Goal: Task Accomplishment & Management: Manage account settings

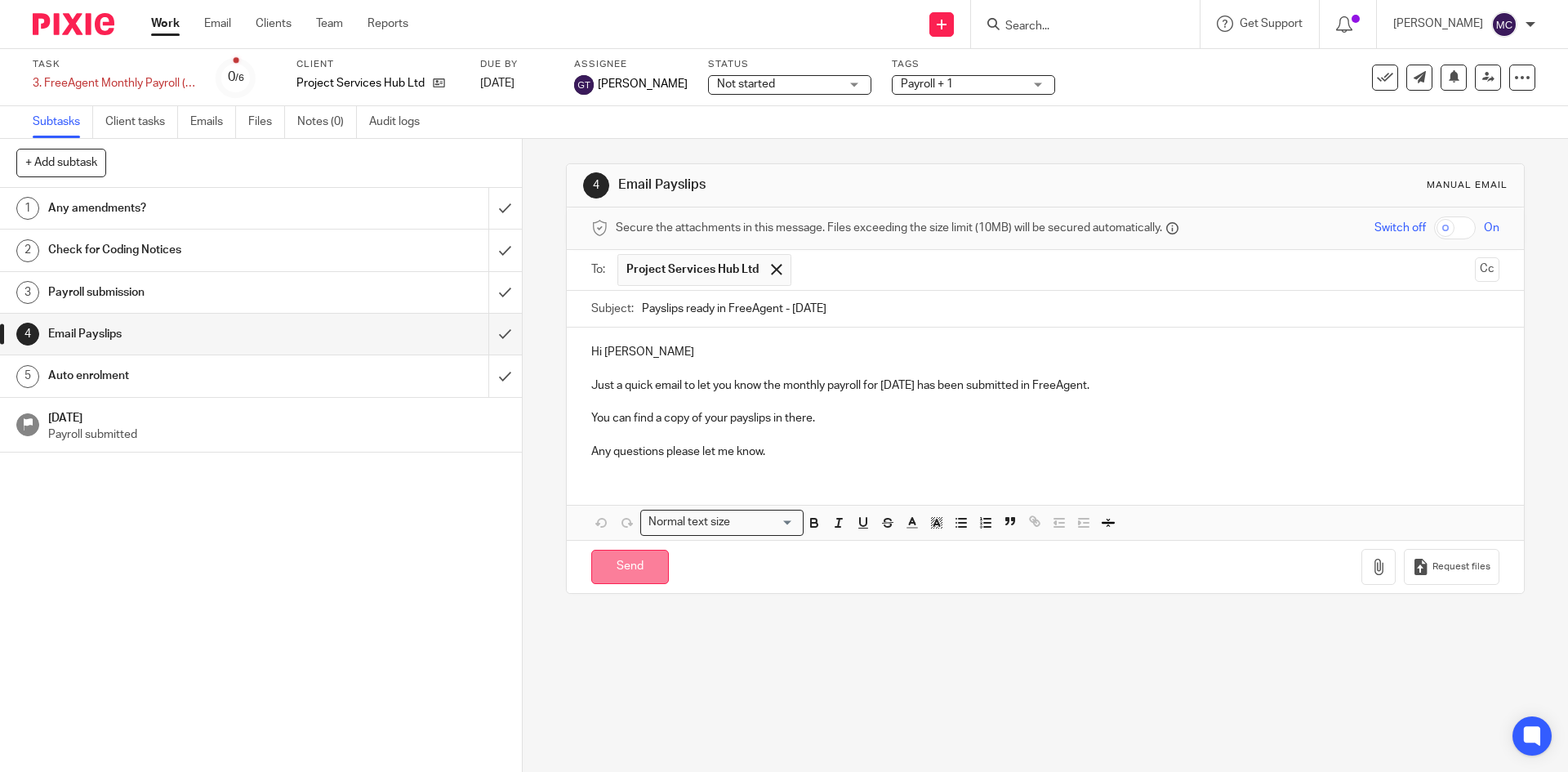
click at [612, 557] on input "Send" at bounding box center [630, 567] width 77 height 35
type input "Sent"
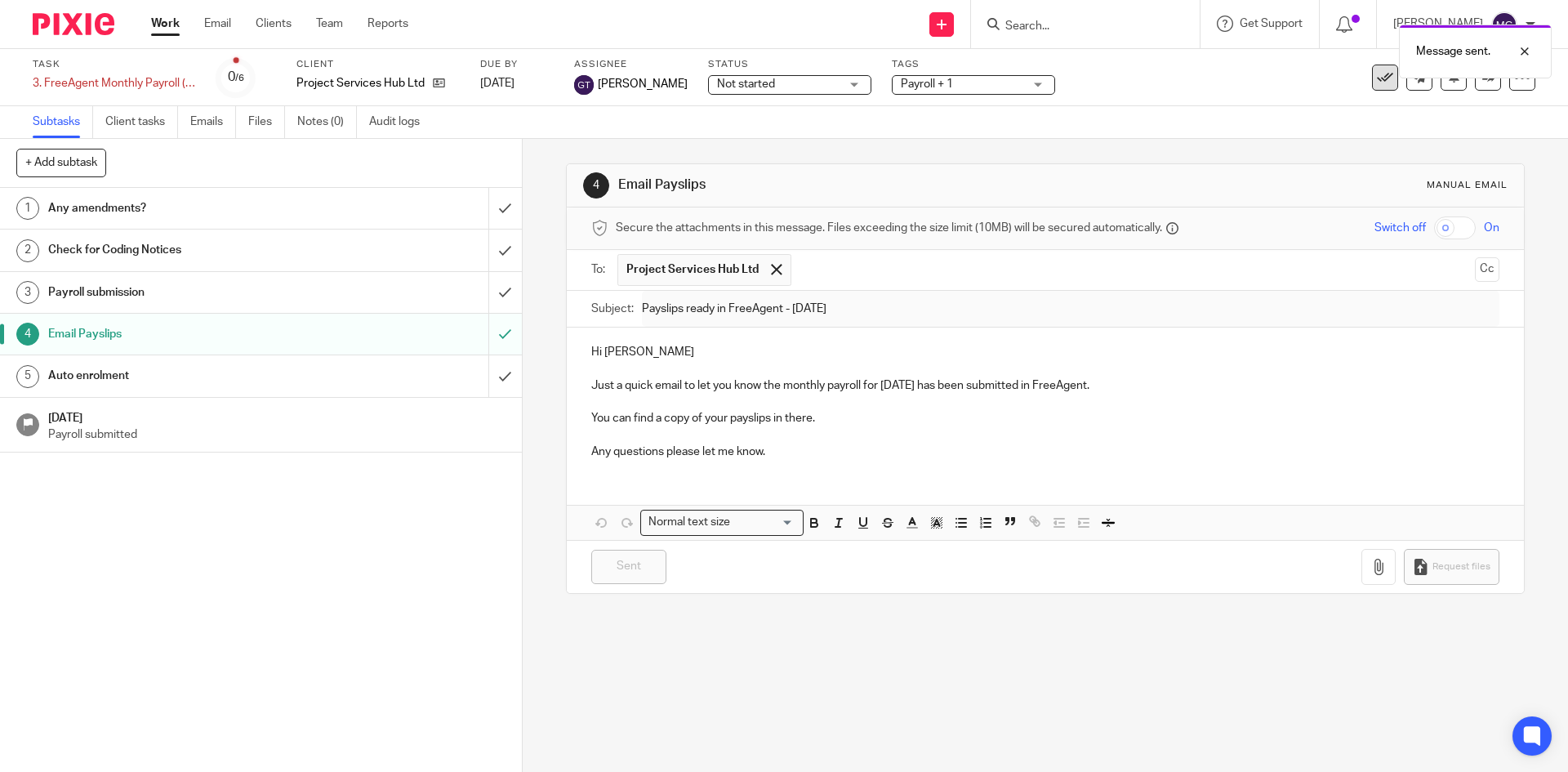
click at [1372, 87] on button at bounding box center [1385, 77] width 26 height 26
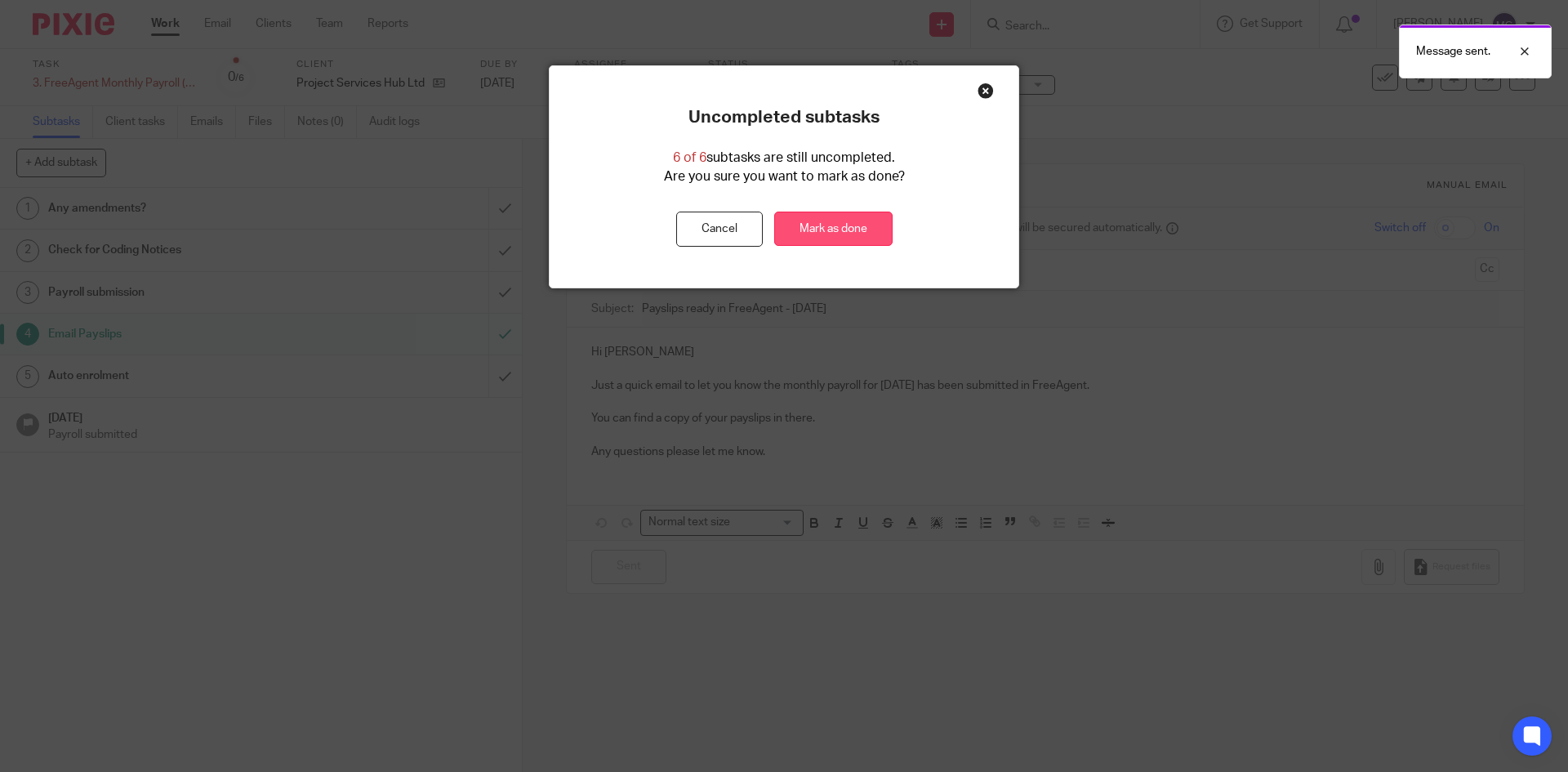
click at [817, 225] on link "Mark as done" at bounding box center [833, 229] width 119 height 35
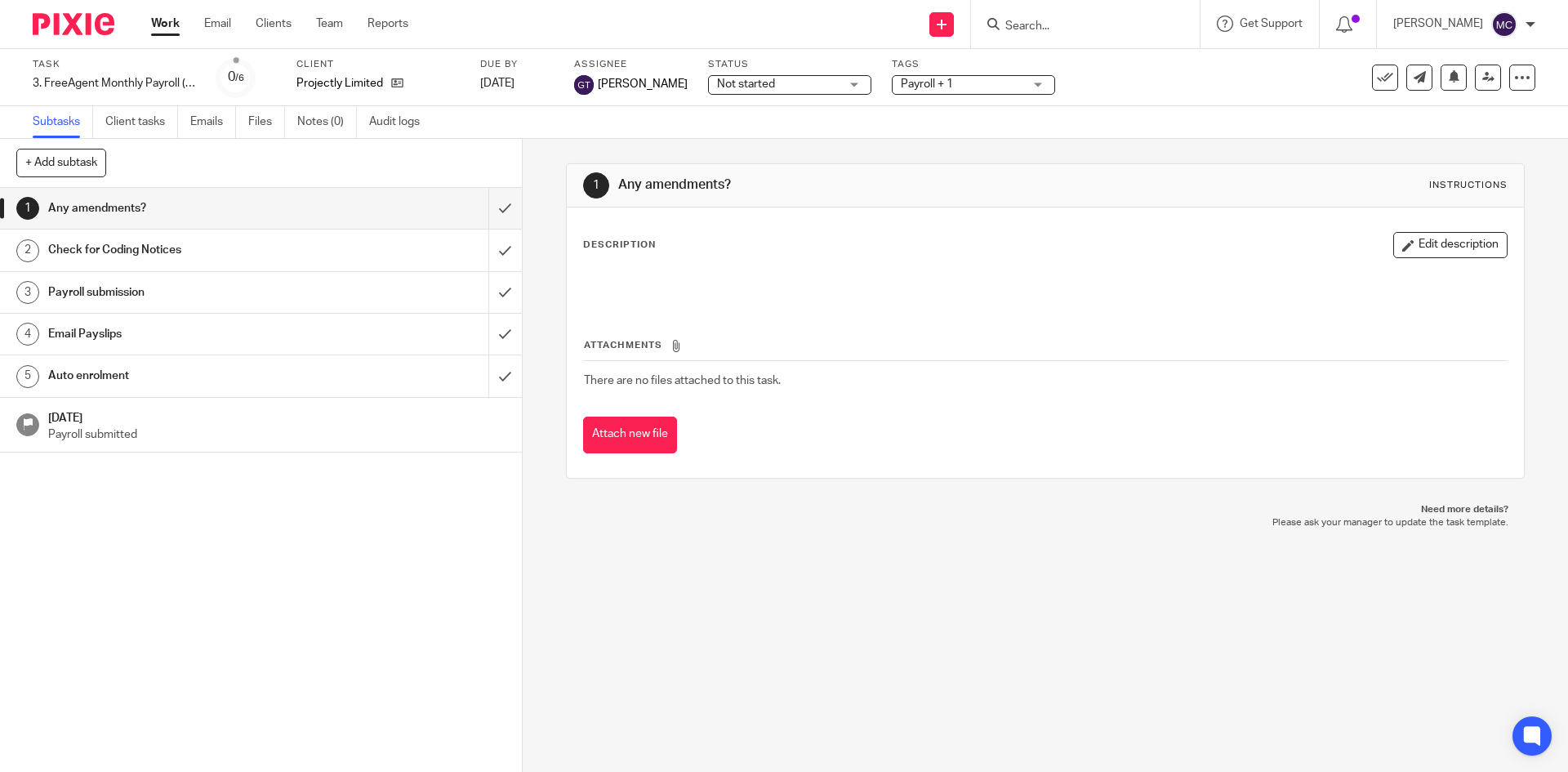
click at [132, 334] on h1 "Email Payslips" at bounding box center [189, 334] width 283 height 24
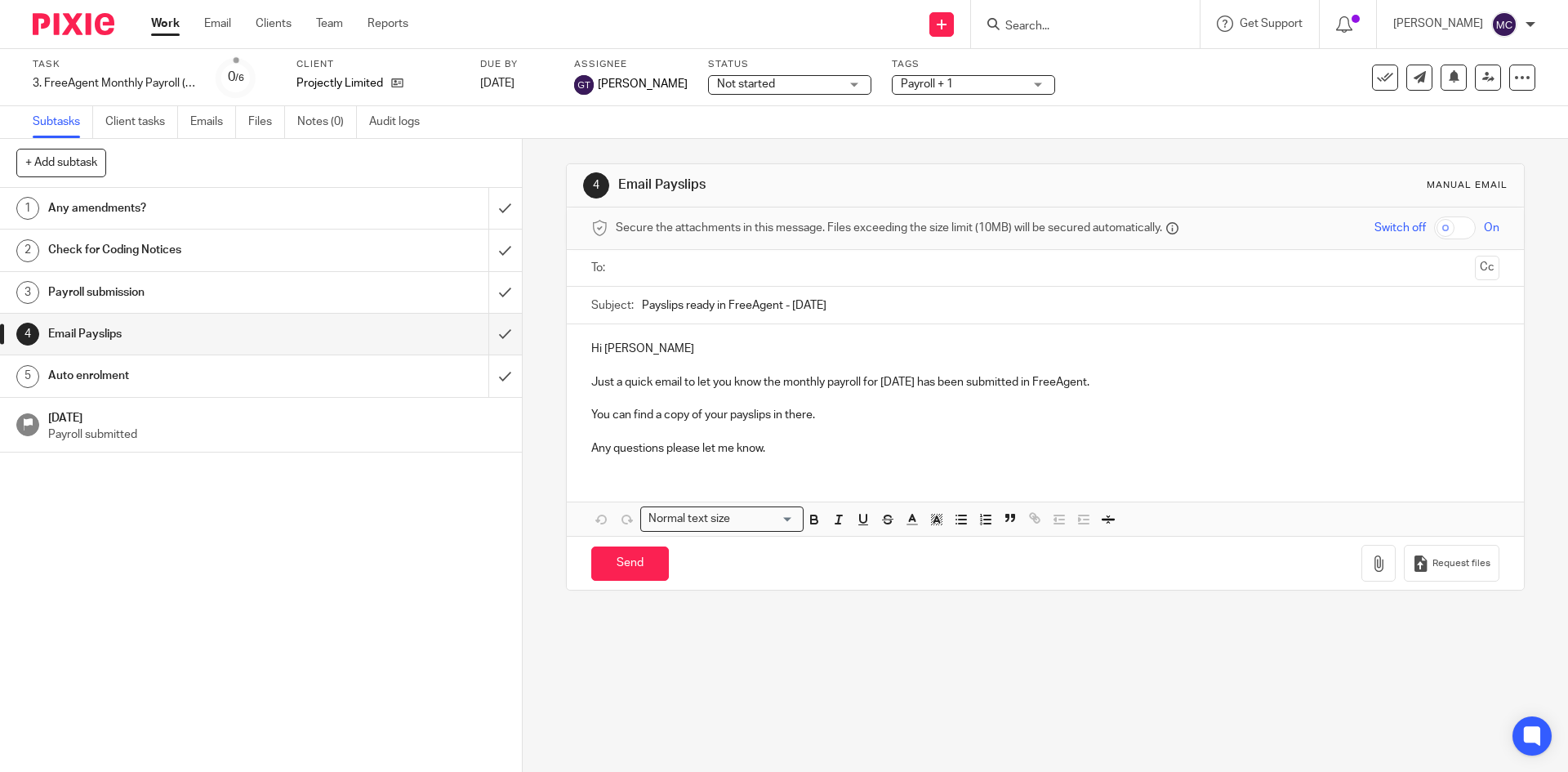
click at [707, 264] on input "text" at bounding box center [1044, 268] width 846 height 19
click at [636, 563] on input "Send" at bounding box center [630, 567] width 77 height 35
type input "Sent"
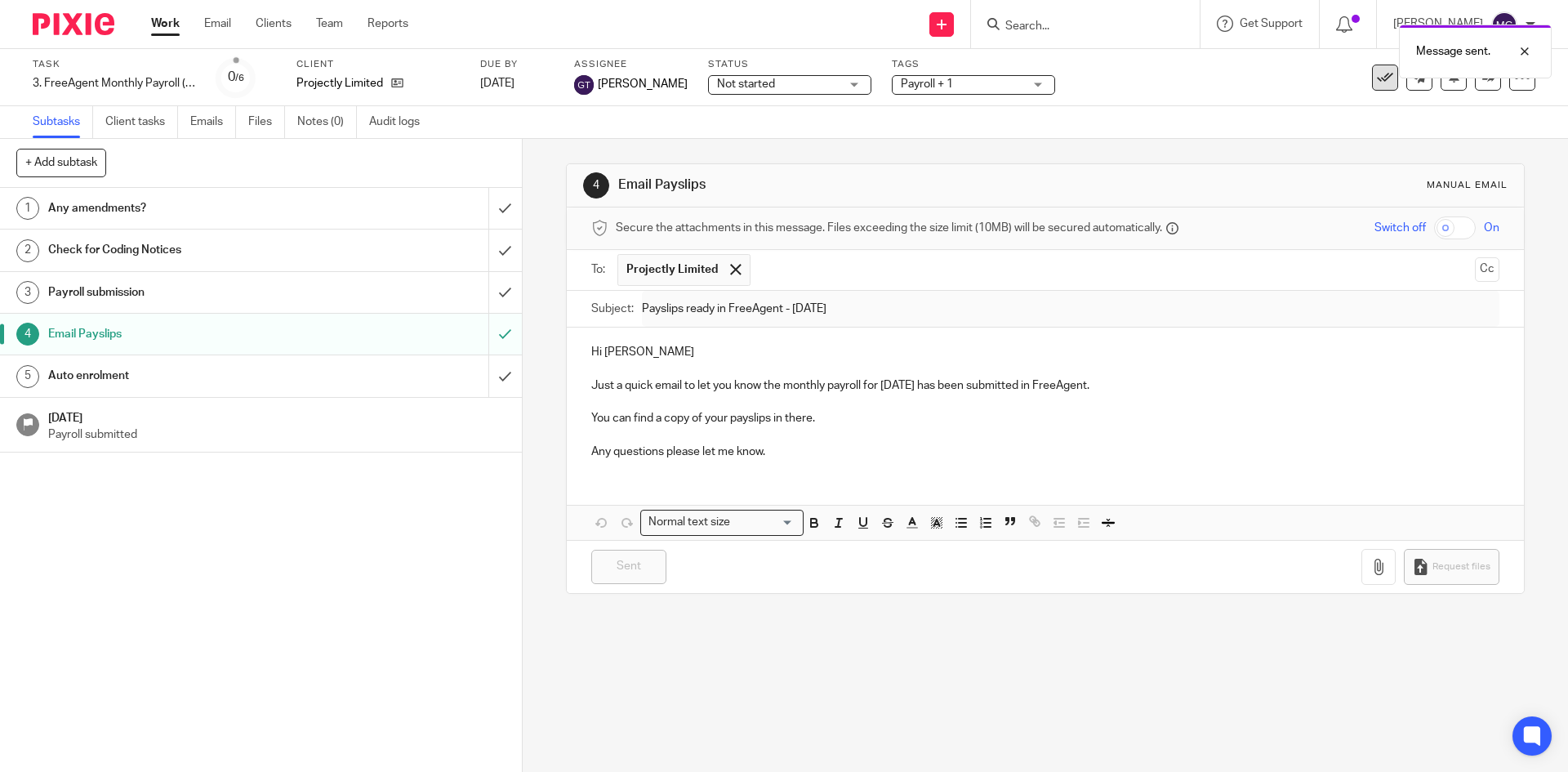
click at [1376, 78] on icon at bounding box center [1384, 77] width 16 height 16
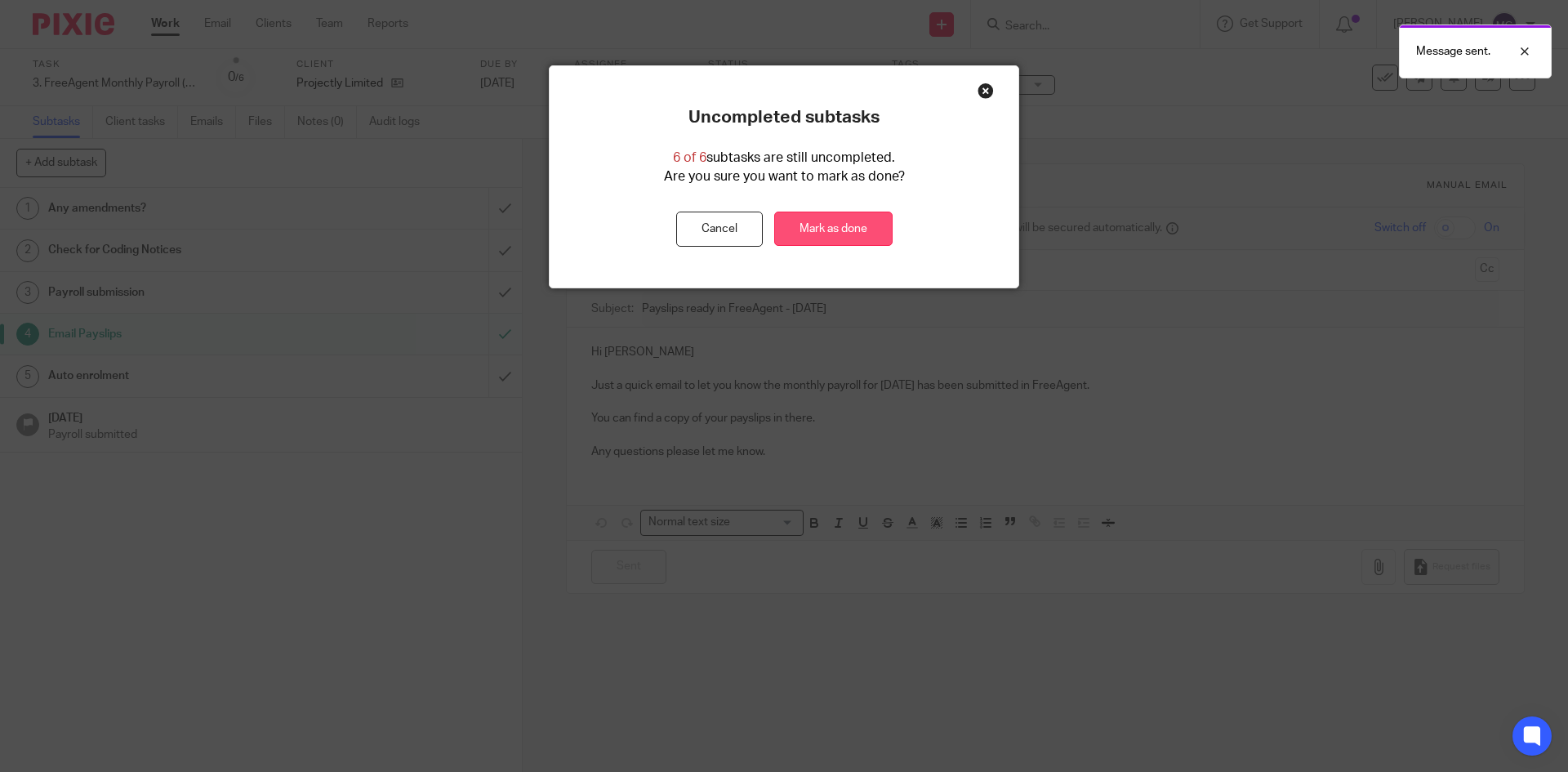
click at [822, 238] on link "Mark as done" at bounding box center [833, 229] width 119 height 35
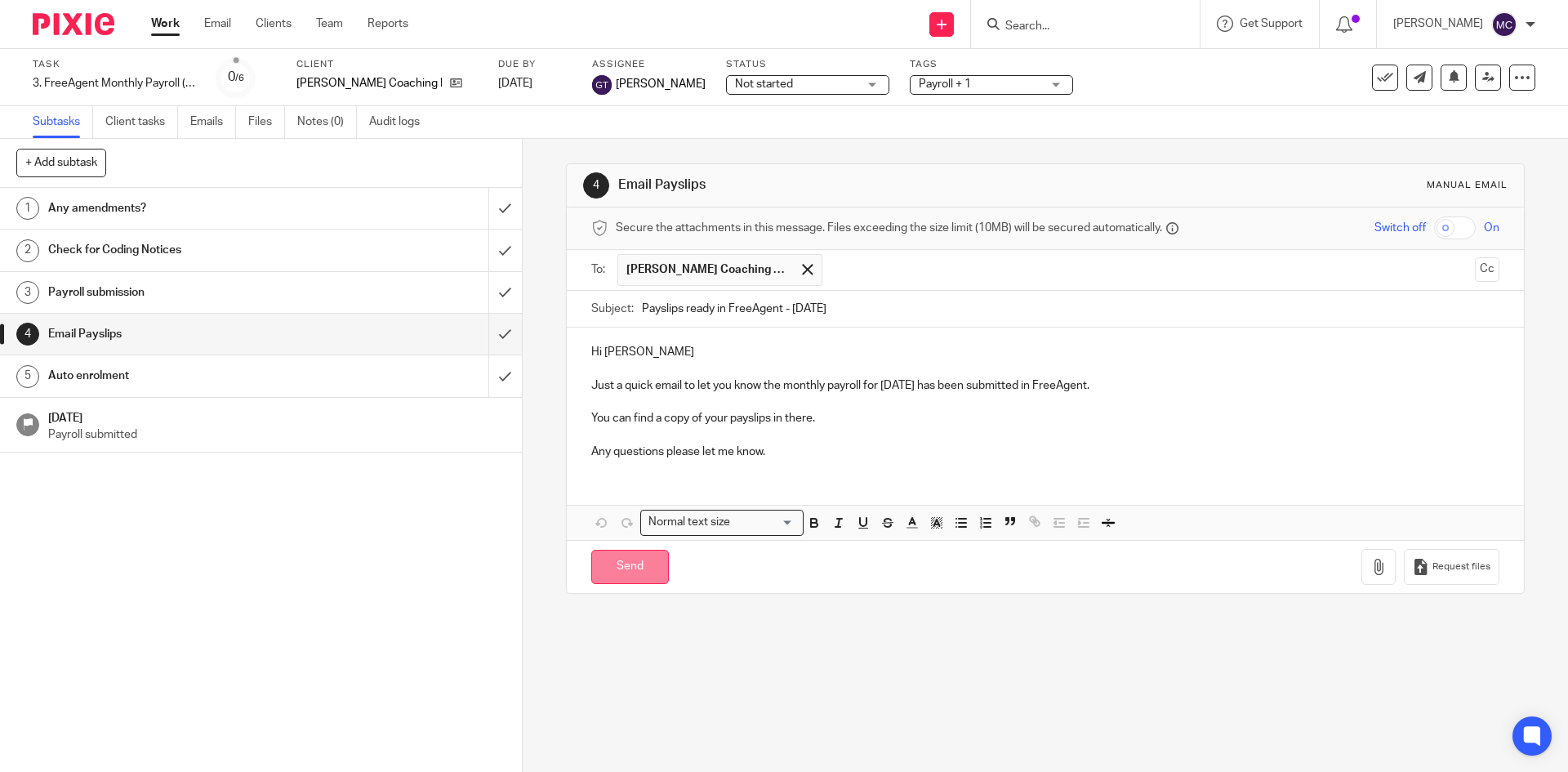
click at [614, 553] on input "Send" at bounding box center [630, 567] width 77 height 35
type input "Sent"
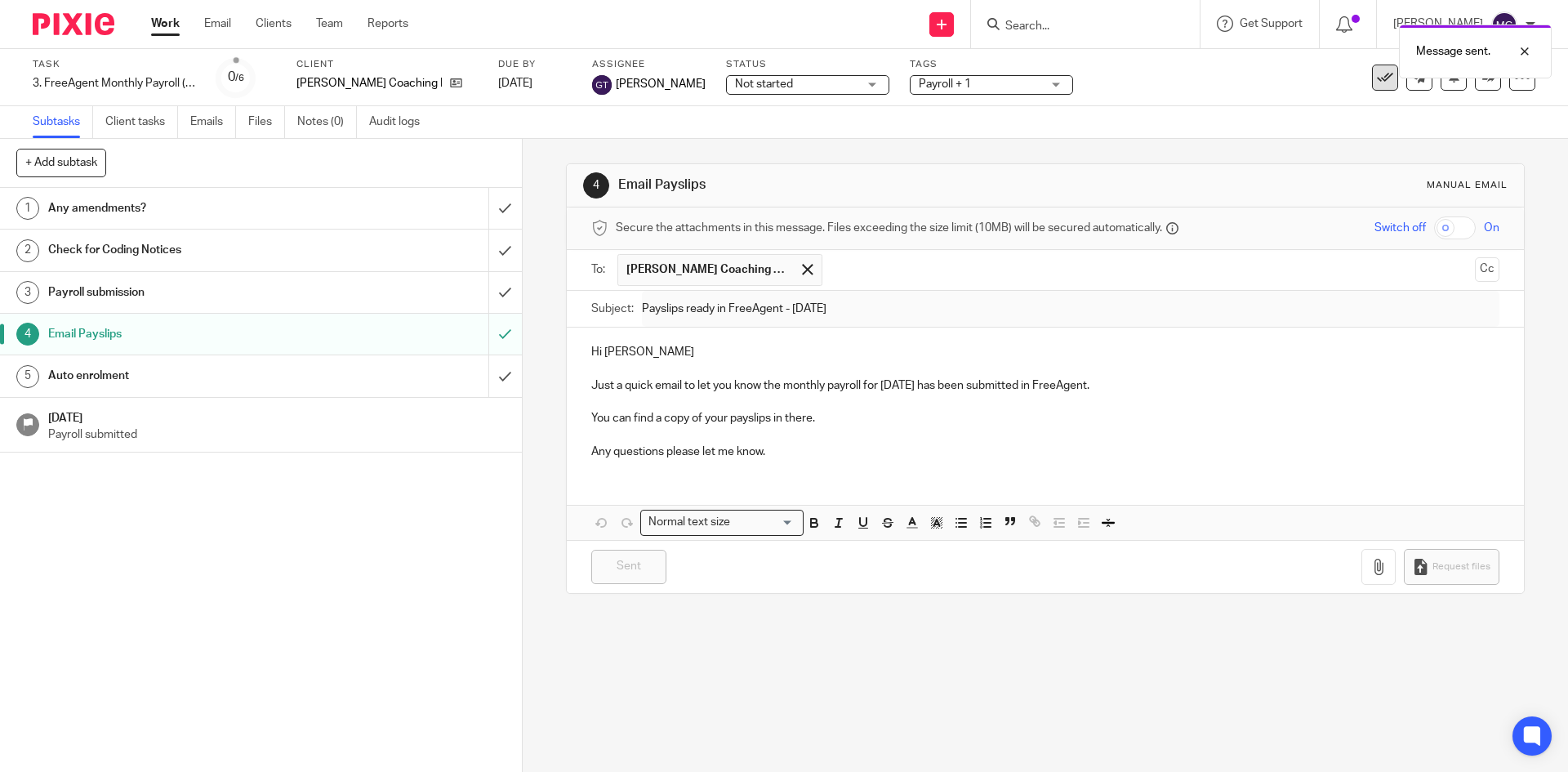
click at [1378, 82] on icon at bounding box center [1384, 77] width 16 height 16
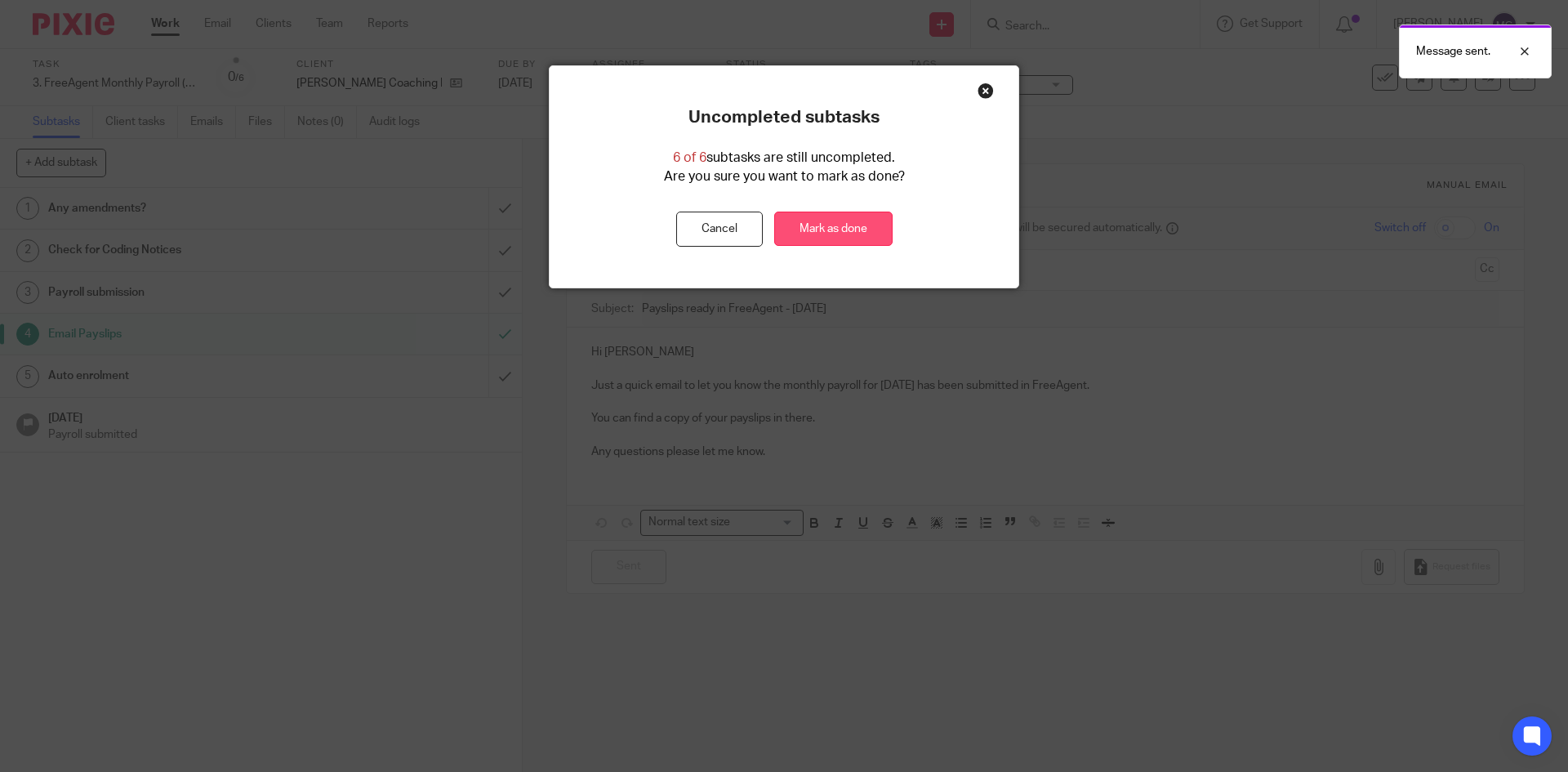
click at [816, 229] on link "Mark as done" at bounding box center [833, 229] width 119 height 35
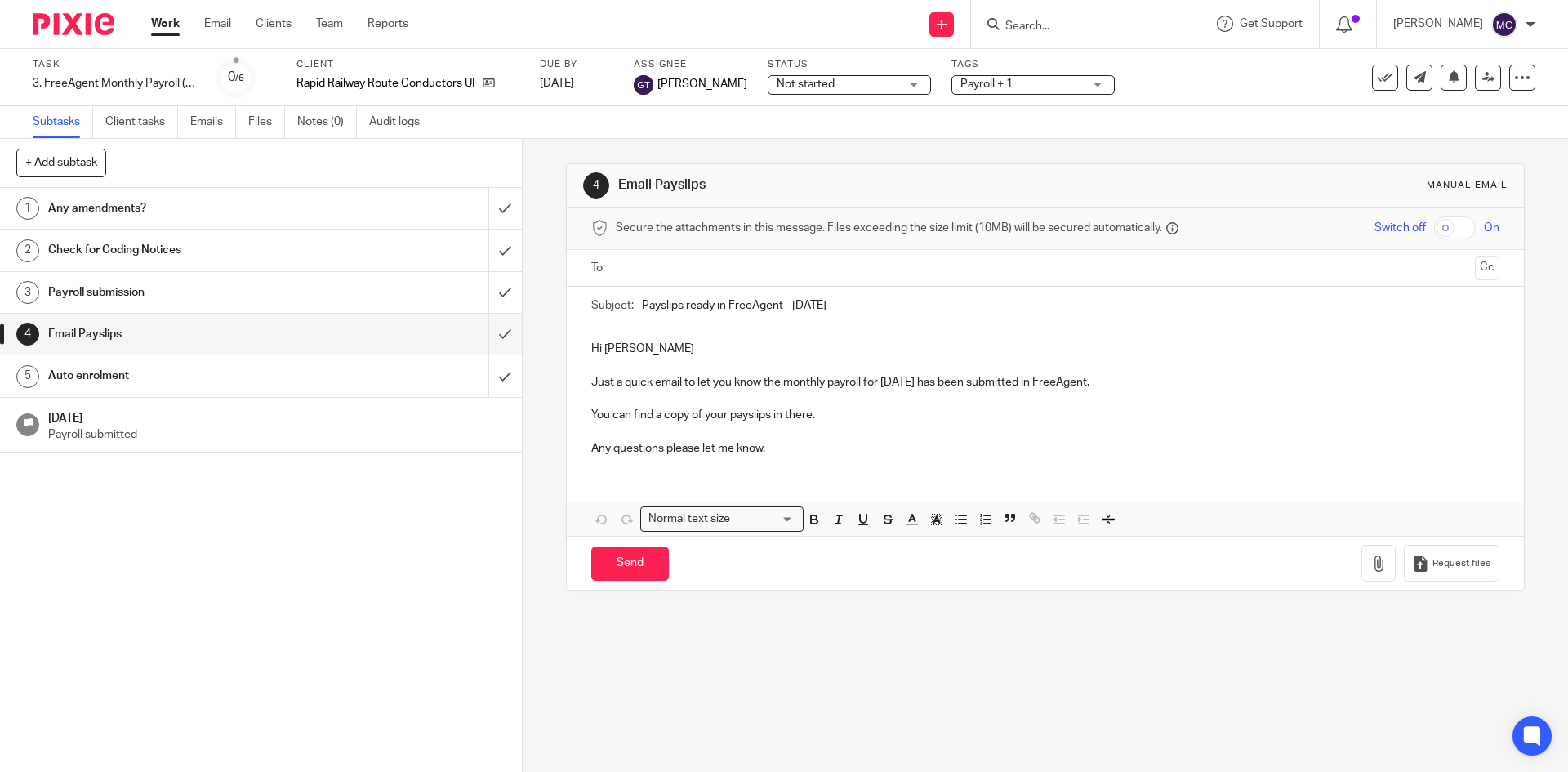
click at [688, 274] on input "text" at bounding box center [1044, 268] width 846 height 19
click at [609, 563] on input "Send" at bounding box center [630, 567] width 77 height 35
type input "Sent"
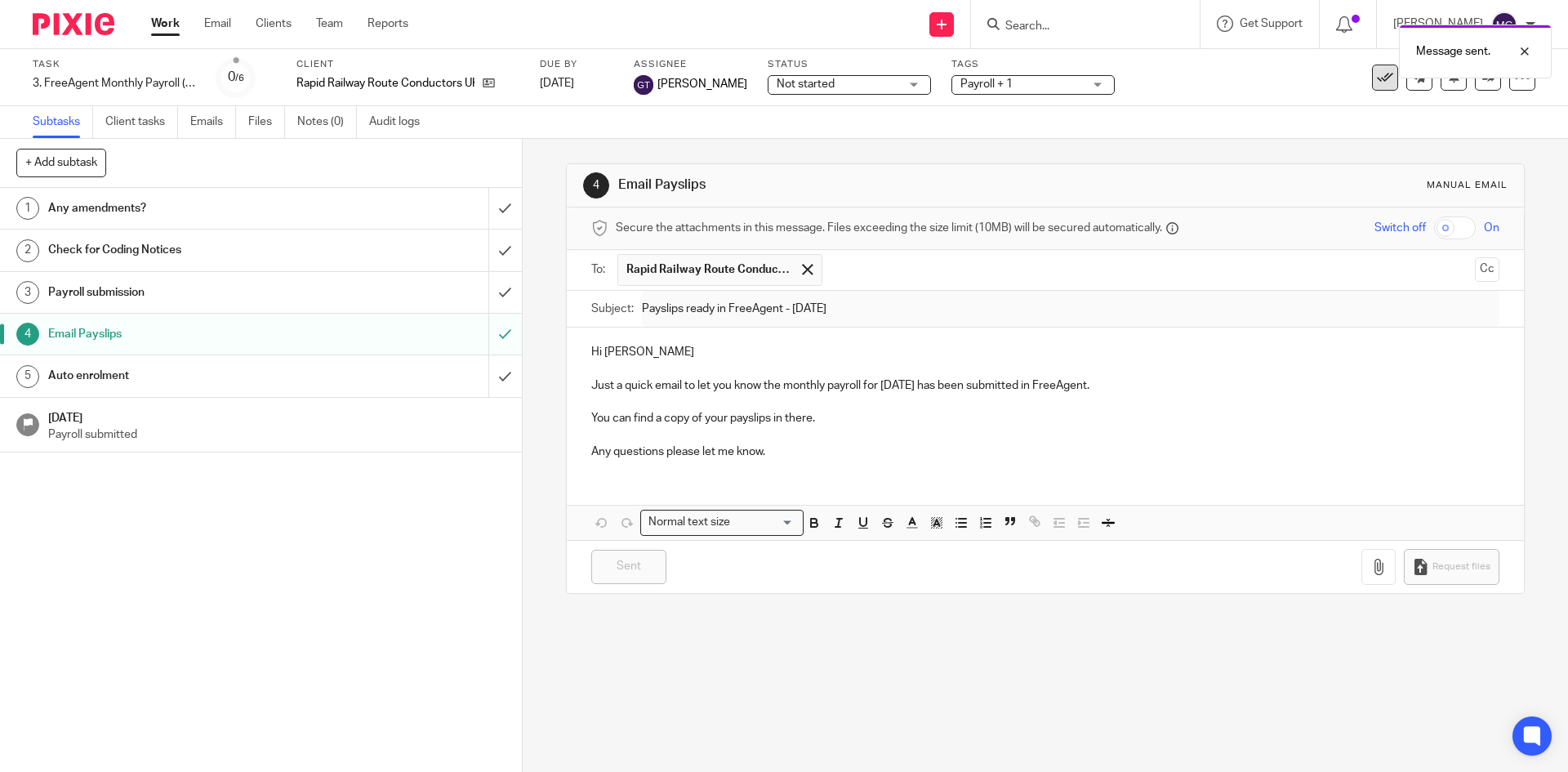
click at [1376, 83] on icon at bounding box center [1384, 77] width 16 height 16
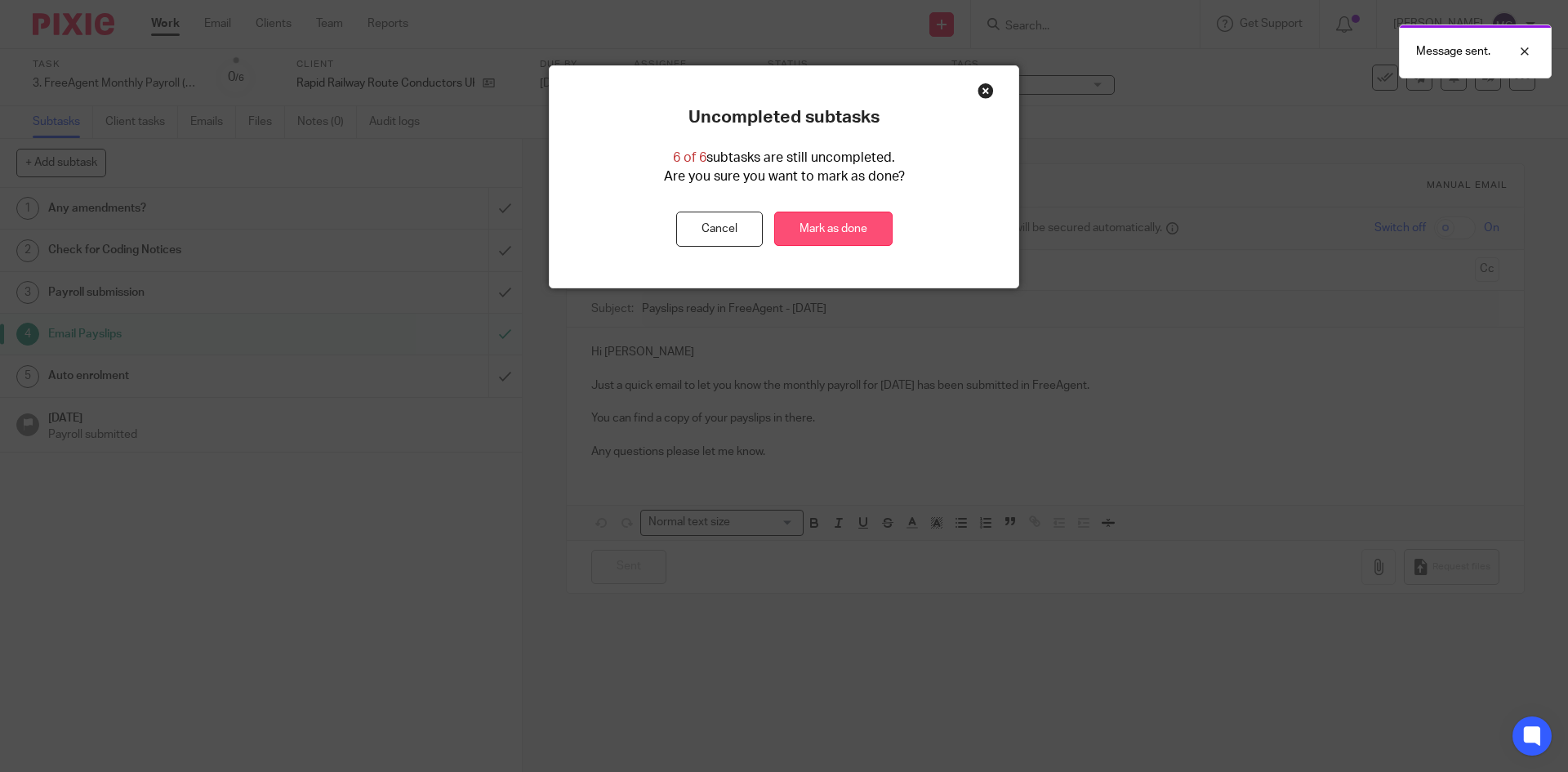
click at [858, 228] on link "Mark as done" at bounding box center [833, 229] width 119 height 35
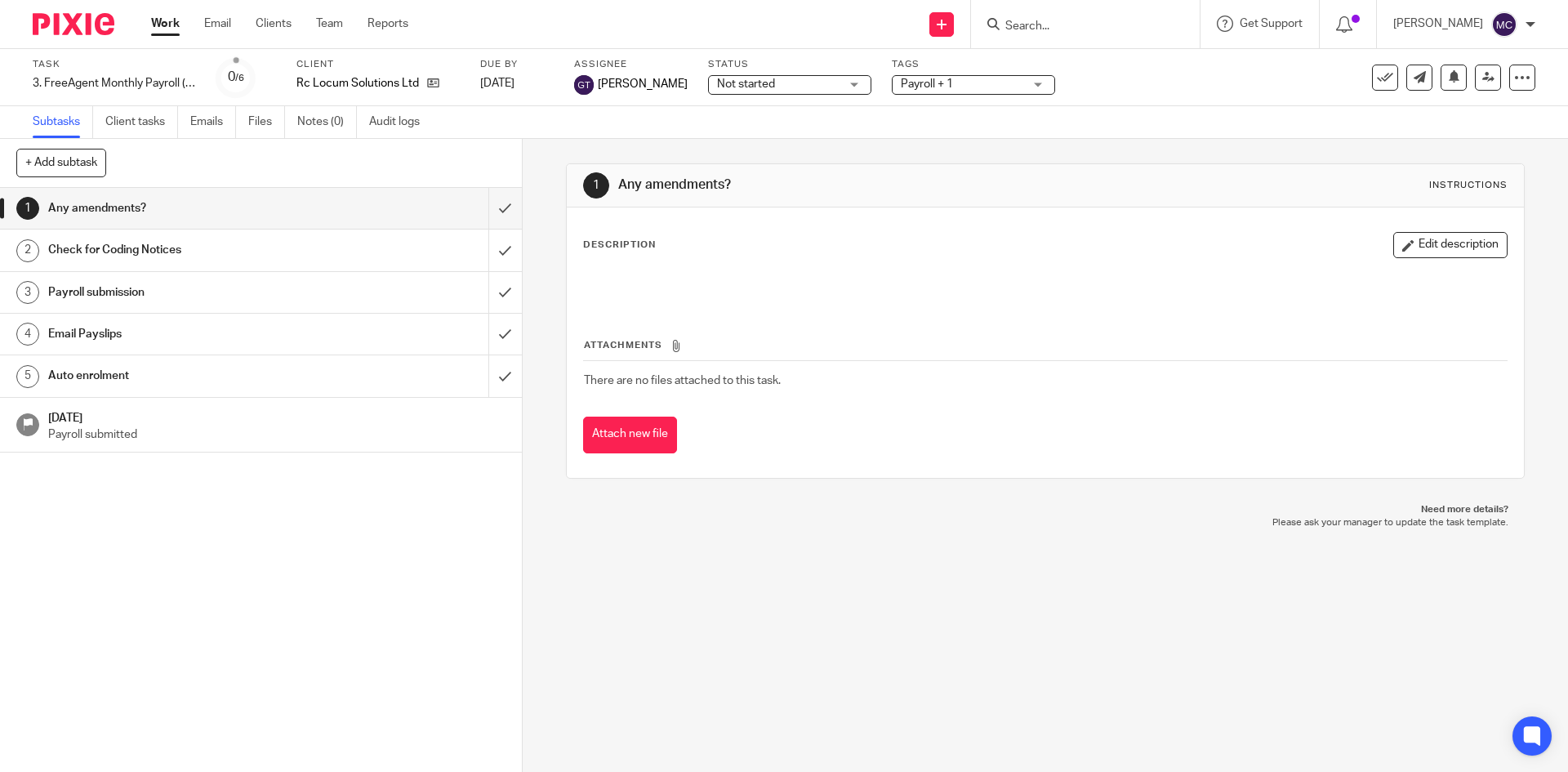
click at [153, 336] on h1 "Email Payslips" at bounding box center [189, 334] width 283 height 24
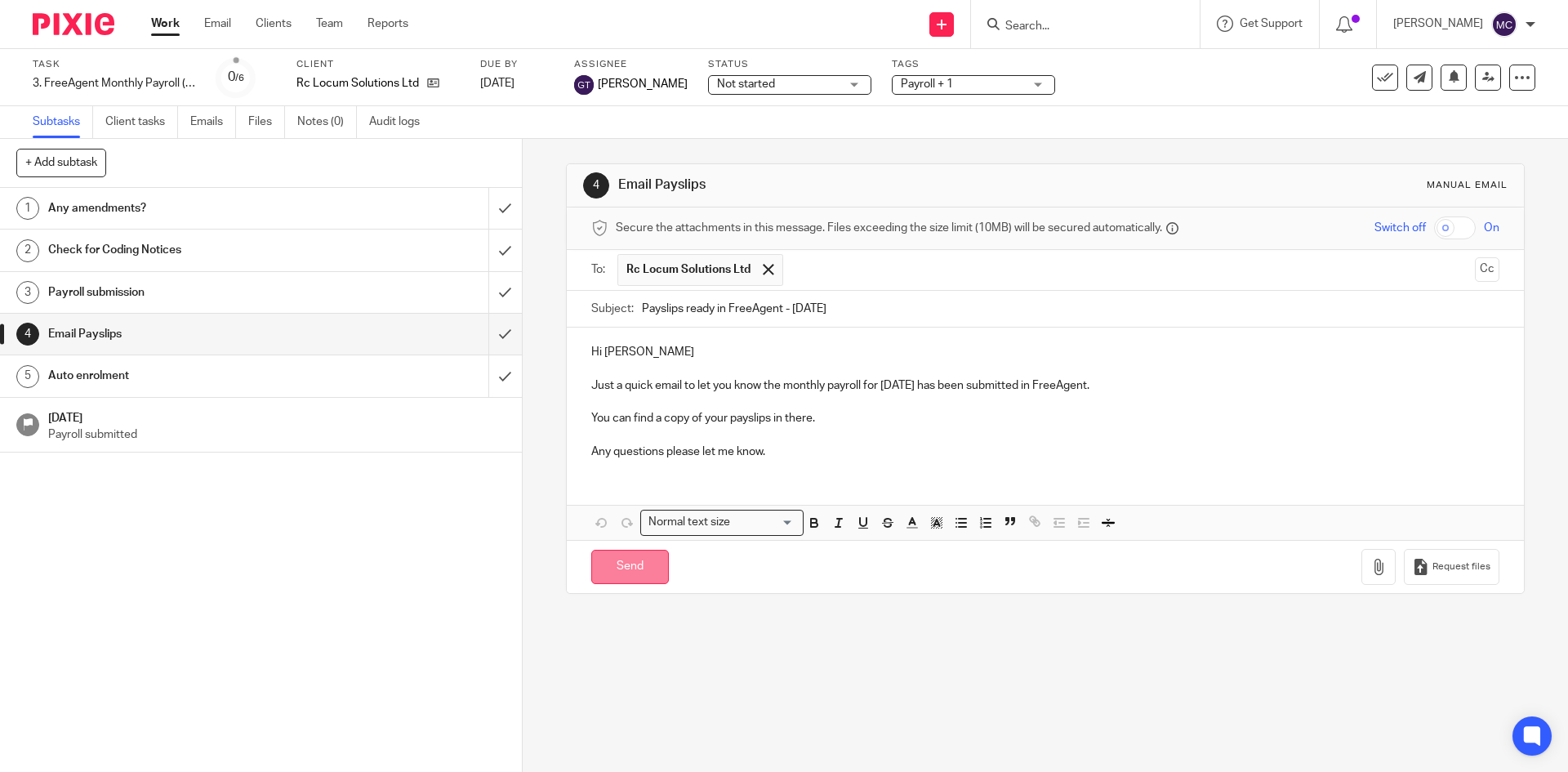
click at [614, 564] on input "Send" at bounding box center [630, 567] width 77 height 35
type input "Sent"
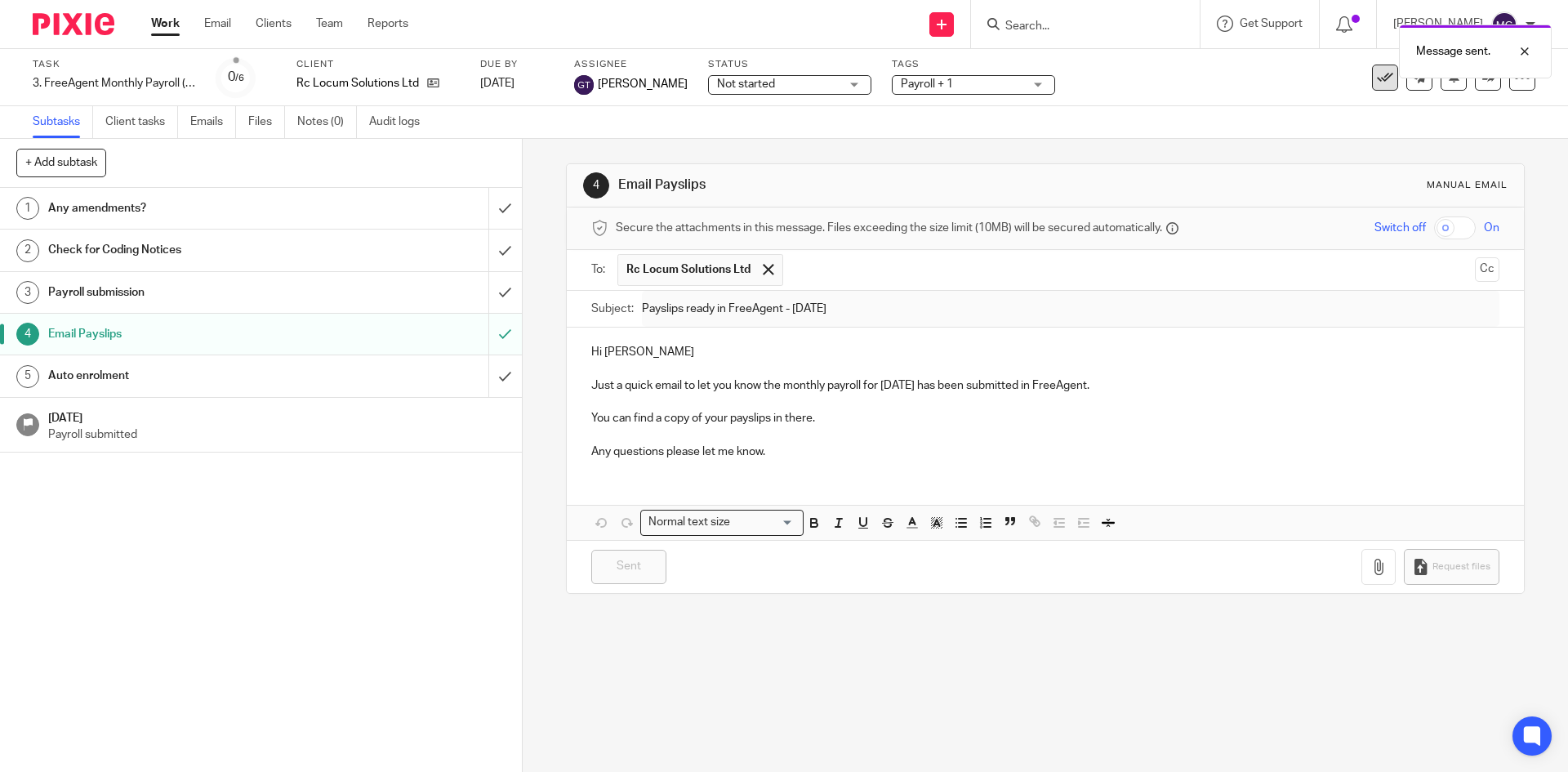
click at [1374, 89] on button at bounding box center [1385, 77] width 26 height 26
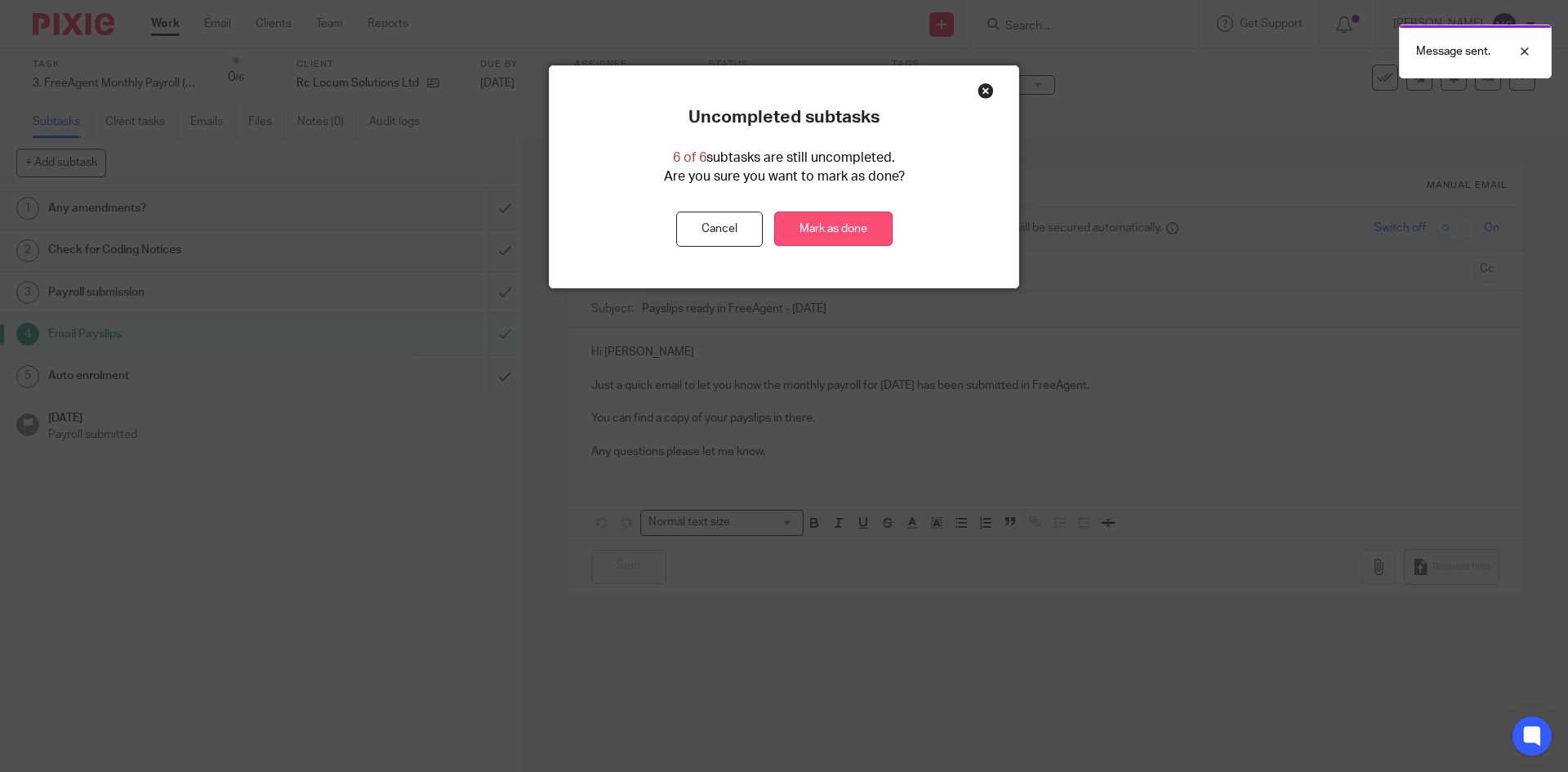
click at [828, 240] on link "Mark as done" at bounding box center [833, 229] width 119 height 35
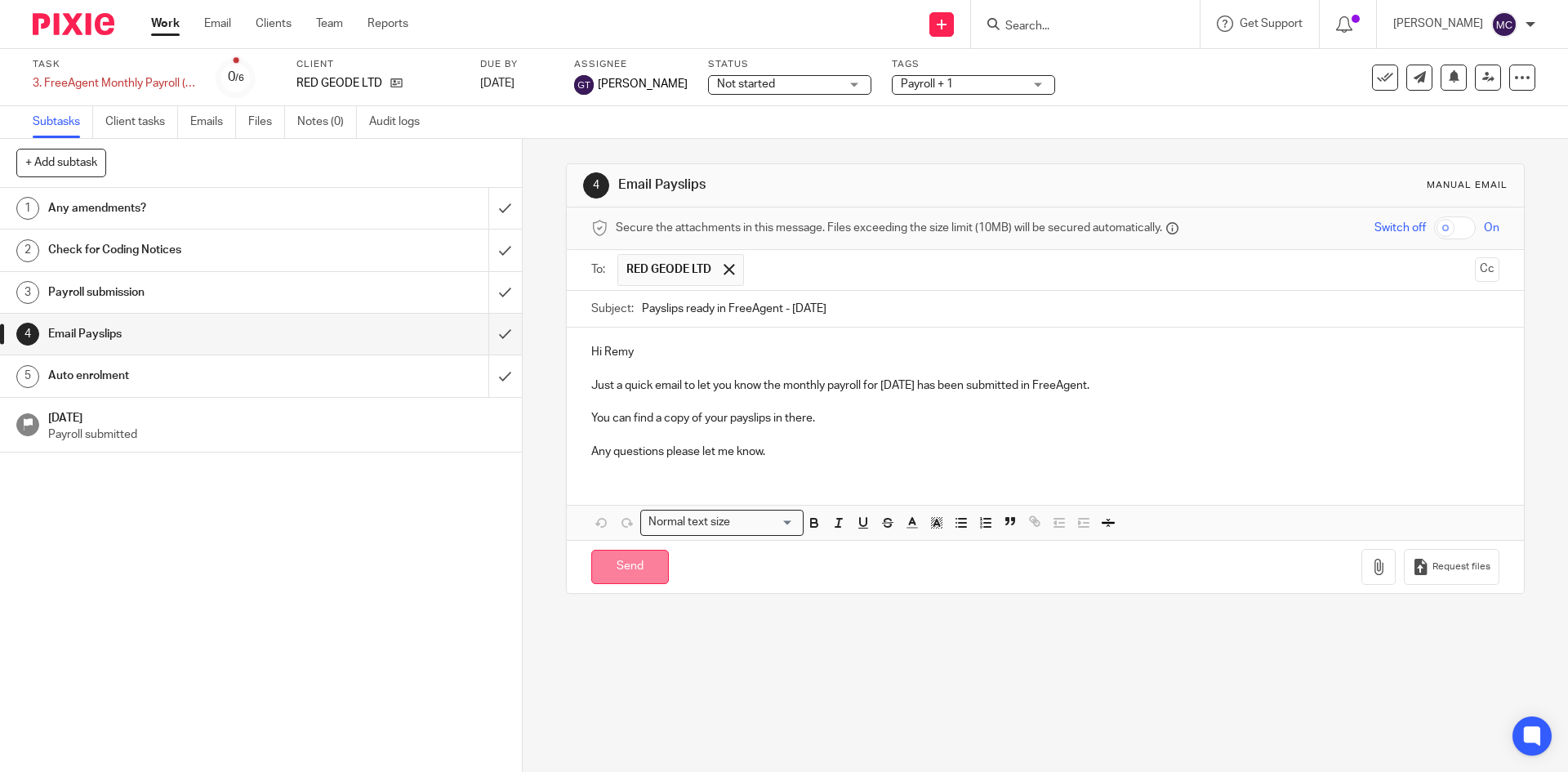
click at [616, 561] on input "Send" at bounding box center [630, 567] width 77 height 35
type input "Sent"
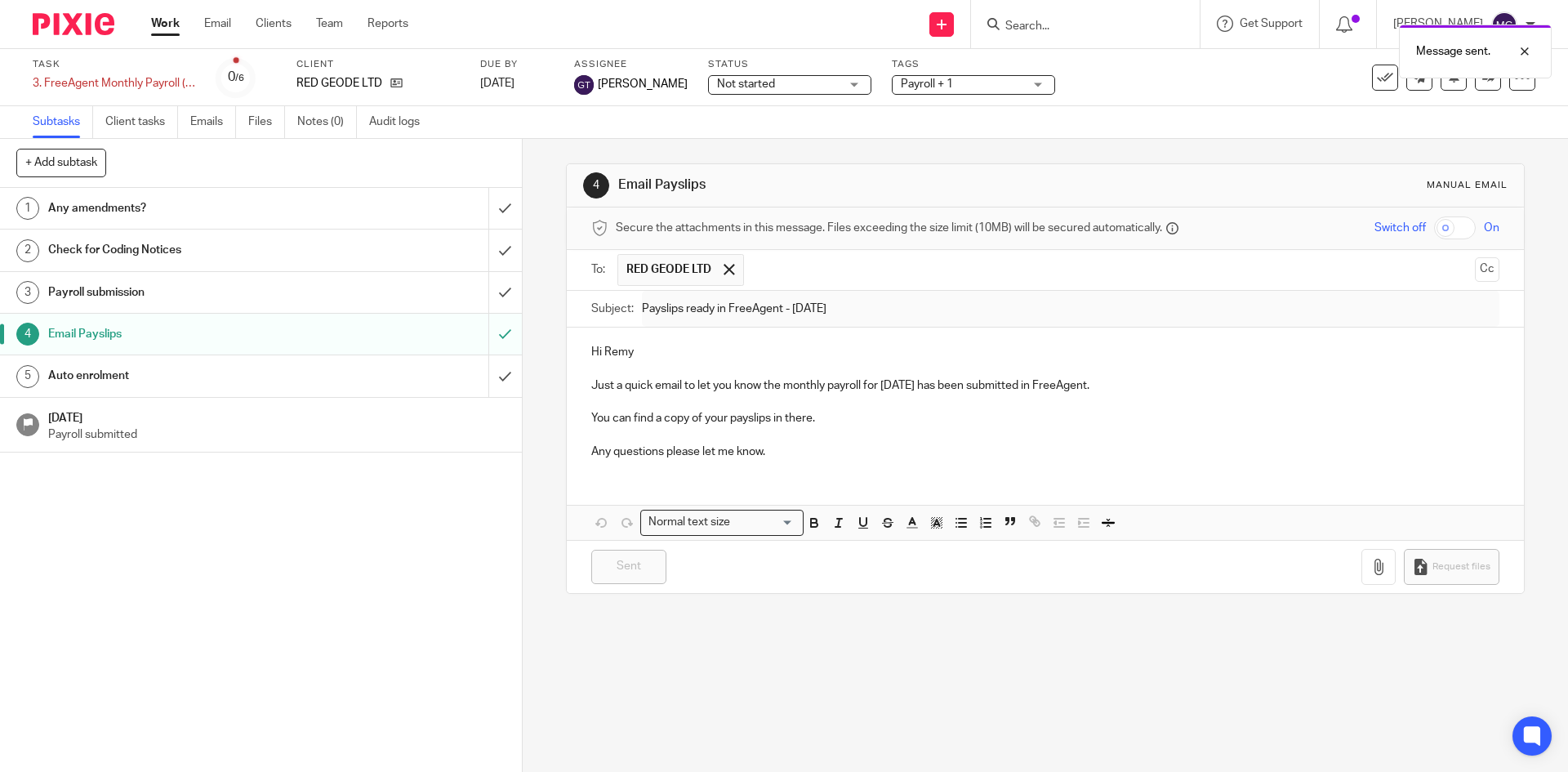
click at [1371, 67] on div "Message sent." at bounding box center [1167, 47] width 768 height 62
click at [1368, 76] on div "Message sent." at bounding box center [1167, 47] width 768 height 62
click at [1373, 89] on button at bounding box center [1385, 77] width 26 height 26
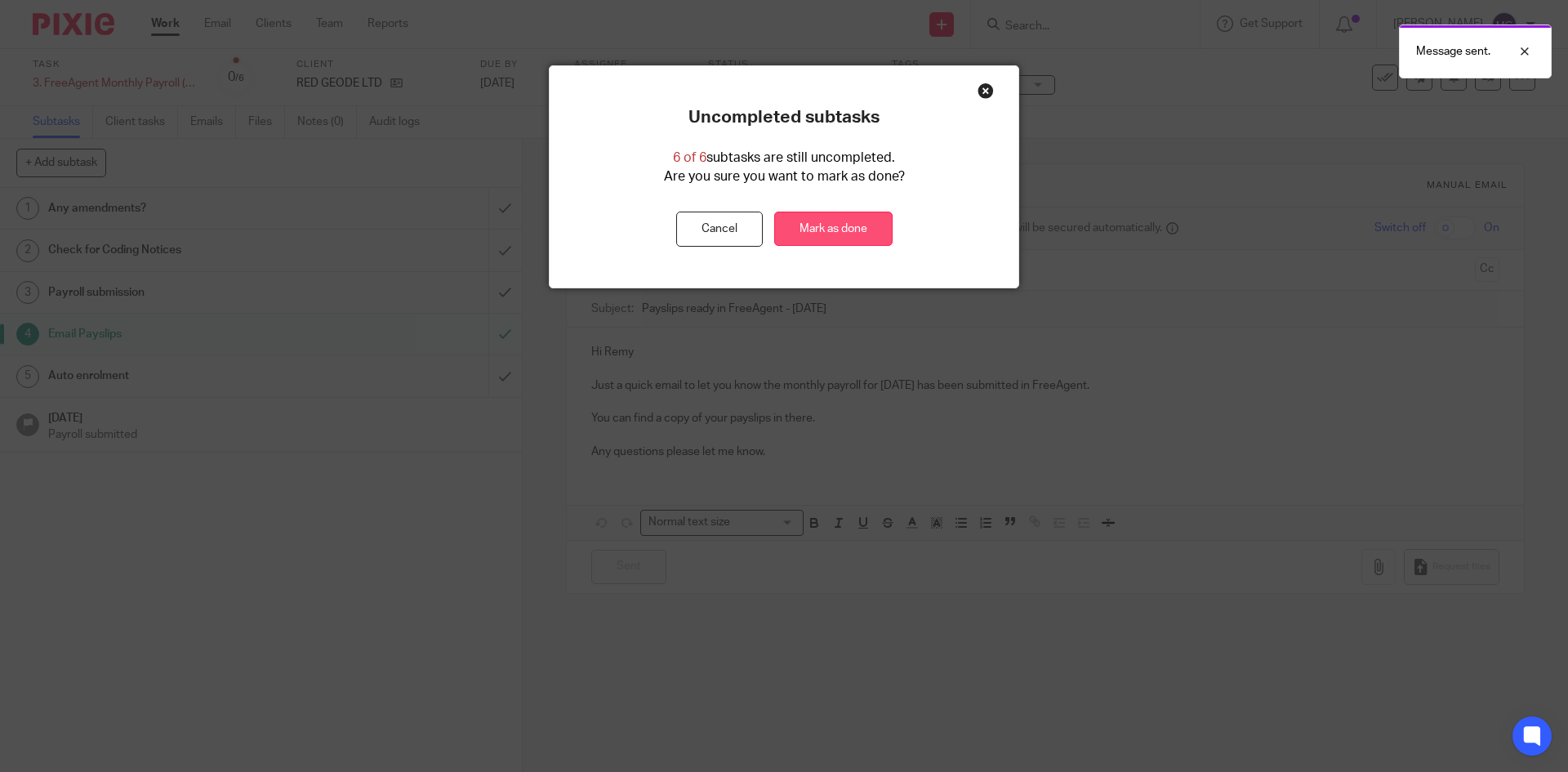
click at [824, 218] on link "Mark as done" at bounding box center [833, 229] width 119 height 35
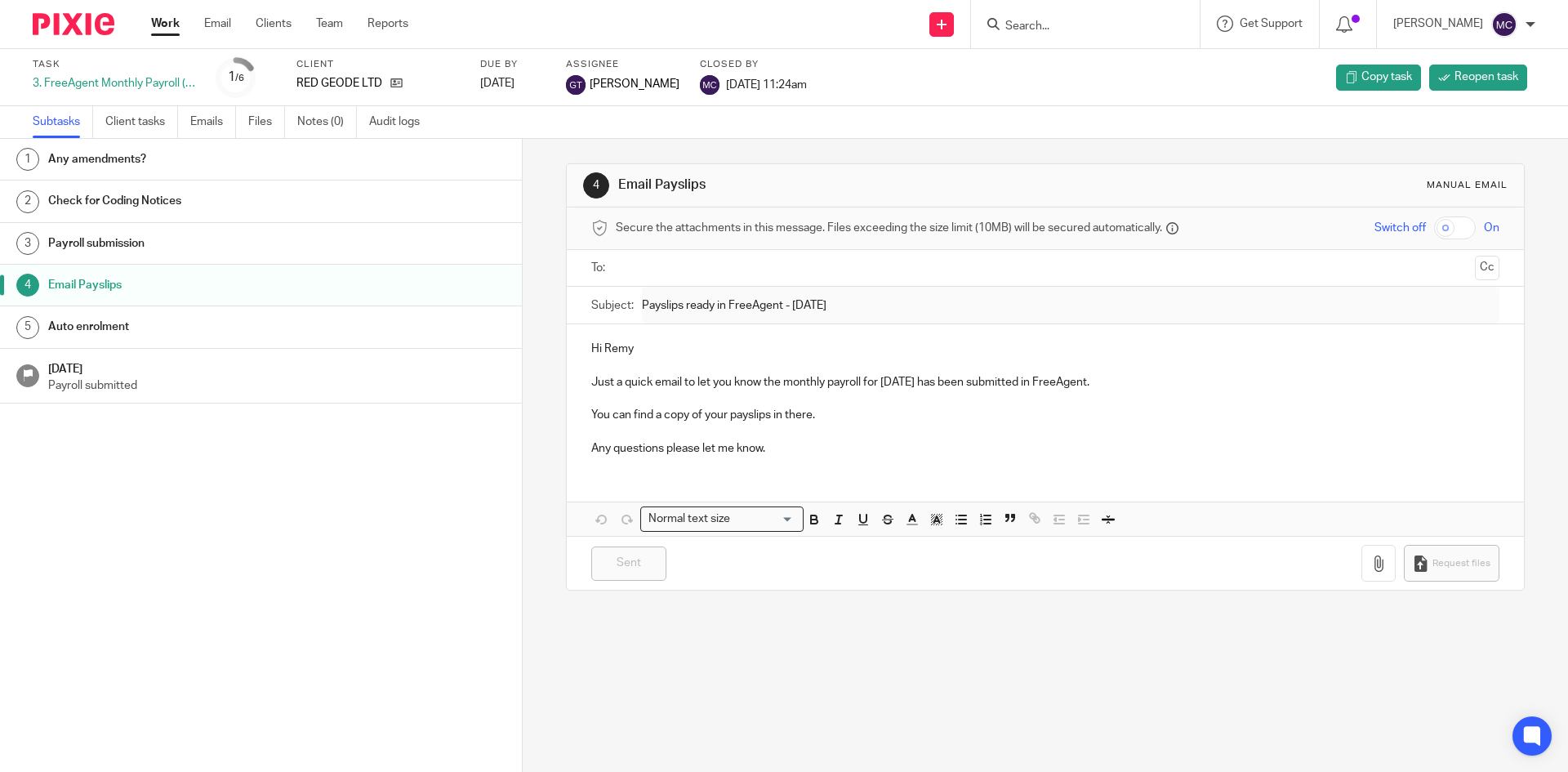
click at [1027, 17] on form at bounding box center [1090, 24] width 174 height 21
click at [1028, 29] on input "Search" at bounding box center [1076, 27] width 147 height 15
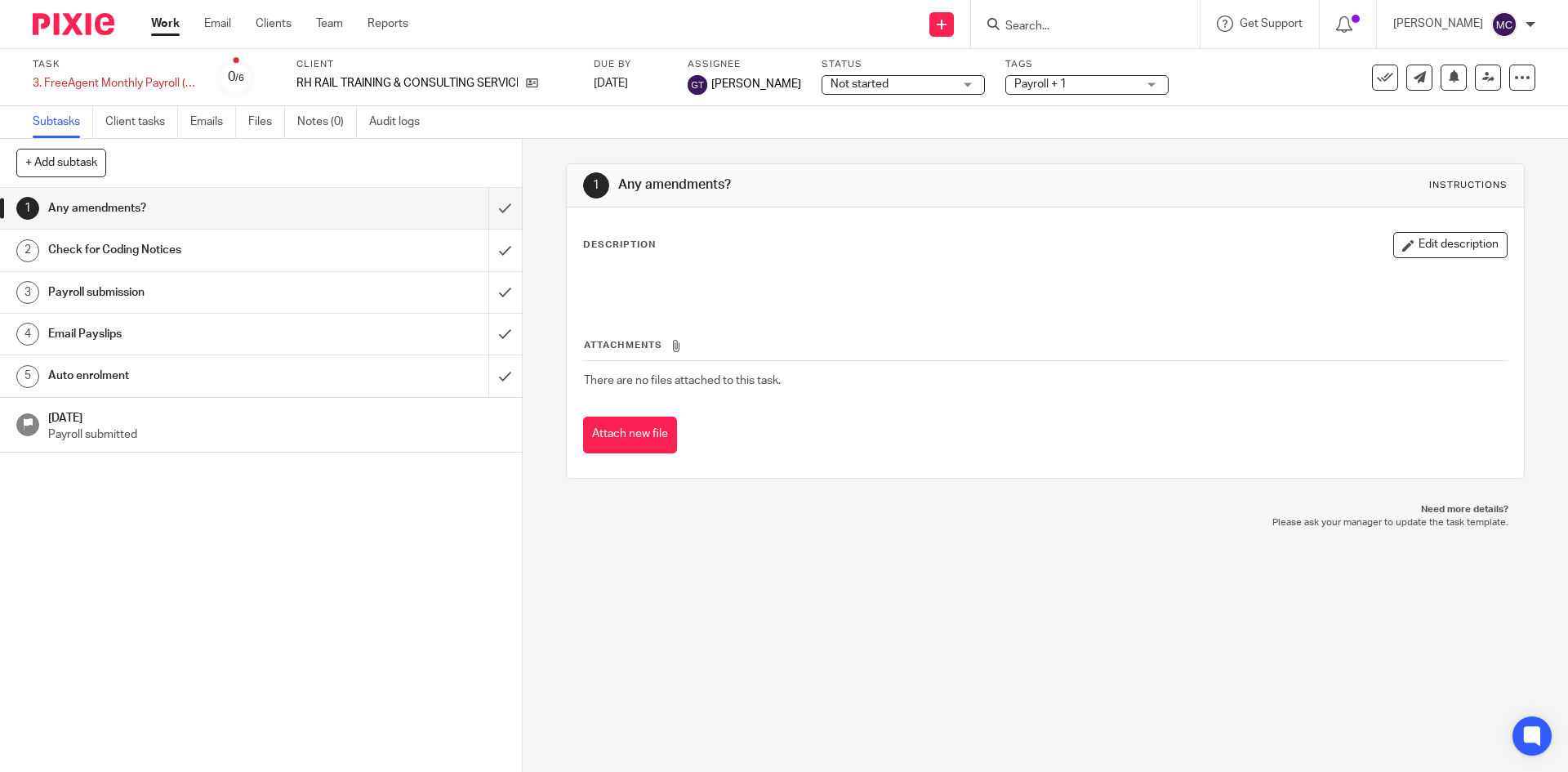
click at [327, 330] on div "Email Payslips" at bounding box center [260, 334] width 424 height 24
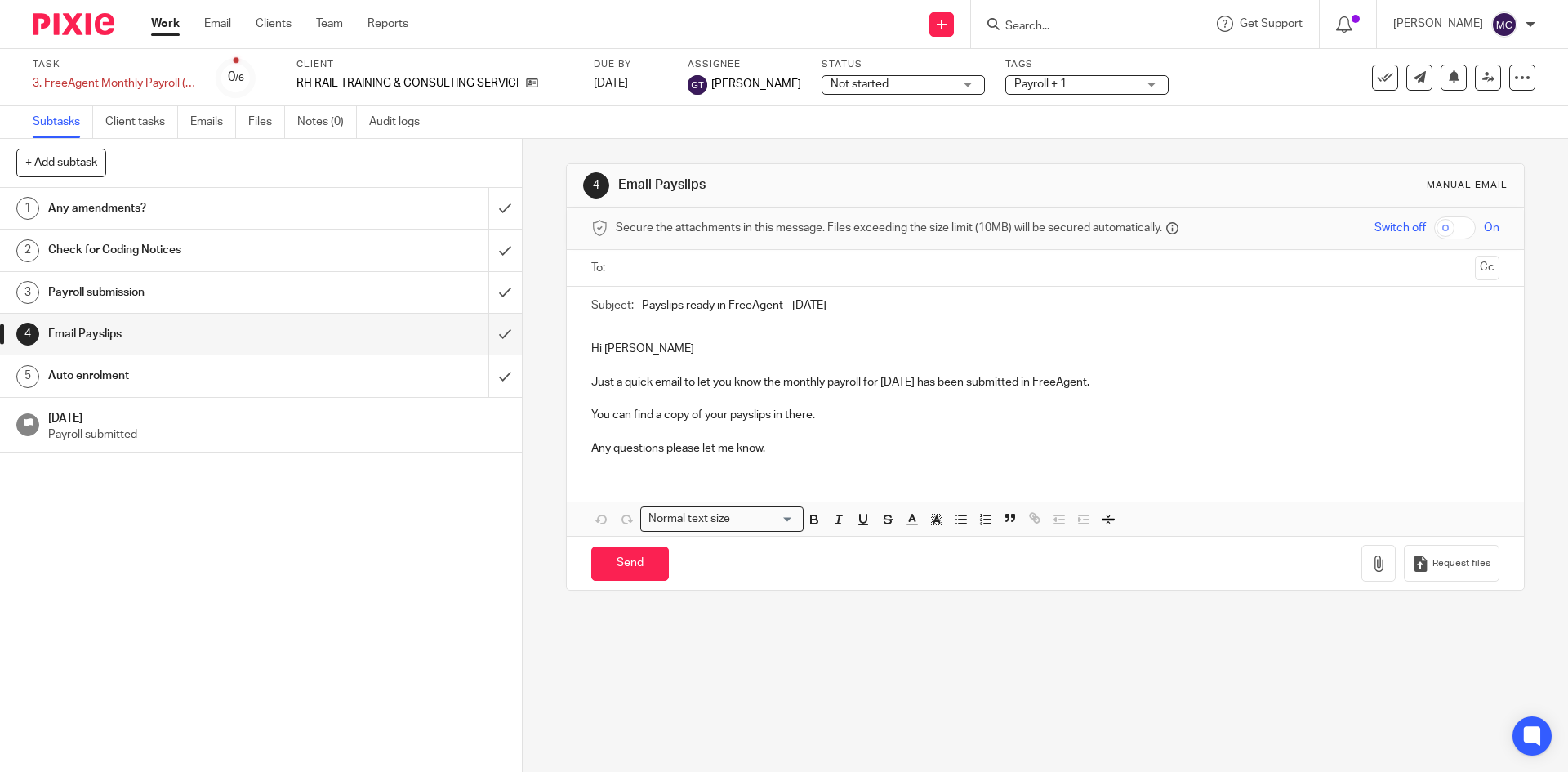
click at [688, 268] on input "text" at bounding box center [1044, 268] width 846 height 19
click at [626, 570] on input "Send" at bounding box center [630, 567] width 77 height 35
type input "Sent"
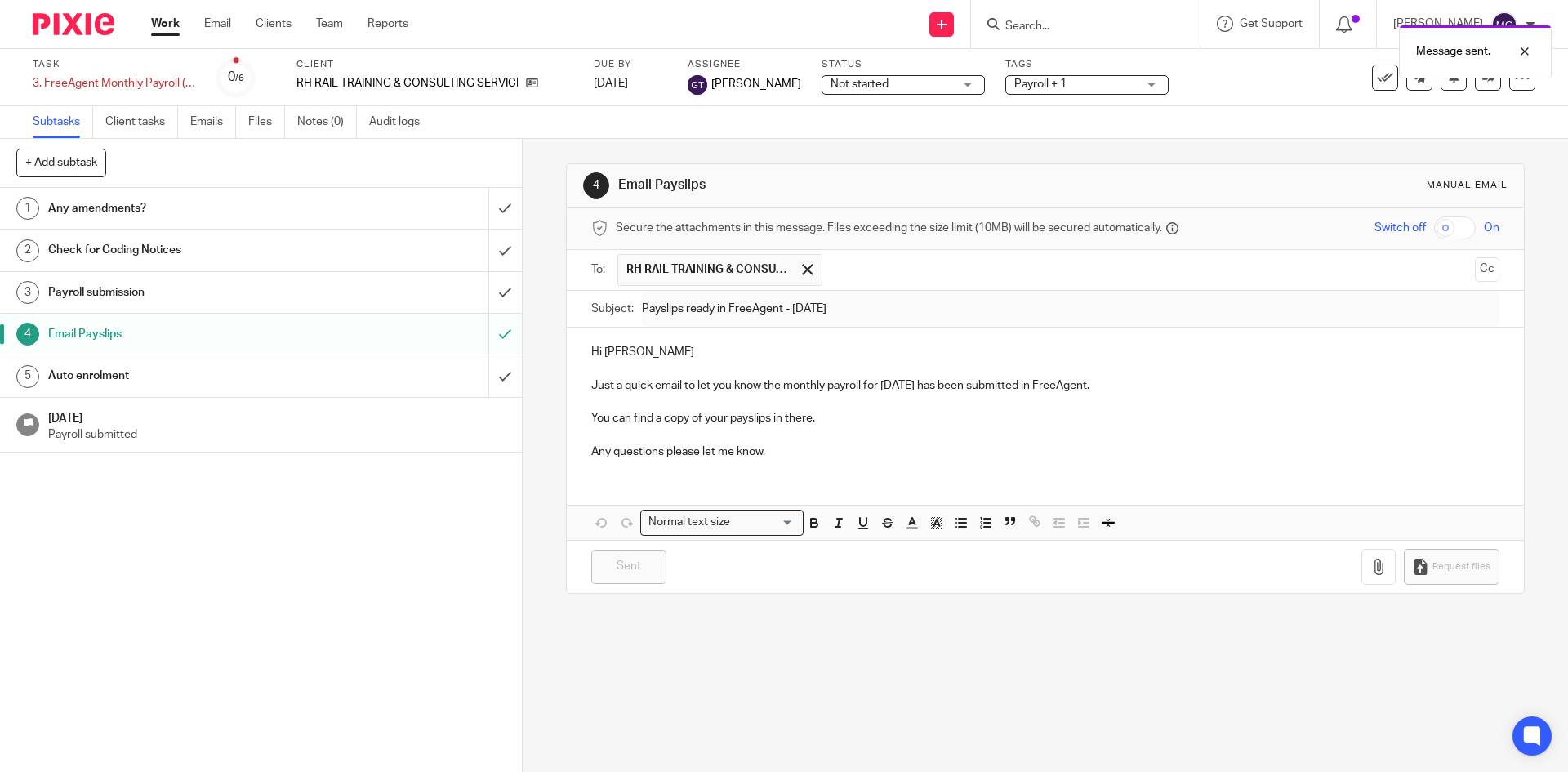
click at [1375, 77] on div "Message sent." at bounding box center [1167, 47] width 768 height 62
click at [1374, 77] on div "Message sent." at bounding box center [1167, 47] width 768 height 62
click at [1376, 81] on icon at bounding box center [1384, 77] width 16 height 16
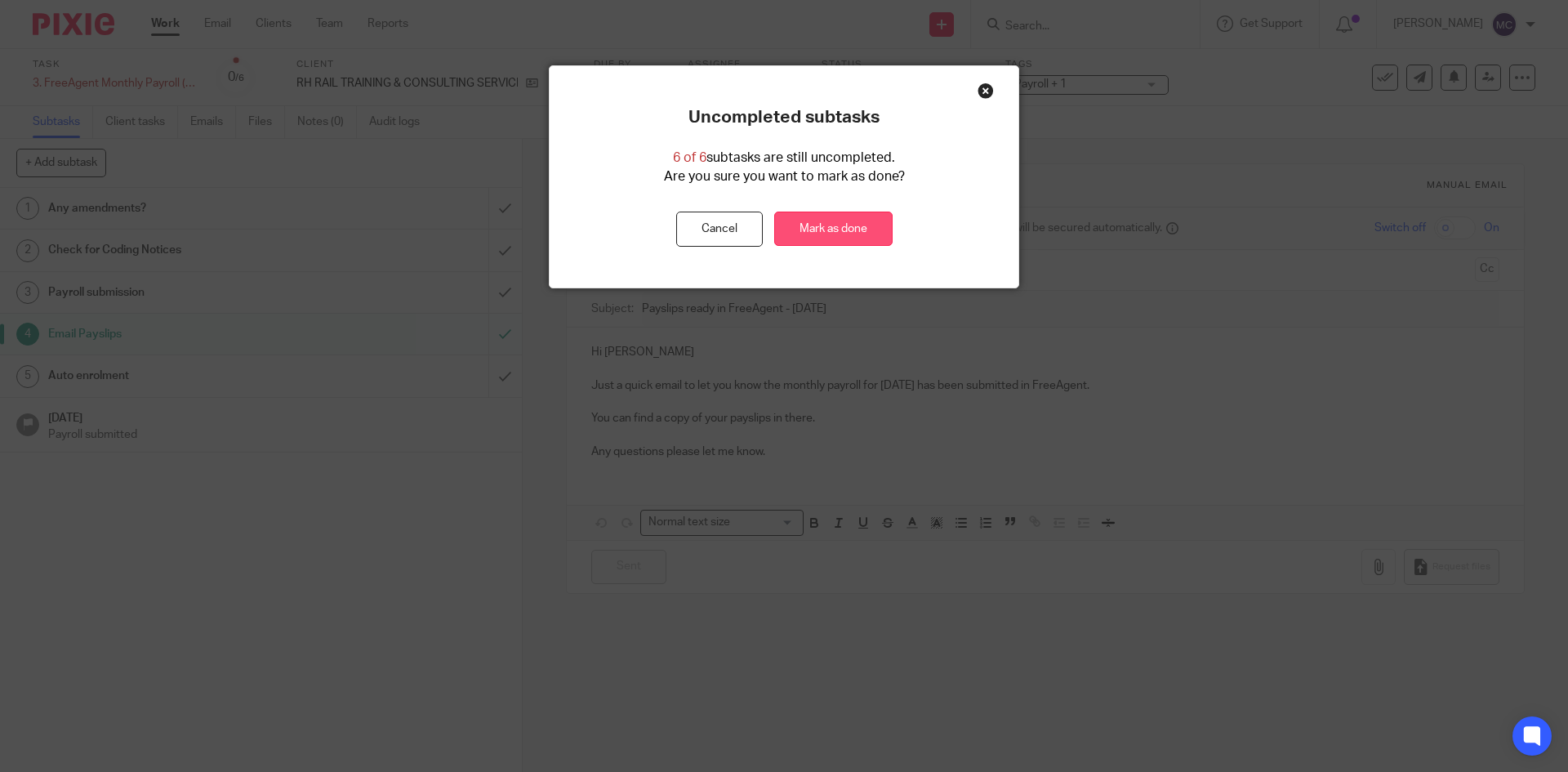
click at [811, 231] on link "Mark as done" at bounding box center [833, 229] width 119 height 35
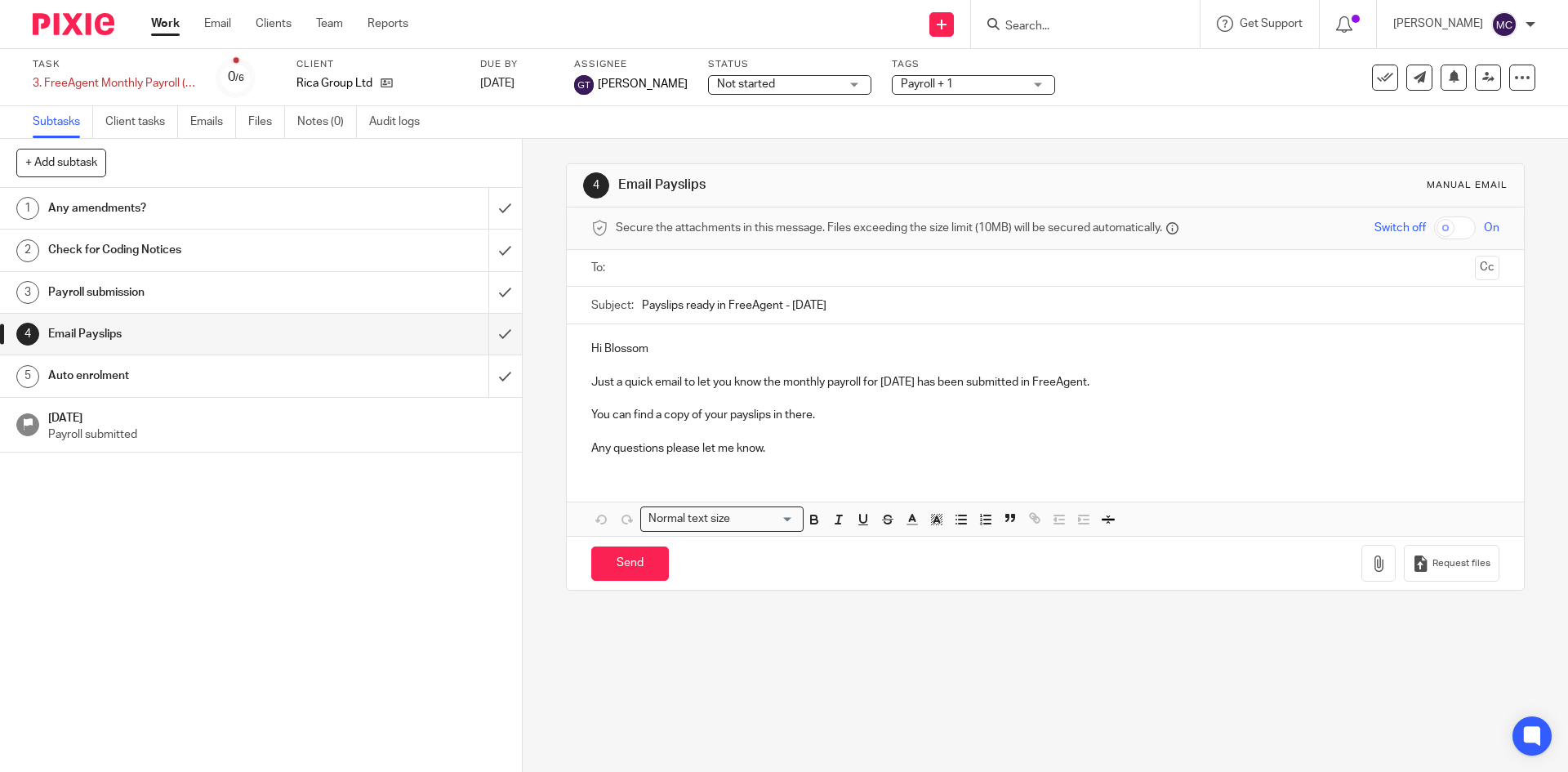
click at [690, 271] on input "text" at bounding box center [1044, 268] width 846 height 19
click at [638, 573] on input "Send" at bounding box center [630, 567] width 77 height 35
type input "Sent"
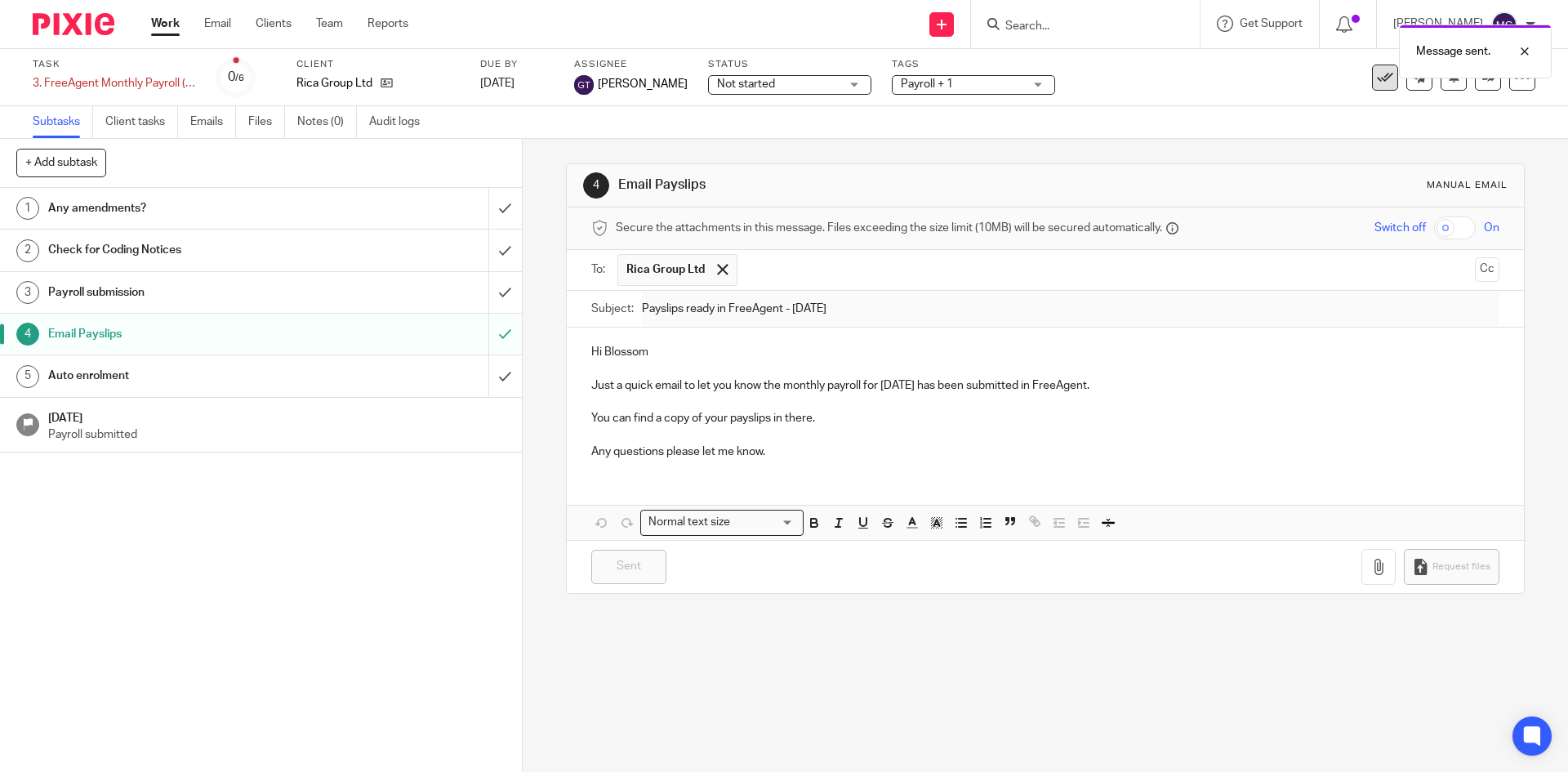
click at [1374, 86] on button at bounding box center [1385, 77] width 26 height 26
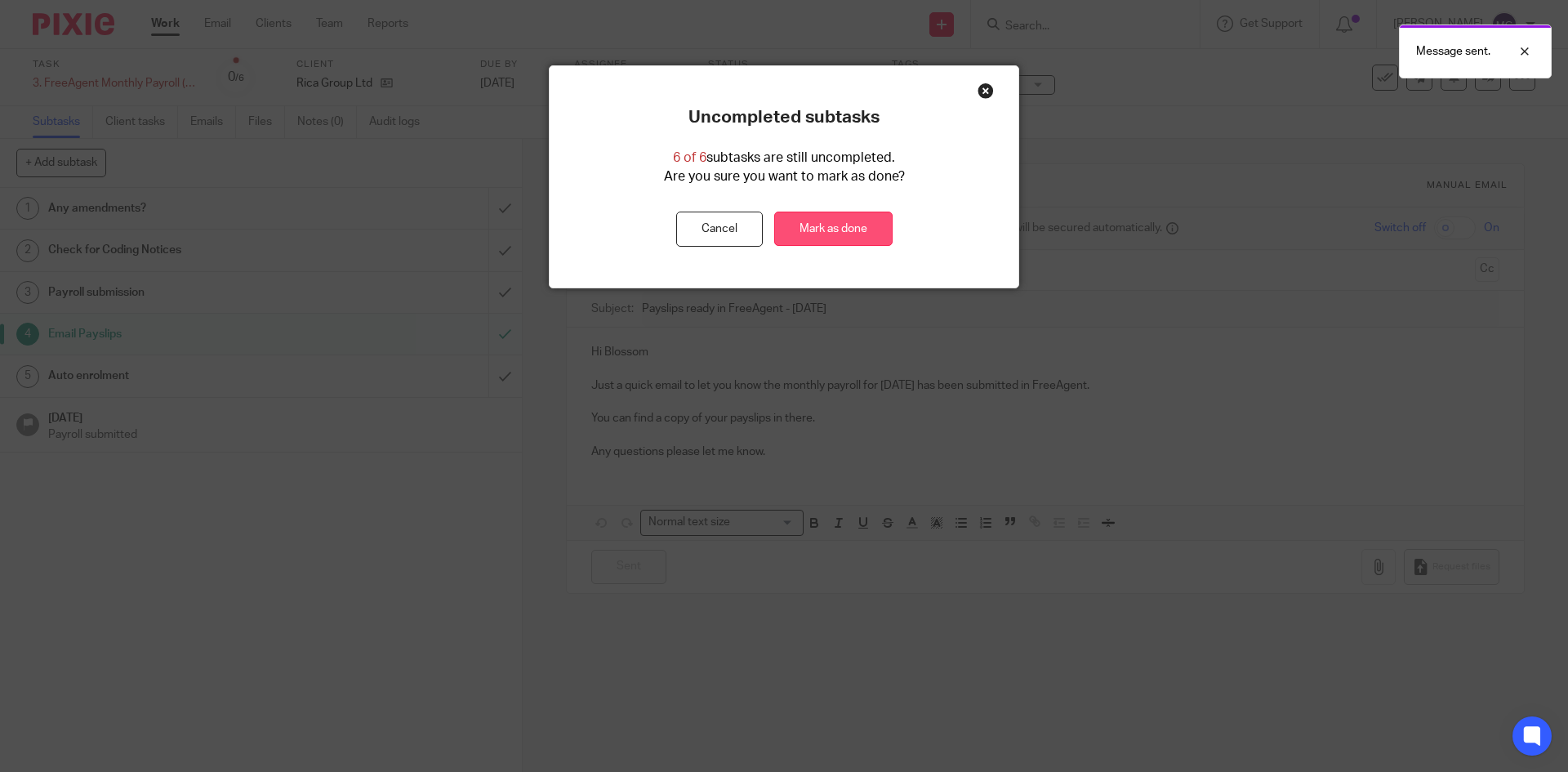
click at [805, 229] on link "Mark as done" at bounding box center [833, 229] width 119 height 35
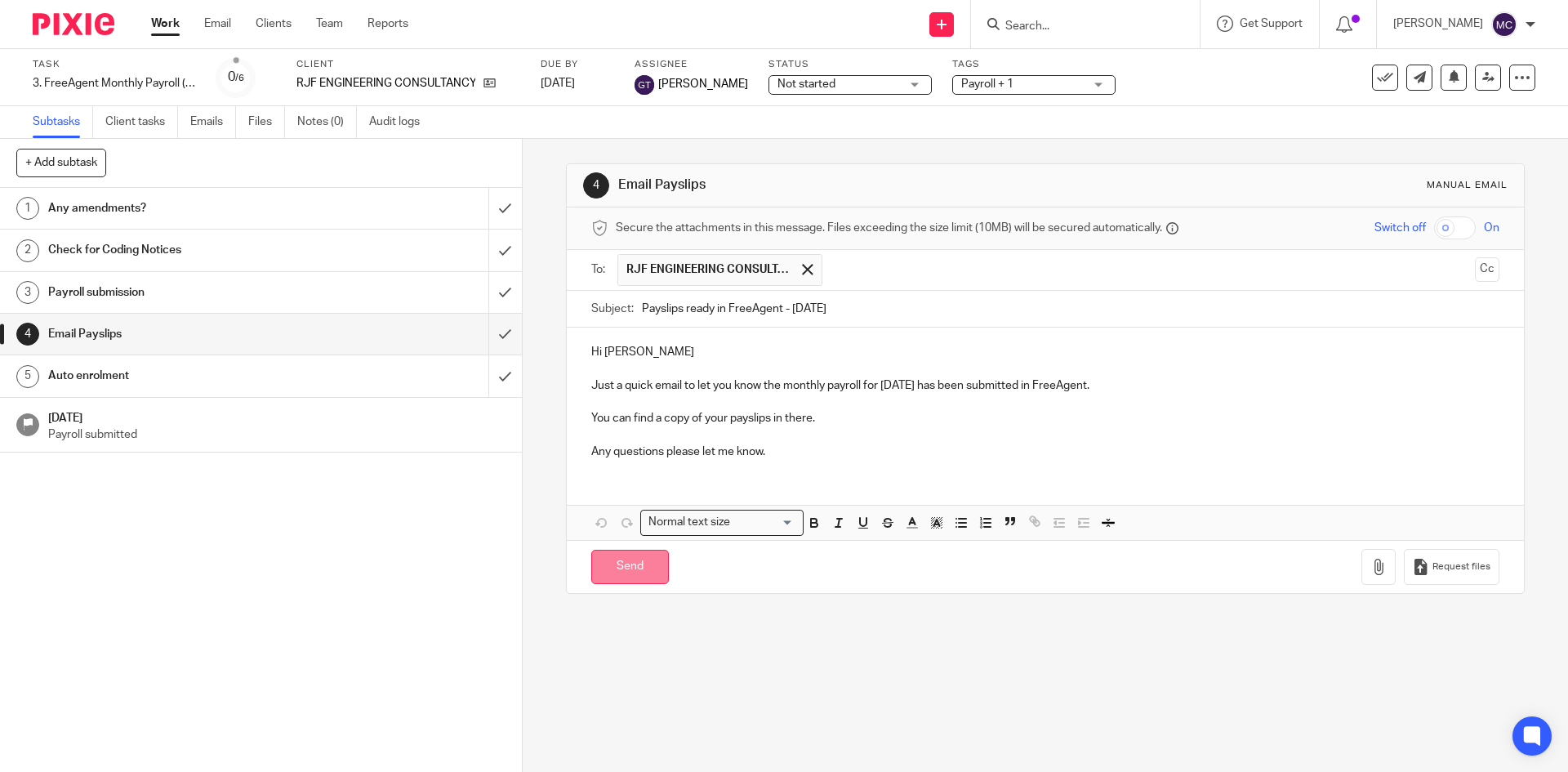
click at [606, 568] on input "Send" at bounding box center [630, 567] width 77 height 35
type input "Sent"
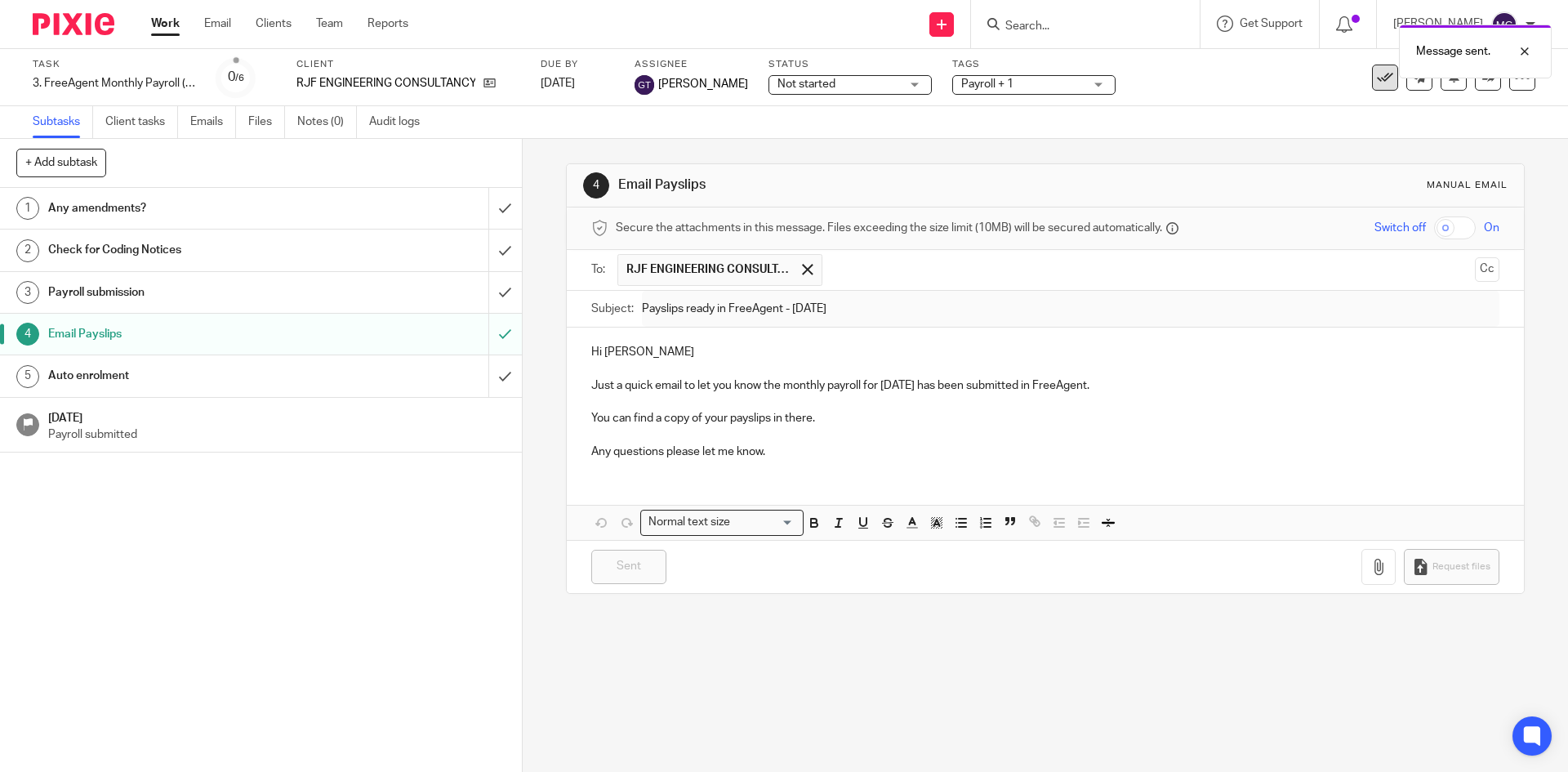
click at [1376, 83] on icon at bounding box center [1384, 77] width 16 height 16
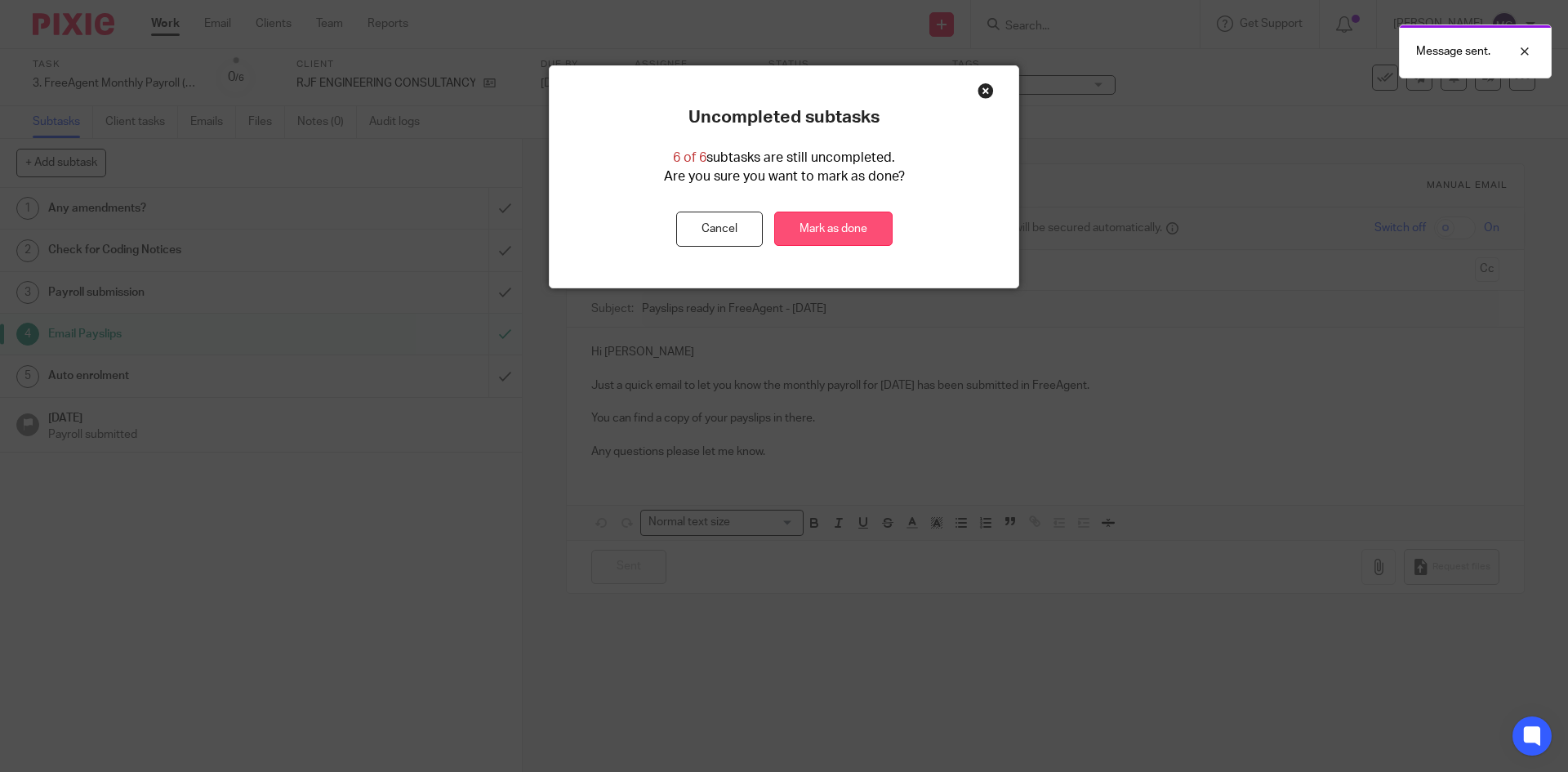
click at [855, 241] on link "Mark as done" at bounding box center [833, 229] width 119 height 35
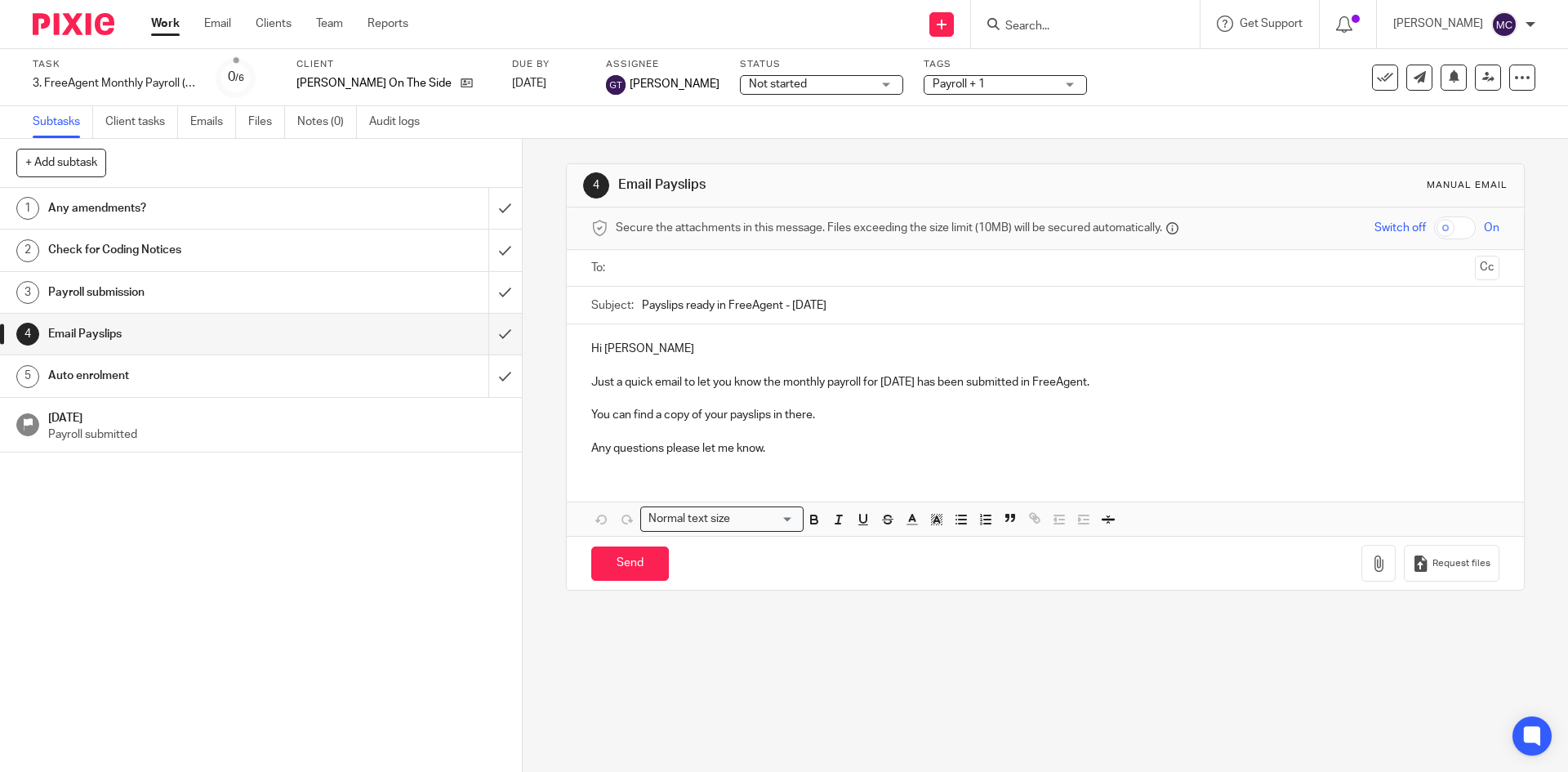
click at [672, 273] on input "text" at bounding box center [1044, 268] width 846 height 19
click at [617, 561] on input "Send" at bounding box center [630, 567] width 77 height 35
type input "Sent"
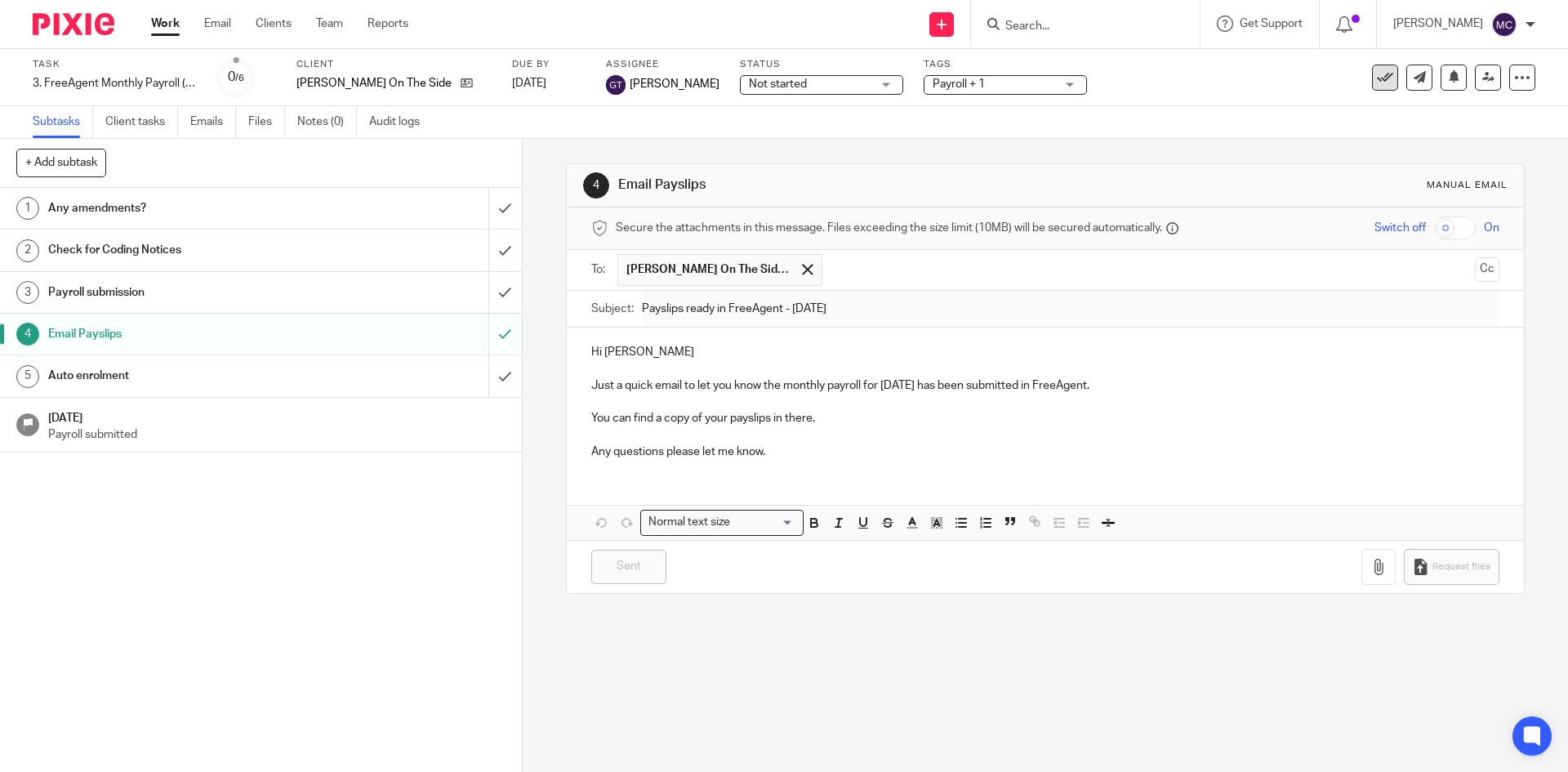
click at [1372, 80] on button at bounding box center [1385, 77] width 26 height 26
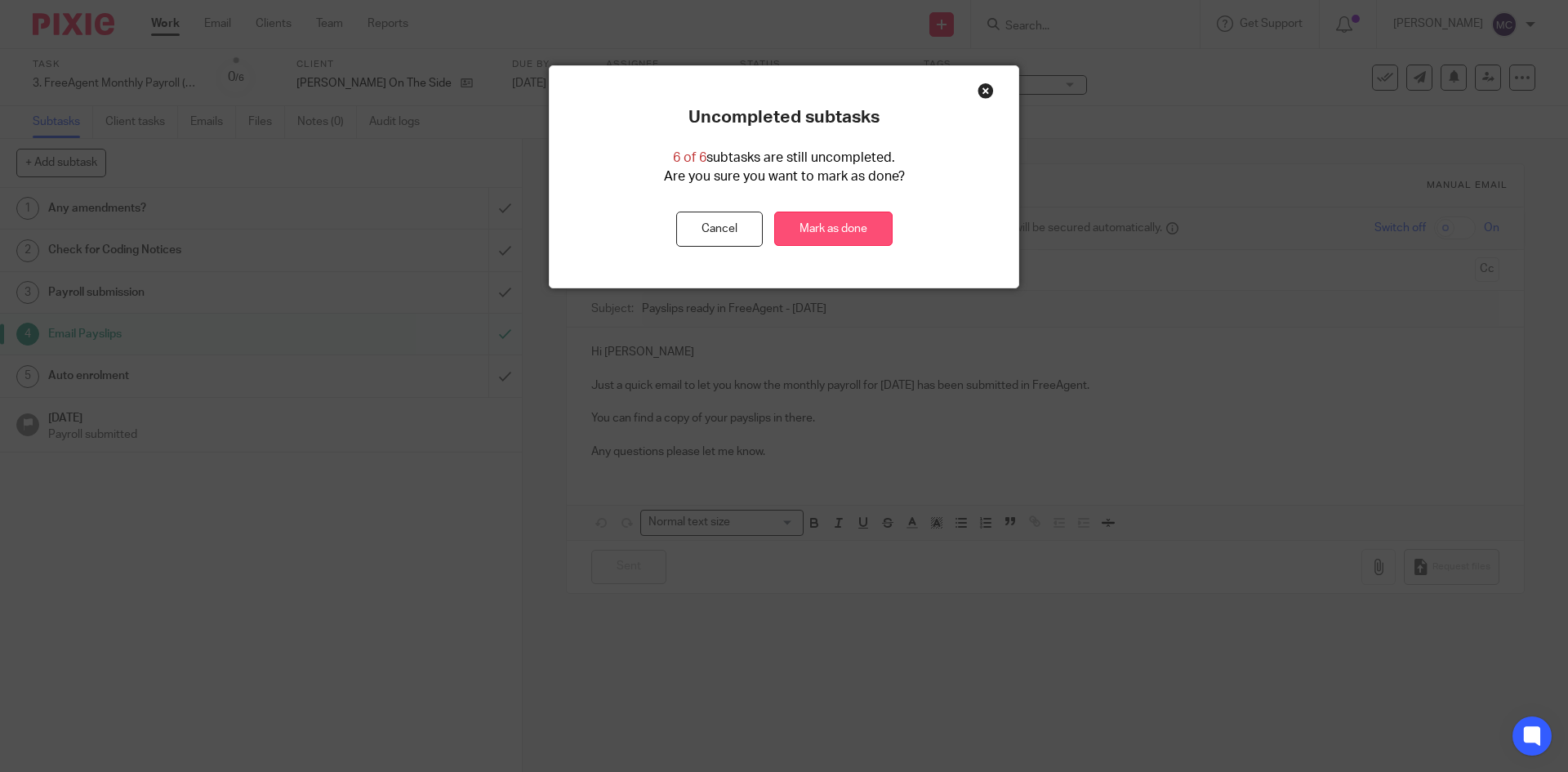
click at [861, 227] on link "Mark as done" at bounding box center [833, 229] width 119 height 35
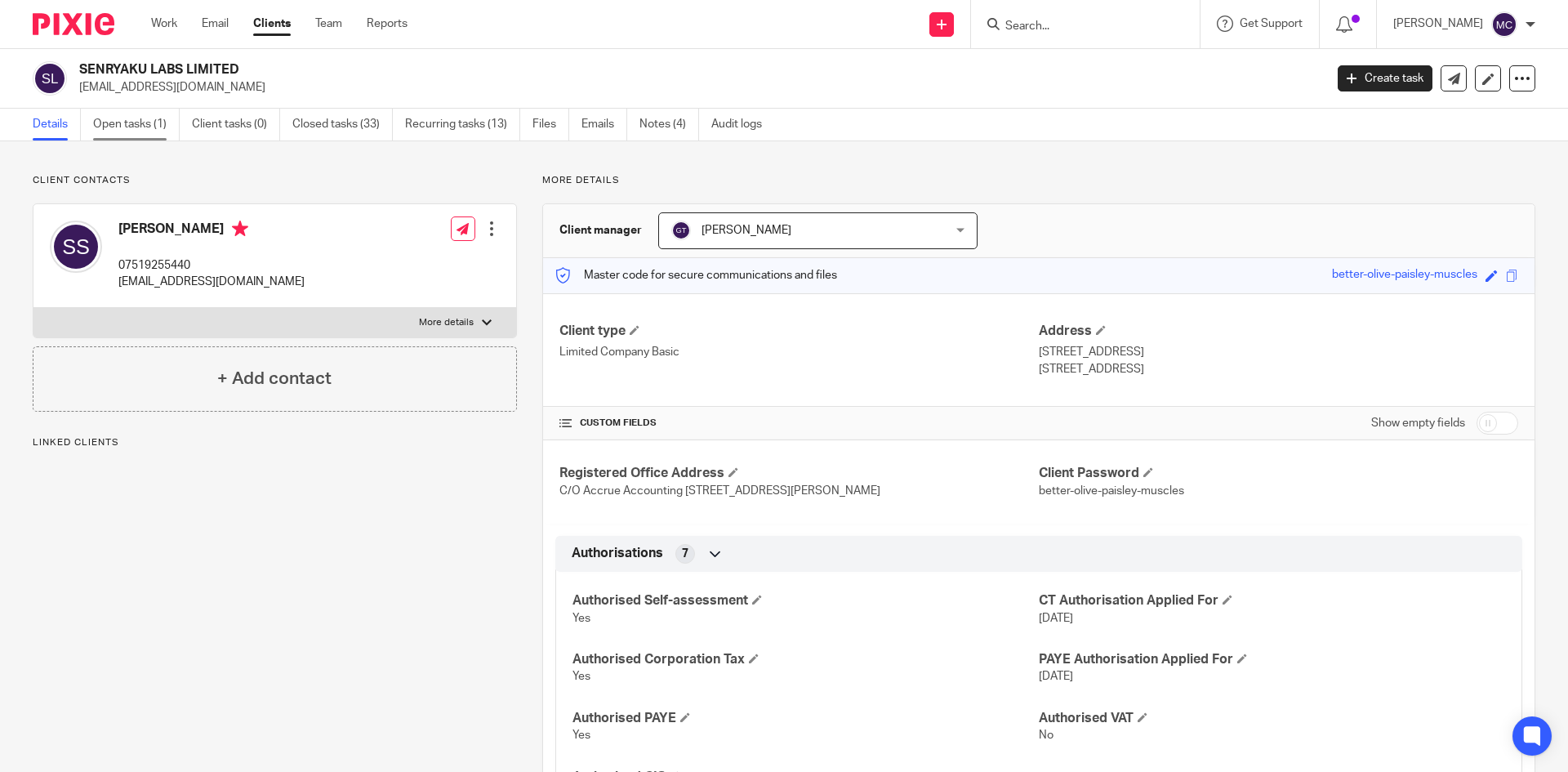
drag, startPoint x: 0, startPoint y: 0, endPoint x: 162, endPoint y: 119, distance: 201.0
click at [162, 119] on link "Open tasks (1)" at bounding box center [136, 124] width 87 height 32
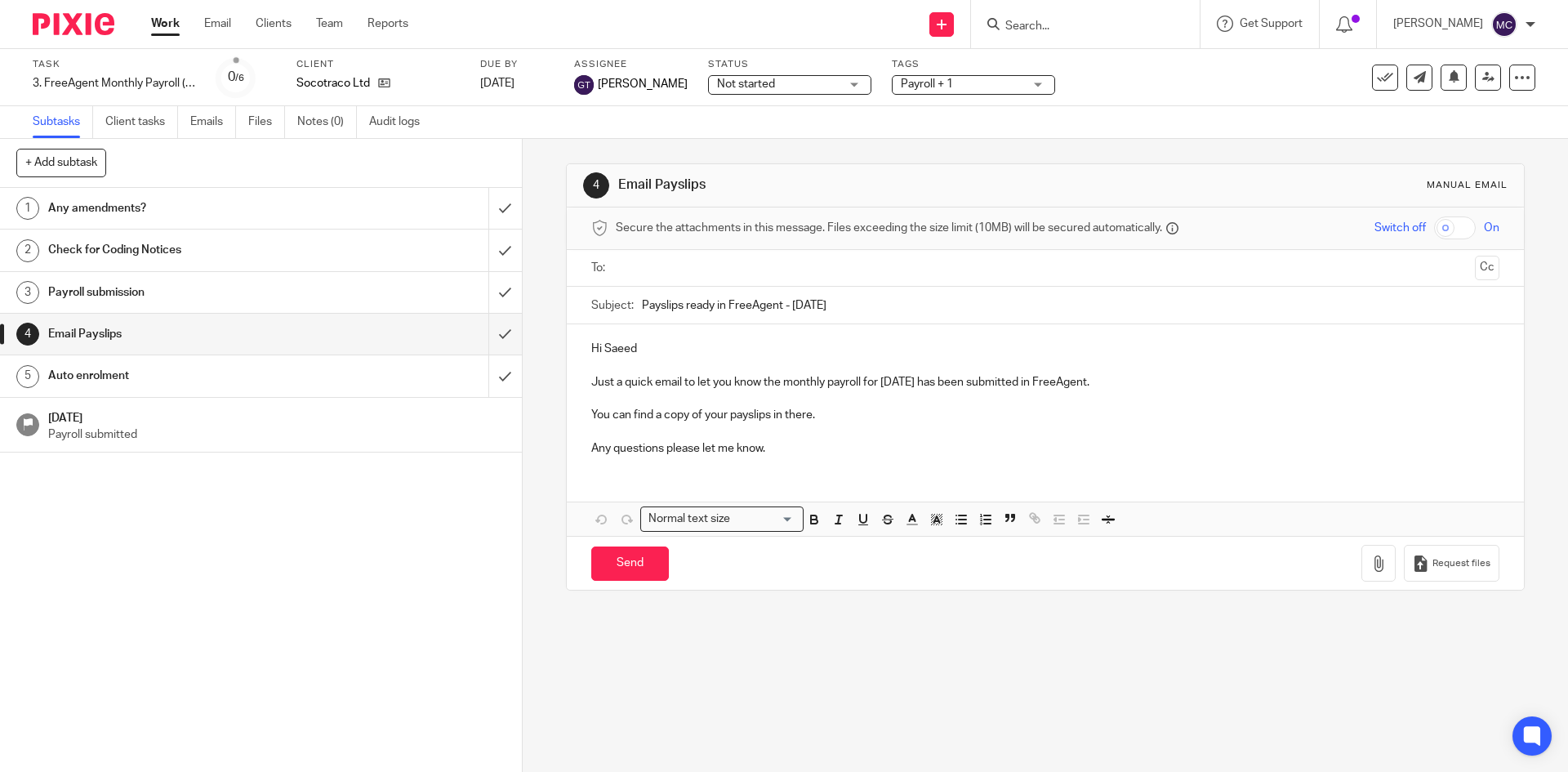
click at [665, 265] on input "text" at bounding box center [1044, 268] width 846 height 19
click at [624, 565] on input "Send" at bounding box center [630, 567] width 77 height 35
type input "Sent"
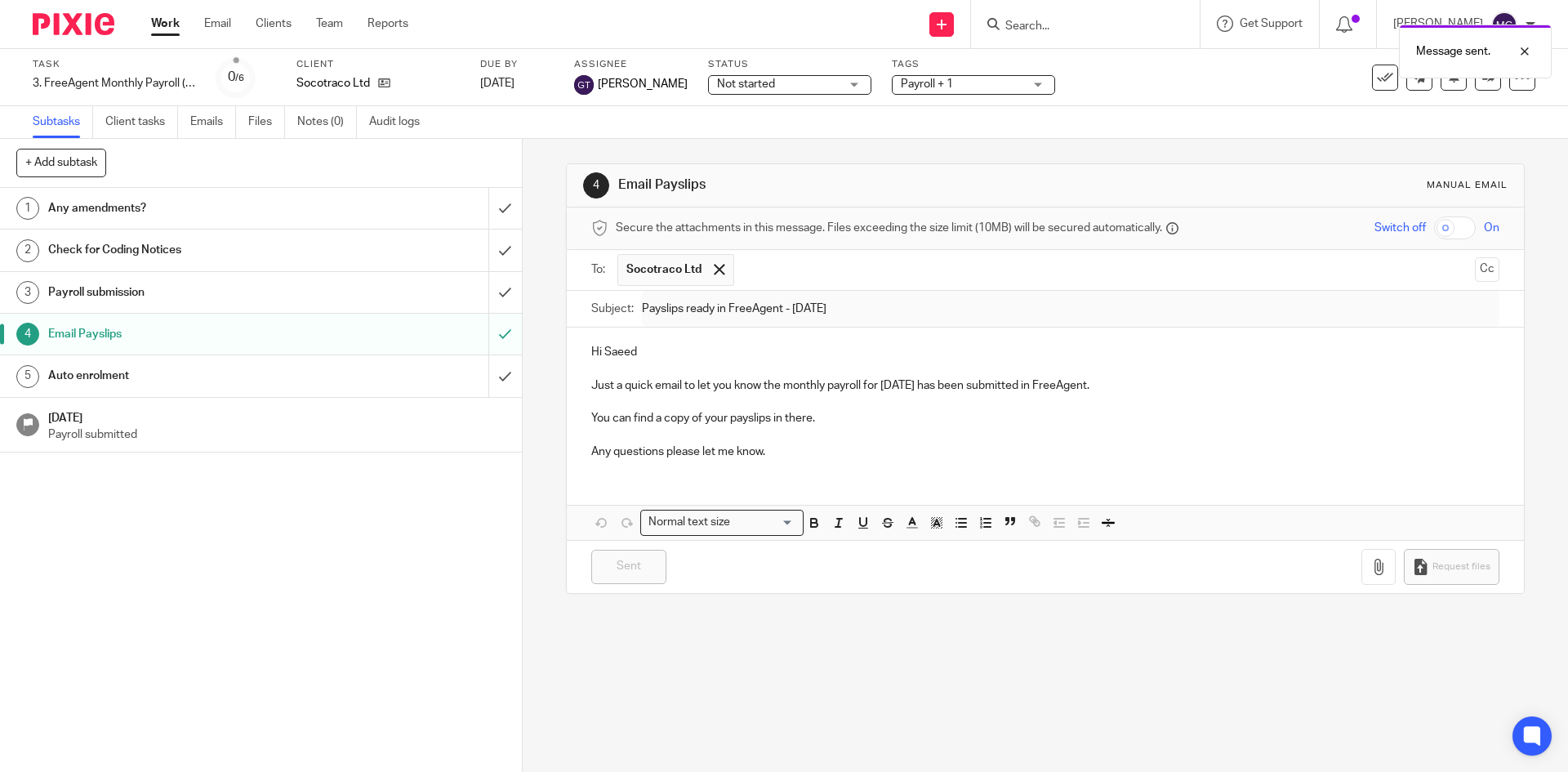
click at [1373, 73] on div "Message sent." at bounding box center [1167, 47] width 768 height 62
click at [1372, 86] on button at bounding box center [1385, 77] width 26 height 26
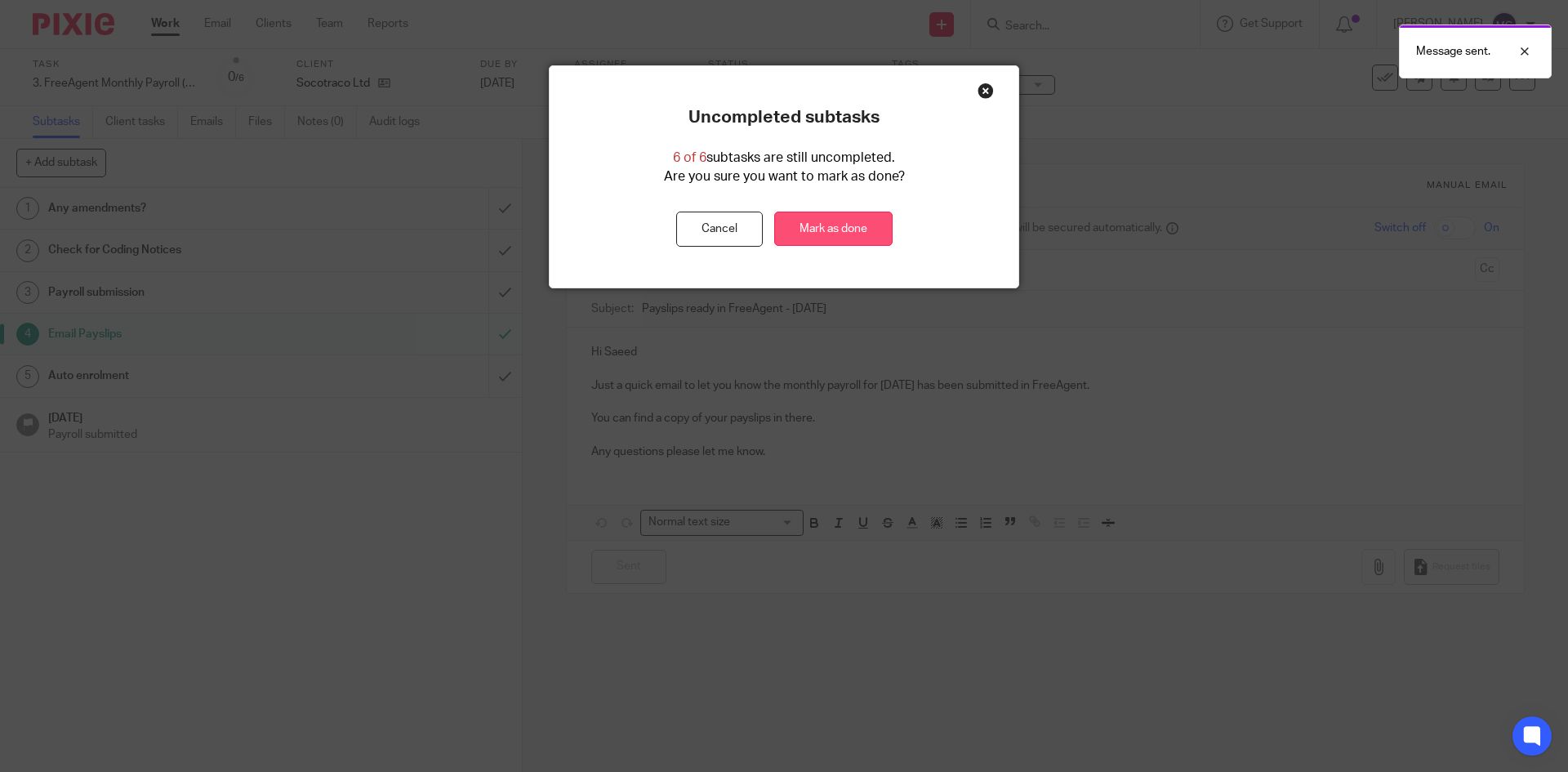
click at [835, 236] on link "Mark as done" at bounding box center [833, 229] width 119 height 35
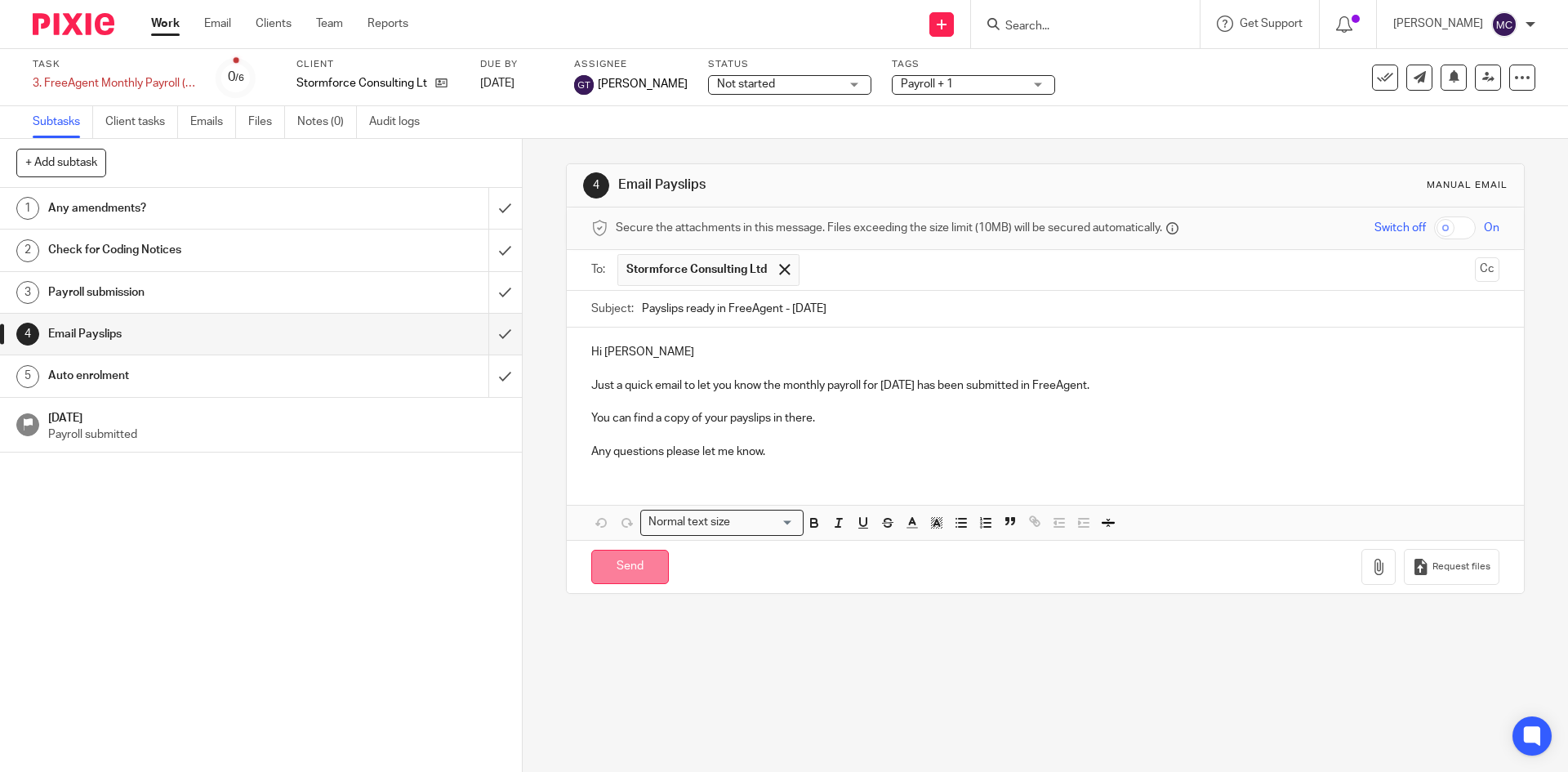
click at [623, 565] on input "Send" at bounding box center [630, 567] width 77 height 35
type input "Sent"
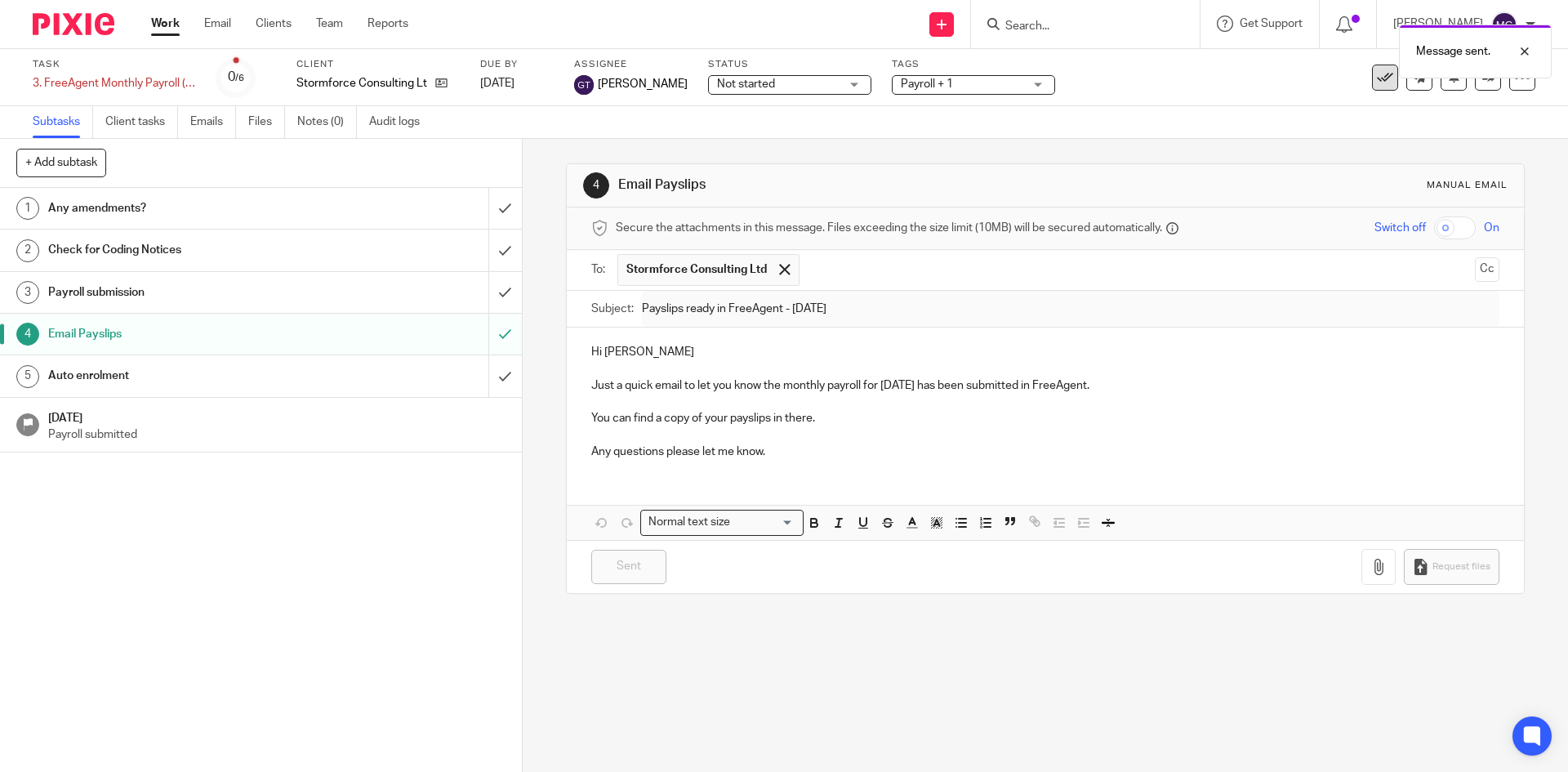
click at [1376, 78] on icon at bounding box center [1384, 77] width 16 height 16
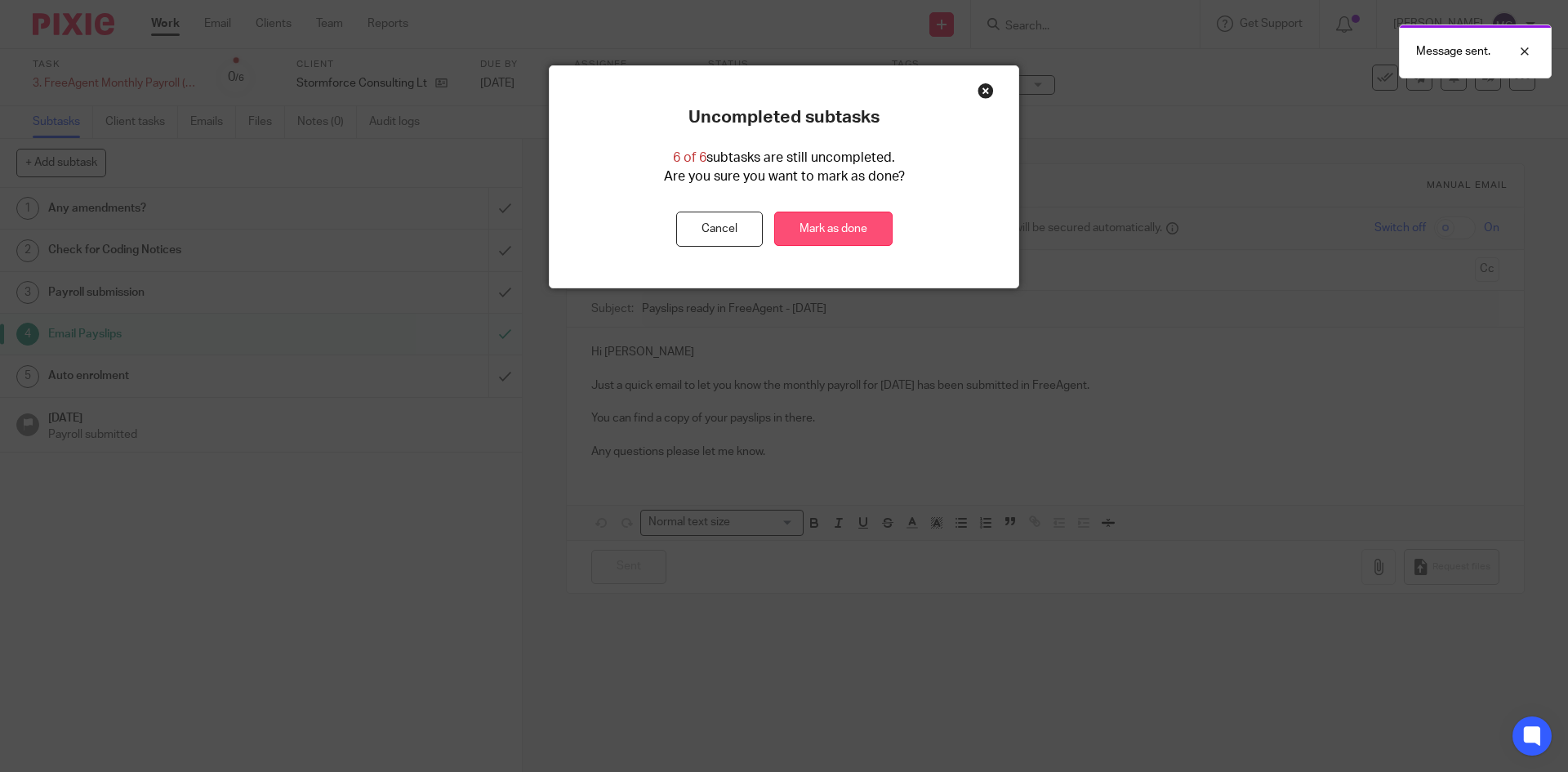
click at [819, 225] on link "Mark as done" at bounding box center [833, 229] width 119 height 35
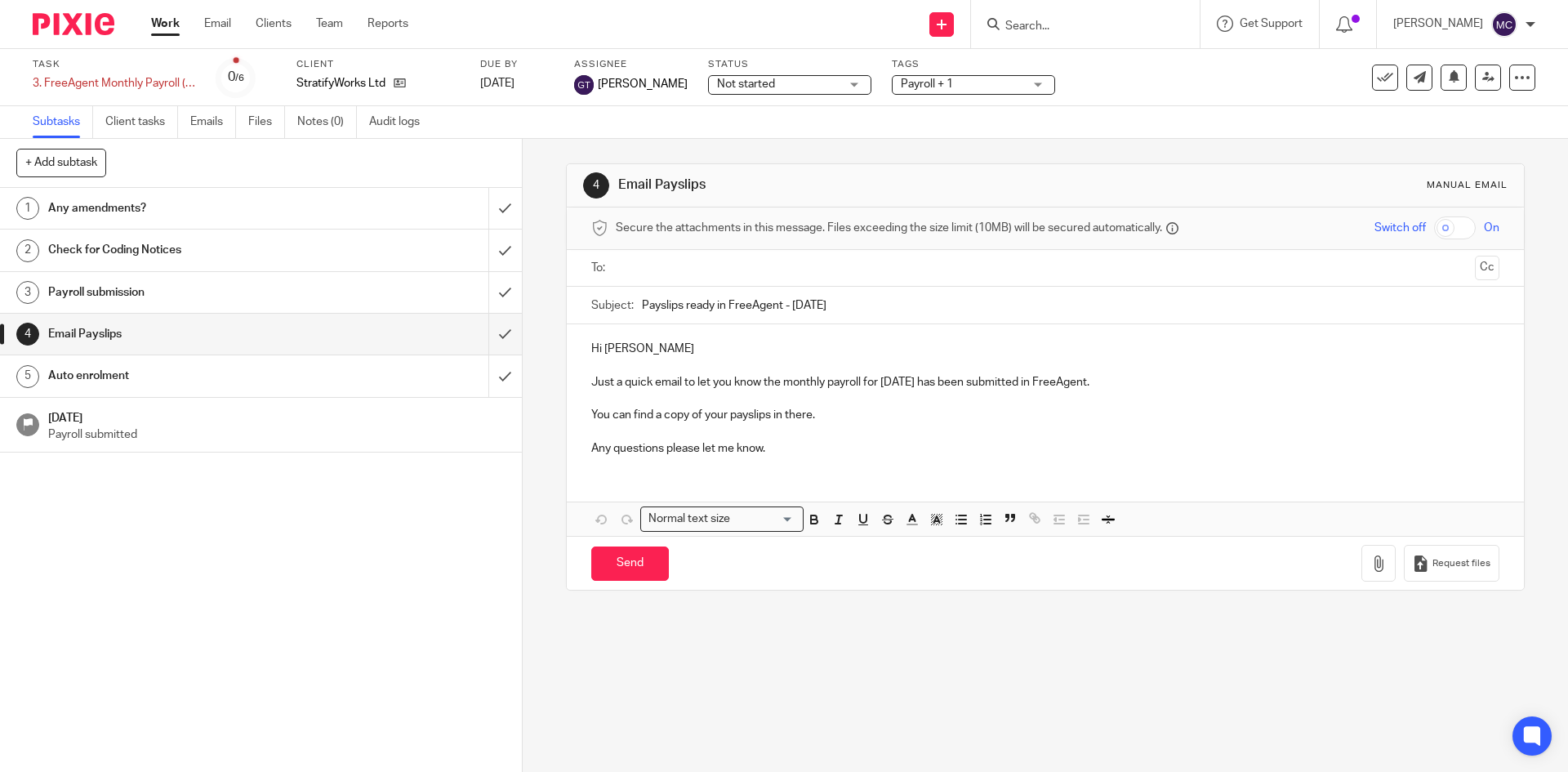
click at [713, 268] on input "text" at bounding box center [1044, 268] width 846 height 19
click at [616, 561] on input "Send" at bounding box center [630, 567] width 77 height 35
type input "Sent"
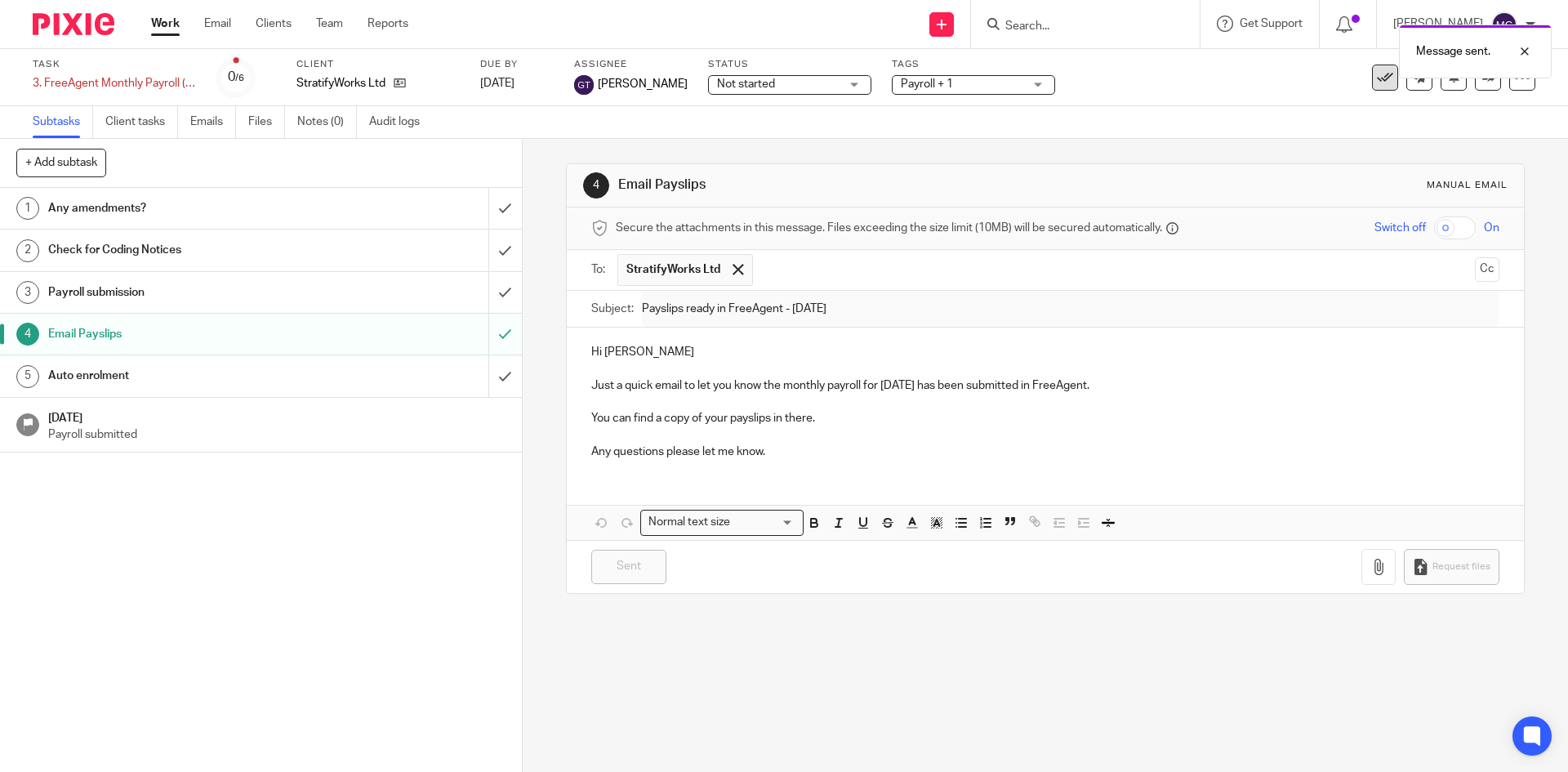
click at [1378, 78] on icon at bounding box center [1384, 77] width 16 height 16
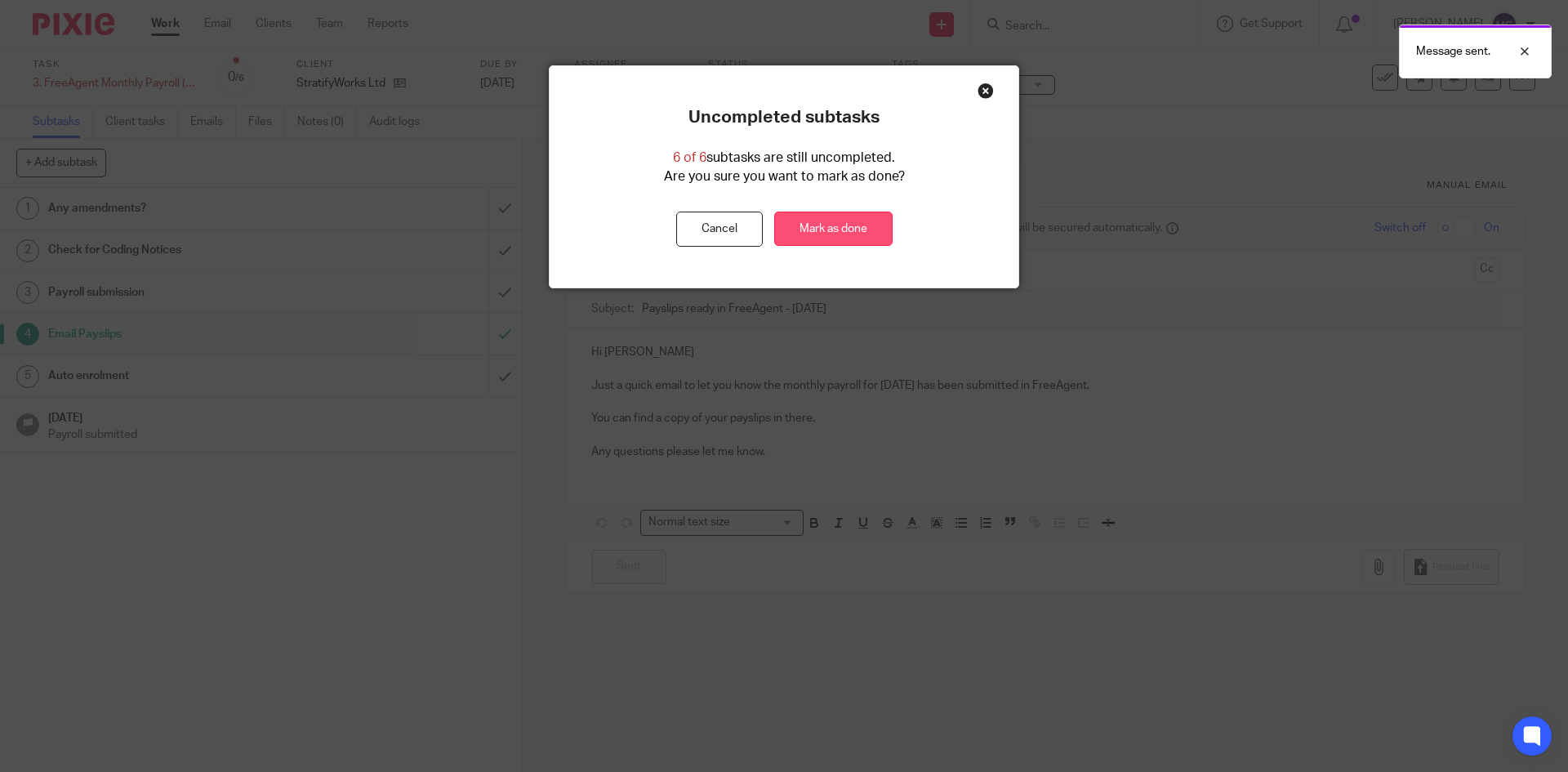
click at [825, 236] on link "Mark as done" at bounding box center [833, 229] width 119 height 35
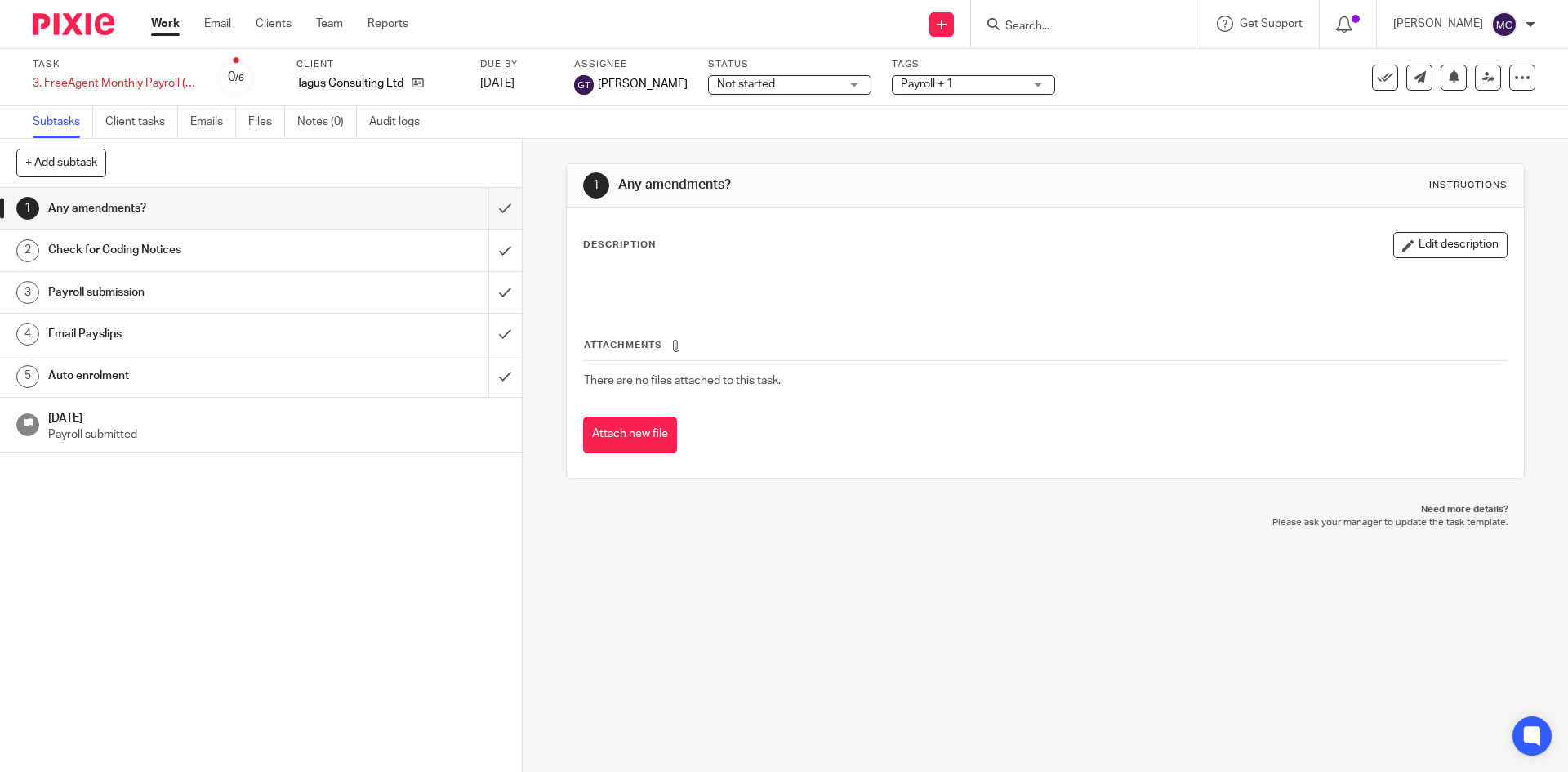
click at [191, 337] on h1 "Email Payslips" at bounding box center [189, 334] width 283 height 24
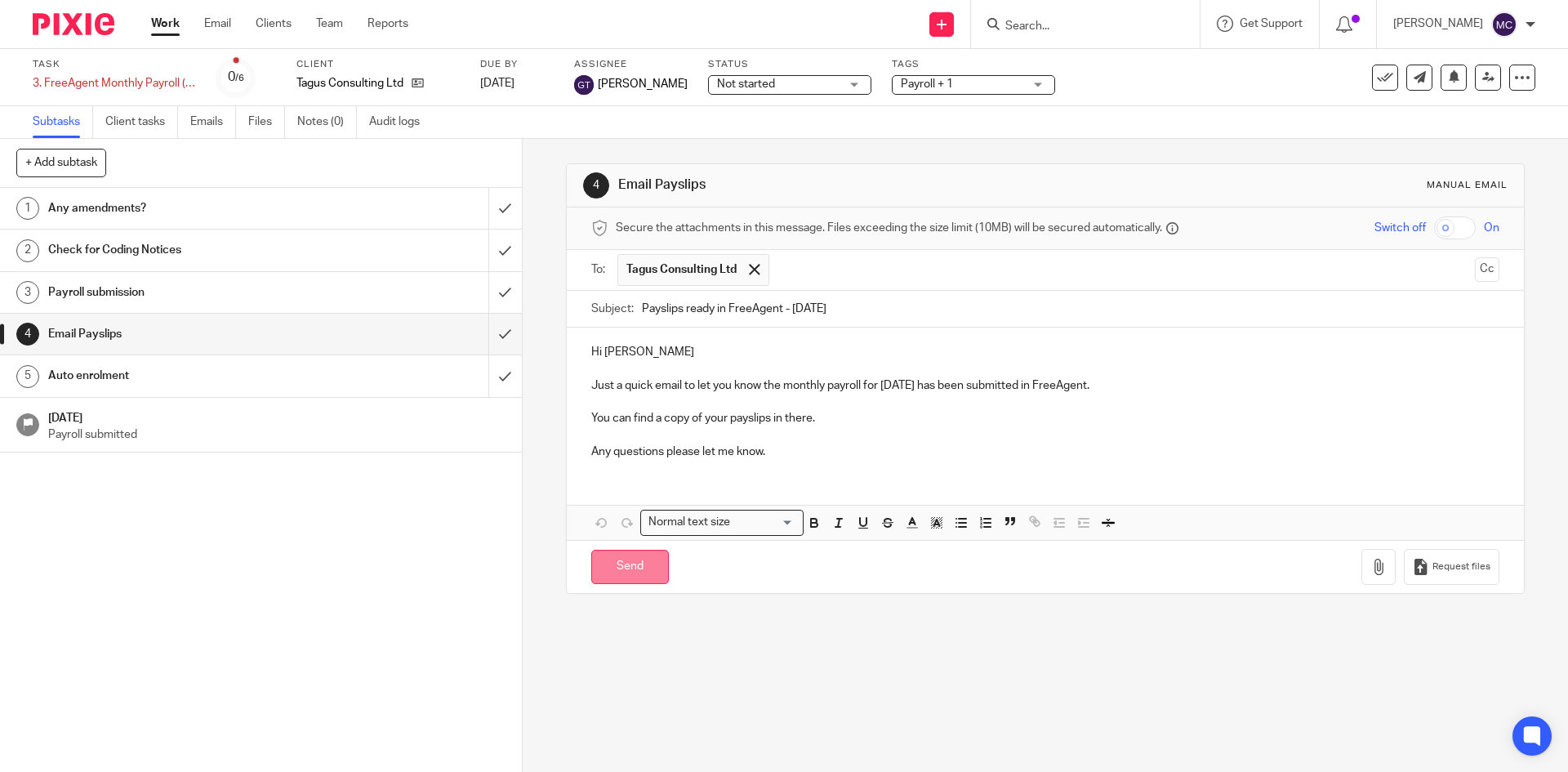
click at [612, 571] on input "Send" at bounding box center [630, 567] width 77 height 35
type input "Sent"
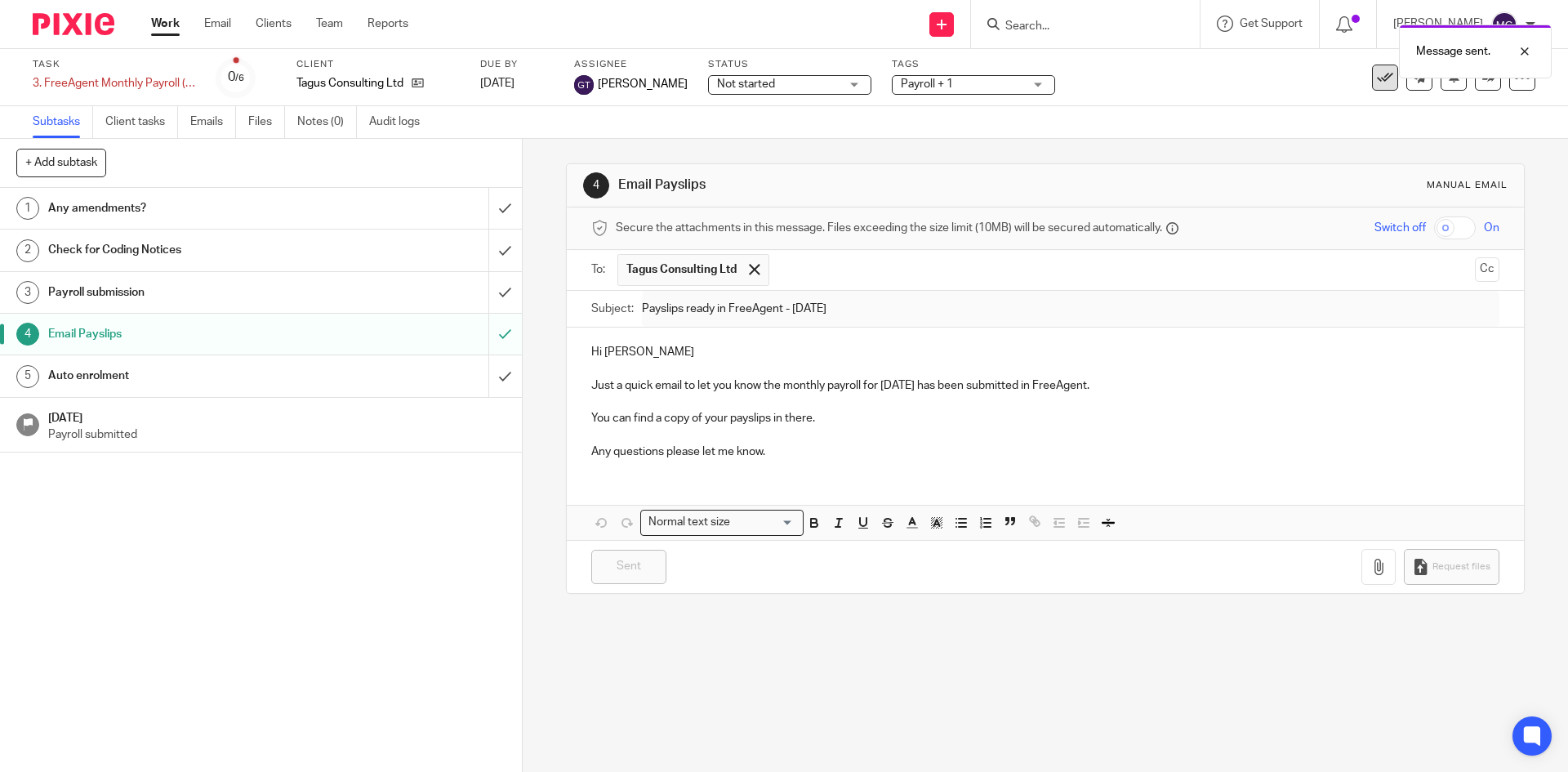
click at [1372, 82] on button at bounding box center [1385, 77] width 26 height 26
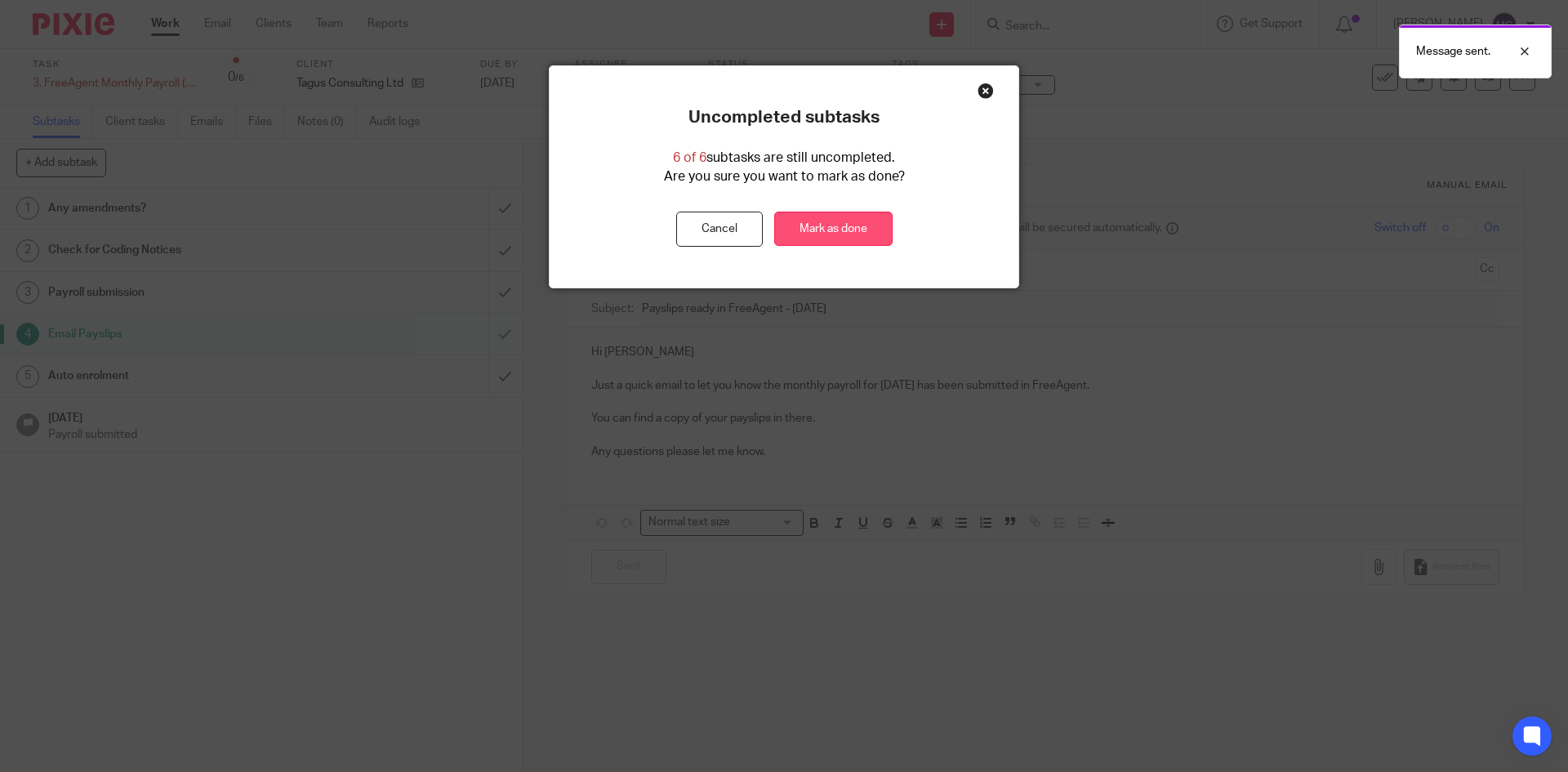
click at [854, 209] on div "Uncompleted subtasks 6 of 6 subtasks are still uncompleted. Are you sure you wa…" at bounding box center [783, 176] width 469 height 139
click at [846, 221] on link "Mark as done" at bounding box center [833, 229] width 119 height 35
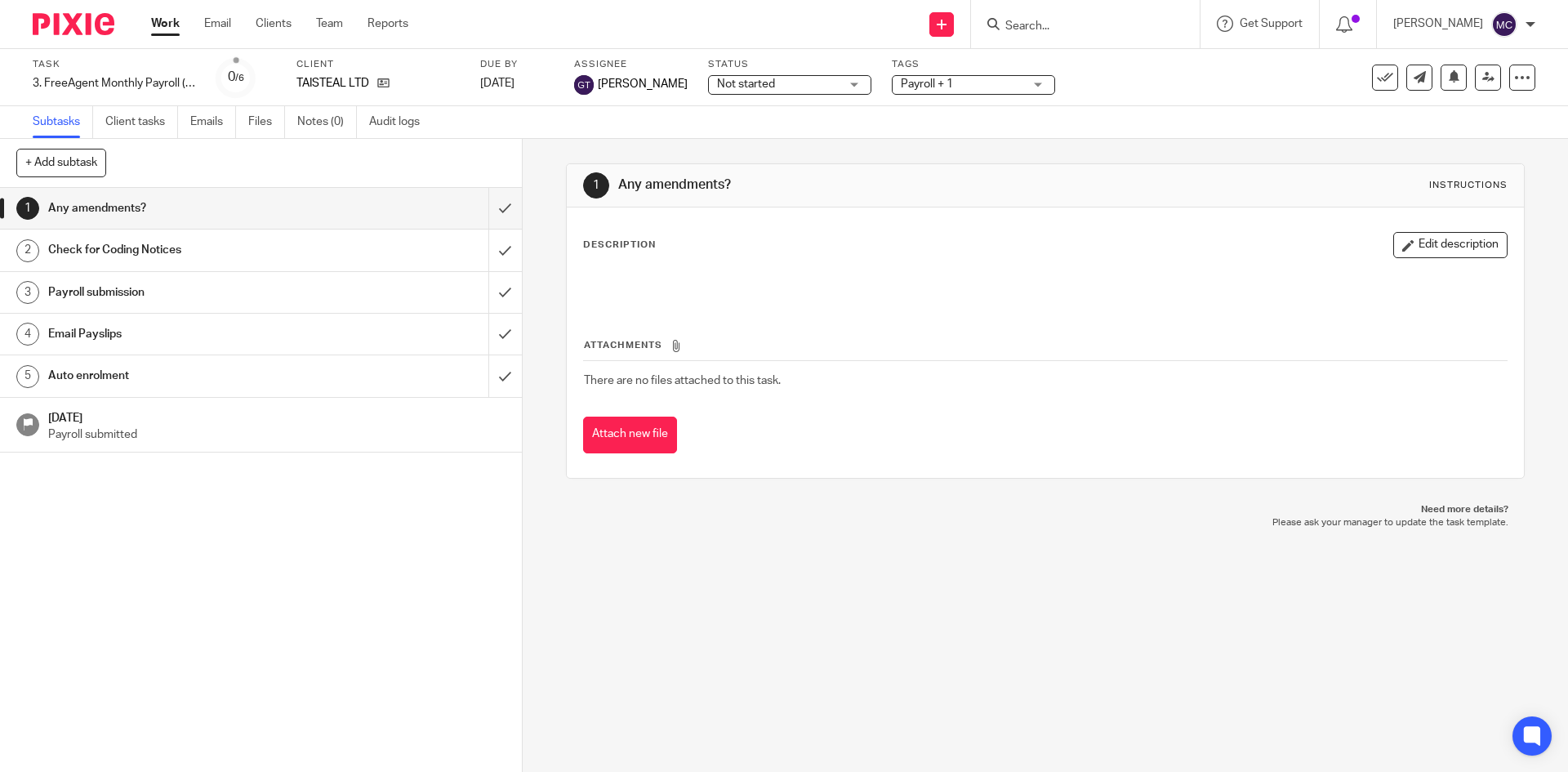
click at [315, 343] on h1 "Email Payslips" at bounding box center [189, 334] width 283 height 24
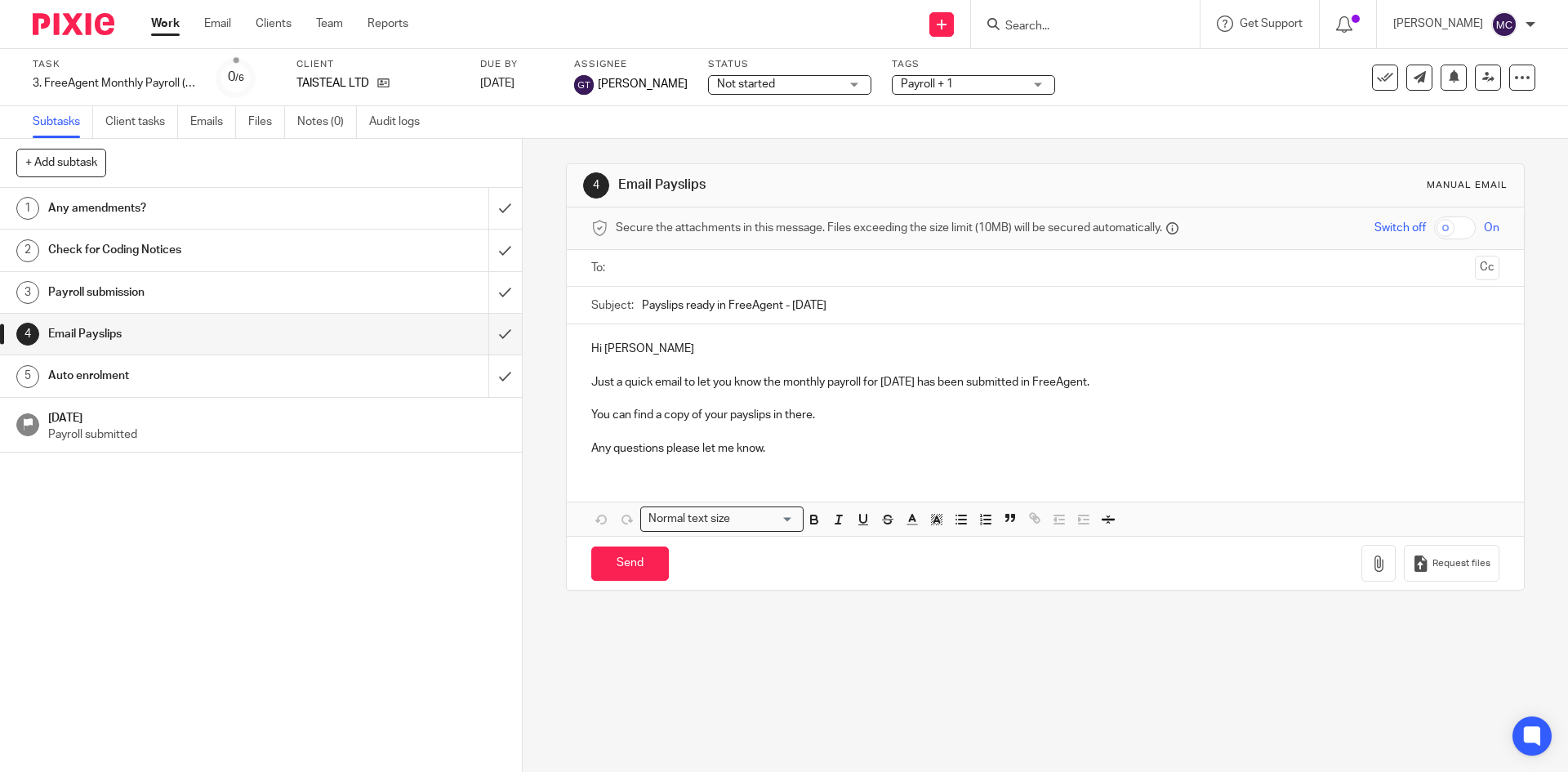
click at [719, 271] on input "text" at bounding box center [1044, 268] width 846 height 19
click at [642, 568] on input "Send" at bounding box center [630, 567] width 77 height 35
type input "Sent"
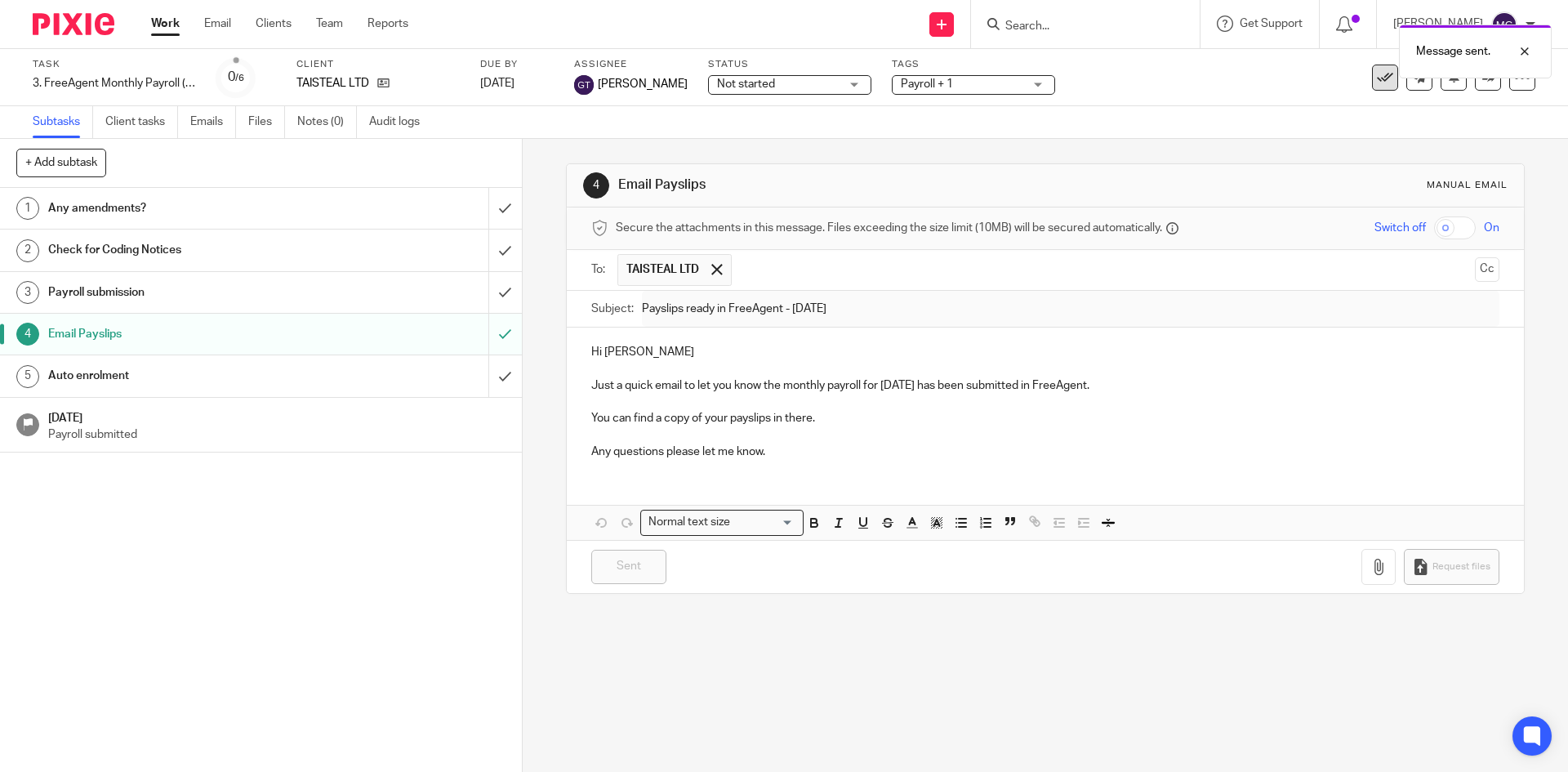
click at [1376, 80] on icon at bounding box center [1384, 77] width 16 height 16
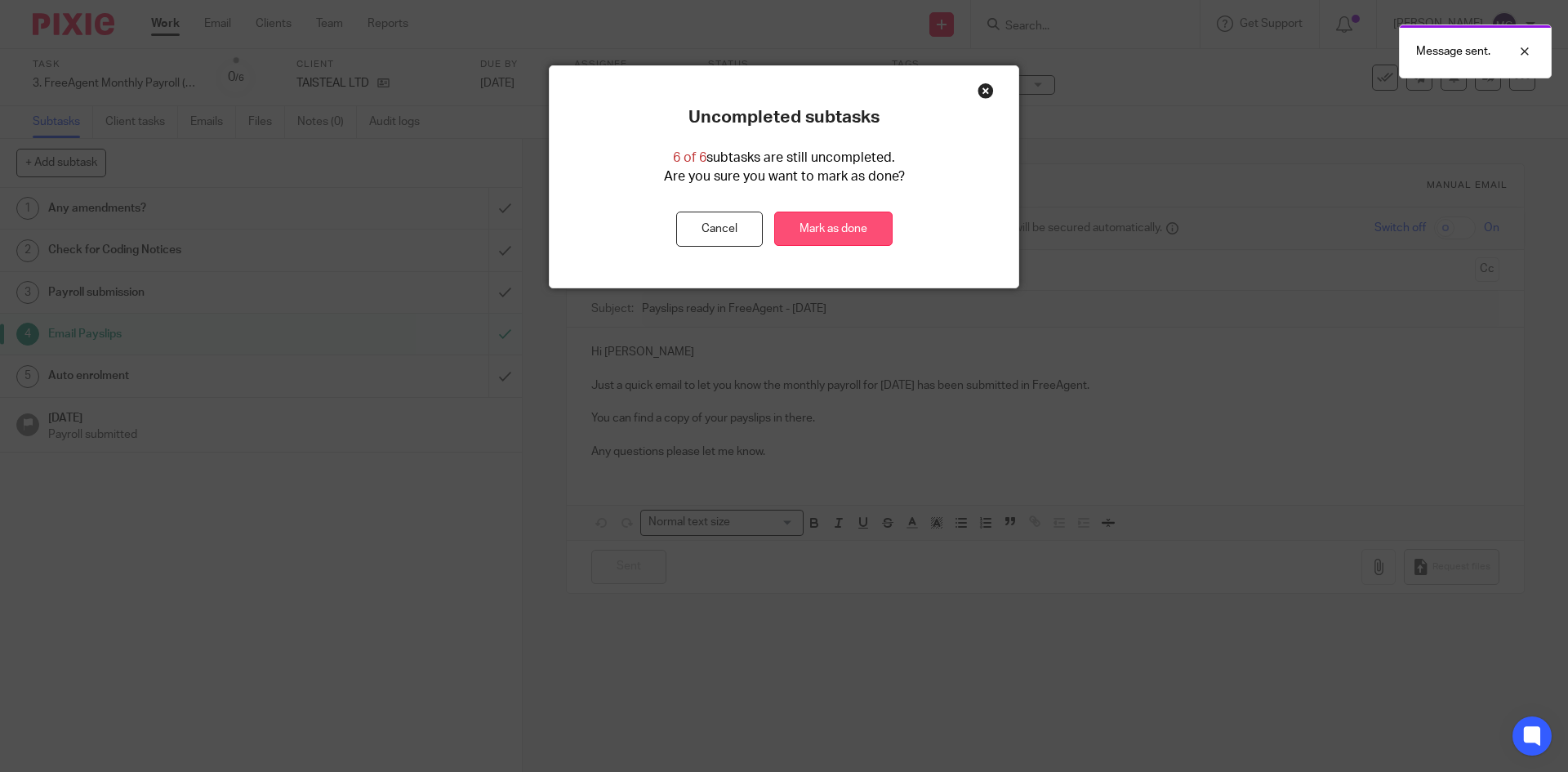
click at [873, 221] on link "Mark as done" at bounding box center [833, 229] width 119 height 35
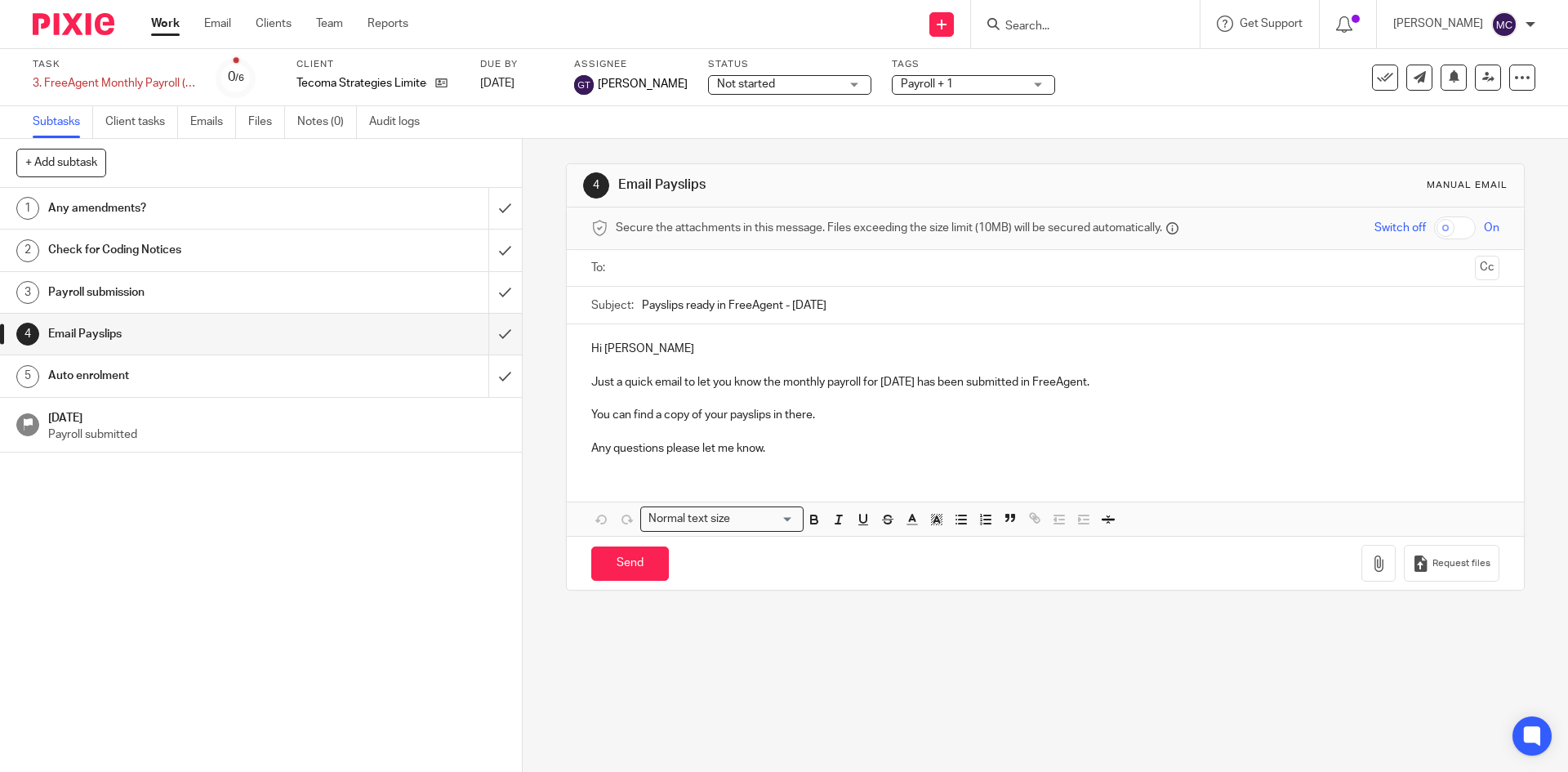
click at [679, 262] on input "text" at bounding box center [1044, 268] width 846 height 19
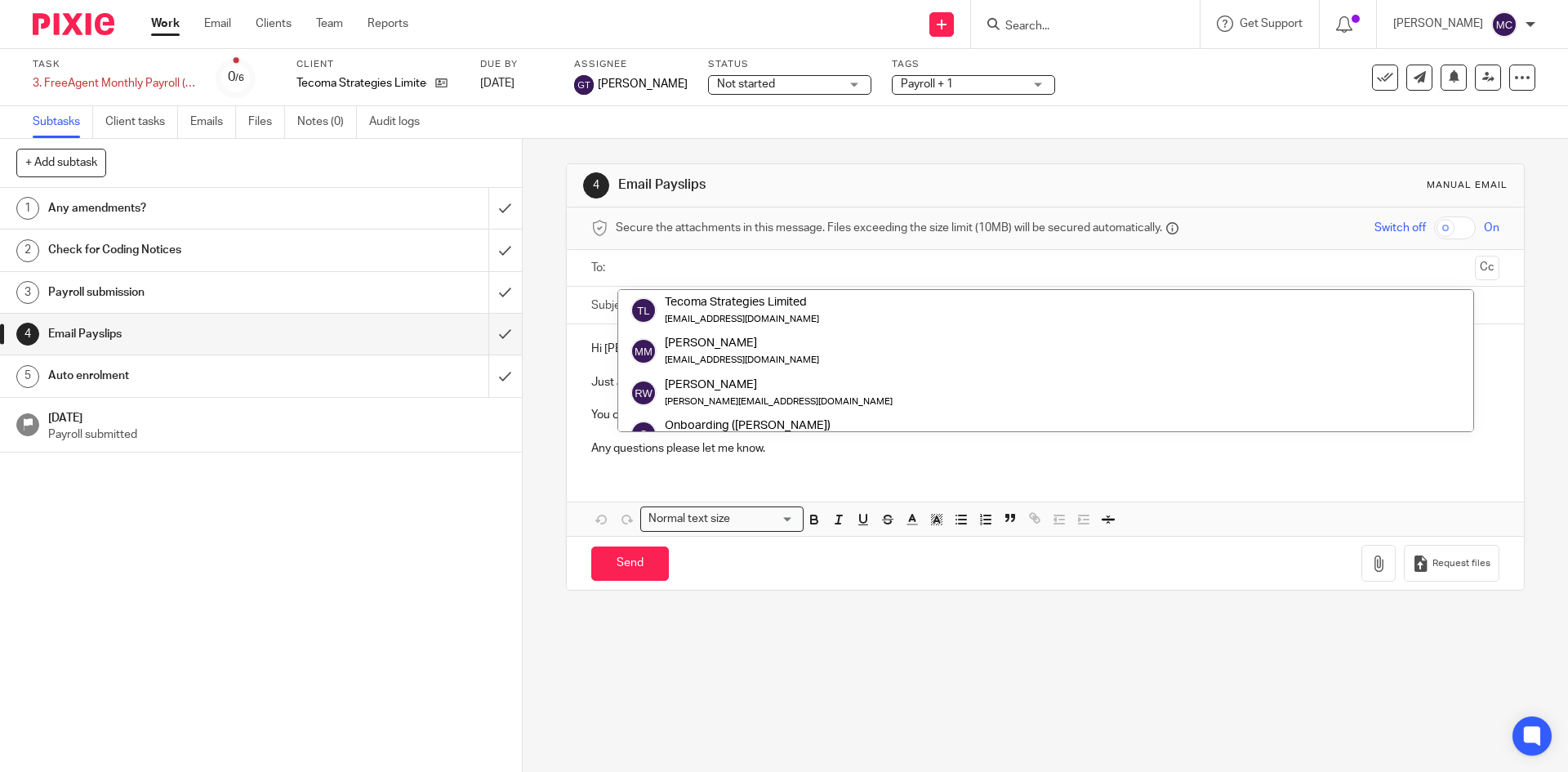
click at [675, 288] on input "Payslips ready in FreeAgent - September 2025" at bounding box center [1070, 304] width 856 height 37
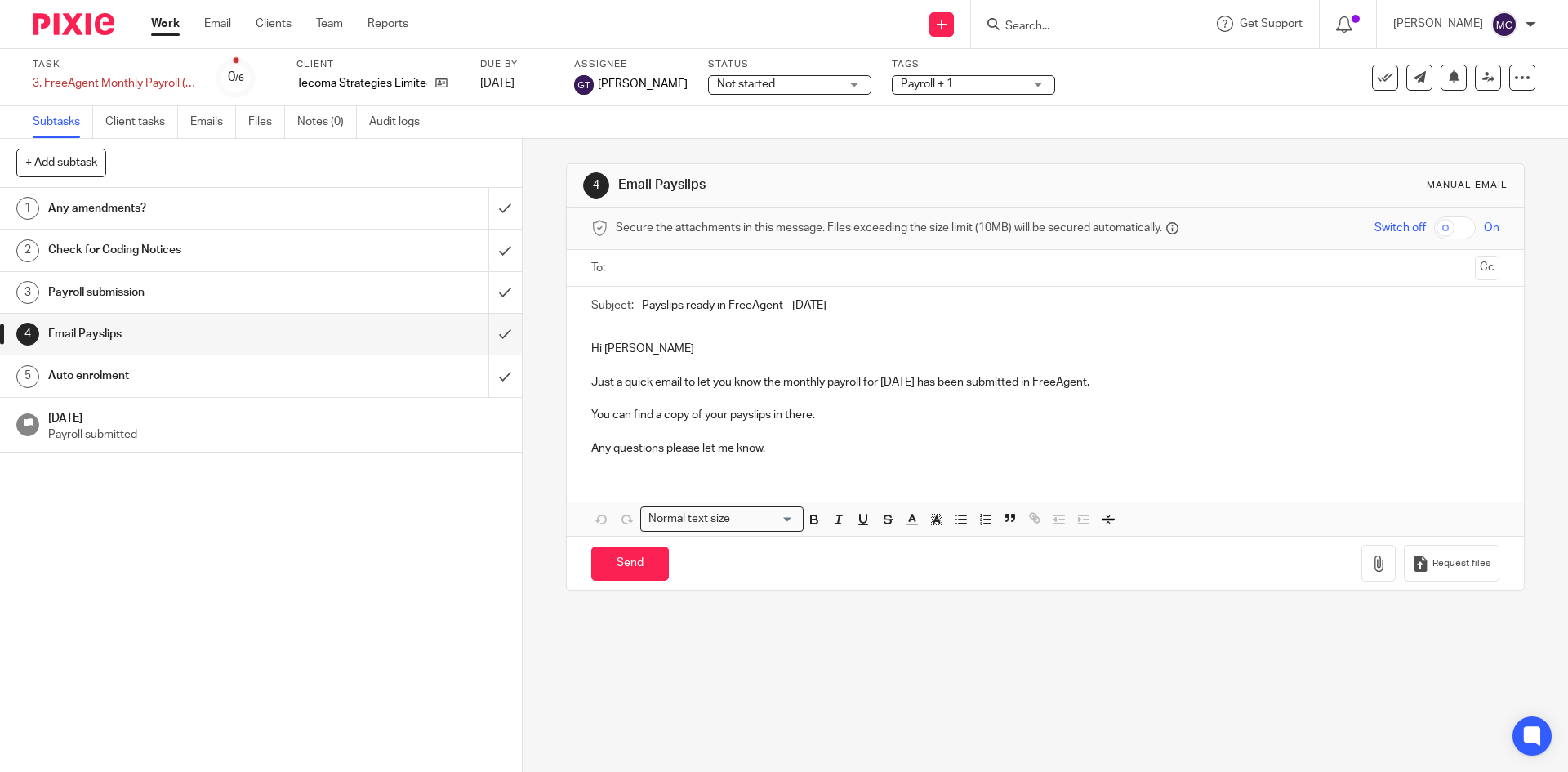
click at [682, 269] on input "text" at bounding box center [1044, 268] width 846 height 19
click at [613, 570] on input "Send" at bounding box center [630, 567] width 77 height 35
type input "Sent"
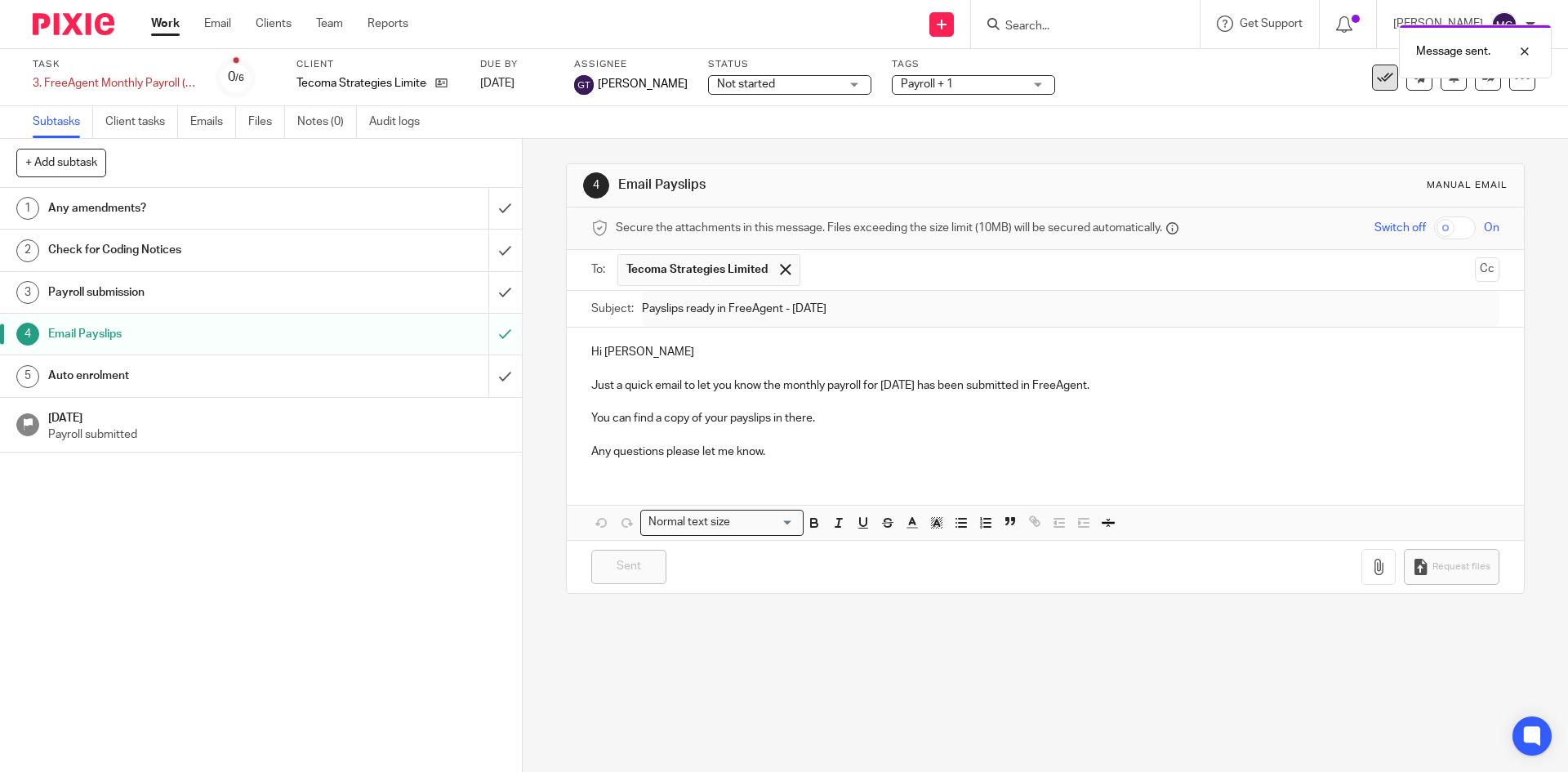
click at [1376, 81] on icon at bounding box center [1384, 77] width 16 height 16
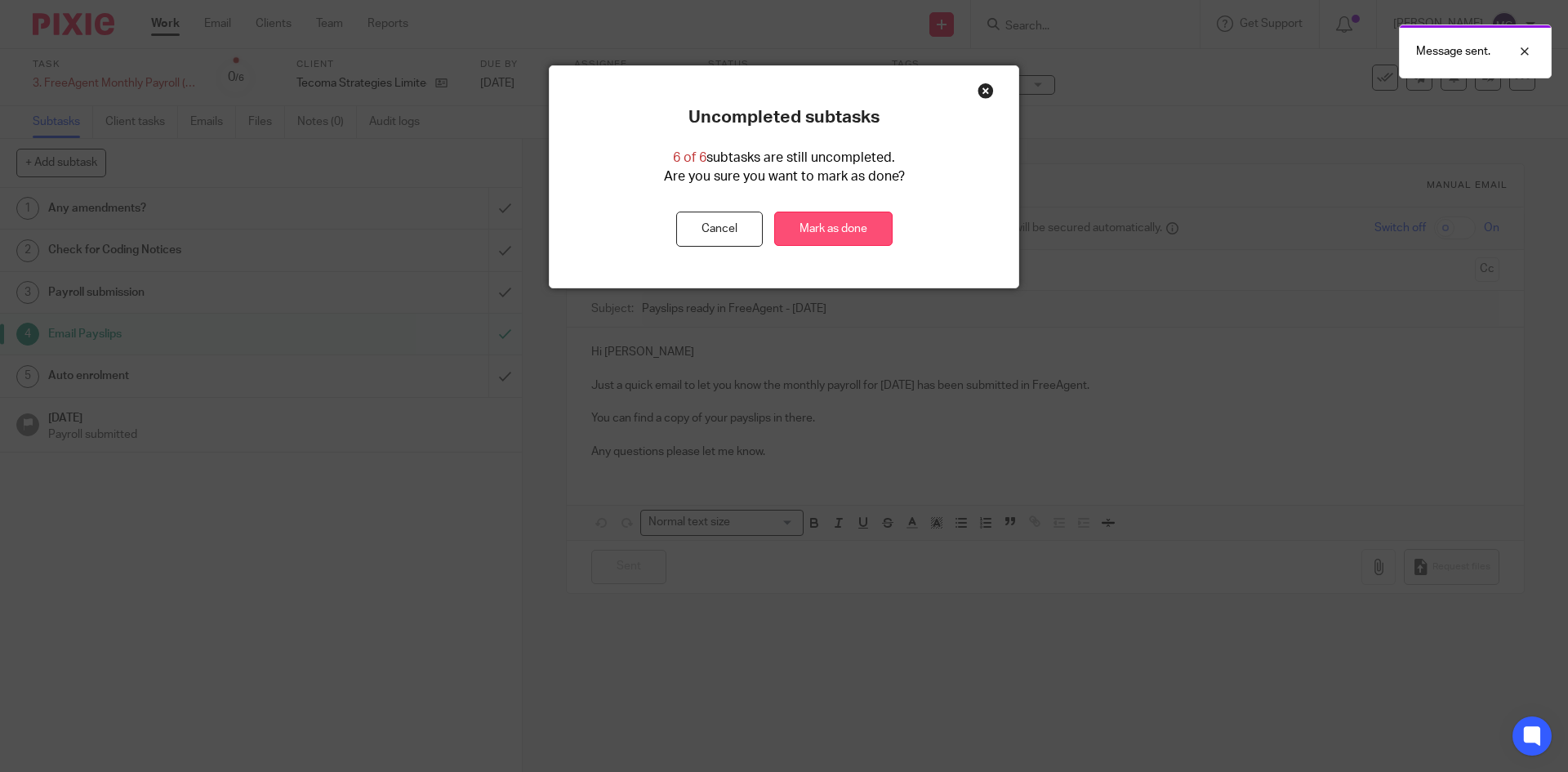
click at [836, 222] on link "Mark as done" at bounding box center [833, 229] width 119 height 35
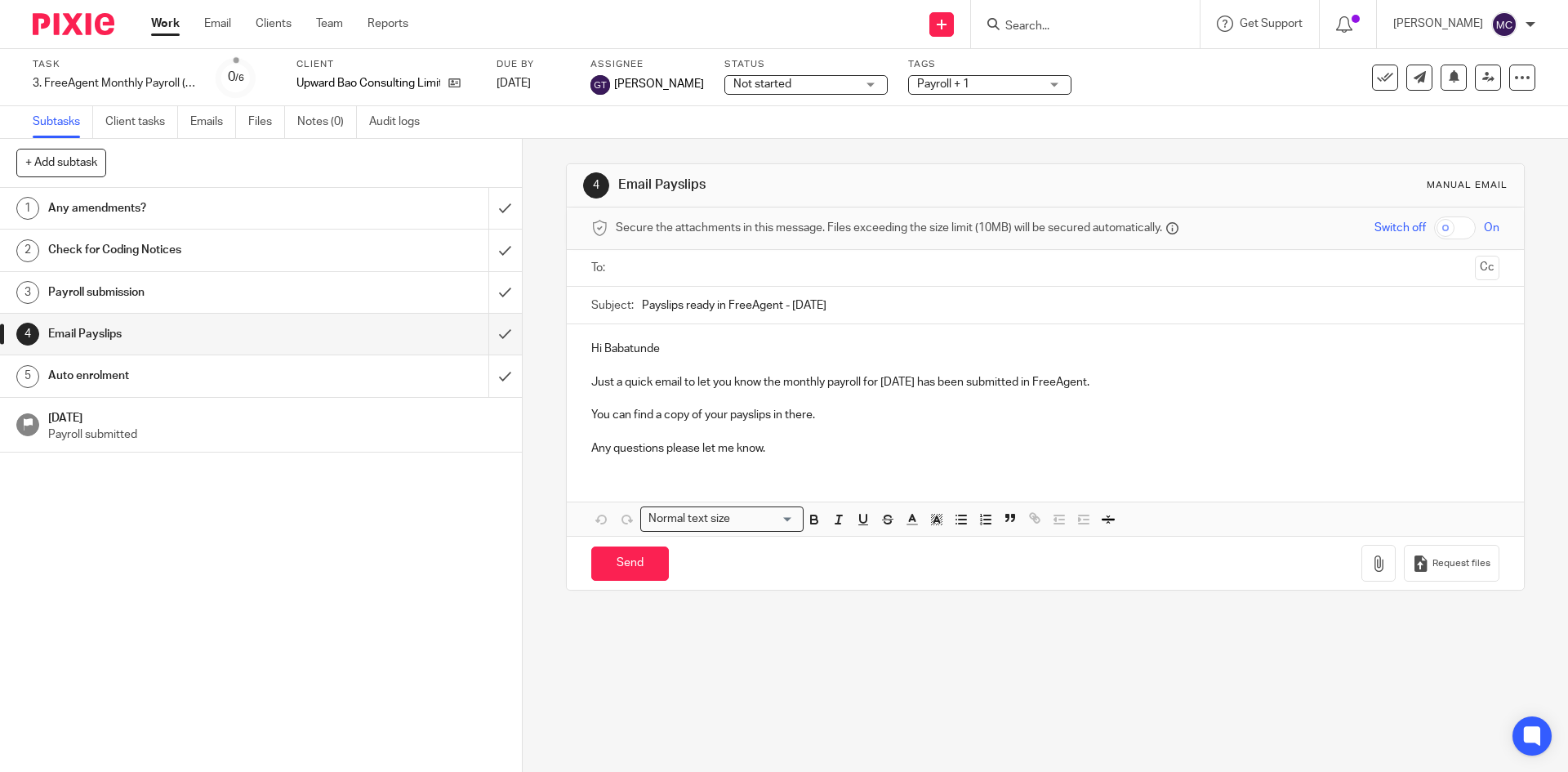
click at [648, 259] on input "text" at bounding box center [1044, 268] width 846 height 19
click at [641, 558] on input "Send" at bounding box center [630, 567] width 77 height 35
type input "Sent"
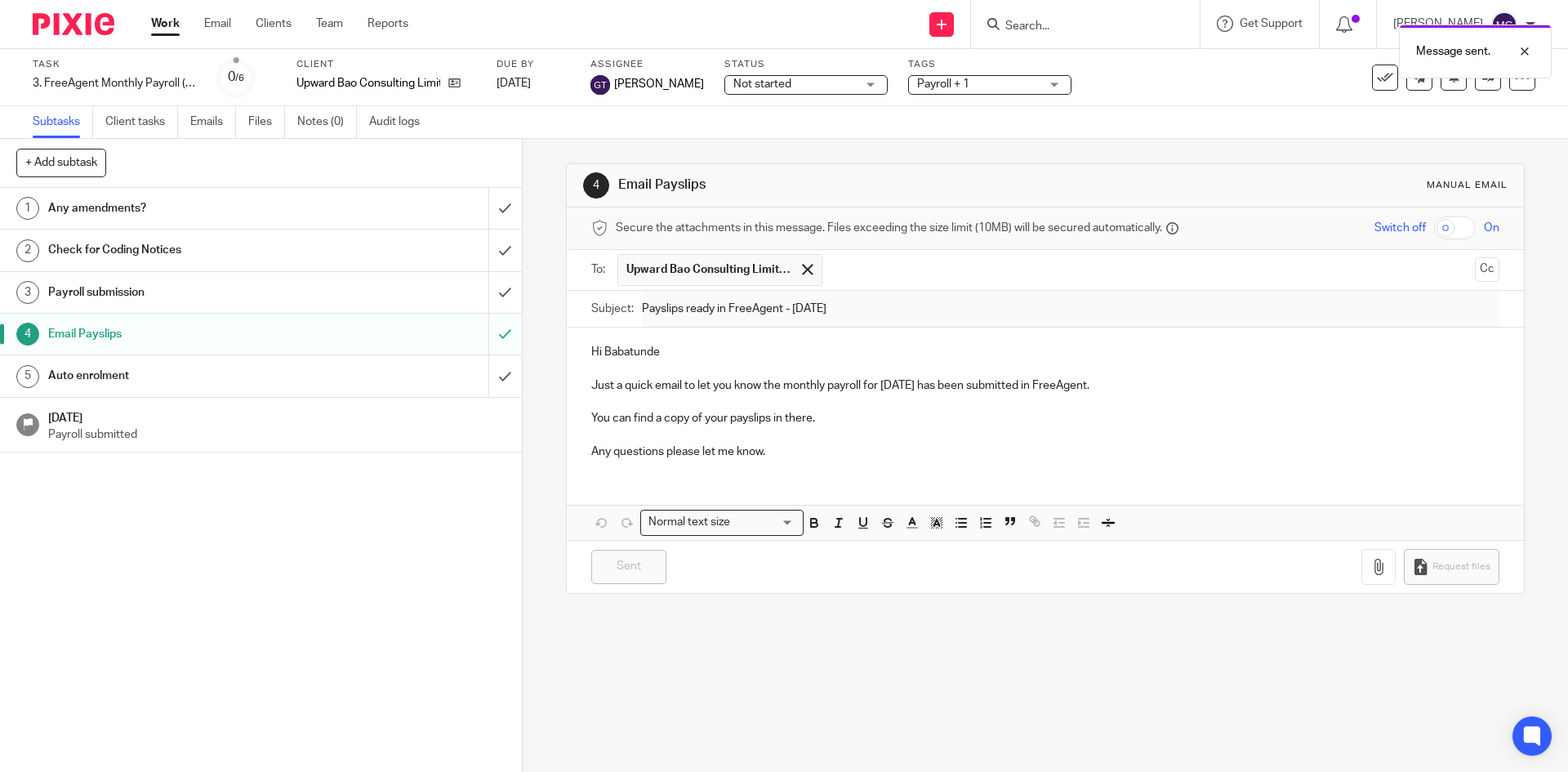
click at [1379, 77] on div "Message sent." at bounding box center [1167, 47] width 768 height 62
click at [1376, 79] on icon at bounding box center [1384, 77] width 16 height 16
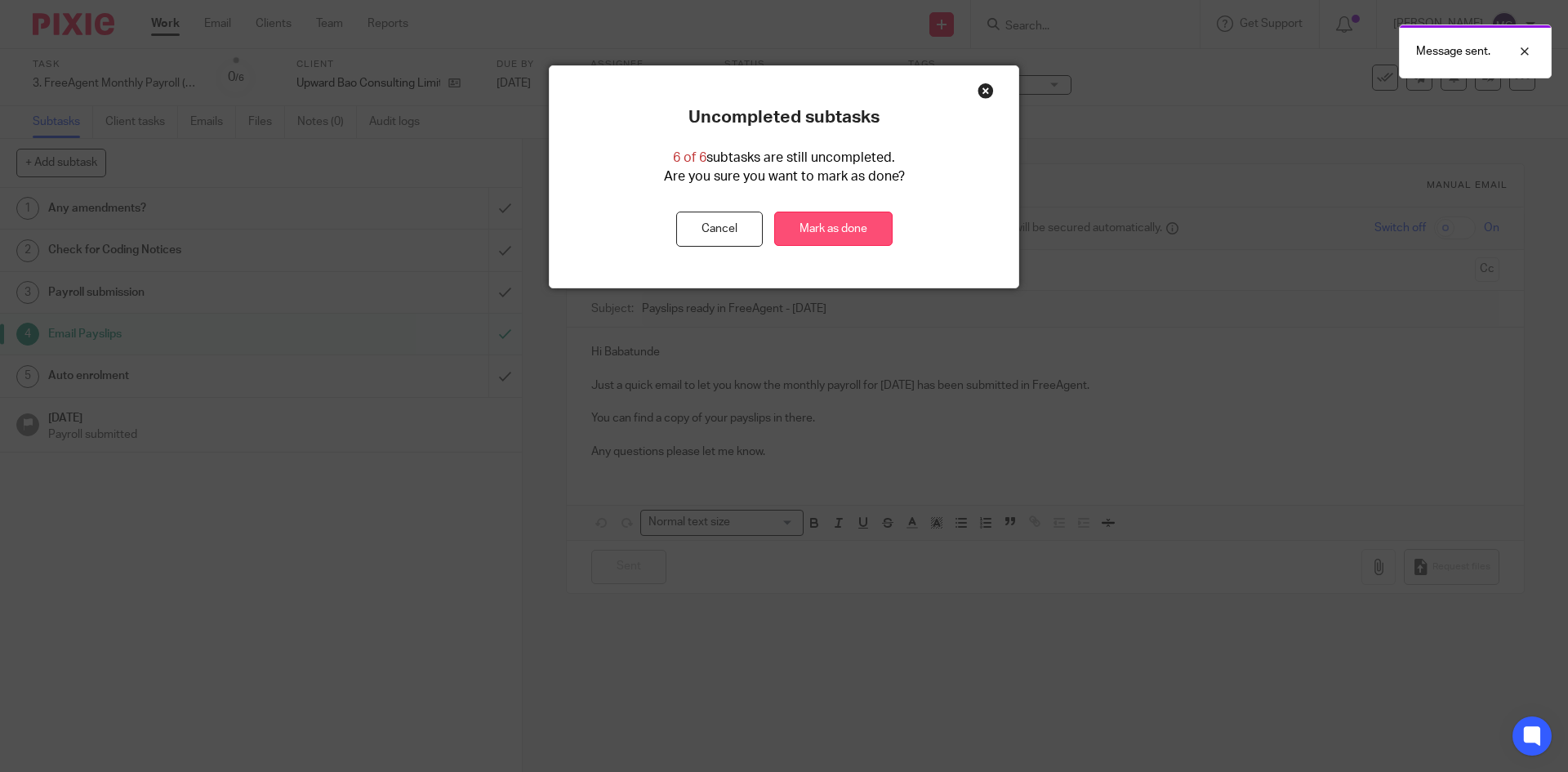
click at [870, 225] on link "Mark as done" at bounding box center [833, 229] width 119 height 35
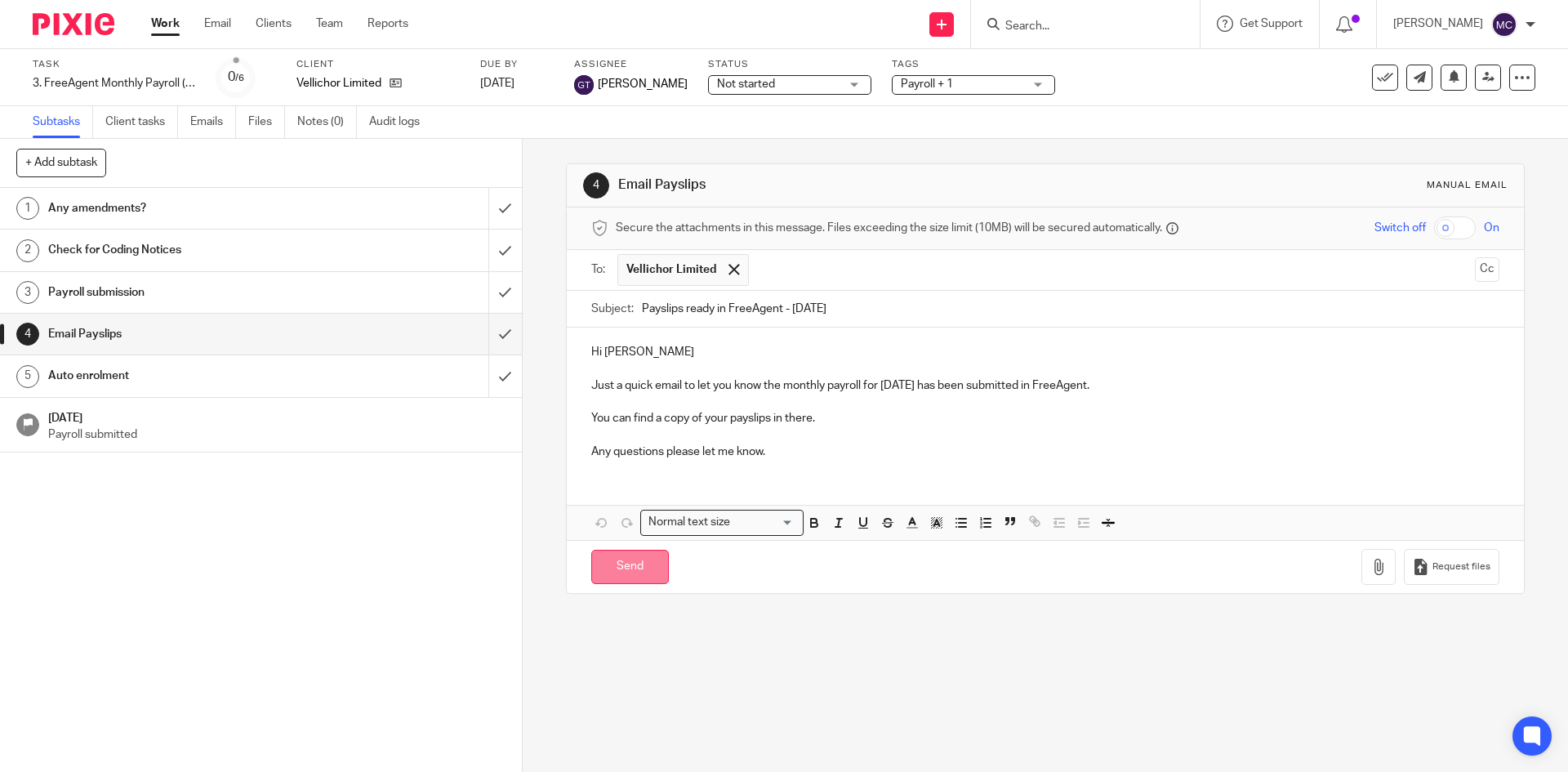
click at [601, 572] on input "Send" at bounding box center [630, 567] width 77 height 35
type input "Sent"
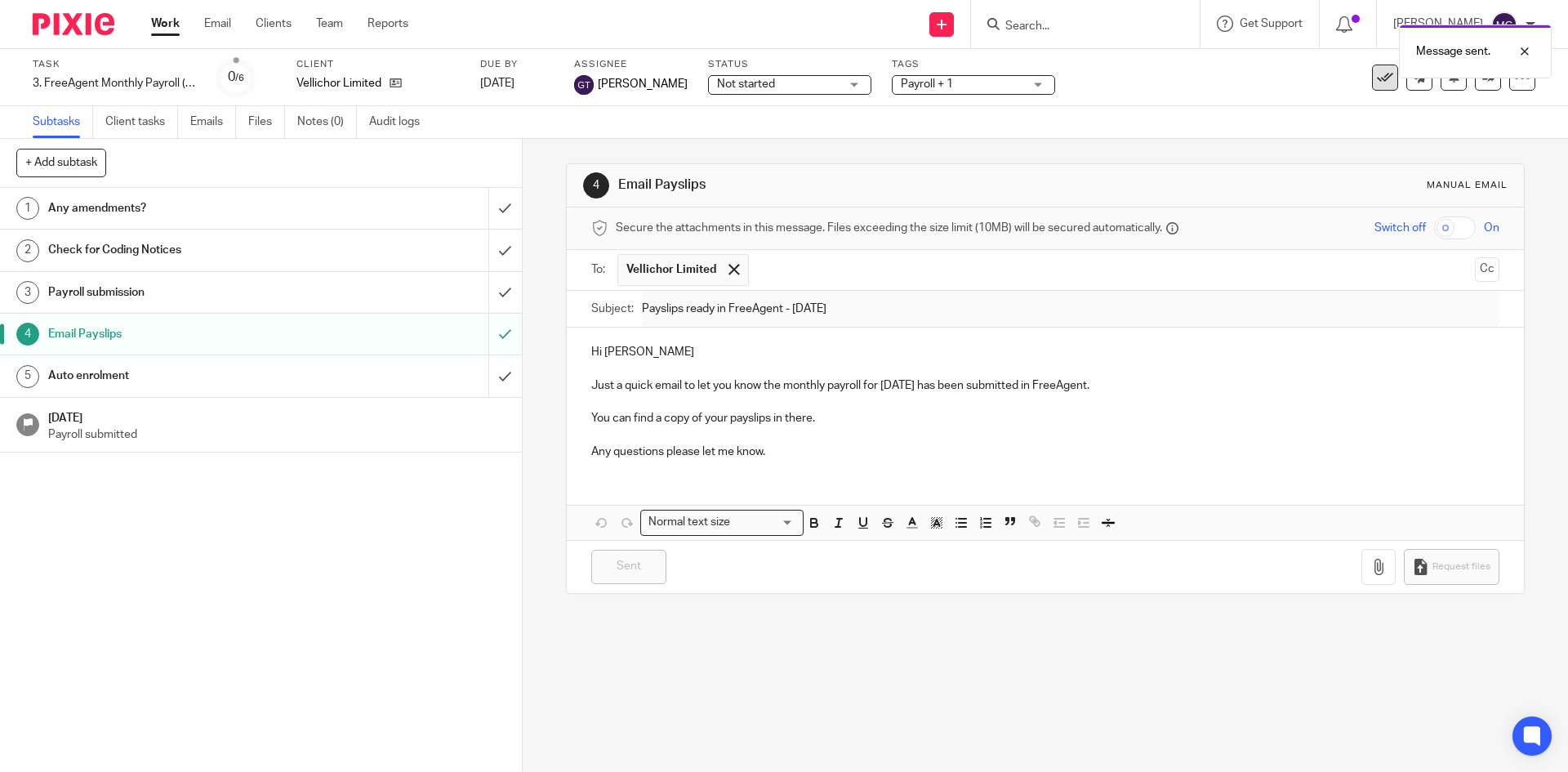
click at [1376, 81] on icon at bounding box center [1384, 77] width 16 height 16
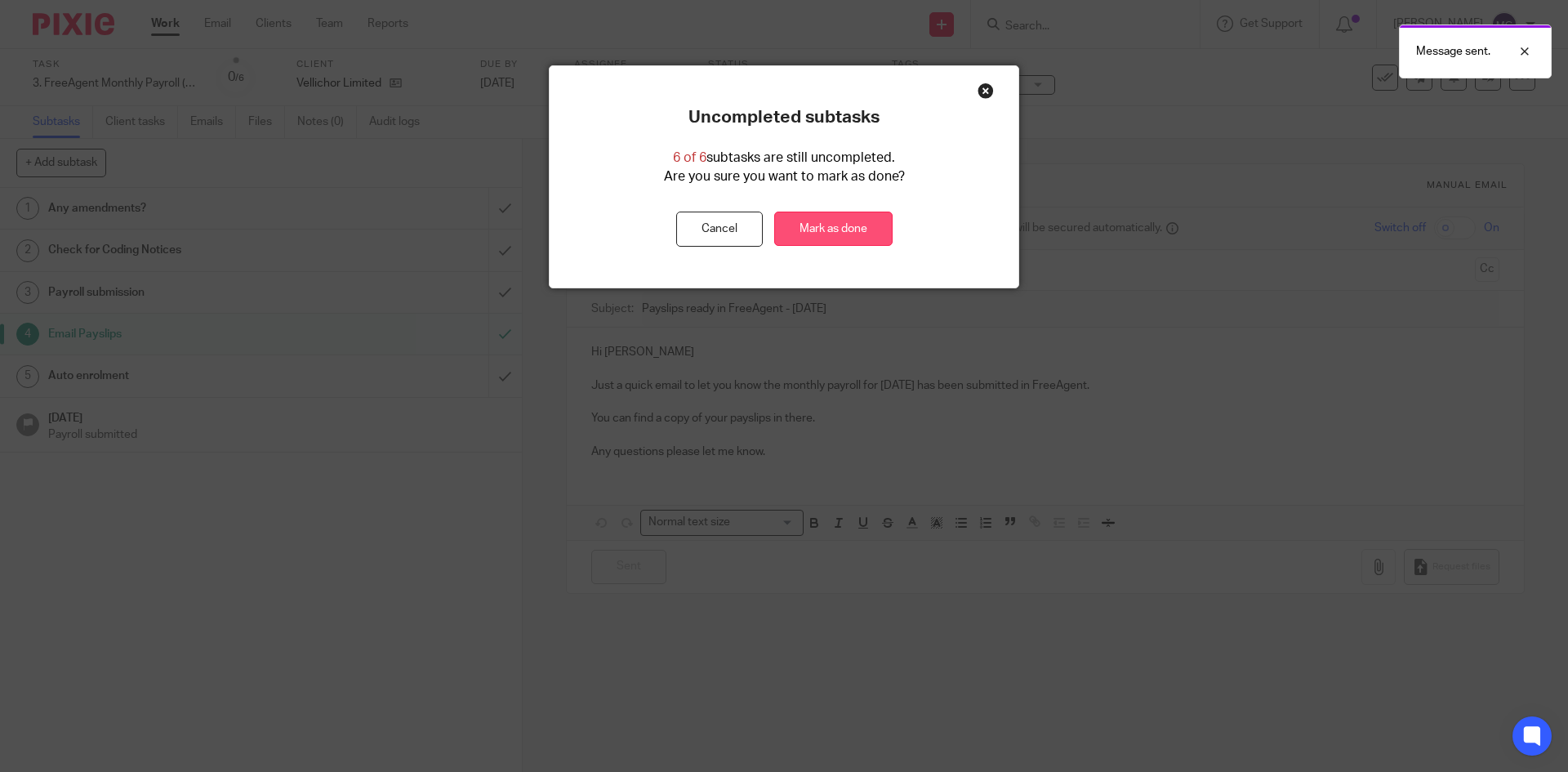
click at [847, 219] on link "Mark as done" at bounding box center [833, 229] width 119 height 35
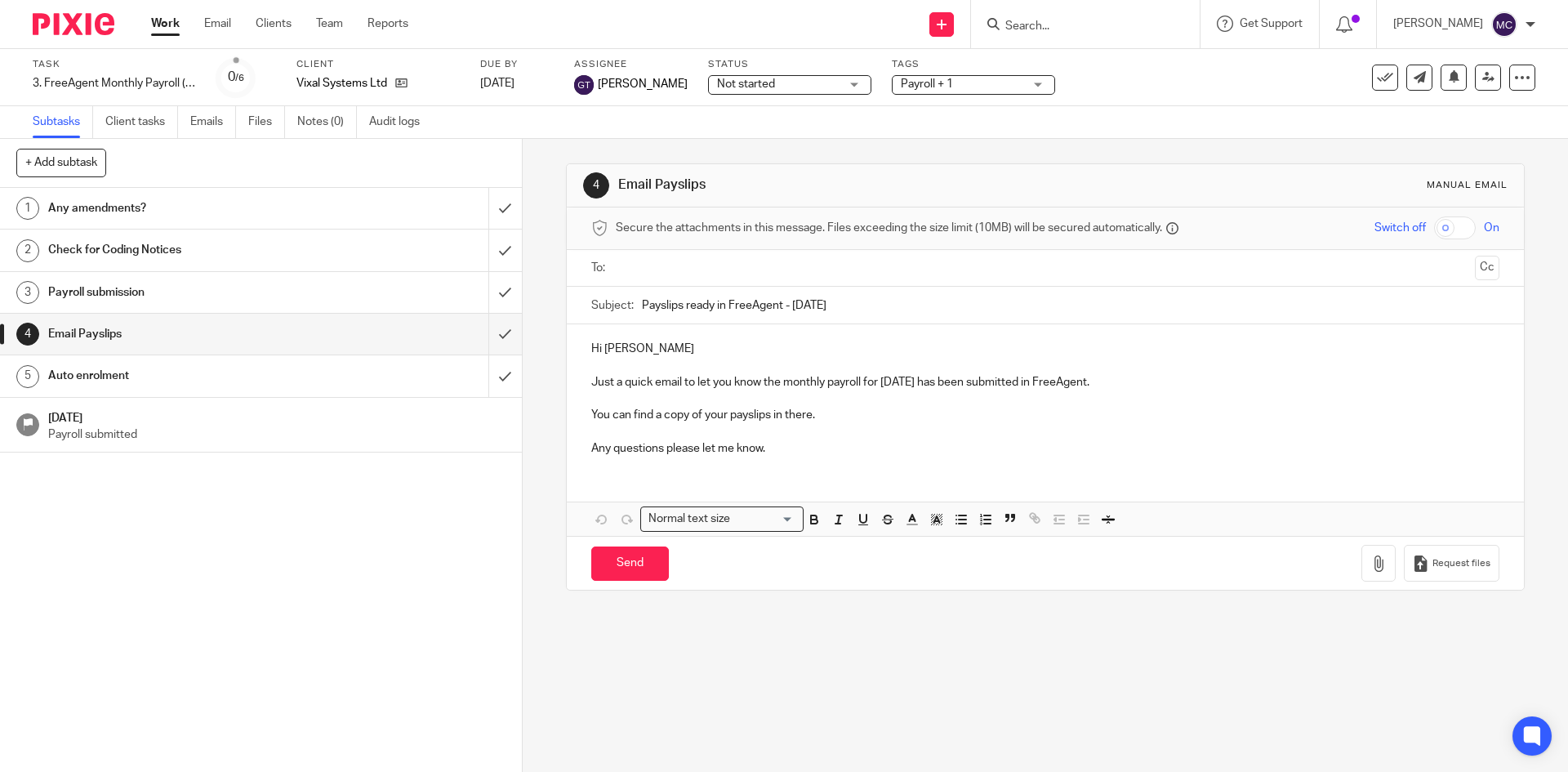
drag, startPoint x: 0, startPoint y: 0, endPoint x: 712, endPoint y: 268, distance: 760.8
click at [712, 268] on input "text" at bounding box center [1044, 268] width 846 height 19
click at [612, 557] on input "Send" at bounding box center [630, 567] width 77 height 35
type input "Sent"
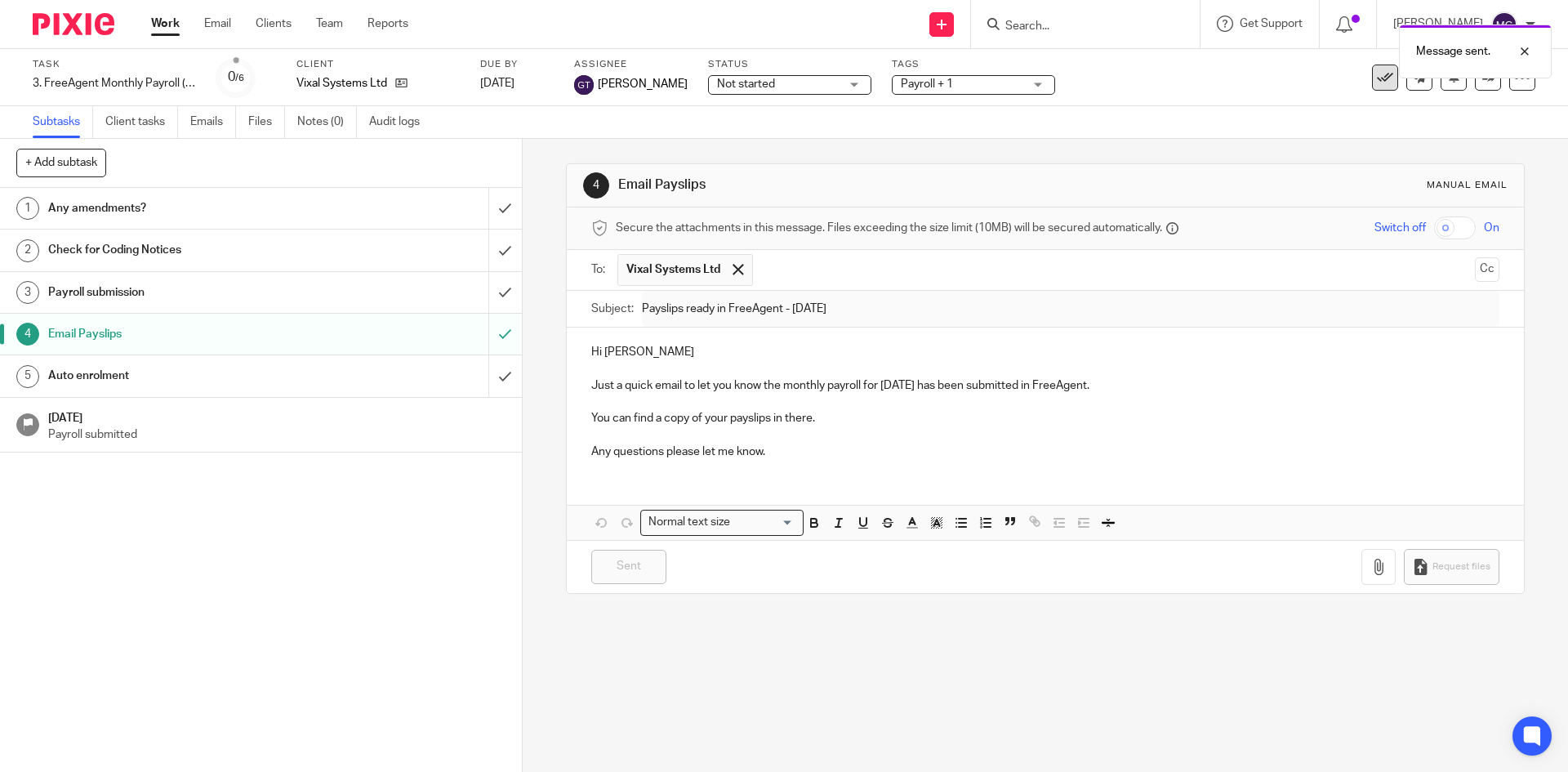
click at [1376, 82] on icon at bounding box center [1384, 77] width 16 height 16
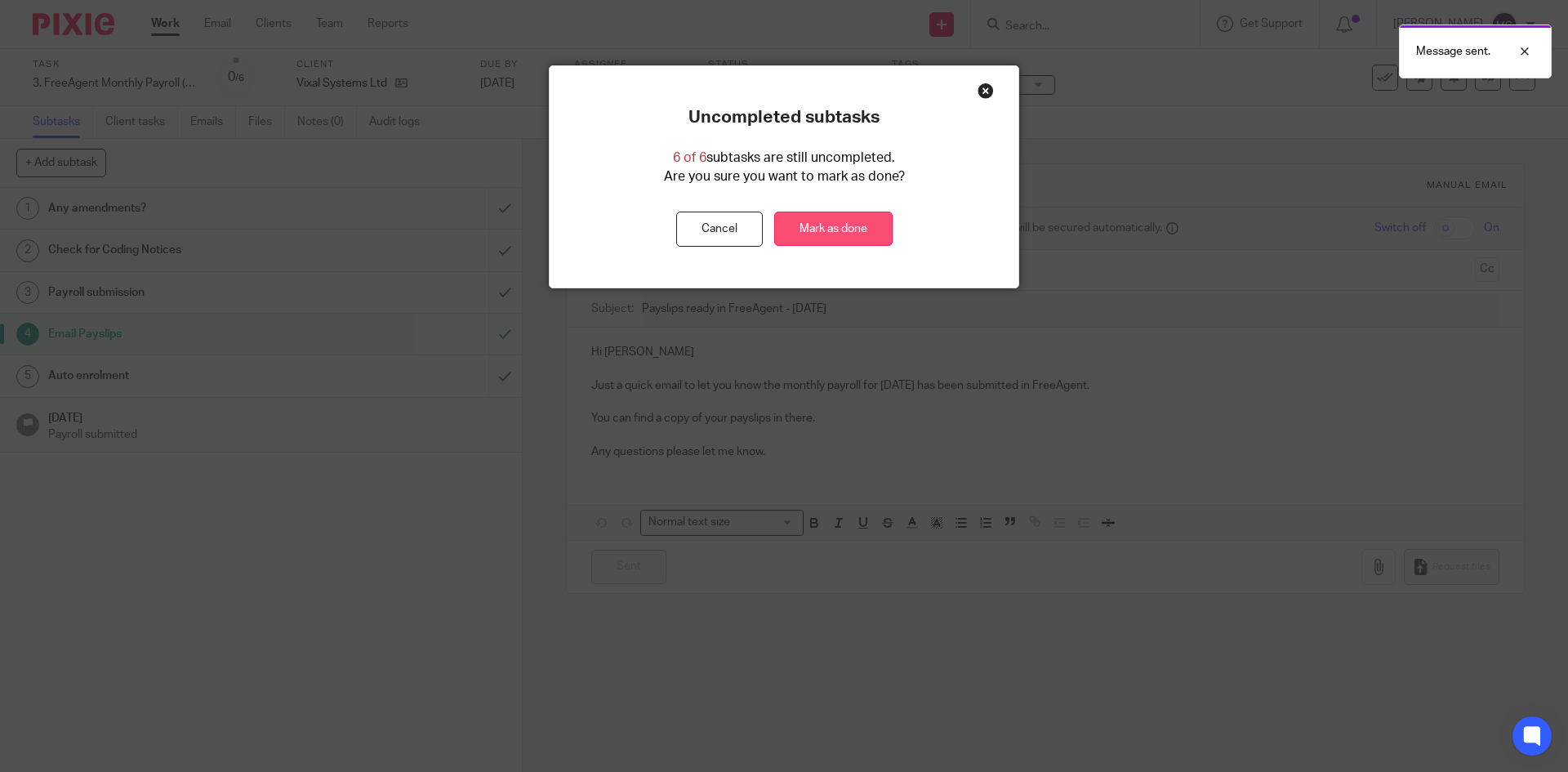
click at [873, 219] on link "Mark as done" at bounding box center [833, 229] width 119 height 35
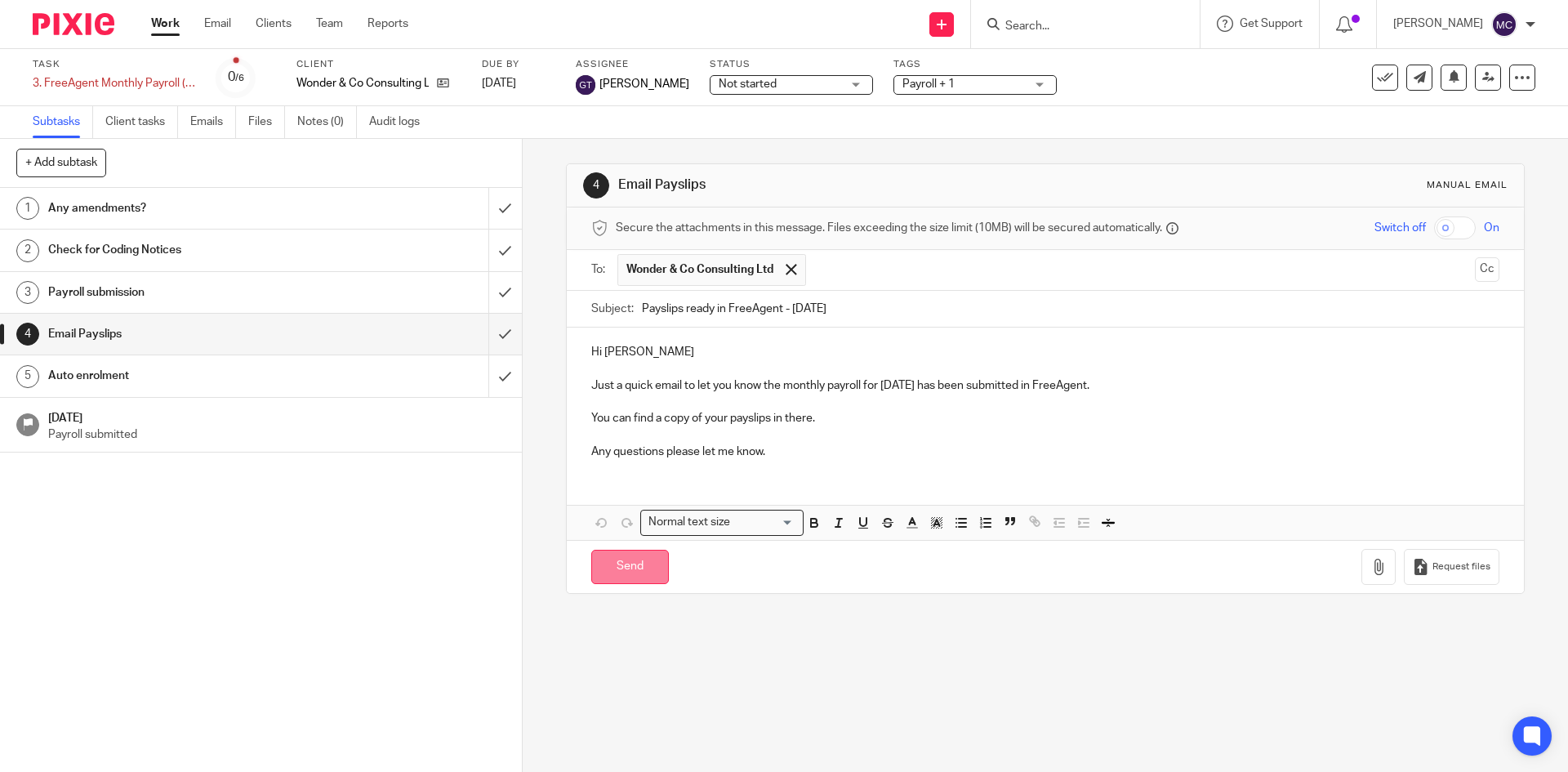
click at [595, 556] on input "Send" at bounding box center [630, 567] width 77 height 35
type input "Sent"
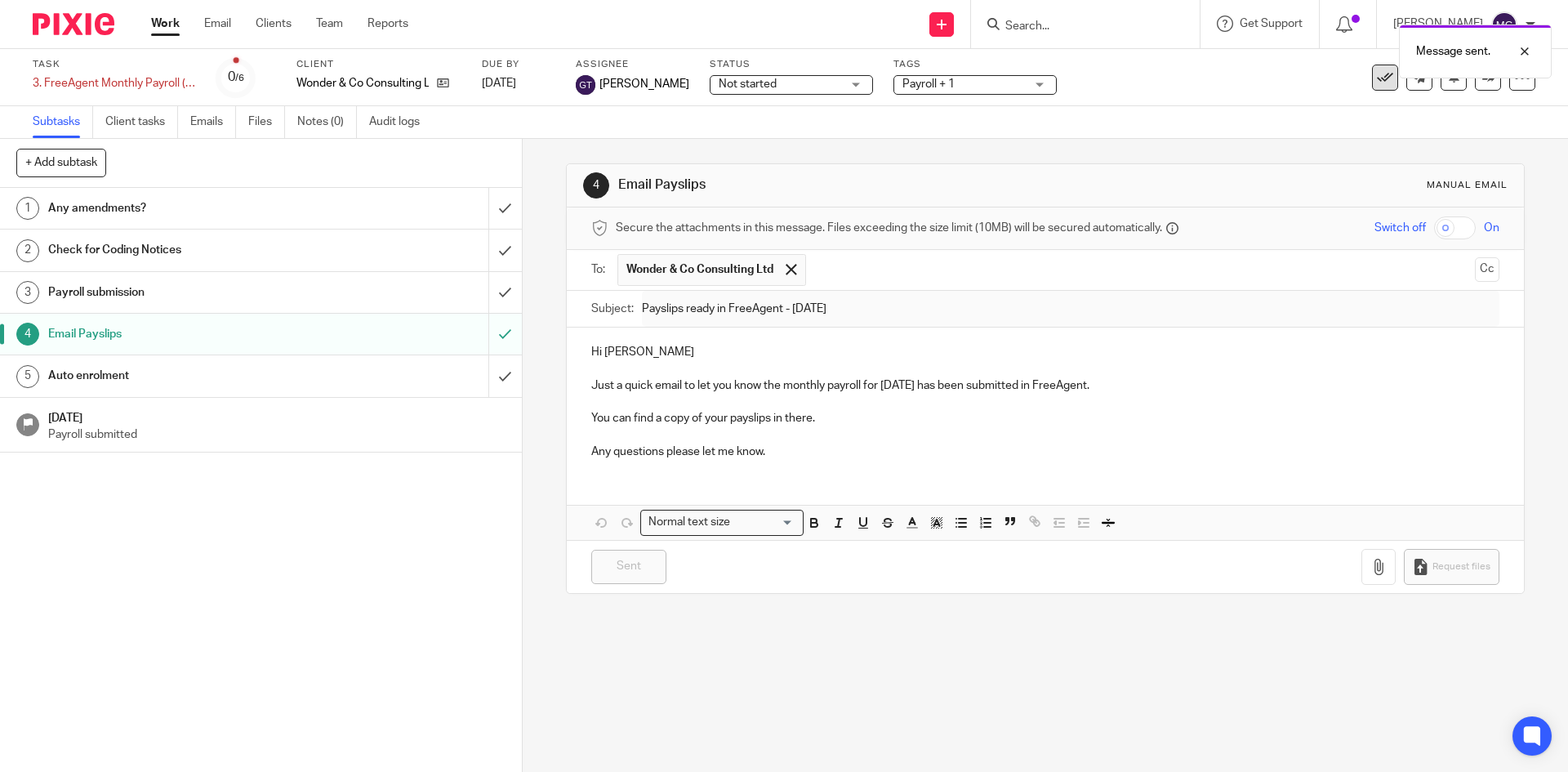
click at [1377, 84] on icon at bounding box center [1384, 77] width 16 height 16
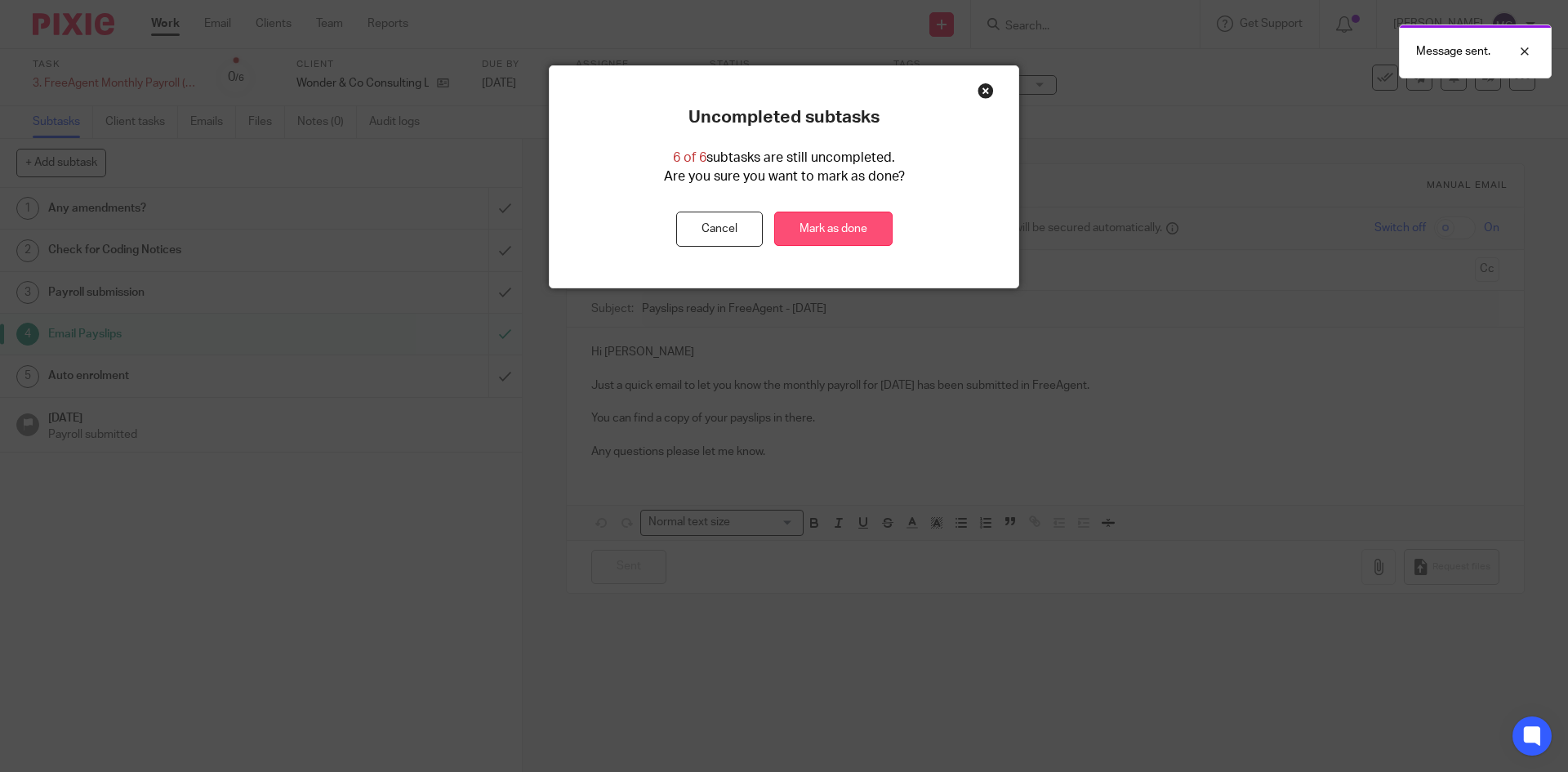
click at [821, 216] on link "Mark as done" at bounding box center [833, 229] width 119 height 35
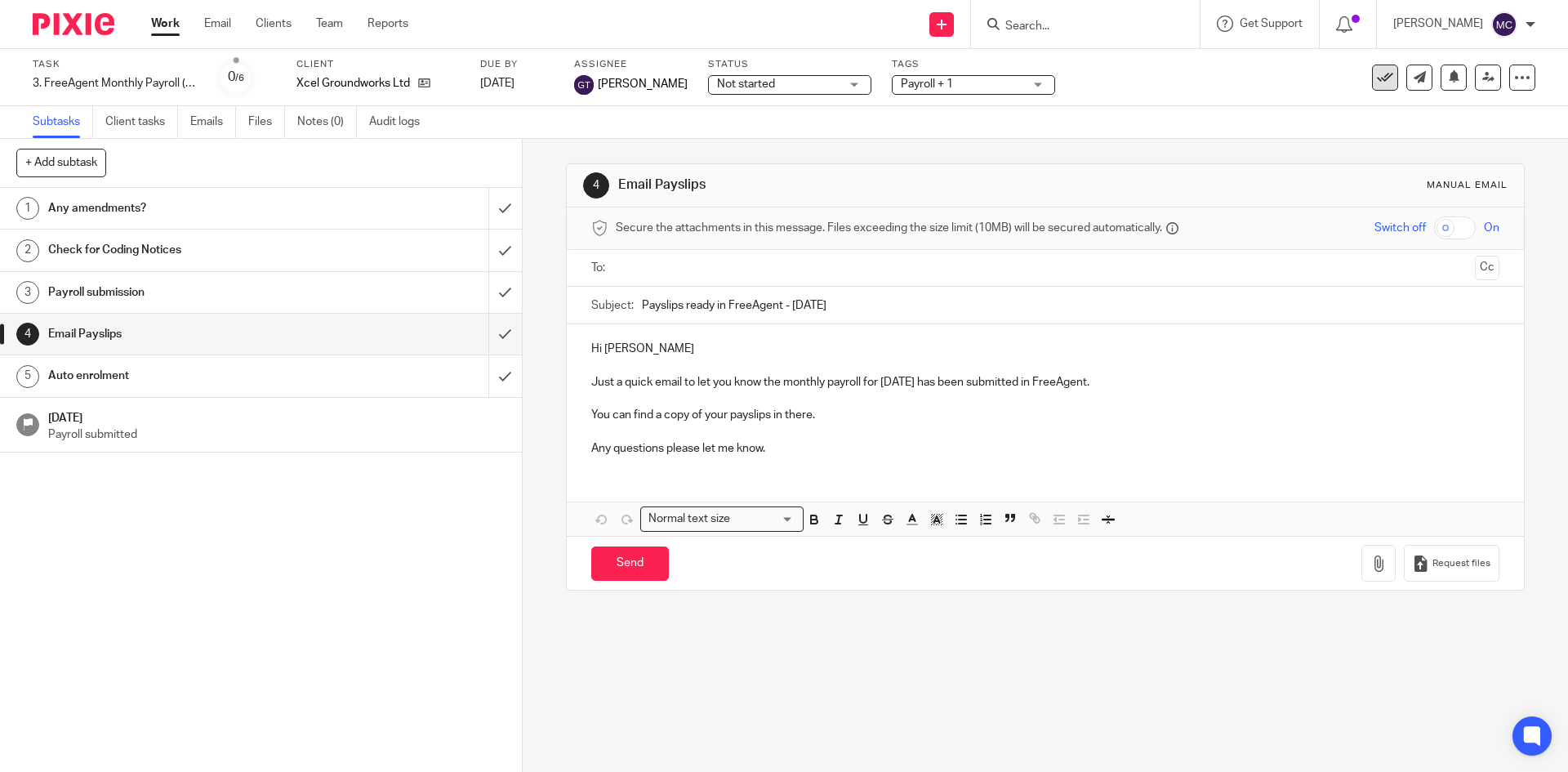
click at [1376, 83] on icon at bounding box center [1384, 77] width 16 height 16
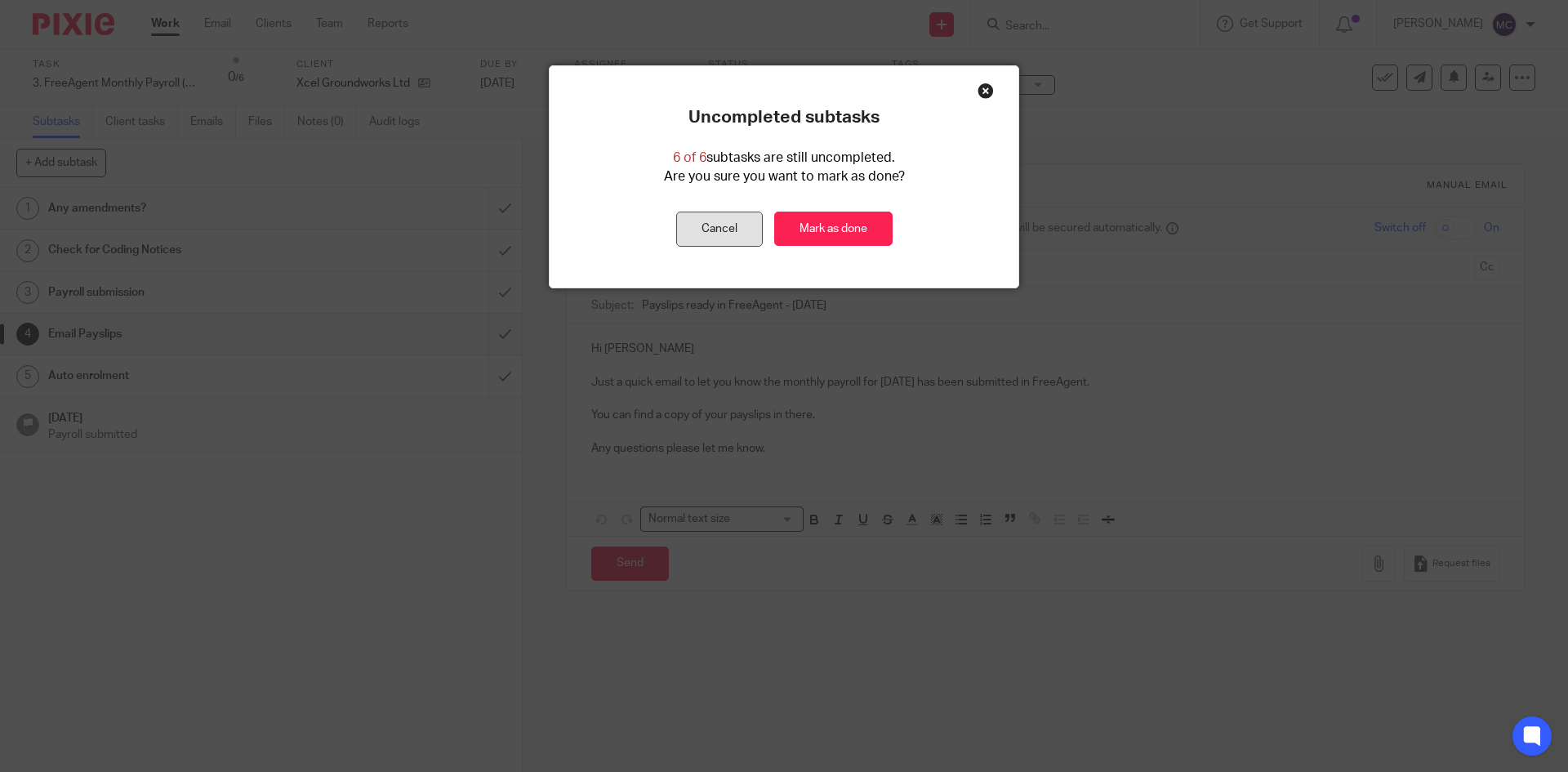
click at [706, 244] on button "Cancel" at bounding box center [719, 229] width 87 height 35
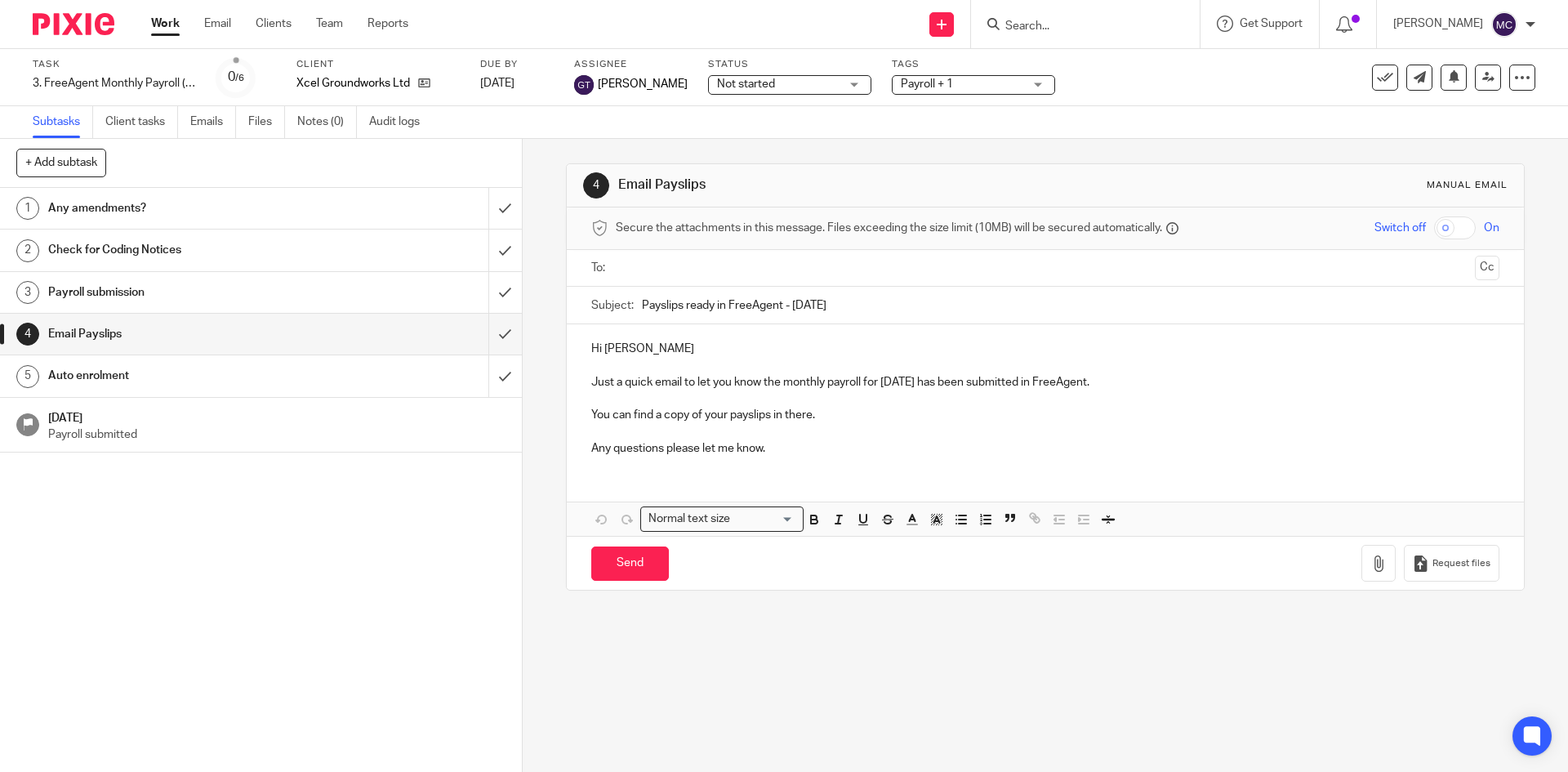
click at [695, 262] on input "text" at bounding box center [1044, 268] width 846 height 19
click at [609, 582] on input "Send" at bounding box center [630, 567] width 77 height 35
type input "Sent"
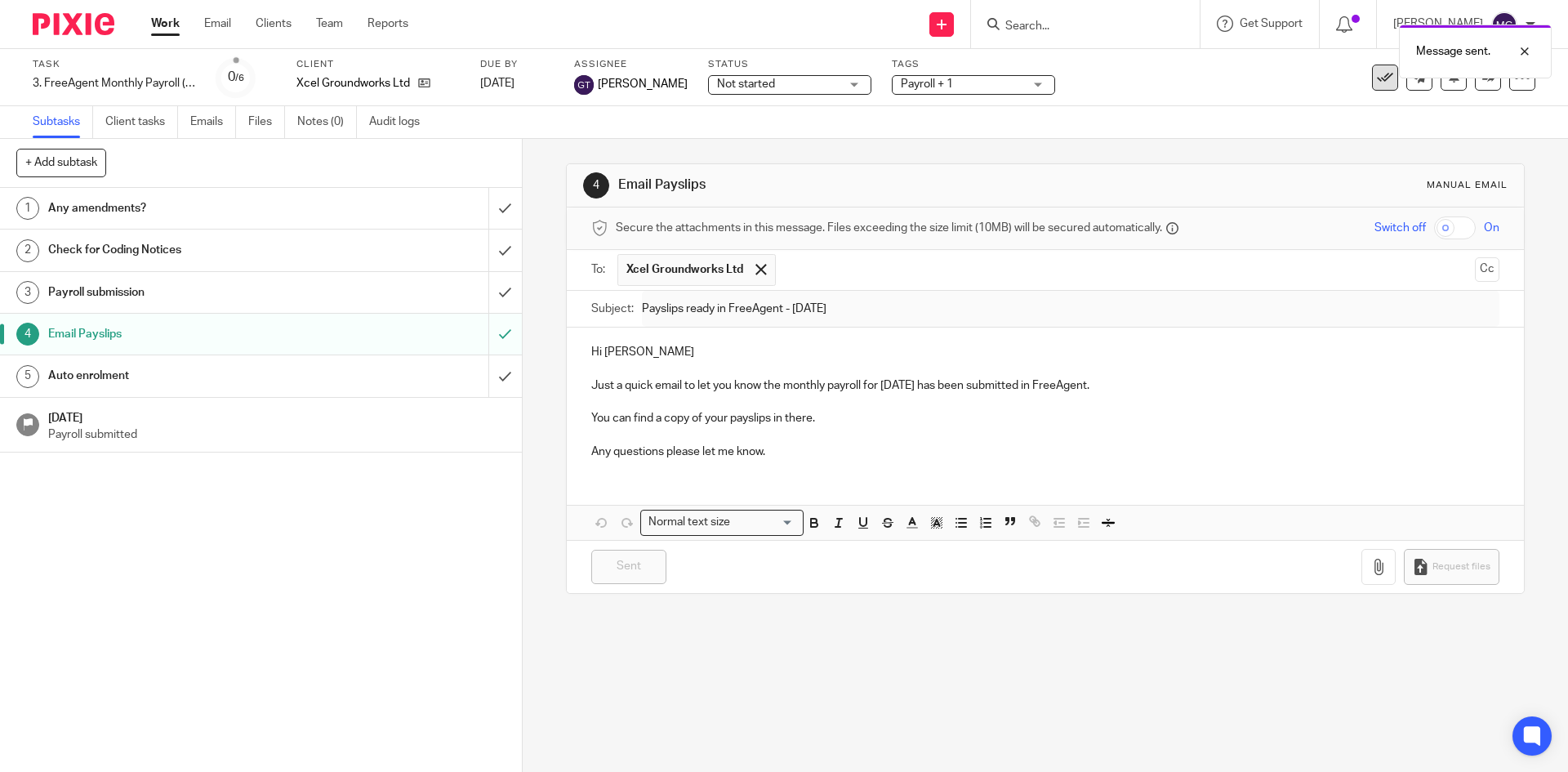
click at [1376, 83] on icon at bounding box center [1384, 77] width 16 height 16
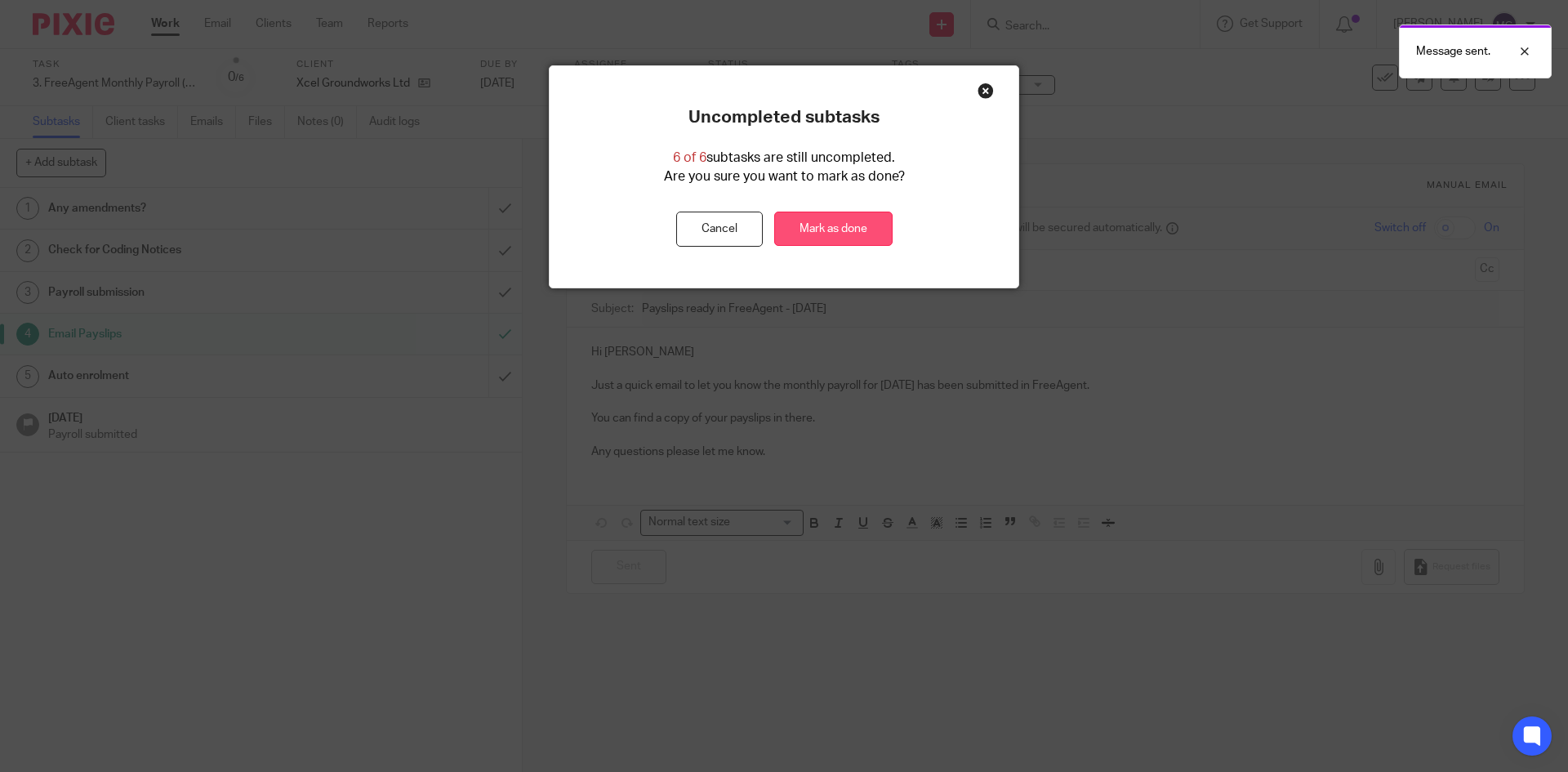
click at [815, 226] on link "Mark as done" at bounding box center [833, 229] width 119 height 35
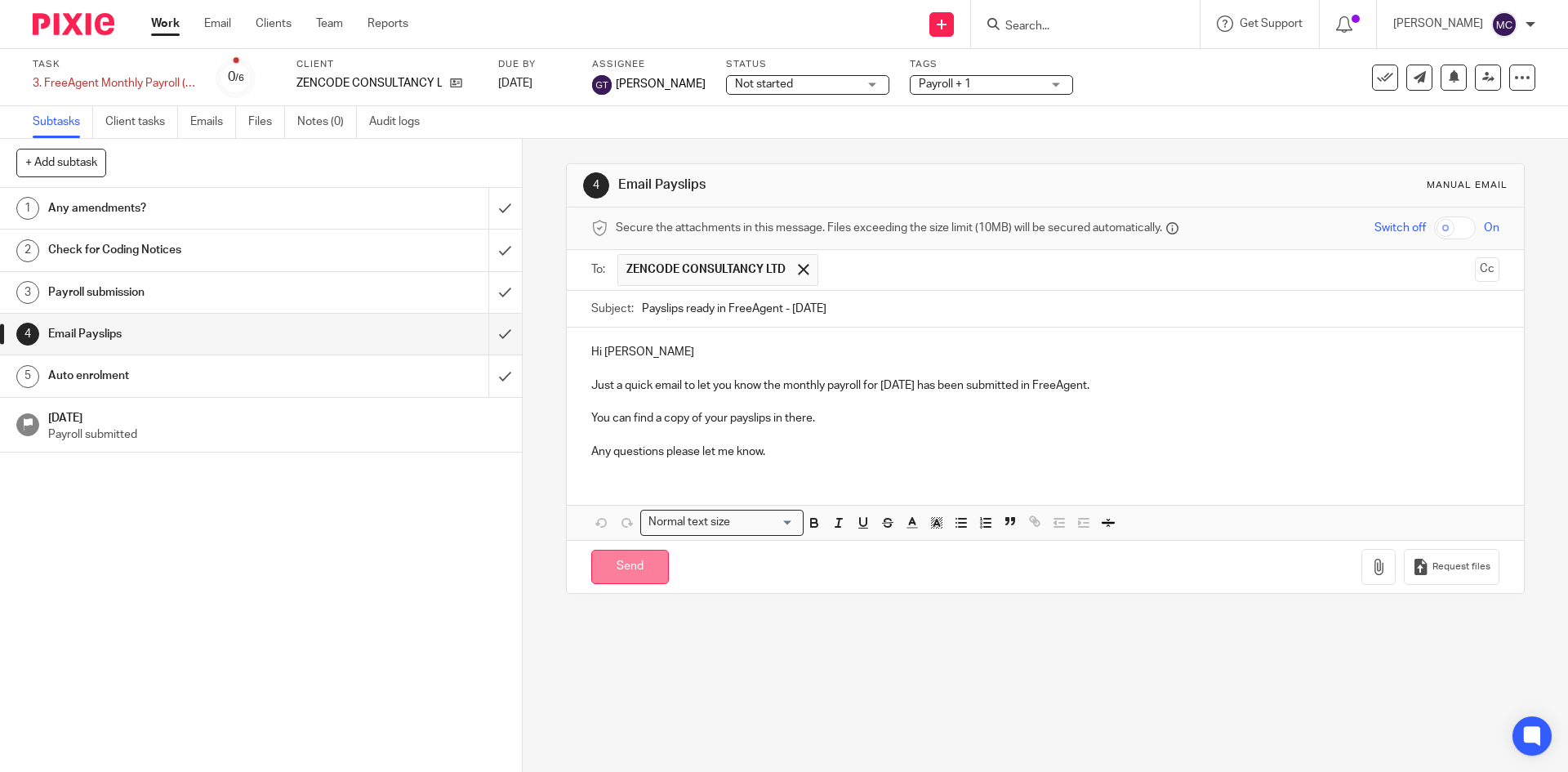
click at [620, 563] on input "Send" at bounding box center [630, 567] width 77 height 35
type input "Sent"
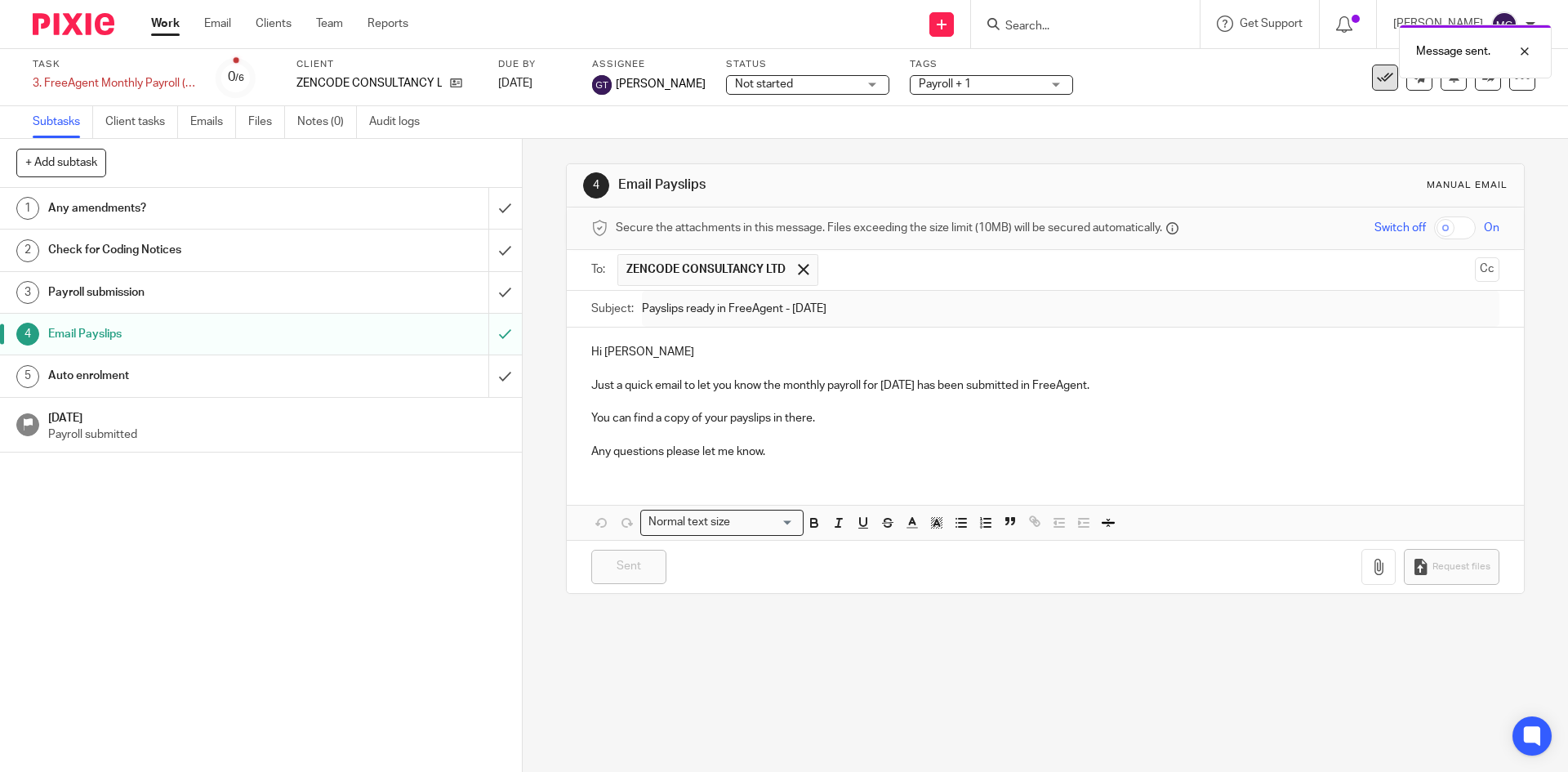
click at [1372, 78] on button at bounding box center [1385, 77] width 26 height 26
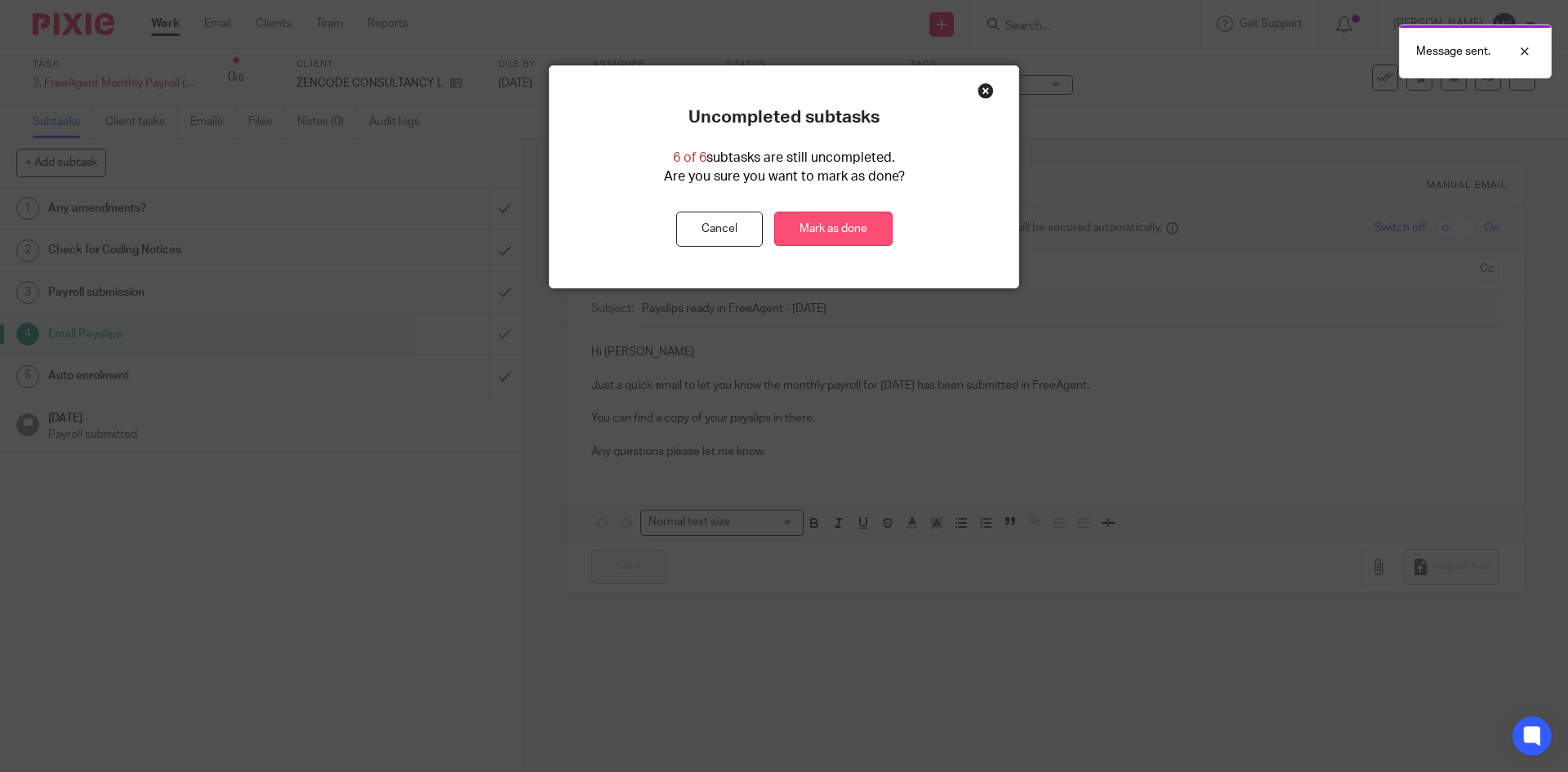
click at [859, 234] on link "Mark as done" at bounding box center [833, 229] width 119 height 35
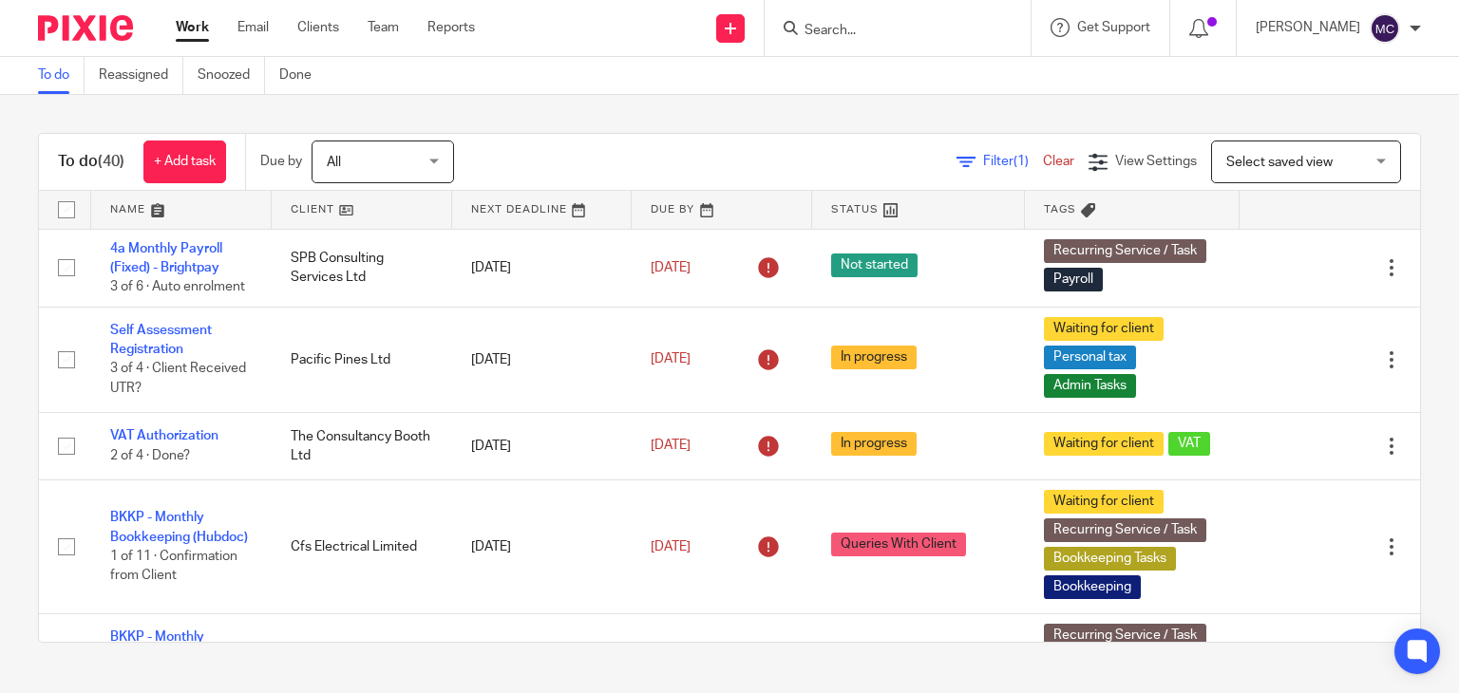
click at [918, 31] on input "Search" at bounding box center [888, 31] width 171 height 17
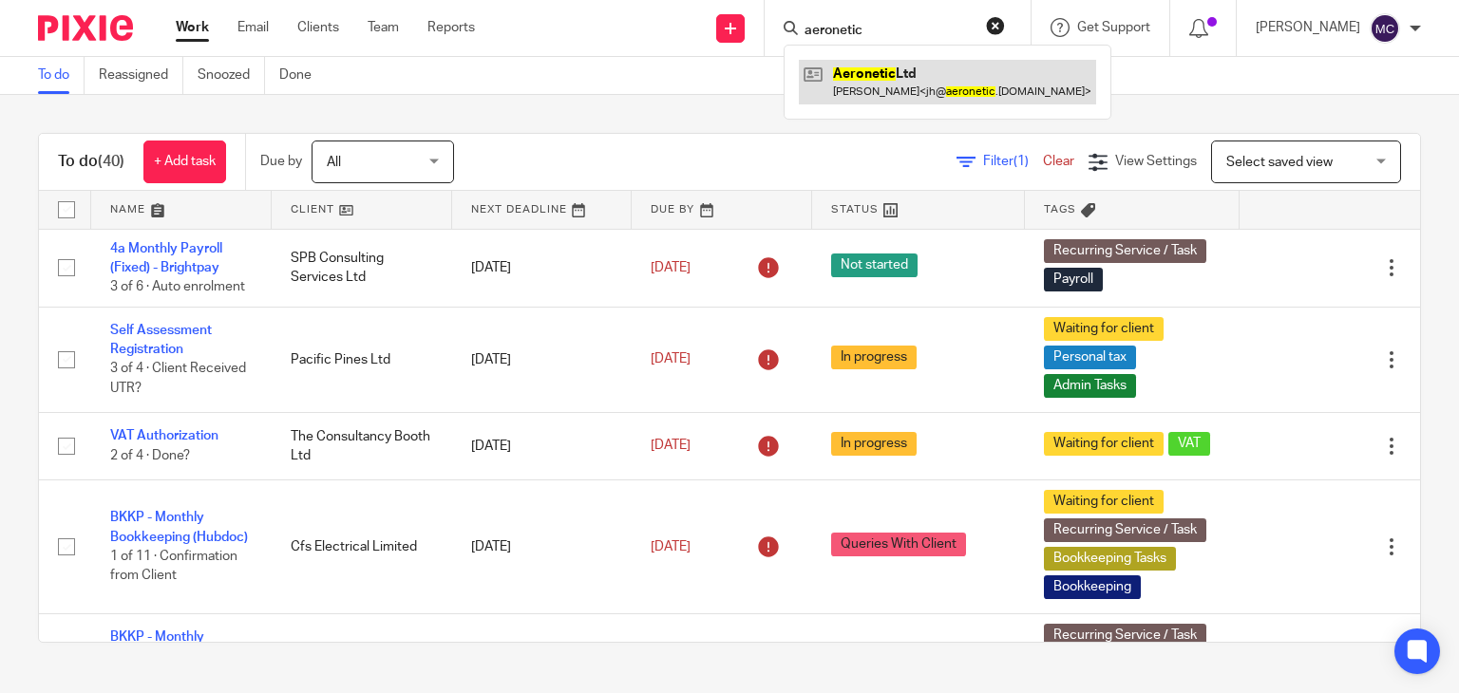
type input "aeronetic"
click at [902, 74] on link at bounding box center [947, 82] width 297 height 44
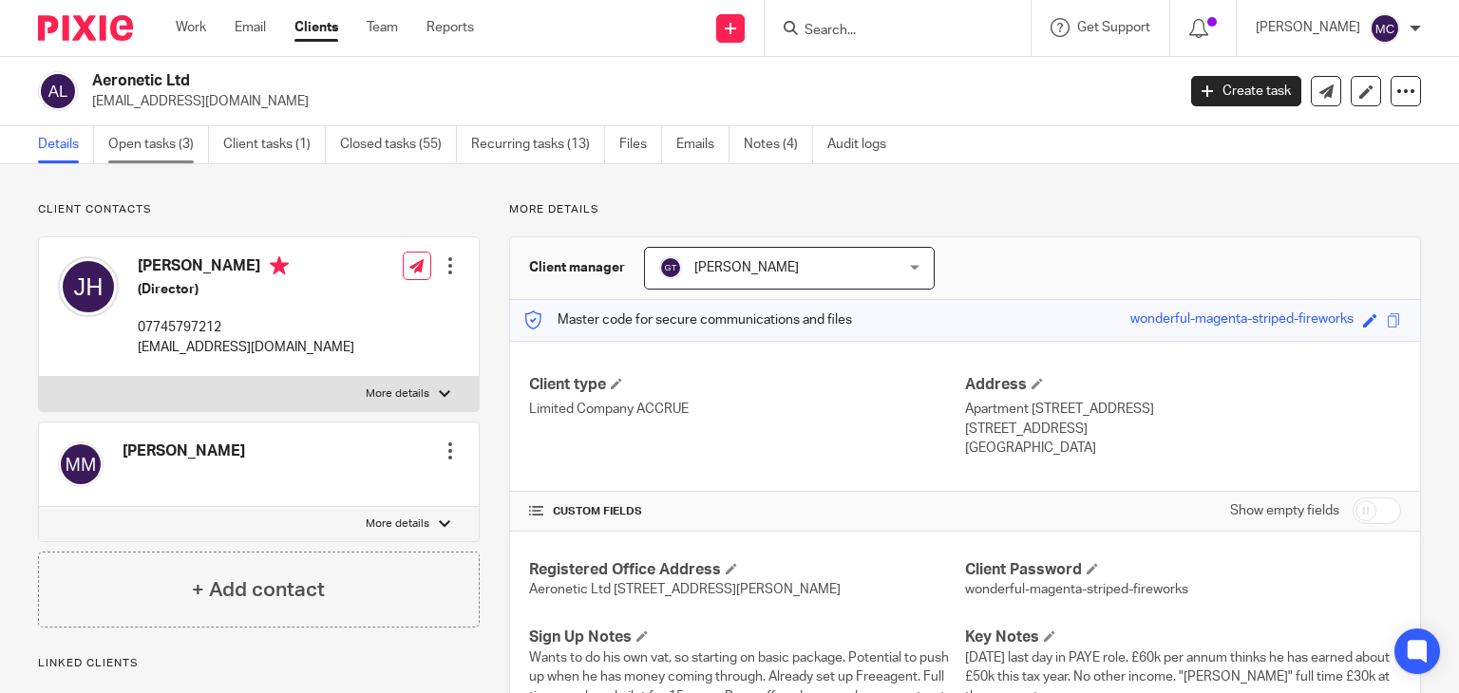
drag, startPoint x: 141, startPoint y: 128, endPoint x: 142, endPoint y: 140, distance: 11.6
click at [141, 128] on link "Open tasks (3)" at bounding box center [158, 144] width 101 height 37
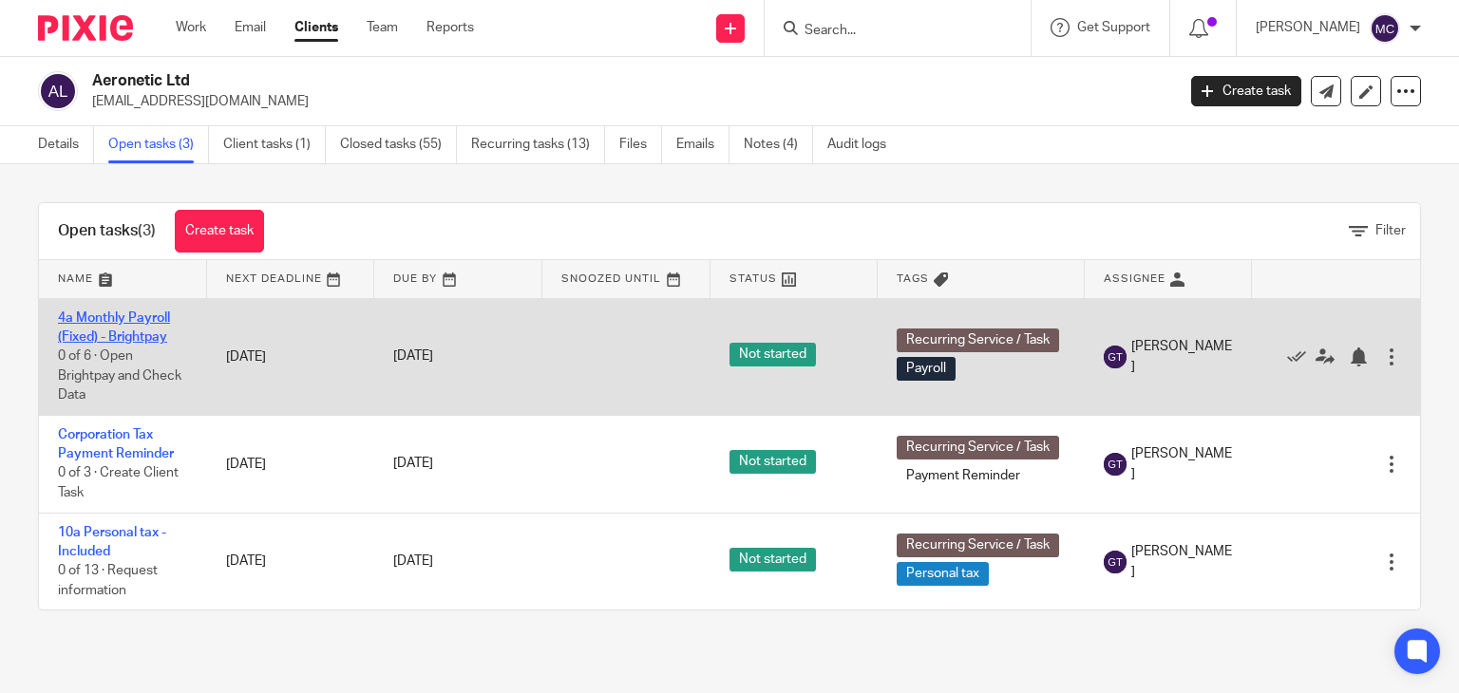
click at [141, 331] on link "4a Monthly Payroll (Fixed) - Brightpay" at bounding box center [114, 328] width 112 height 32
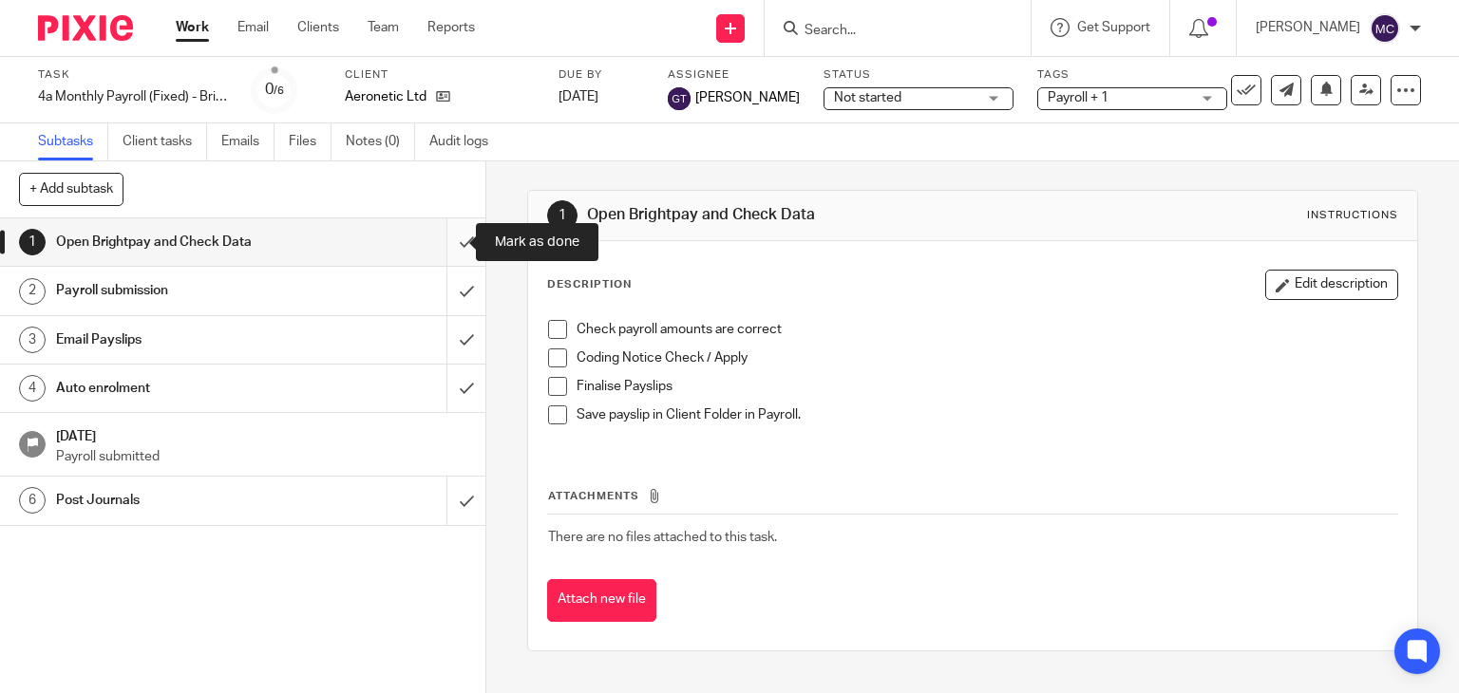
click at [445, 251] on input "submit" at bounding box center [242, 241] width 485 height 47
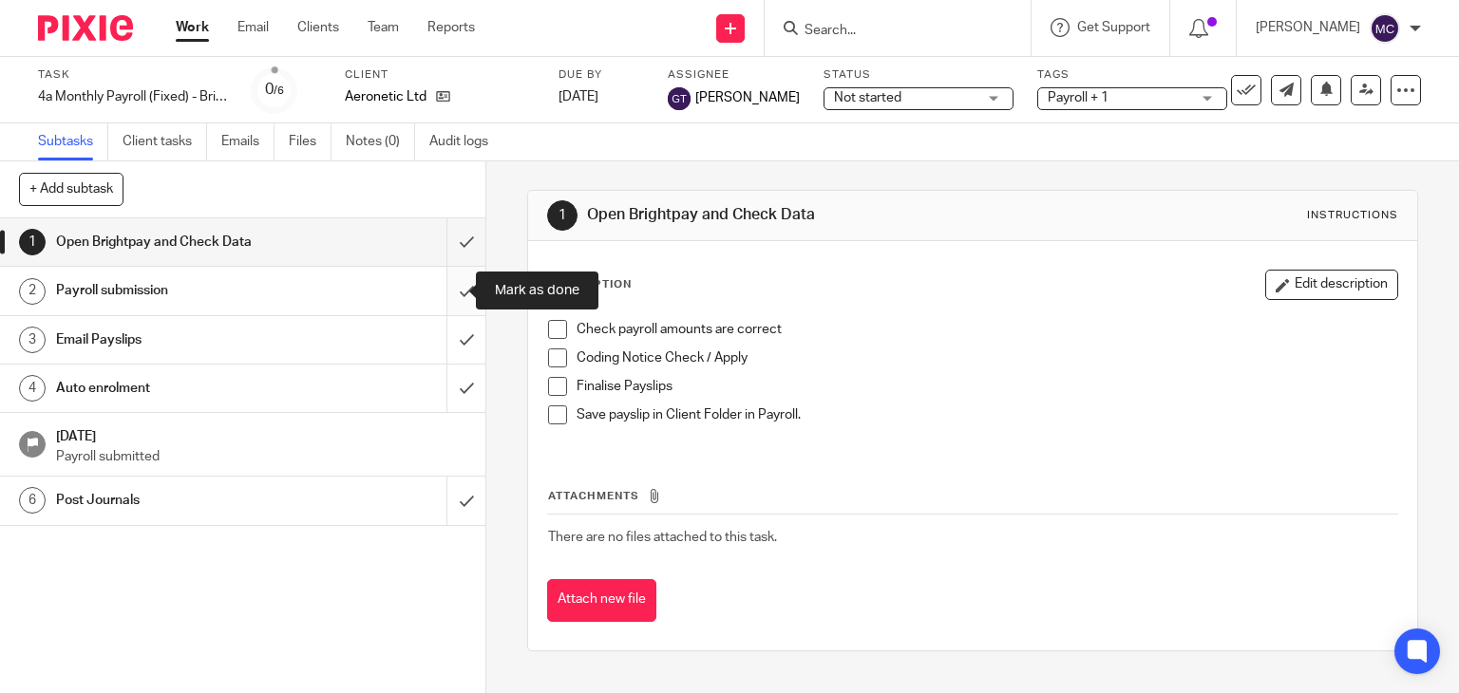
click at [441, 288] on input "submit" at bounding box center [242, 290] width 485 height 47
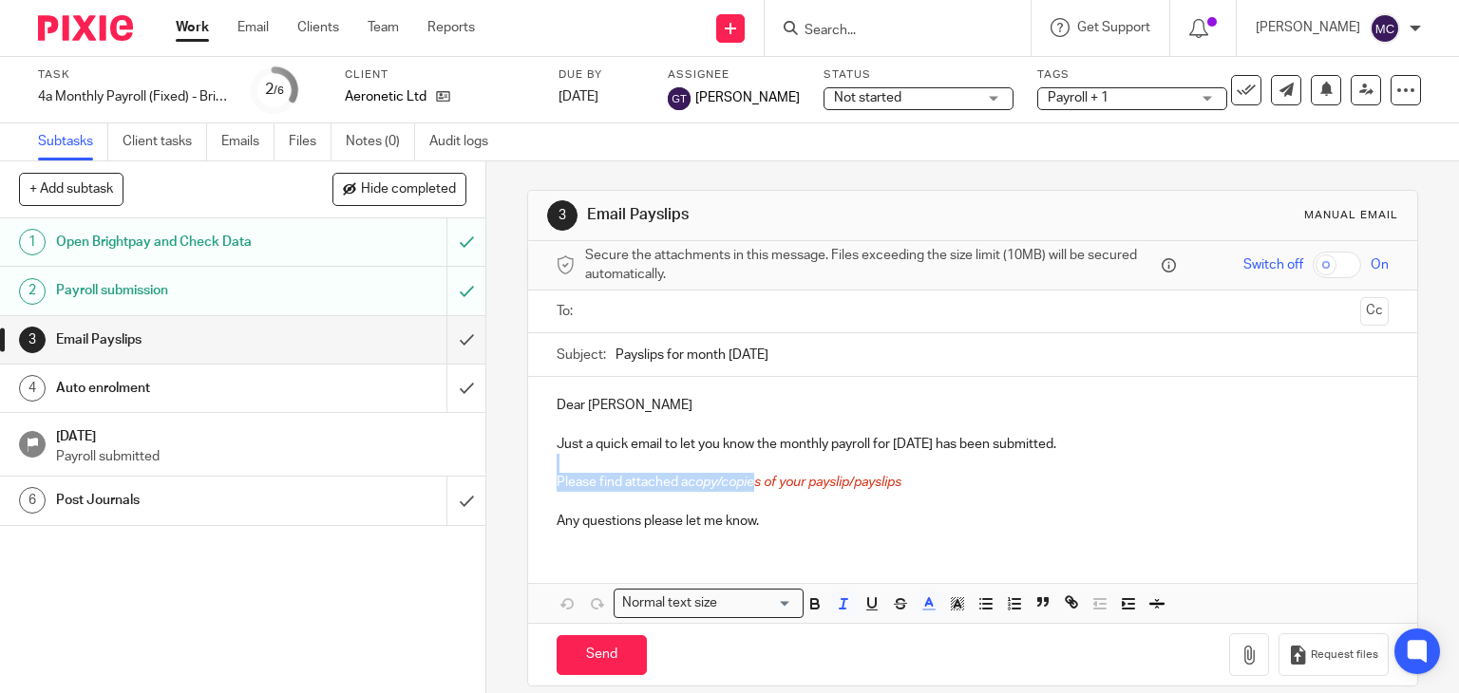
drag, startPoint x: 826, startPoint y: 472, endPoint x: 755, endPoint y: 486, distance: 72.6
click at [752, 486] on div "Dear [PERSON_NAME] Just a quick email to let you know the monthly payroll for […" at bounding box center [973, 461] width 890 height 168
click at [792, 483] on span "copy/copies of your payslip/payslips" at bounding box center [795, 482] width 214 height 13
drag, startPoint x: 830, startPoint y: 480, endPoint x: 684, endPoint y: 487, distance: 146.5
click at [684, 487] on p "Please find attached a copy/copies of your payslip/payslips" at bounding box center [973, 482] width 833 height 19
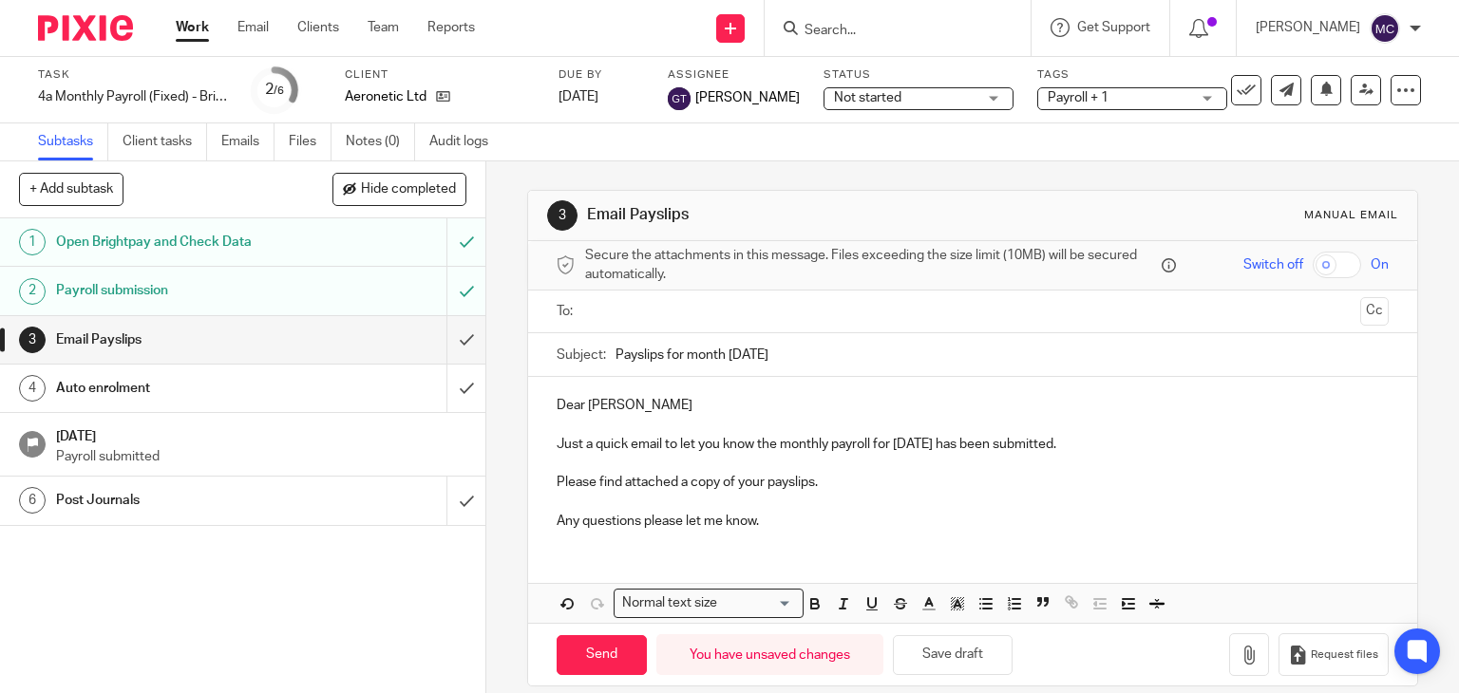
click at [566, 407] on p "Dear James" at bounding box center [973, 405] width 833 height 19
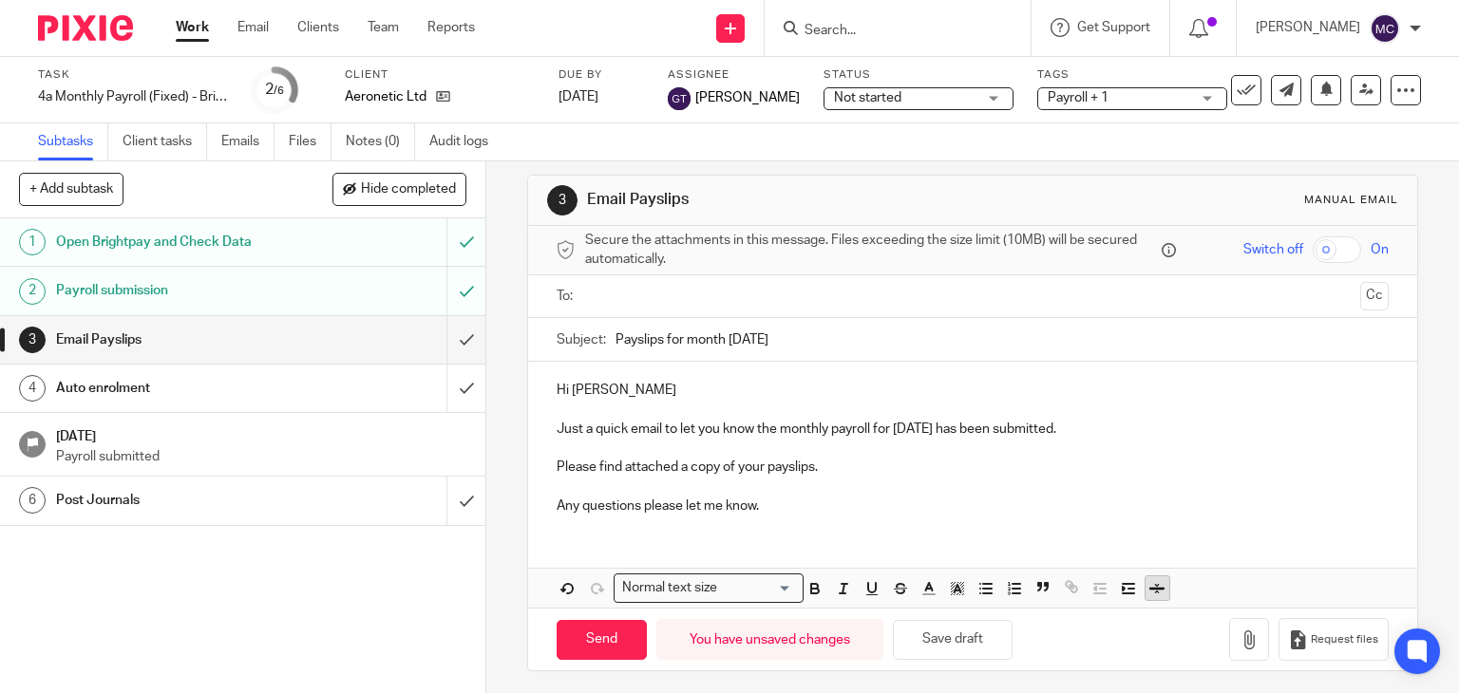
scroll to position [19, 0]
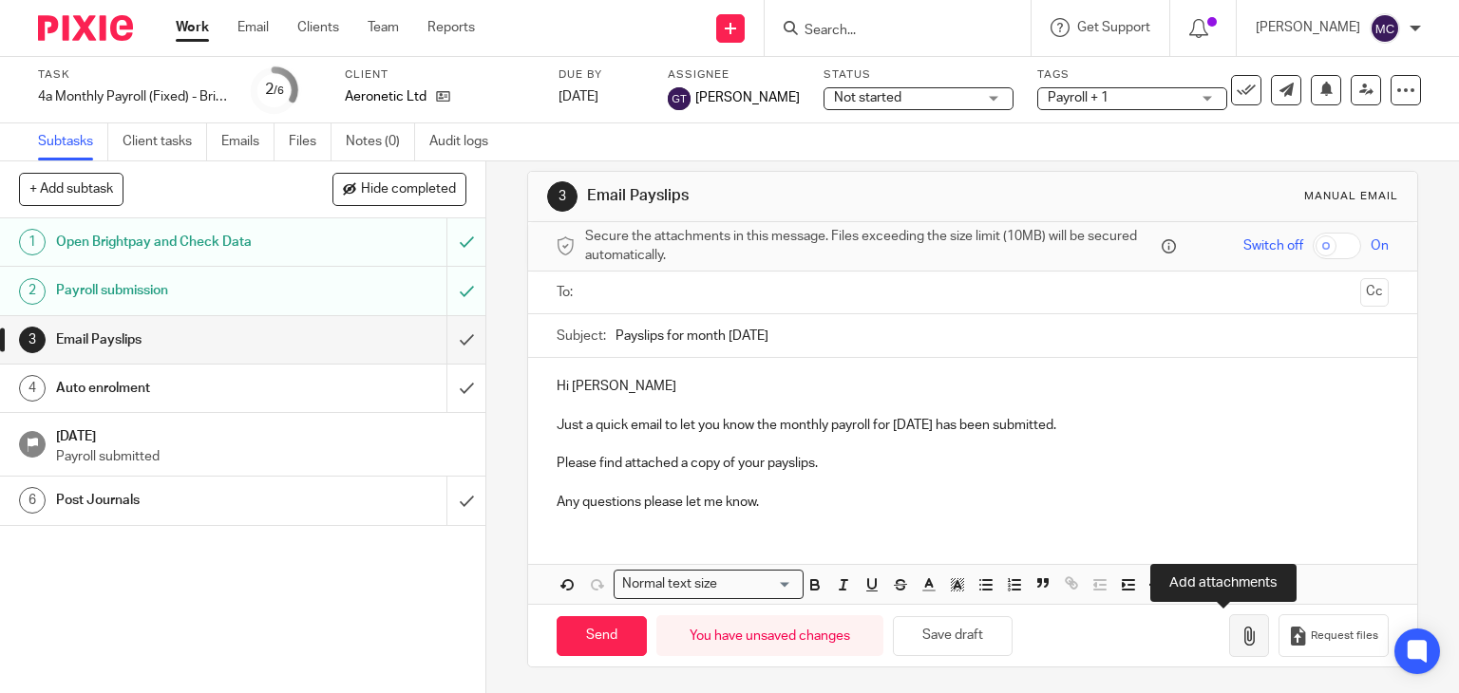
click at [1229, 634] on button "button" at bounding box center [1249, 636] width 40 height 43
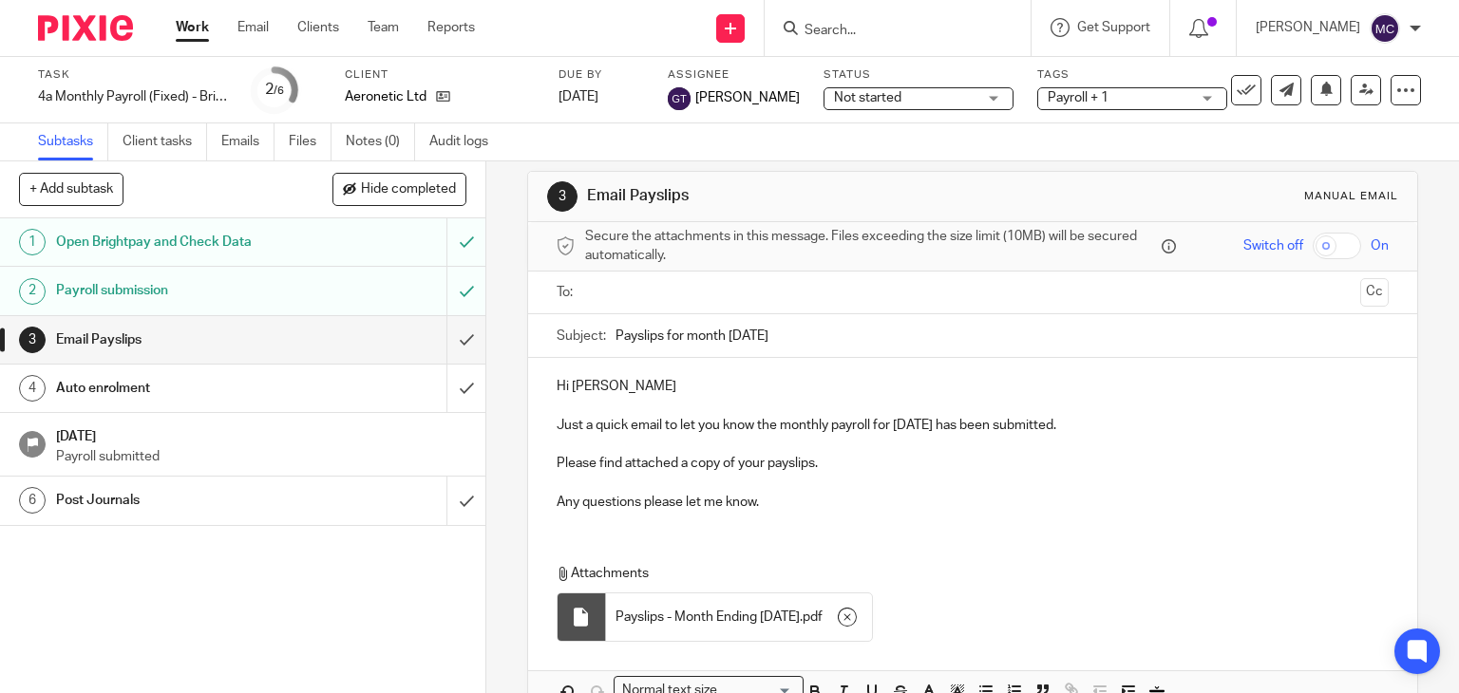
click at [660, 289] on input "text" at bounding box center [972, 293] width 761 height 22
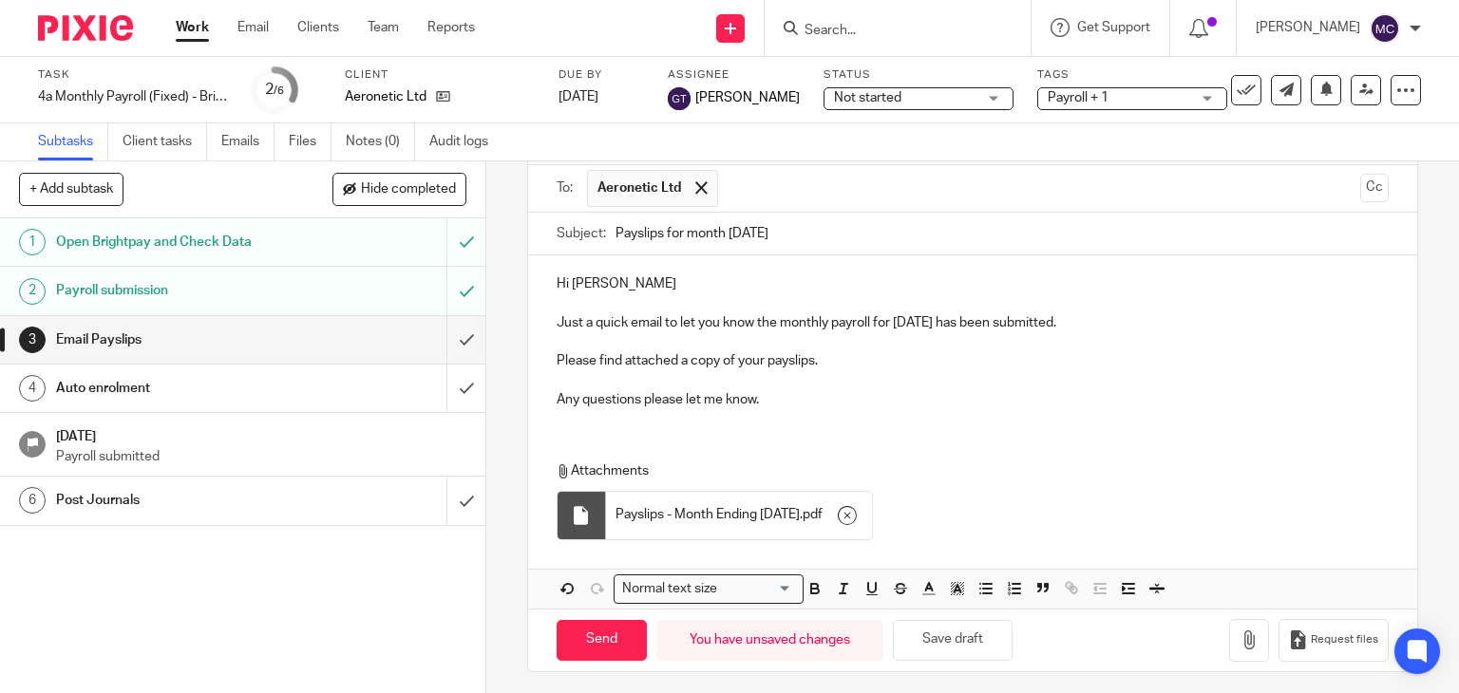
scroll to position [130, 0]
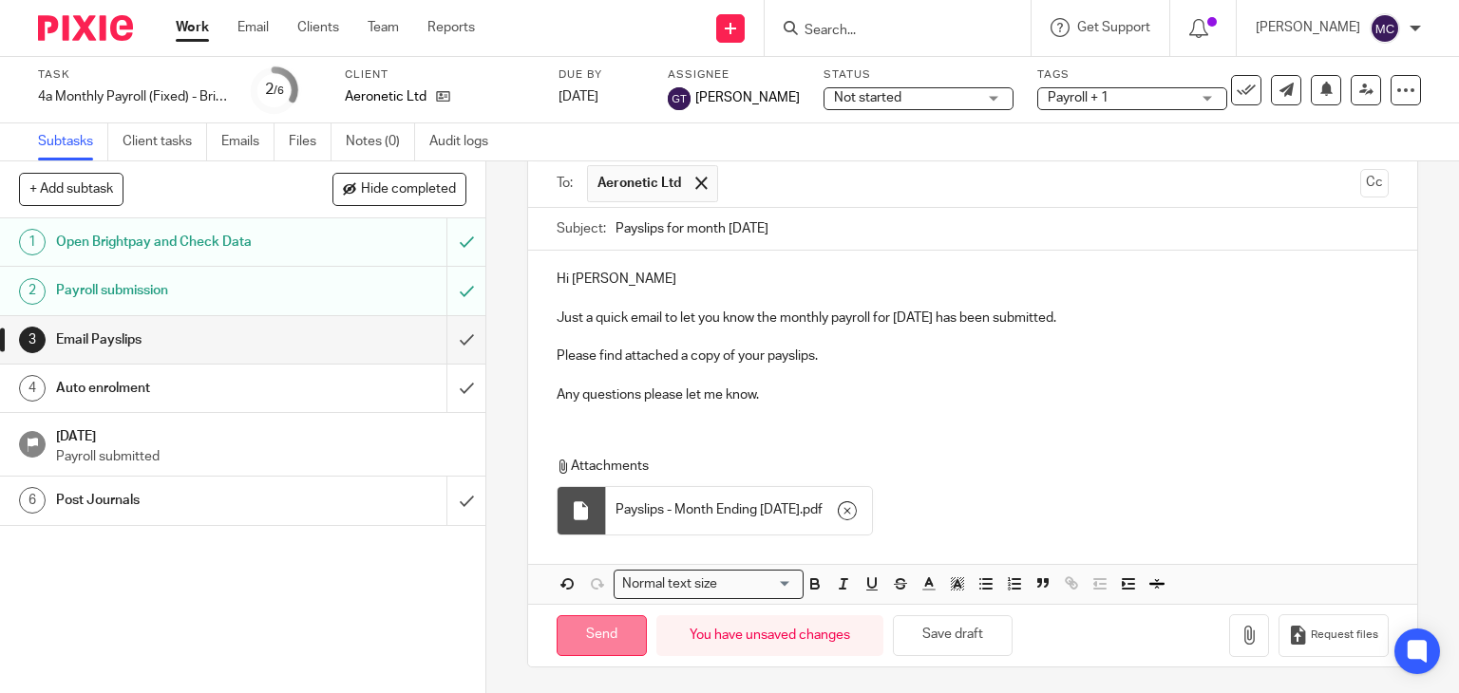
click at [606, 640] on input "Send" at bounding box center [602, 635] width 90 height 41
type input "Sent"
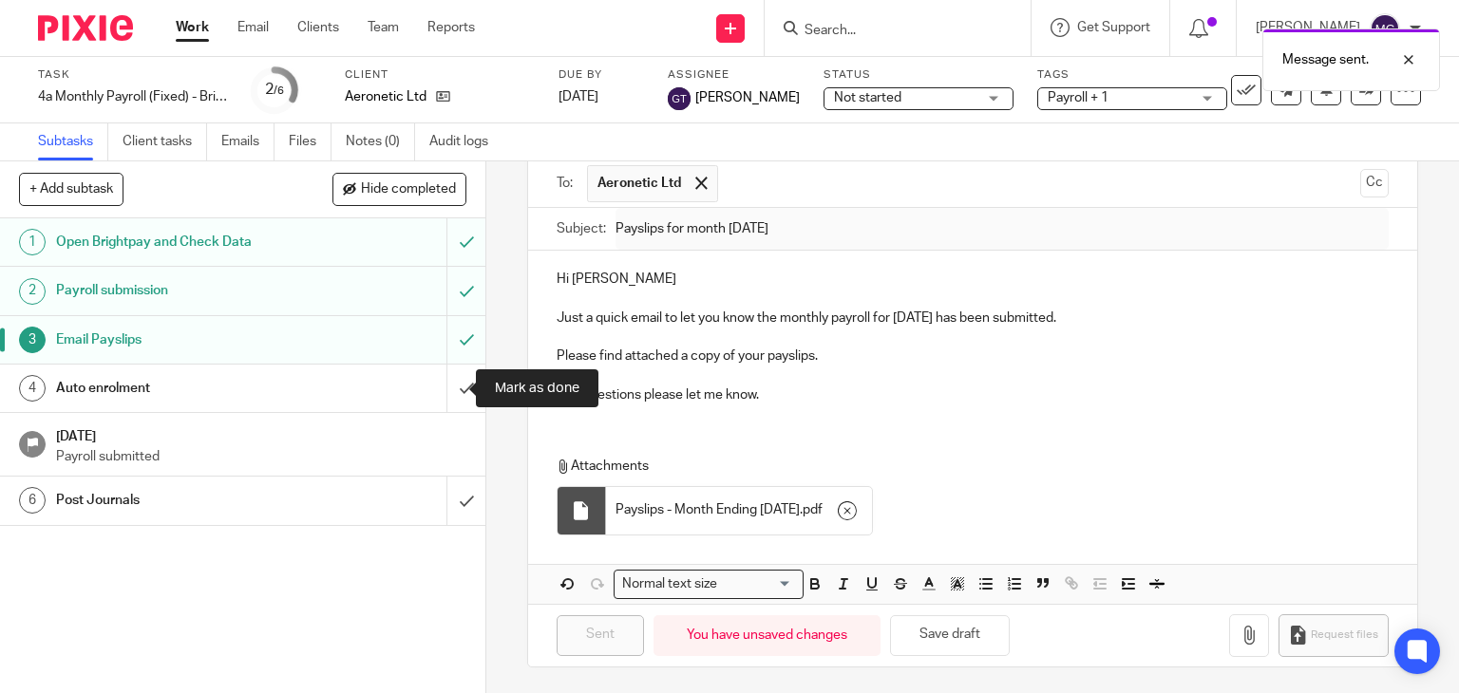
drag, startPoint x: 441, startPoint y: 391, endPoint x: 471, endPoint y: 462, distance: 76.6
click at [441, 391] on input "submit" at bounding box center [242, 388] width 485 height 47
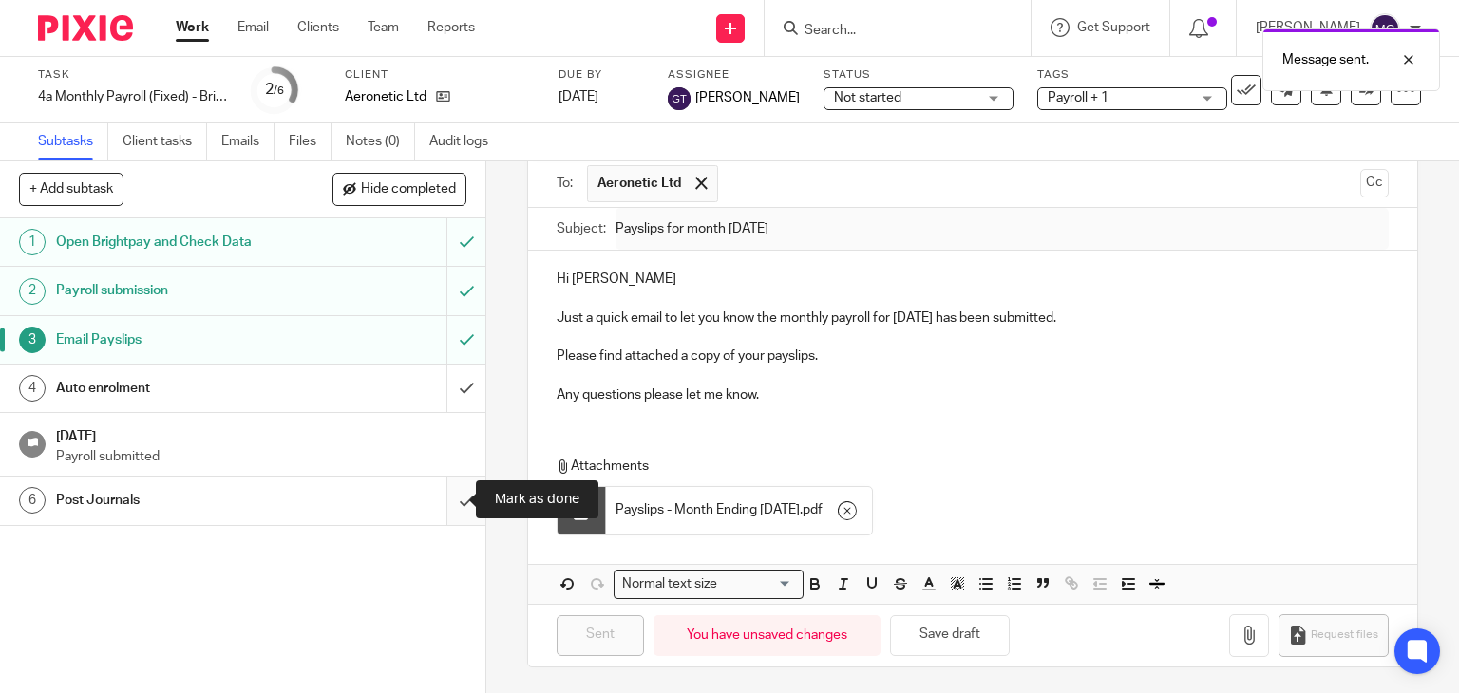
click at [457, 511] on input "submit" at bounding box center [242, 500] width 485 height 47
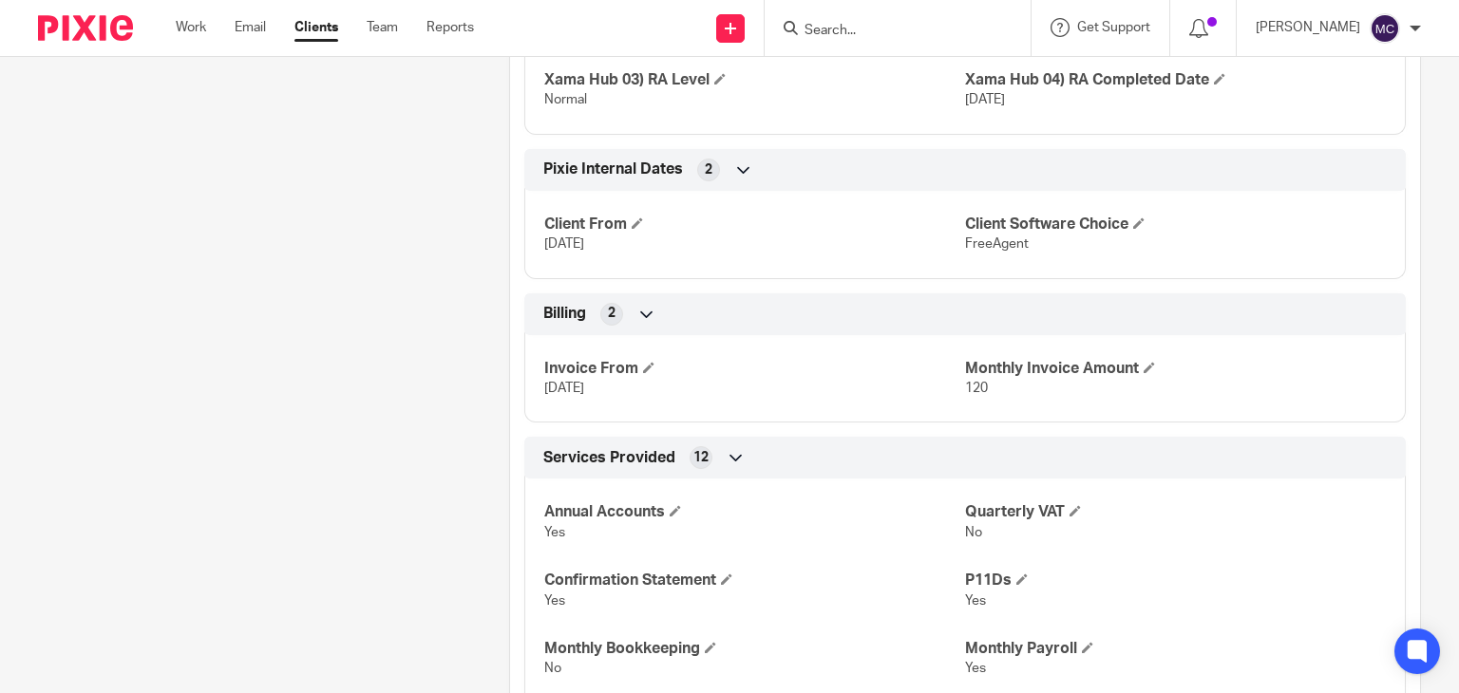
scroll to position [2693, 0]
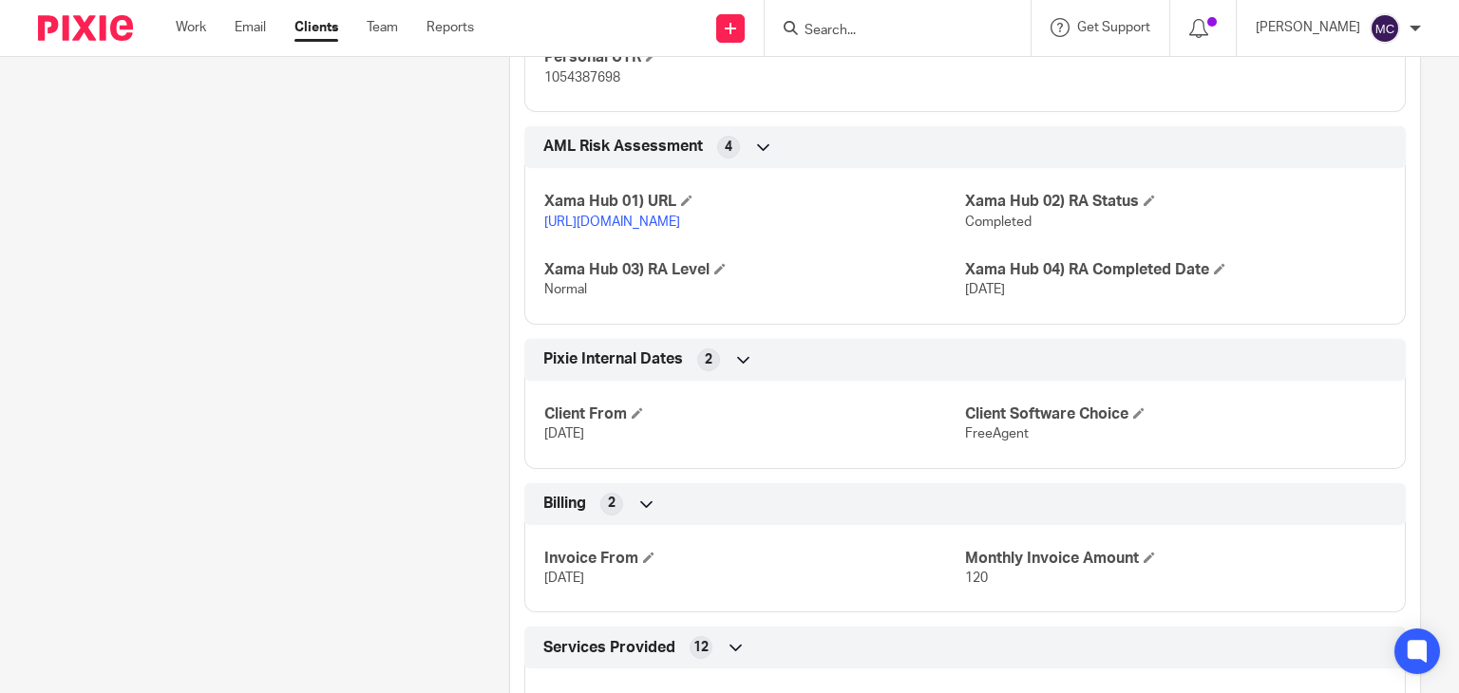
click at [881, 41] on div at bounding box center [898, 28] width 266 height 56
click at [834, 33] on input "Search" at bounding box center [888, 31] width 171 height 17
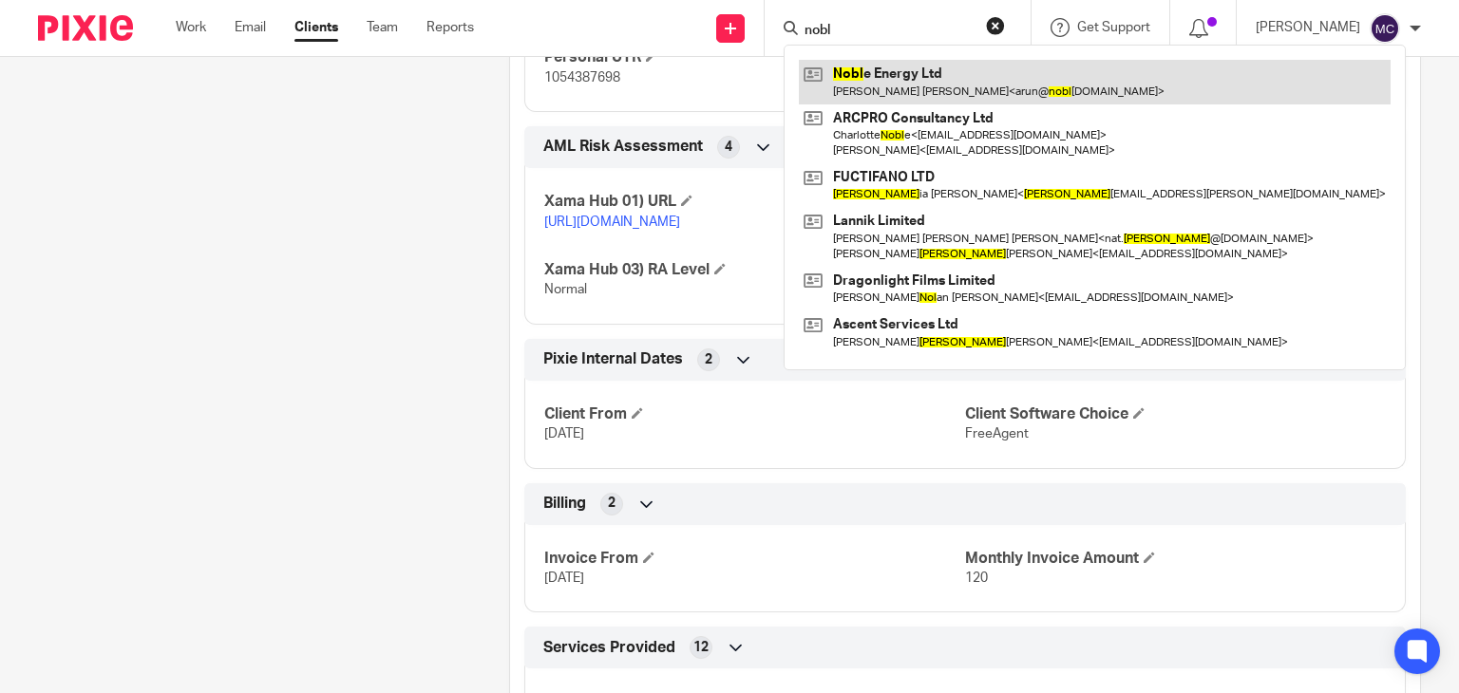
type input "nobl"
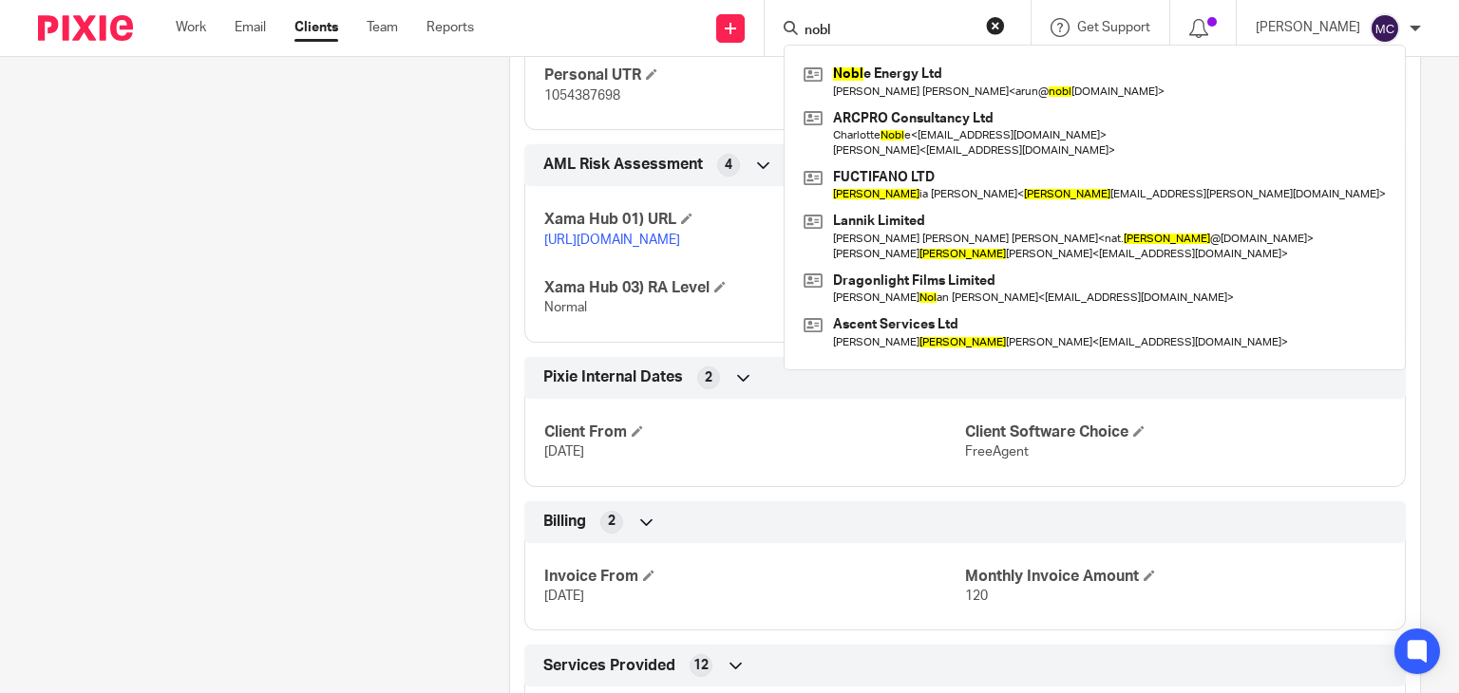
scroll to position [2883, 0]
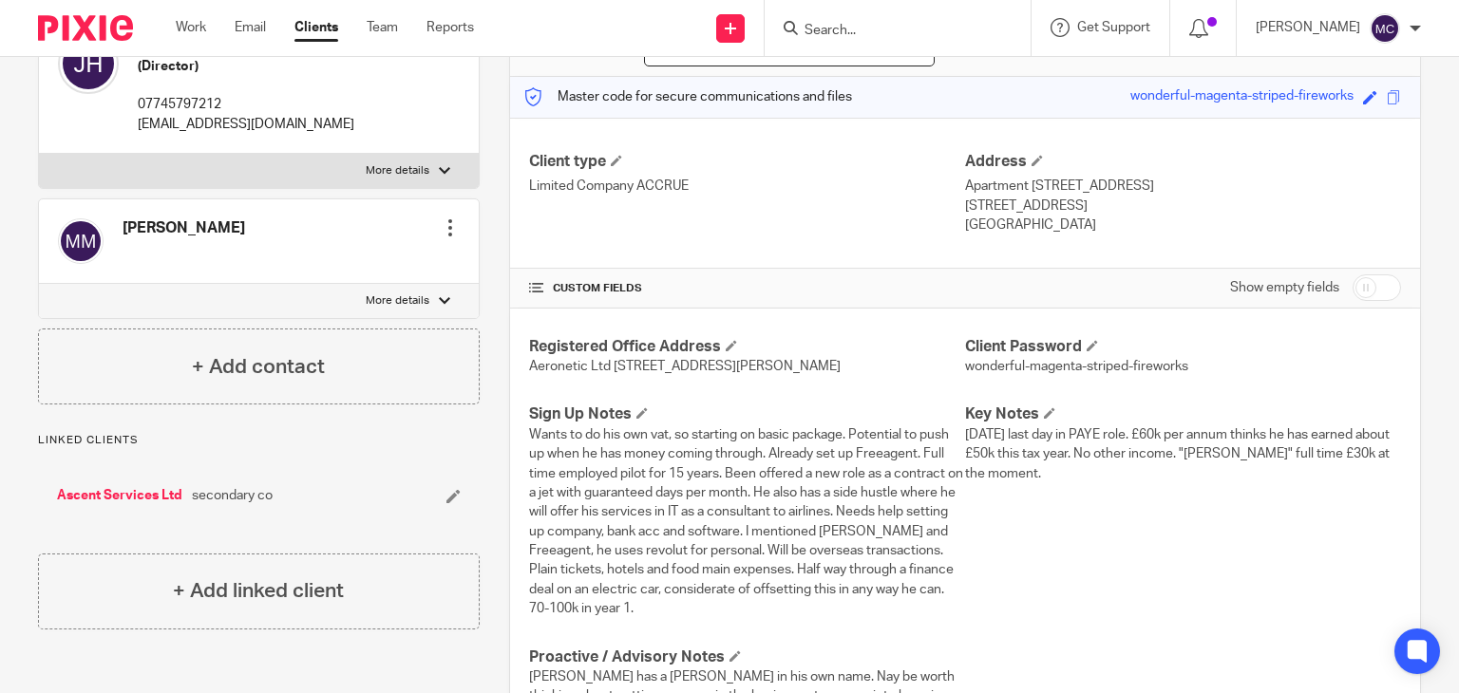
scroll to position [0, 0]
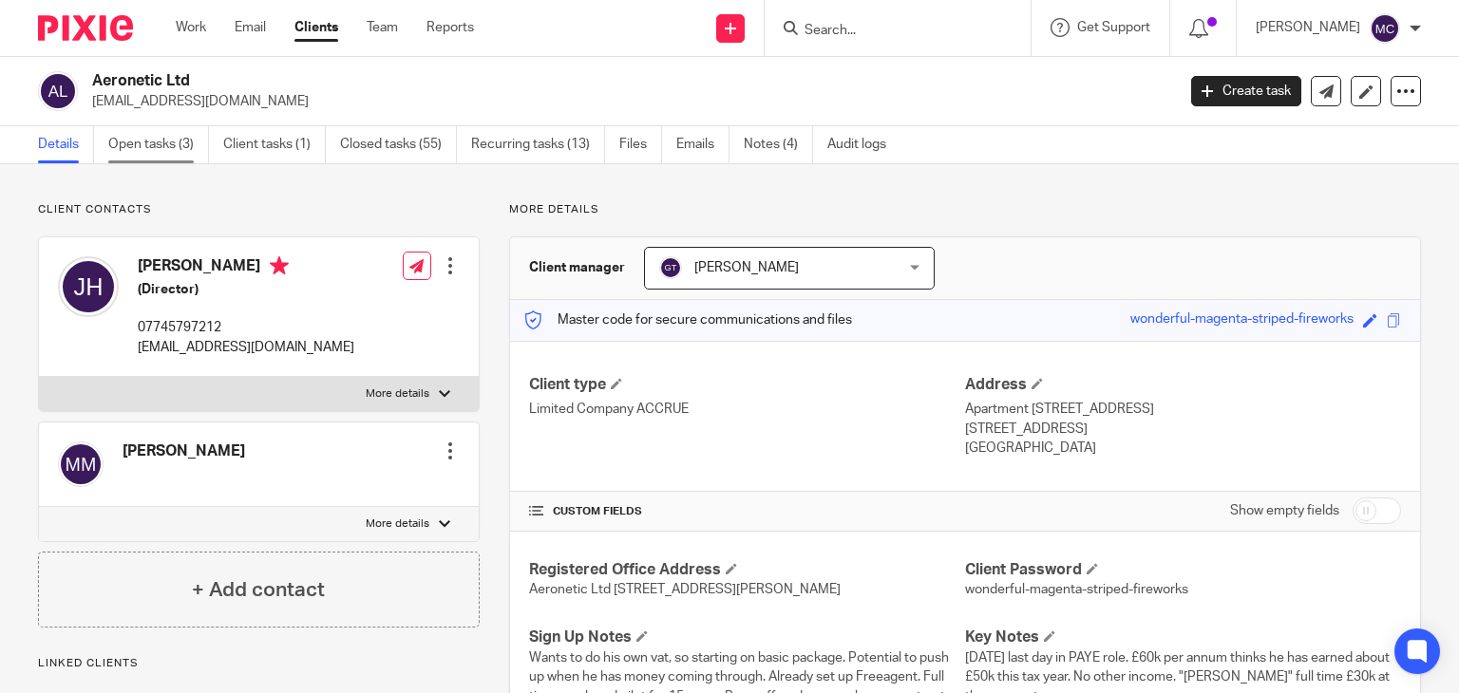
click at [167, 149] on link "Open tasks (3)" at bounding box center [158, 144] width 101 height 37
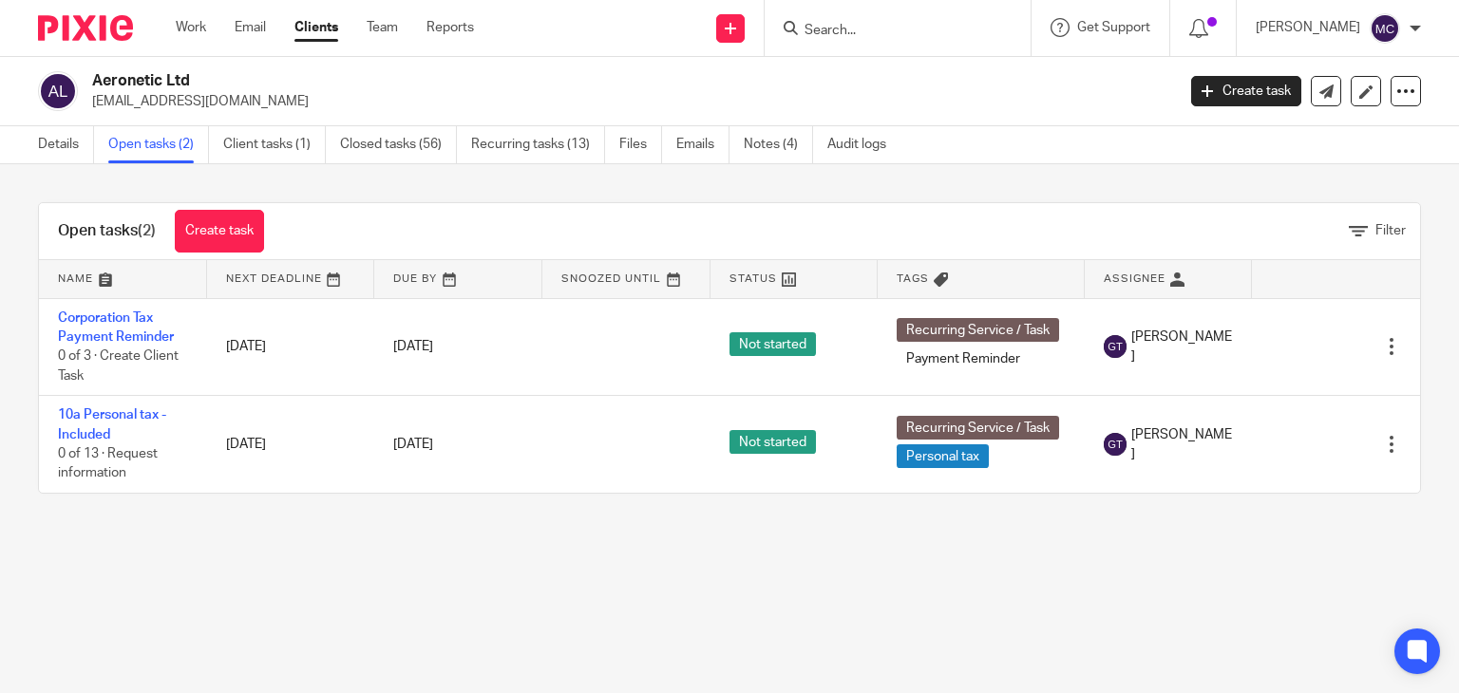
click at [855, 31] on input "Search" at bounding box center [888, 31] width 171 height 17
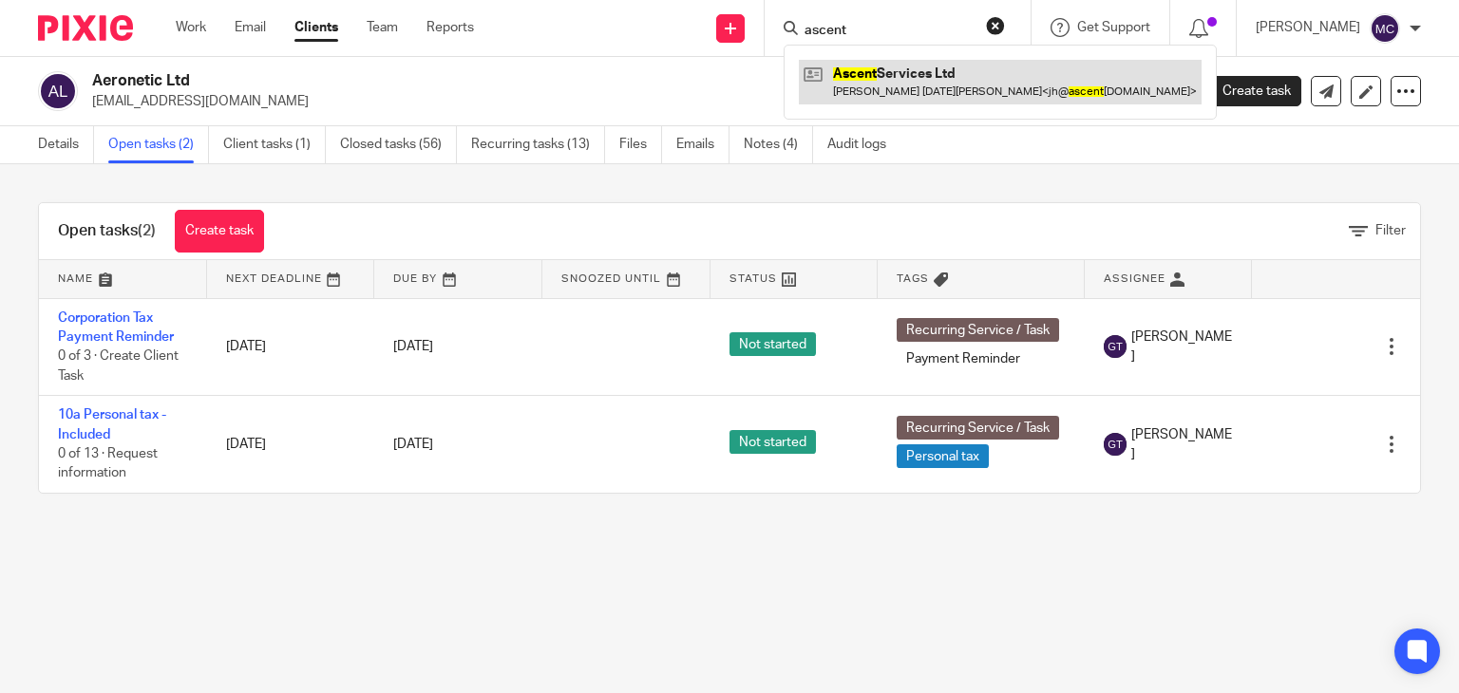
type input "ascent"
click at [863, 69] on link at bounding box center [1000, 82] width 403 height 44
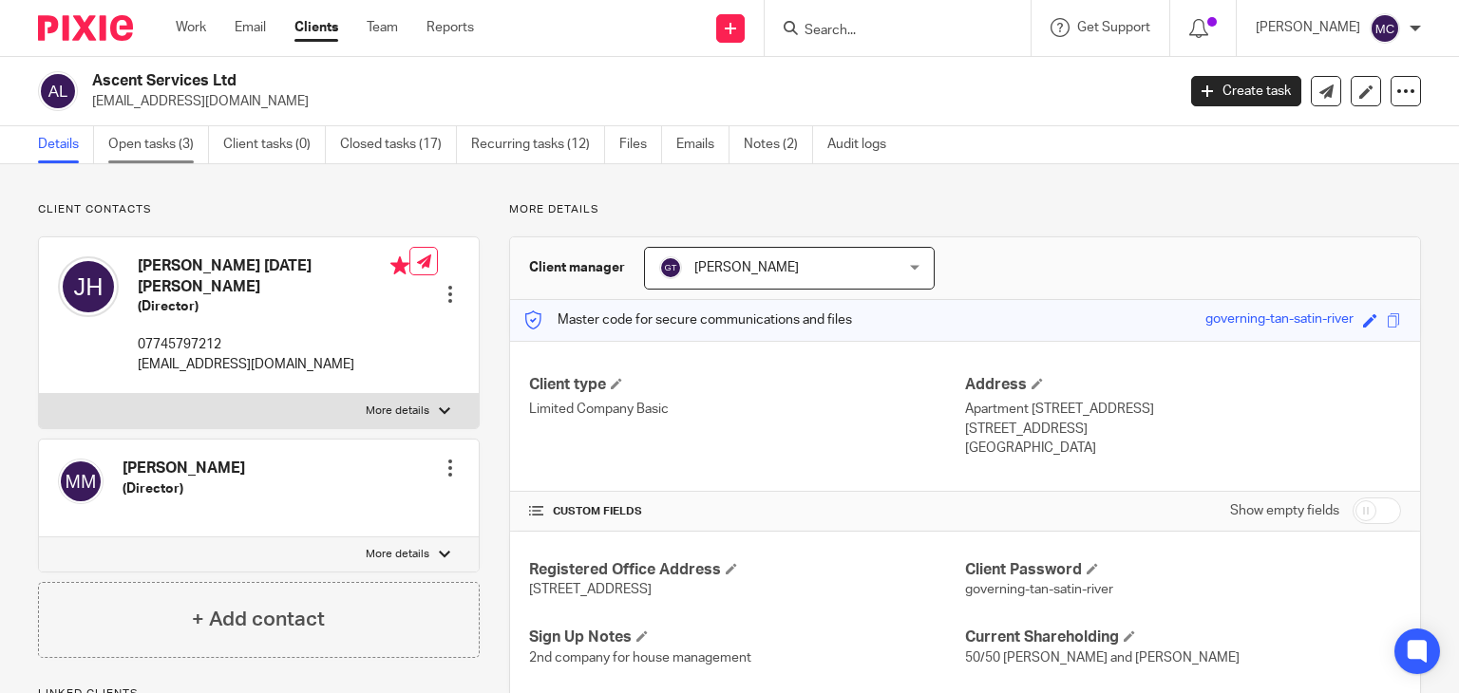
click at [150, 142] on link "Open tasks (3)" at bounding box center [158, 144] width 101 height 37
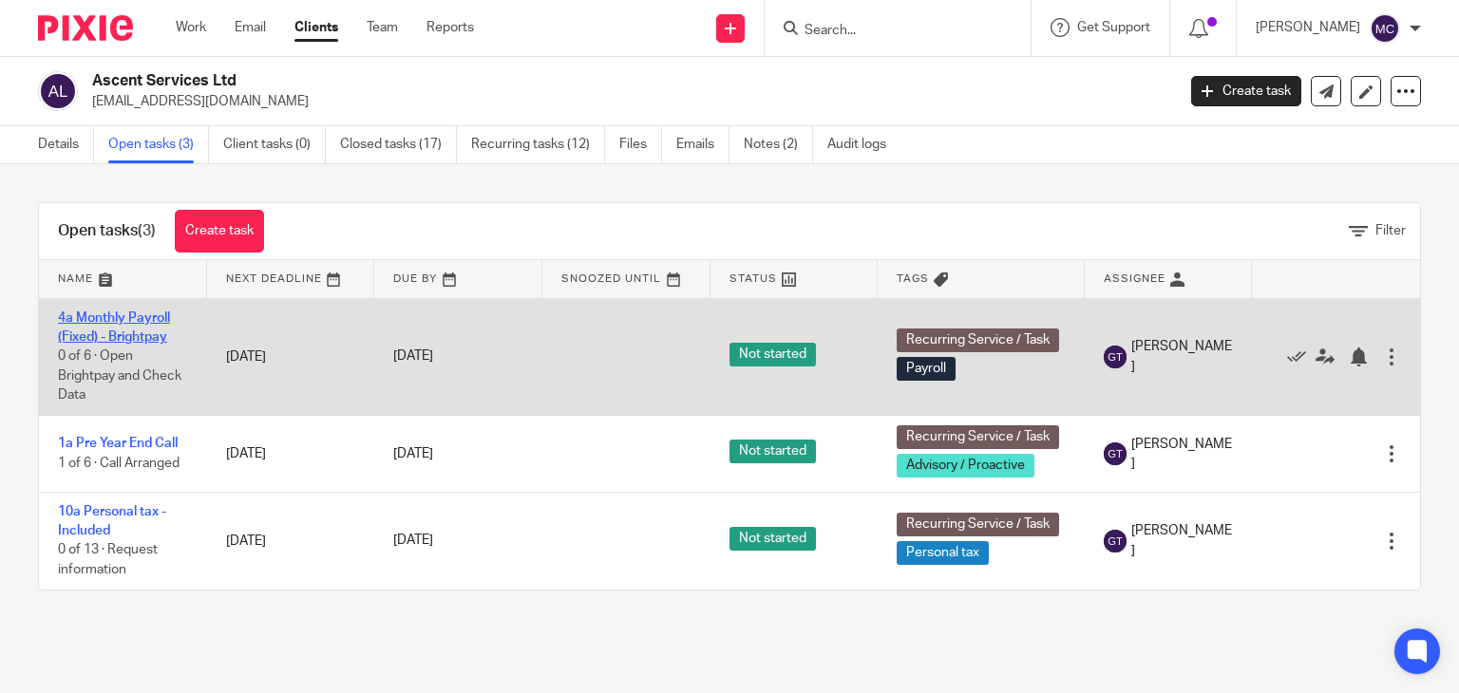
click at [138, 339] on link "4a Monthly Payroll (Fixed) - Brightpay" at bounding box center [114, 328] width 112 height 32
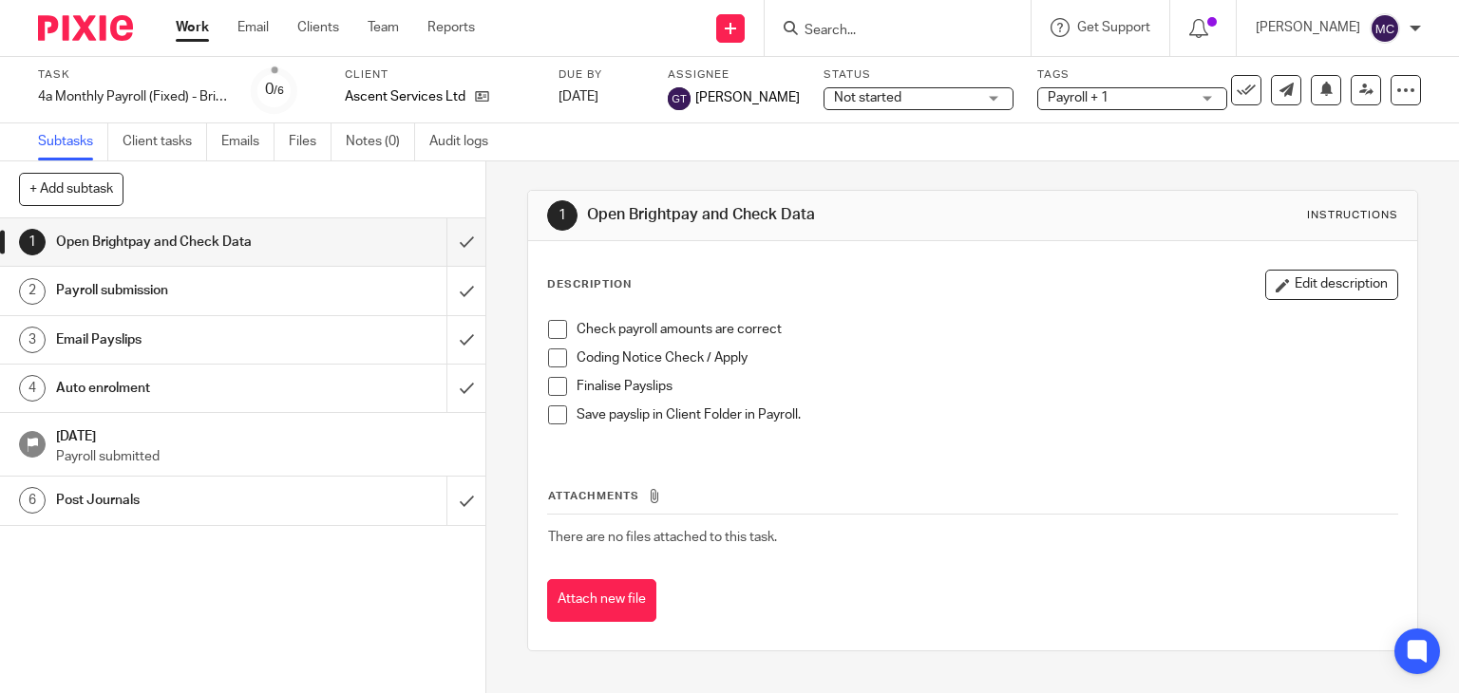
click at [187, 339] on h1 "Email Payslips" at bounding box center [180, 340] width 248 height 28
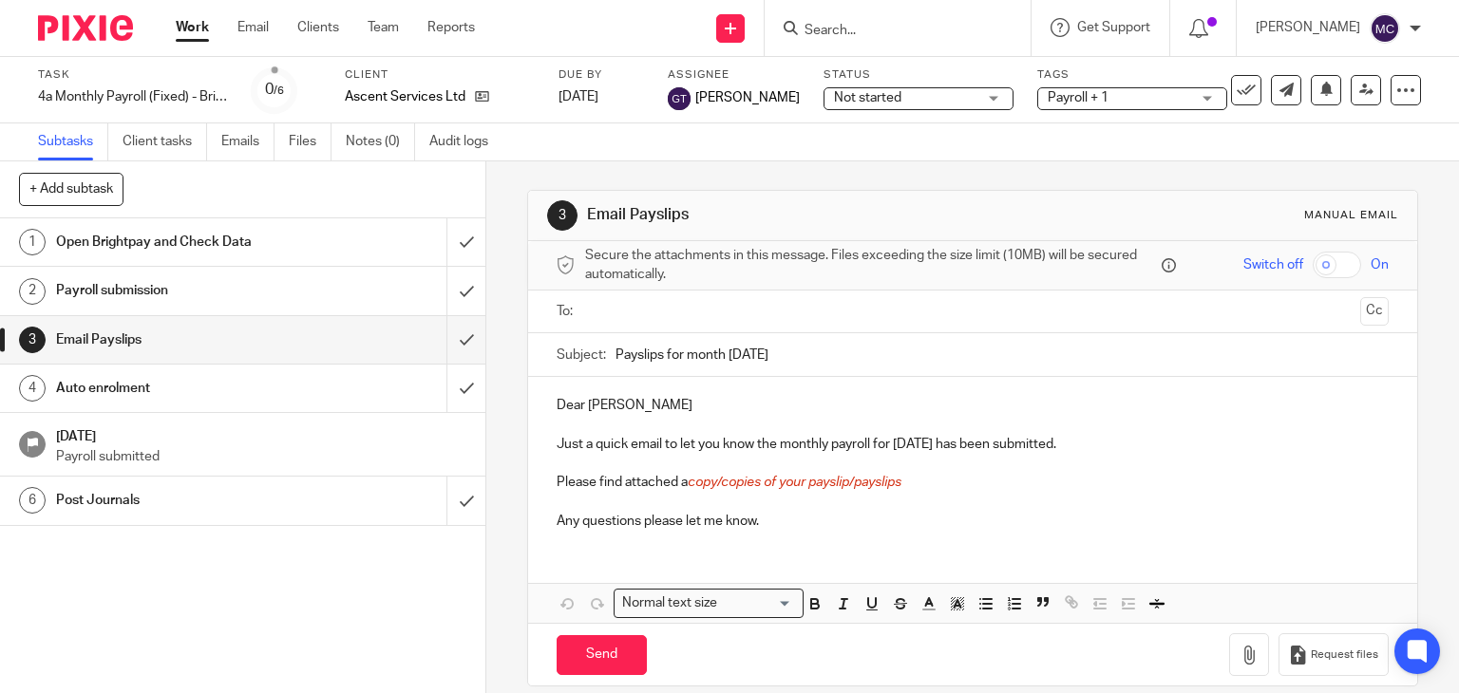
click at [562, 399] on p "Dear [PERSON_NAME]" at bounding box center [973, 405] width 833 height 19
click at [562, 399] on p "Dear James" at bounding box center [973, 405] width 833 height 19
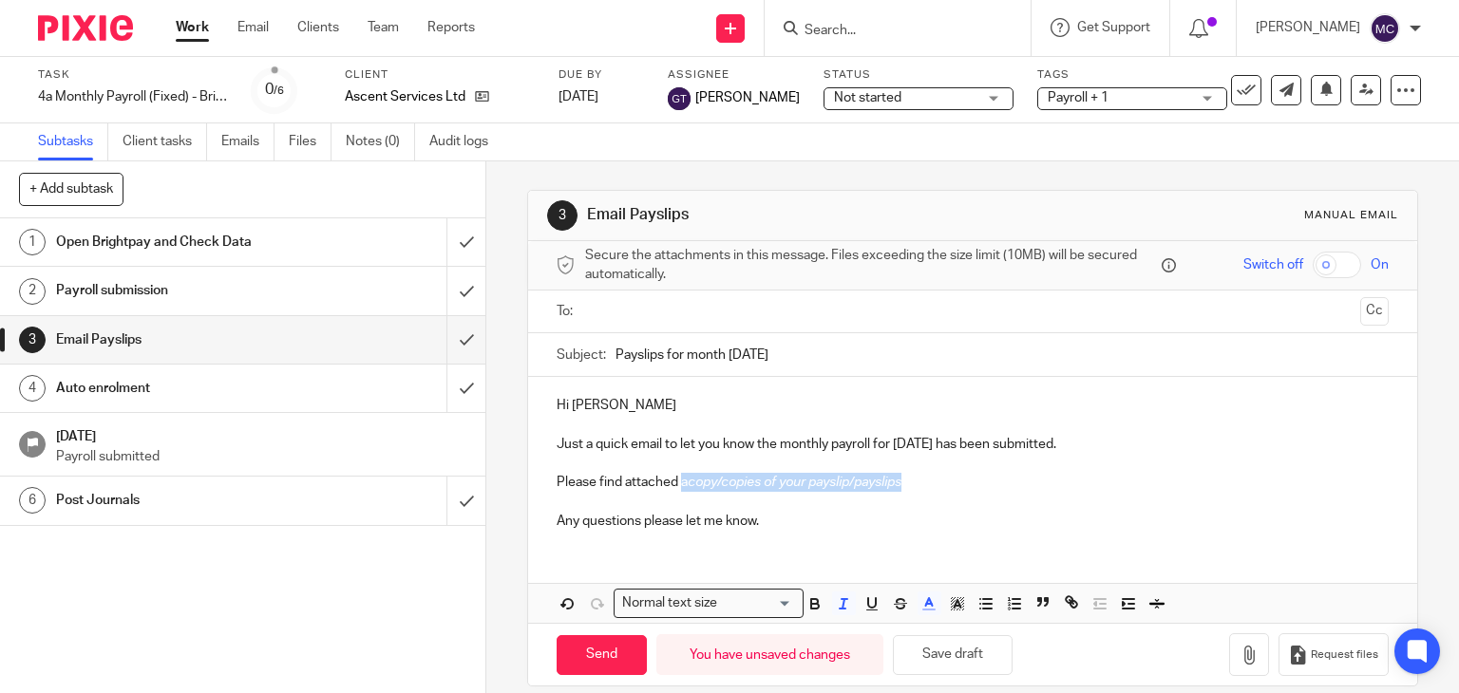
drag, startPoint x: 929, startPoint y: 477, endPoint x: 676, endPoint y: 481, distance: 252.7
click at [676, 481] on p "Please find attached a copy/copies of your payslip/payslips" at bounding box center [973, 482] width 833 height 19
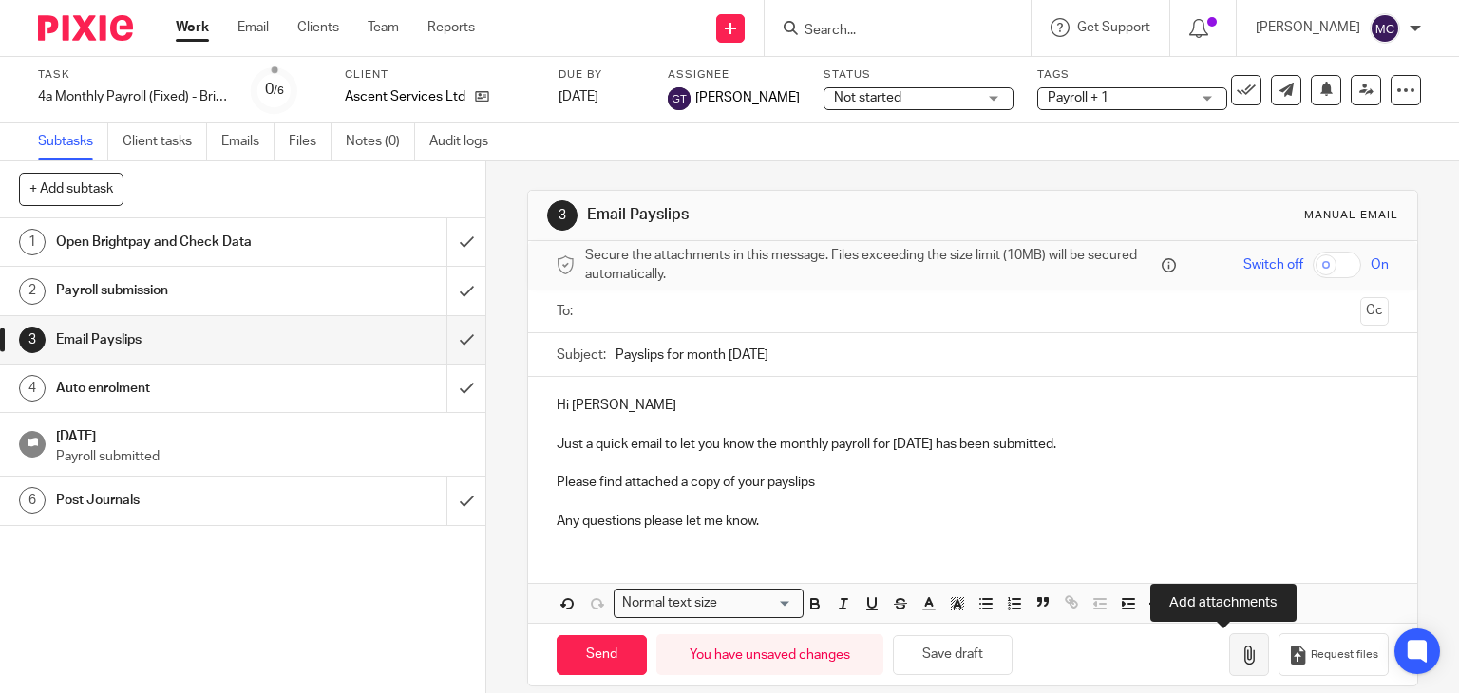
click at [1239, 646] on icon "button" at bounding box center [1248, 655] width 19 height 19
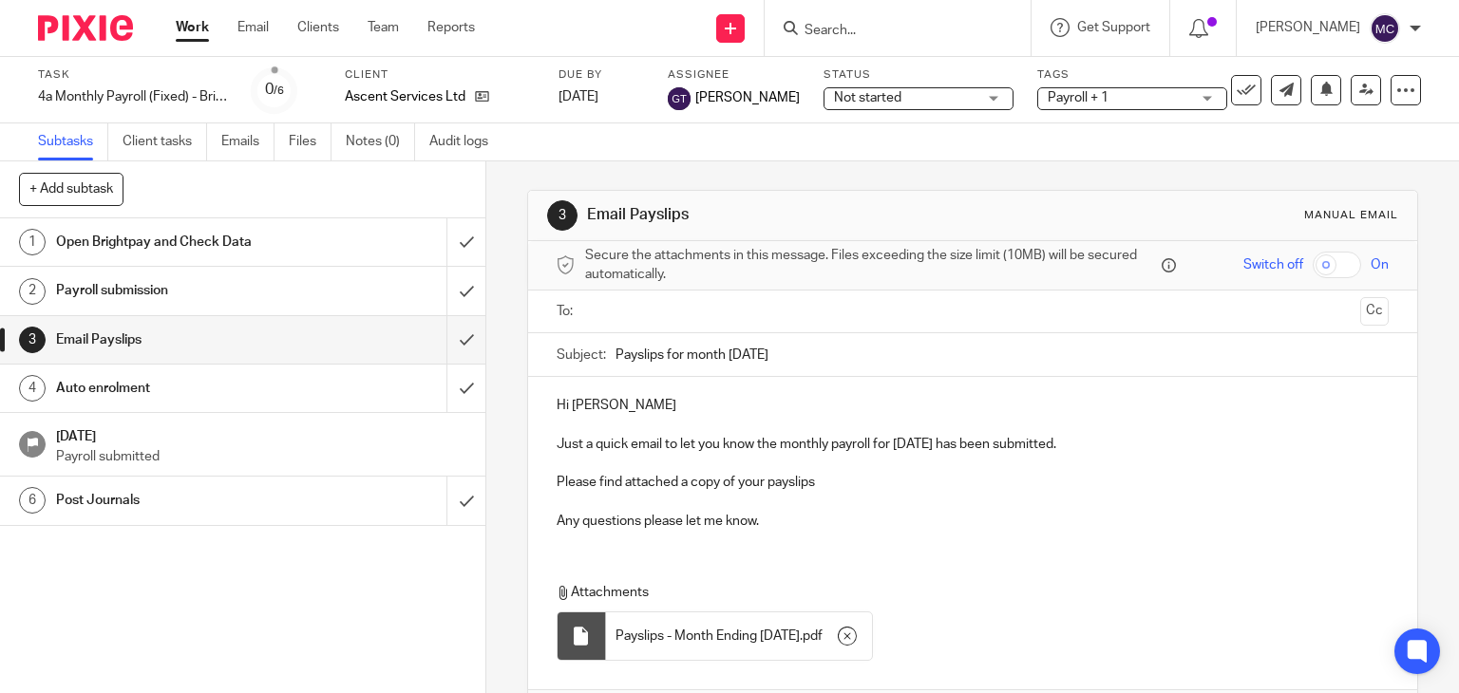
click at [664, 317] on input "text" at bounding box center [972, 312] width 761 height 22
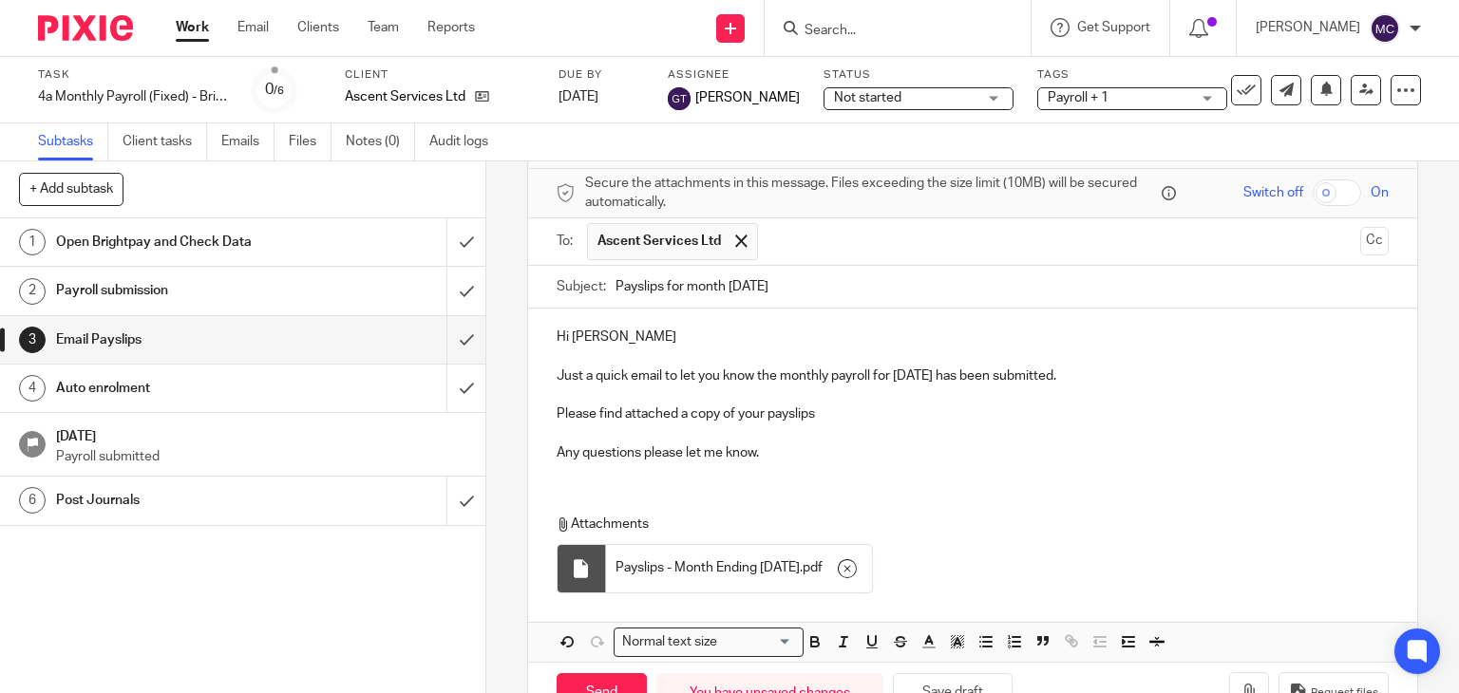
scroll to position [130, 0]
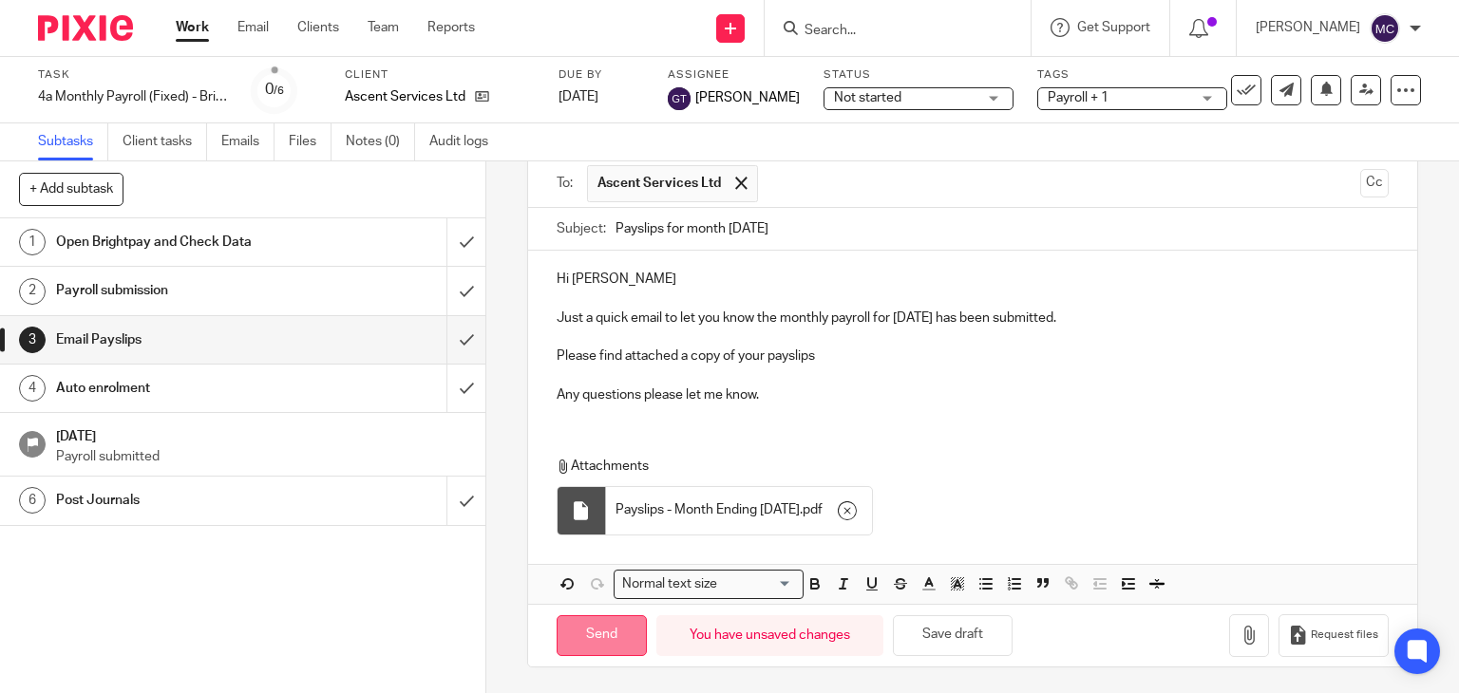
click at [603, 627] on input "Send" at bounding box center [602, 635] width 90 height 41
type input "Sent"
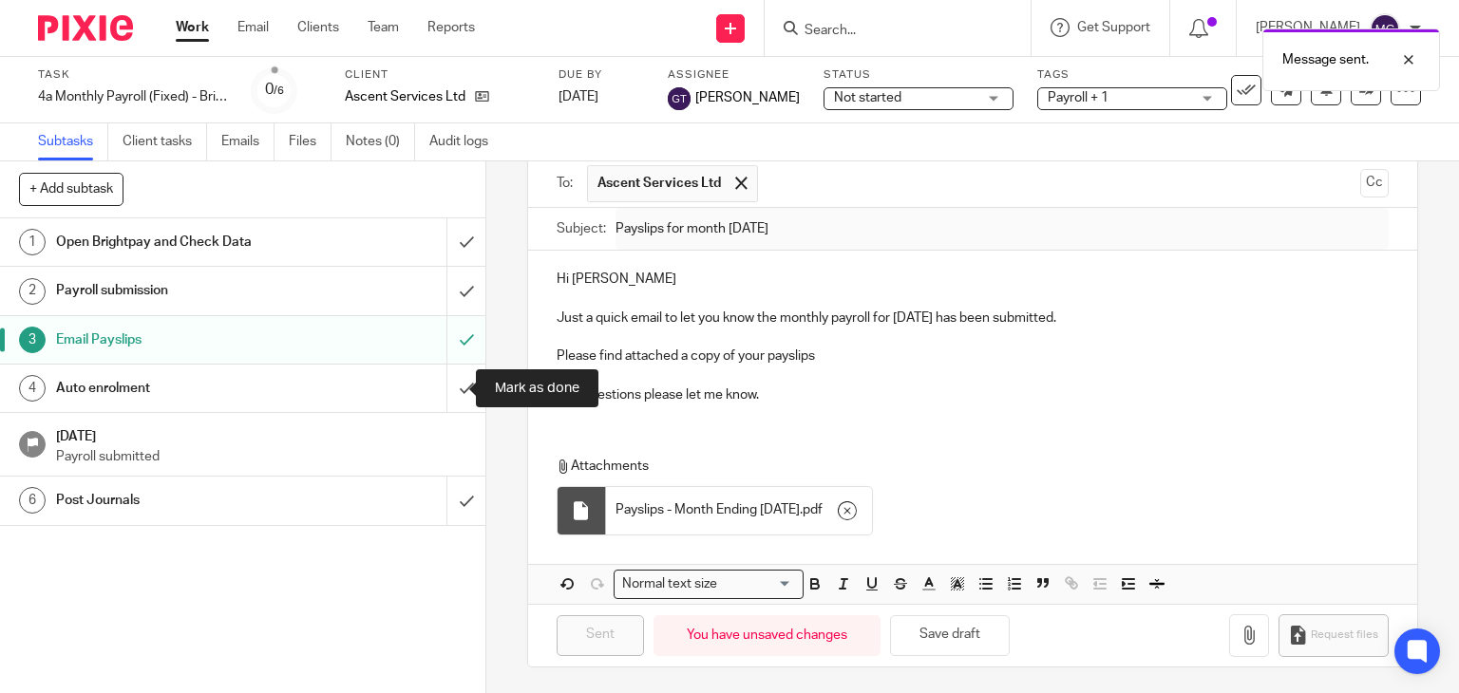
drag, startPoint x: 441, startPoint y: 392, endPoint x: 445, endPoint y: 428, distance: 36.3
click at [441, 392] on input "submit" at bounding box center [242, 388] width 485 height 47
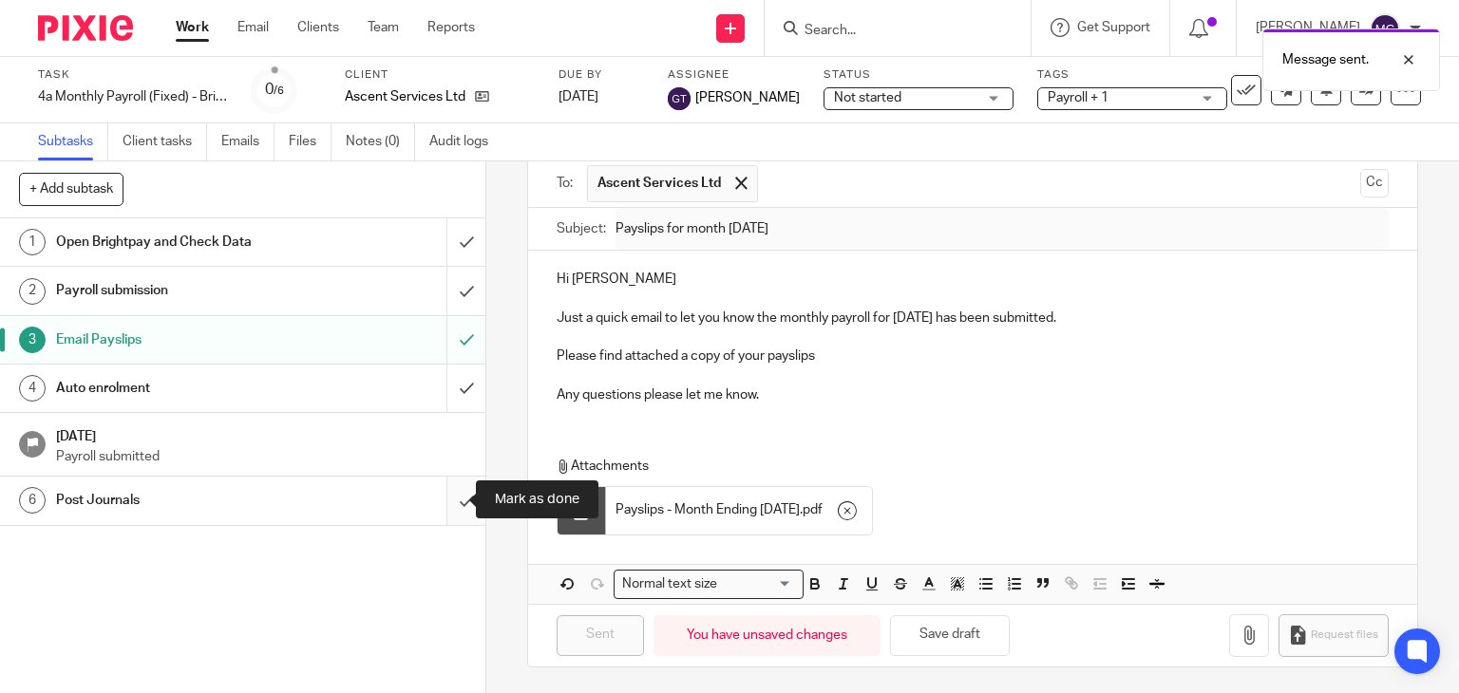
click at [435, 507] on input "submit" at bounding box center [242, 500] width 485 height 47
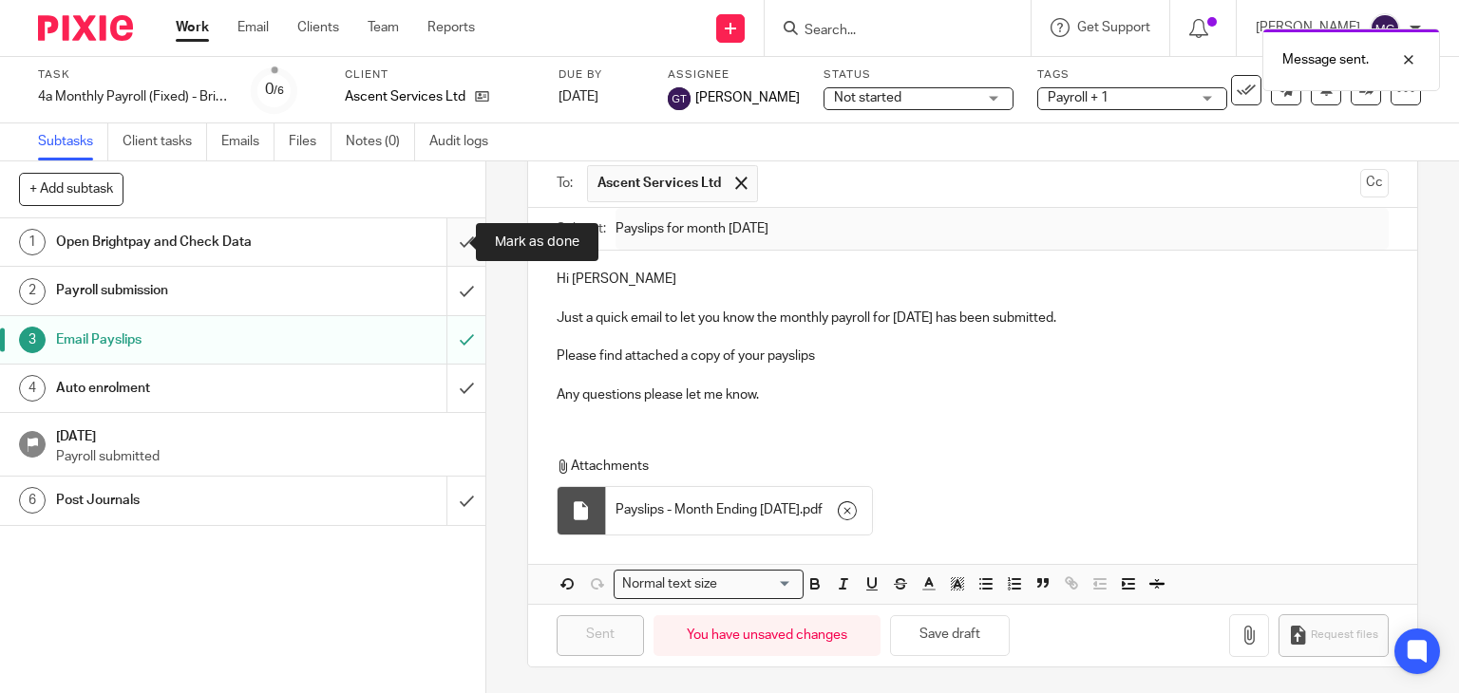
click at [452, 237] on input "submit" at bounding box center [242, 241] width 485 height 47
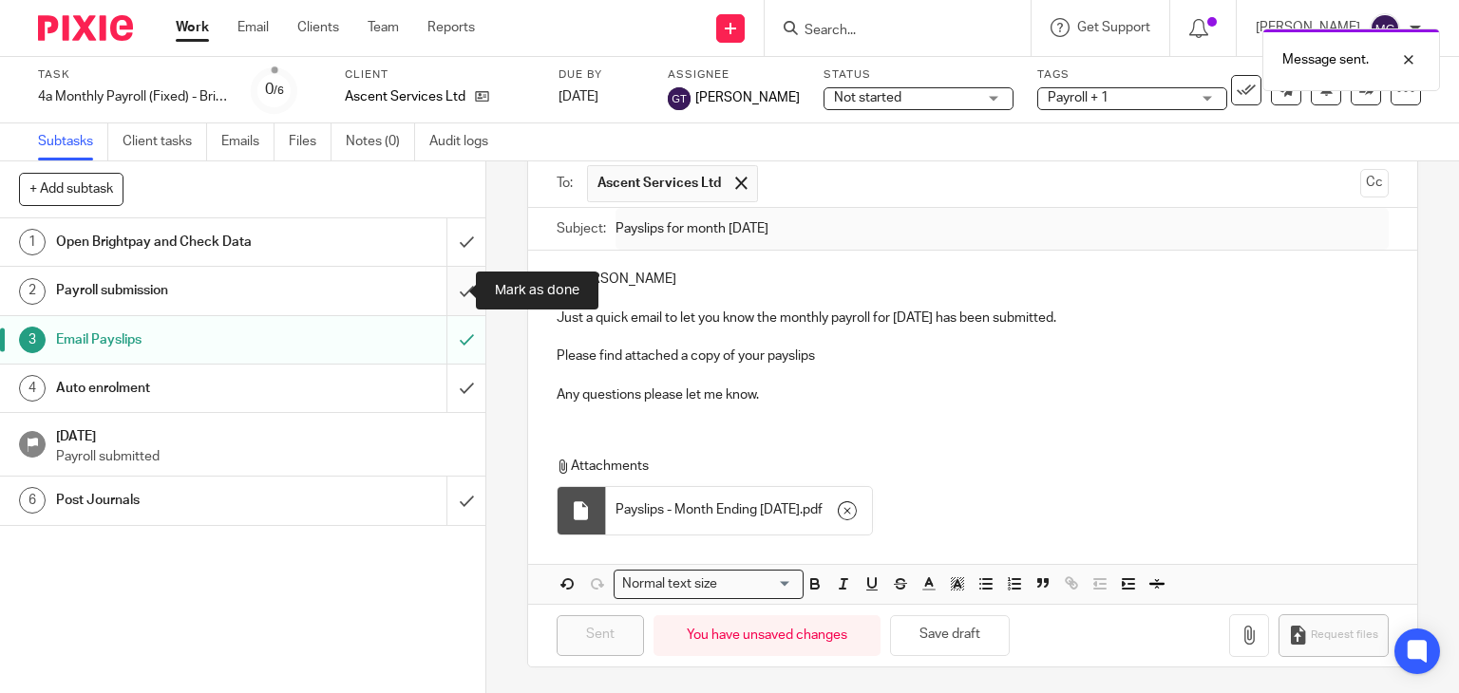
click at [452, 290] on input "submit" at bounding box center [242, 290] width 485 height 47
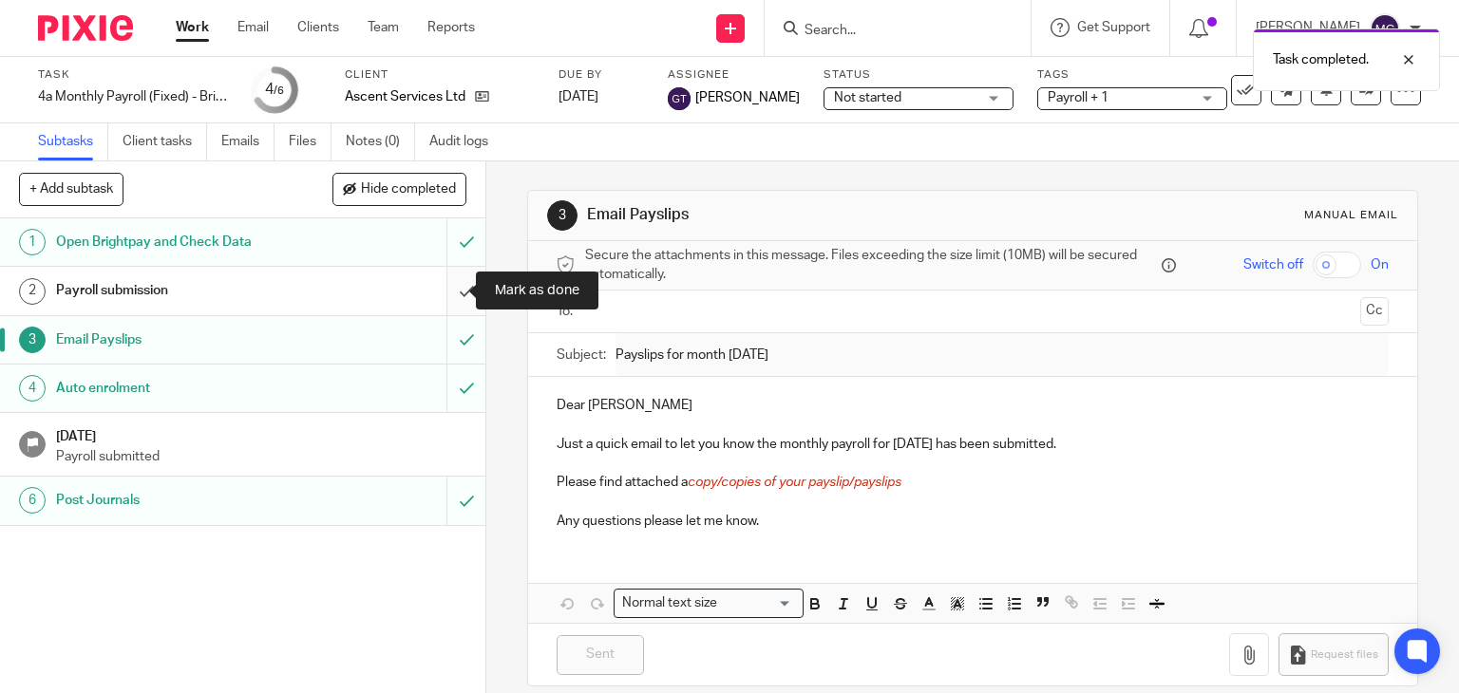
click at [441, 285] on input "submit" at bounding box center [242, 290] width 485 height 47
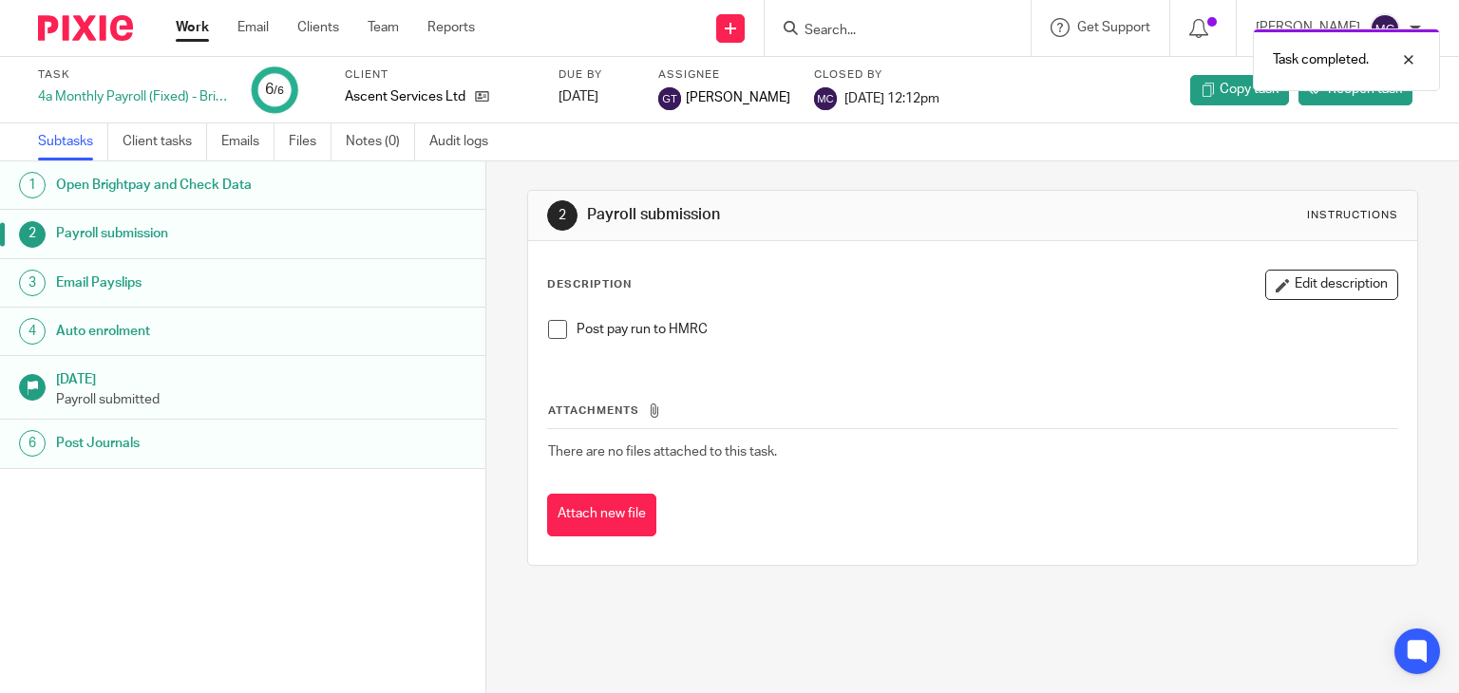
click at [868, 28] on div "Task completed." at bounding box center [1084, 55] width 710 height 72
click at [823, 31] on div "Task completed." at bounding box center [1084, 55] width 710 height 72
click at [817, 28] on input "Search" at bounding box center [888, 31] width 171 height 17
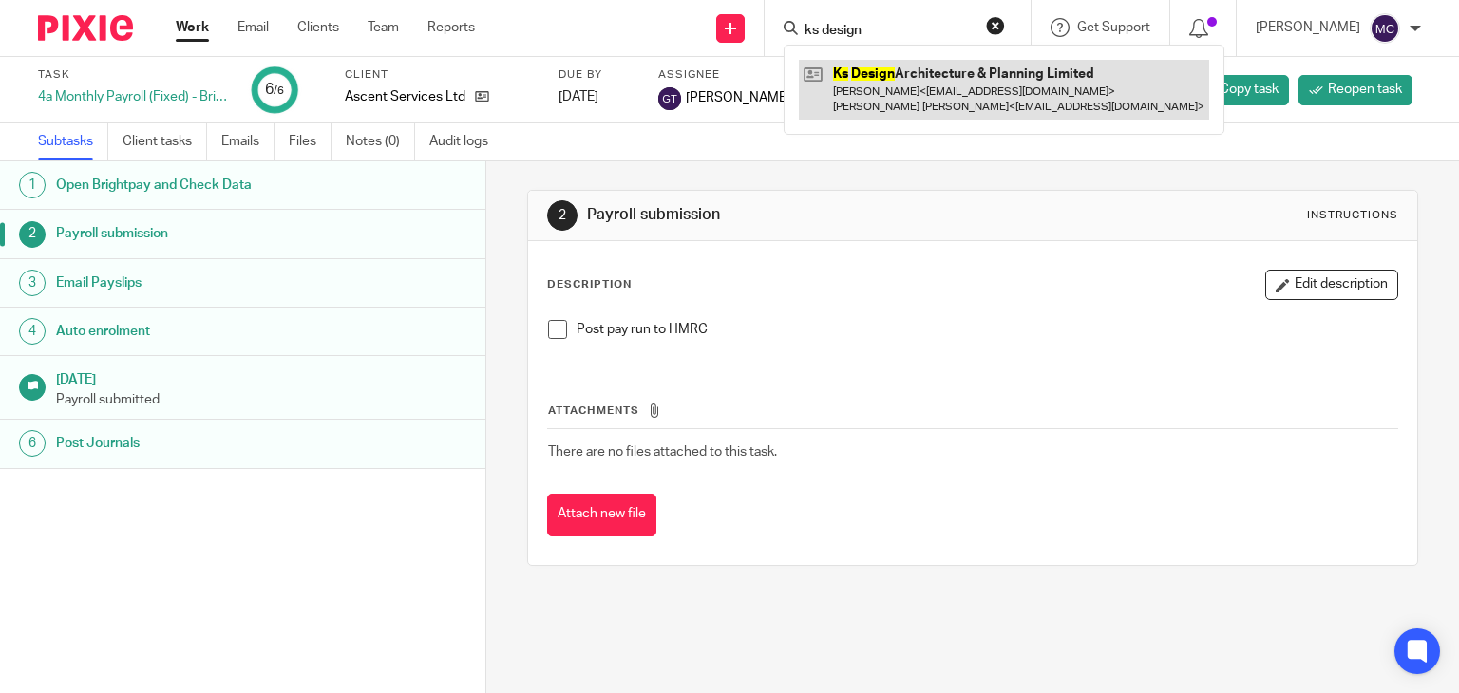
type input "ks design"
click at [889, 73] on link at bounding box center [1004, 89] width 410 height 59
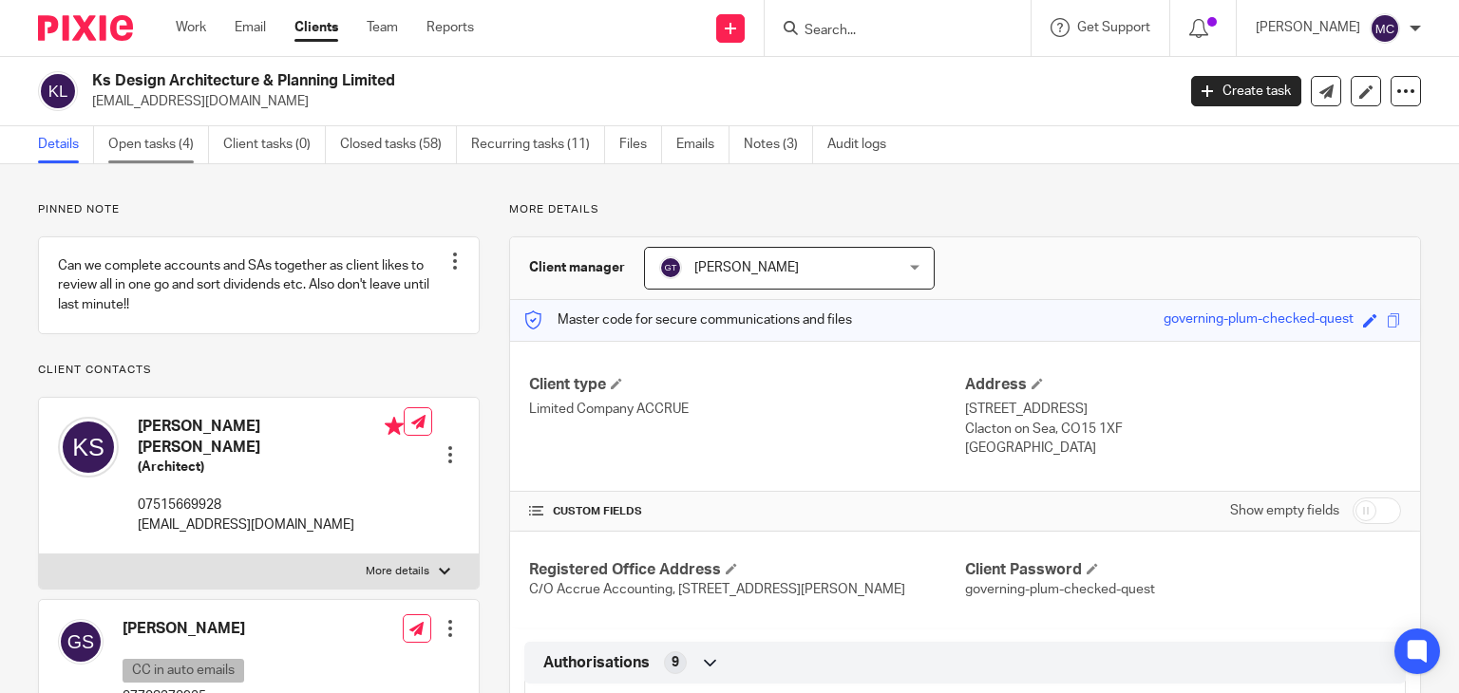
click at [170, 150] on link "Open tasks (4)" at bounding box center [158, 144] width 101 height 37
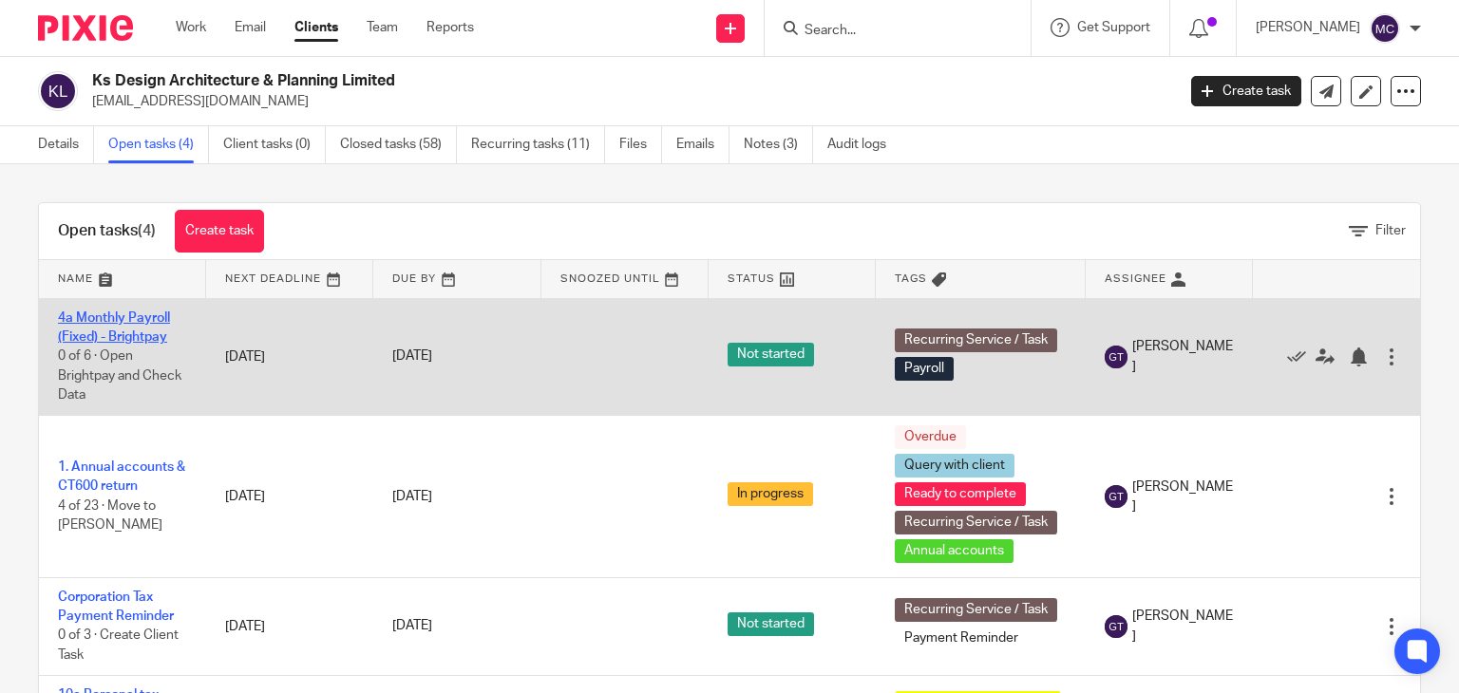
click at [113, 320] on link "4a Monthly Payroll (Fixed) - Brightpay" at bounding box center [114, 328] width 112 height 32
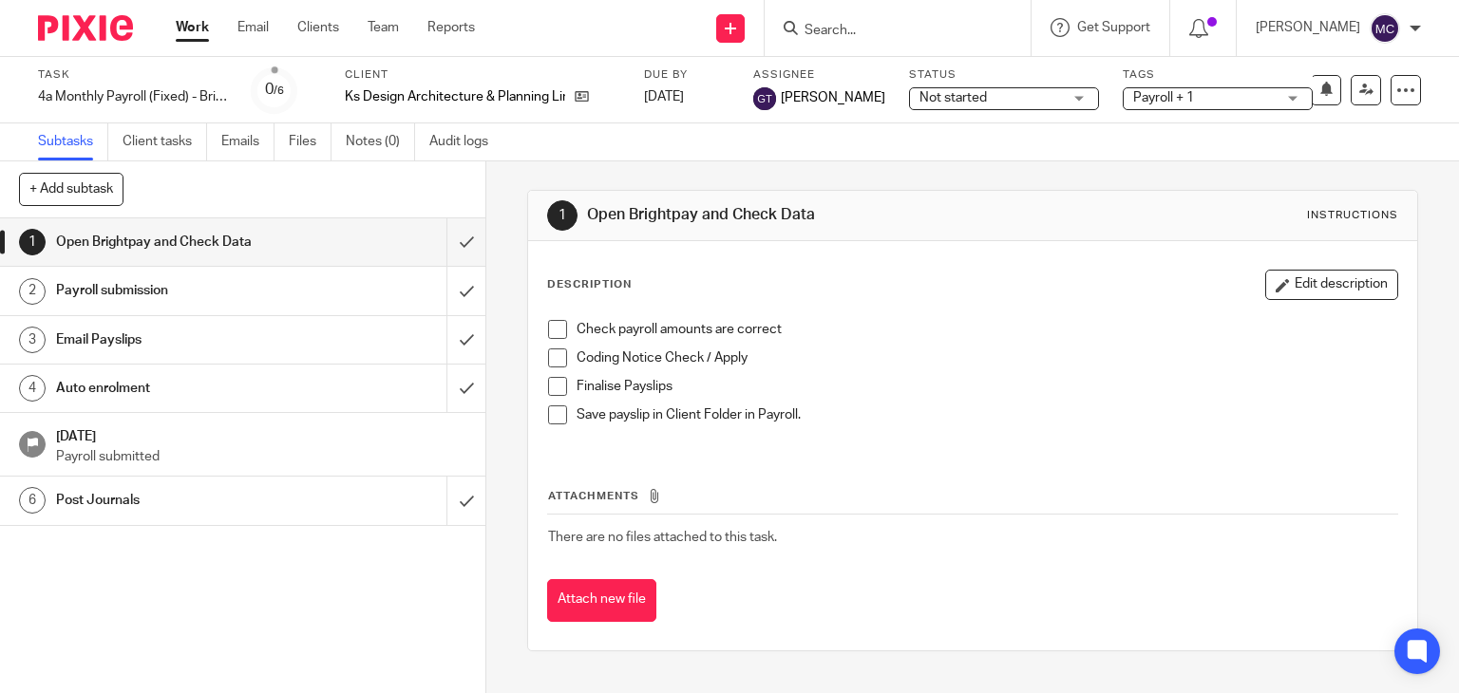
click at [172, 332] on h1 "Email Payslips" at bounding box center [180, 340] width 248 height 28
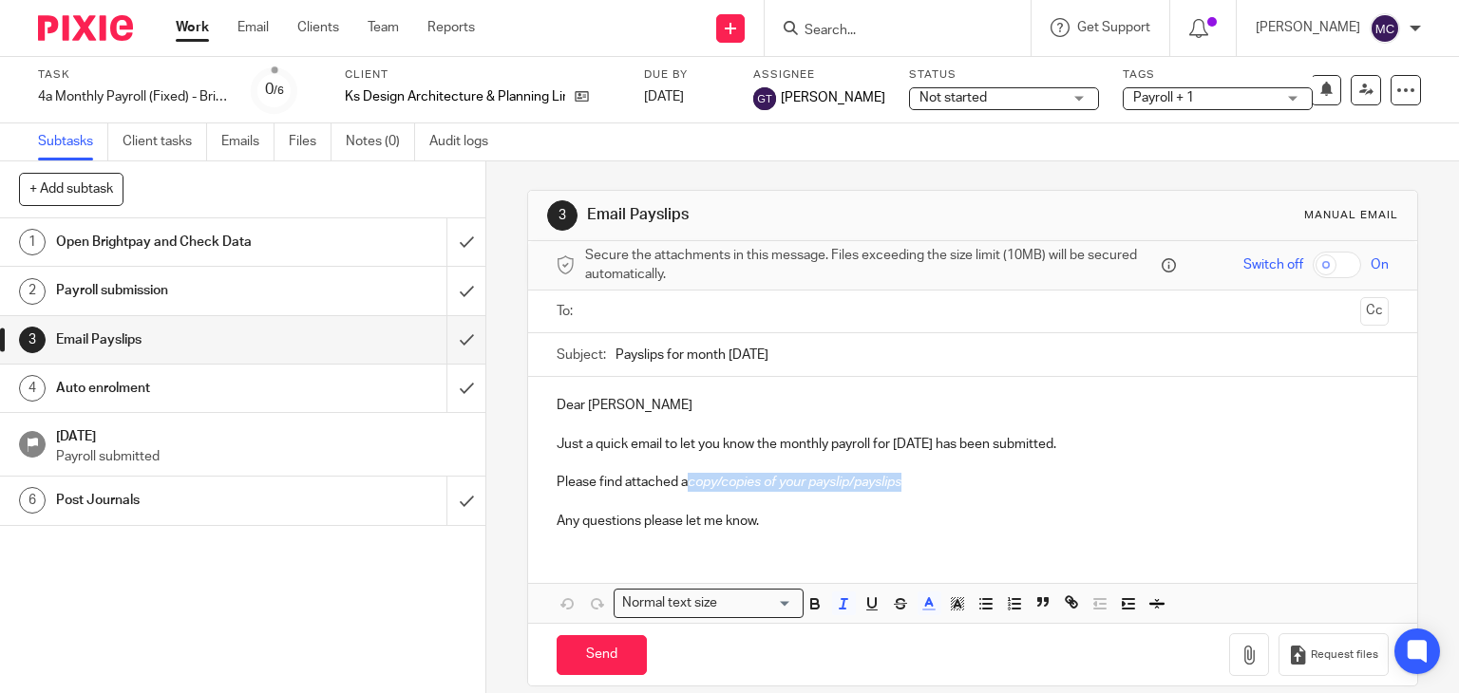
drag, startPoint x: 912, startPoint y: 474, endPoint x: 679, endPoint y: 476, distance: 232.7
click at [679, 476] on p "Please find attached a copy/copies of your payslip/payslips" at bounding box center [973, 482] width 833 height 19
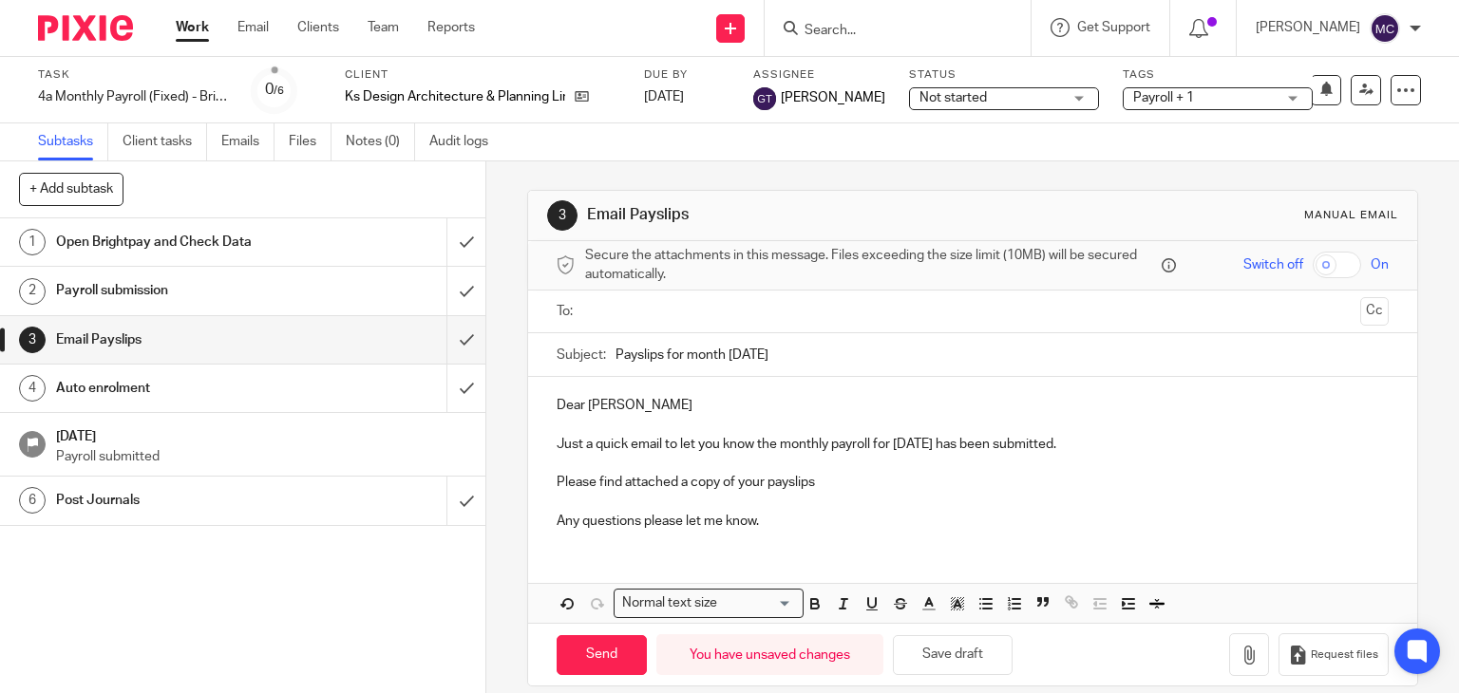
click at [568, 402] on p "Dear Kolja" at bounding box center [973, 405] width 833 height 19
click at [659, 400] on p "Hi Kolja" at bounding box center [973, 405] width 833 height 19
click at [659, 311] on input "text" at bounding box center [972, 312] width 761 height 22
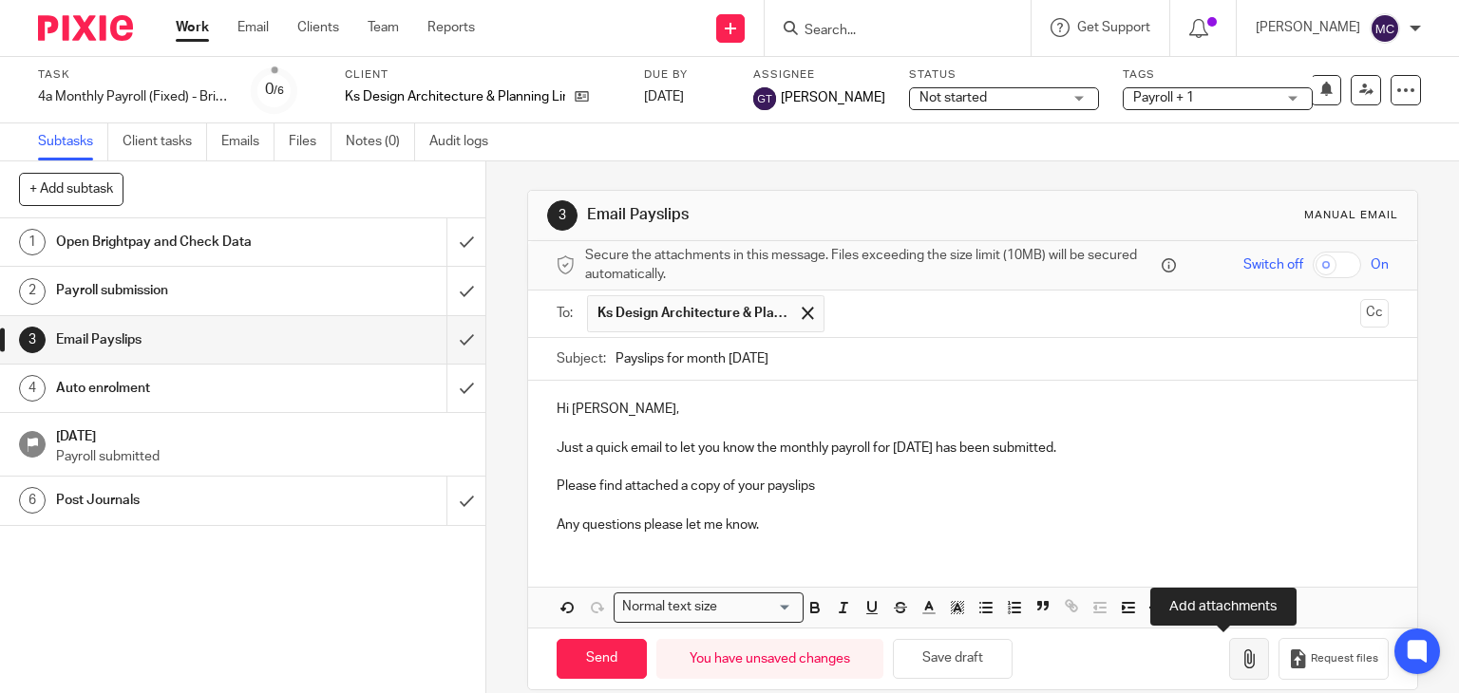
click at [1239, 656] on icon "button" at bounding box center [1248, 659] width 19 height 19
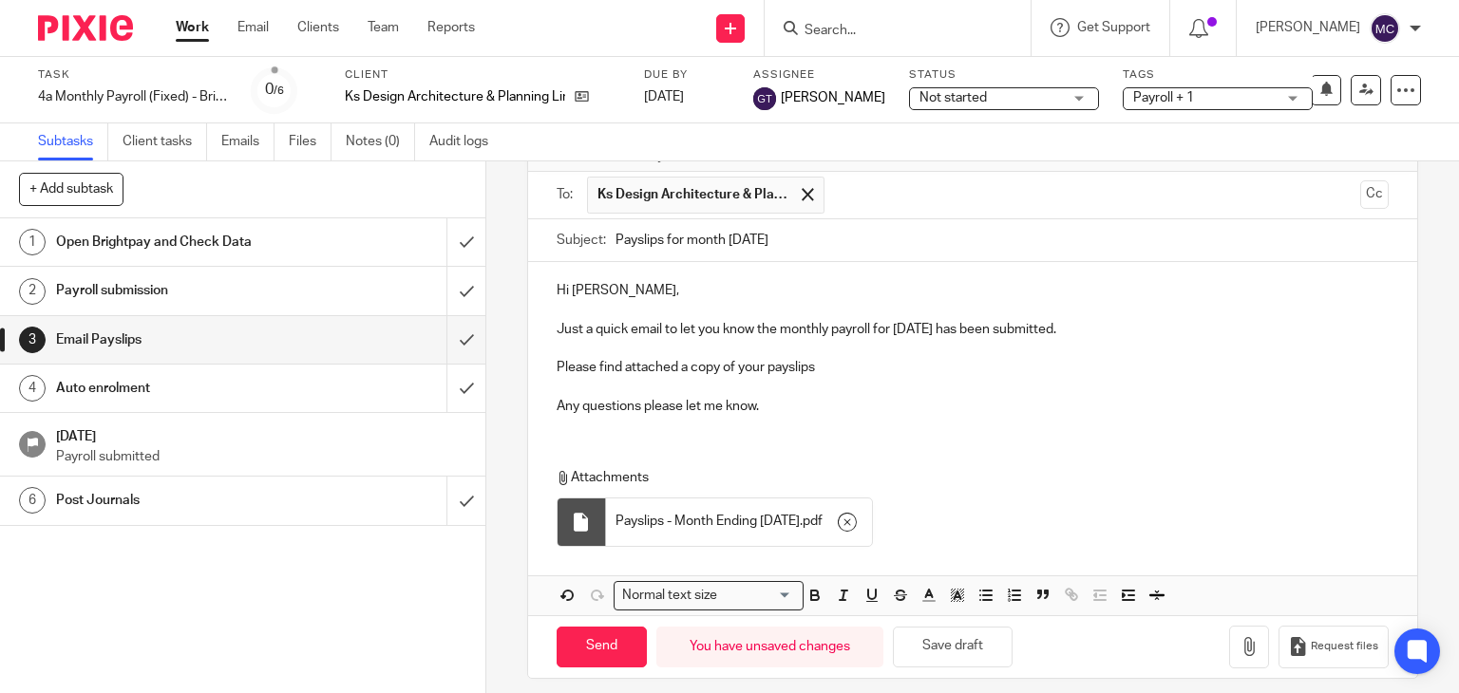
scroll to position [130, 0]
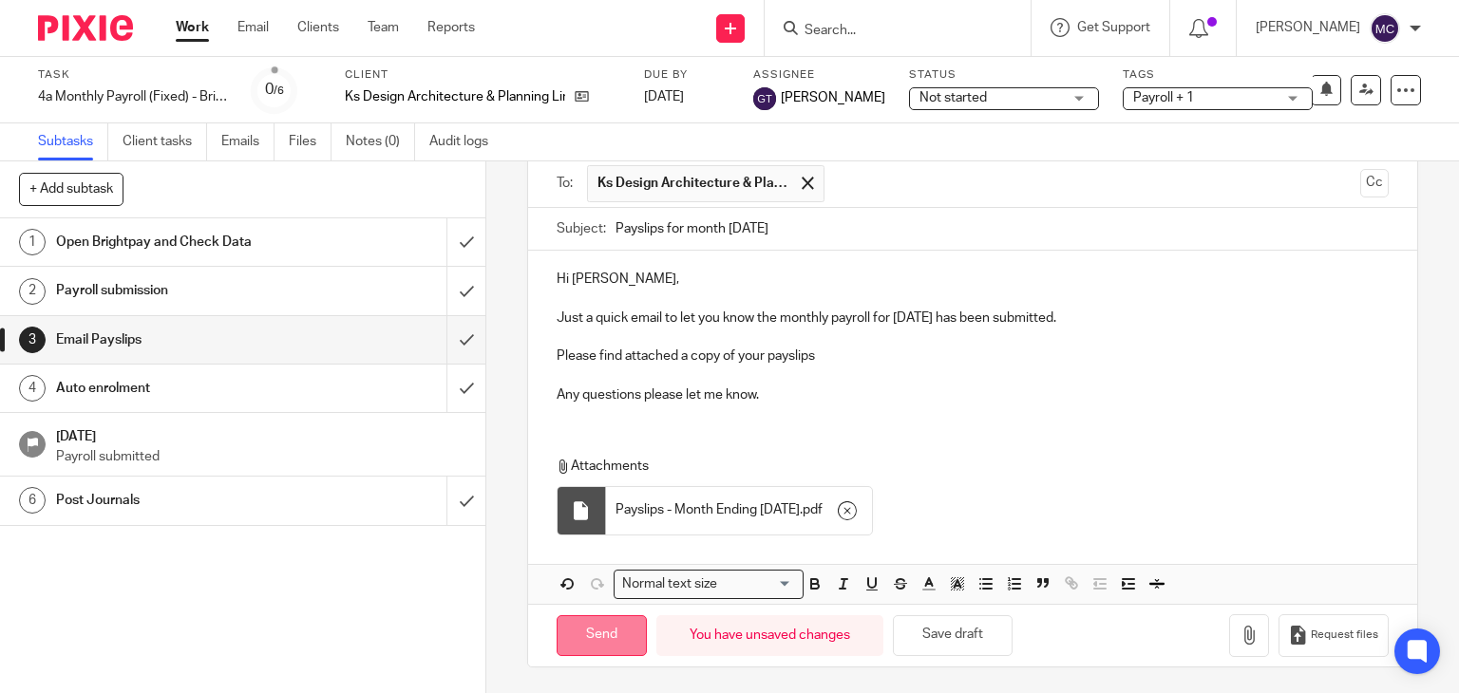
click at [577, 639] on input "Send" at bounding box center [602, 635] width 90 height 41
type input "Sent"
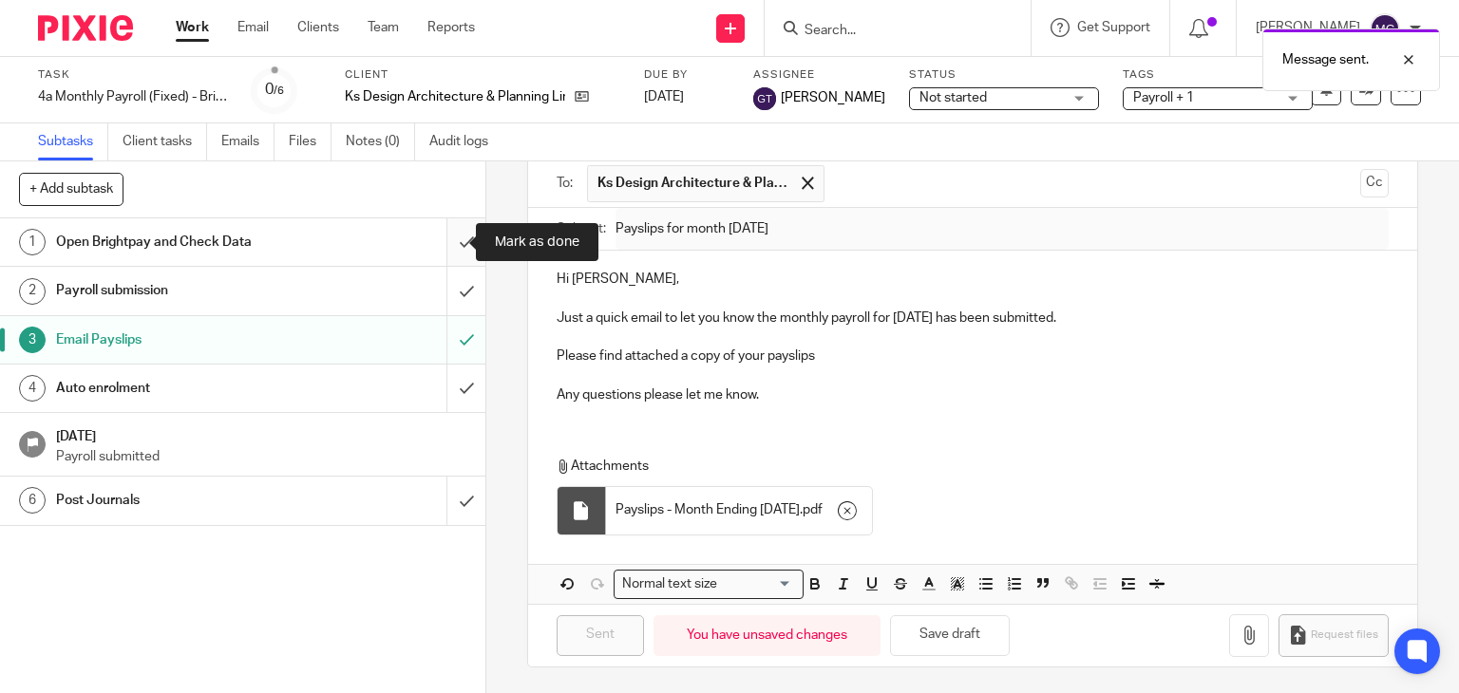
drag, startPoint x: 456, startPoint y: 245, endPoint x: 456, endPoint y: 263, distance: 18.0
click at [456, 245] on input "submit" at bounding box center [242, 241] width 485 height 47
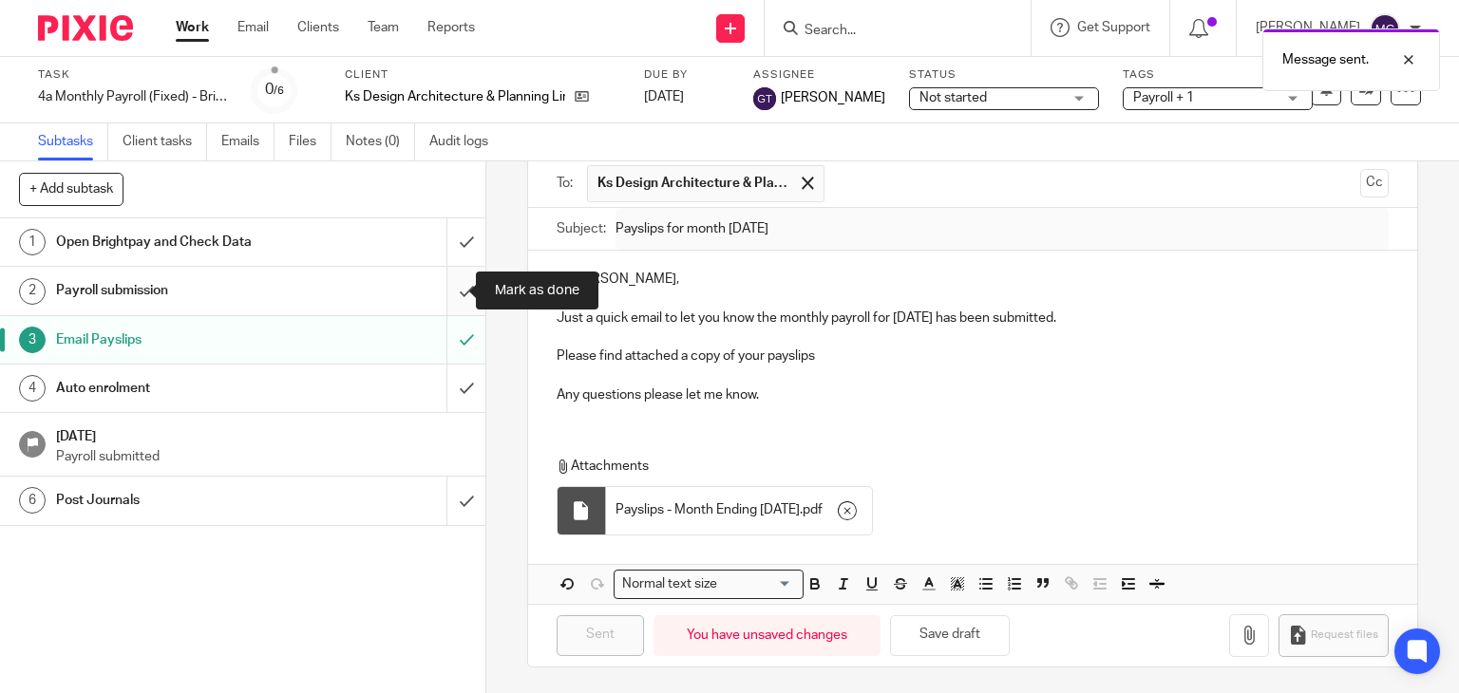
click at [452, 280] on input "submit" at bounding box center [242, 290] width 485 height 47
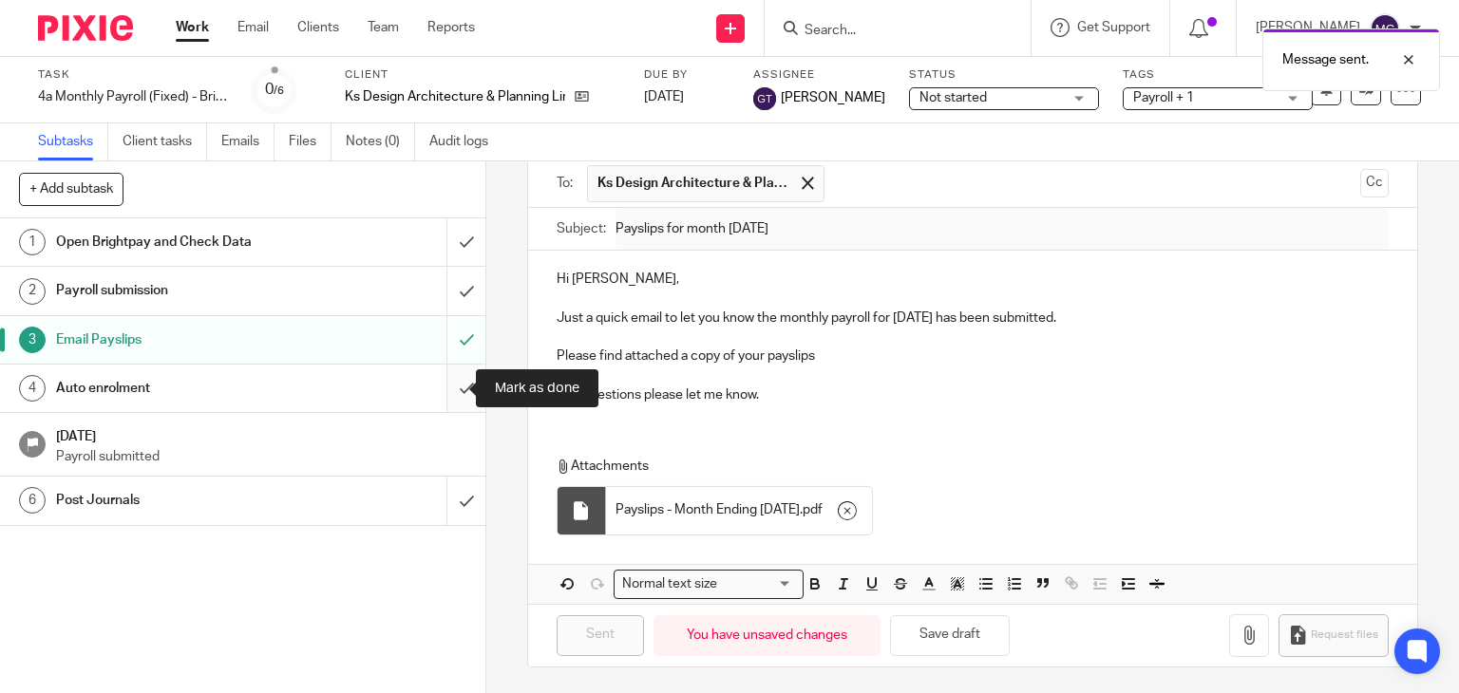
click at [441, 381] on input "submit" at bounding box center [242, 388] width 485 height 47
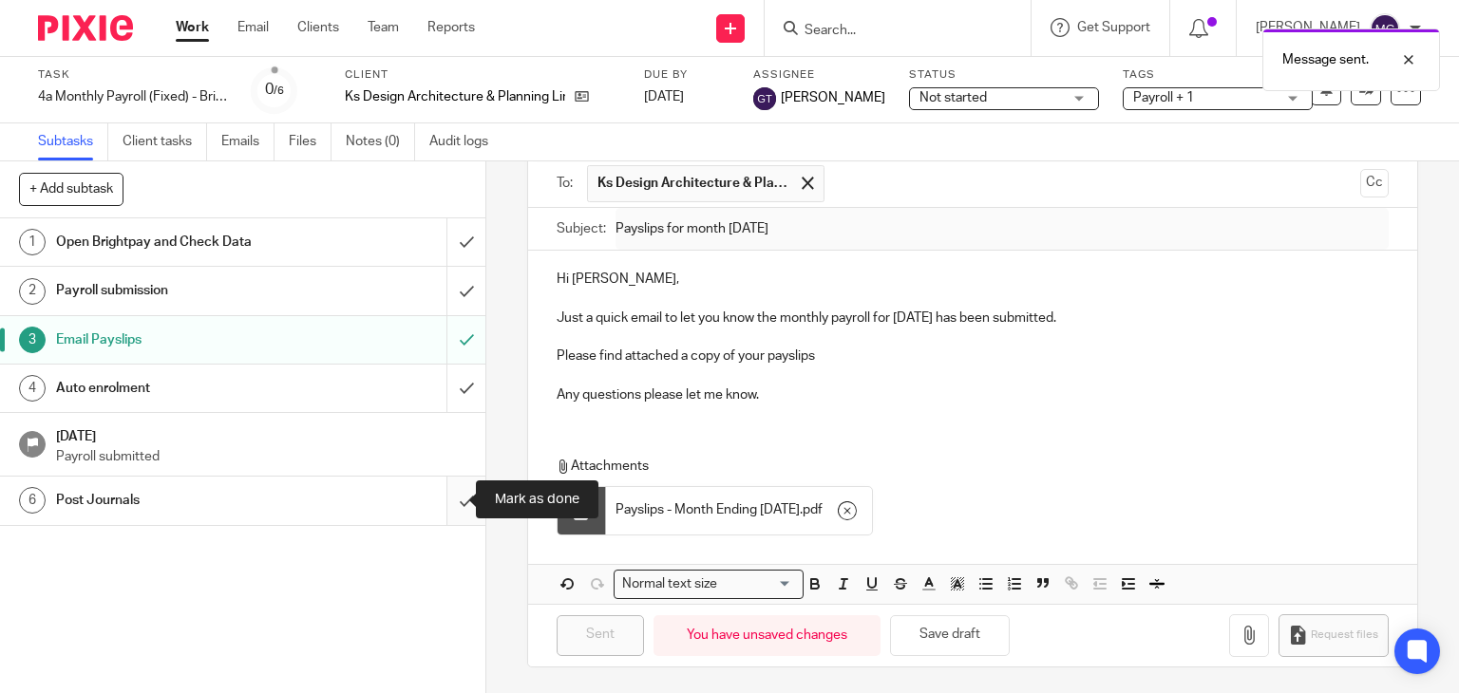
click at [446, 480] on input "submit" at bounding box center [242, 500] width 485 height 47
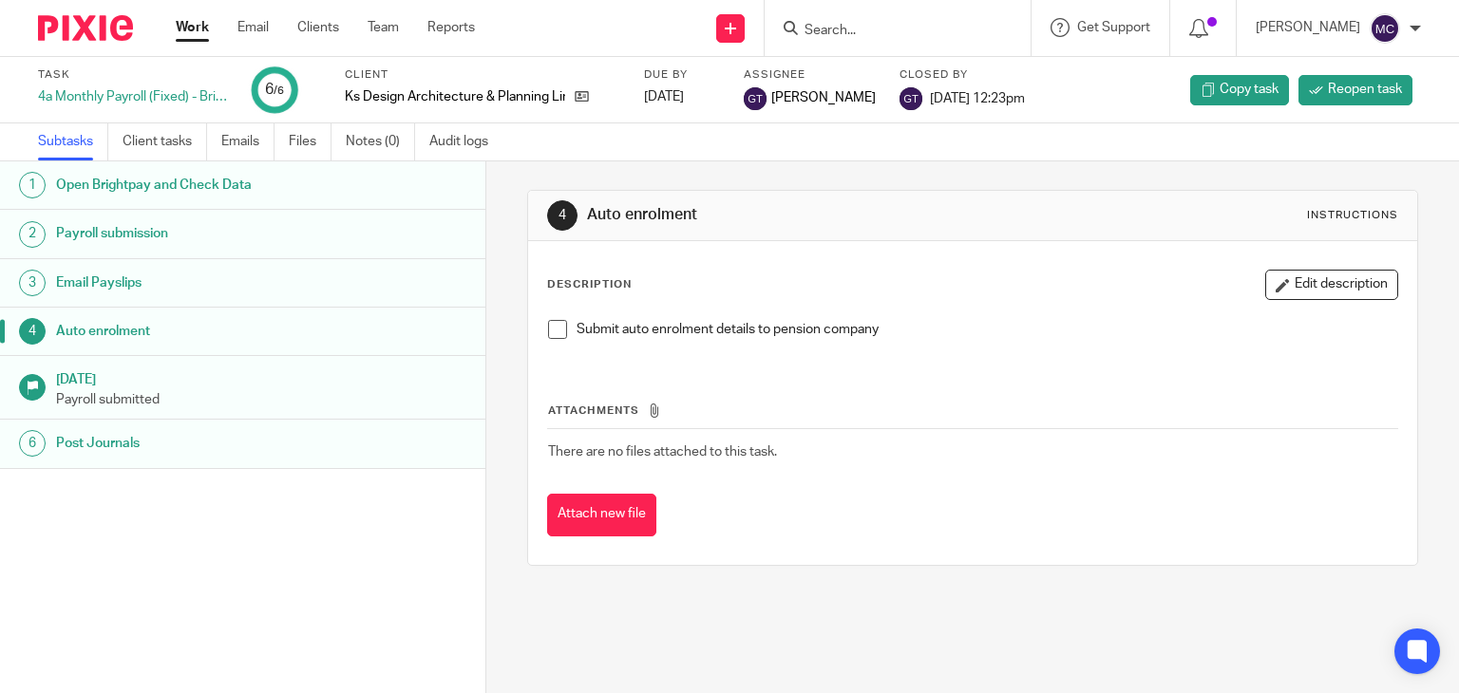
click at [844, 42] on div "Task completed." at bounding box center [1084, 55] width 710 height 72
click at [850, 27] on input "Search" at bounding box center [888, 31] width 171 height 17
type input "leisure"
click at [857, 61] on link at bounding box center [945, 82] width 293 height 44
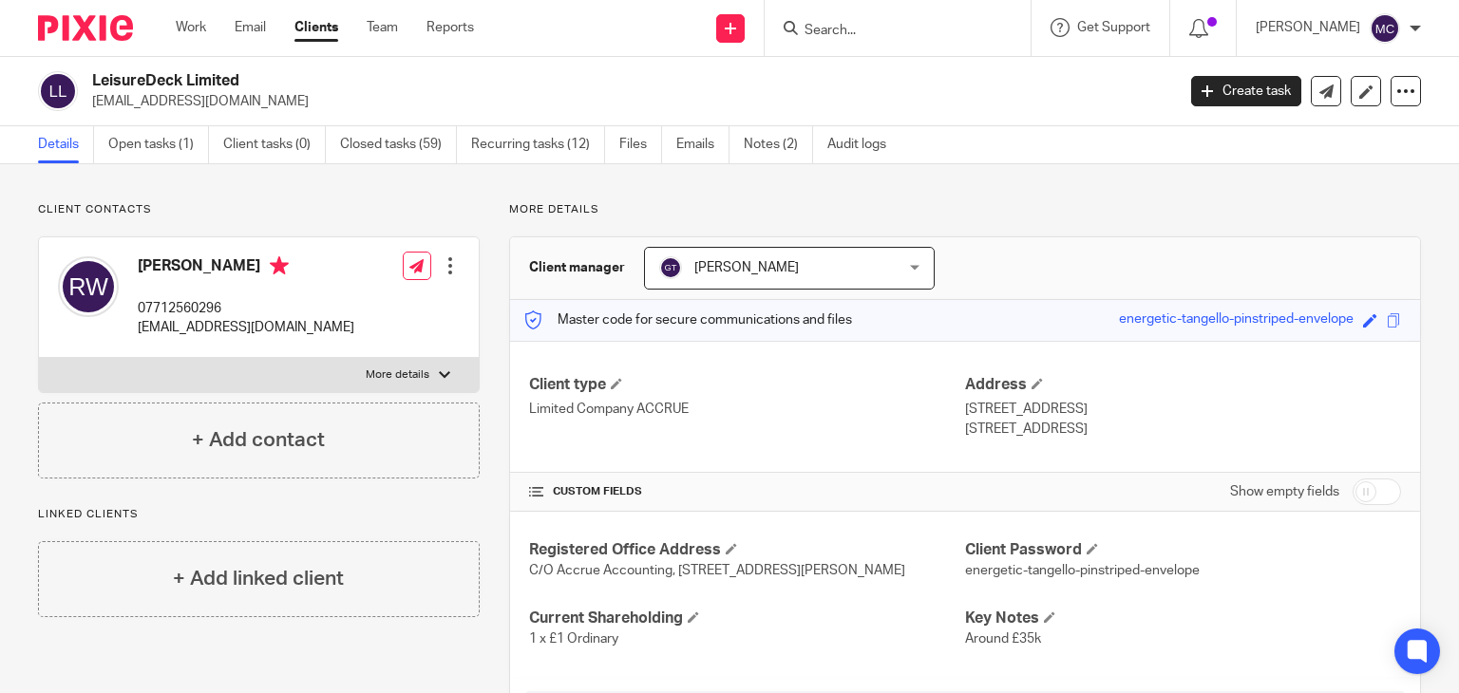
click at [844, 24] on input "Search" at bounding box center [888, 31] width 171 height 17
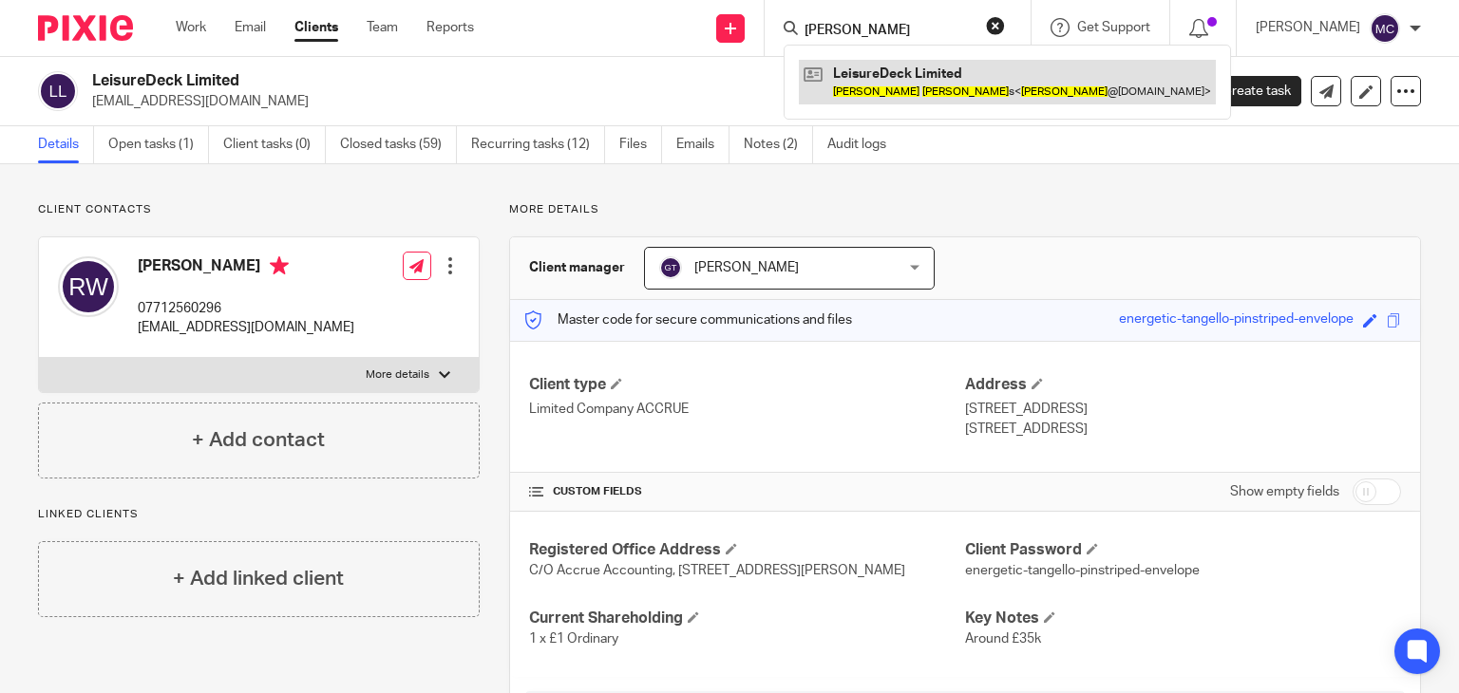
type input "[PERSON_NAME]"
click at [884, 85] on link at bounding box center [1007, 82] width 417 height 44
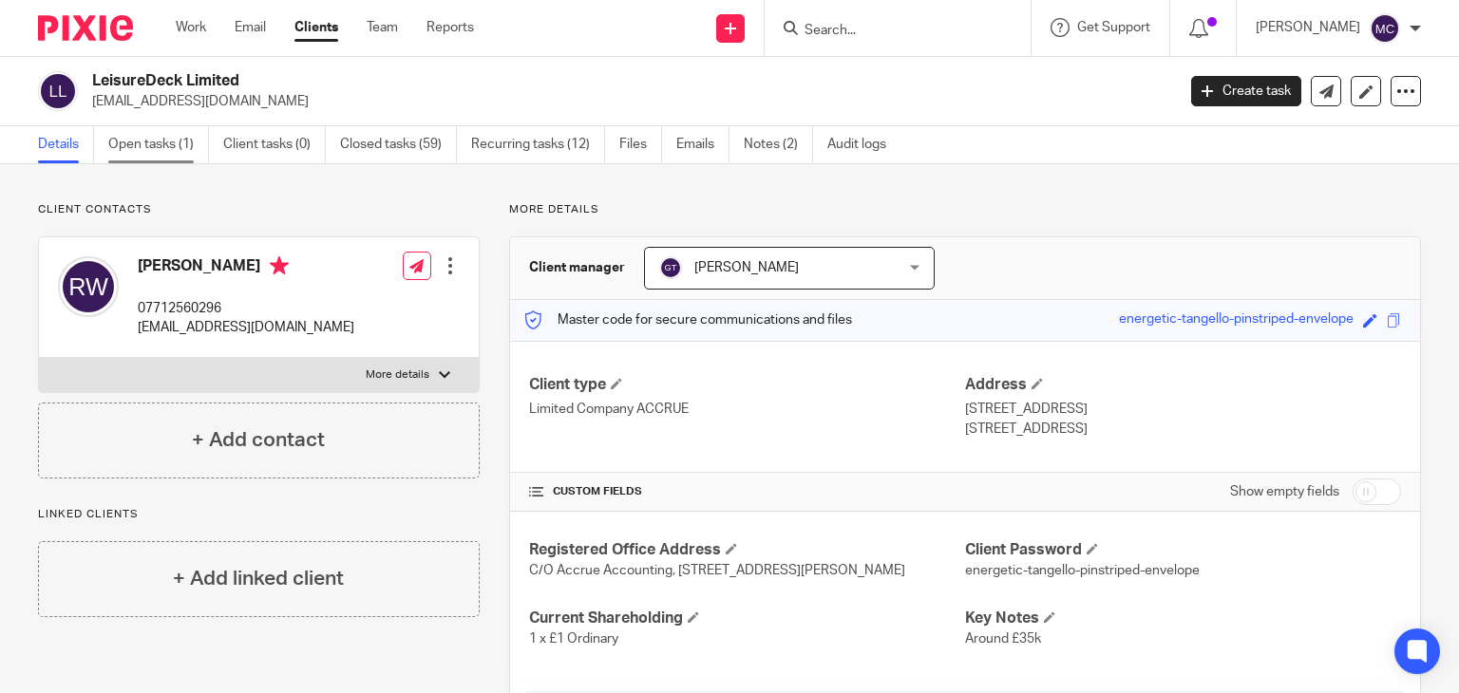
click at [142, 139] on link "Open tasks (1)" at bounding box center [158, 144] width 101 height 37
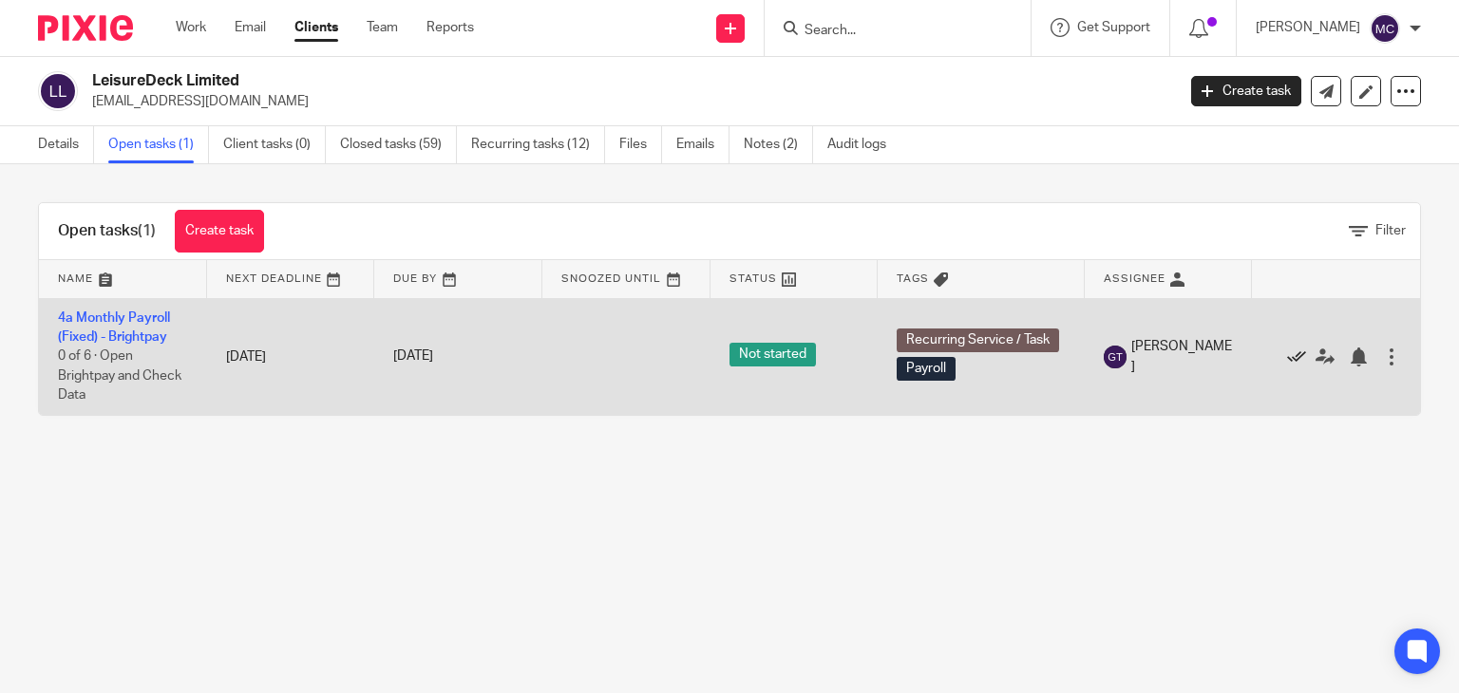
click at [1287, 358] on icon at bounding box center [1296, 357] width 19 height 19
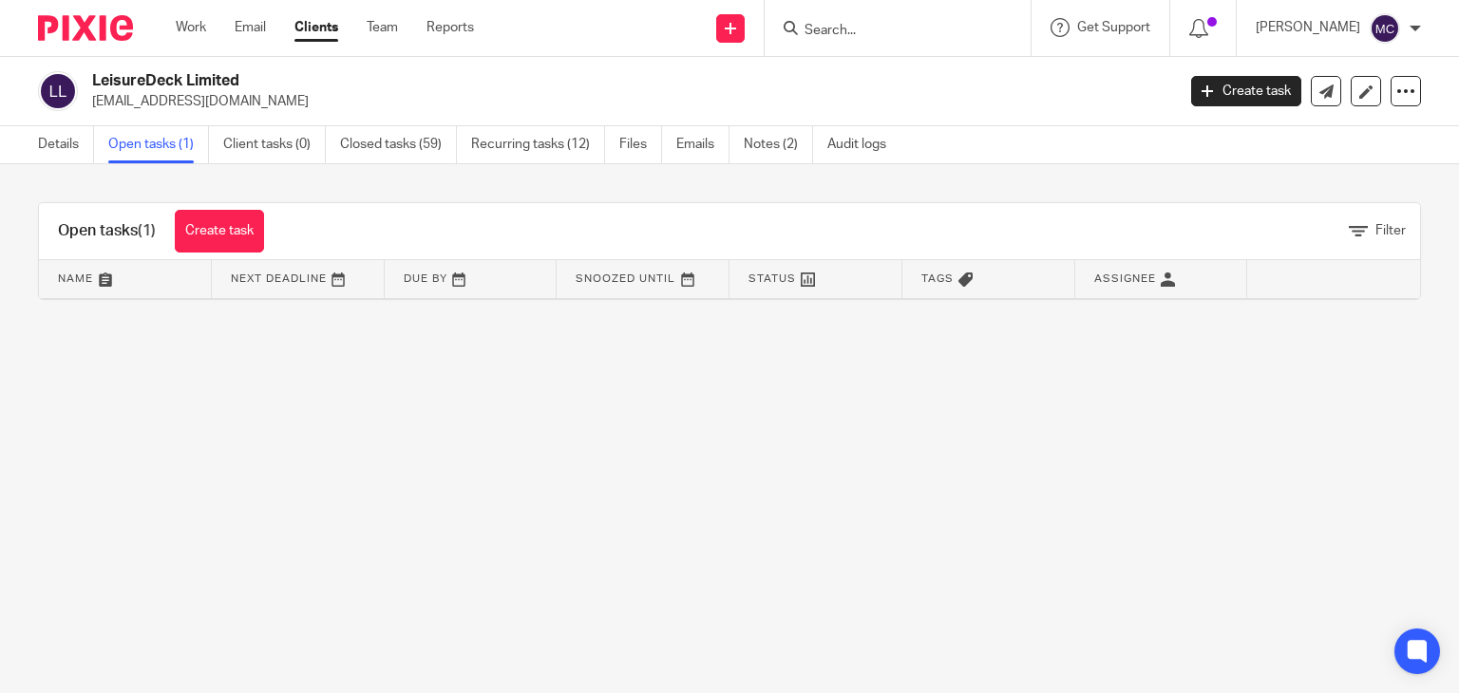
click at [834, 29] on input "Search" at bounding box center [888, 31] width 171 height 17
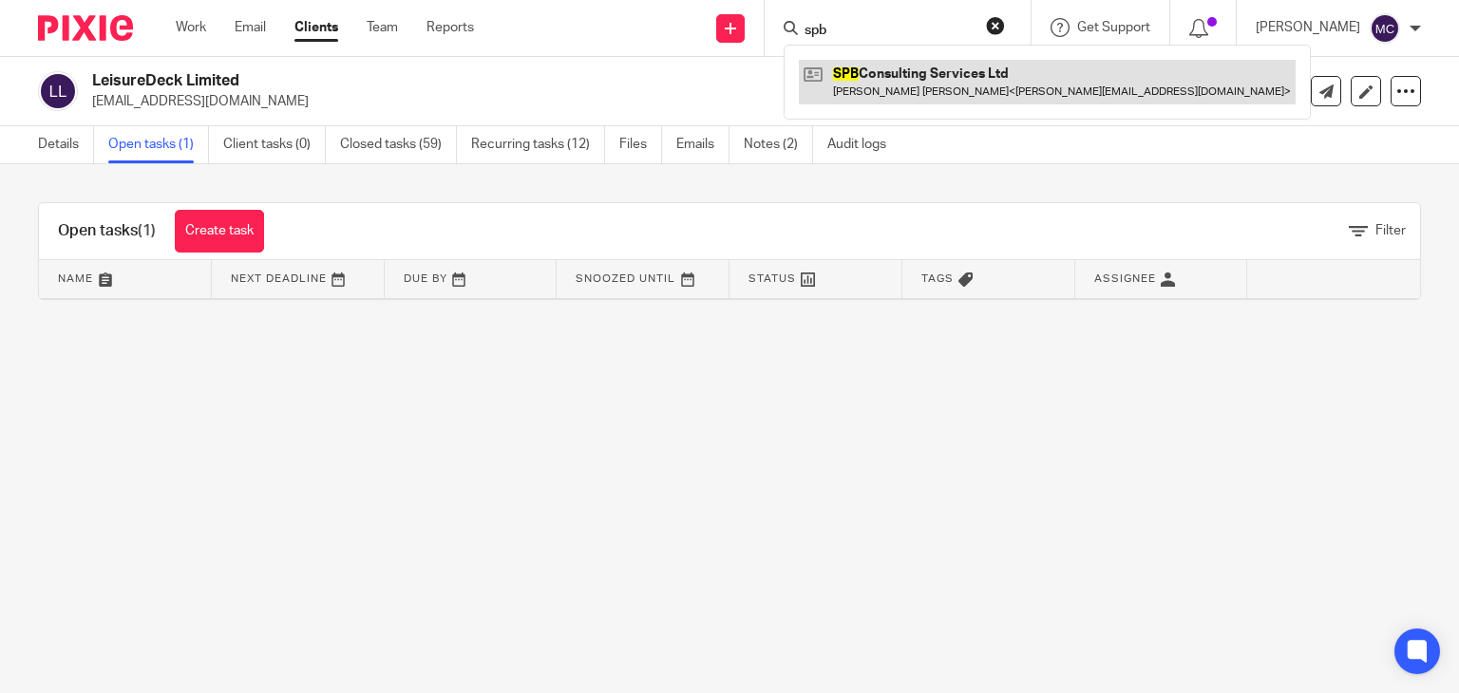
type input "spb"
click at [847, 88] on link at bounding box center [1047, 82] width 497 height 44
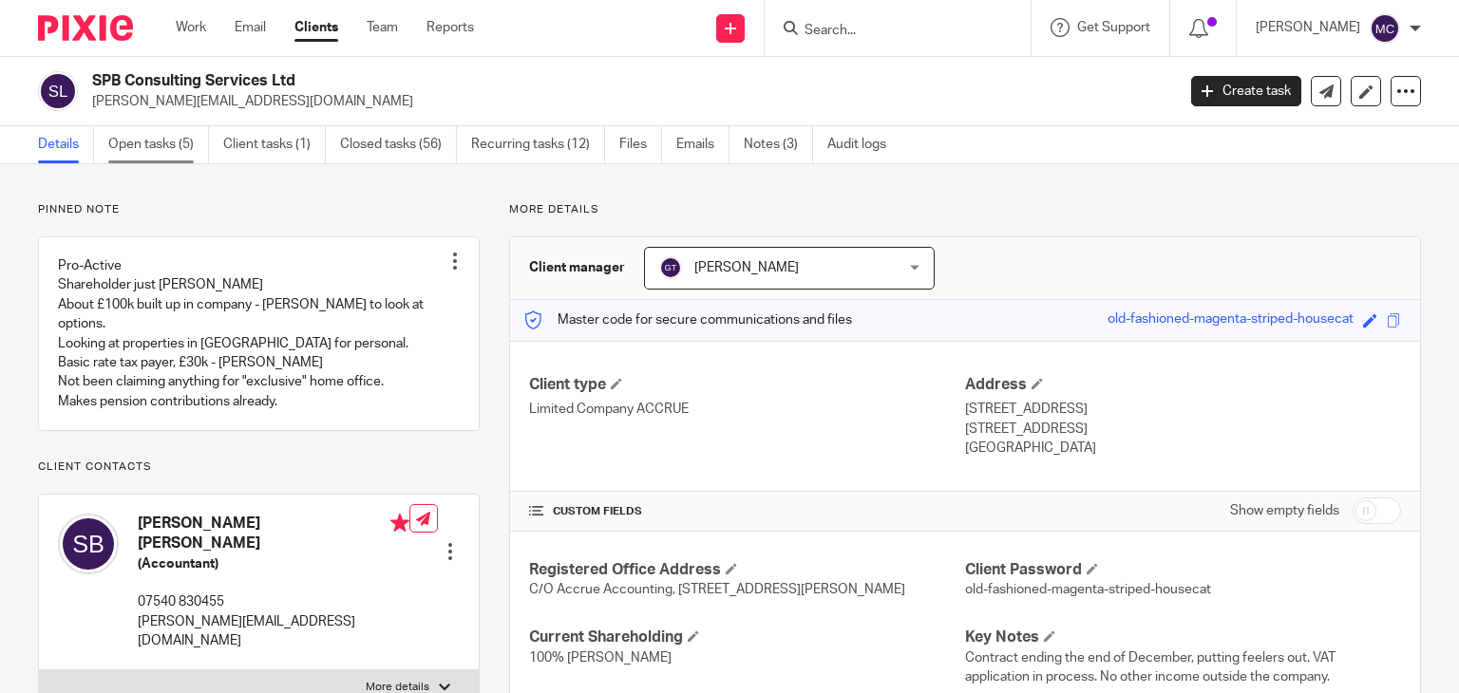
click at [172, 137] on link "Open tasks (5)" at bounding box center [158, 144] width 101 height 37
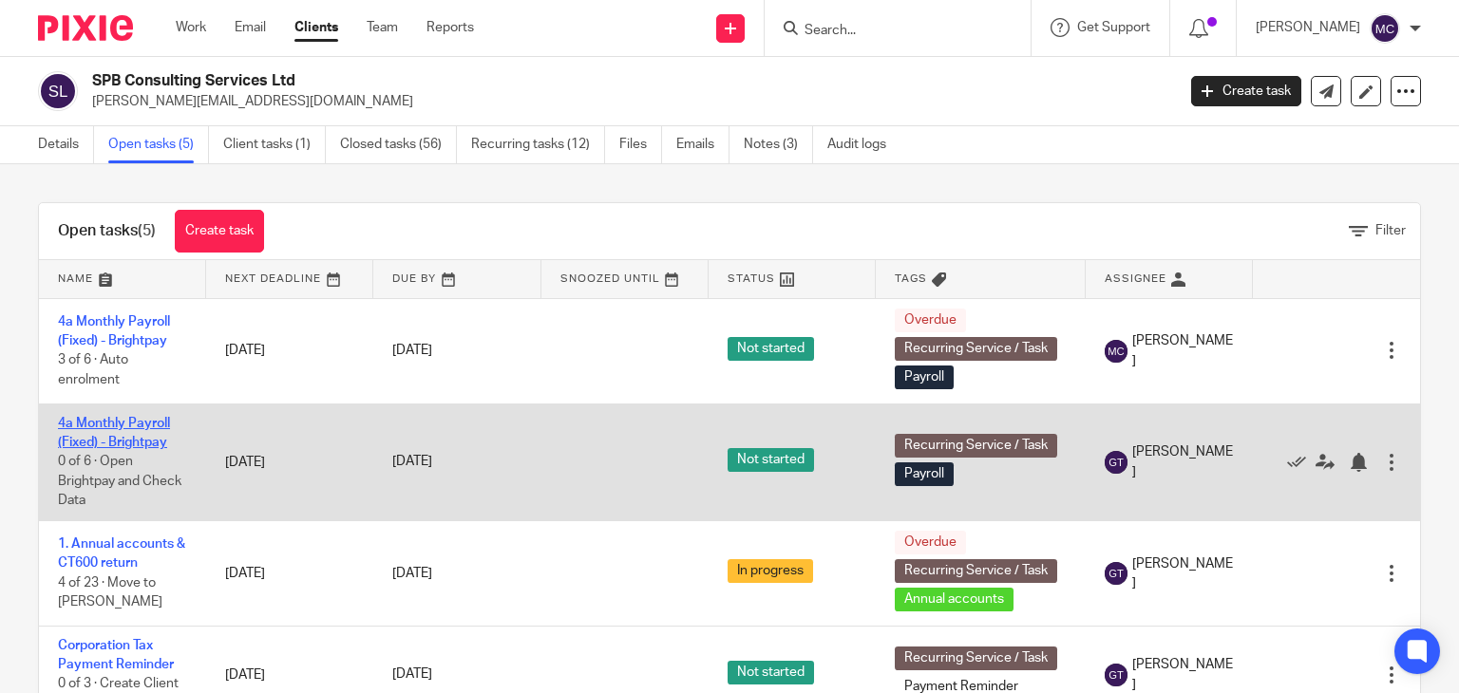
click at [115, 427] on link "4a Monthly Payroll (Fixed) - Brightpay" at bounding box center [114, 433] width 112 height 32
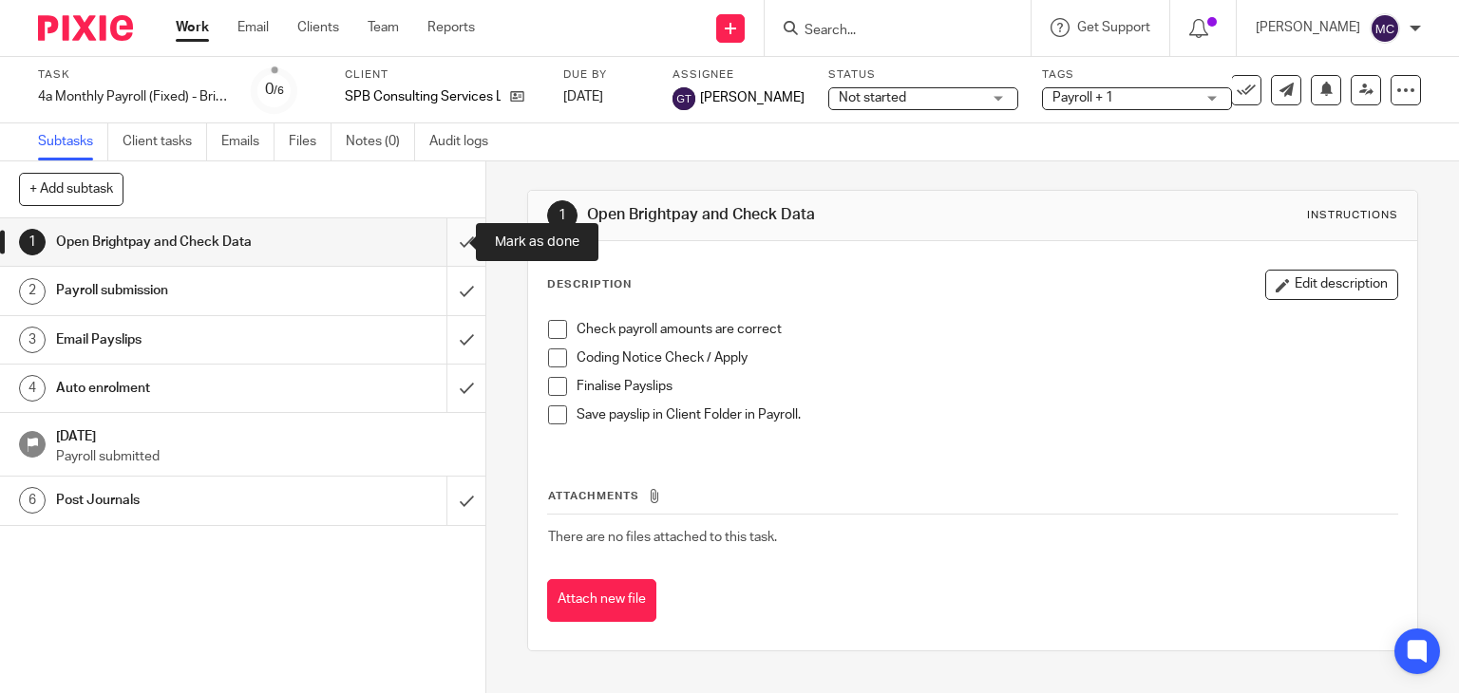
click at [454, 253] on input "submit" at bounding box center [242, 241] width 485 height 47
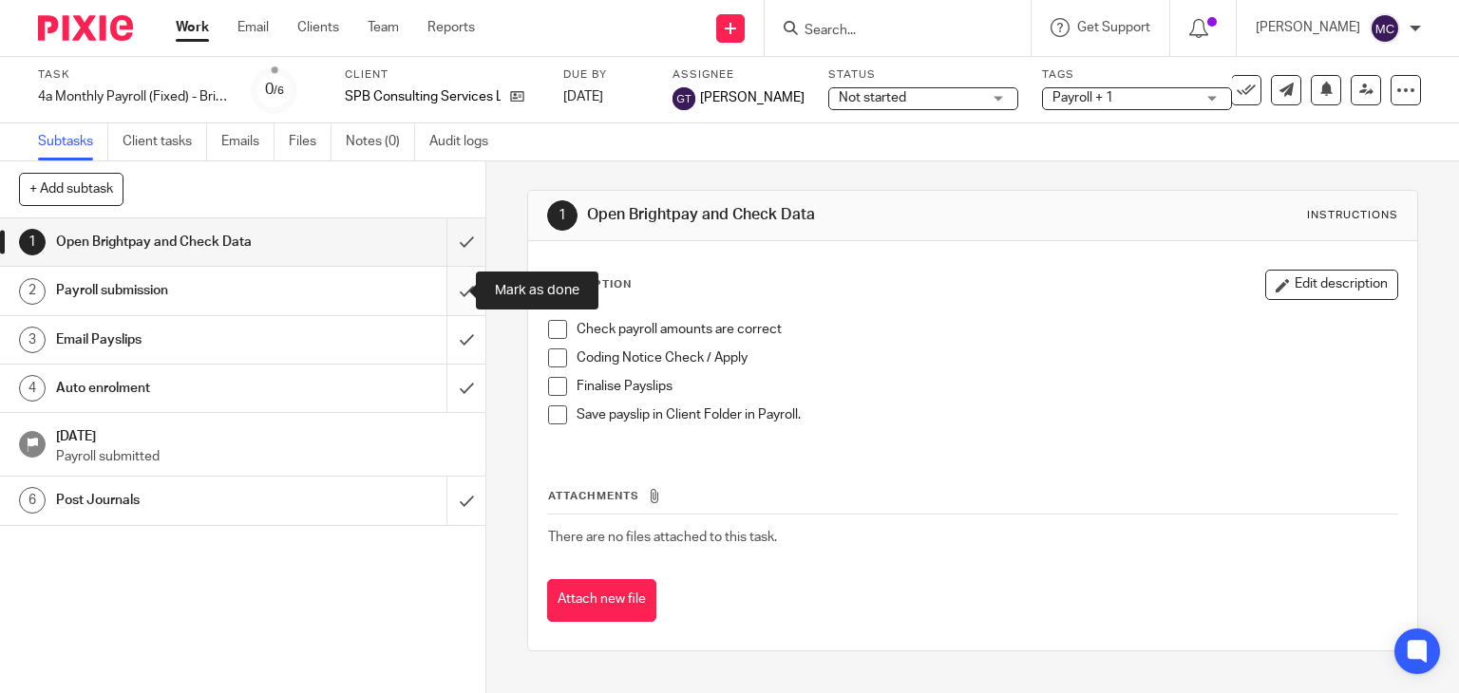
click at [457, 281] on input "submit" at bounding box center [242, 290] width 485 height 47
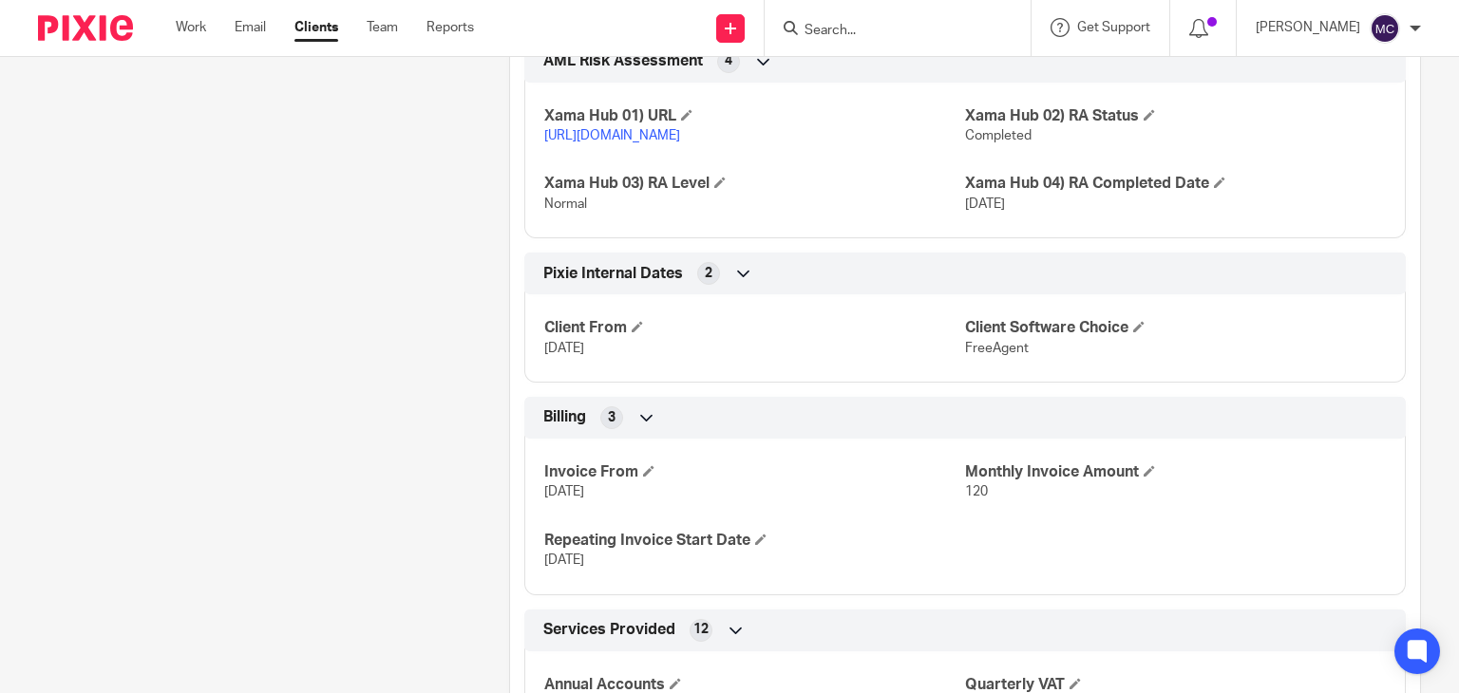
scroll to position [3039, 0]
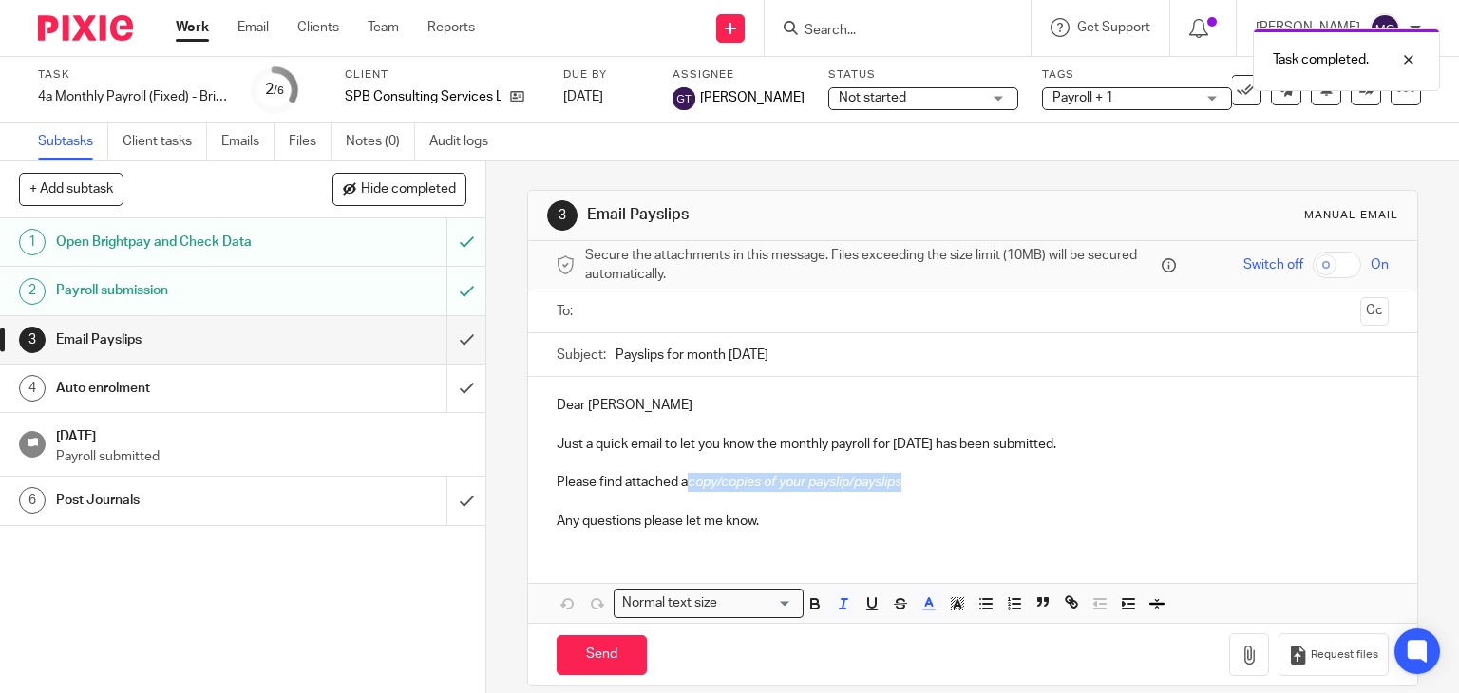
drag, startPoint x: 931, startPoint y: 485, endPoint x: 683, endPoint y: 485, distance: 247.9
click at [683, 485] on p "Please find attached a copy/copies of your payslip/payslips" at bounding box center [973, 482] width 833 height 19
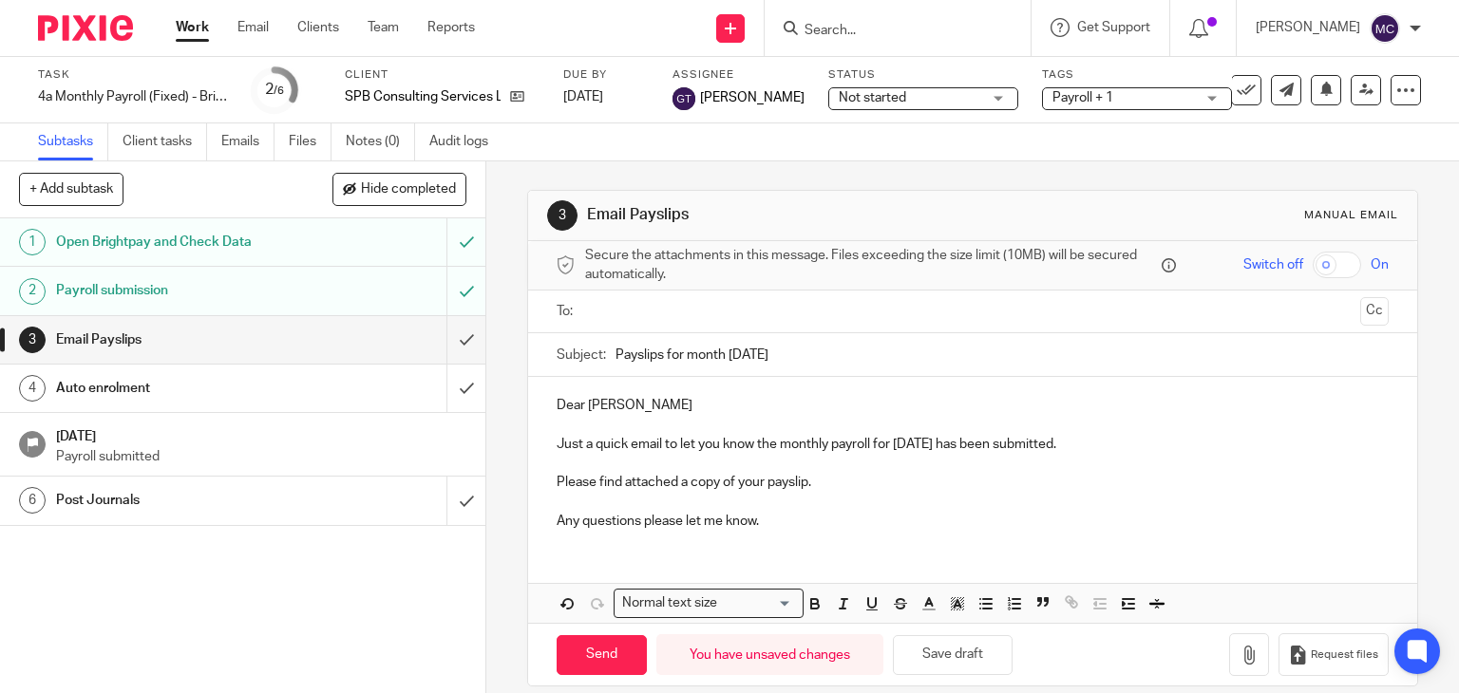
click at [566, 407] on p "Dear [PERSON_NAME]" at bounding box center [973, 405] width 833 height 19
click at [566, 407] on p "Dear Stuart" at bounding box center [973, 405] width 833 height 19
click at [633, 407] on p "Hi Stuart" at bounding box center [973, 405] width 833 height 19
click at [1239, 659] on icon "button" at bounding box center [1248, 655] width 19 height 19
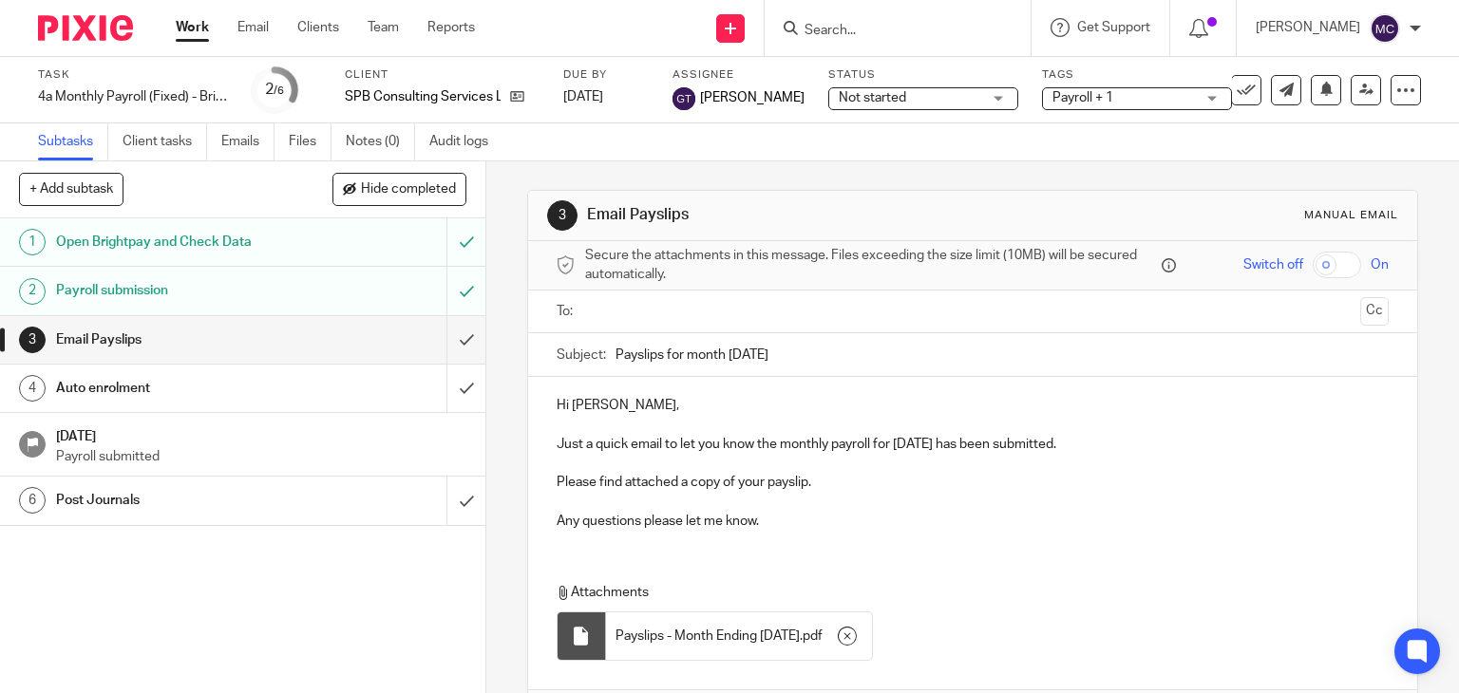
click at [616, 311] on input "text" at bounding box center [972, 312] width 761 height 22
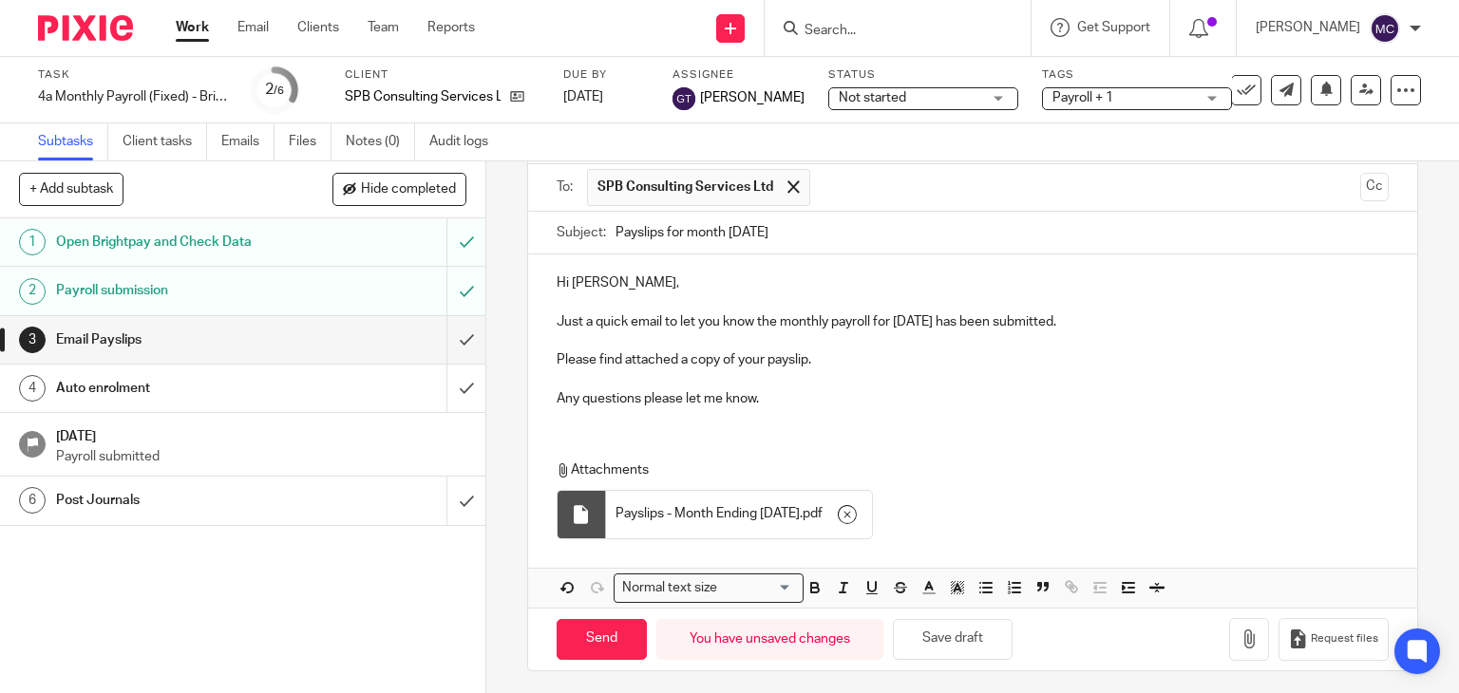
scroll to position [130, 0]
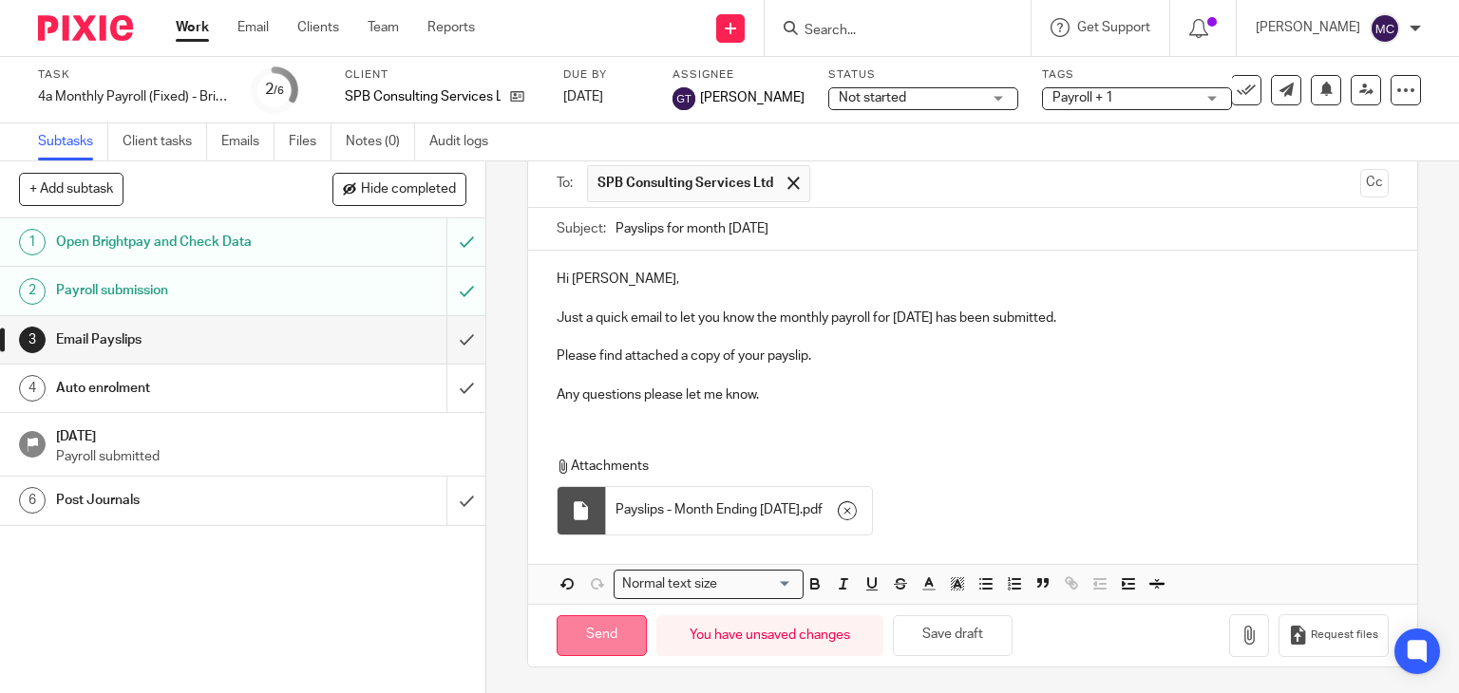
click at [601, 639] on input "Send" at bounding box center [602, 635] width 90 height 41
type input "Sent"
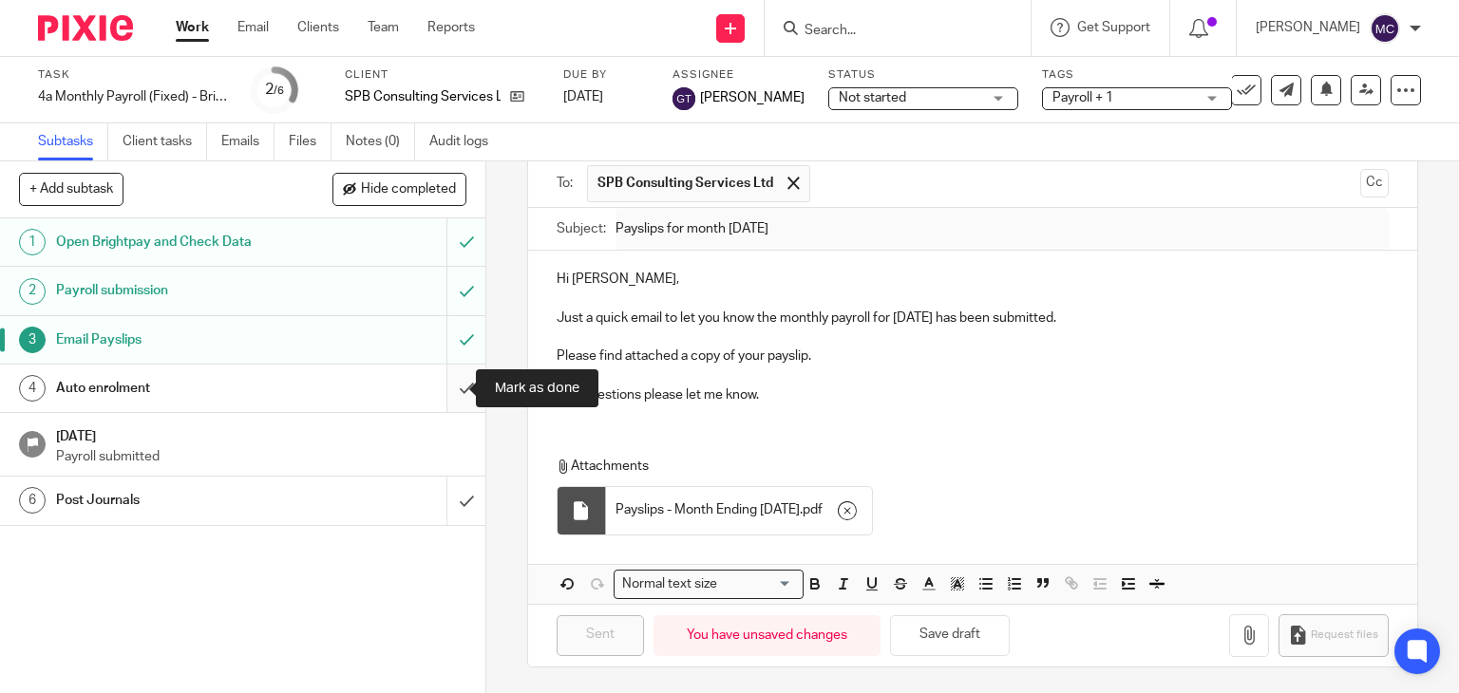
click at [448, 378] on input "submit" at bounding box center [242, 388] width 485 height 47
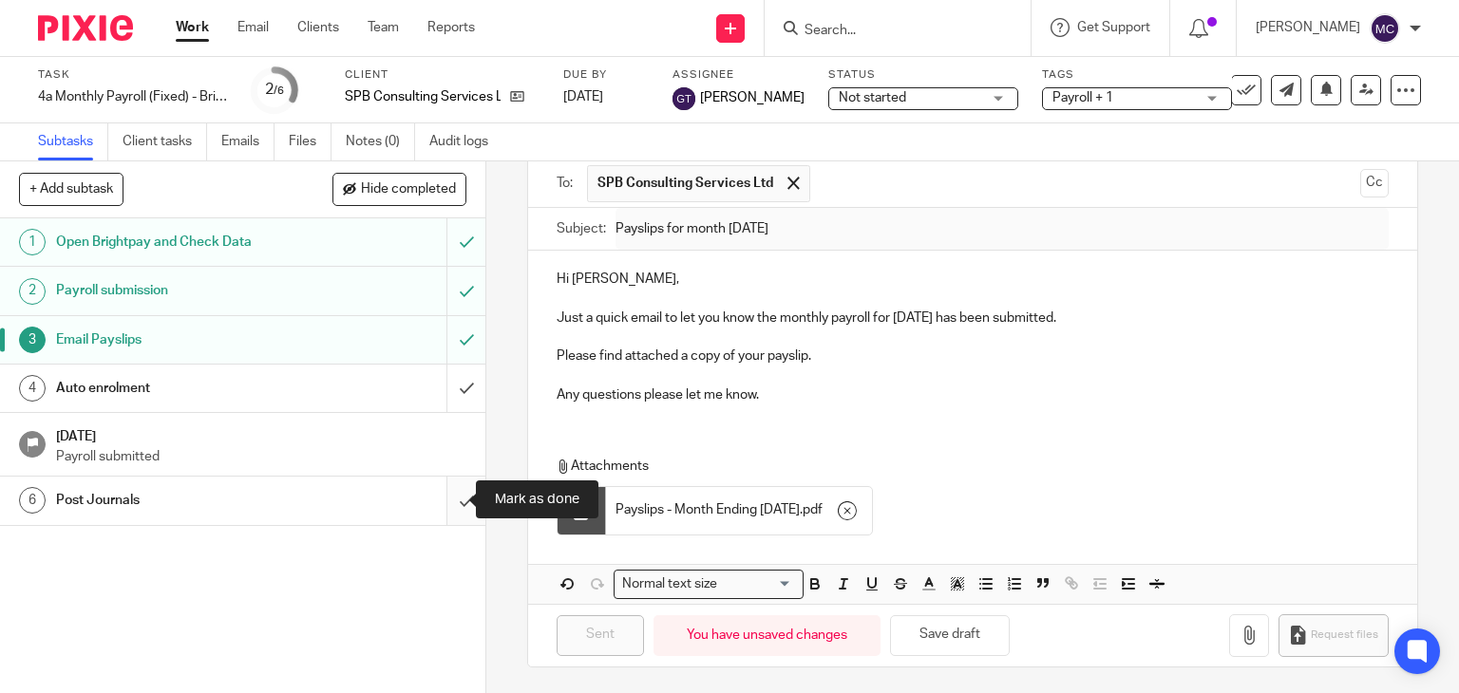
click at [451, 495] on input "submit" at bounding box center [242, 500] width 485 height 47
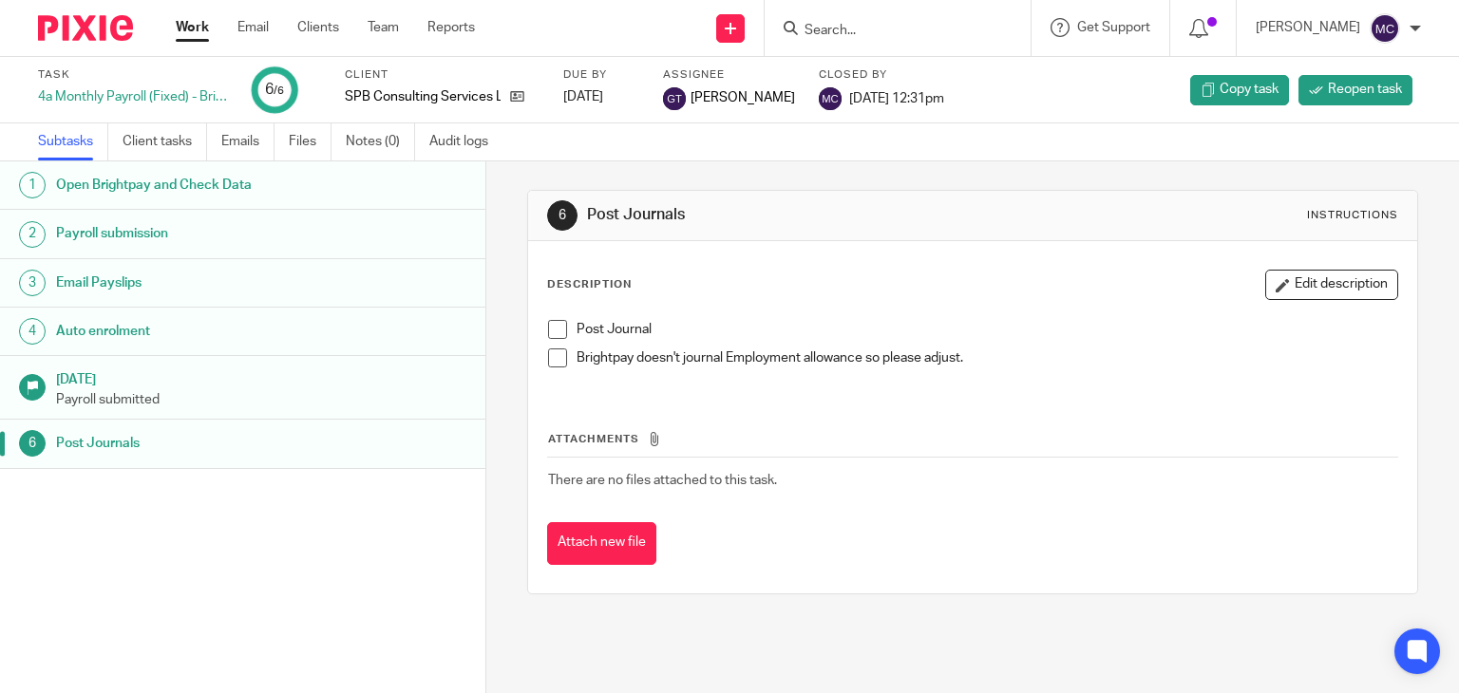
click at [829, 32] on input "Search" at bounding box center [888, 31] width 171 height 17
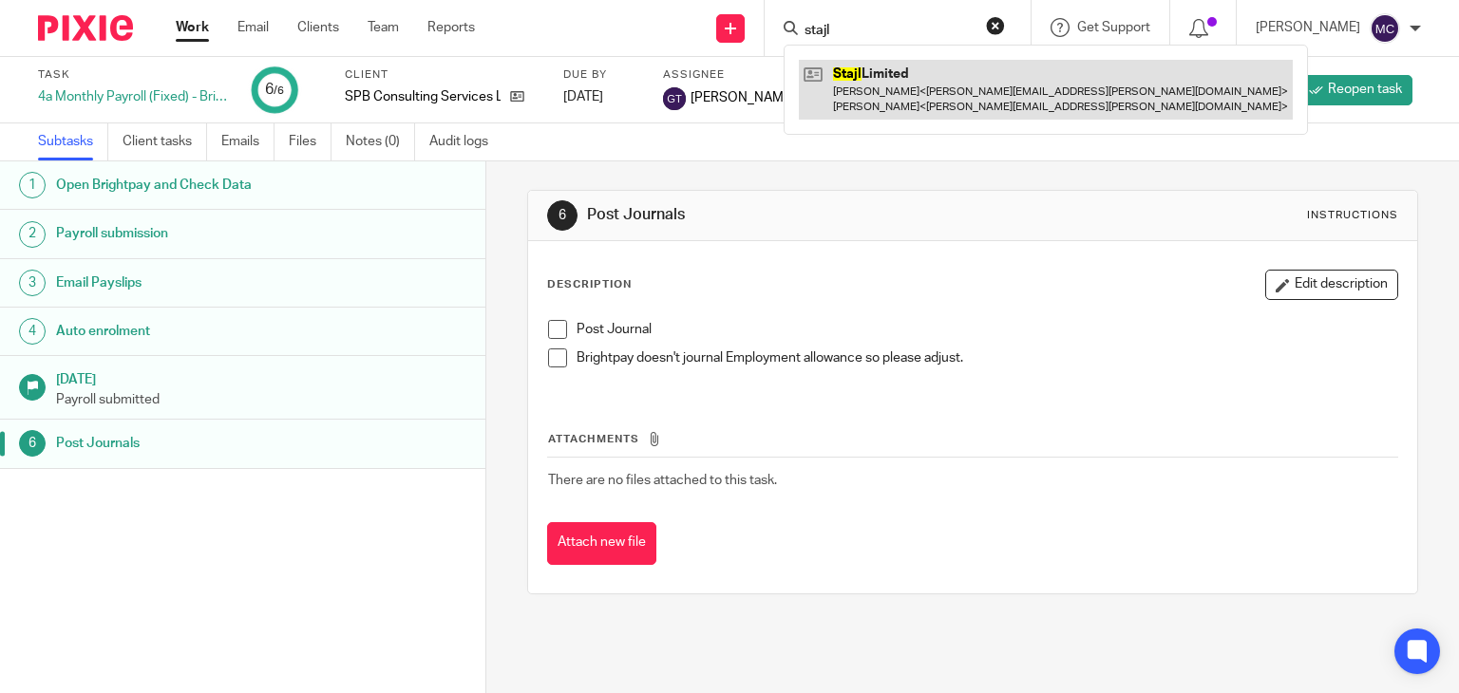
type input "stajl"
click at [876, 86] on link at bounding box center [1046, 89] width 494 height 59
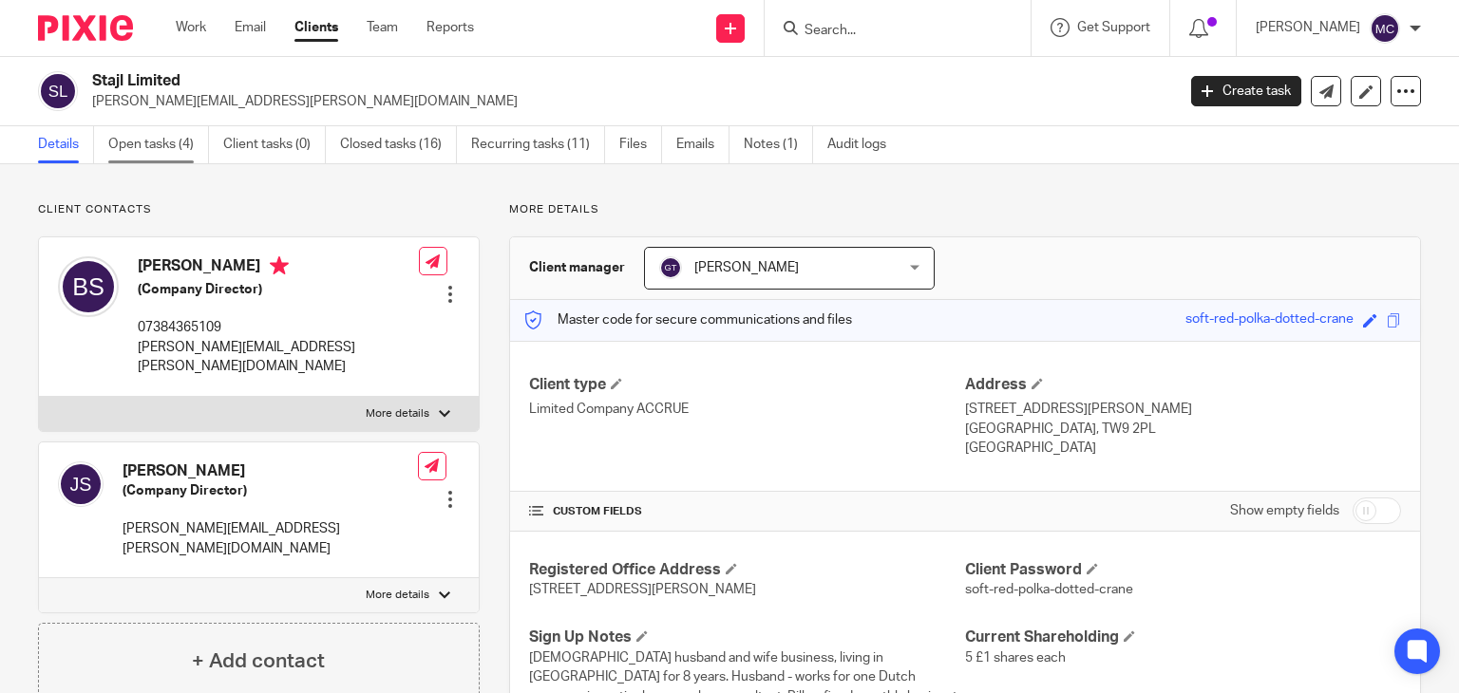
click at [167, 148] on link "Open tasks (4)" at bounding box center [158, 144] width 101 height 37
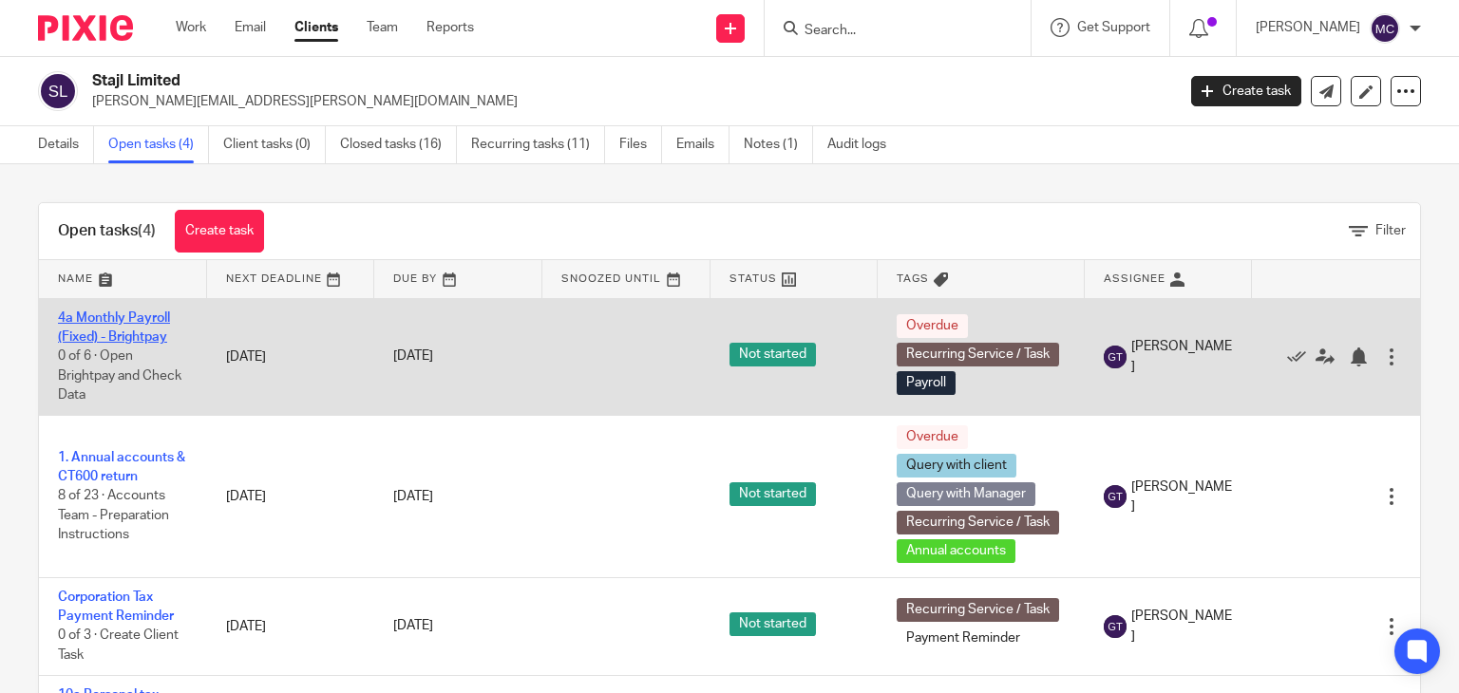
click at [118, 335] on link "4a Monthly Payroll (Fixed) - Brightpay" at bounding box center [114, 328] width 112 height 32
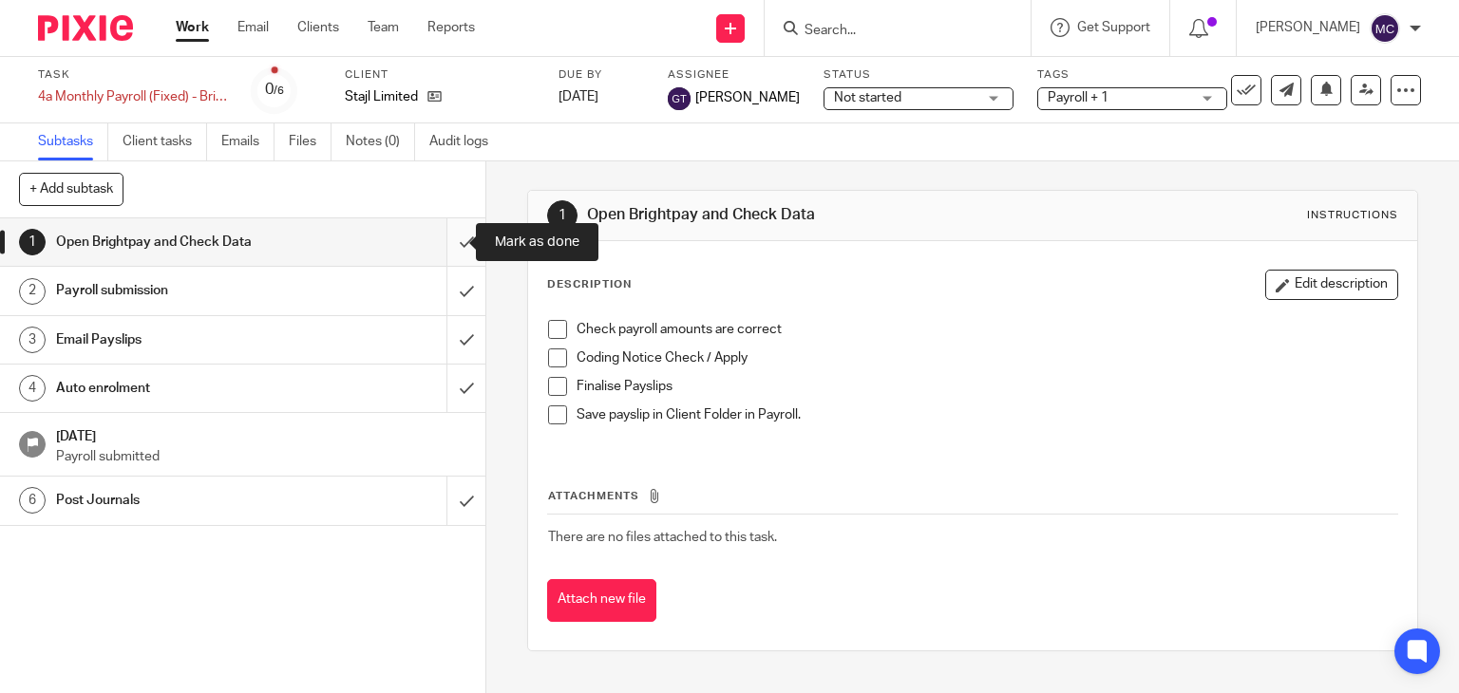
click at [448, 251] on input "submit" at bounding box center [242, 241] width 485 height 47
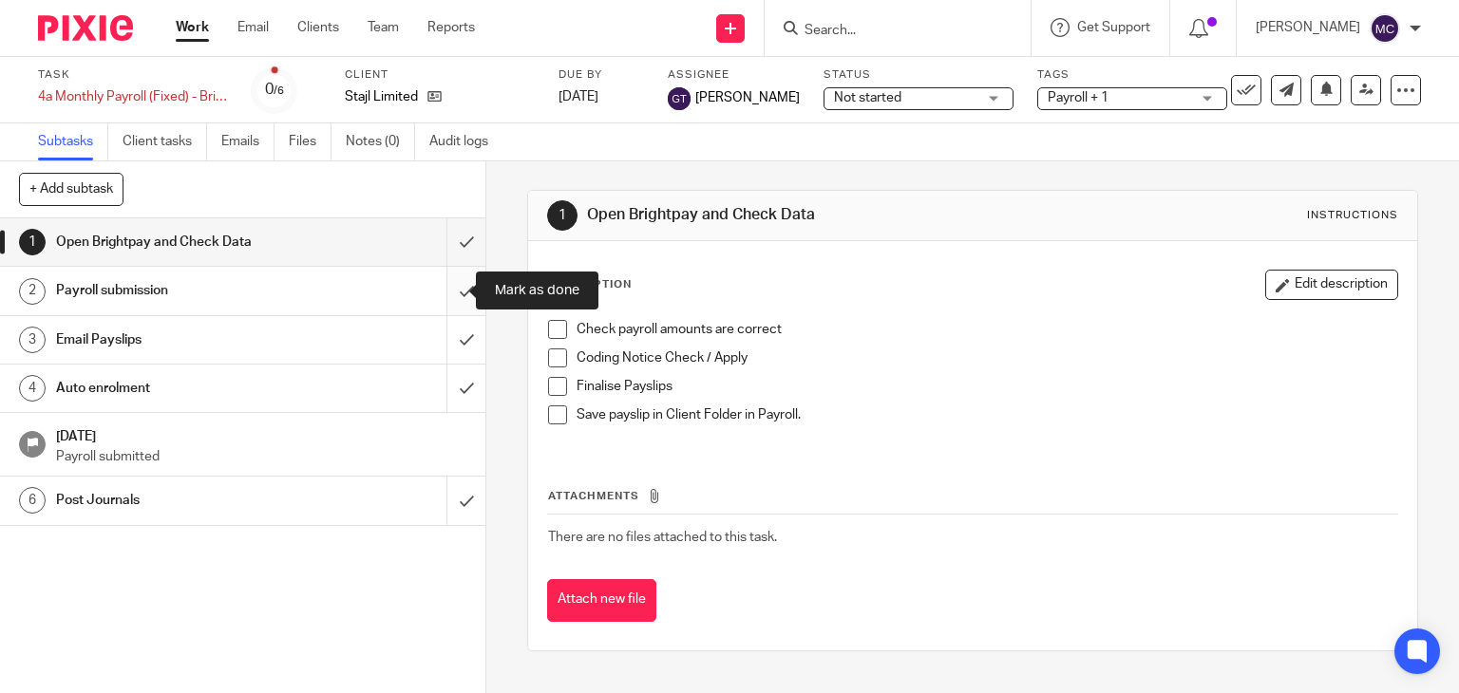
click at [449, 294] on input "submit" at bounding box center [242, 290] width 485 height 47
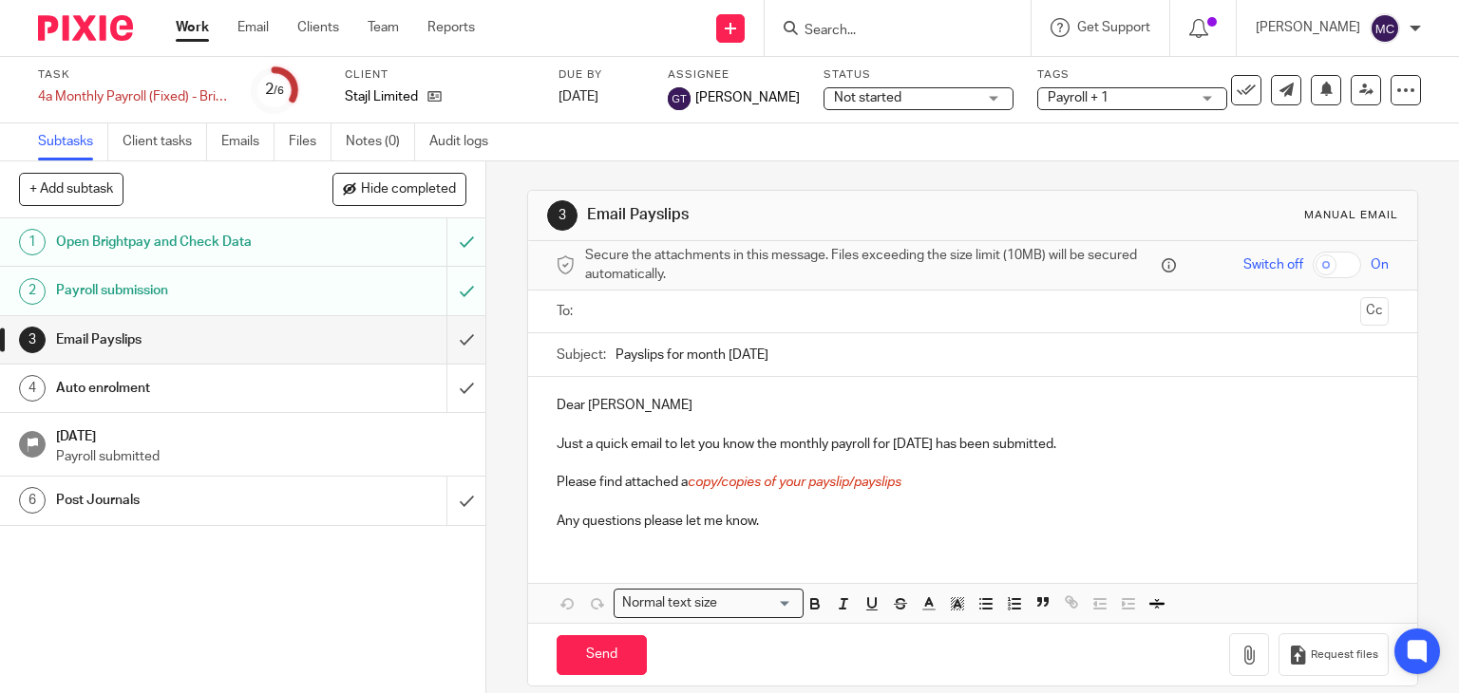
click at [562, 411] on p "Dear [PERSON_NAME]" at bounding box center [973, 405] width 833 height 19
click at [617, 404] on p "Hi [PERSON_NAME]" at bounding box center [973, 405] width 833 height 19
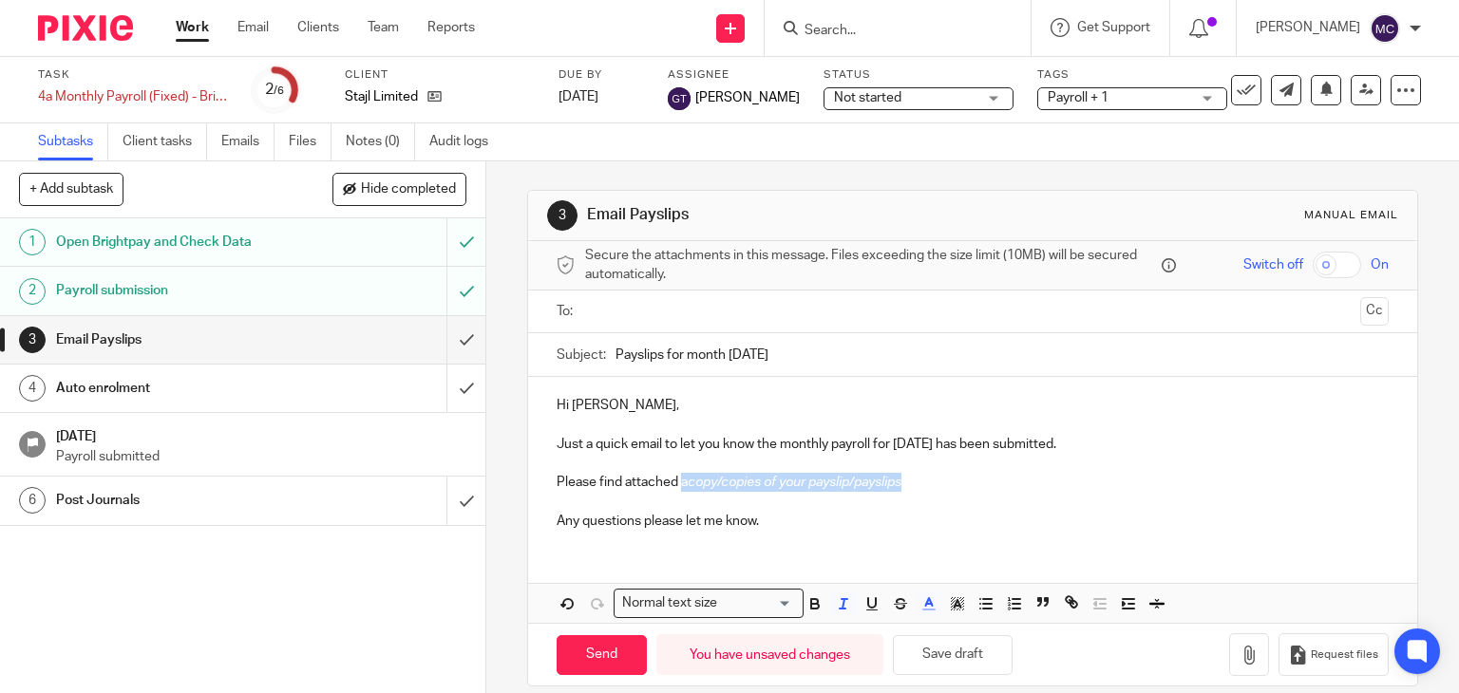
drag, startPoint x: 917, startPoint y: 484, endPoint x: 675, endPoint y: 487, distance: 241.3
click at [675, 487] on p "Please find attached a copy/copies of your payslip/payslips" at bounding box center [973, 482] width 833 height 19
click at [800, 529] on p "Any questions please let me know." at bounding box center [973, 521] width 833 height 19
click at [881, 493] on p at bounding box center [973, 502] width 833 height 19
click at [882, 480] on p "Please find attached a copy of your payslips." at bounding box center [973, 482] width 833 height 19
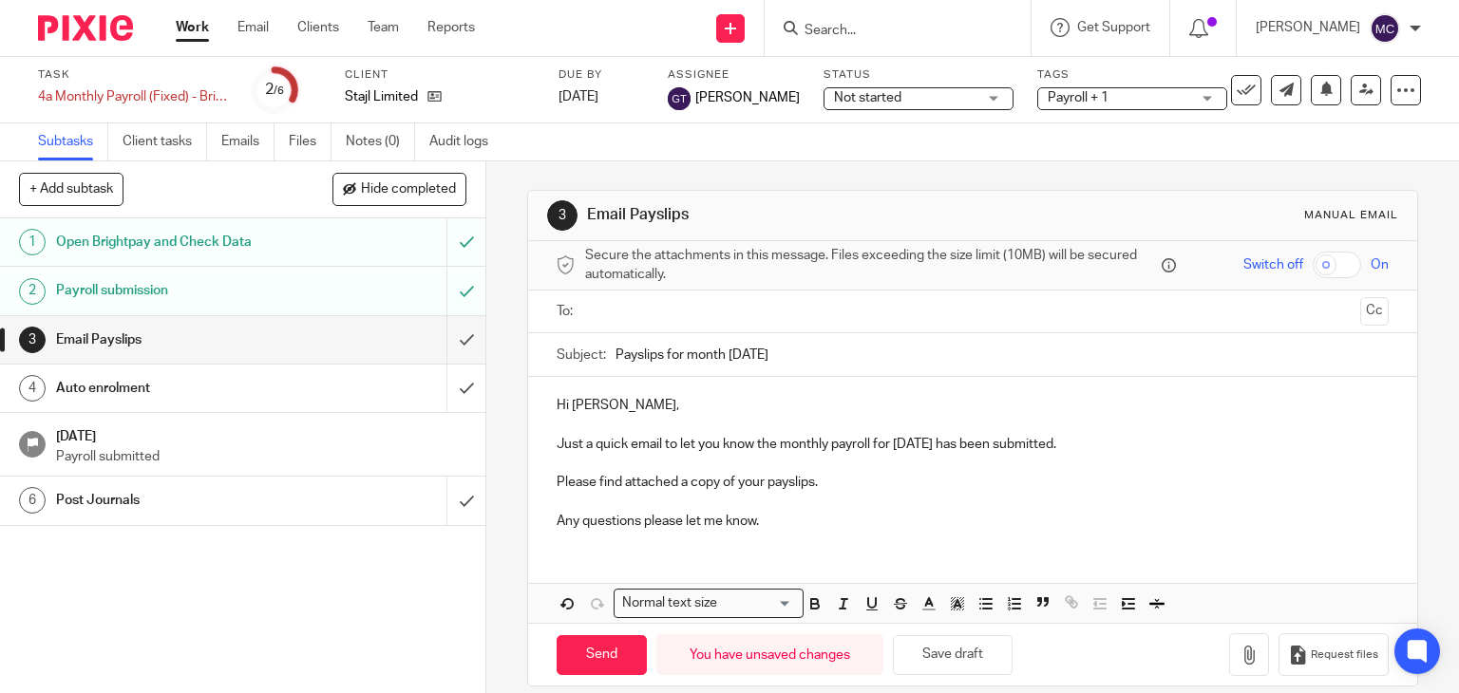
click at [726, 316] on input "text" at bounding box center [972, 312] width 761 height 22
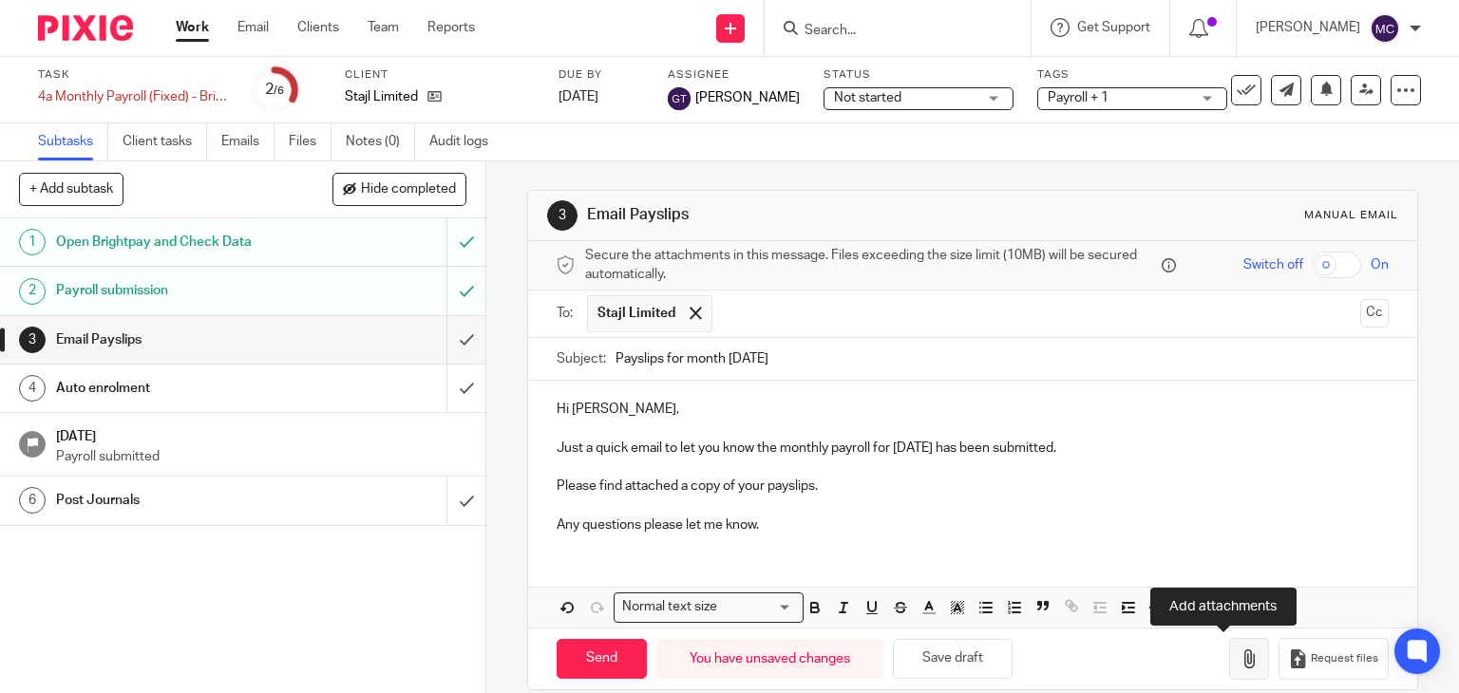
click at [1239, 661] on icon "button" at bounding box center [1248, 659] width 19 height 19
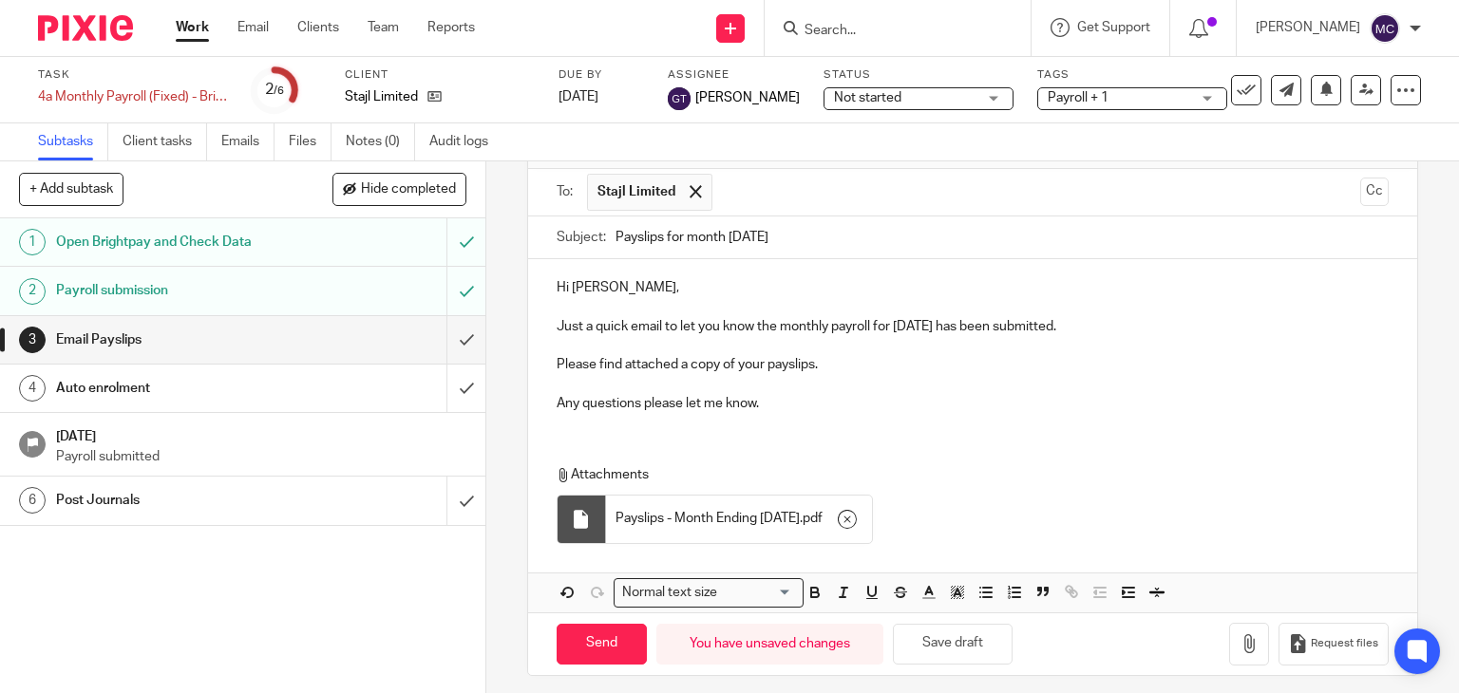
scroll to position [130, 0]
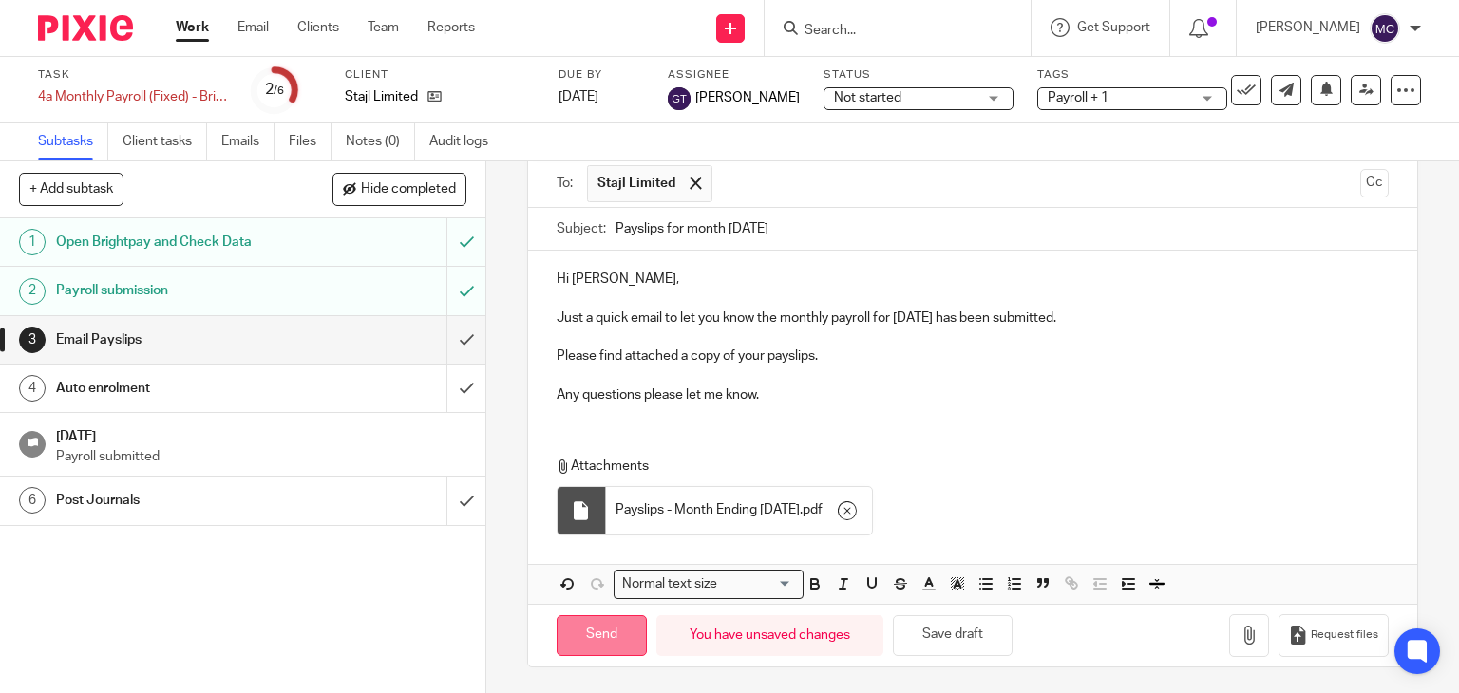
click at [613, 627] on input "Send" at bounding box center [602, 635] width 90 height 41
type input "Sent"
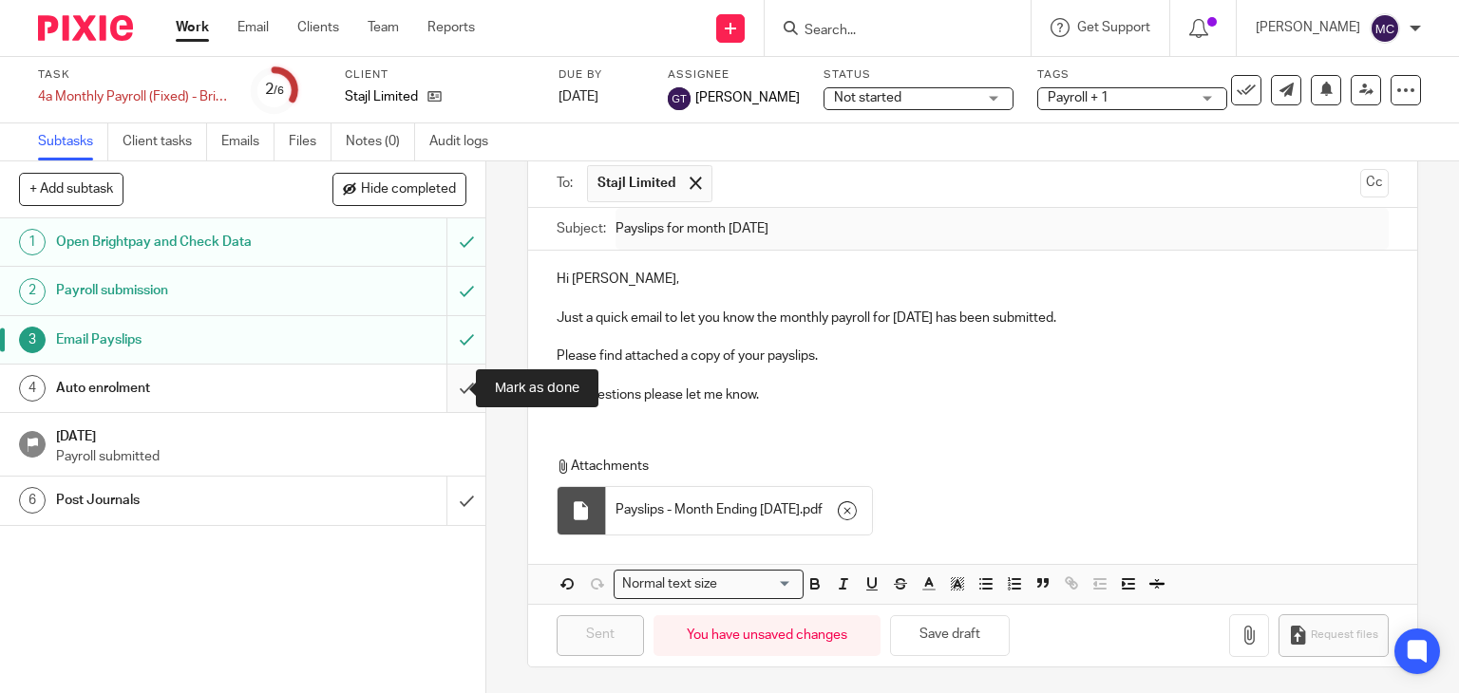
click at [448, 386] on input "submit" at bounding box center [242, 388] width 485 height 47
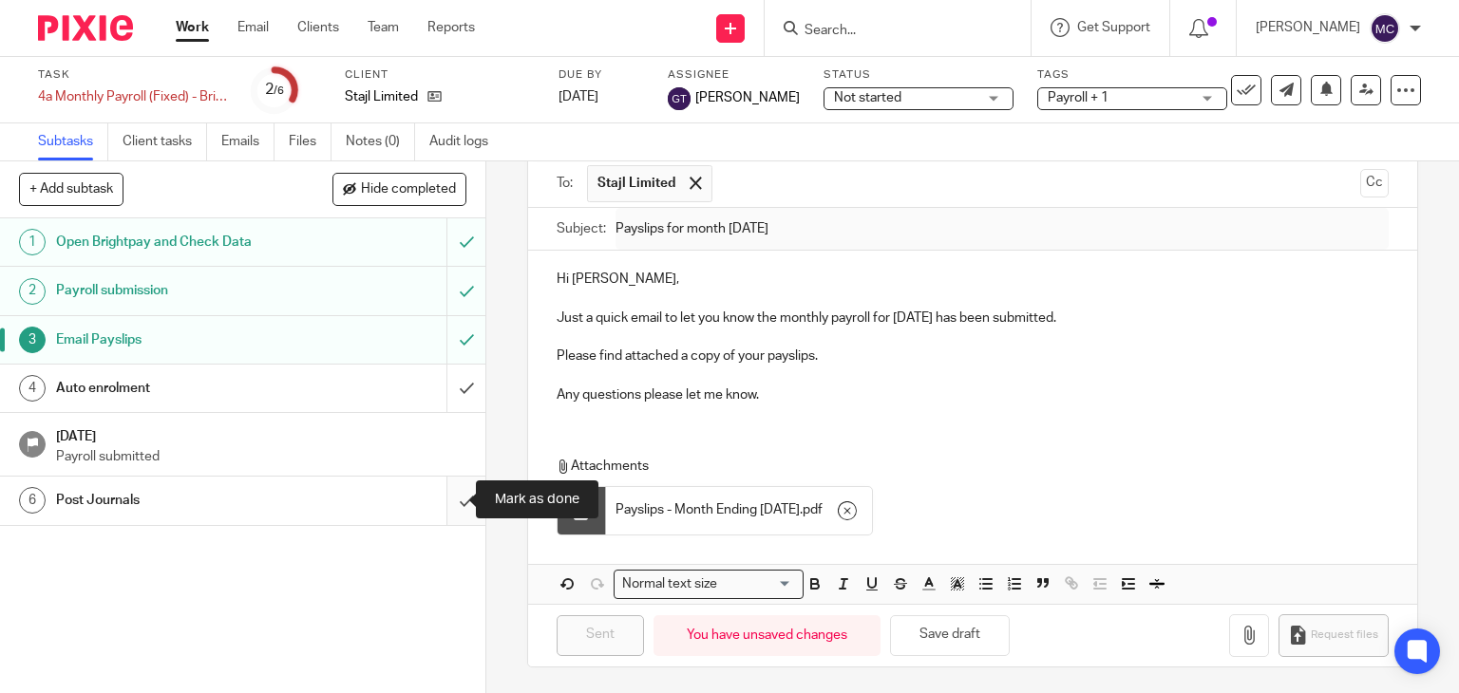
click at [448, 489] on input "submit" at bounding box center [242, 500] width 485 height 47
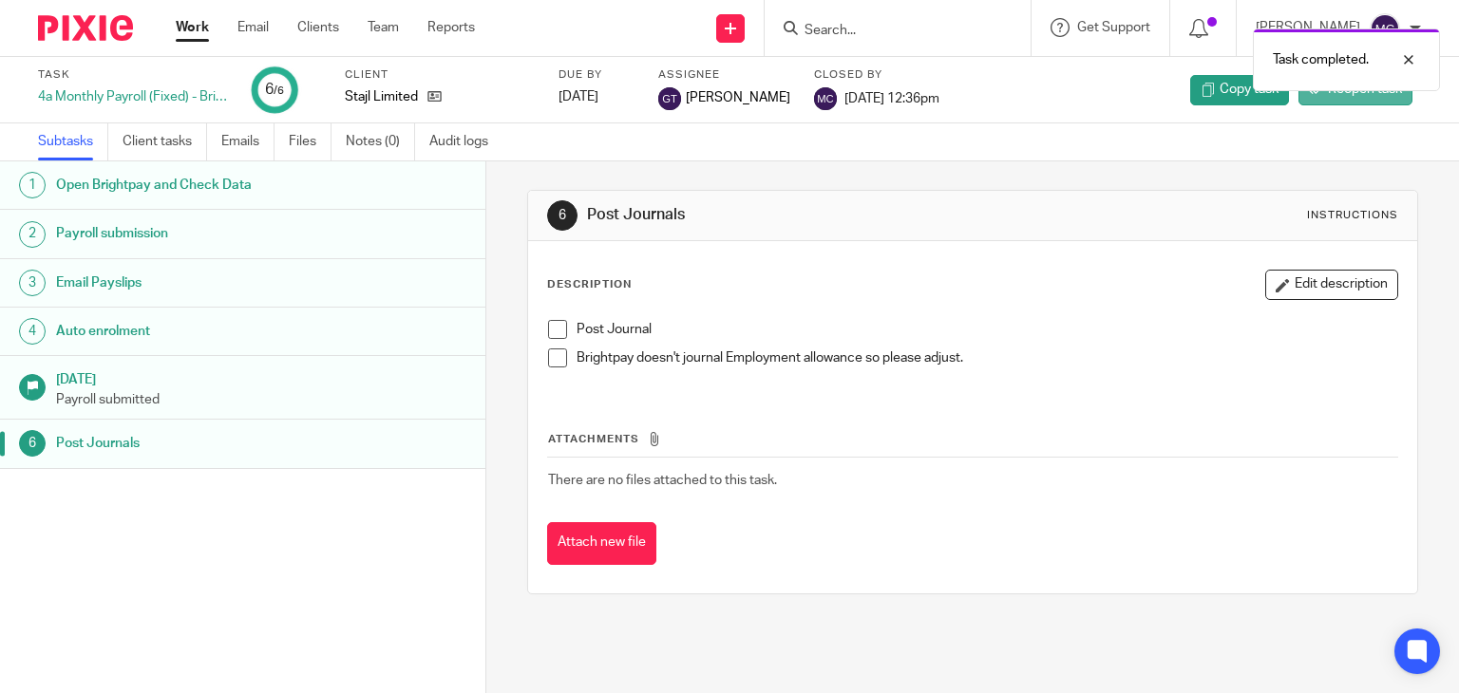
click at [1334, 99] on span "Reopen task" at bounding box center [1365, 89] width 74 height 19
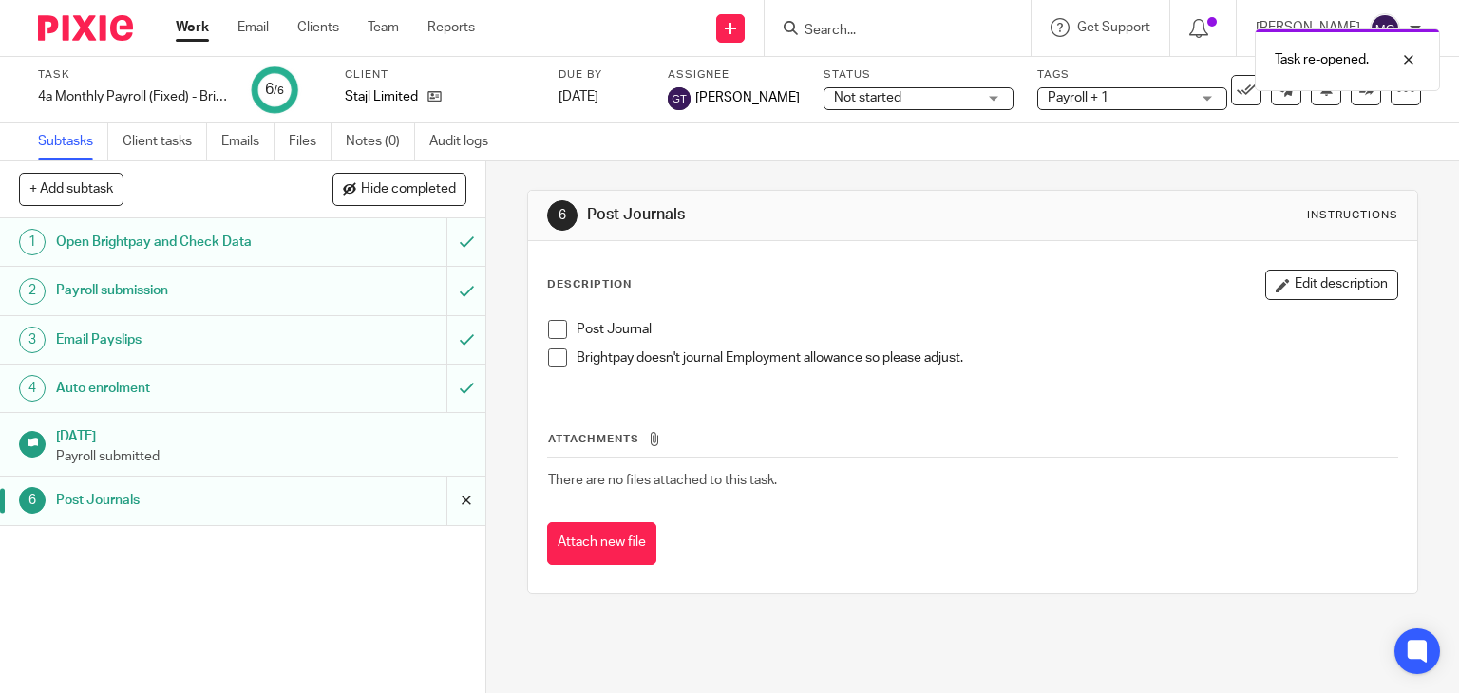
click at [452, 499] on input "submit" at bounding box center [242, 500] width 485 height 47
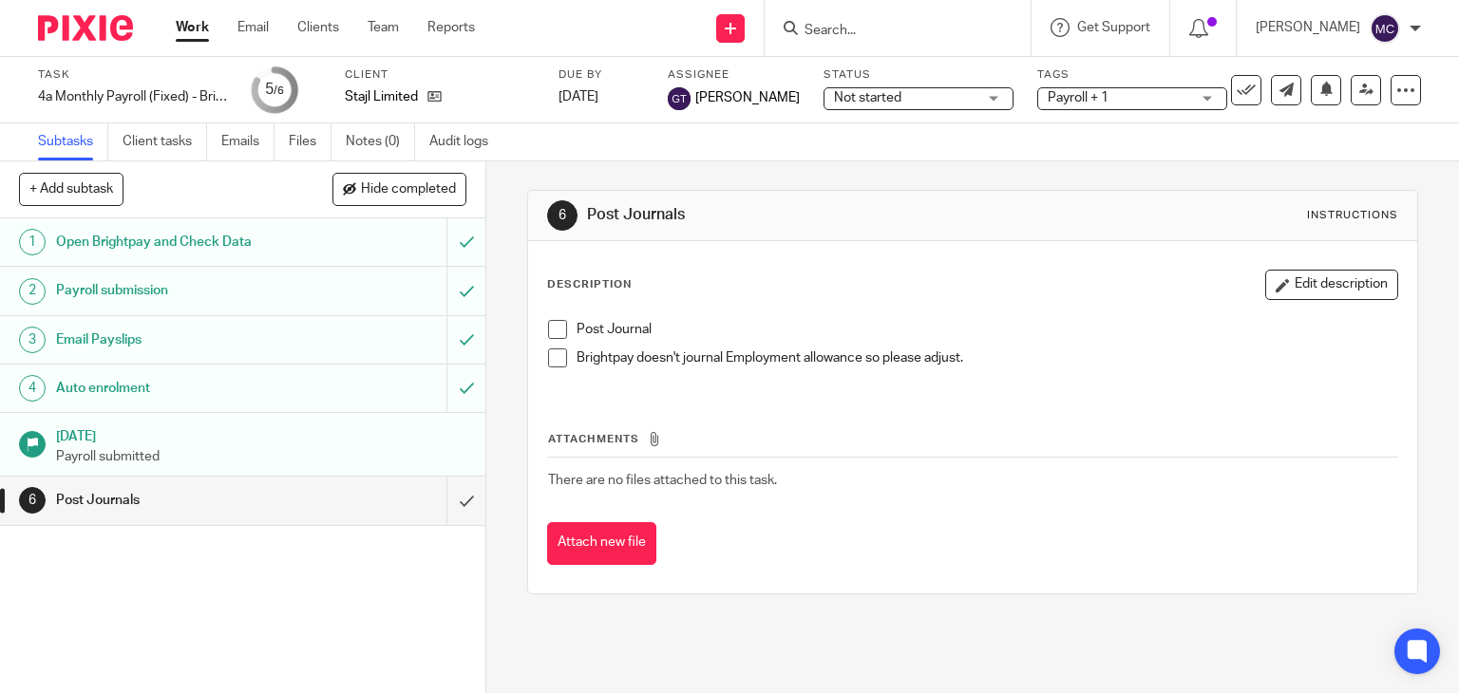
click at [809, 33] on input "Search" at bounding box center [888, 31] width 171 height 17
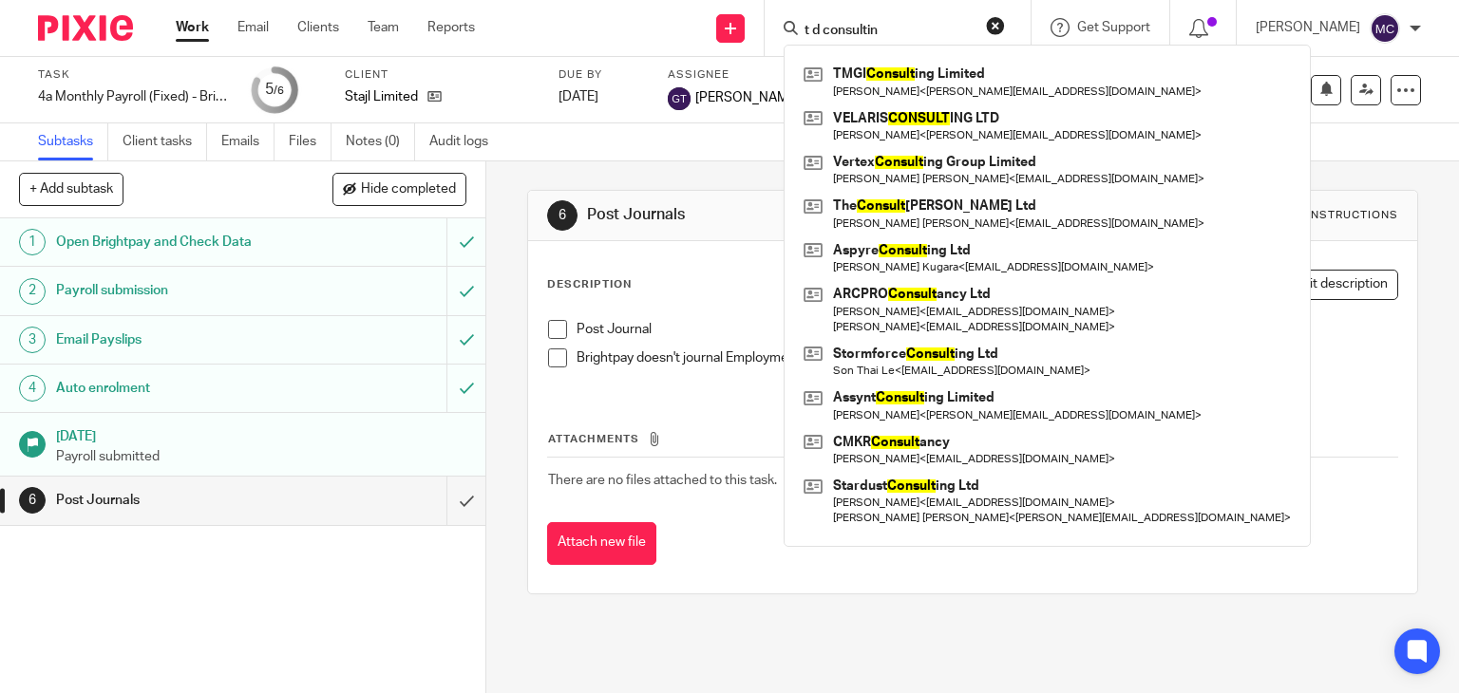
type input "t d consulting"
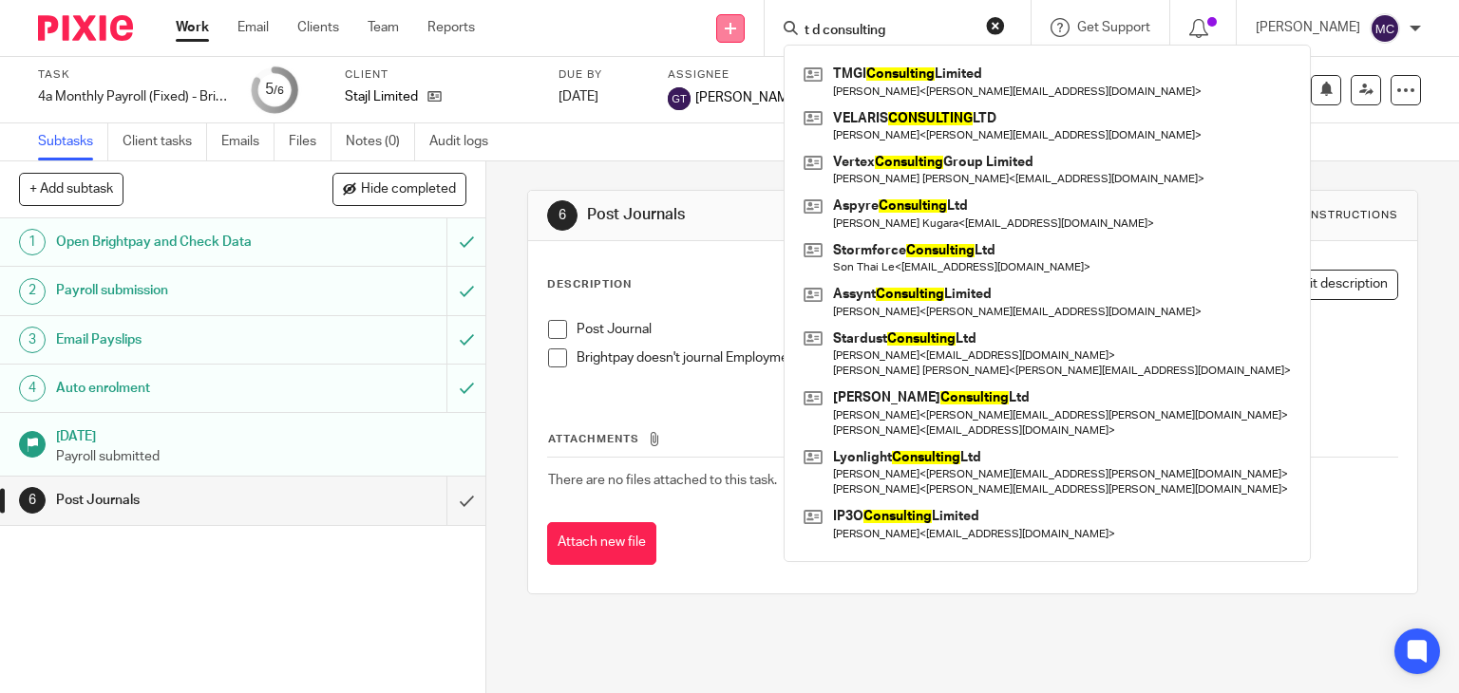
drag, startPoint x: 889, startPoint y: 24, endPoint x: 737, endPoint y: 37, distance: 152.5
click at [737, 37] on div "Send new email Create task Add client Request signature t d consulting TMGI Con…" at bounding box center [980, 28] width 955 height 56
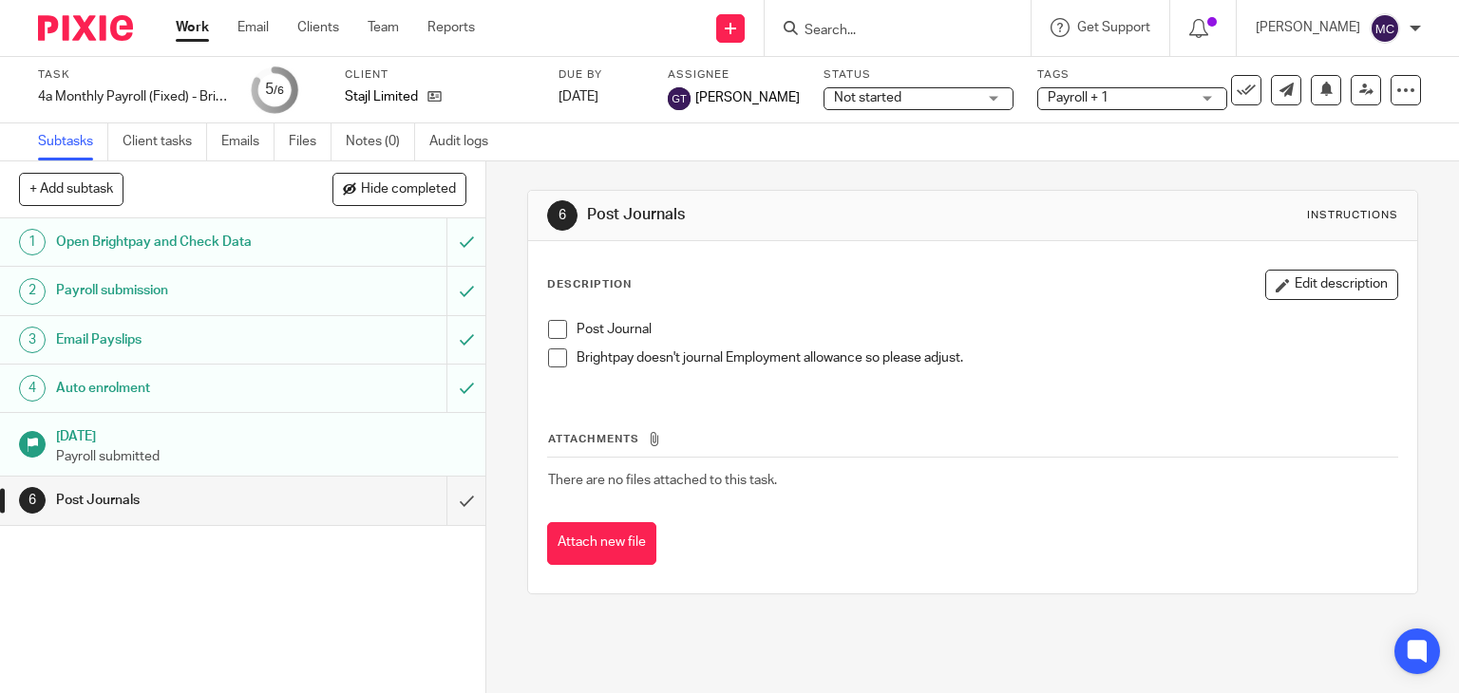
click at [826, 12] on div at bounding box center [898, 28] width 266 height 56
click at [854, 24] on input "Search" at bounding box center [888, 31] width 171 height 17
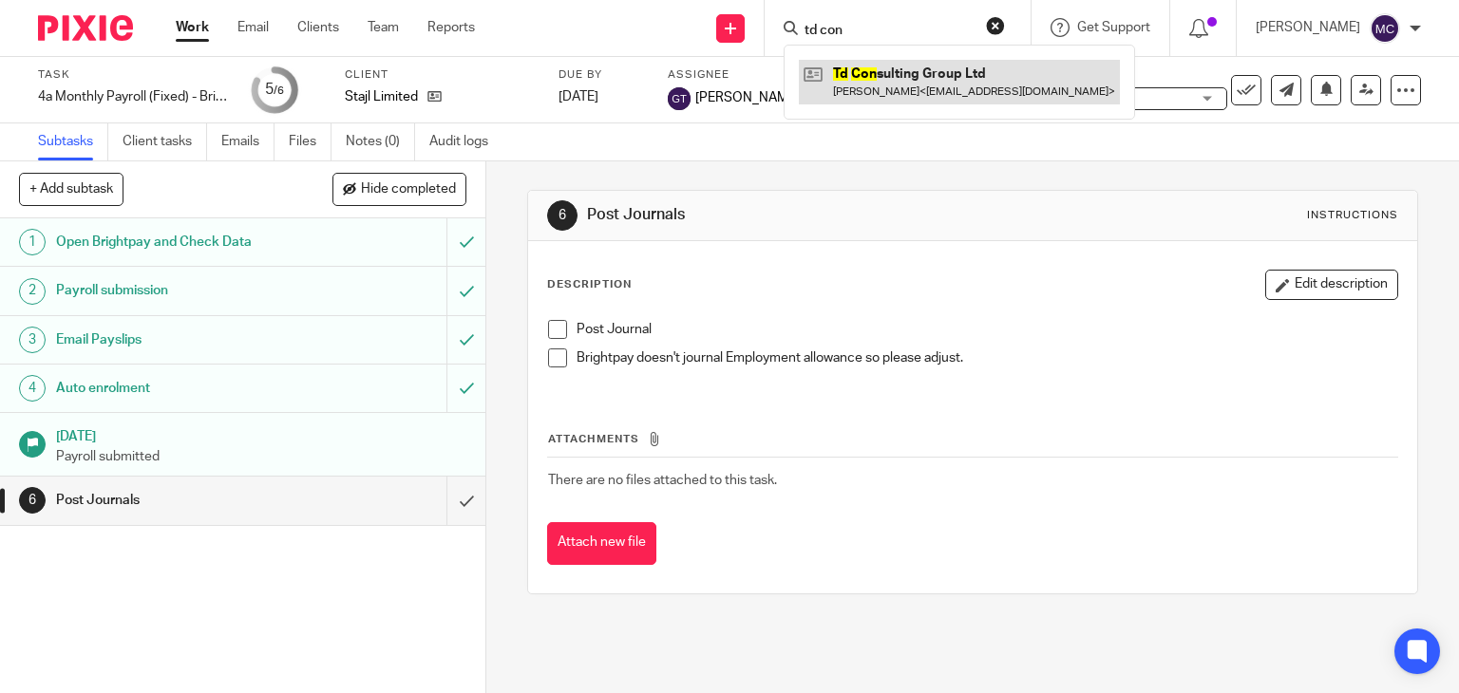
type input "td con"
click at [871, 72] on link at bounding box center [959, 82] width 321 height 44
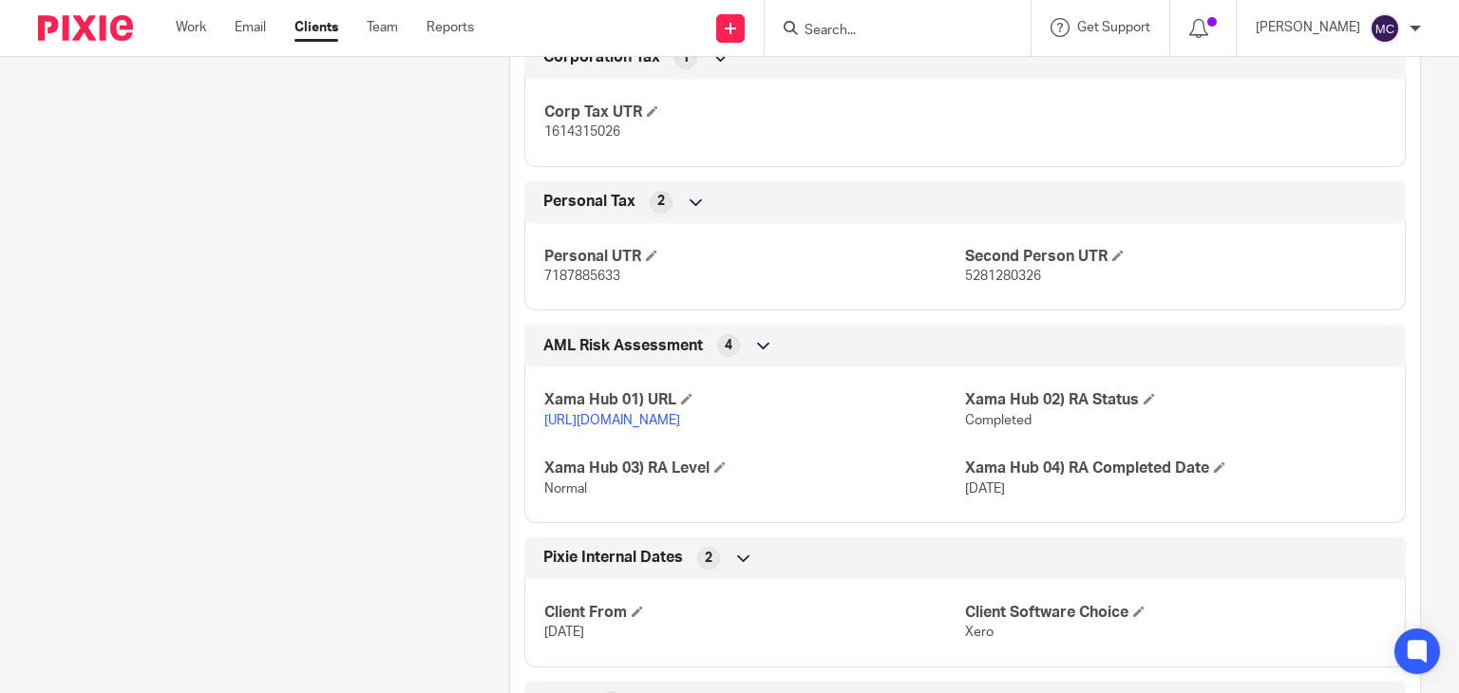
scroll to position [2320, 0]
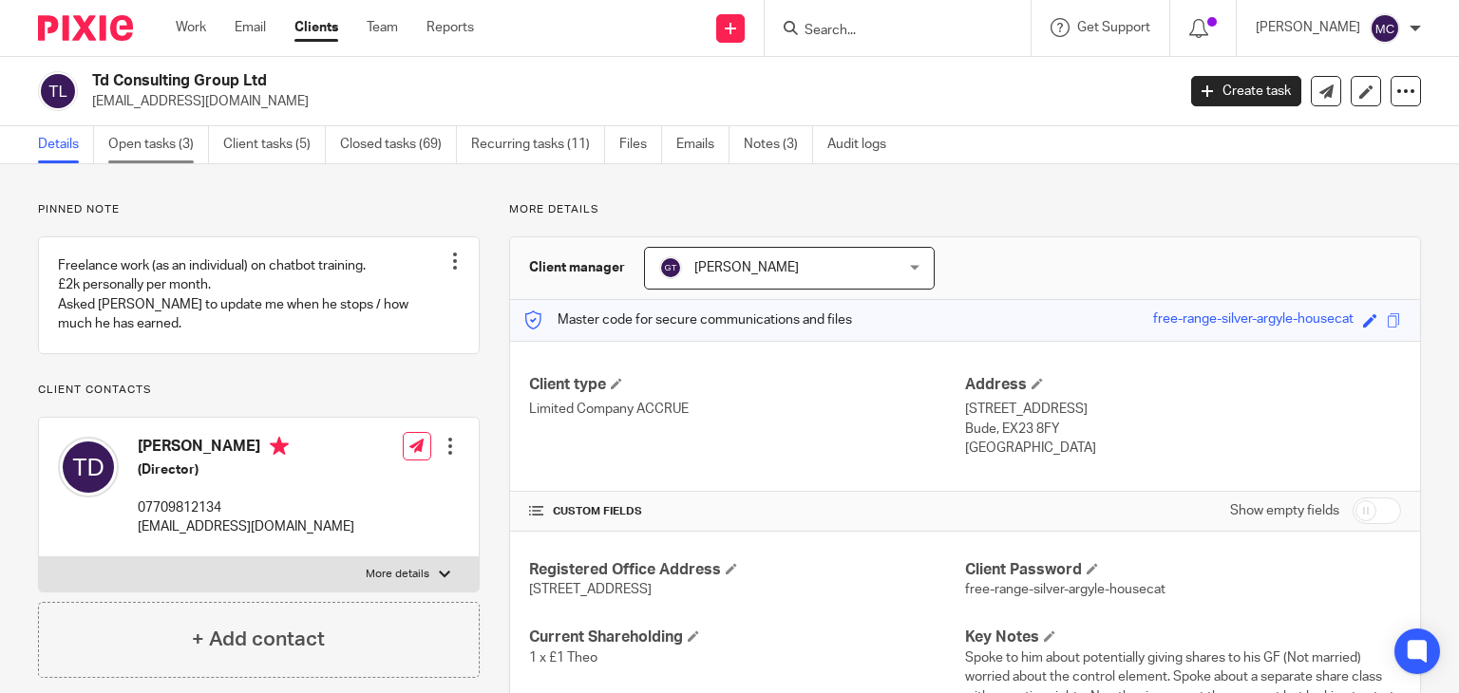
click at [177, 142] on link "Open tasks (3)" at bounding box center [158, 144] width 101 height 37
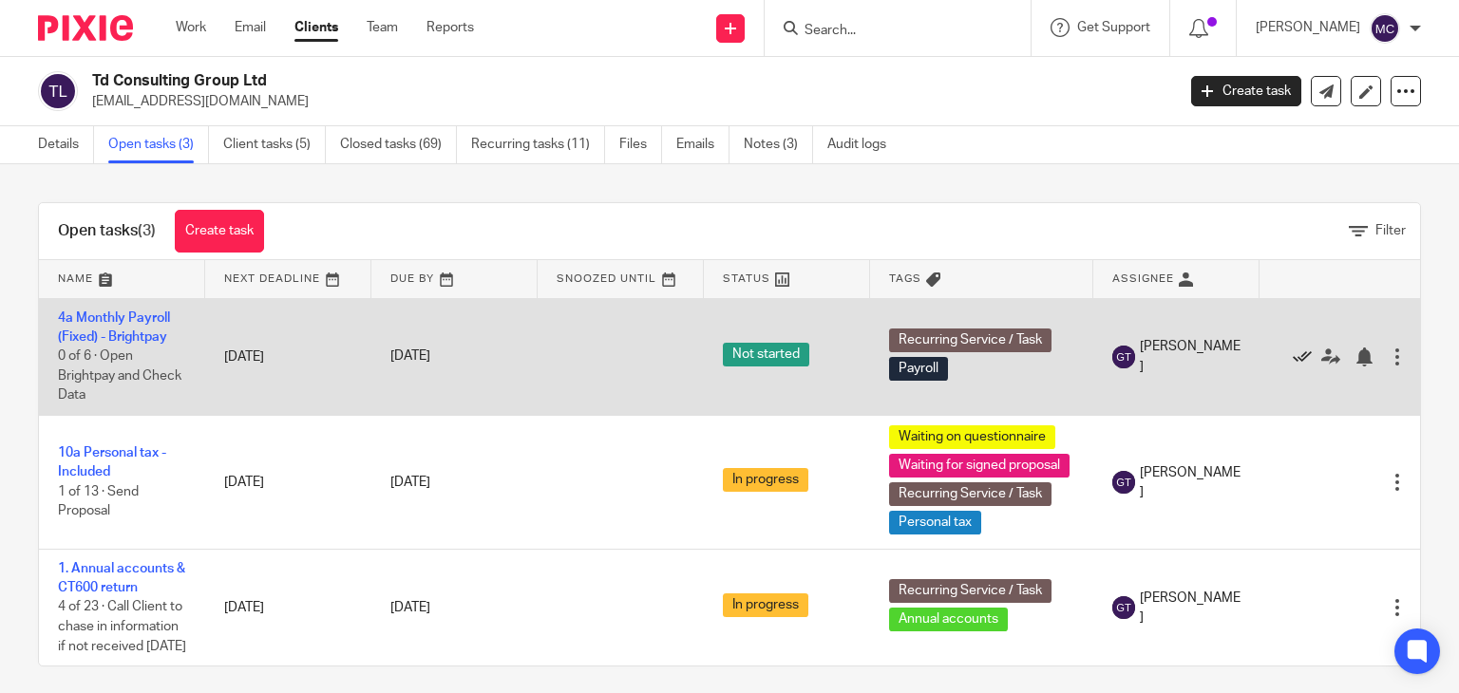
click at [1303, 353] on icon at bounding box center [1302, 357] width 19 height 19
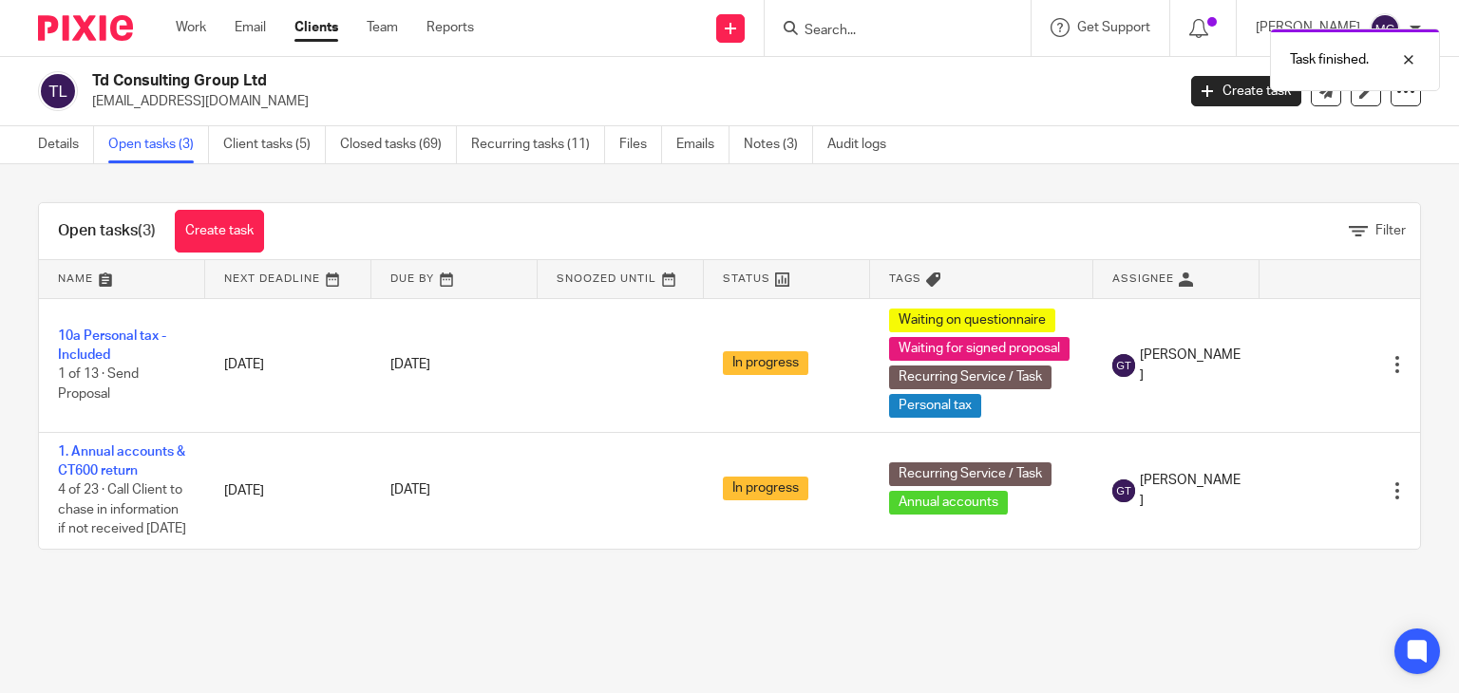
click at [828, 39] on div "Task finished." at bounding box center [1084, 55] width 710 height 72
click at [832, 23] on div "Task finished." at bounding box center [1084, 55] width 710 height 72
click at [822, 28] on input "Search" at bounding box center [888, 31] width 171 height 17
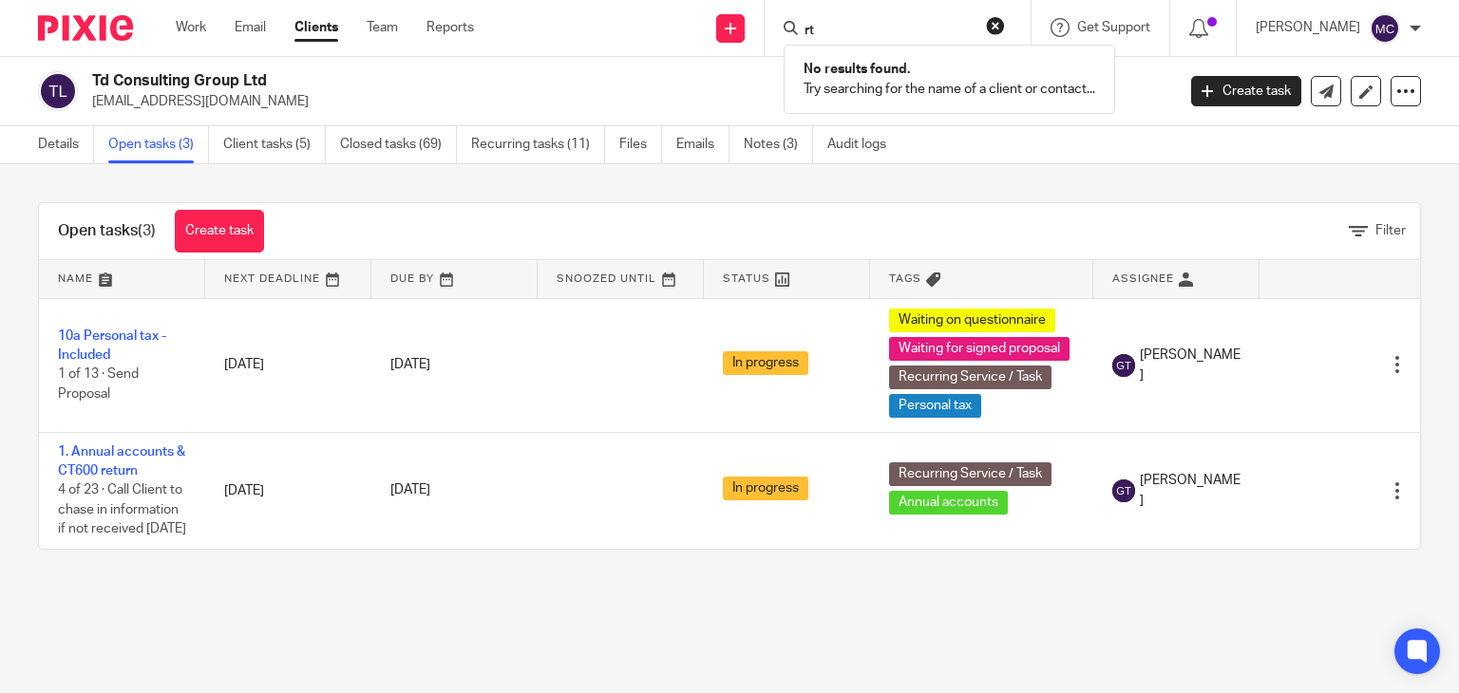
type input "r"
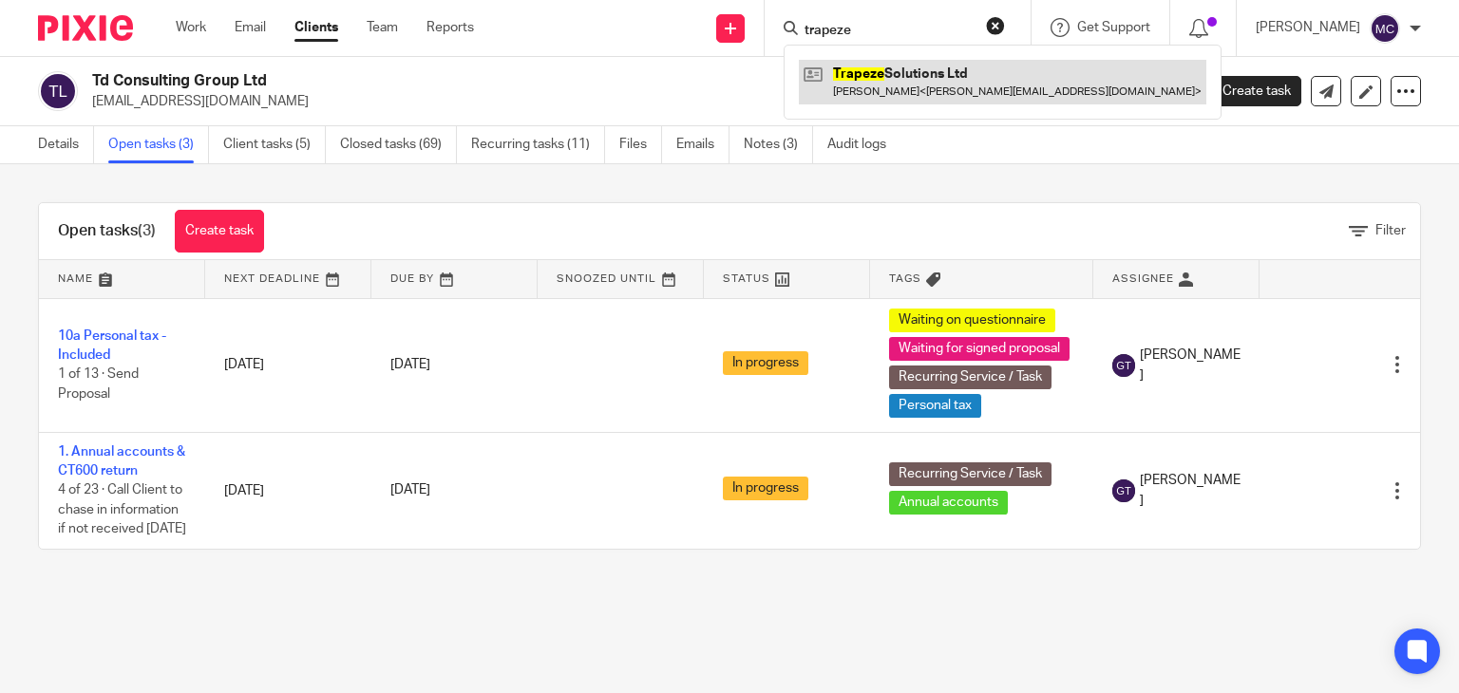
type input "trapeze"
click at [900, 89] on link at bounding box center [1002, 82] width 407 height 44
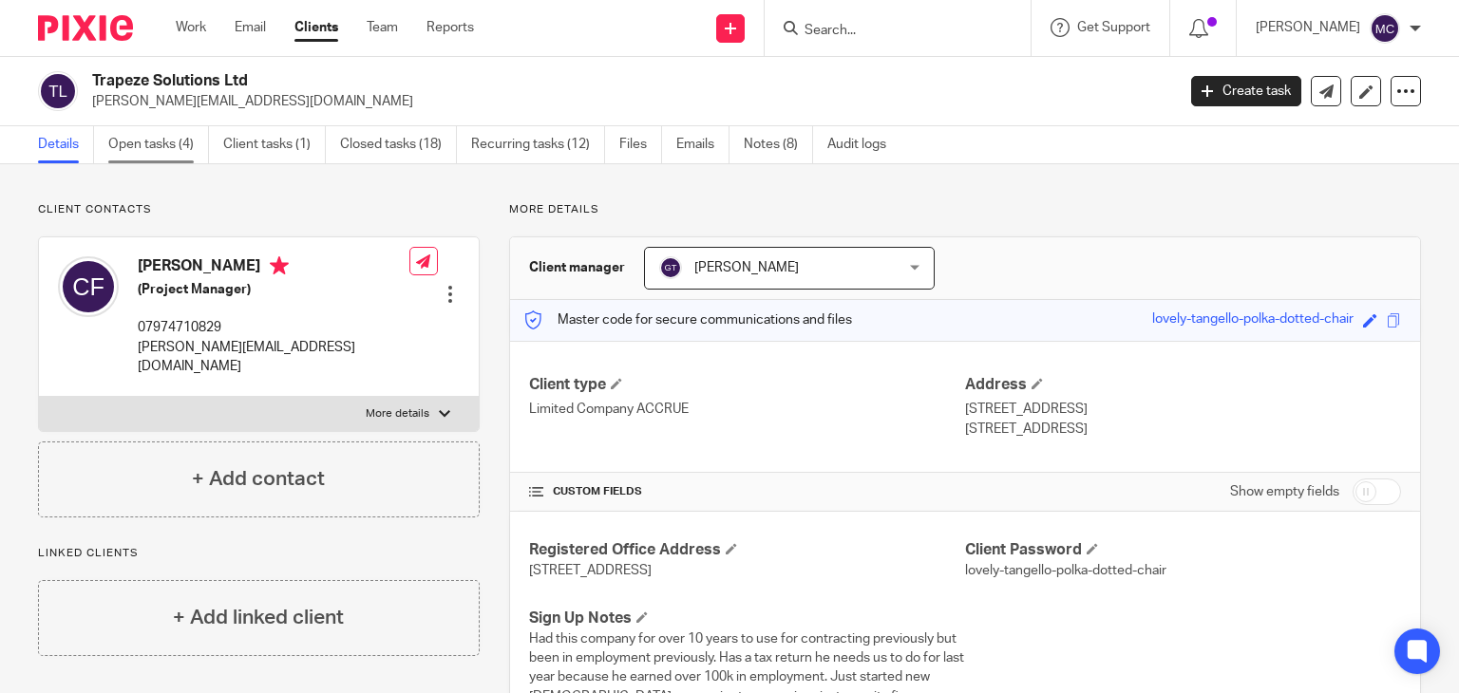
click at [129, 154] on link "Open tasks (4)" at bounding box center [158, 144] width 101 height 37
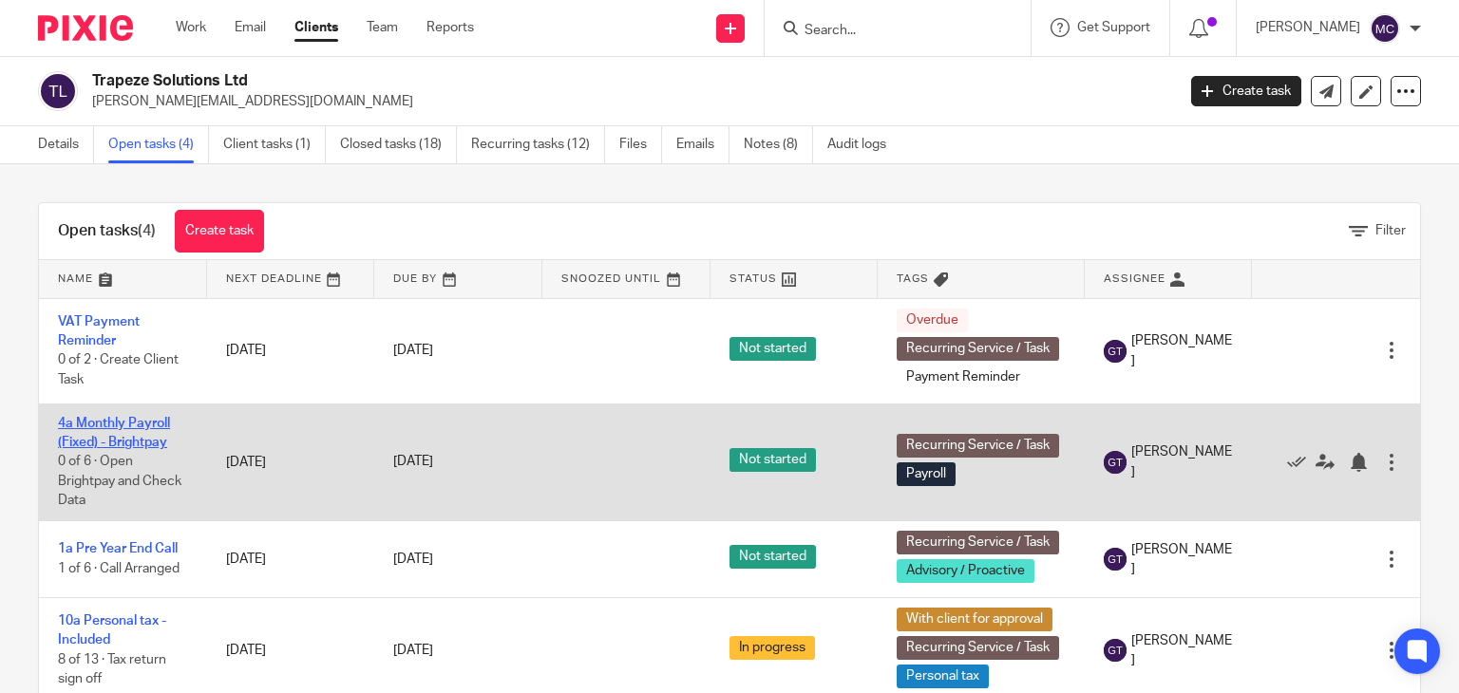
scroll to position [56, 0]
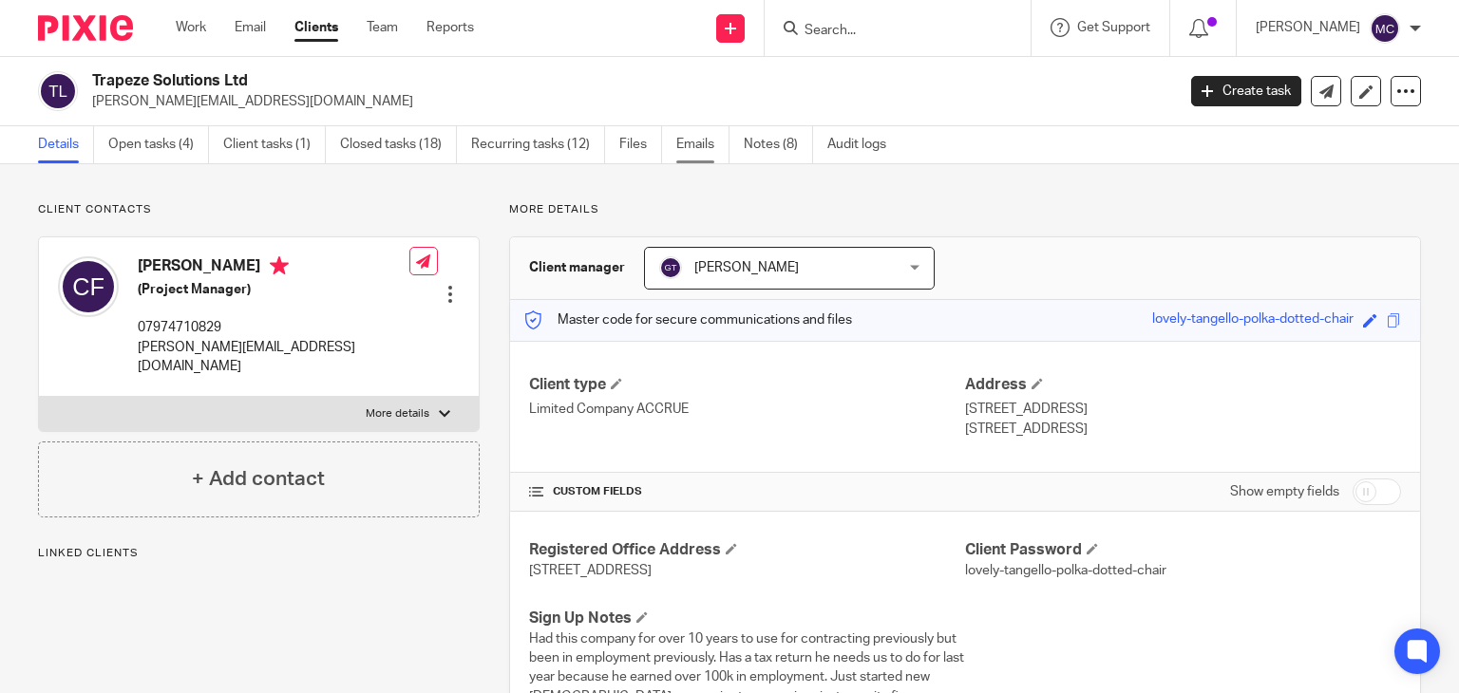
click at [704, 149] on link "Emails" at bounding box center [702, 144] width 53 height 37
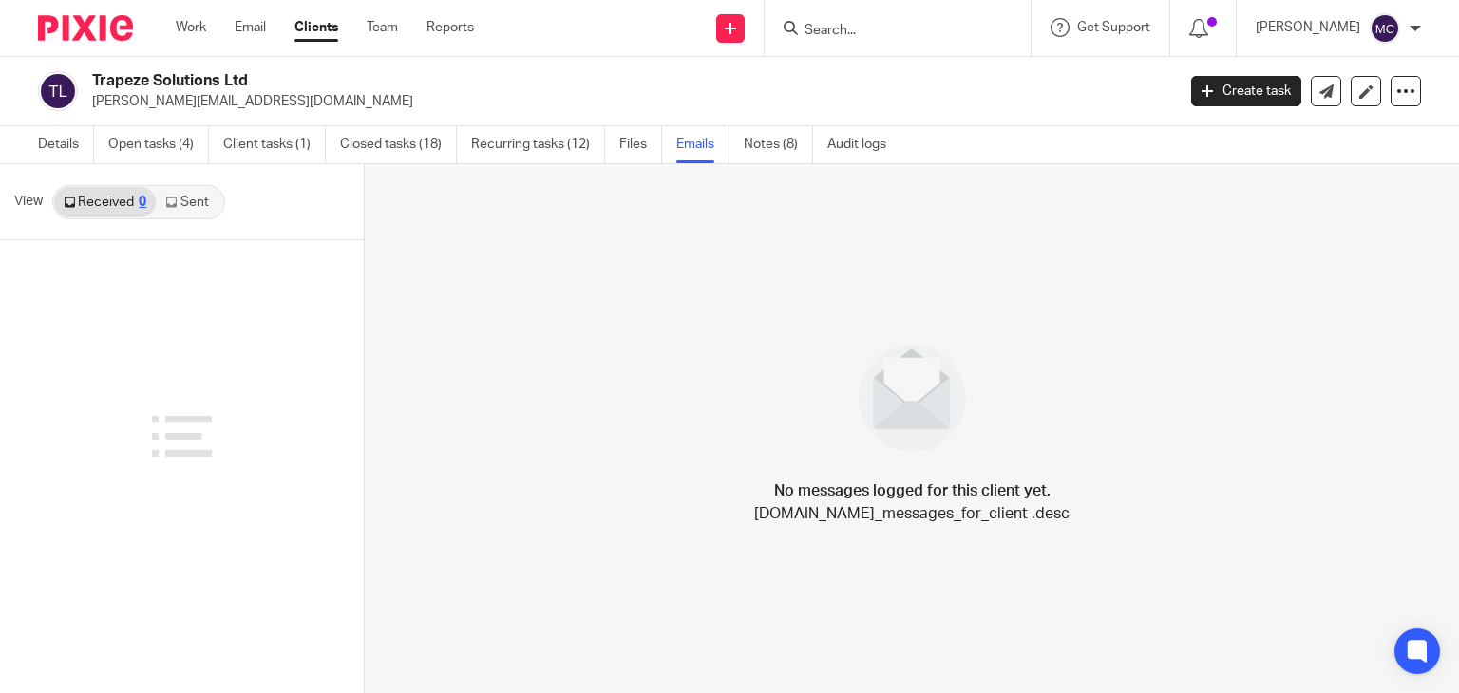
click at [216, 200] on link "Sent" at bounding box center [189, 202] width 66 height 30
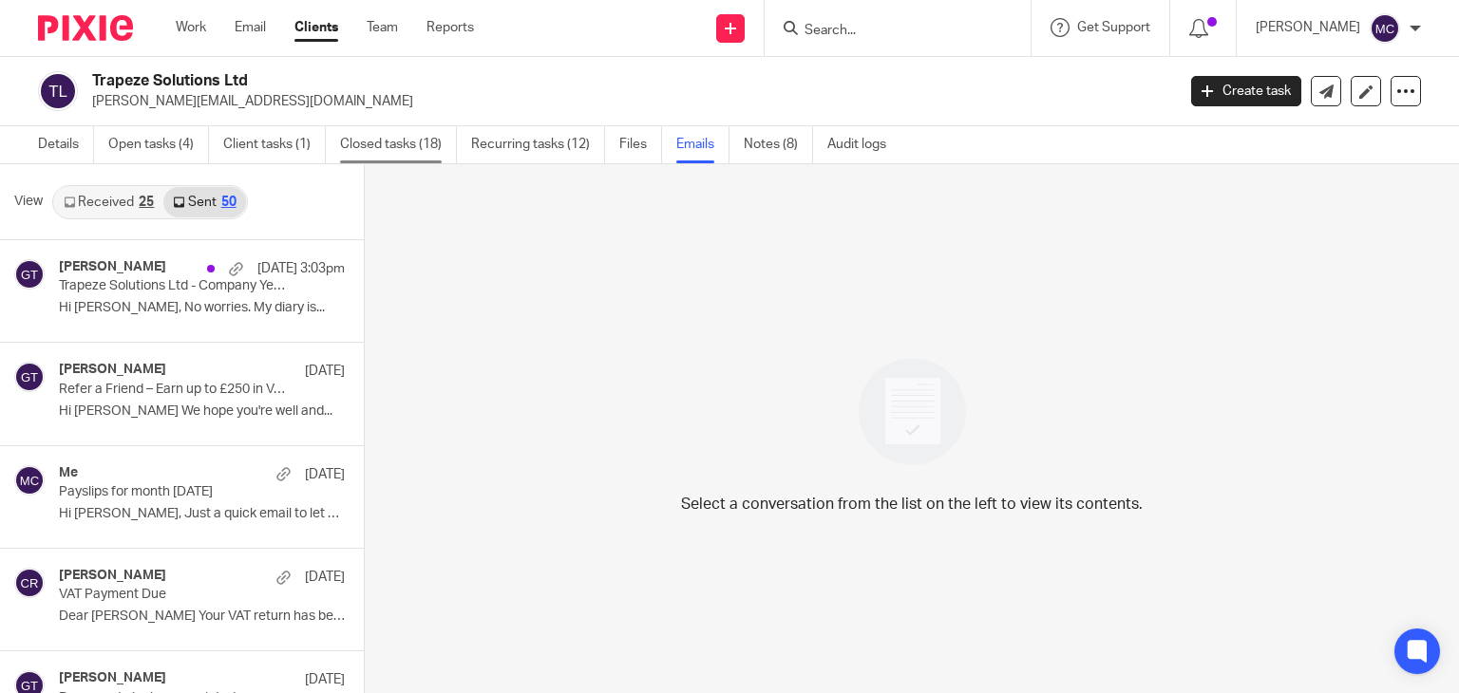
click at [443, 153] on link "Closed tasks (18)" at bounding box center [398, 144] width 117 height 37
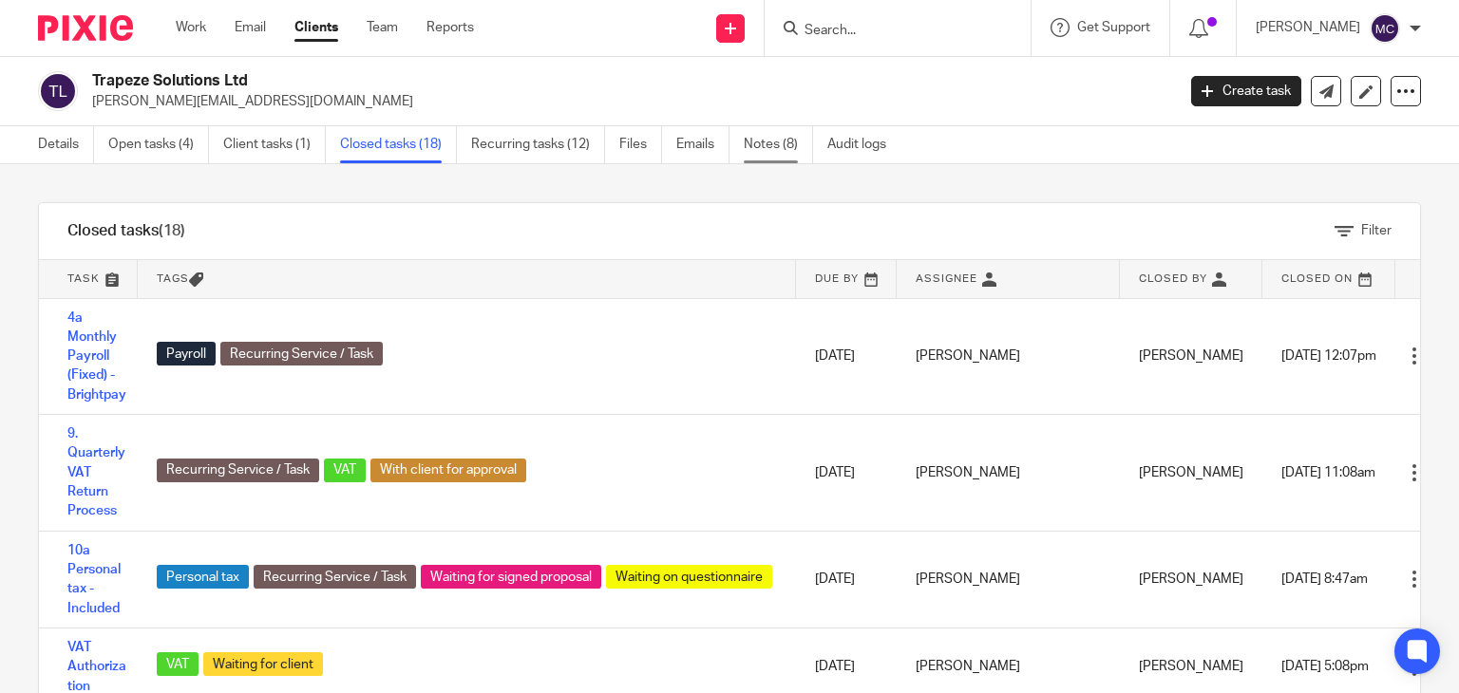
click at [762, 137] on link "Notes (8)" at bounding box center [778, 144] width 69 height 37
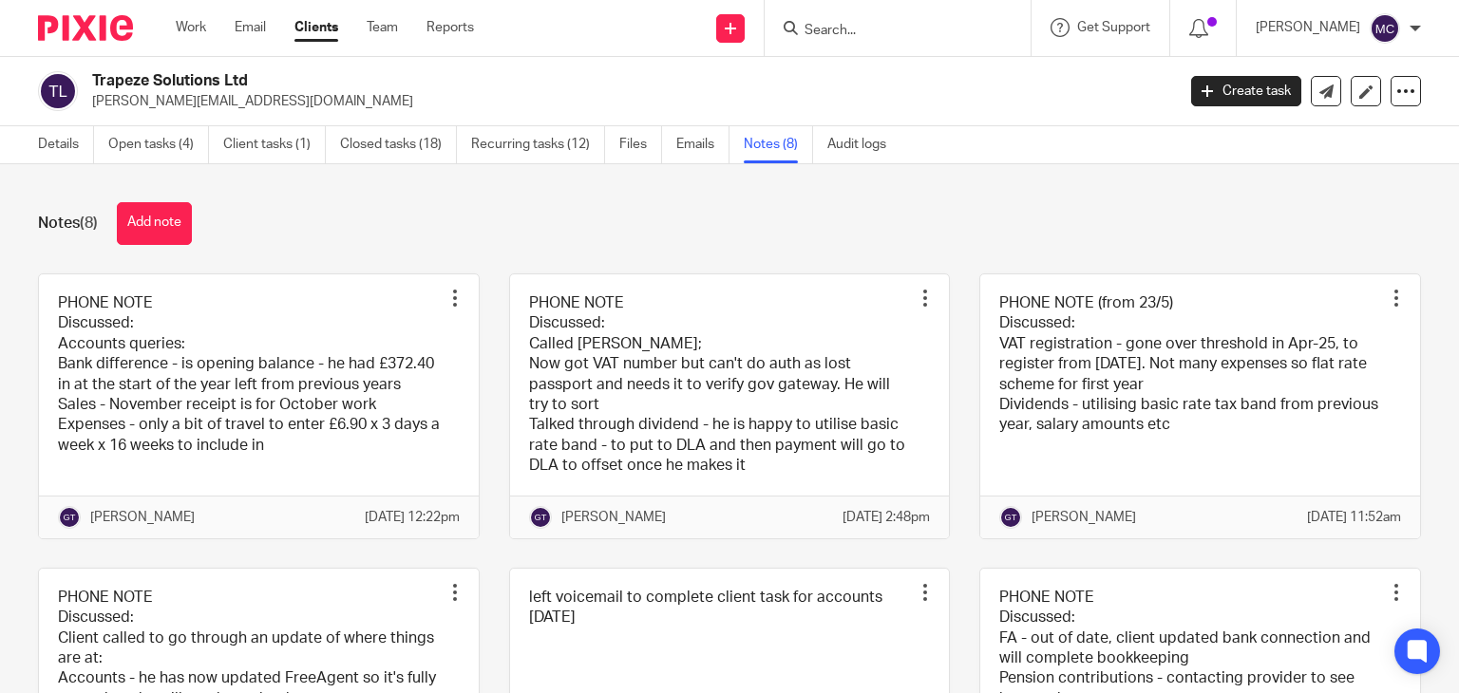
click at [190, 88] on h2 "Trapeze Solutions Ltd" at bounding box center [520, 81] width 857 height 20
click at [266, 97] on p "chris.forbes101@gmail.com" at bounding box center [627, 101] width 1070 height 19
click at [244, 85] on h2 "Trapeze Solutions Ltd" at bounding box center [520, 81] width 857 height 20
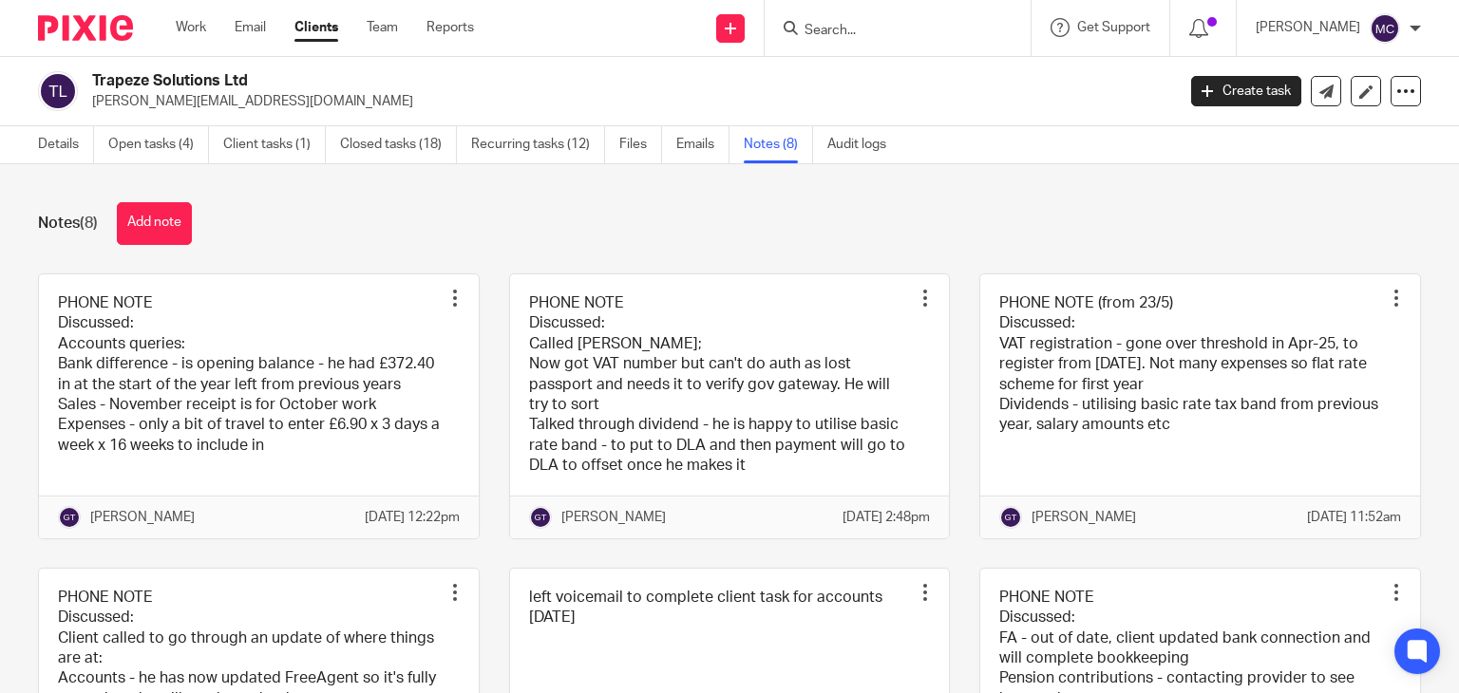
click at [244, 85] on h2 "Trapeze Solutions Ltd" at bounding box center [520, 81] width 857 height 20
drag, startPoint x: 270, startPoint y: 105, endPoint x: 85, endPoint y: 81, distance: 186.8
click at [85, 81] on div "Trapeze Solutions Ltd chris.forbes101@gmail.com" at bounding box center [600, 91] width 1125 height 40
click at [317, 88] on h2 "Trapeze Solutions Ltd" at bounding box center [520, 81] width 857 height 20
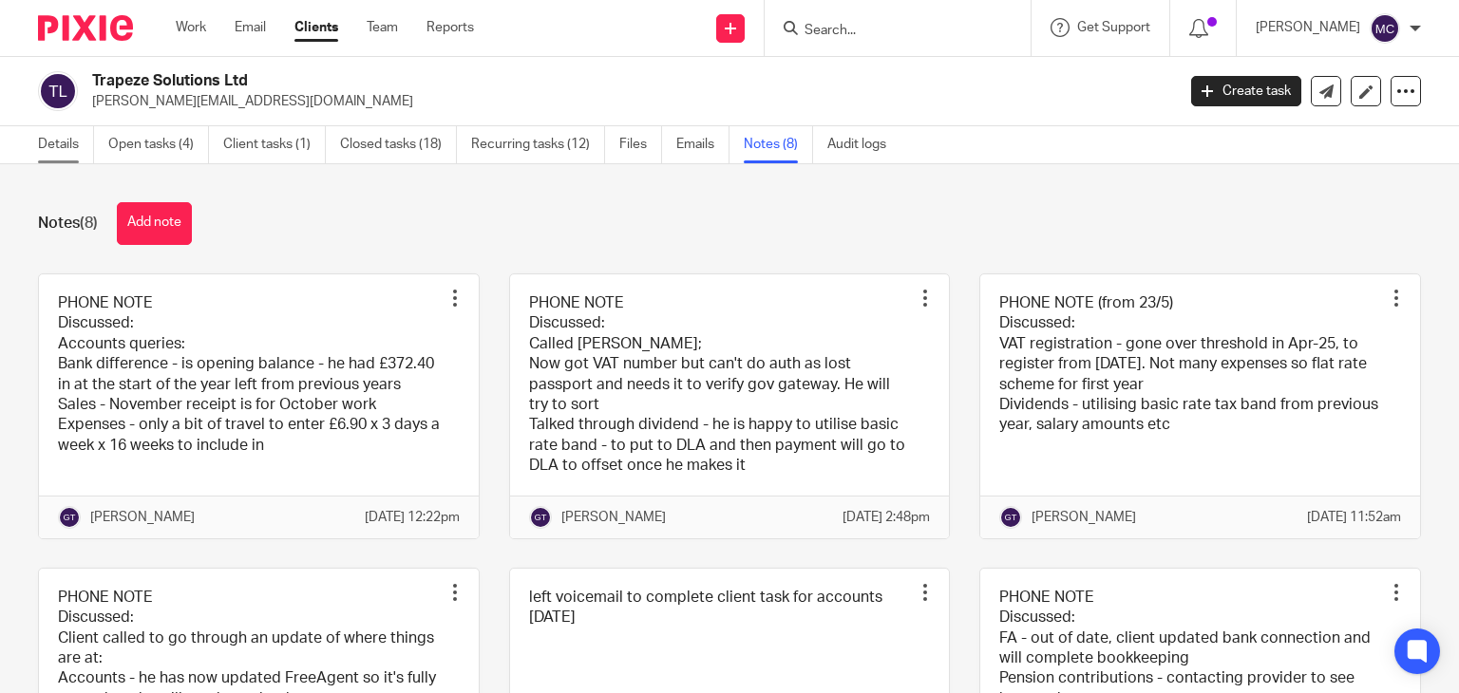
click at [74, 153] on link "Details" at bounding box center [66, 144] width 56 height 37
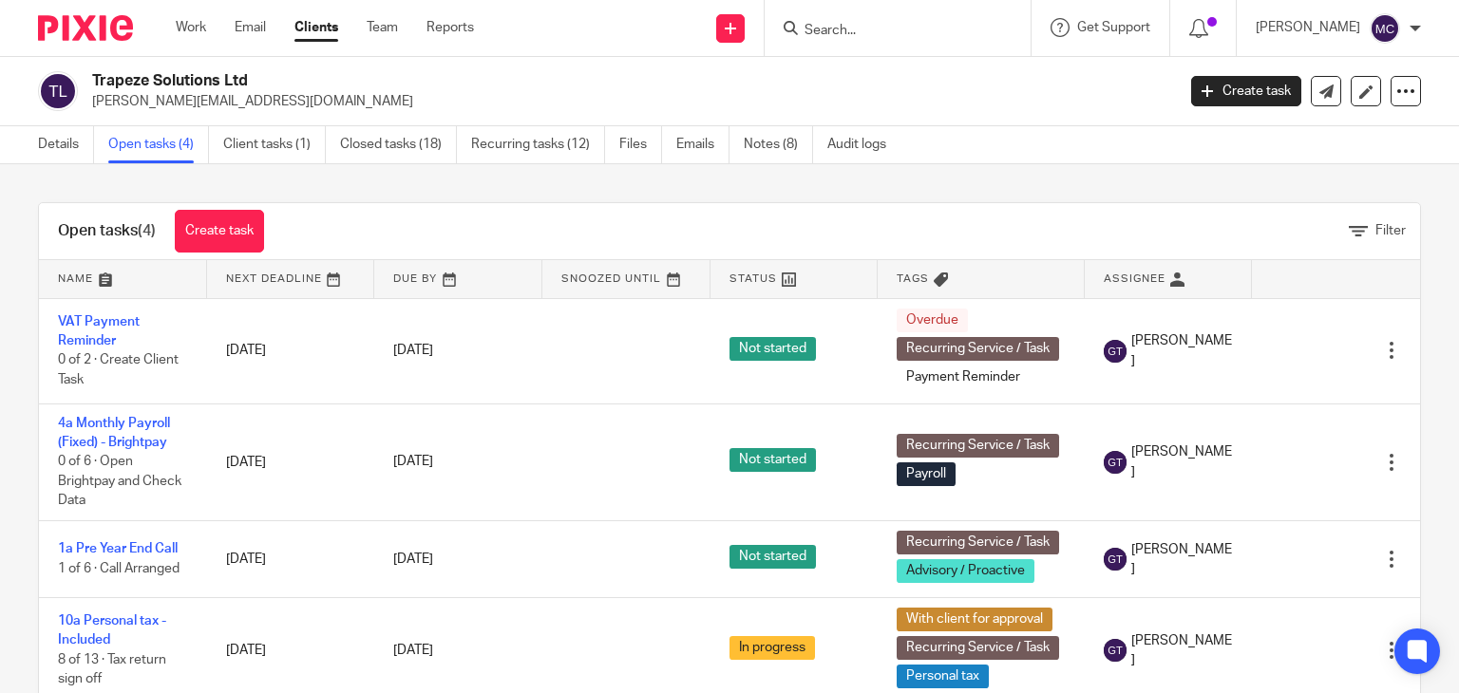
scroll to position [7, 0]
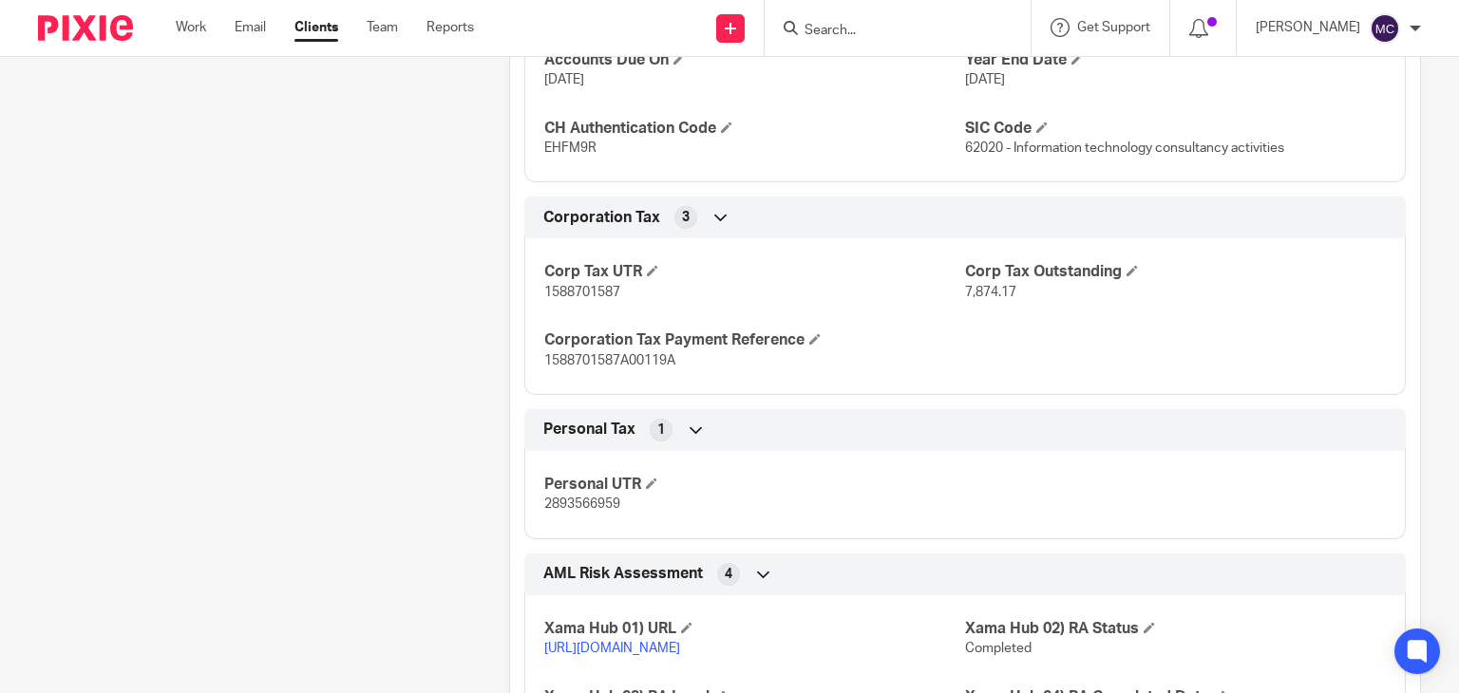
scroll to position [2754, 0]
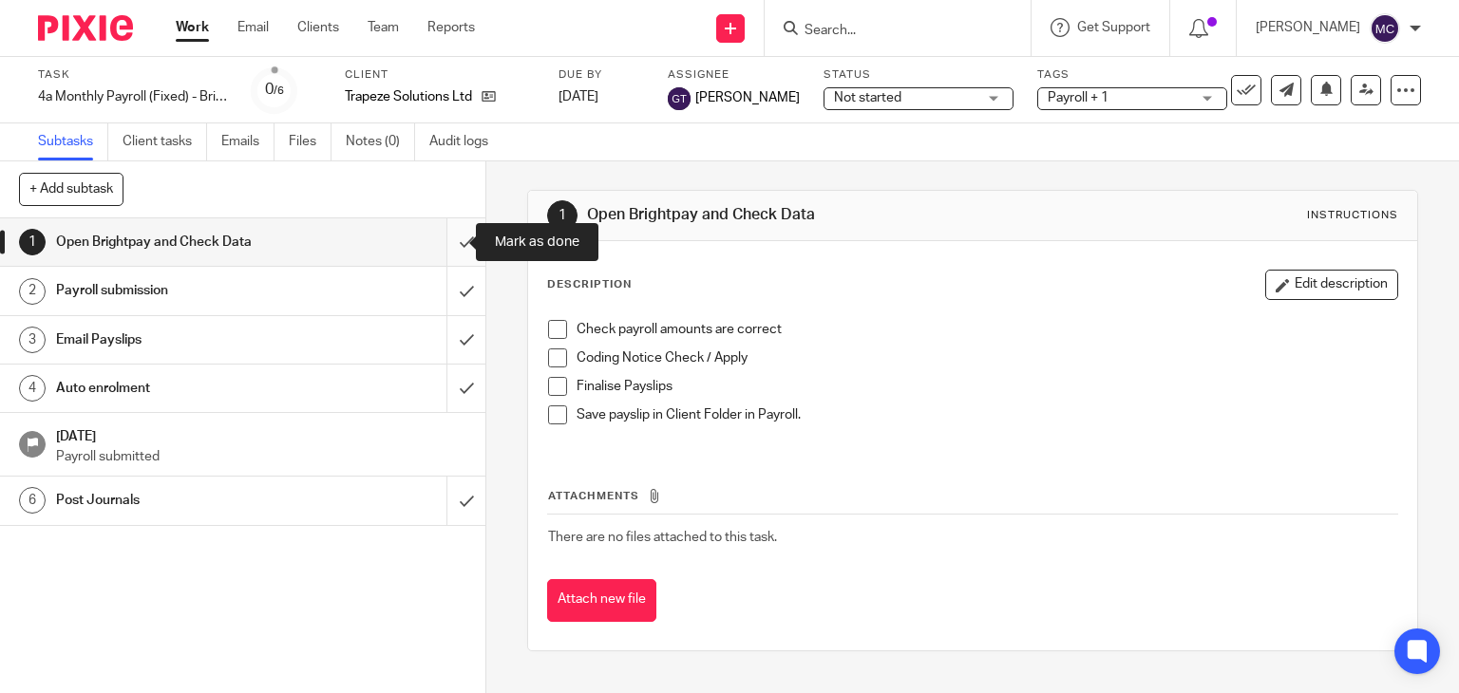
click at [438, 242] on input "submit" at bounding box center [242, 241] width 485 height 47
click at [445, 289] on input "submit" at bounding box center [242, 290] width 485 height 47
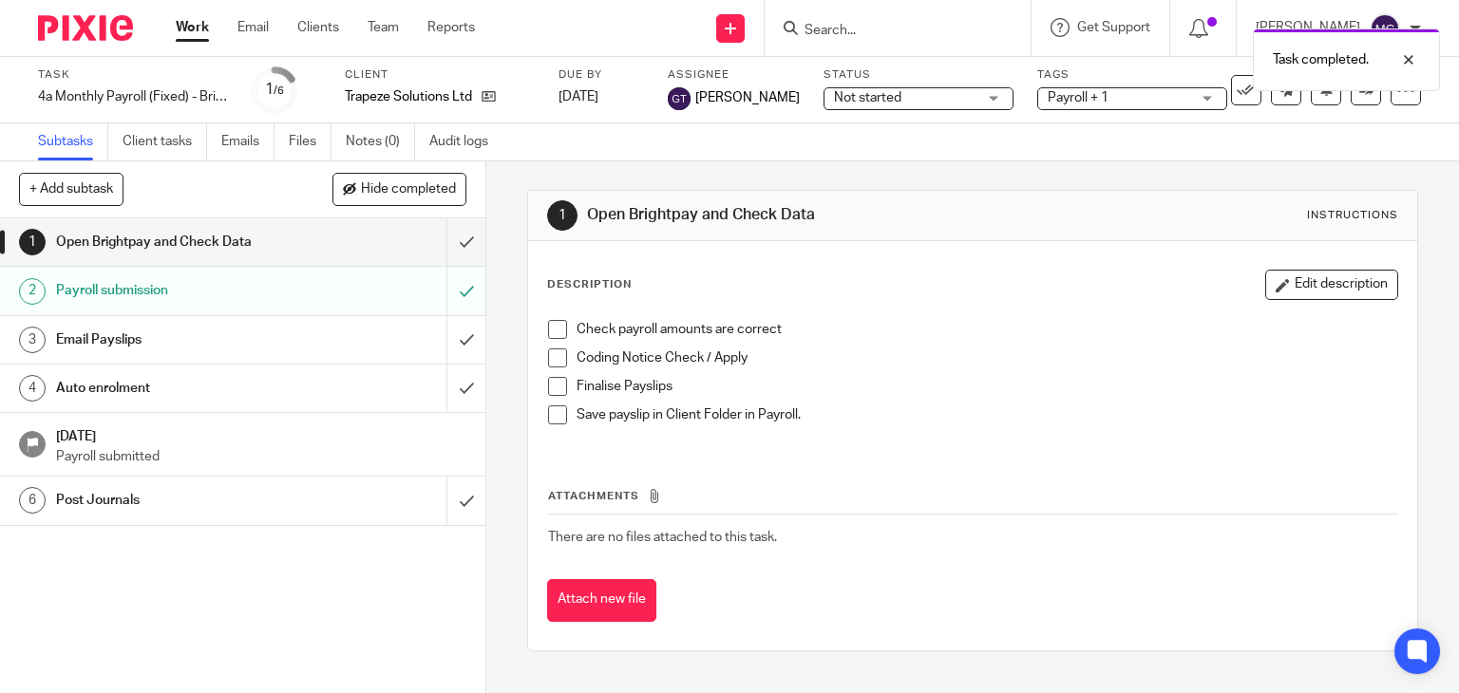
click at [362, 339] on div "Email Payslips" at bounding box center [241, 340] width 371 height 28
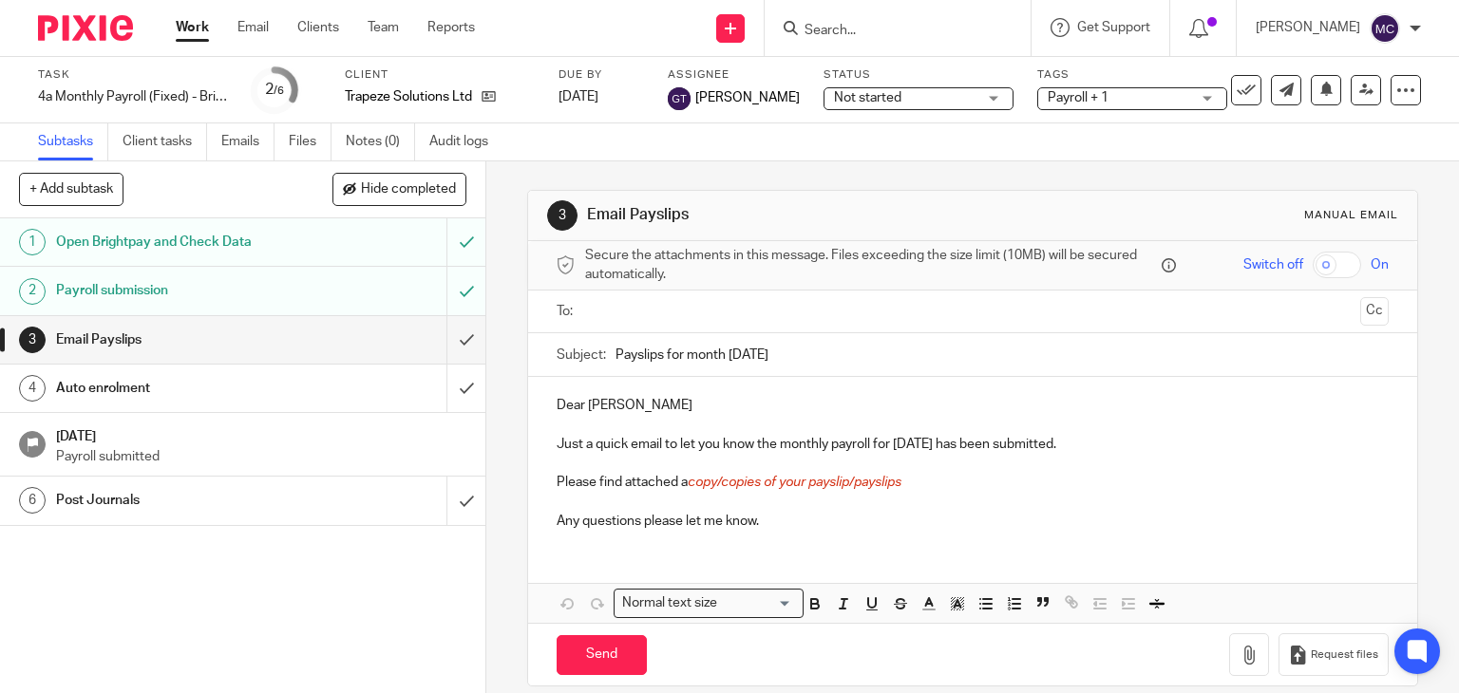
click at [558, 397] on p "Dear Christopher" at bounding box center [973, 405] width 833 height 19
click at [558, 408] on p "Dear Christopher" at bounding box center [973, 405] width 833 height 19
click at [653, 413] on p "Hi Christopher" at bounding box center [973, 405] width 833 height 19
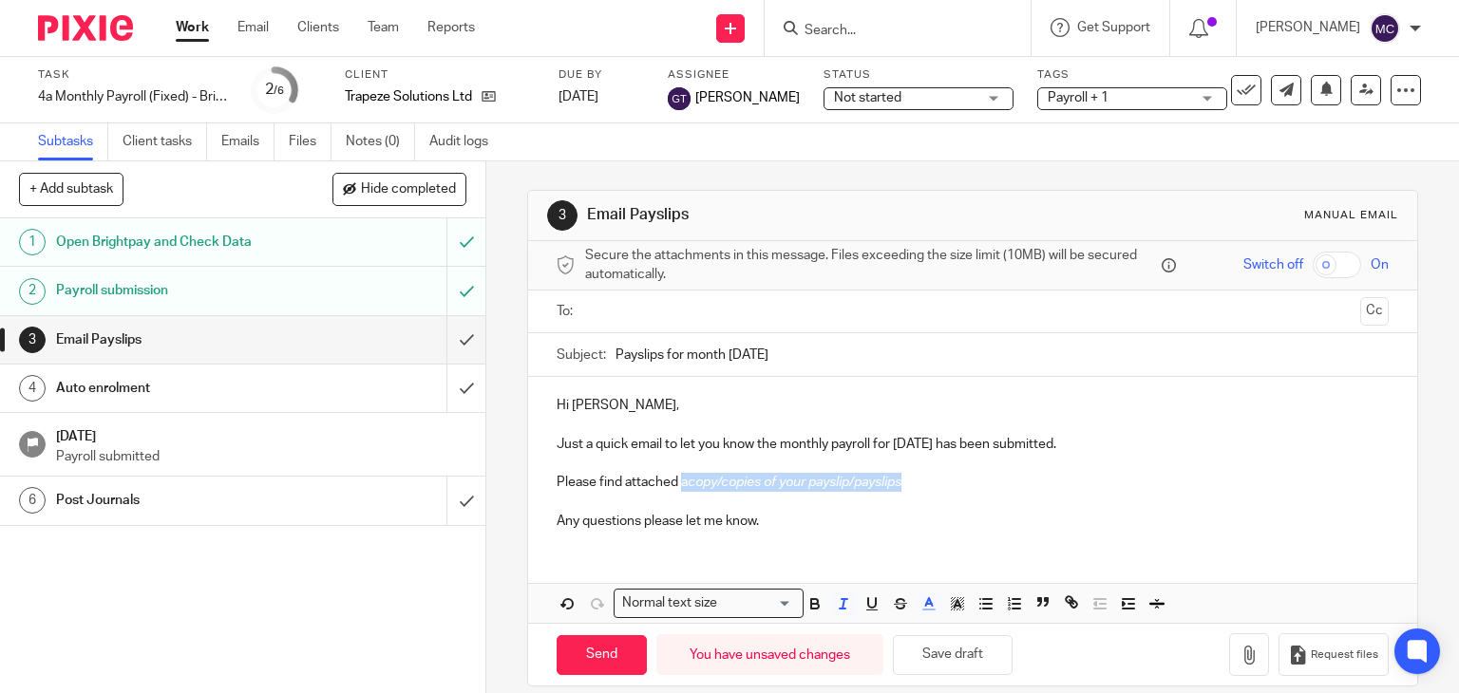
drag, startPoint x: 861, startPoint y: 483, endPoint x: 676, endPoint y: 484, distance: 184.3
click at [676, 484] on p "Please find attached a copy/copies of your payslip/payslips" at bounding box center [973, 482] width 833 height 19
click at [758, 462] on p at bounding box center [973, 463] width 833 height 19
click at [748, 490] on p "Please find attached a copy" at bounding box center [973, 482] width 833 height 19
click at [757, 477] on p "Please find attached a copy" at bounding box center [973, 482] width 833 height 19
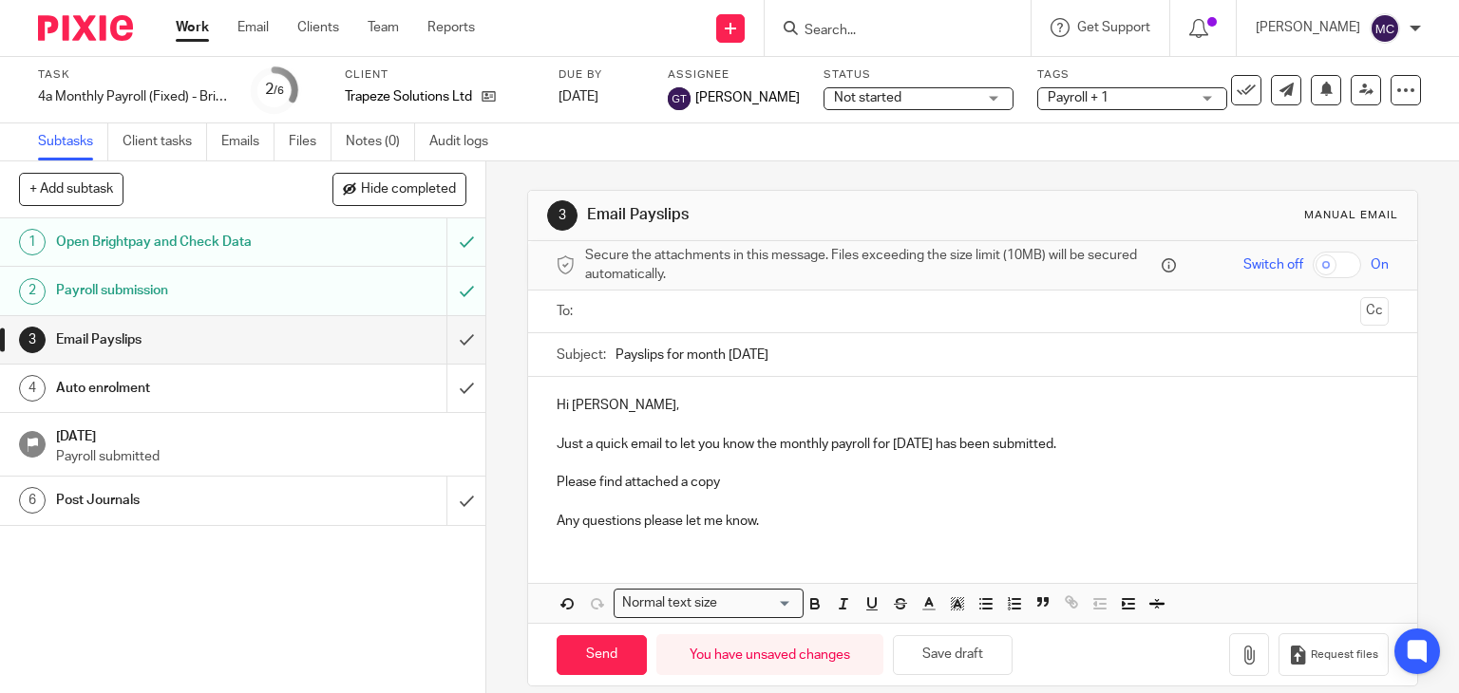
click at [757, 477] on p "Please find attached a copy" at bounding box center [973, 482] width 833 height 19
click at [739, 308] on input "text" at bounding box center [972, 312] width 761 height 22
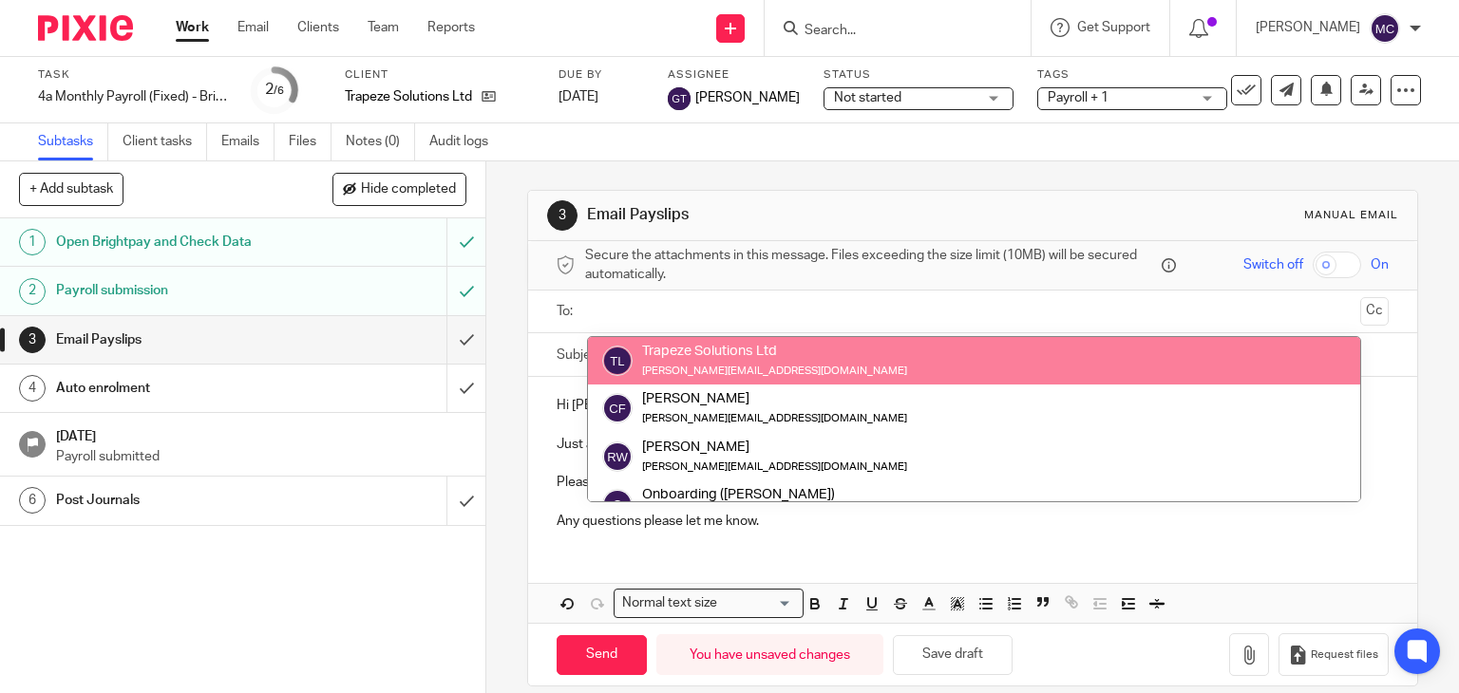
click at [772, 314] on input "text" at bounding box center [972, 312] width 761 height 22
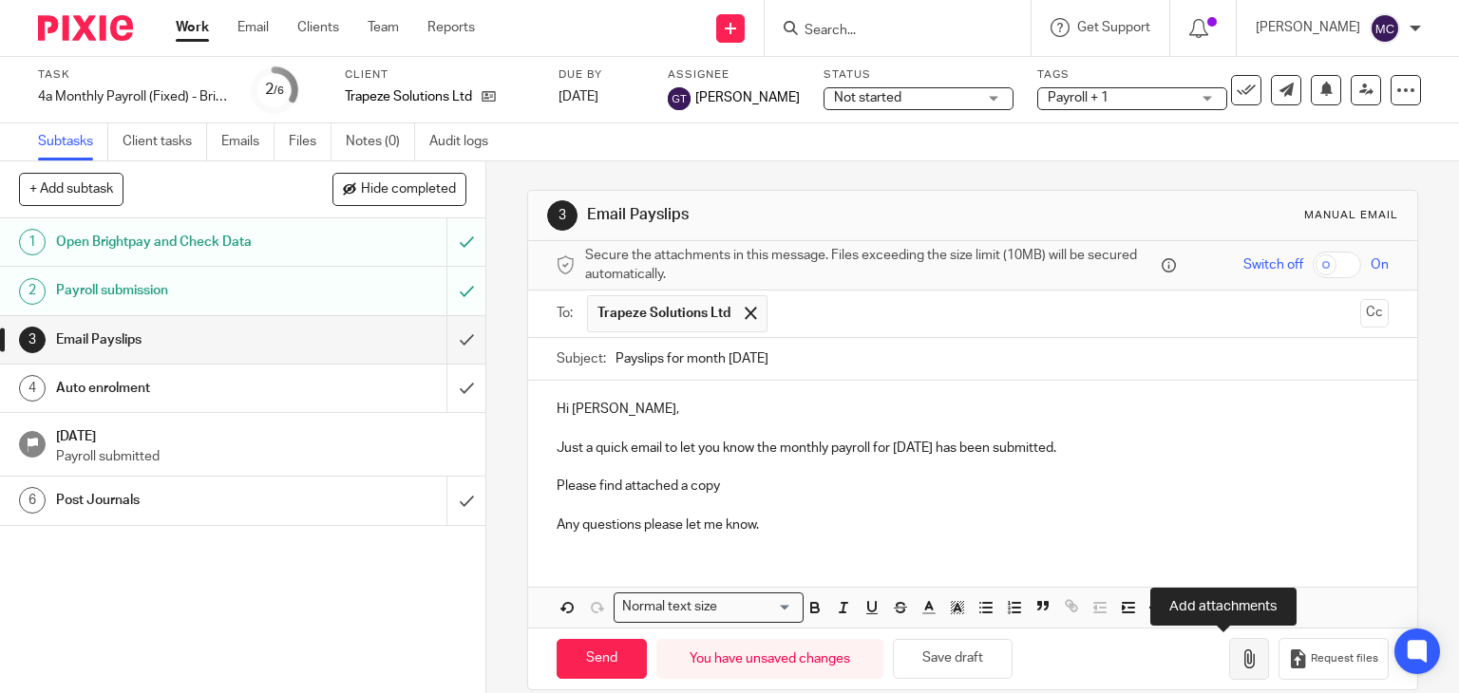
click at [1236, 660] on button "button" at bounding box center [1249, 659] width 40 height 43
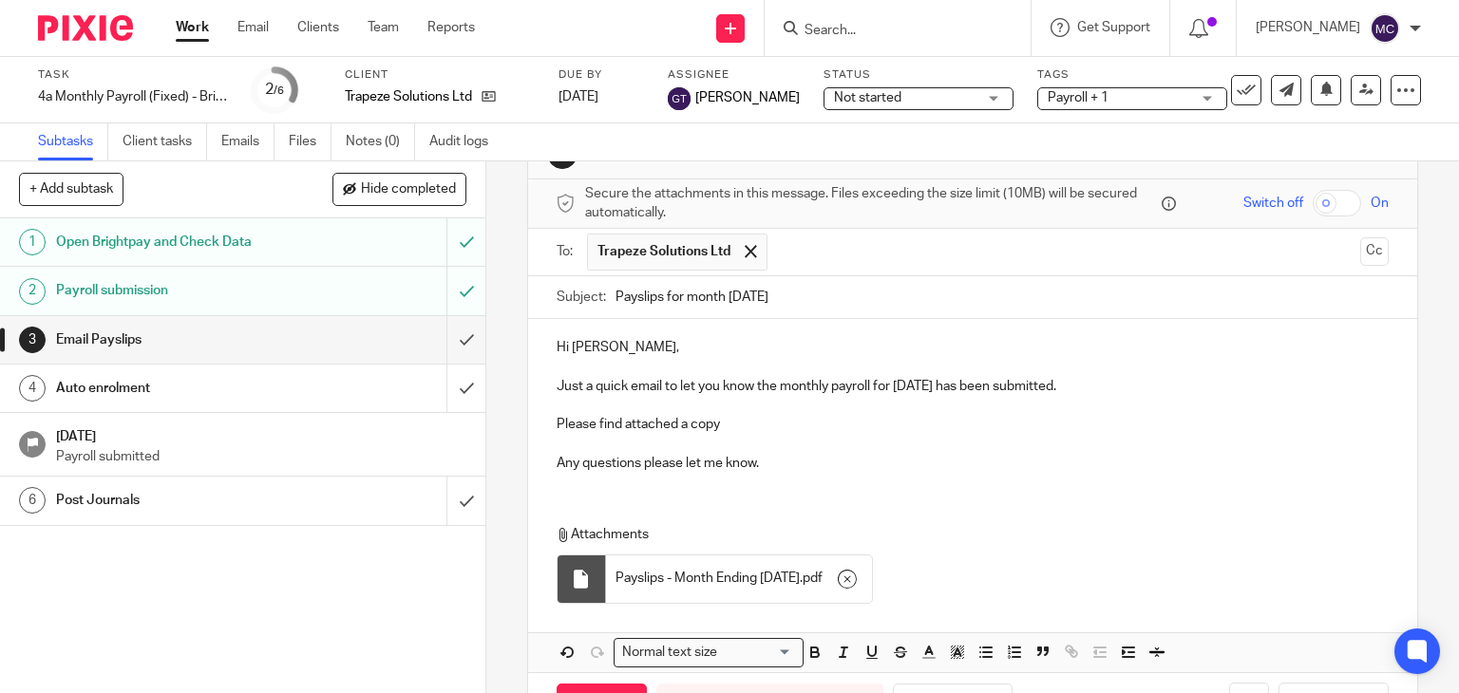
scroll to position [95, 0]
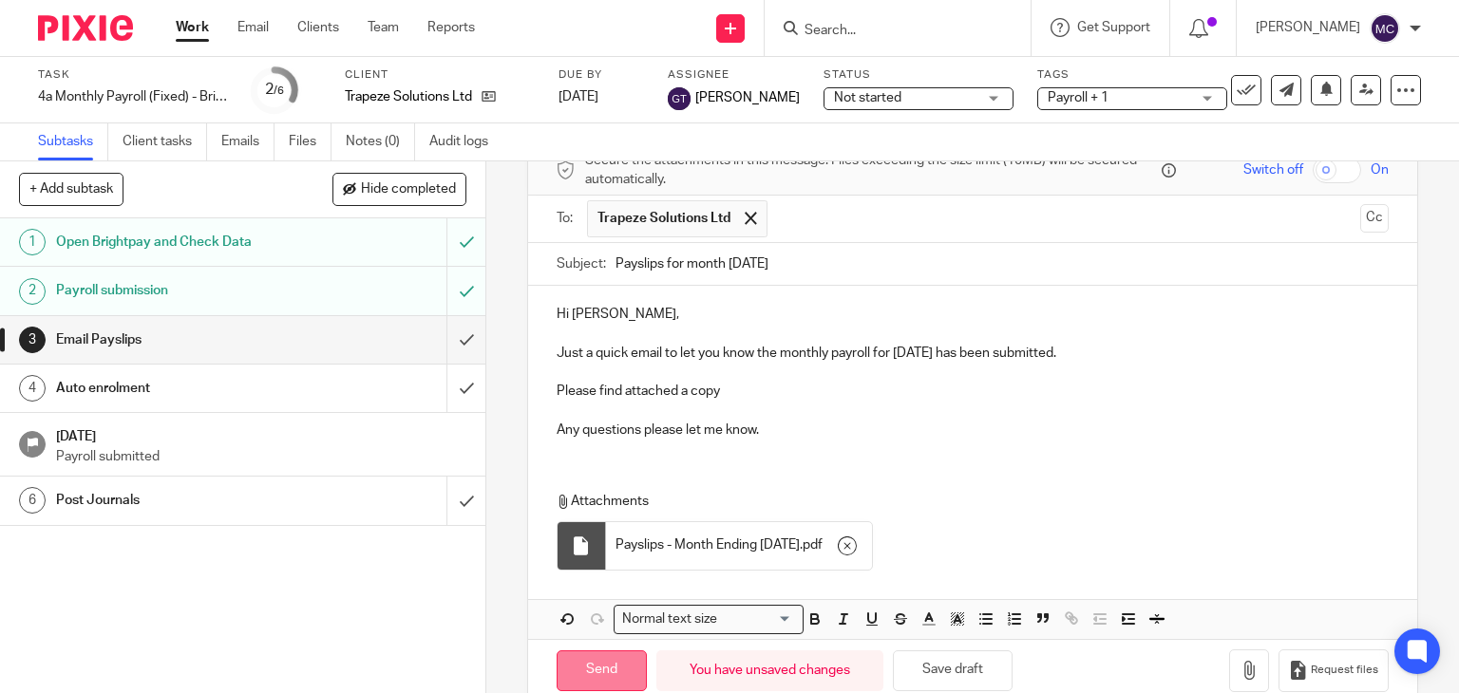
click at [604, 653] on input "Send" at bounding box center [602, 671] width 90 height 41
type input "Sent"
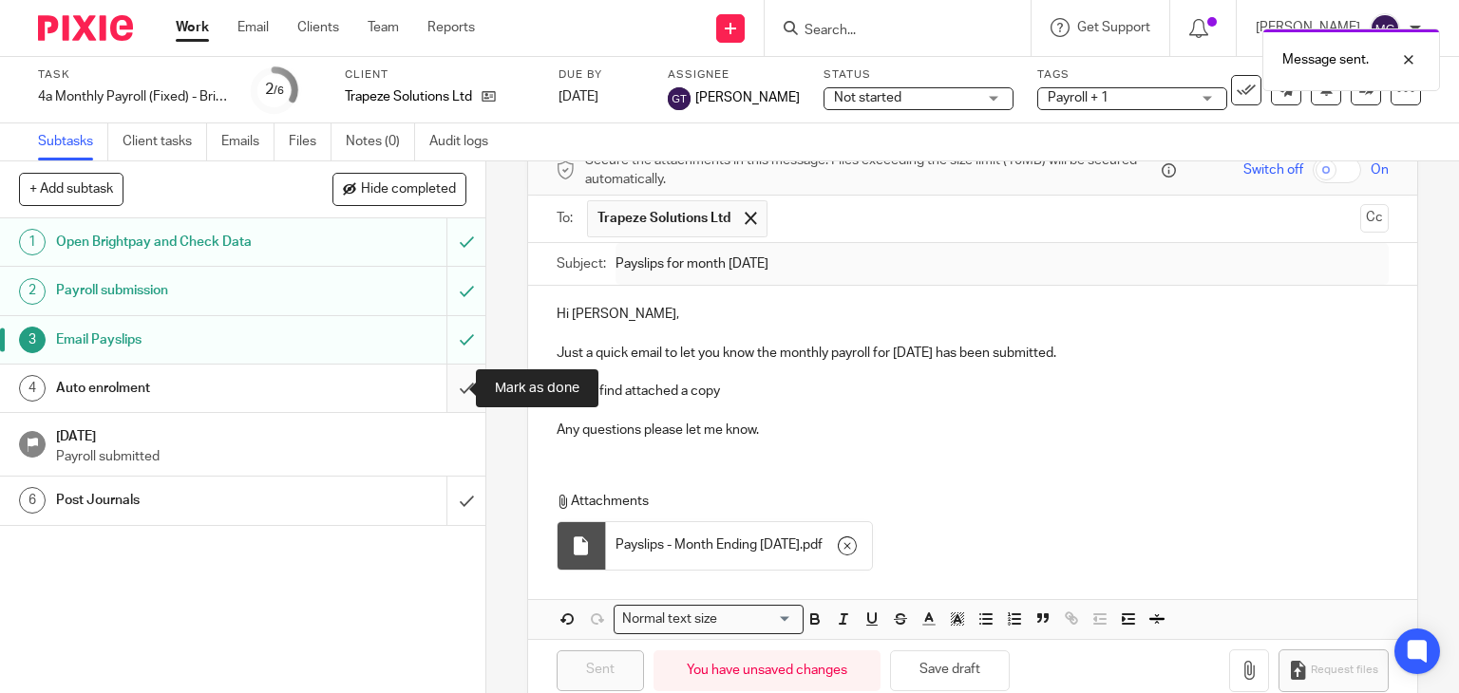
click at [445, 385] on input "submit" at bounding box center [242, 388] width 485 height 47
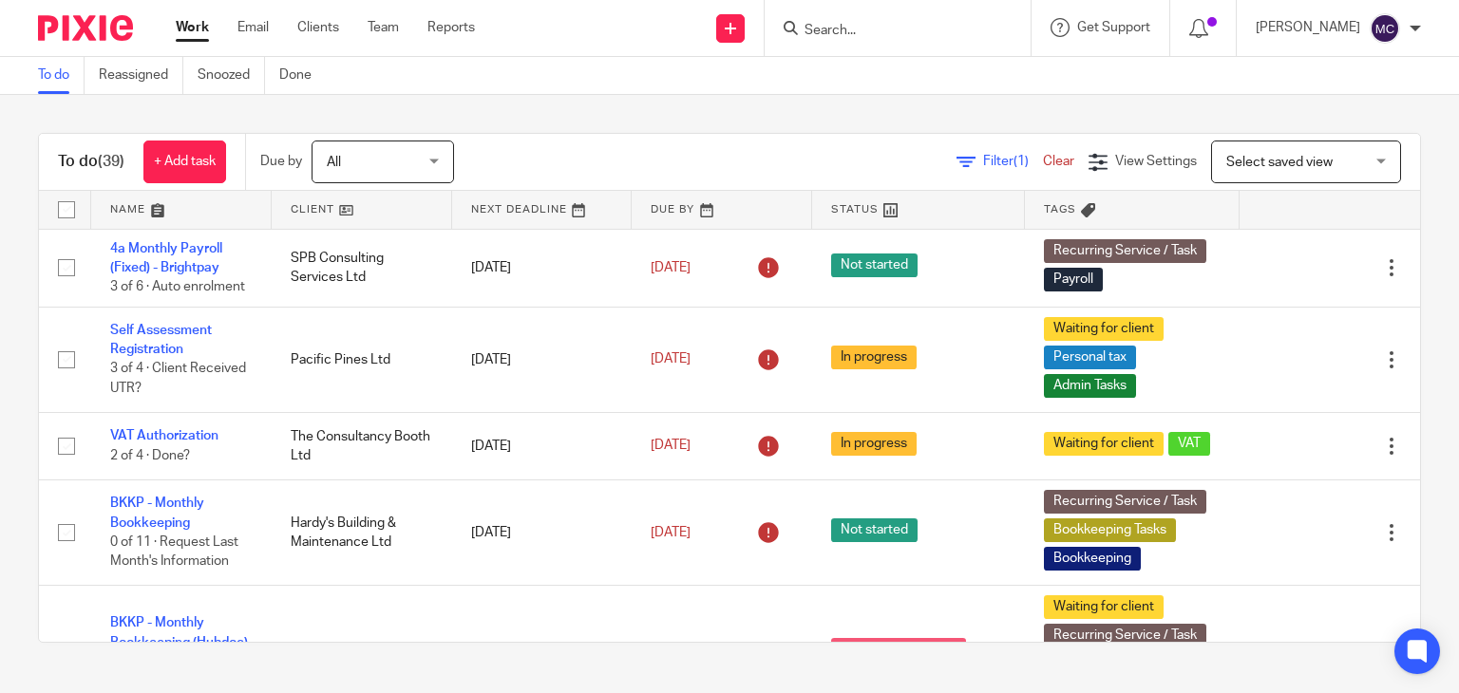
click at [878, 39] on input "Search" at bounding box center [888, 31] width 171 height 17
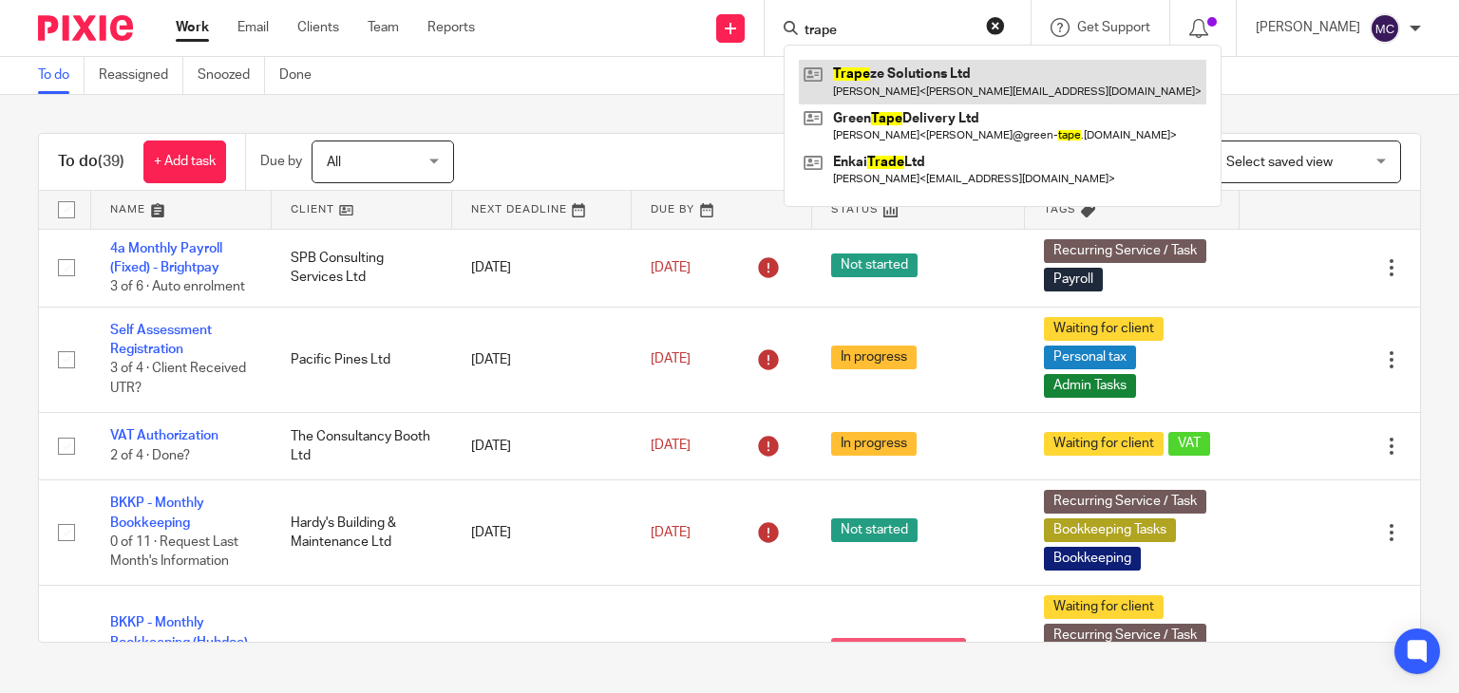
type input "trape"
click at [897, 91] on link at bounding box center [1002, 82] width 407 height 44
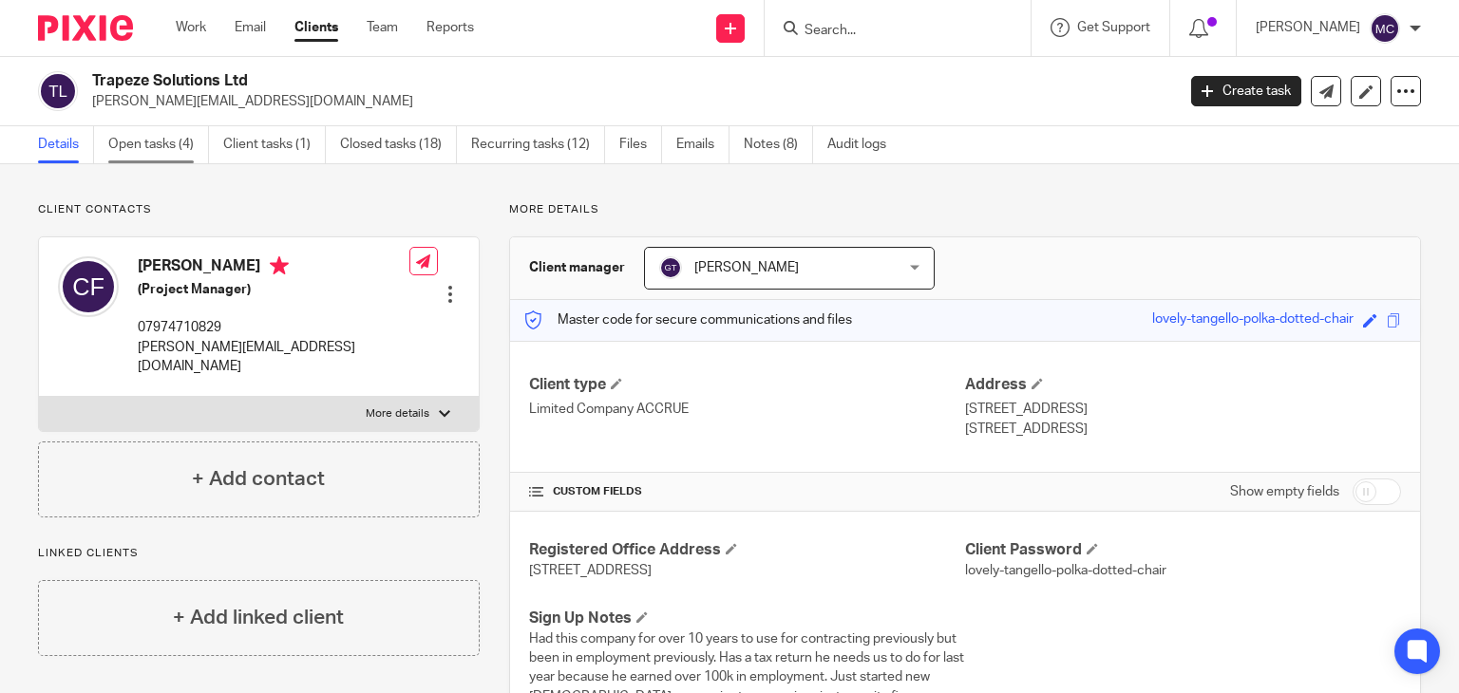
click at [173, 151] on link "Open tasks (4)" at bounding box center [158, 144] width 101 height 37
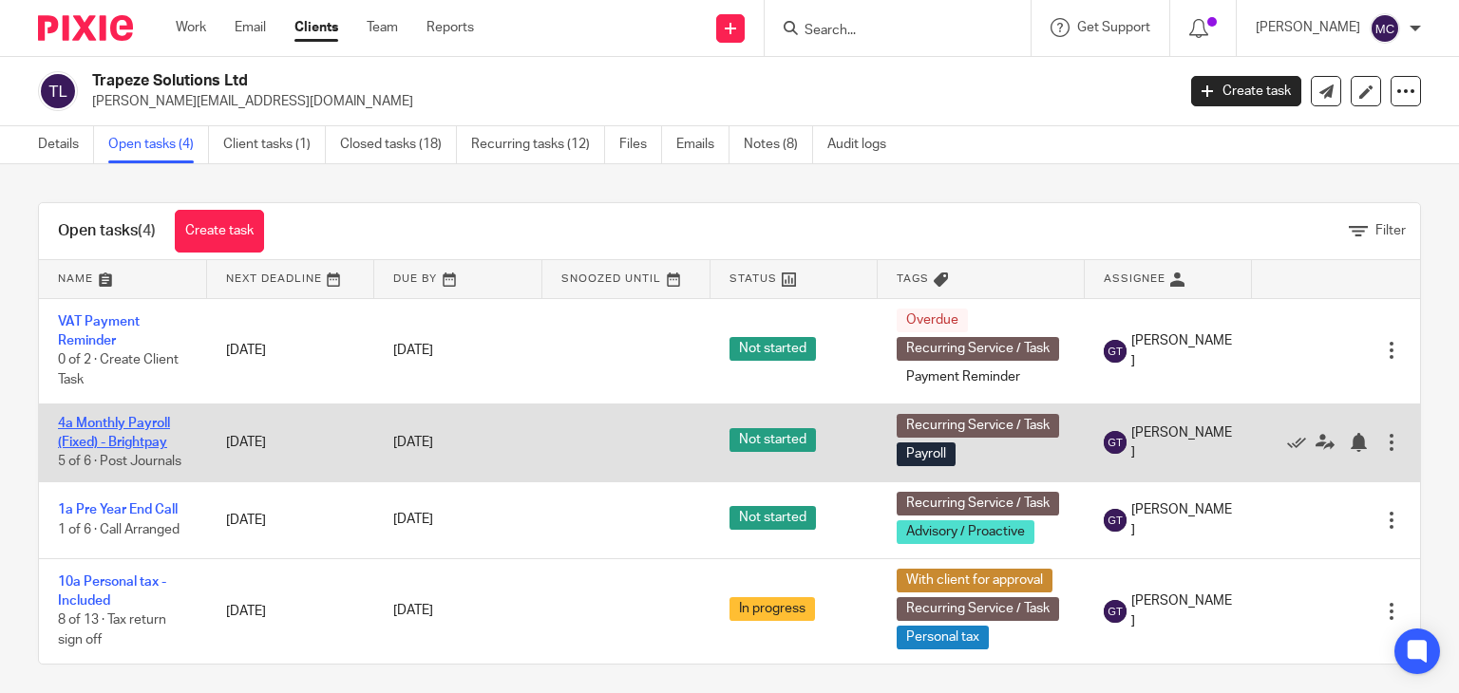
click at [133, 426] on link "4a Monthly Payroll (Fixed) - Brightpay" at bounding box center [114, 433] width 112 height 32
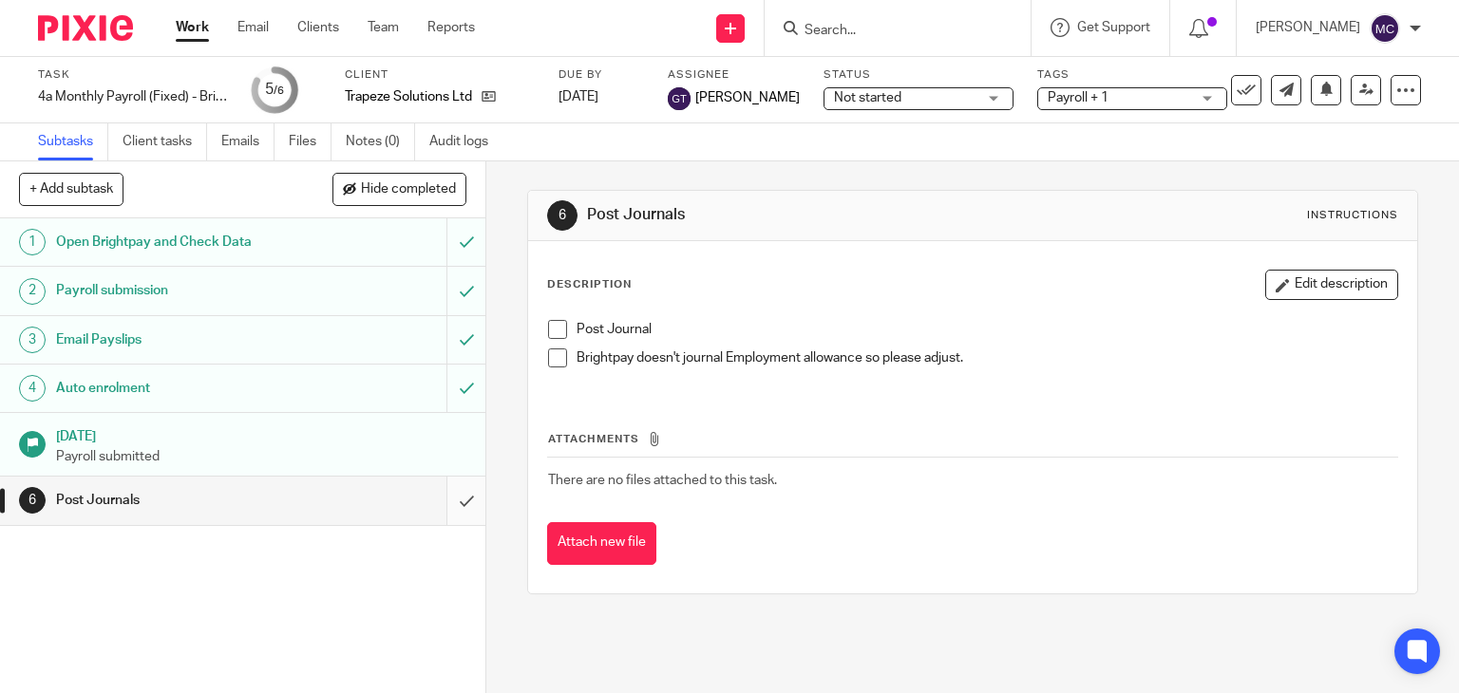
click at [456, 495] on input "submit" at bounding box center [242, 500] width 485 height 47
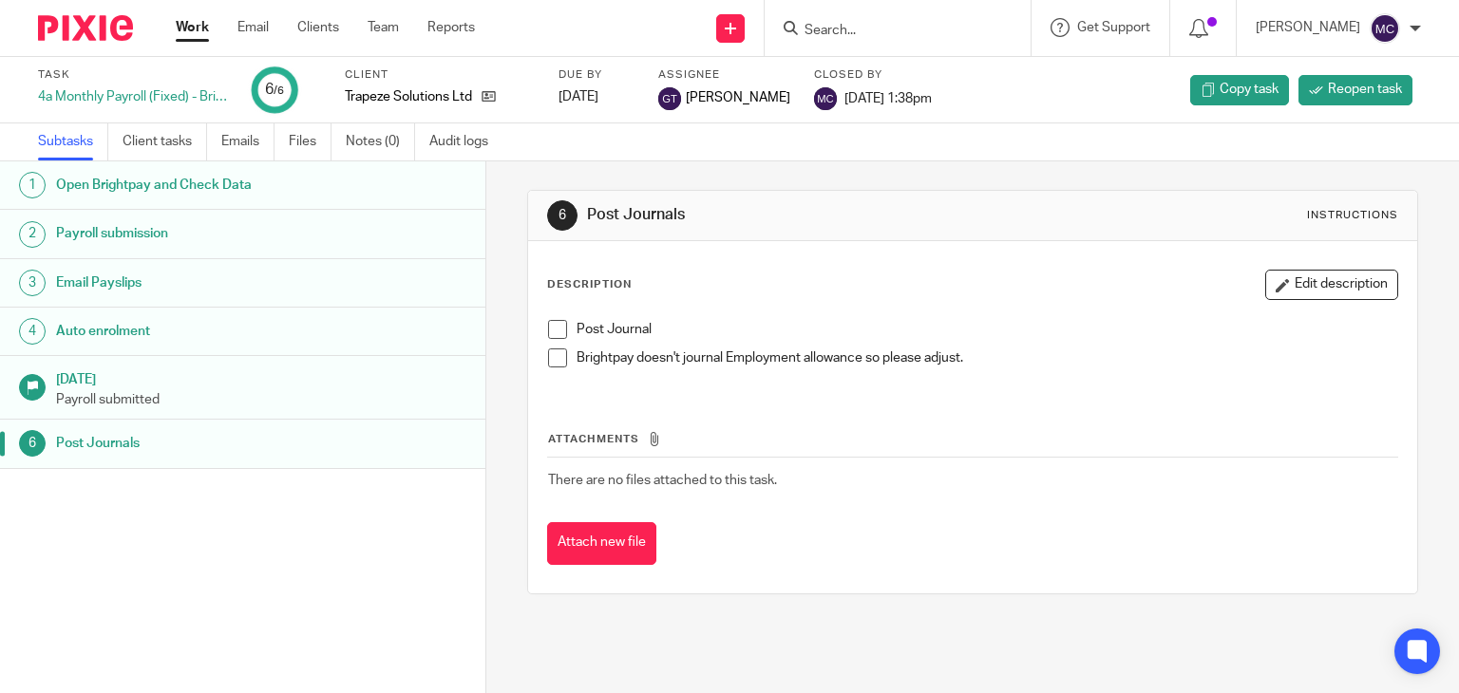
click at [843, 34] on input "Search" at bounding box center [888, 31] width 171 height 17
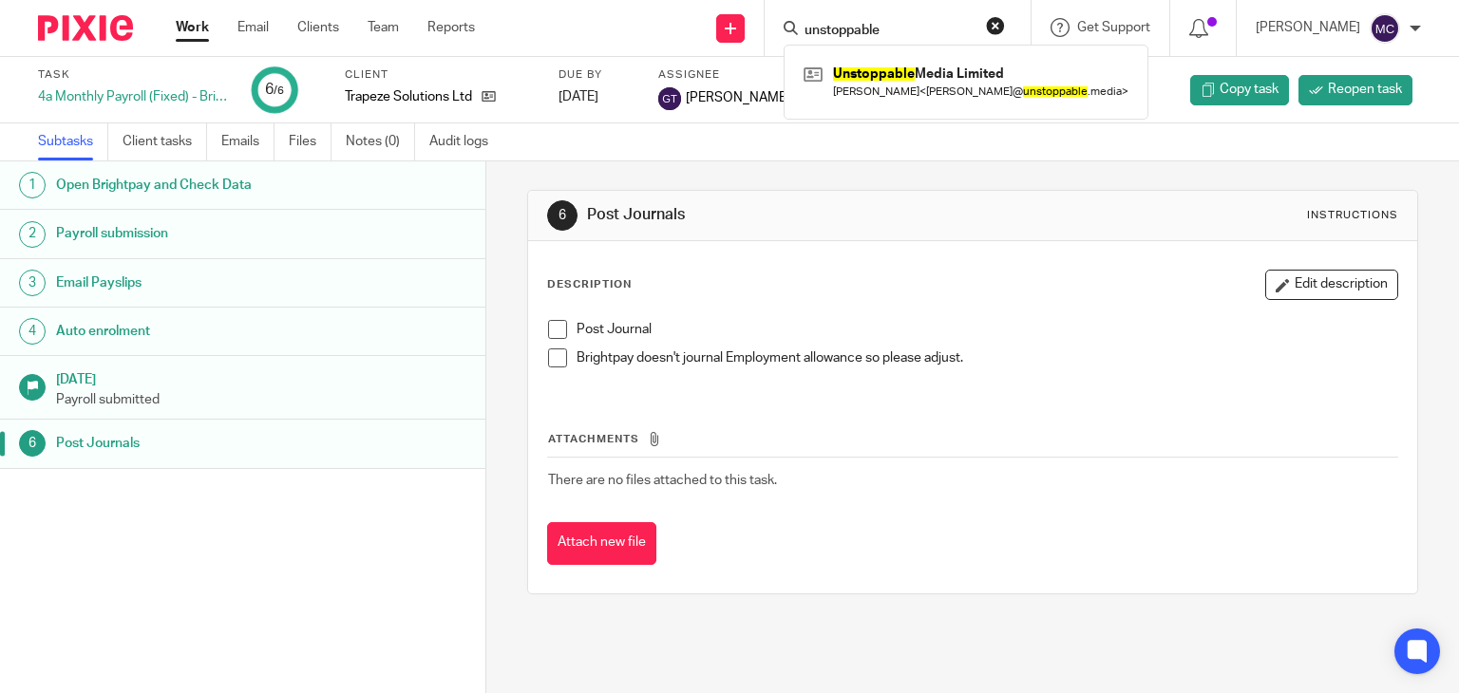
type input "unstoppable"
click at [972, 113] on div "Unstoppable Media Limited [PERSON_NAME] < [PERSON_NAME]@ unstoppable .media >" at bounding box center [966, 82] width 365 height 74
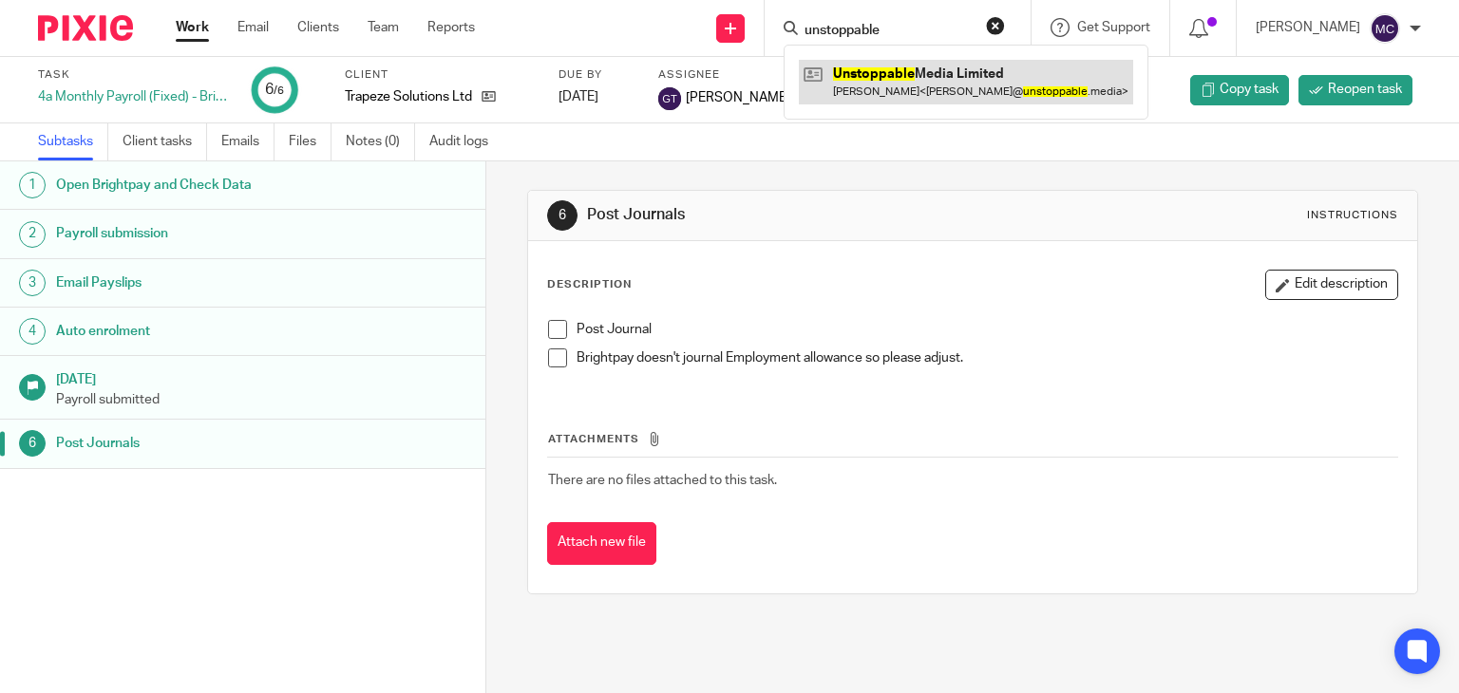
click at [965, 85] on link at bounding box center [966, 82] width 334 height 44
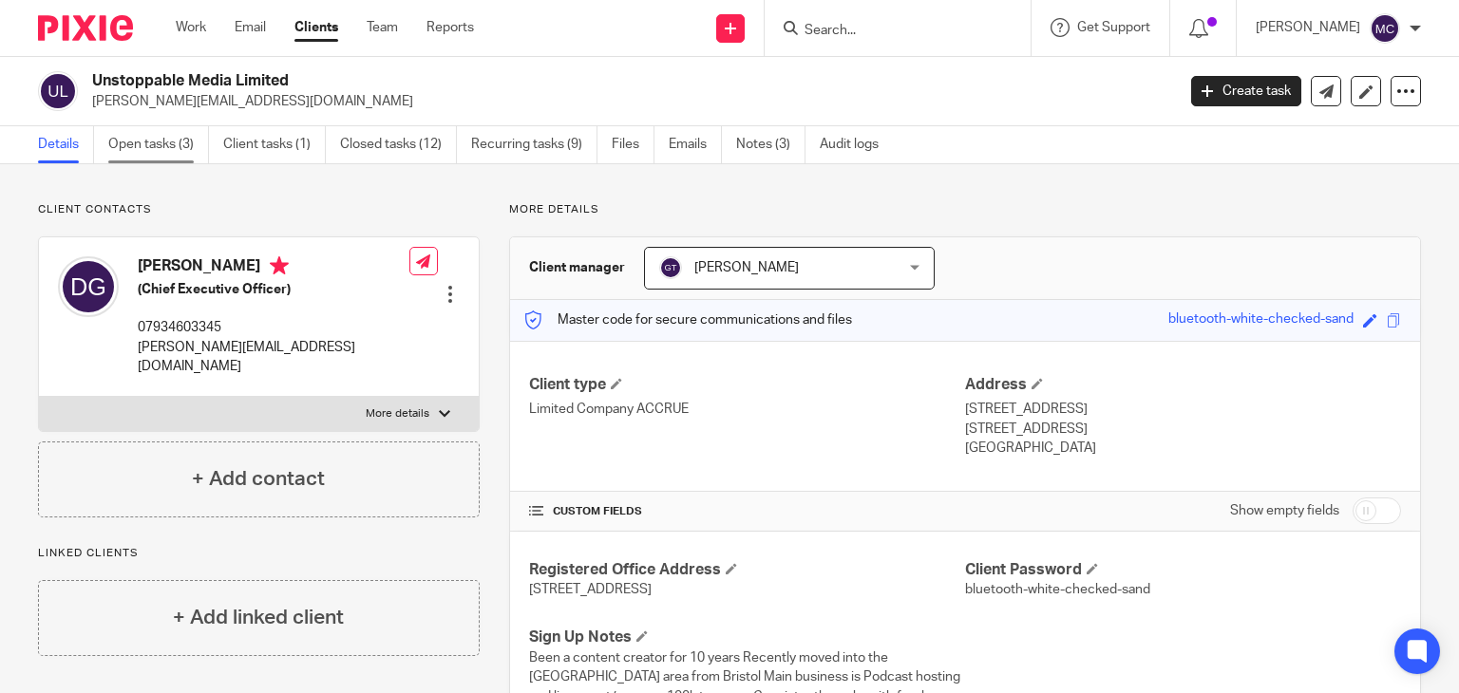
click at [153, 132] on link "Open tasks (3)" at bounding box center [158, 144] width 101 height 37
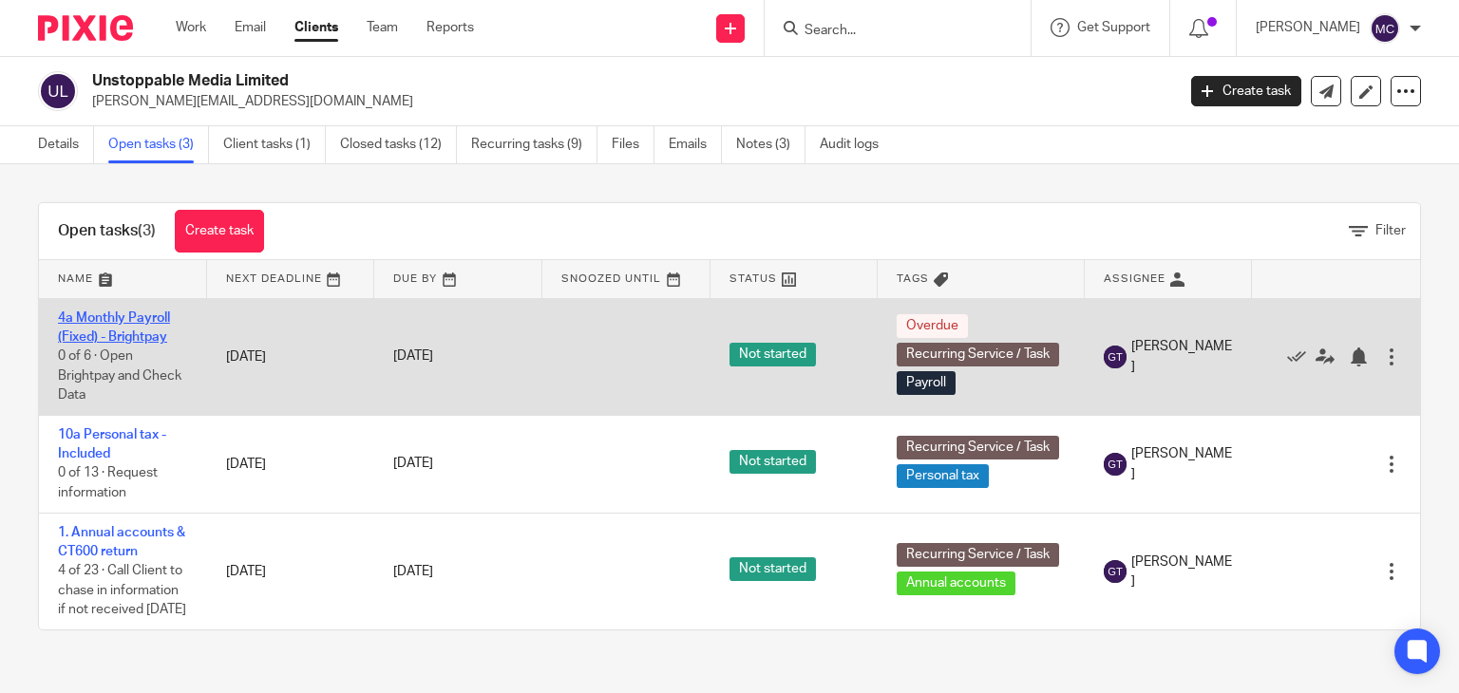
click at [137, 336] on link "4a Monthly Payroll (Fixed) - Brightpay" at bounding box center [114, 328] width 112 height 32
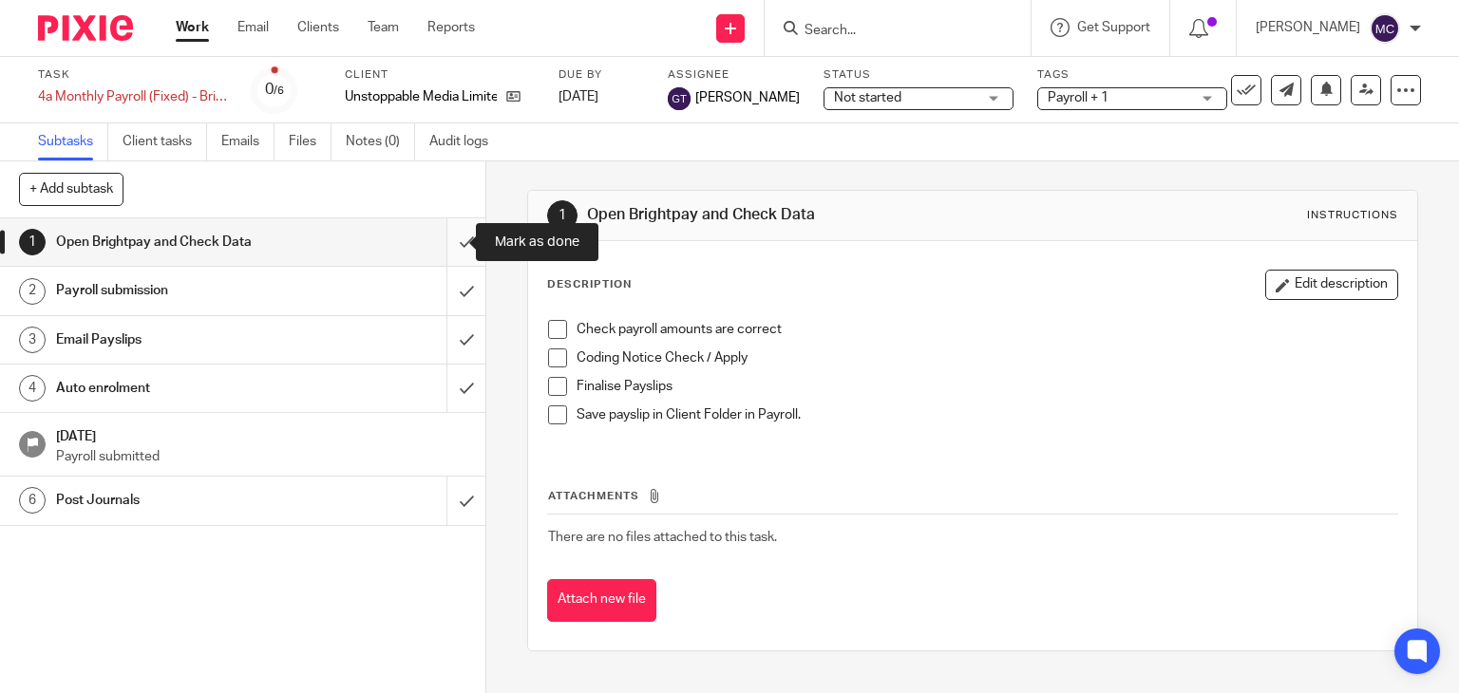
click at [460, 246] on input "submit" at bounding box center [242, 241] width 485 height 47
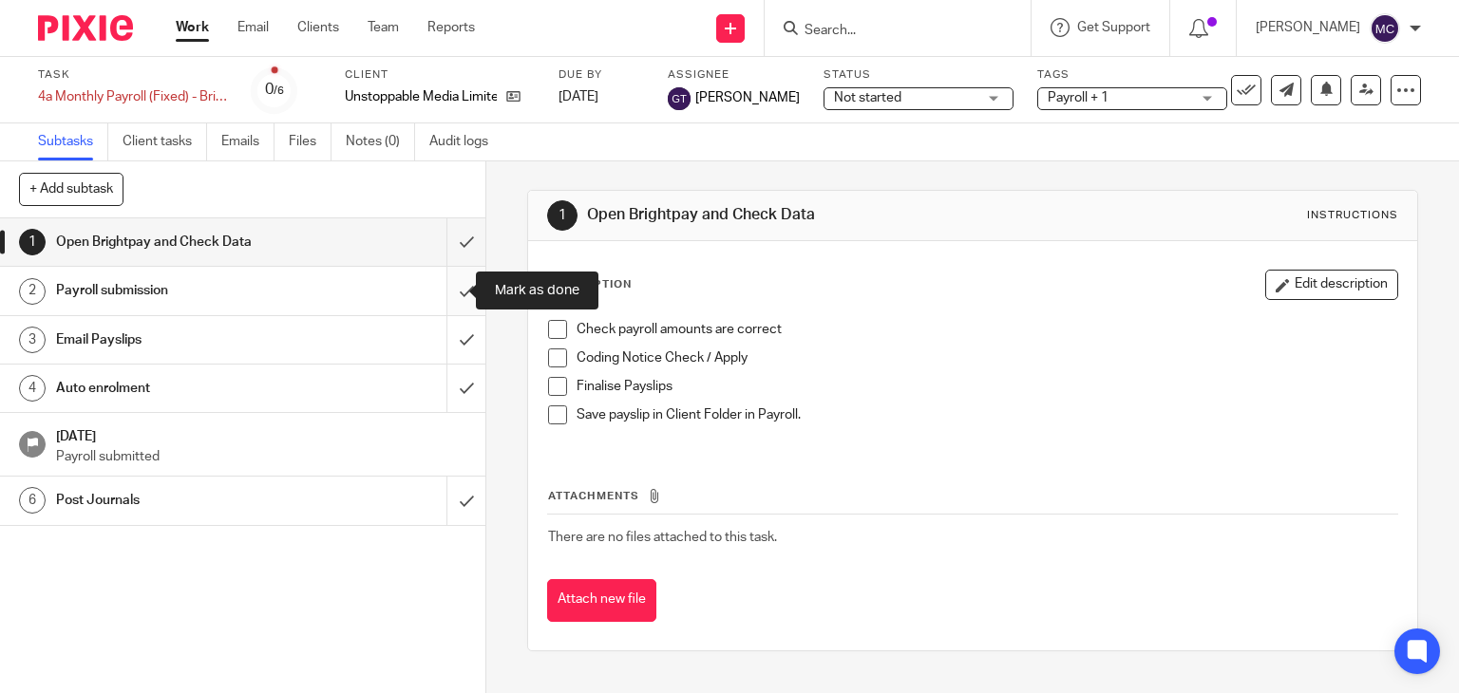
click at [444, 286] on input "submit" at bounding box center [242, 290] width 485 height 47
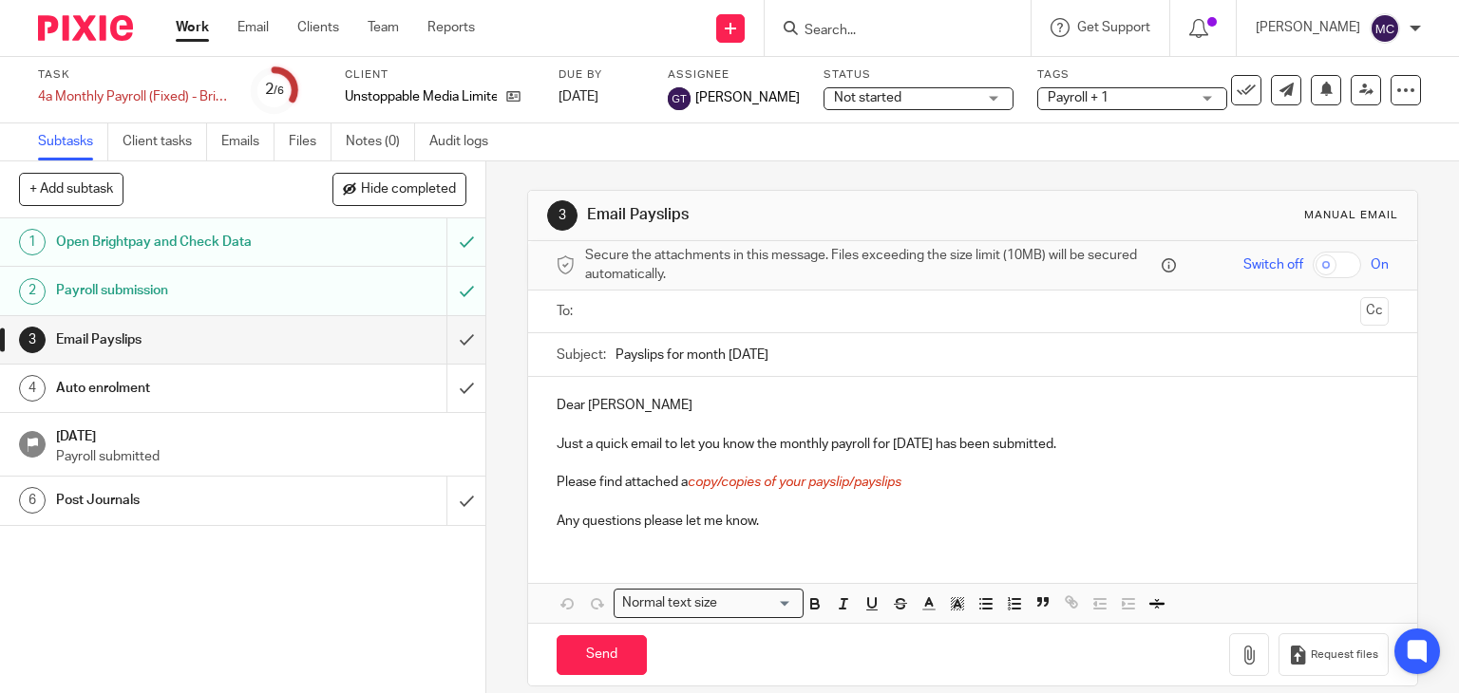
click at [571, 402] on p "Dear [PERSON_NAME]" at bounding box center [973, 405] width 833 height 19
click at [646, 411] on p "Hi [PERSON_NAME]" at bounding box center [973, 405] width 833 height 19
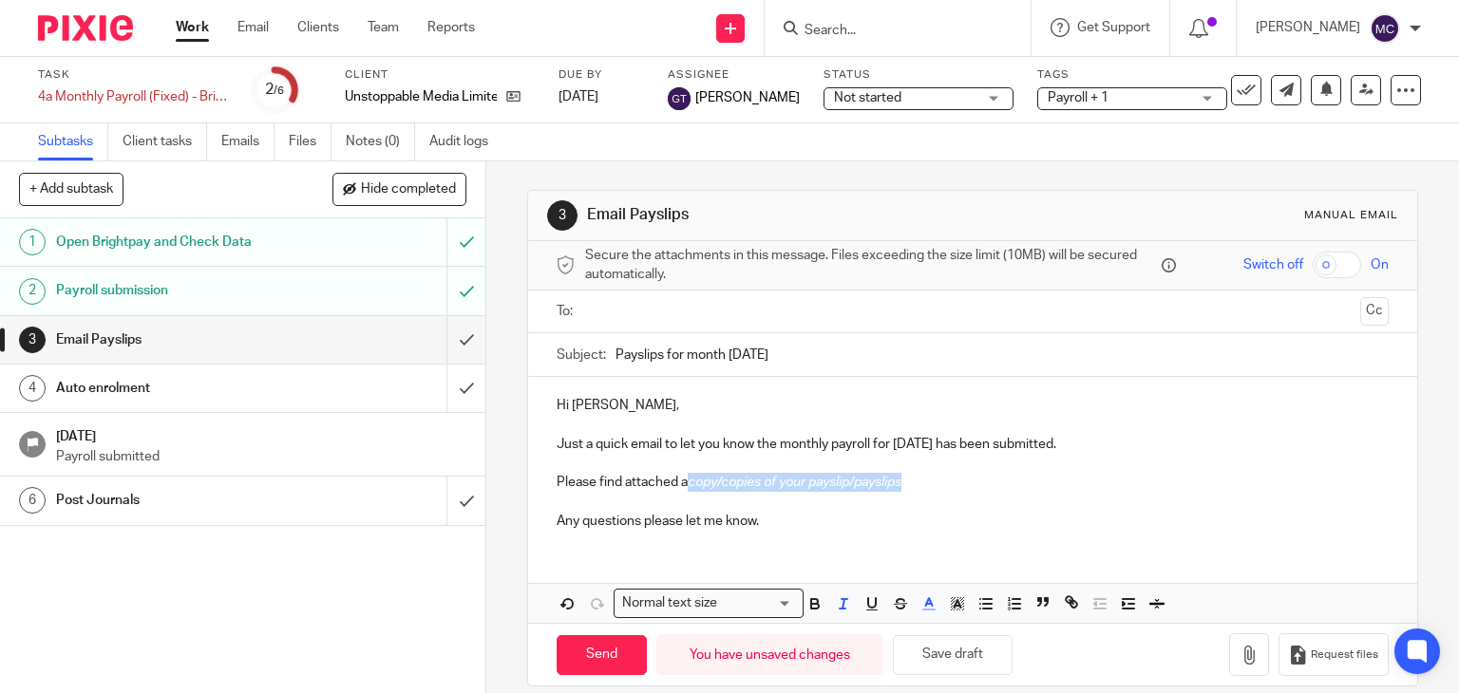
drag, startPoint x: 905, startPoint y: 483, endPoint x: 682, endPoint y: 488, distance: 223.3
click at [682, 488] on p "Please find attached a copy/copies of your payslip/payslips" at bounding box center [973, 482] width 833 height 19
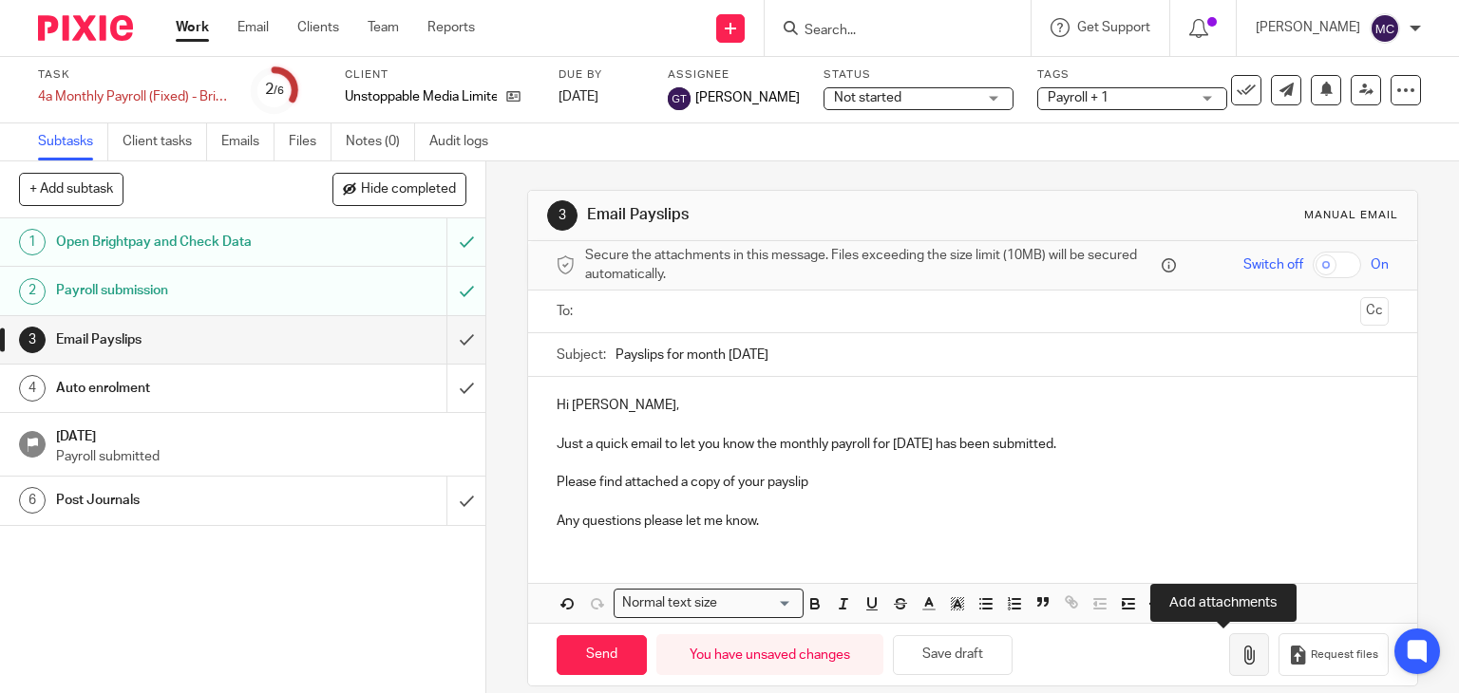
click at [1239, 646] on icon "button" at bounding box center [1248, 655] width 19 height 19
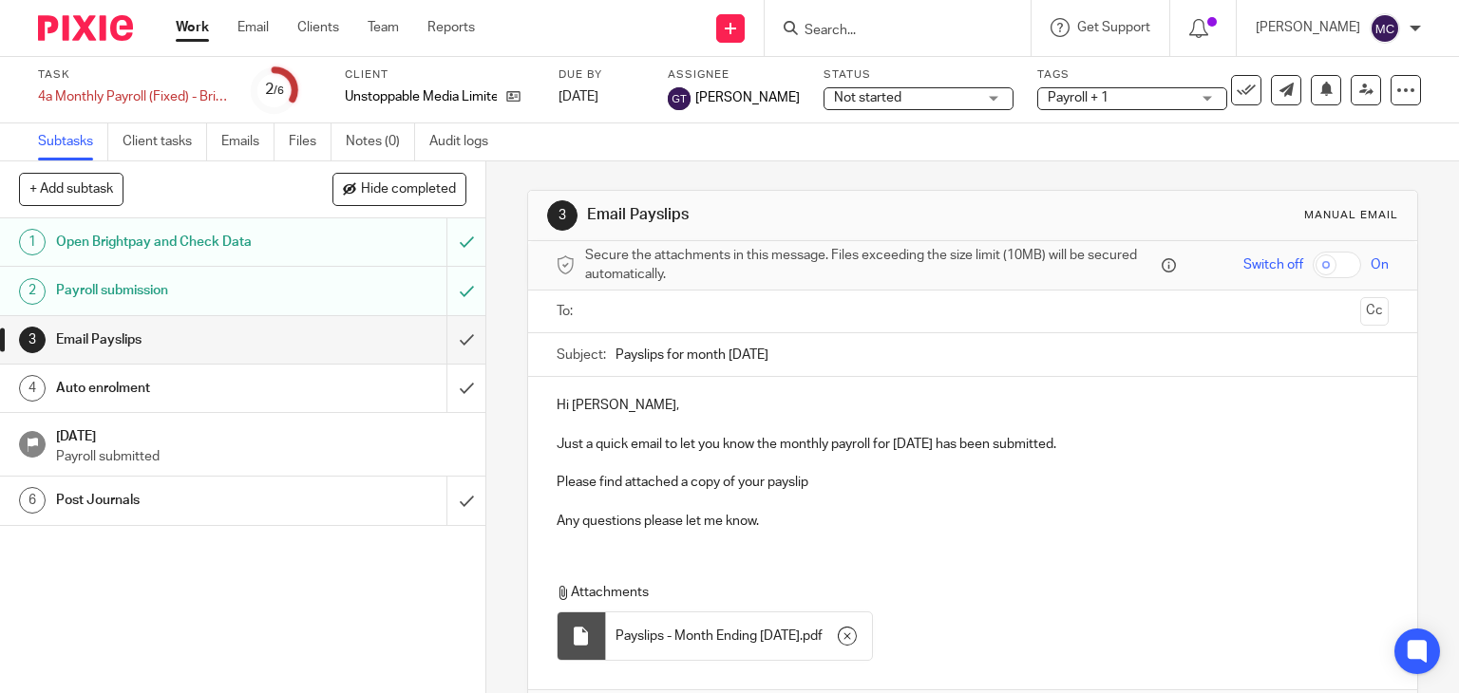
click at [642, 312] on input "text" at bounding box center [972, 312] width 761 height 22
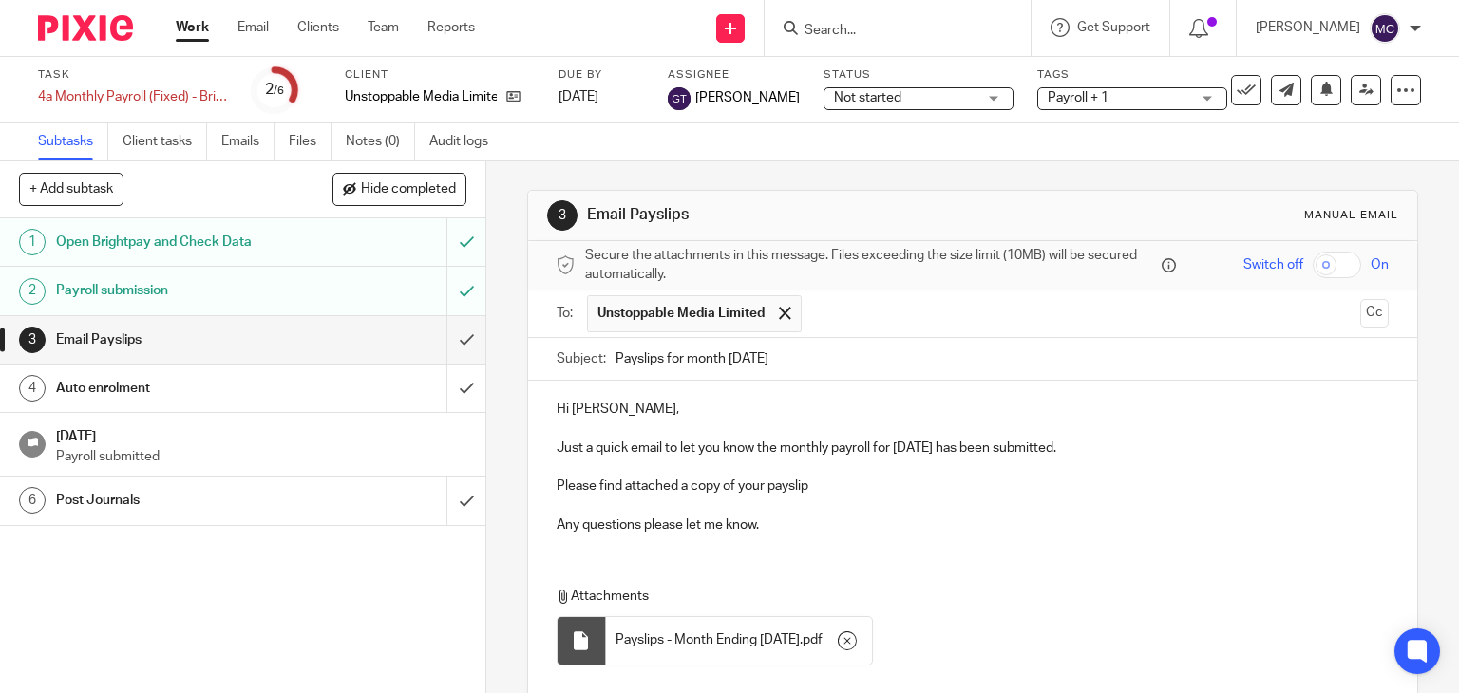
click at [775, 522] on p "Any questions please let me know." at bounding box center [973, 525] width 833 height 19
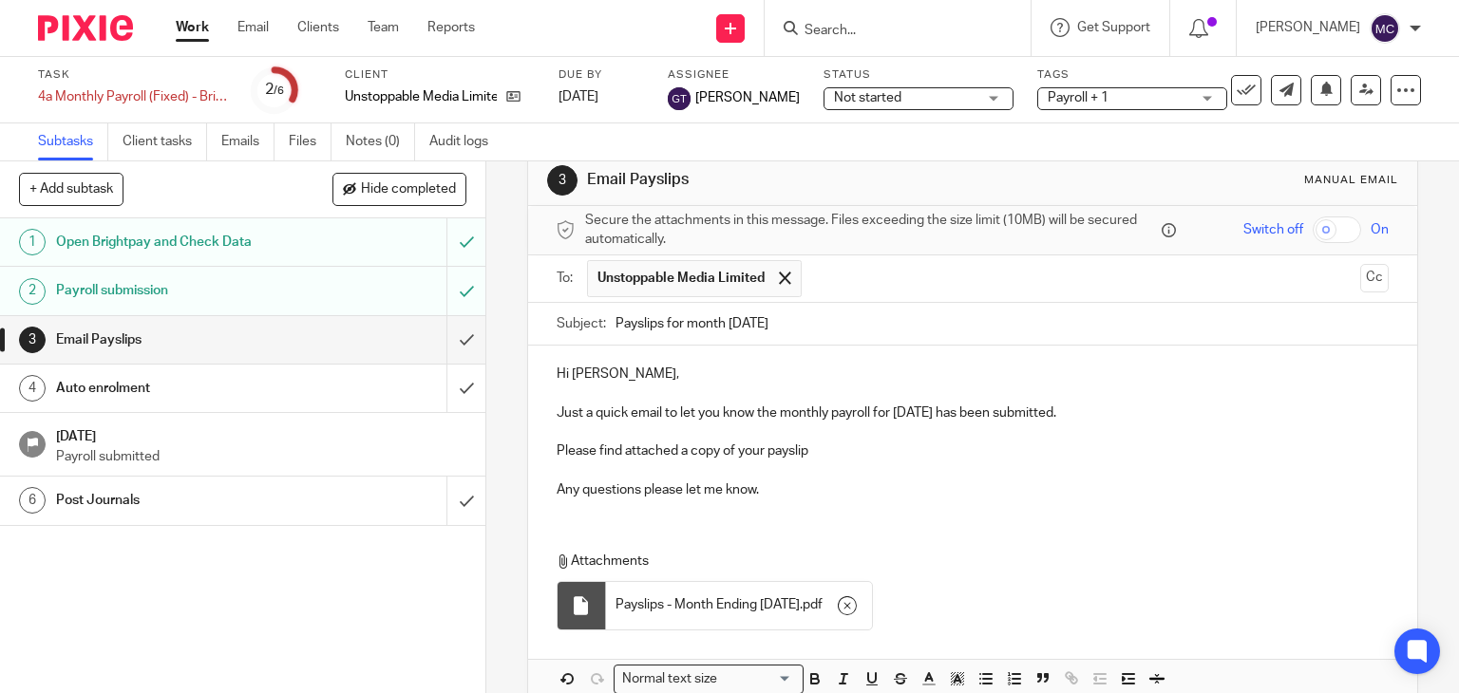
scroll to position [130, 0]
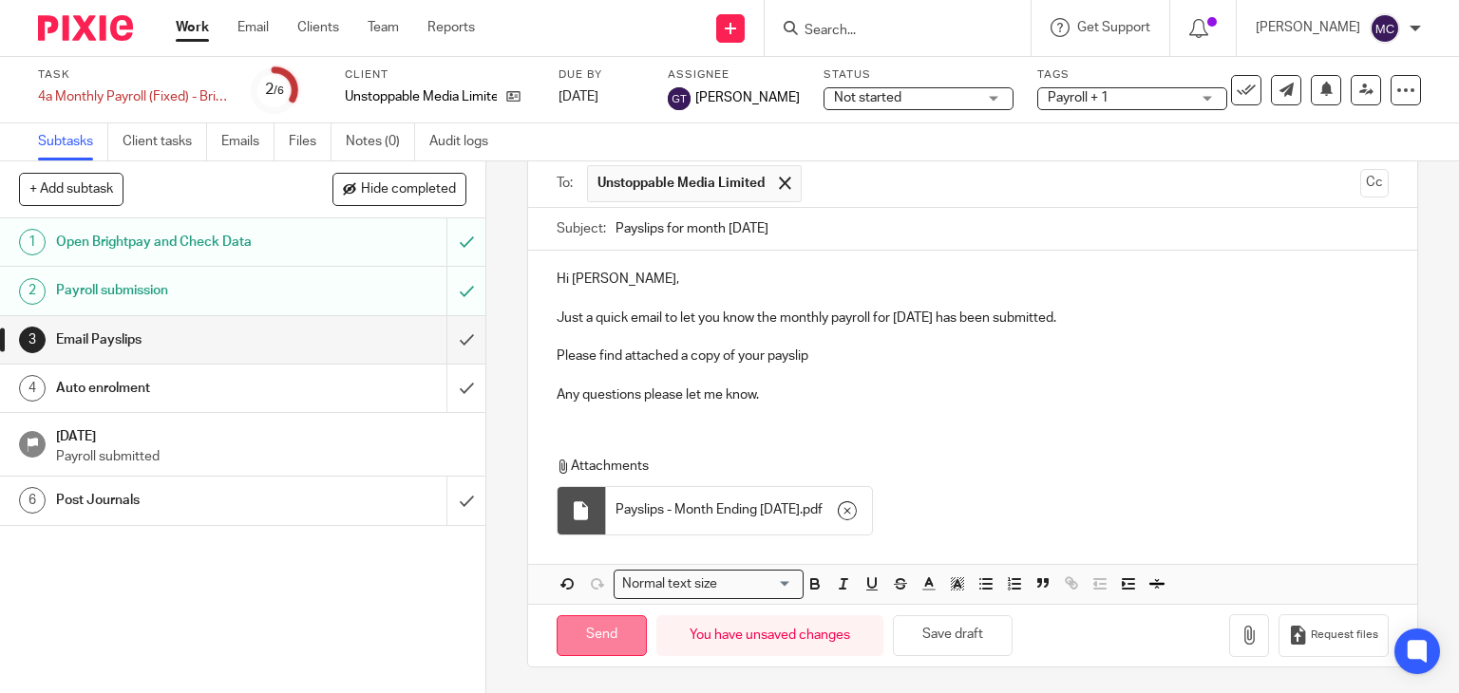
click at [580, 632] on input "Send" at bounding box center [602, 635] width 90 height 41
type input "Sent"
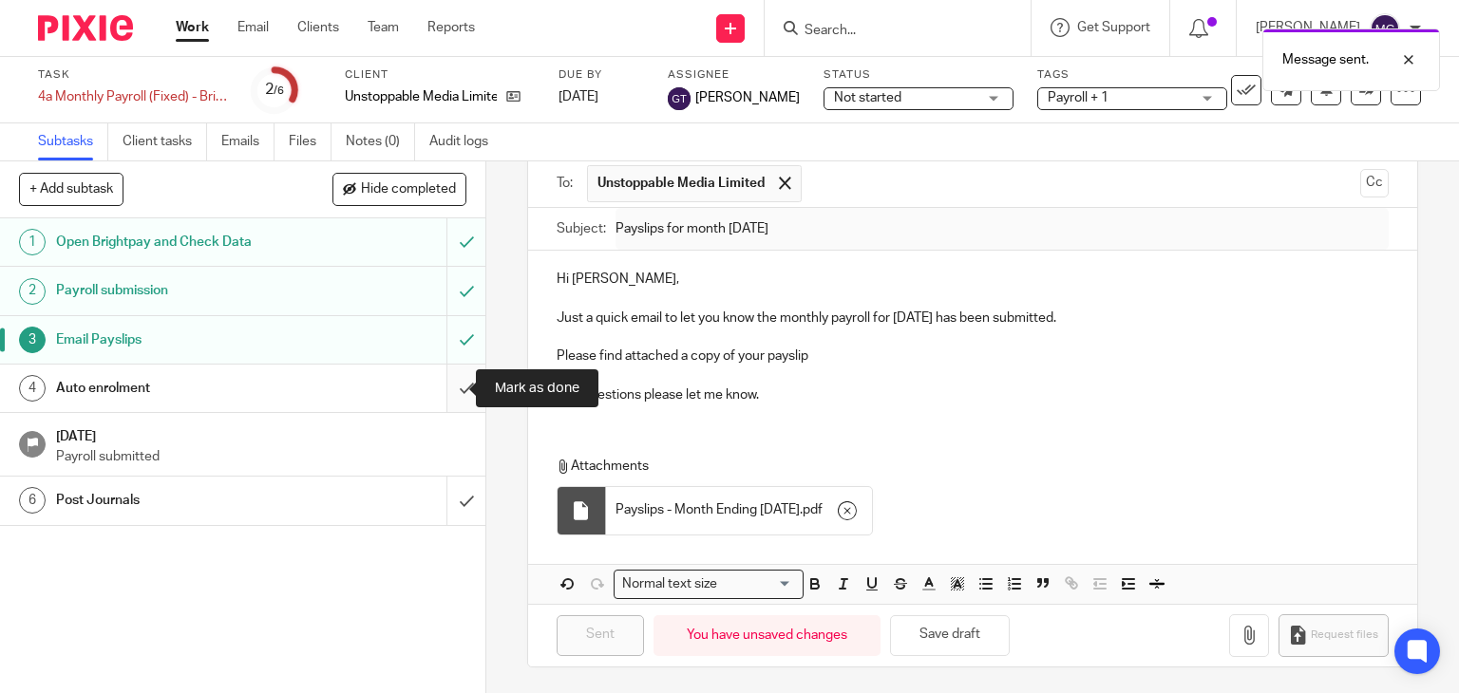
click at [448, 404] on input "submit" at bounding box center [242, 388] width 485 height 47
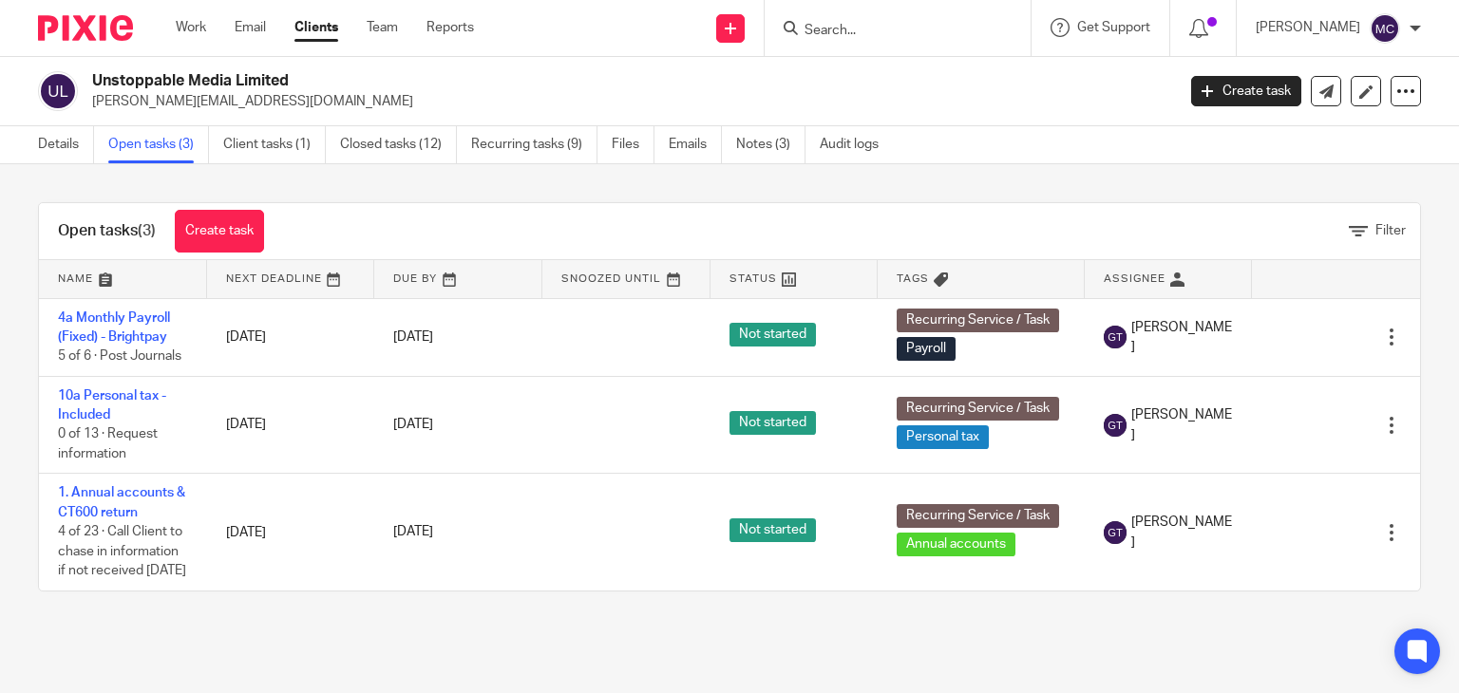
click at [823, 25] on input "Search" at bounding box center [888, 31] width 171 height 17
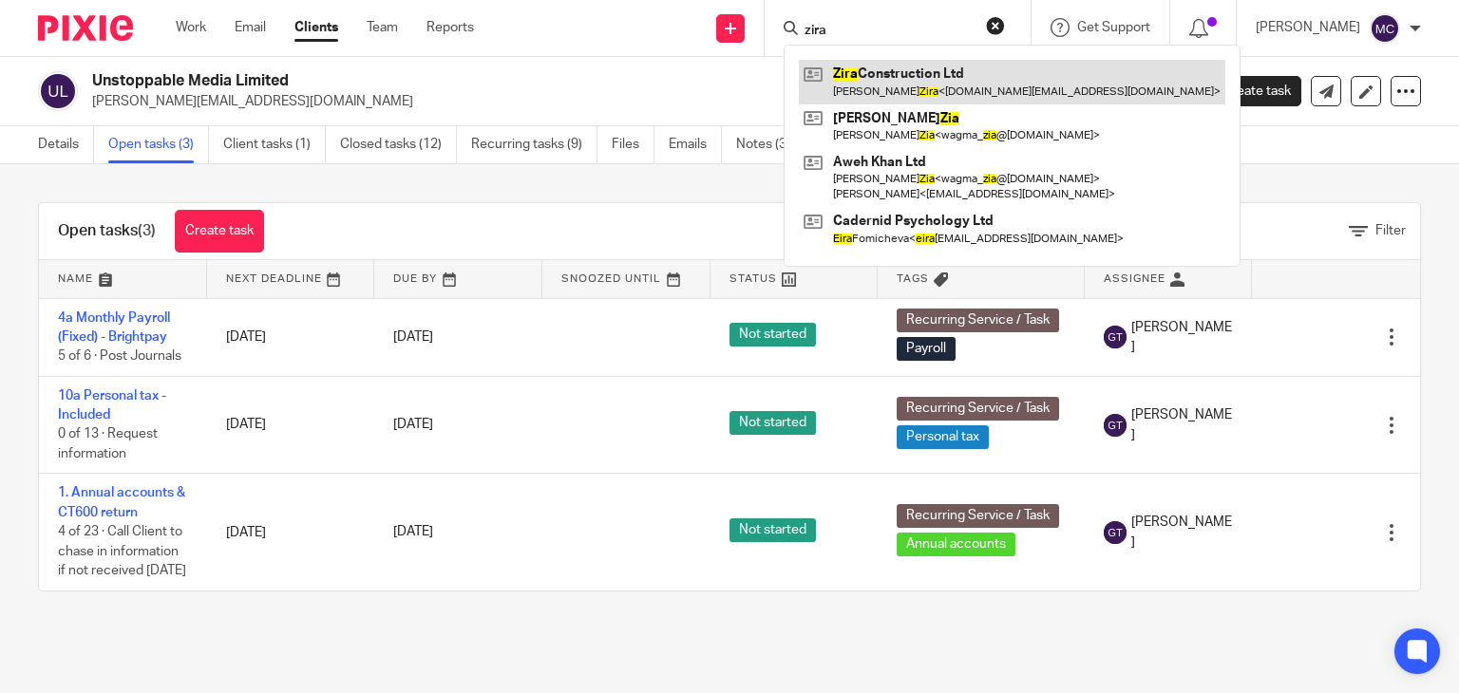
type input "zira"
click at [844, 92] on link at bounding box center [1012, 82] width 426 height 44
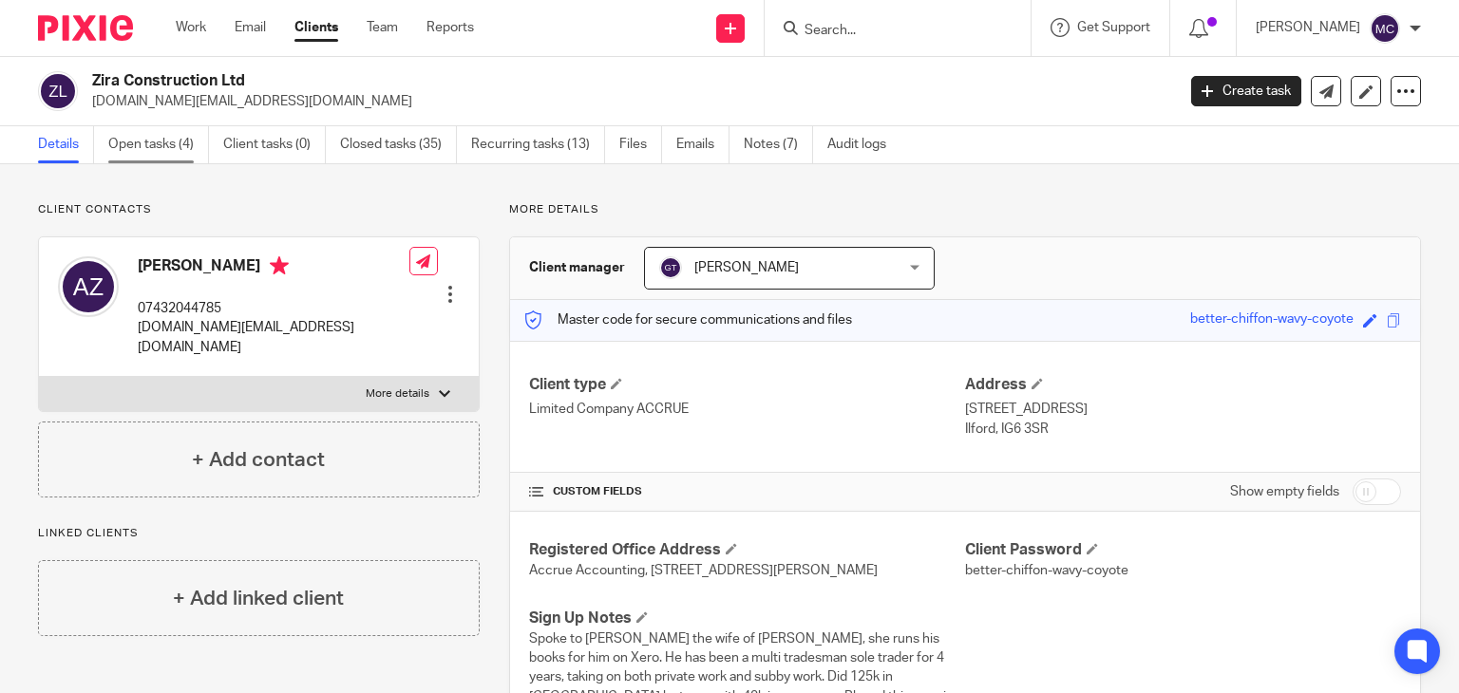
click at [174, 137] on link "Open tasks (4)" at bounding box center [158, 144] width 101 height 37
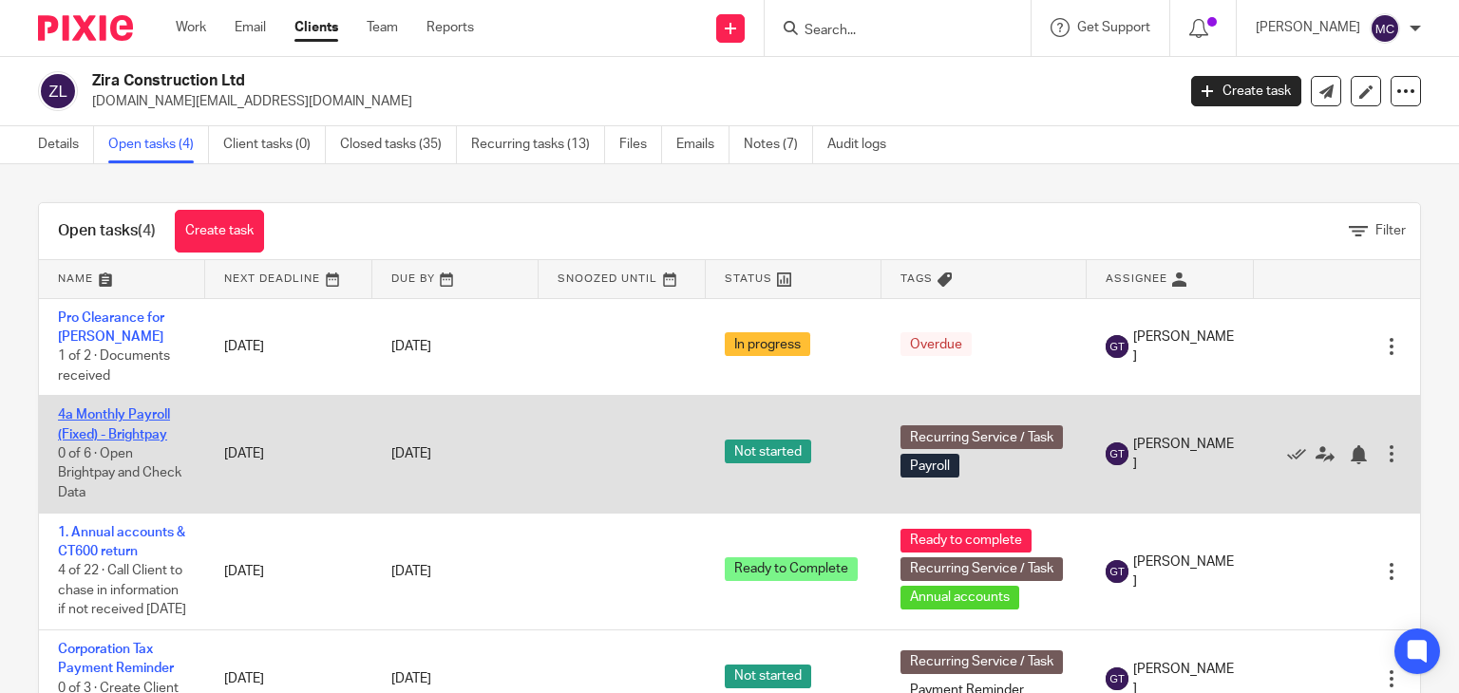
click at [129, 437] on link "4a Monthly Payroll (Fixed) - Brightpay" at bounding box center [114, 424] width 112 height 32
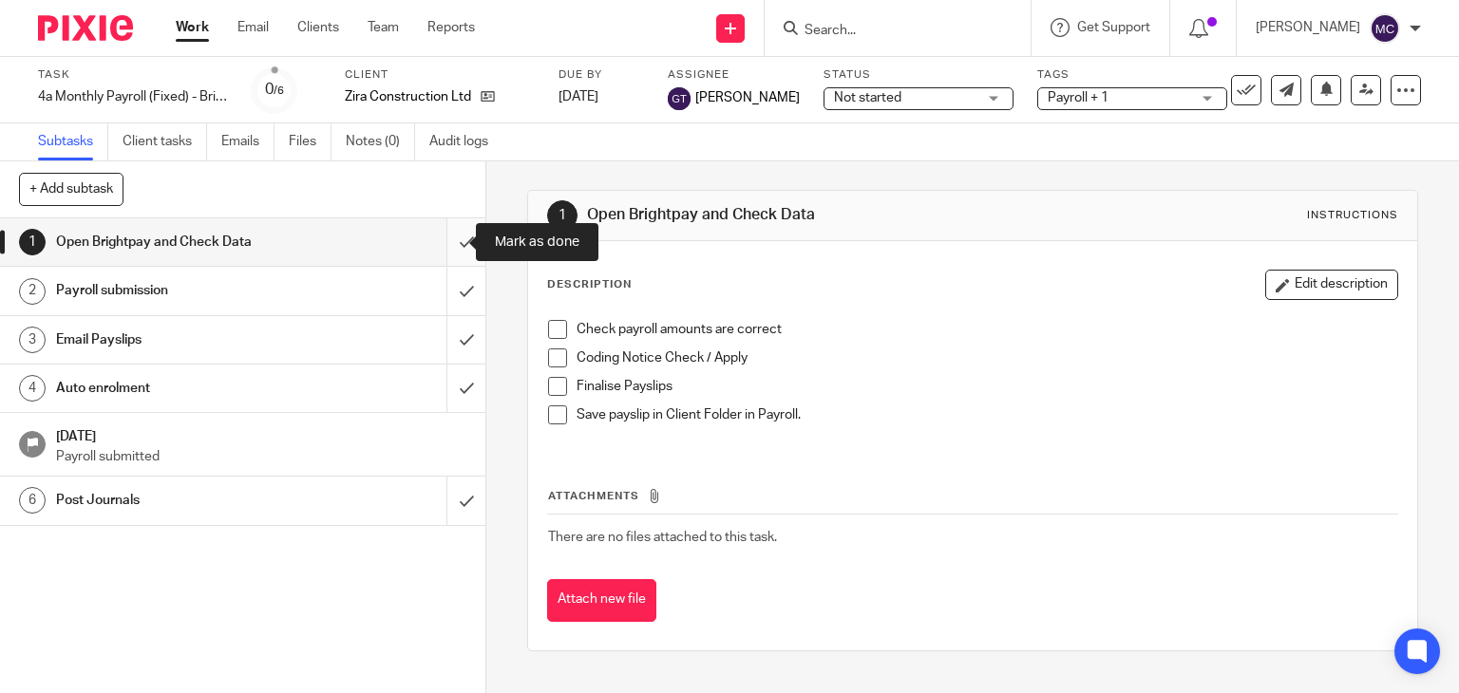
click at [446, 248] on input "submit" at bounding box center [242, 241] width 485 height 47
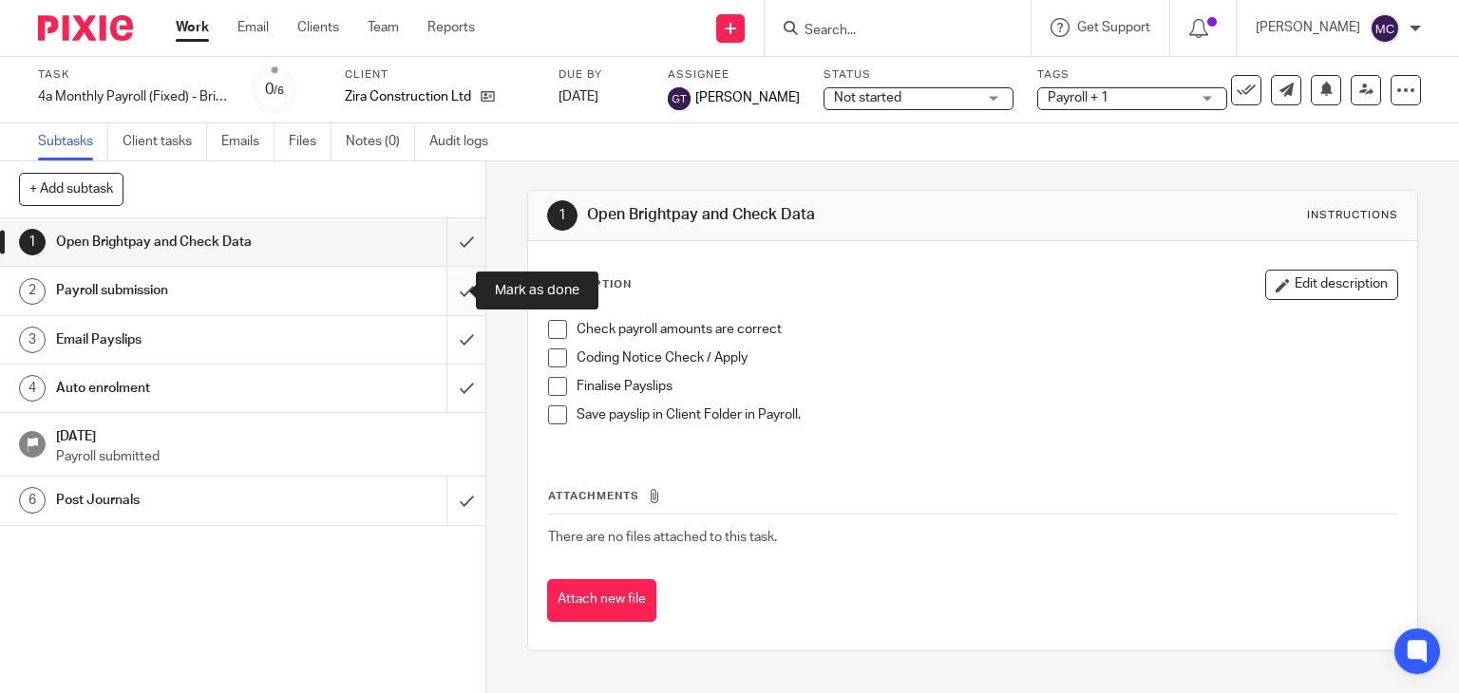
click at [444, 305] on input "submit" at bounding box center [242, 290] width 485 height 47
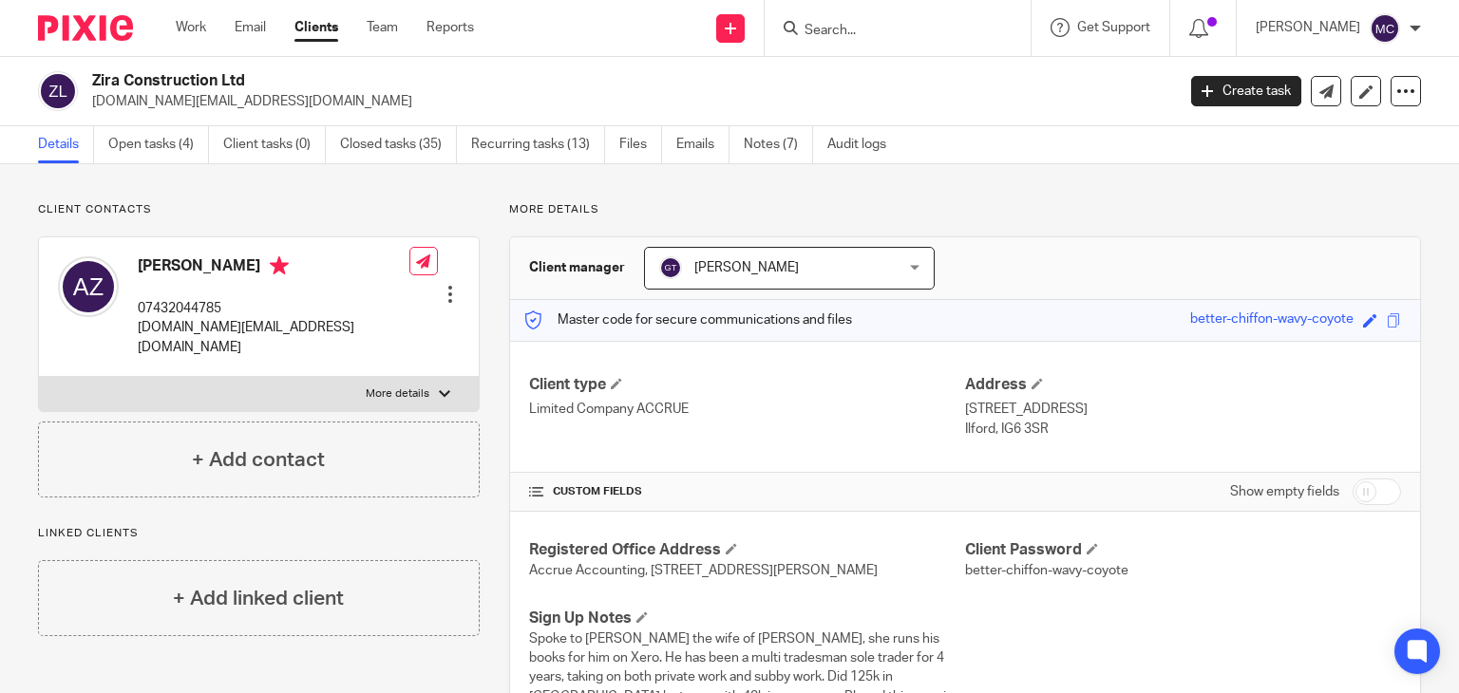
click at [129, 113] on div "Zira Construction Ltd [DOMAIN_NAME][EMAIL_ADDRESS][DOMAIN_NAME] Create task Upd…" at bounding box center [729, 91] width 1459 height 69
click at [184, 153] on link "Open tasks (4)" at bounding box center [158, 144] width 101 height 37
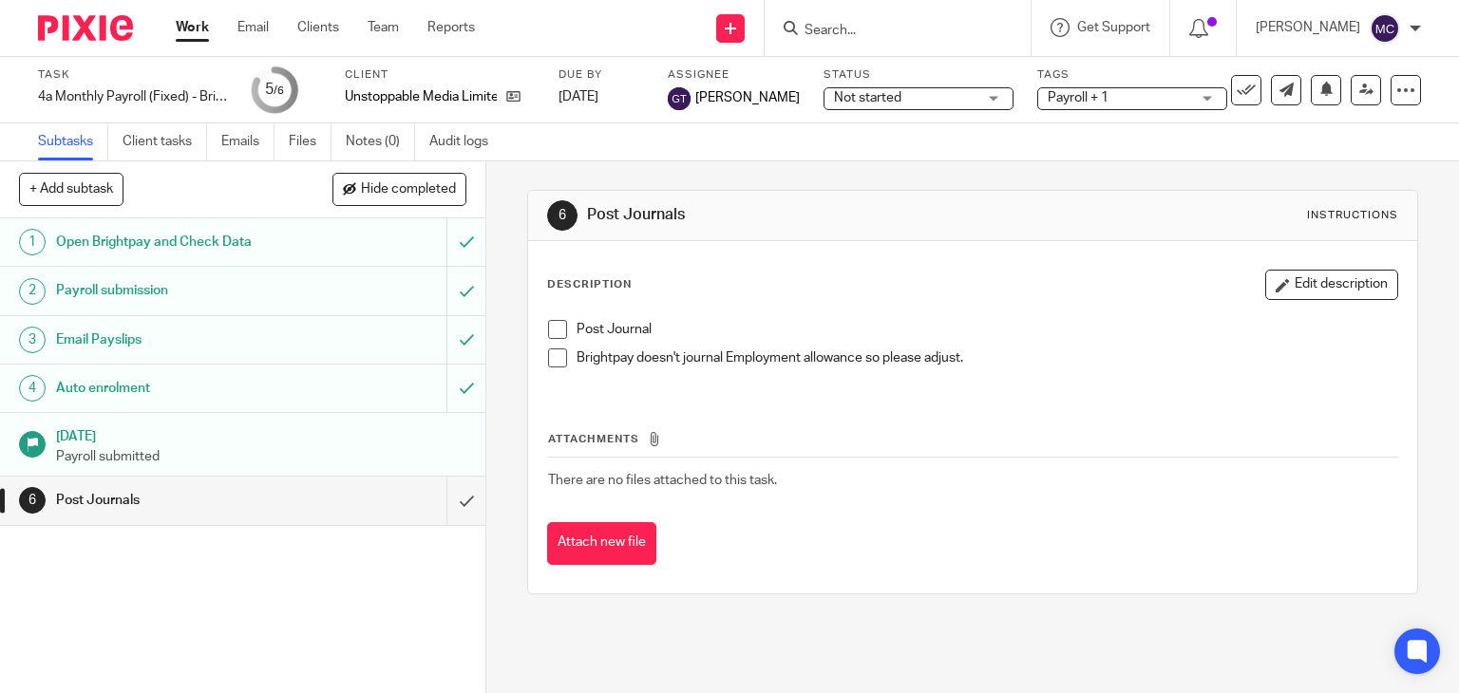
click at [867, 25] on input "Search" at bounding box center [888, 31] width 171 height 17
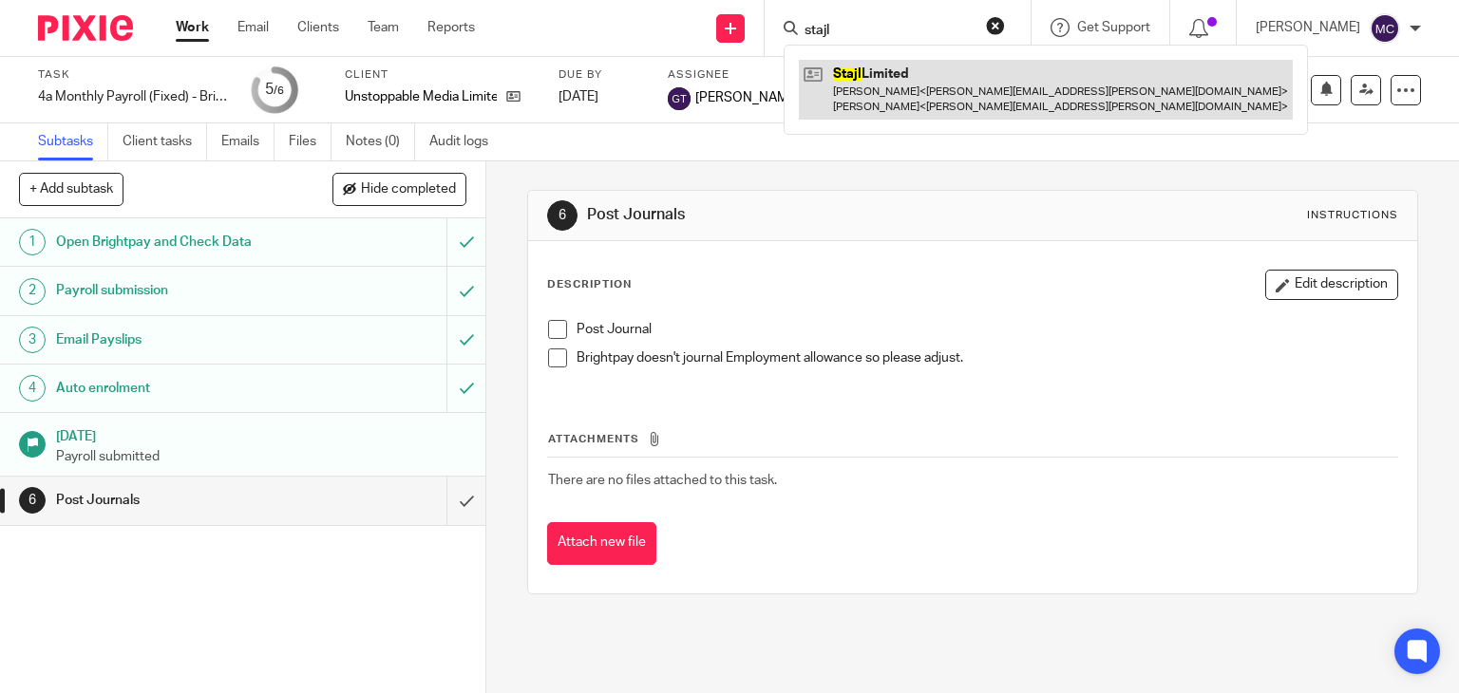
type input "stajl"
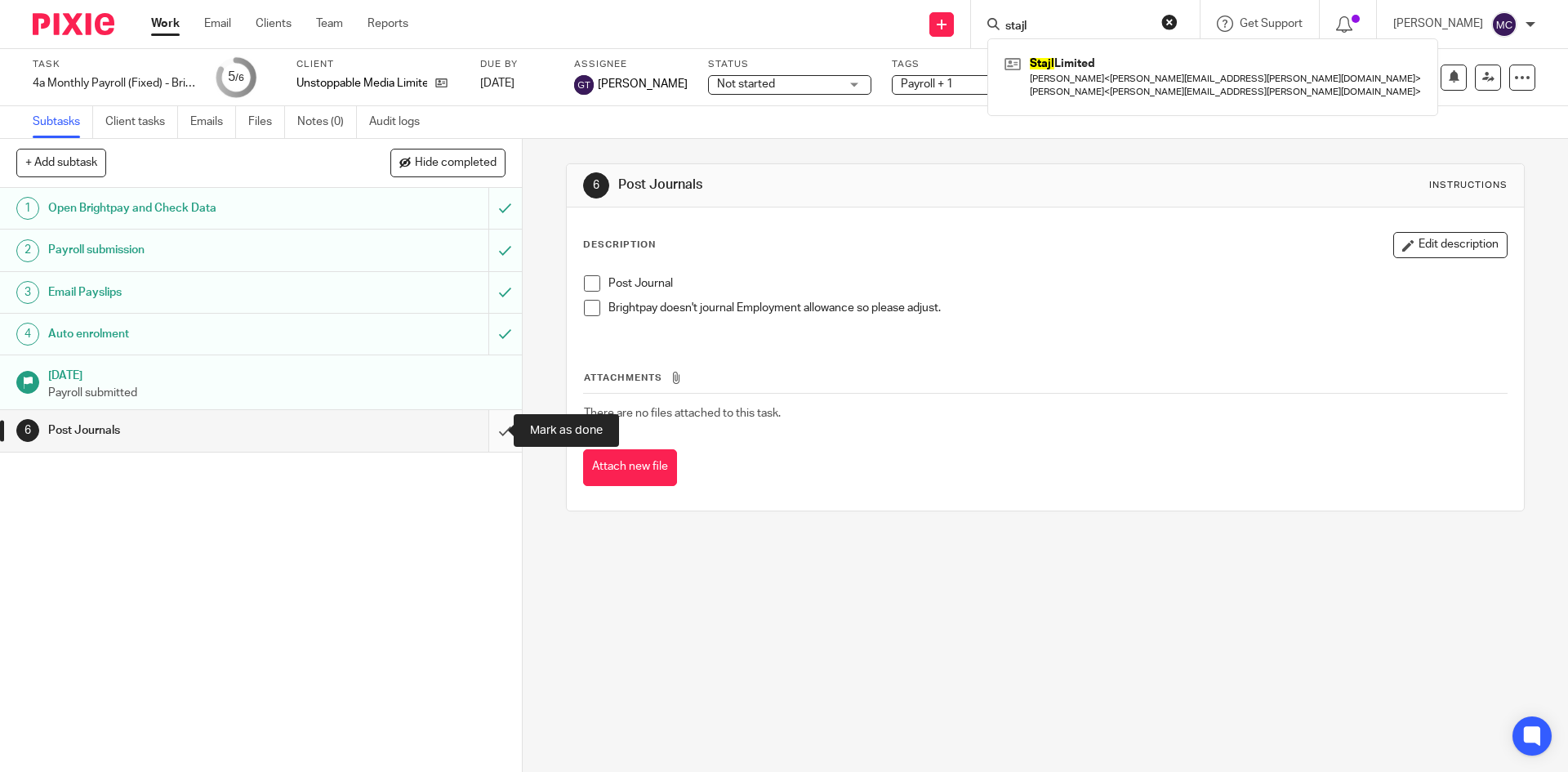
click at [496, 442] on input "submit" at bounding box center [260, 430] width 522 height 40
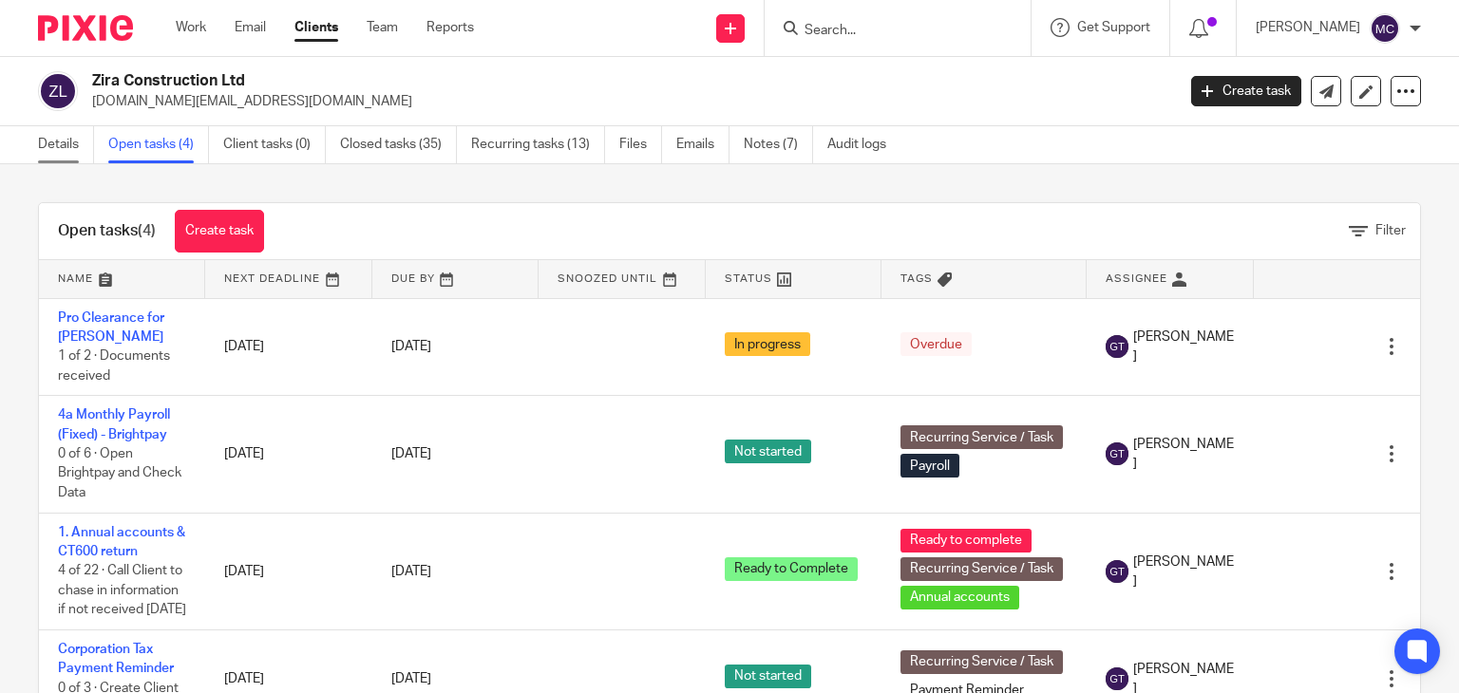
click at [64, 142] on link "Details" at bounding box center [66, 144] width 56 height 37
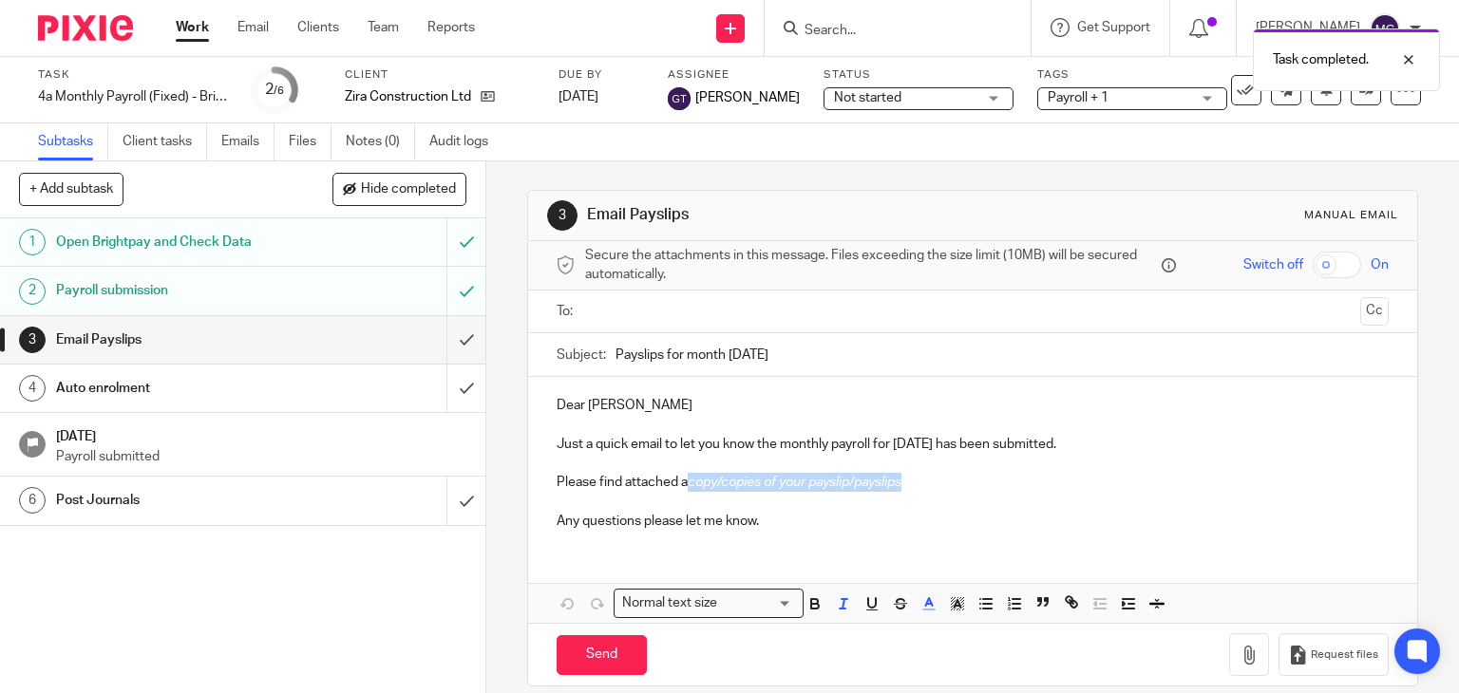
drag, startPoint x: 916, startPoint y: 476, endPoint x: 688, endPoint y: 482, distance: 228.0
click at [688, 482] on p "Please find attached a copy/copies of your payslip/payslips" at bounding box center [973, 482] width 833 height 19
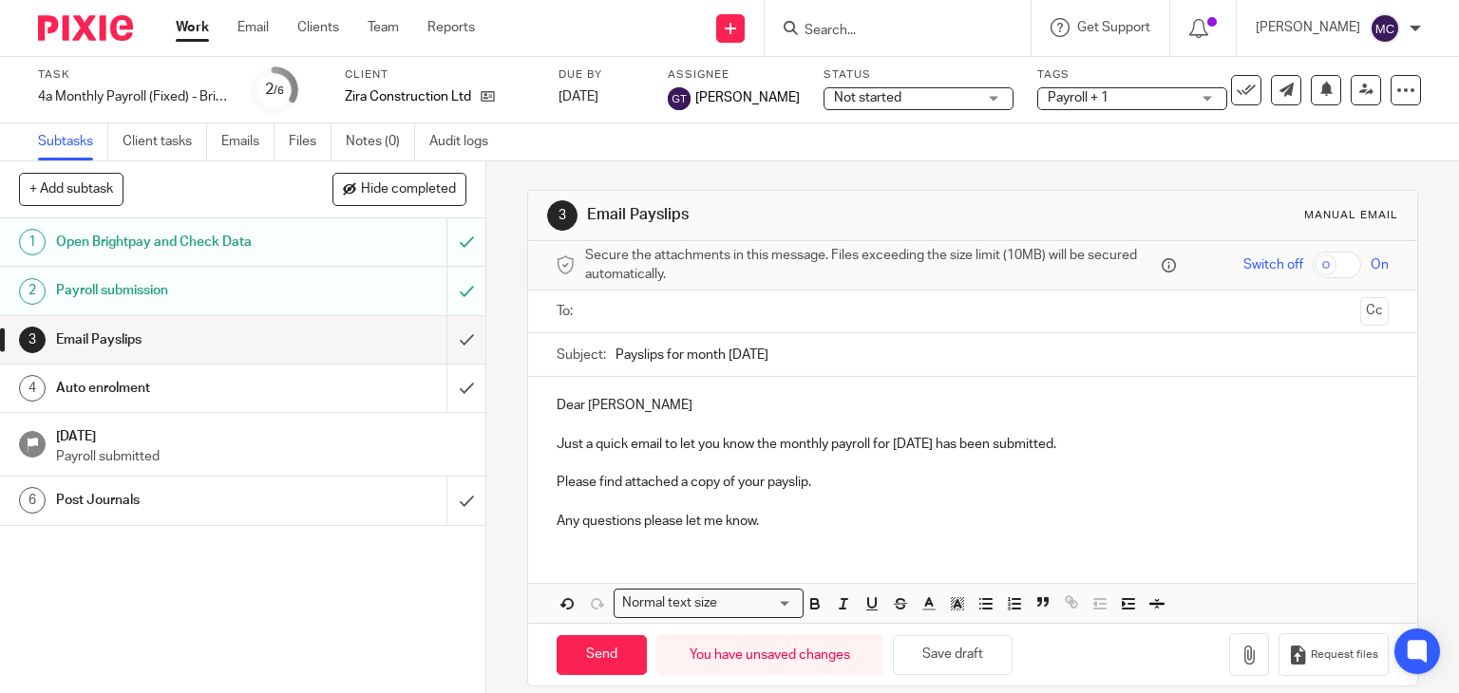
click at [557, 404] on p "Dear Admir" at bounding box center [973, 405] width 833 height 19
click at [644, 396] on p "Hi Admir" at bounding box center [973, 405] width 833 height 19
click at [641, 327] on div at bounding box center [974, 312] width 774 height 43
click at [652, 305] on input "text" at bounding box center [972, 312] width 761 height 22
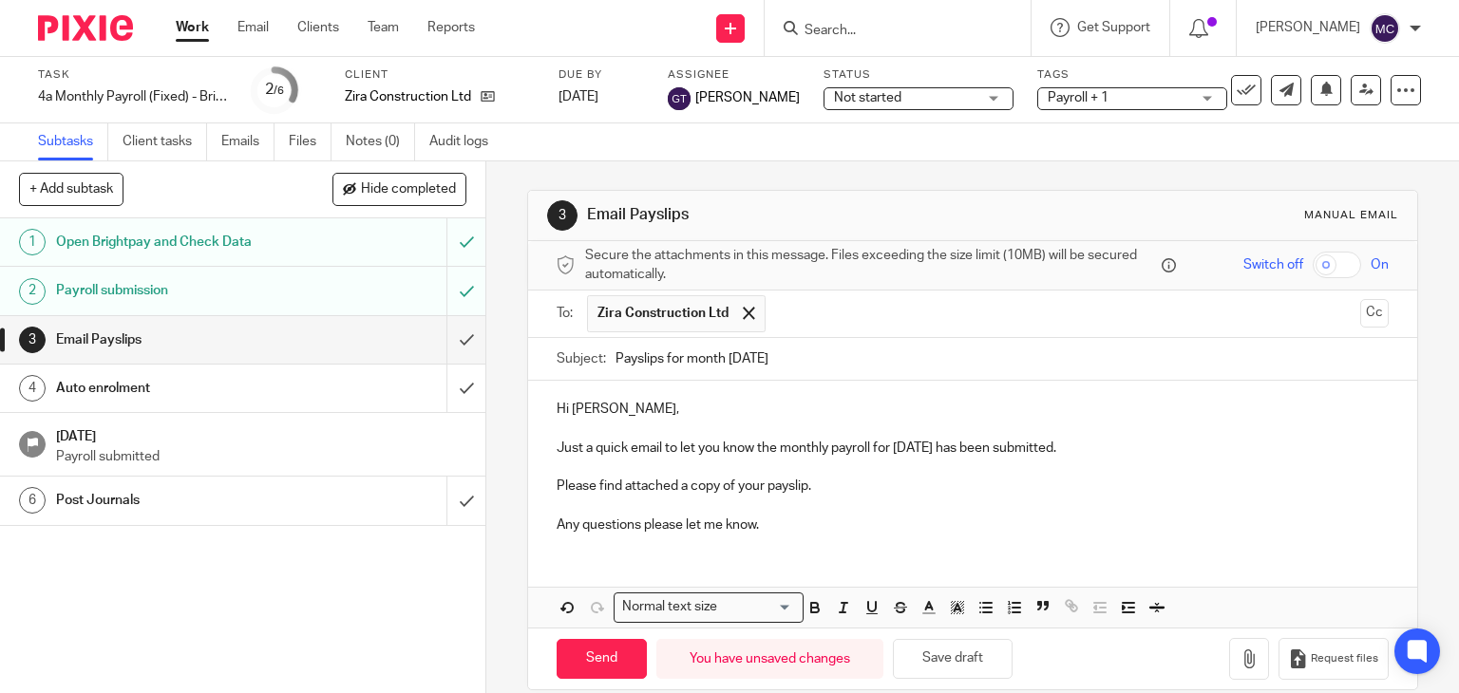
click at [616, 407] on p "Hi Admir," at bounding box center [973, 409] width 833 height 19
click at [824, 479] on p "Please find attached a copy of your payslip." at bounding box center [973, 486] width 833 height 19
click at [1229, 661] on button "button" at bounding box center [1249, 659] width 40 height 43
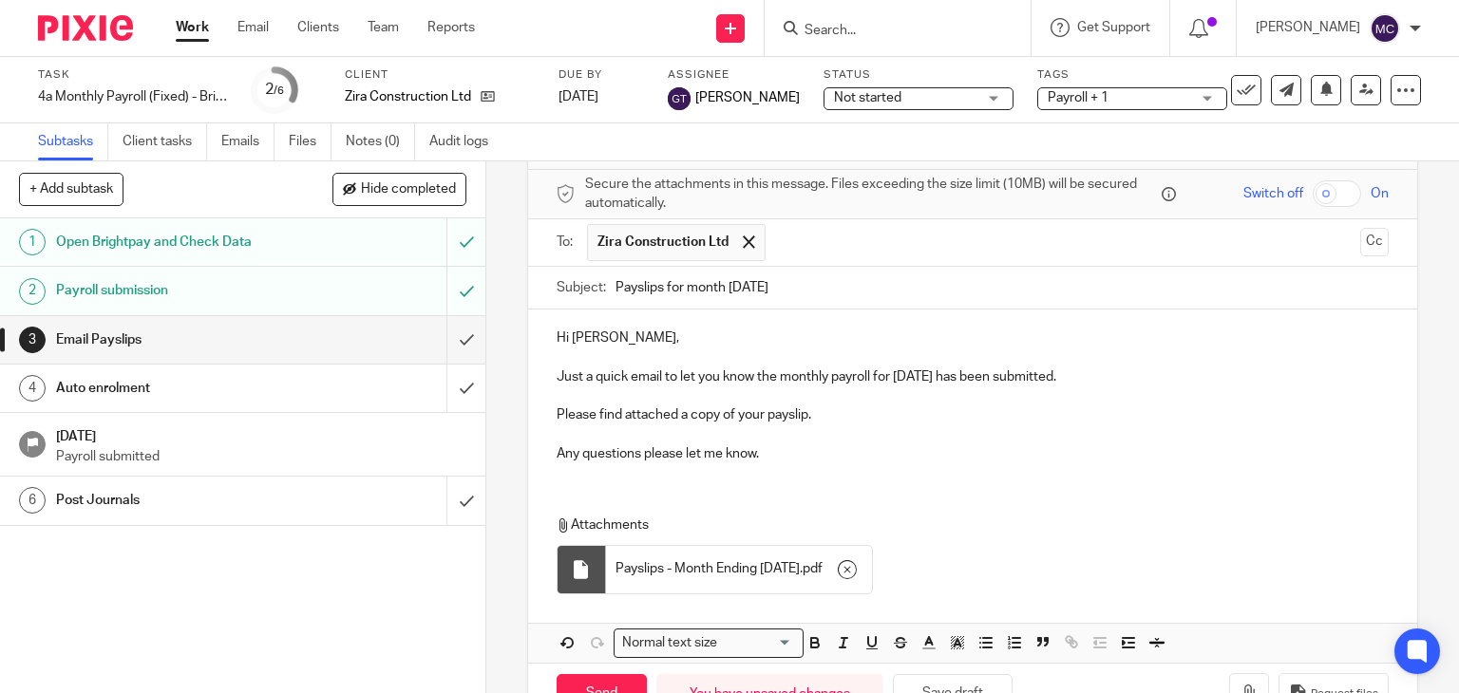
scroll to position [130, 0]
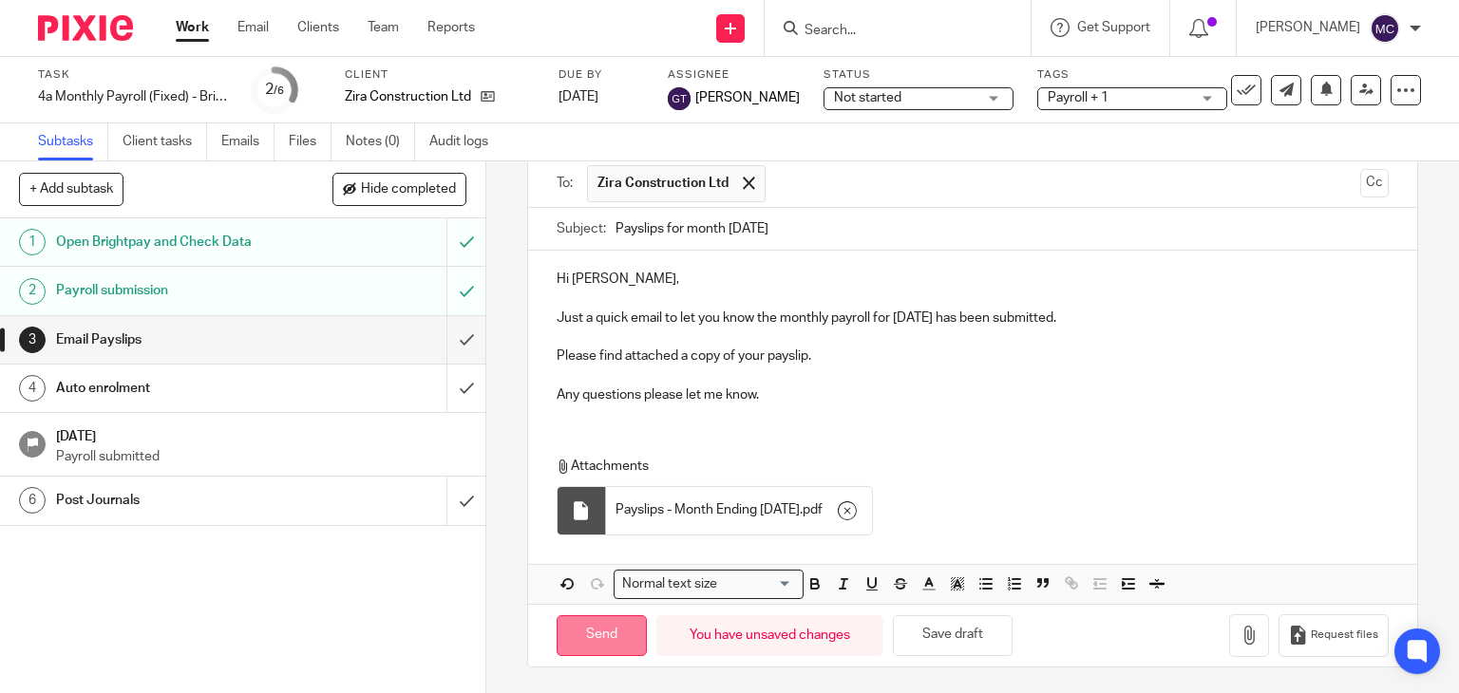
click at [616, 623] on input "Send" at bounding box center [602, 635] width 90 height 41
type input "Sent"
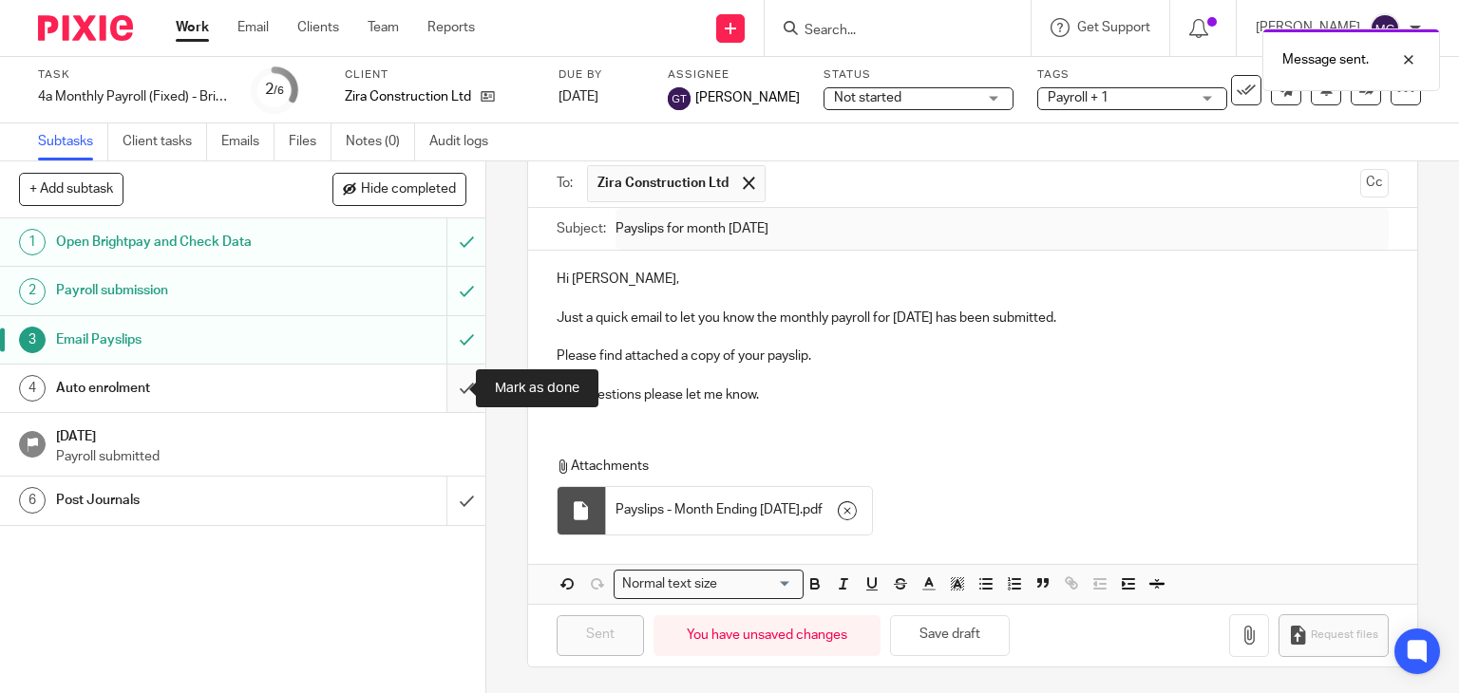
click at [437, 381] on input "submit" at bounding box center [242, 388] width 485 height 47
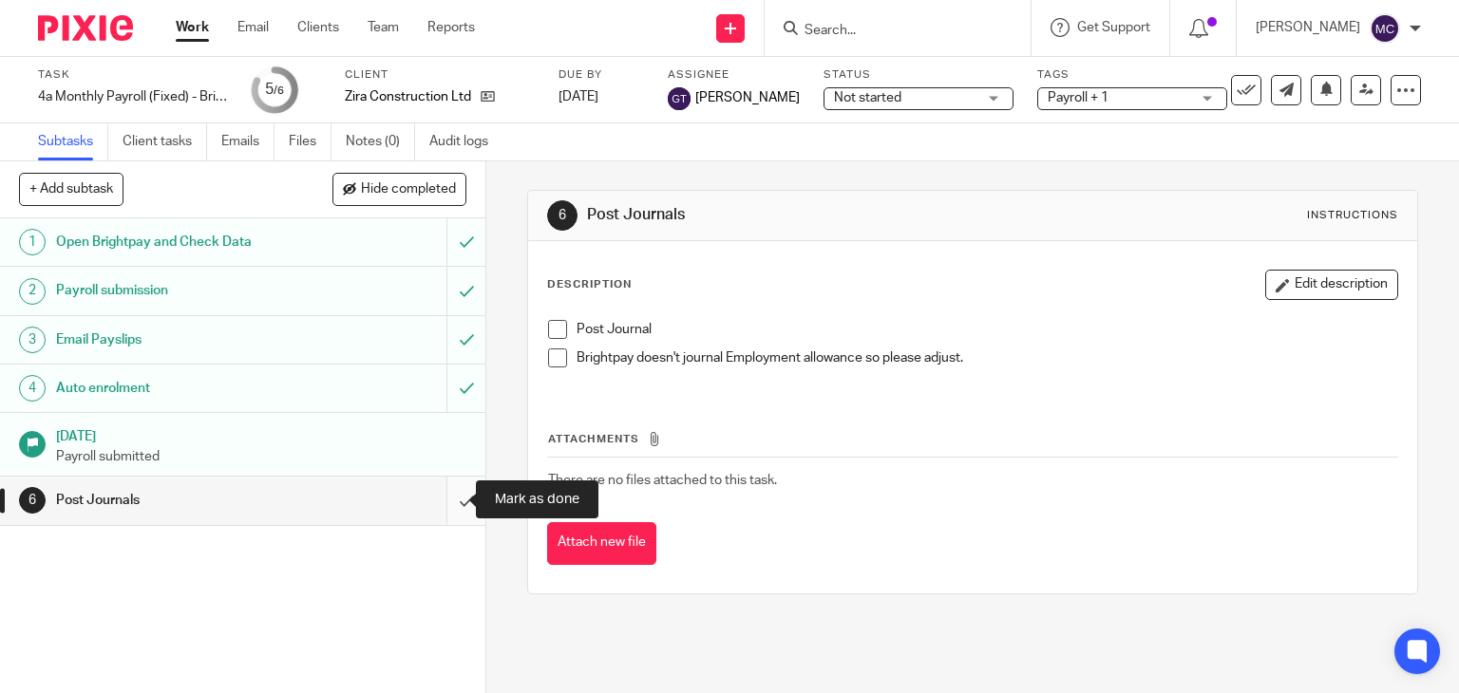
click at [448, 483] on input "submit" at bounding box center [242, 500] width 485 height 47
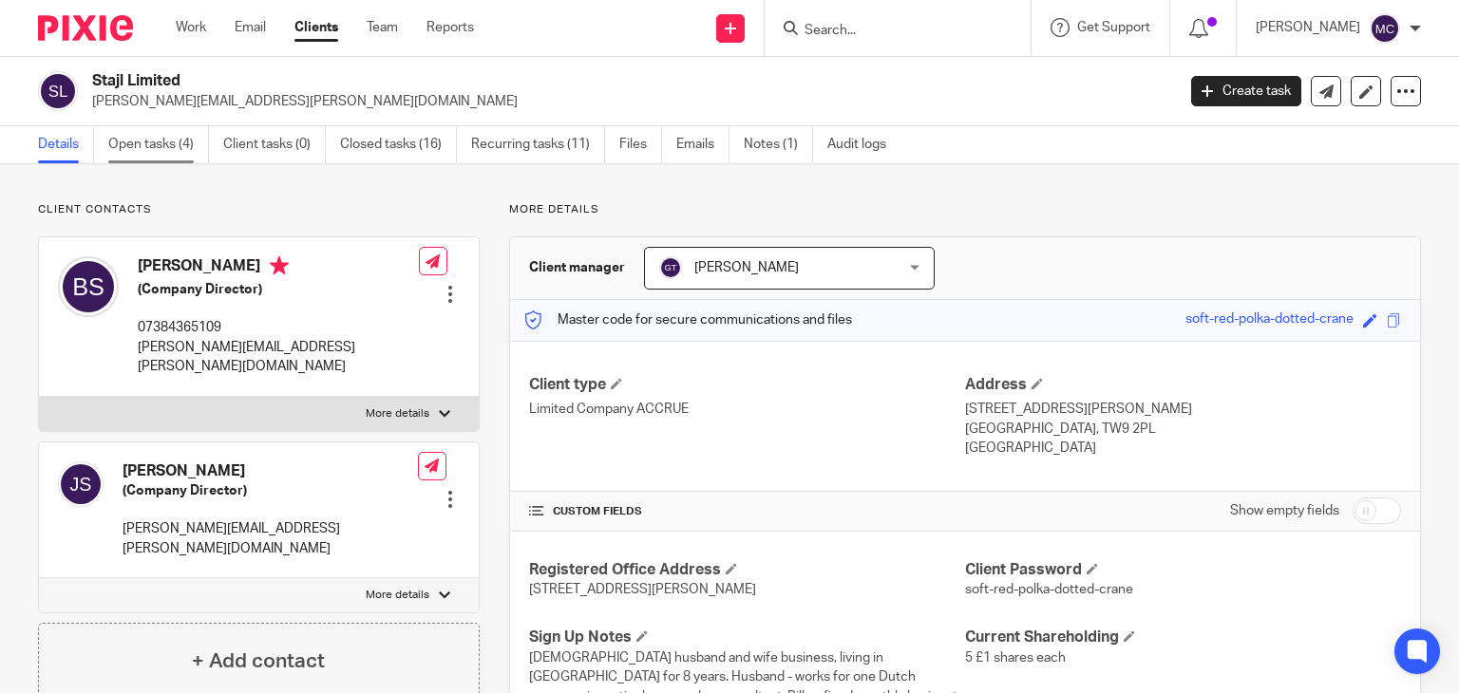
drag, startPoint x: 188, startPoint y: 128, endPoint x: 182, endPoint y: 145, distance: 18.0
click at [188, 128] on link "Open tasks (4)" at bounding box center [158, 144] width 101 height 37
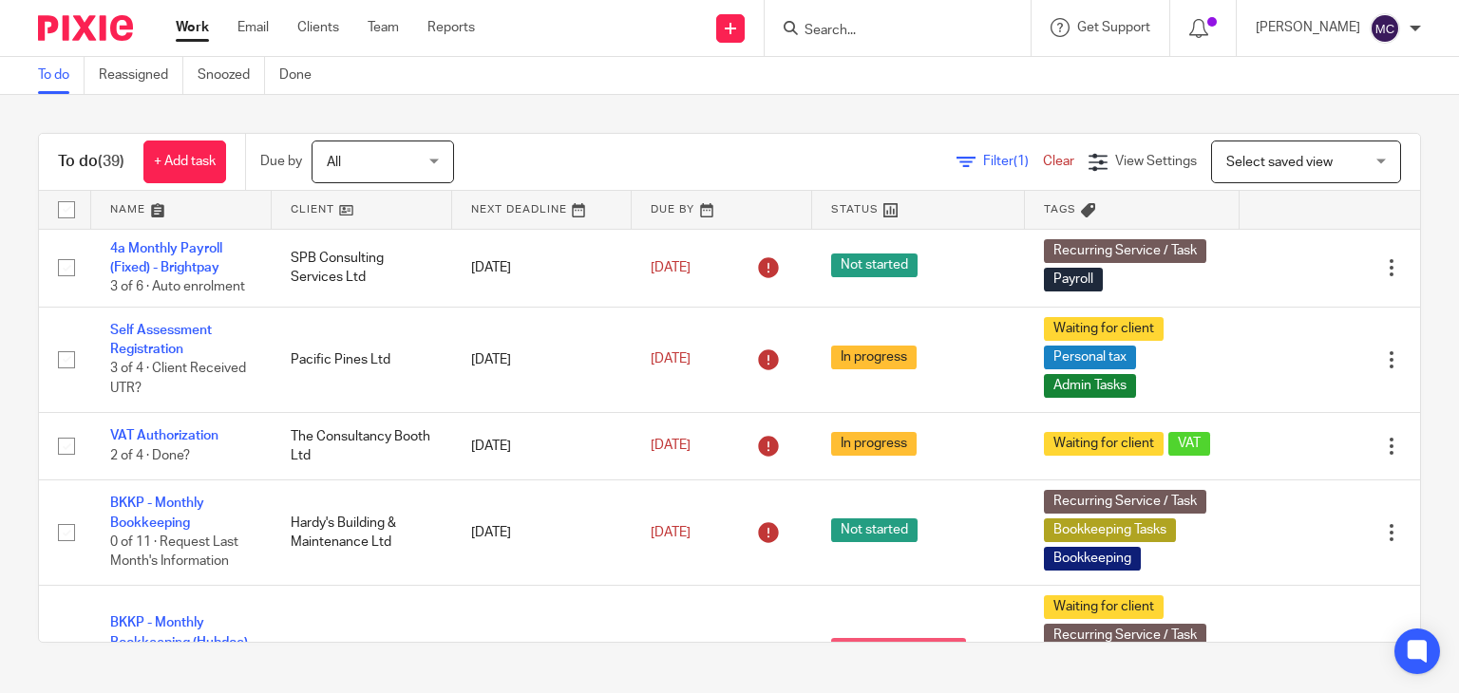
click at [913, 39] on input "Search" at bounding box center [888, 31] width 171 height 17
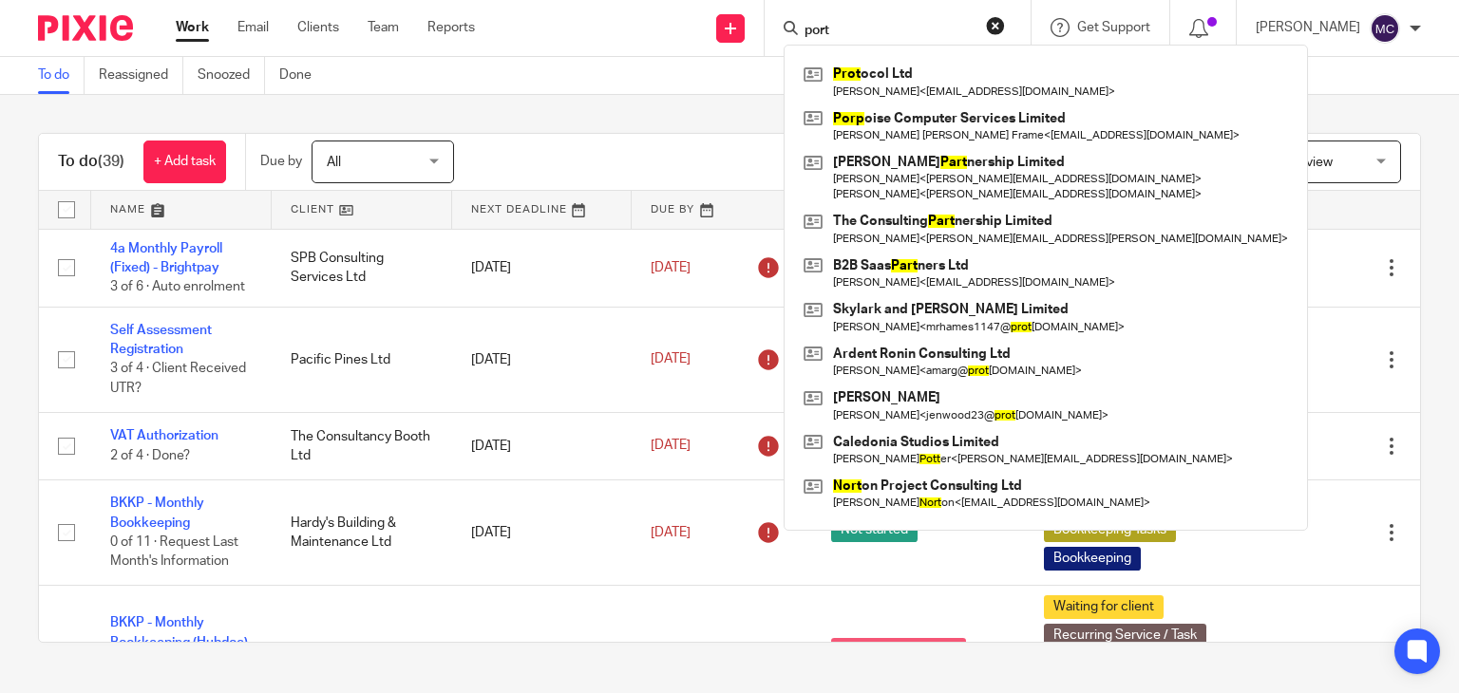
click at [885, 34] on input "port" at bounding box center [888, 31] width 171 height 17
paste input "PORTOBELLO HOSPITALITY LIMITED"
type input "PORTOBELLO HOSPITALITY LIMITED"
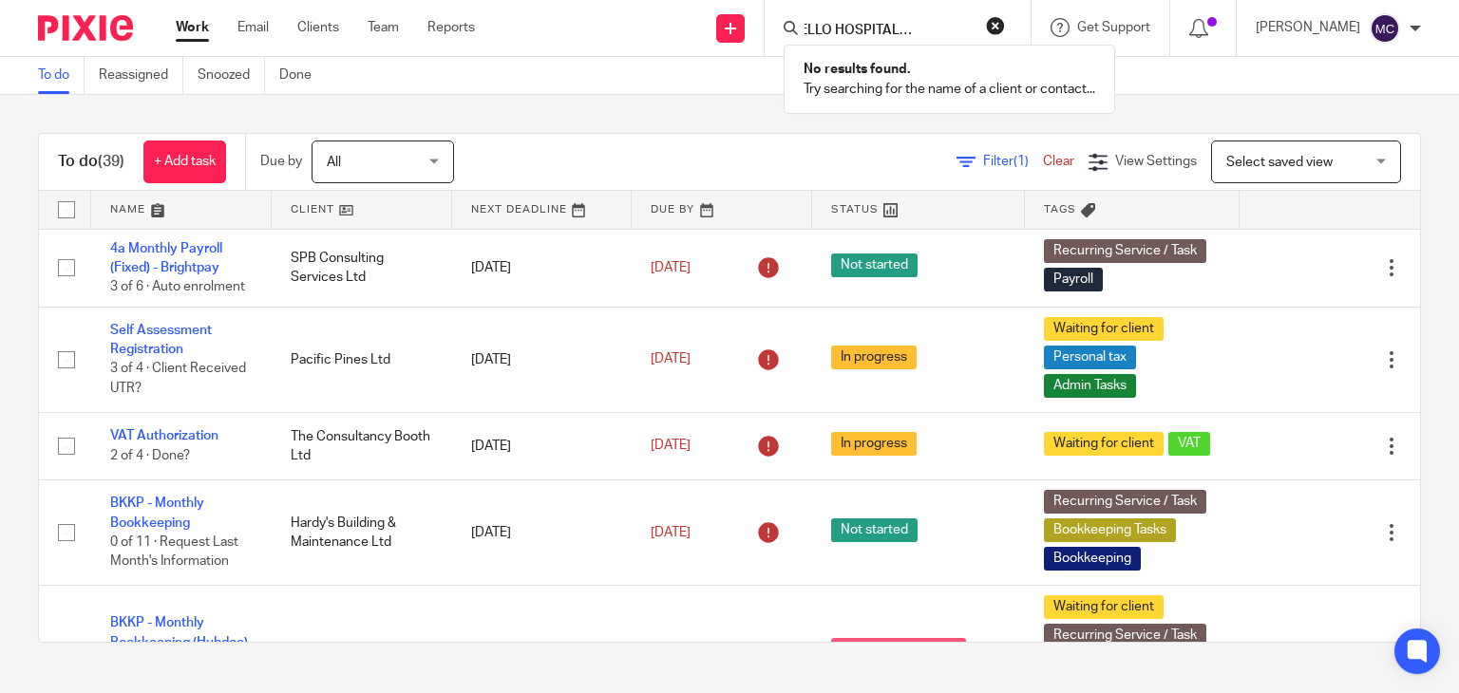
click at [902, 25] on input "PORTOBELLO HOSPITALITY LIMITED" at bounding box center [888, 31] width 171 height 17
click at [840, 38] on input "Search" at bounding box center [888, 31] width 171 height 17
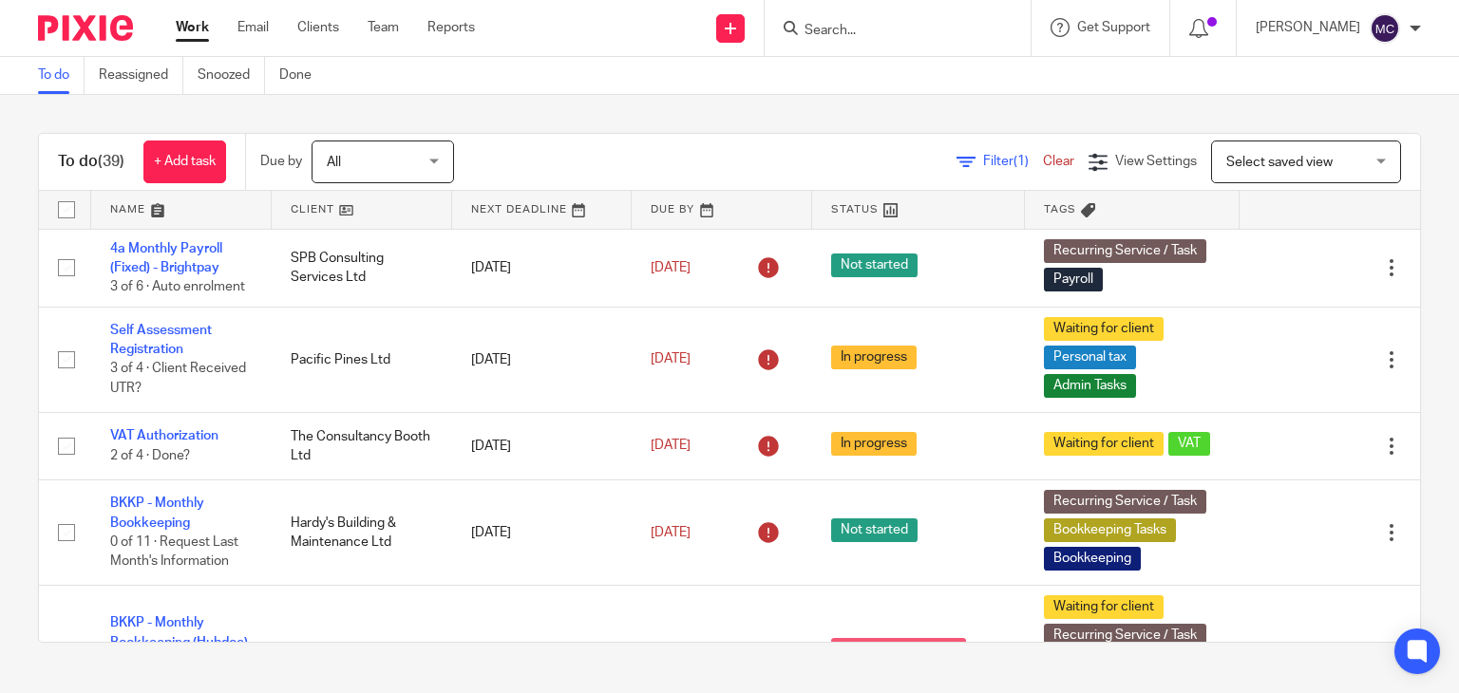
paste input "PORTOBELLO HOSPITALITY LIMITED"
click at [857, 29] on input "PORTOBELLO HOSPITALITY LIMITED" at bounding box center [888, 31] width 171 height 17
click at [936, 24] on input "PORTOBELLO HOSPITALITY LIMITED" at bounding box center [888, 31] width 171 height 17
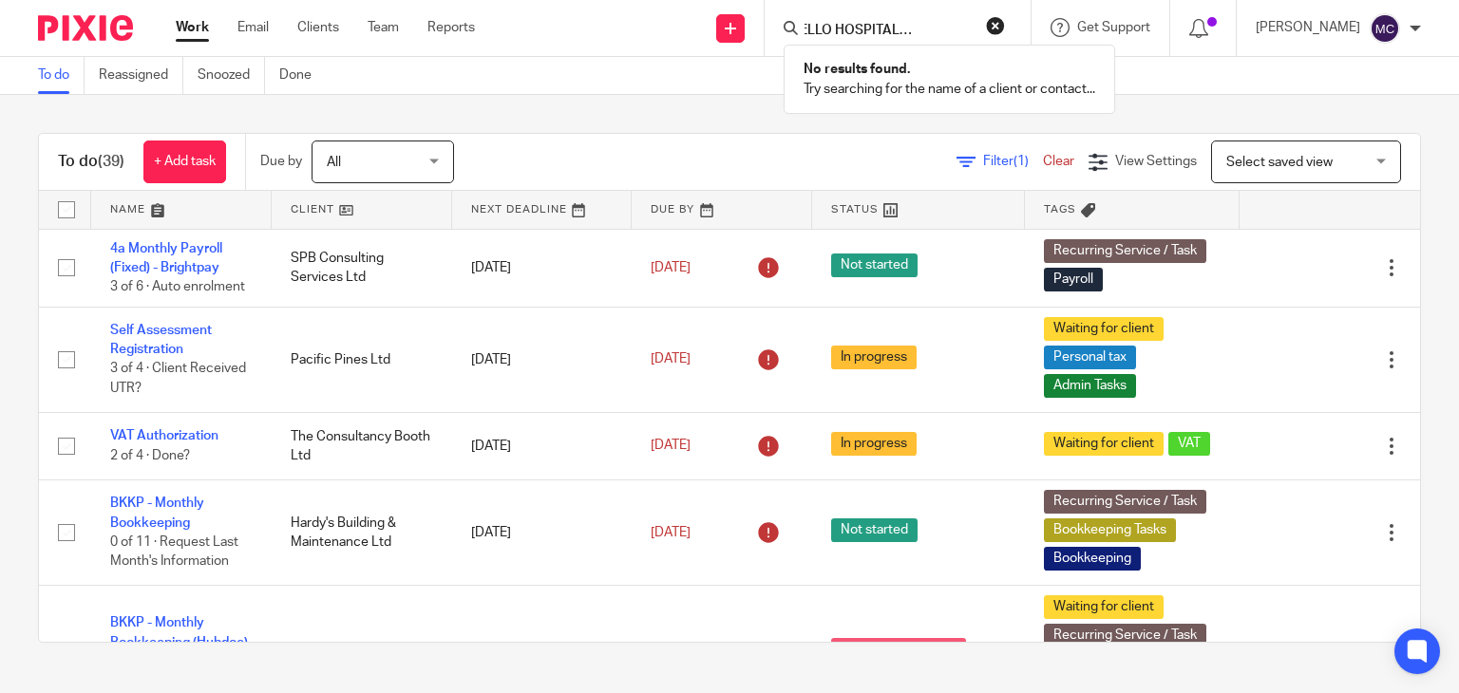
click at [936, 24] on input "PORTOBELLO HOSPITALITY LIMITED" at bounding box center [888, 31] width 171 height 17
click at [936, 23] on input "PORTOBELLO HOSPITALITY" at bounding box center [888, 31] width 171 height 17
type input "PORTOBELLO HOSPITALITY"
click at [213, 23] on ul "Work Email Clients Team Reports" at bounding box center [340, 27] width 328 height 19
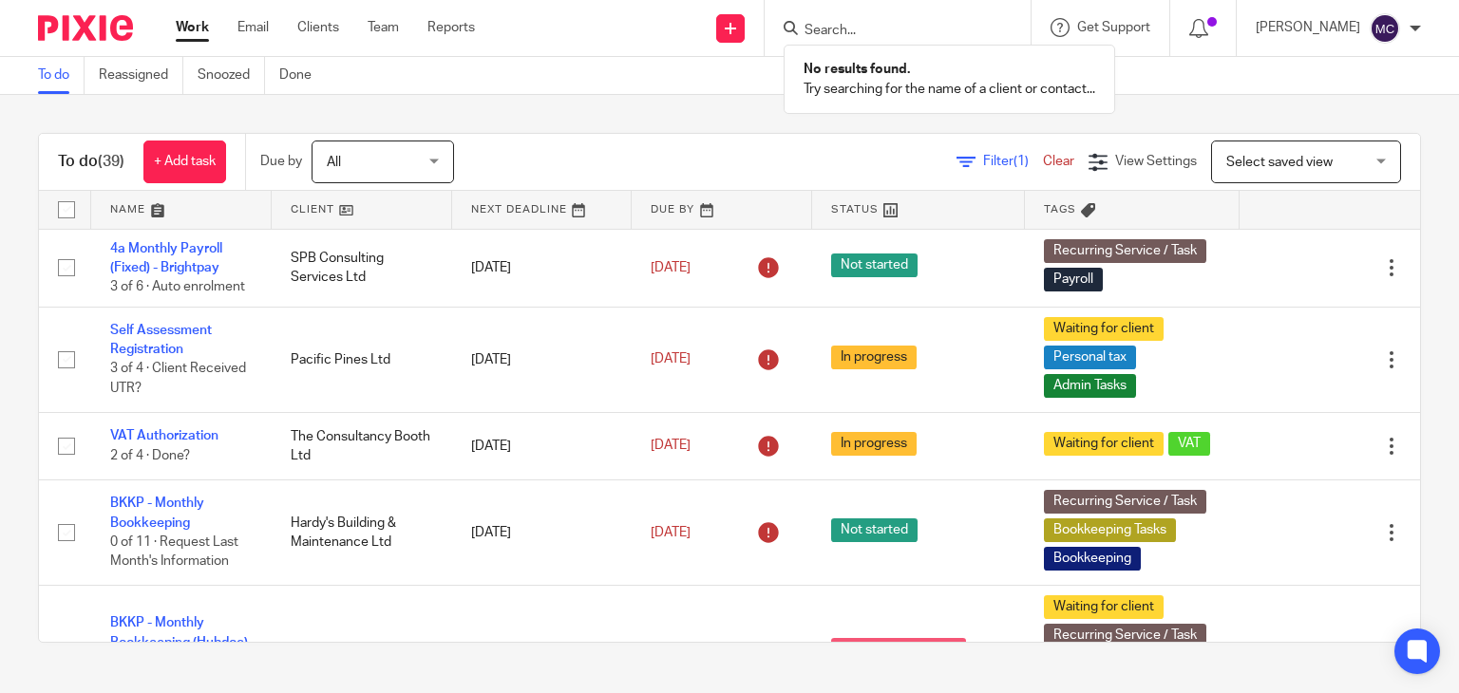
scroll to position [0, 0]
click at [212, 35] on ul "Work Email Clients Team Reports" at bounding box center [340, 27] width 328 height 19
click at [186, 35] on link "Work" at bounding box center [192, 27] width 33 height 19
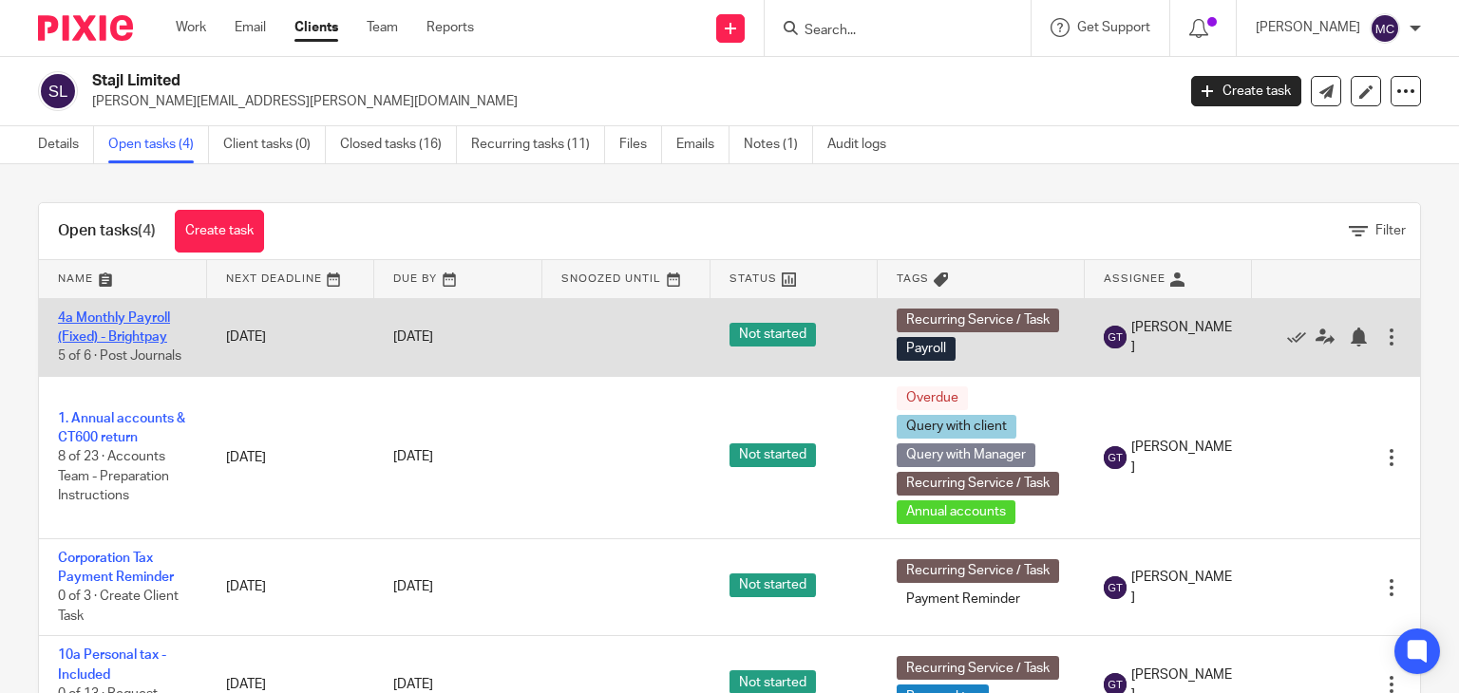
click at [87, 323] on link "4a Monthly Payroll (Fixed) - Brightpay" at bounding box center [114, 328] width 112 height 32
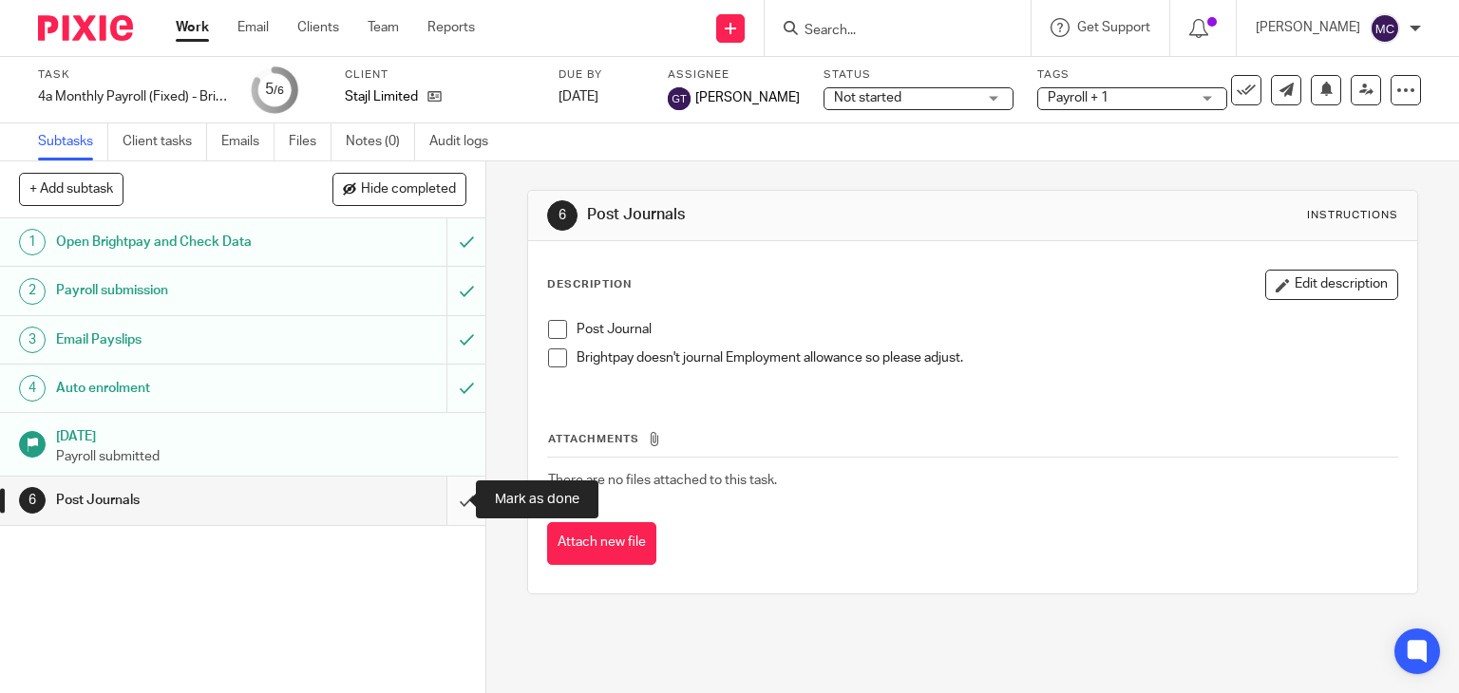
click at [450, 505] on input "submit" at bounding box center [242, 500] width 485 height 47
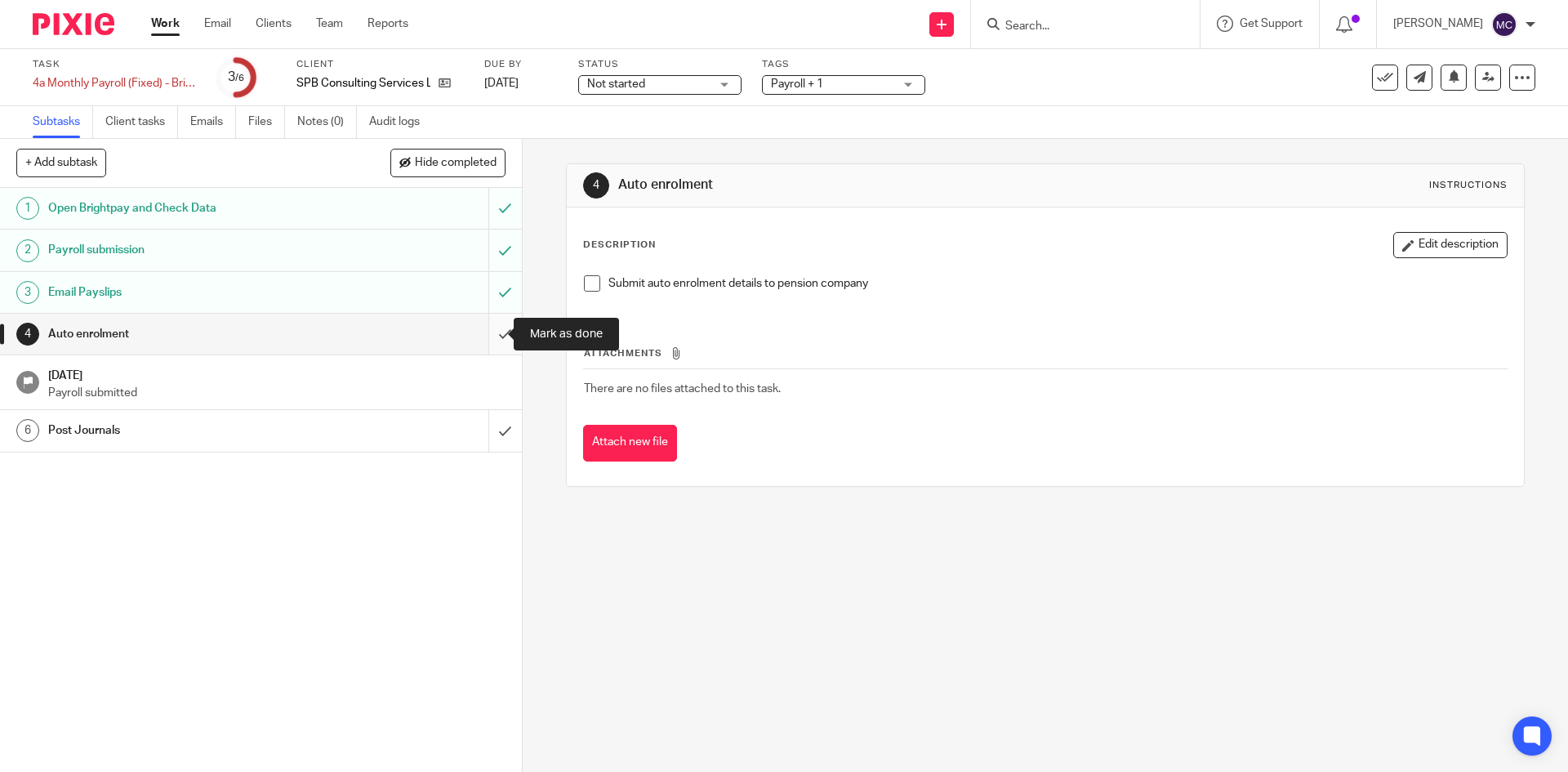
click at [491, 335] on input "submit" at bounding box center [260, 334] width 522 height 40
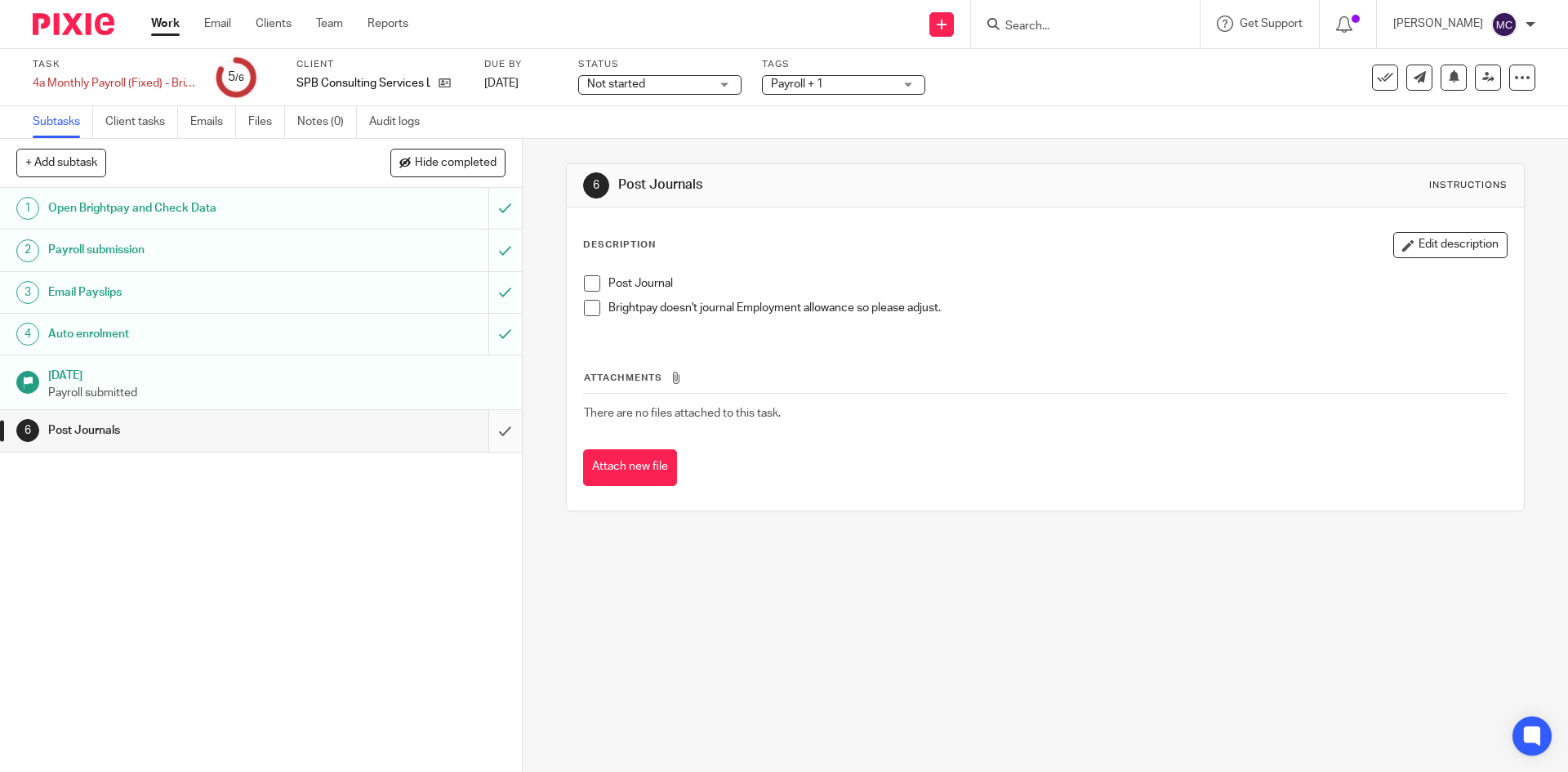
click at [489, 437] on input "submit" at bounding box center [260, 430] width 522 height 40
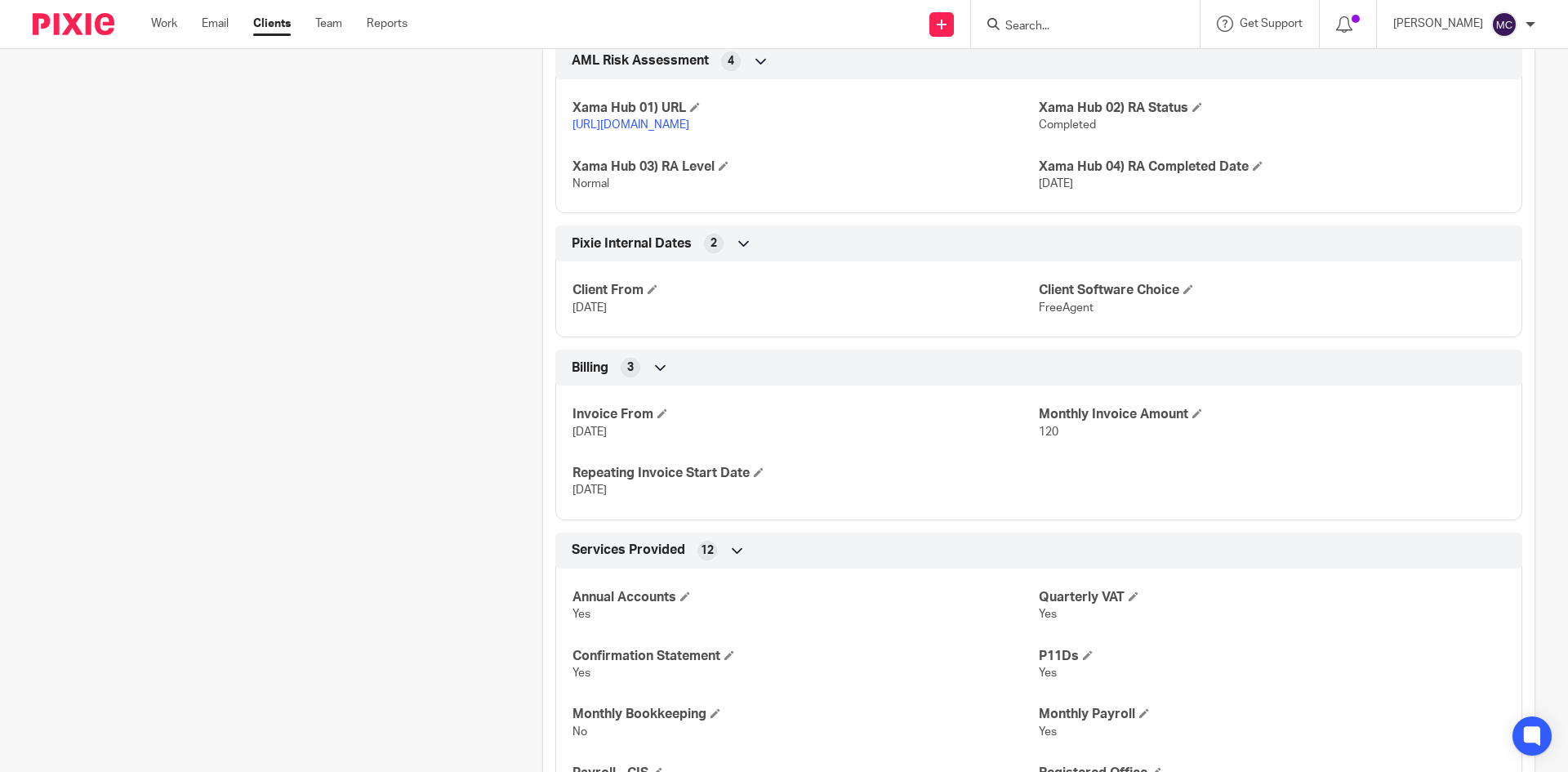
scroll to position [2481, 0]
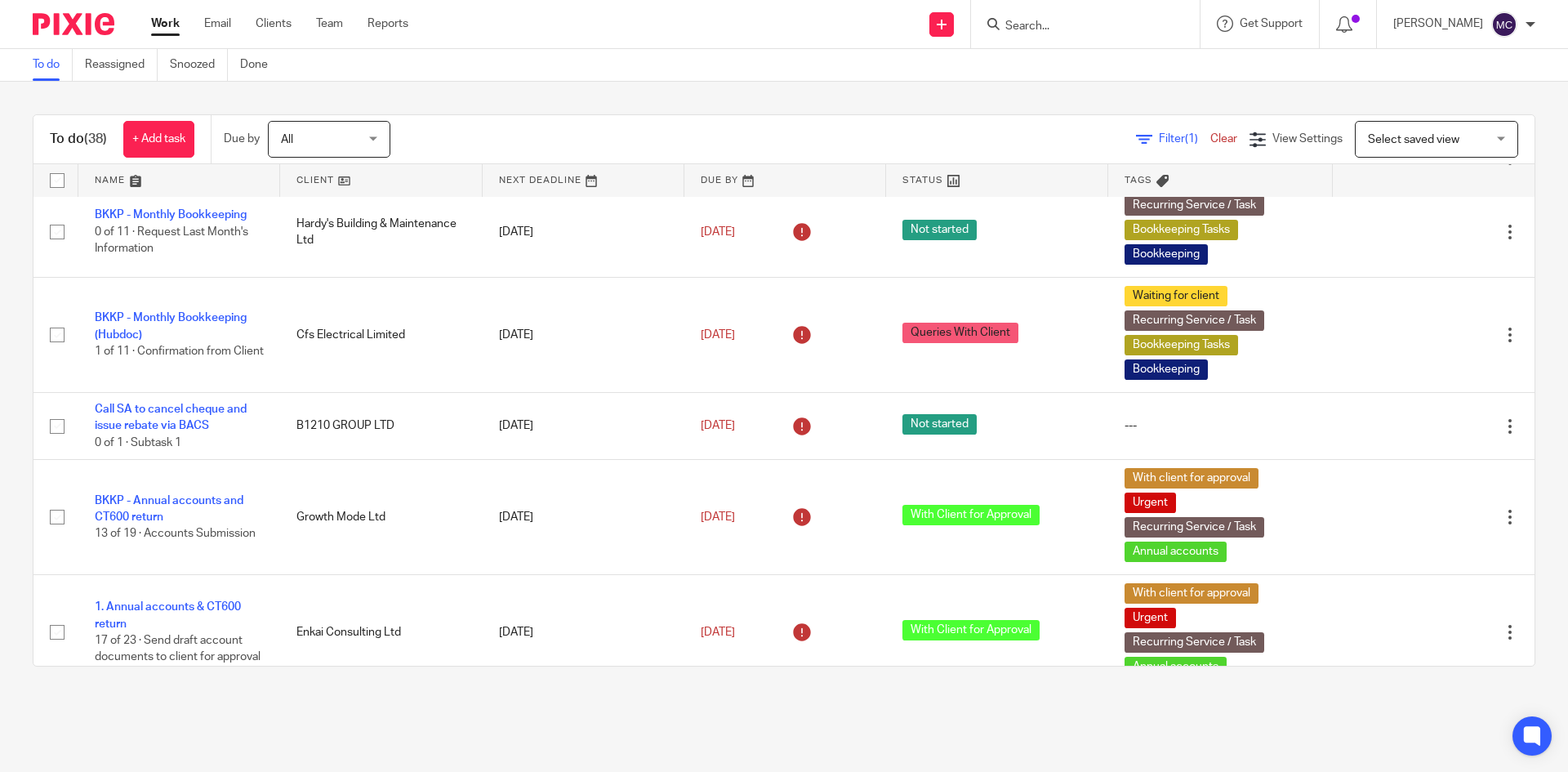
scroll to position [163, 0]
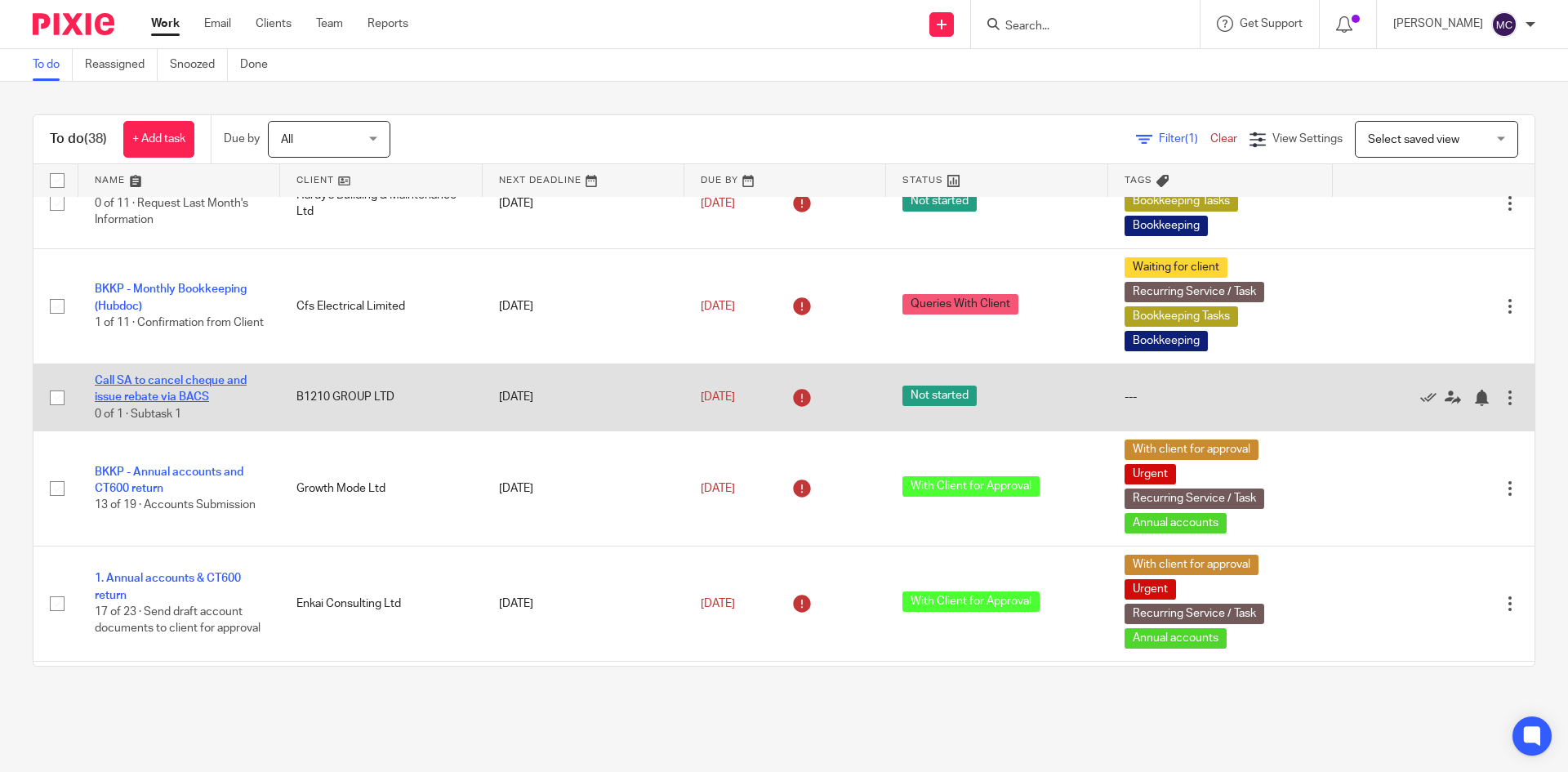
click at [176, 379] on link "Call SA to cancel cheque and issue rebate via BACS" at bounding box center [170, 389] width 152 height 28
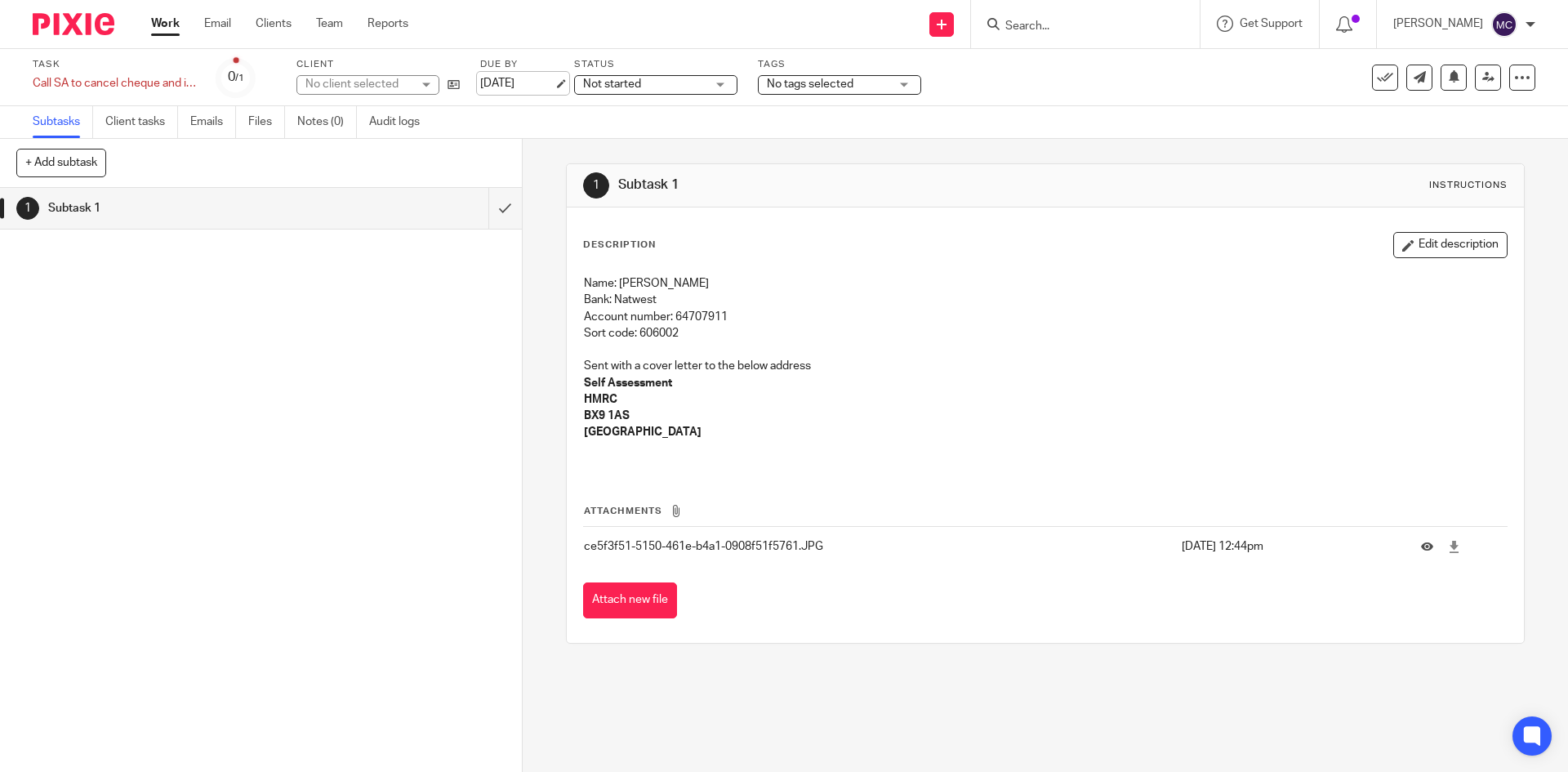
click at [512, 85] on link "23 Sep 2025" at bounding box center [516, 83] width 73 height 17
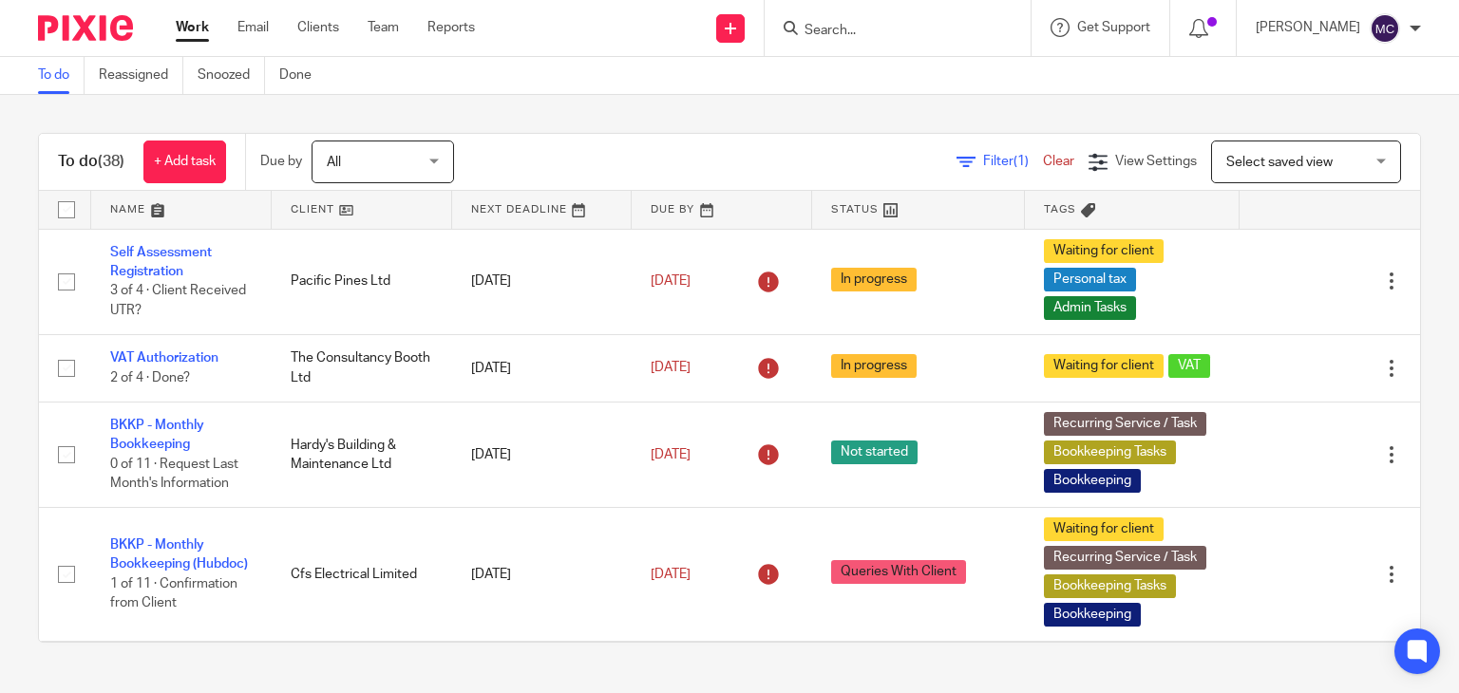
click at [892, 35] on input "Search" at bounding box center [888, 31] width 171 height 17
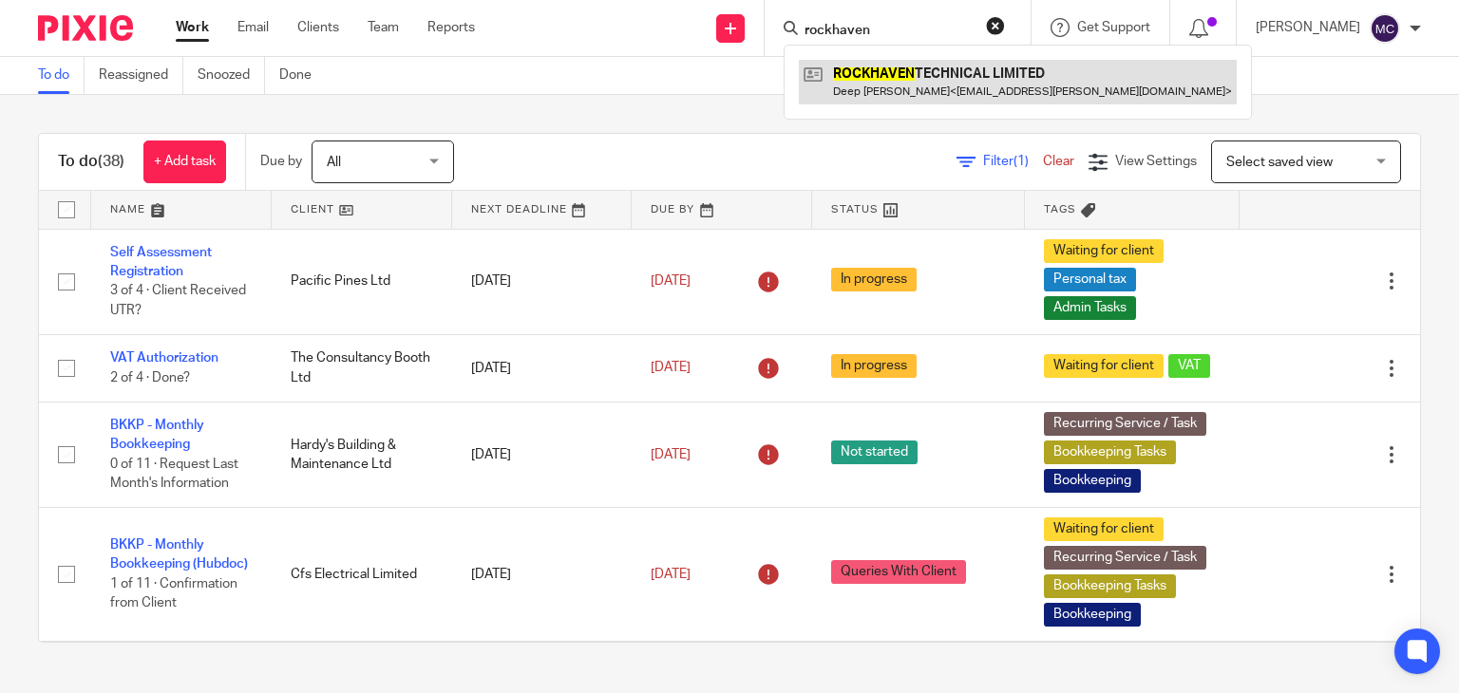
type input "rockhaven"
click at [904, 78] on link at bounding box center [1018, 82] width 438 height 44
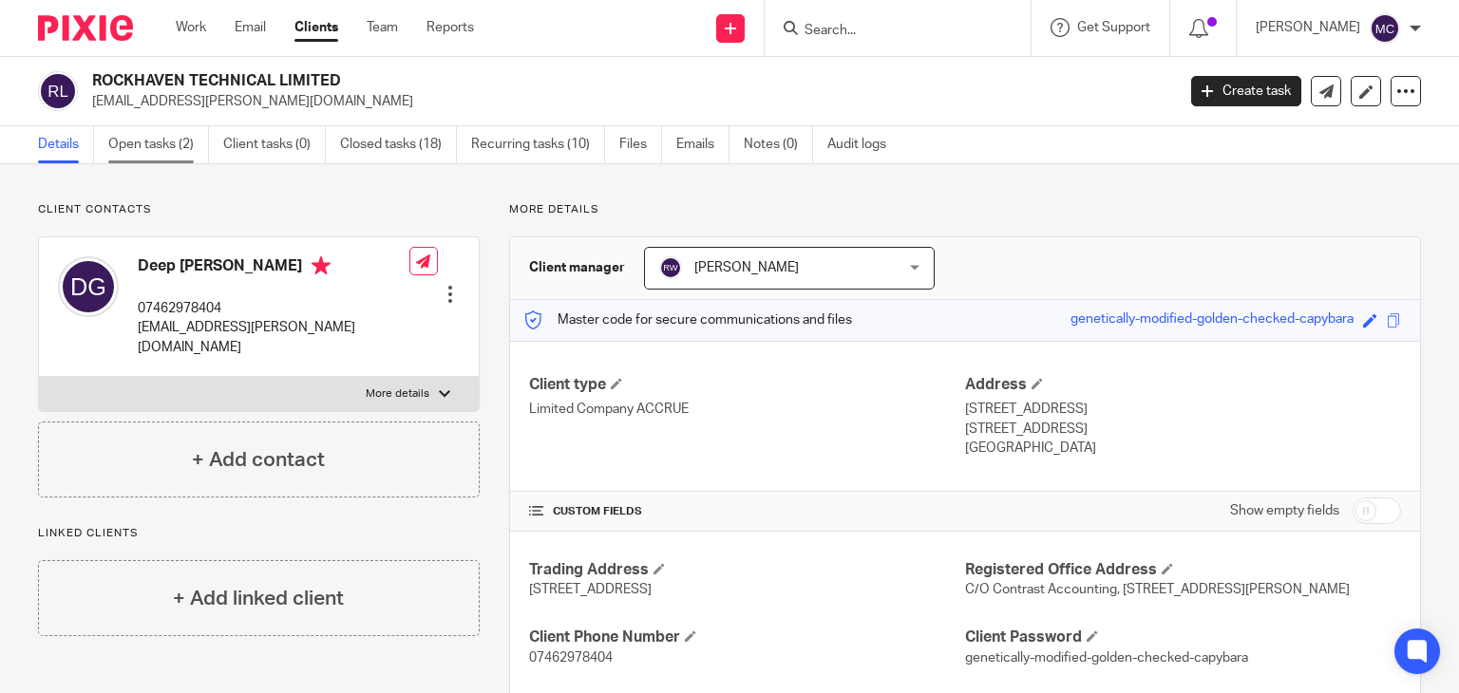
click at [195, 150] on link "Open tasks (2)" at bounding box center [158, 144] width 101 height 37
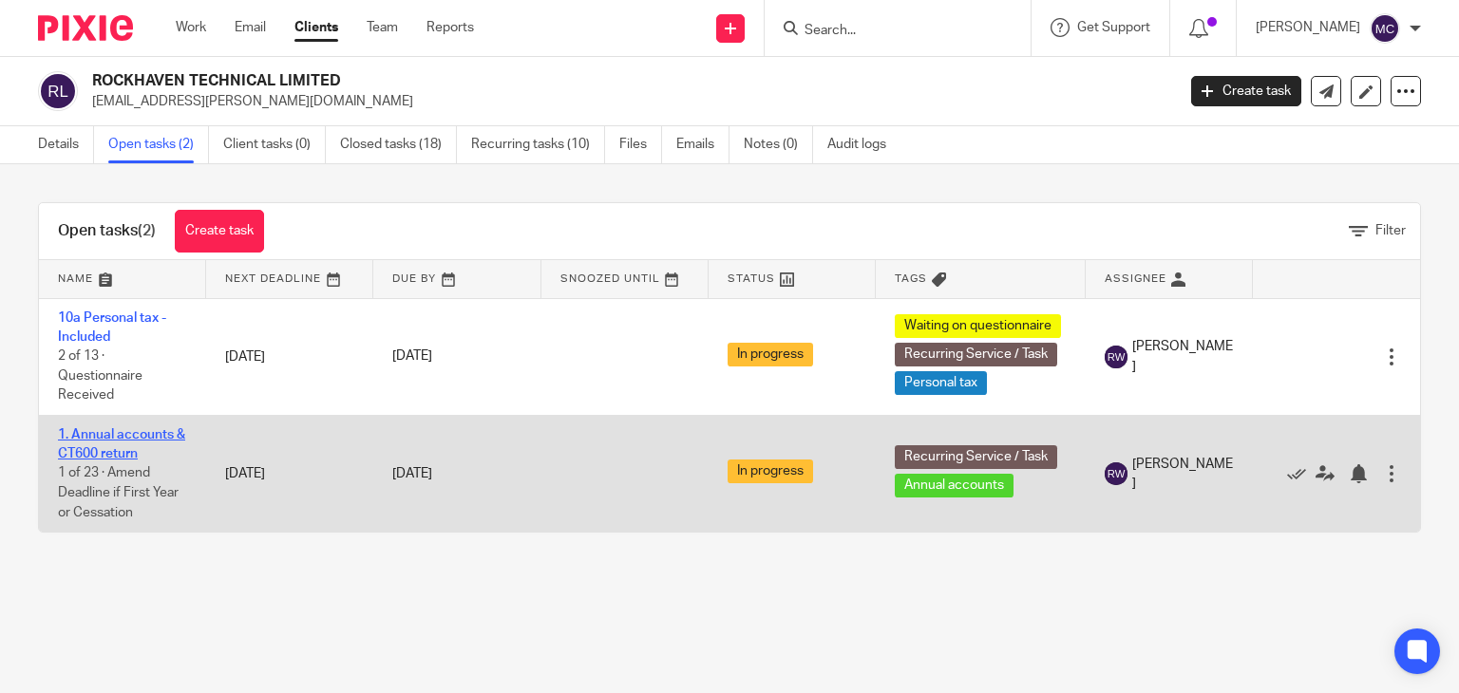
click at [116, 435] on link "1. Annual accounts & CT600 return" at bounding box center [121, 444] width 127 height 32
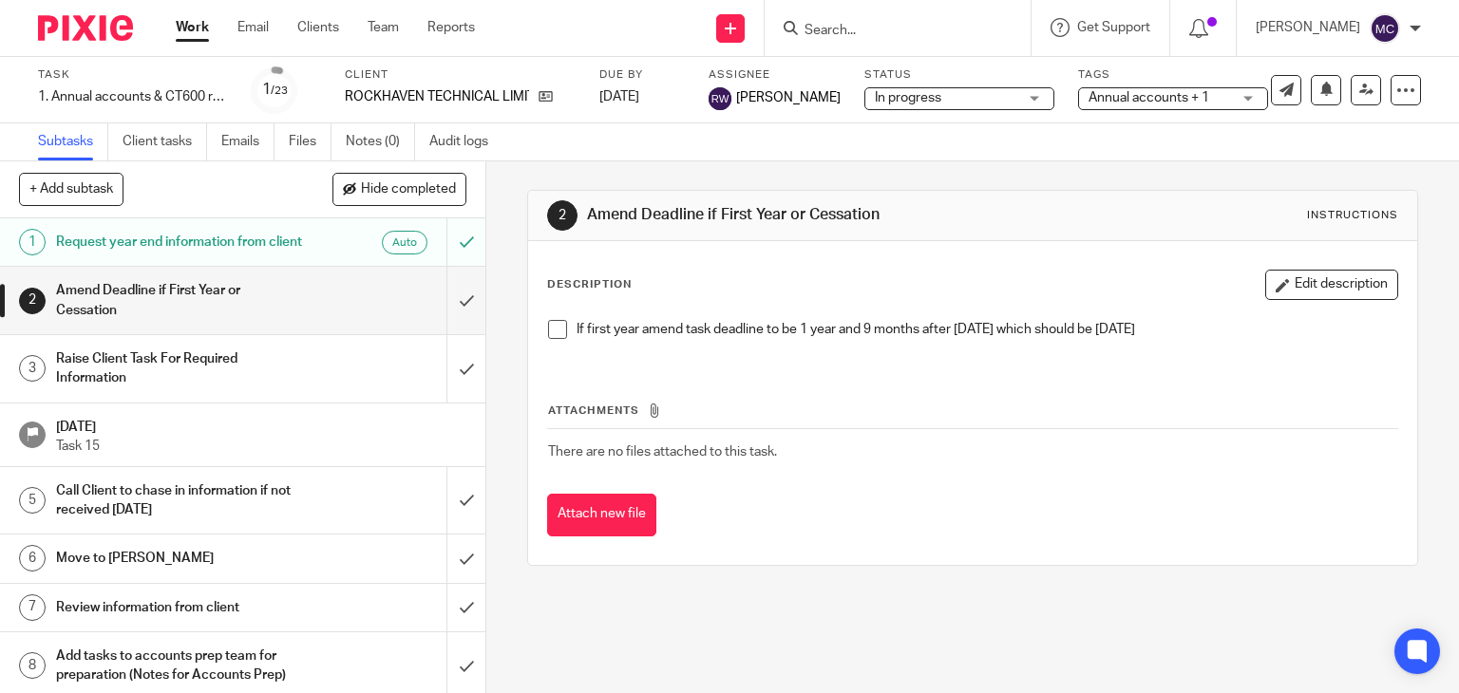
click at [916, 96] on span "In progress" at bounding box center [908, 97] width 66 height 13
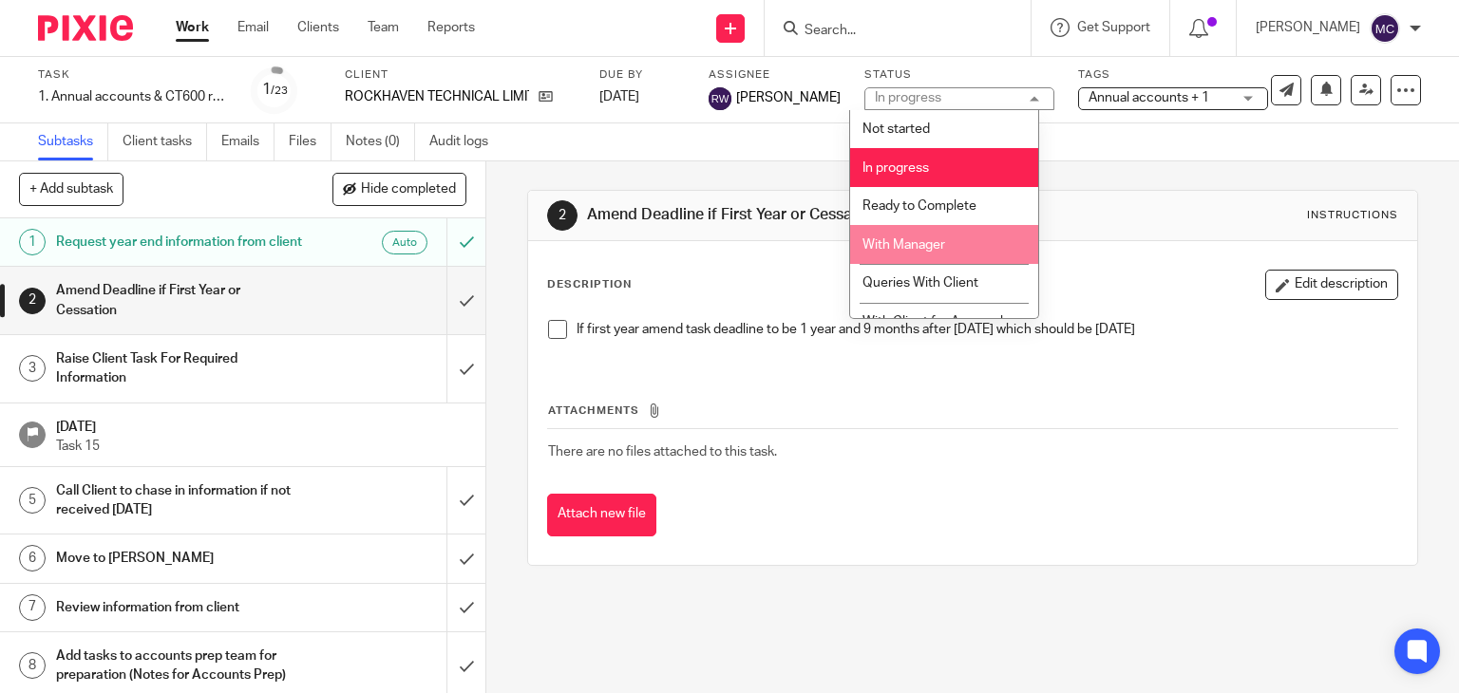
click at [926, 242] on span "With Manager" at bounding box center [903, 244] width 83 height 13
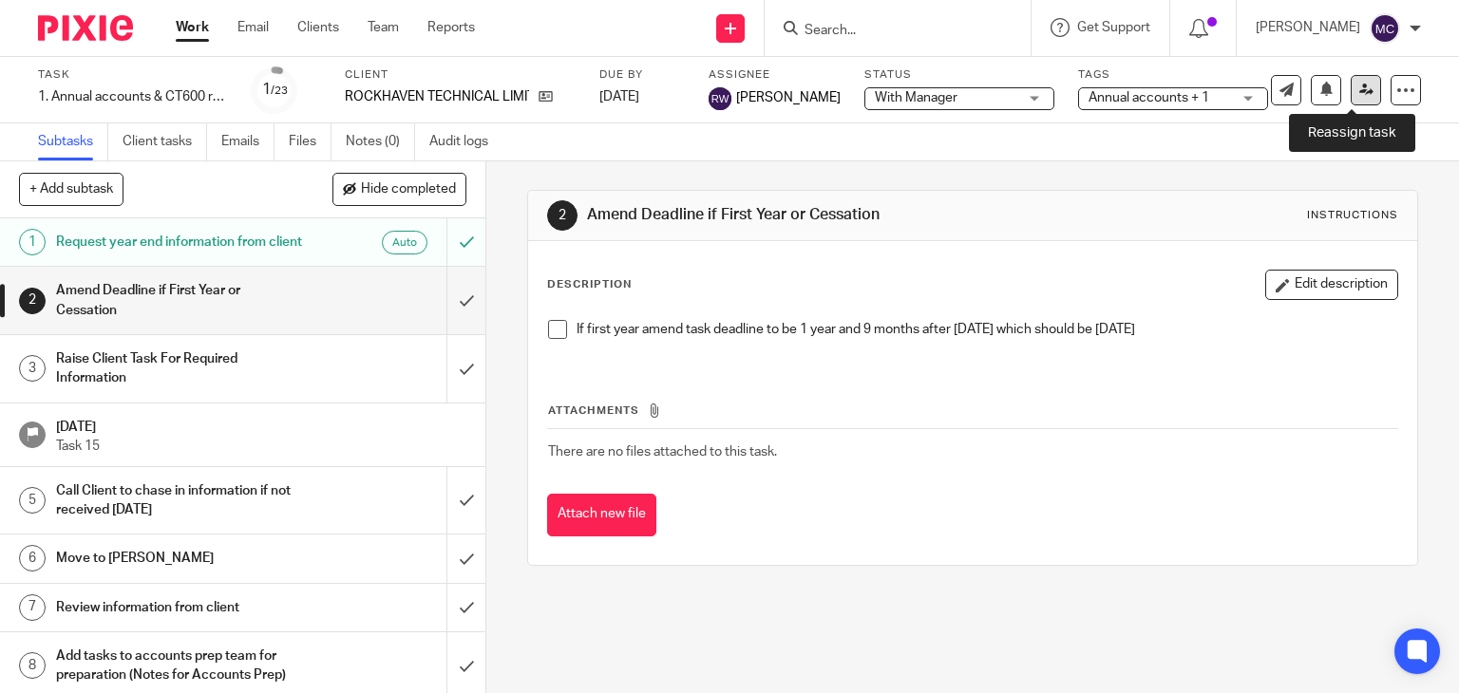
click at [1359, 85] on icon at bounding box center [1366, 90] width 14 height 14
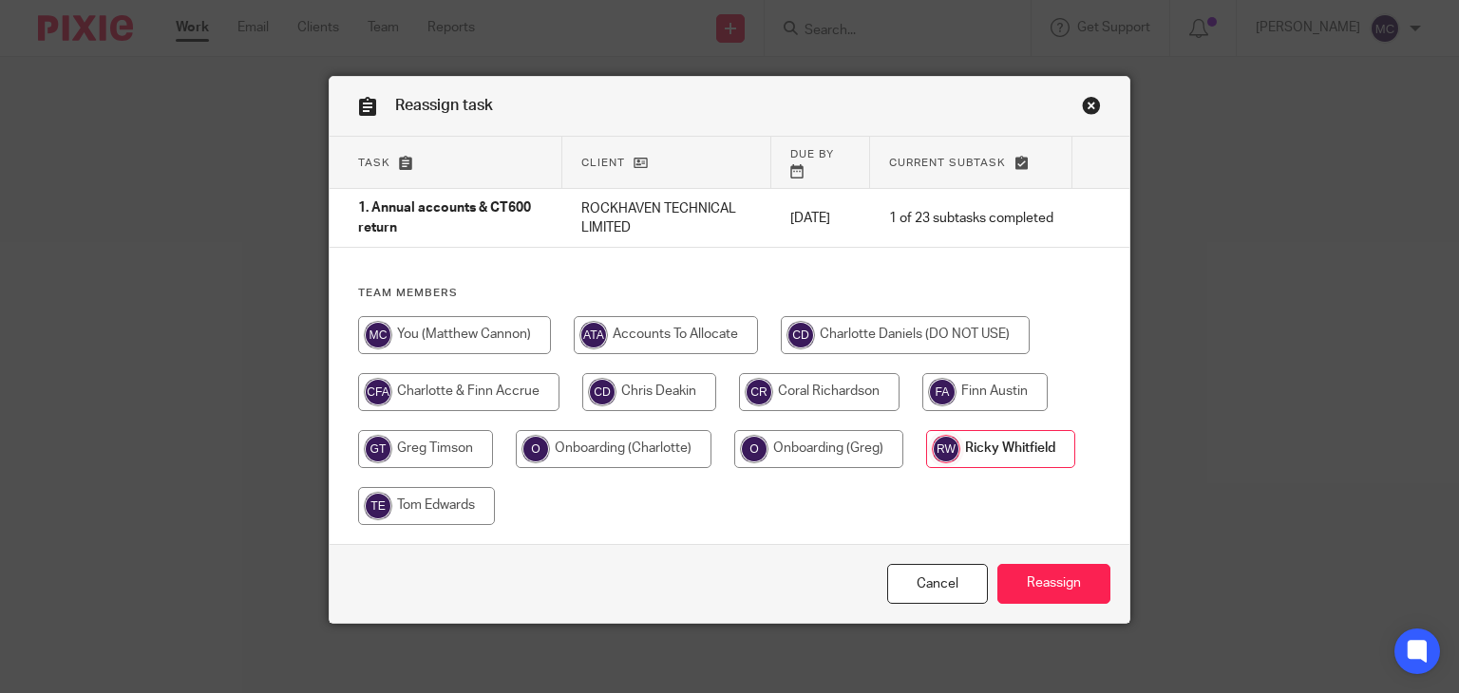
click at [477, 323] on input "radio" at bounding box center [454, 335] width 193 height 38
radio input "true"
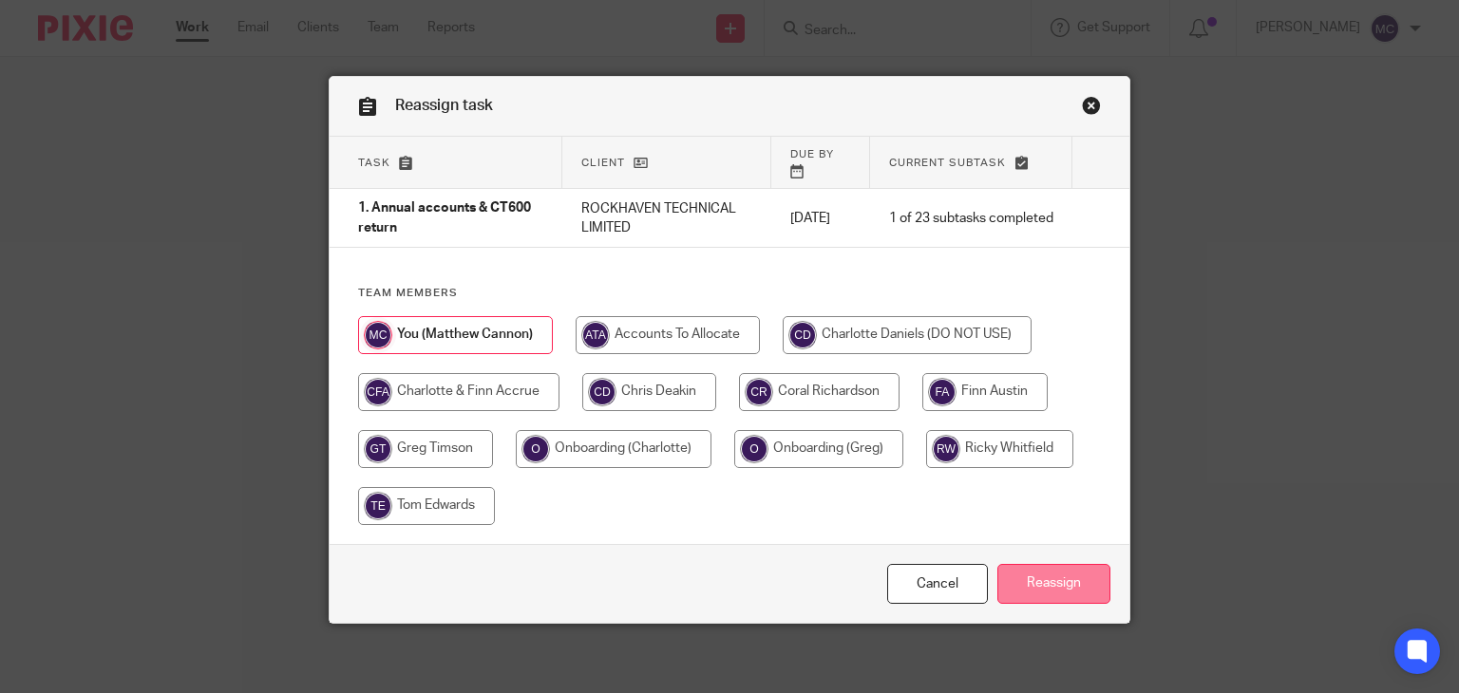
click at [1033, 564] on input "Reassign" at bounding box center [1053, 584] width 113 height 41
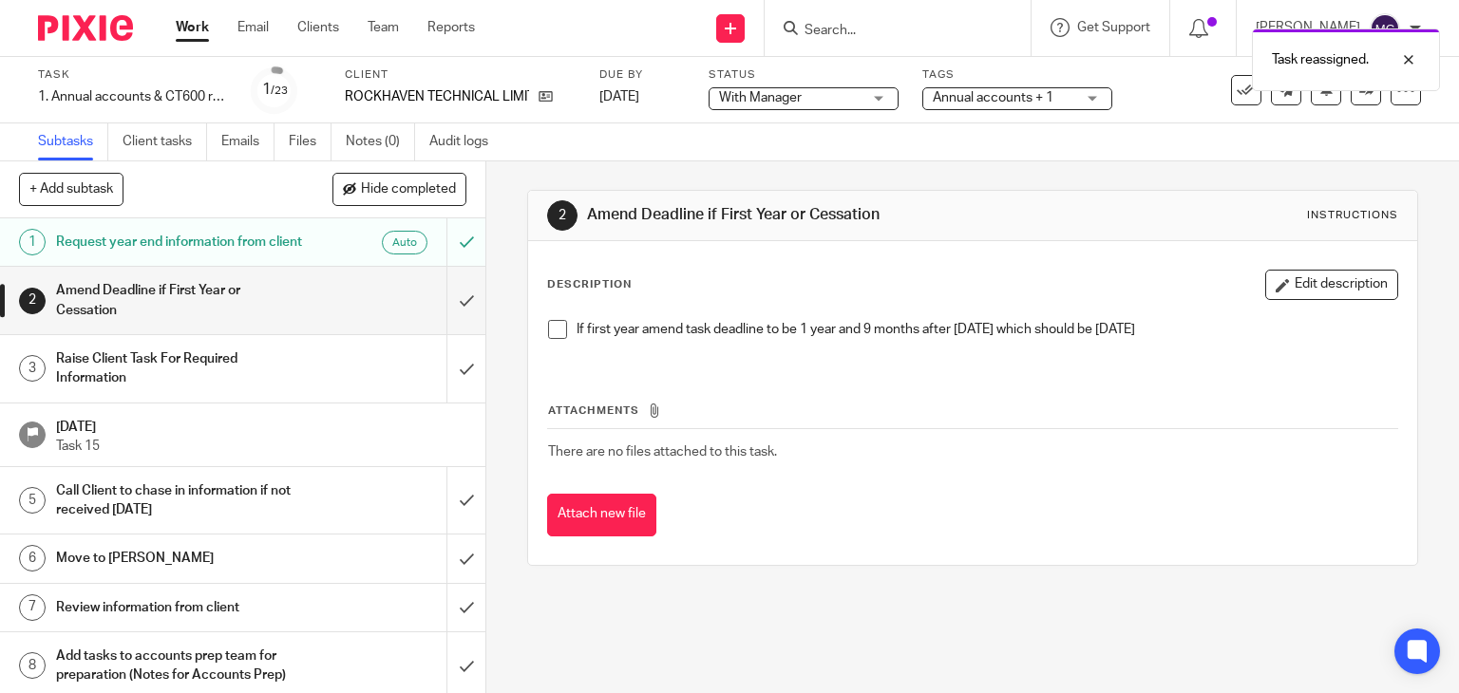
click at [1058, 93] on span "Annual accounts + 1" at bounding box center [1004, 98] width 142 height 20
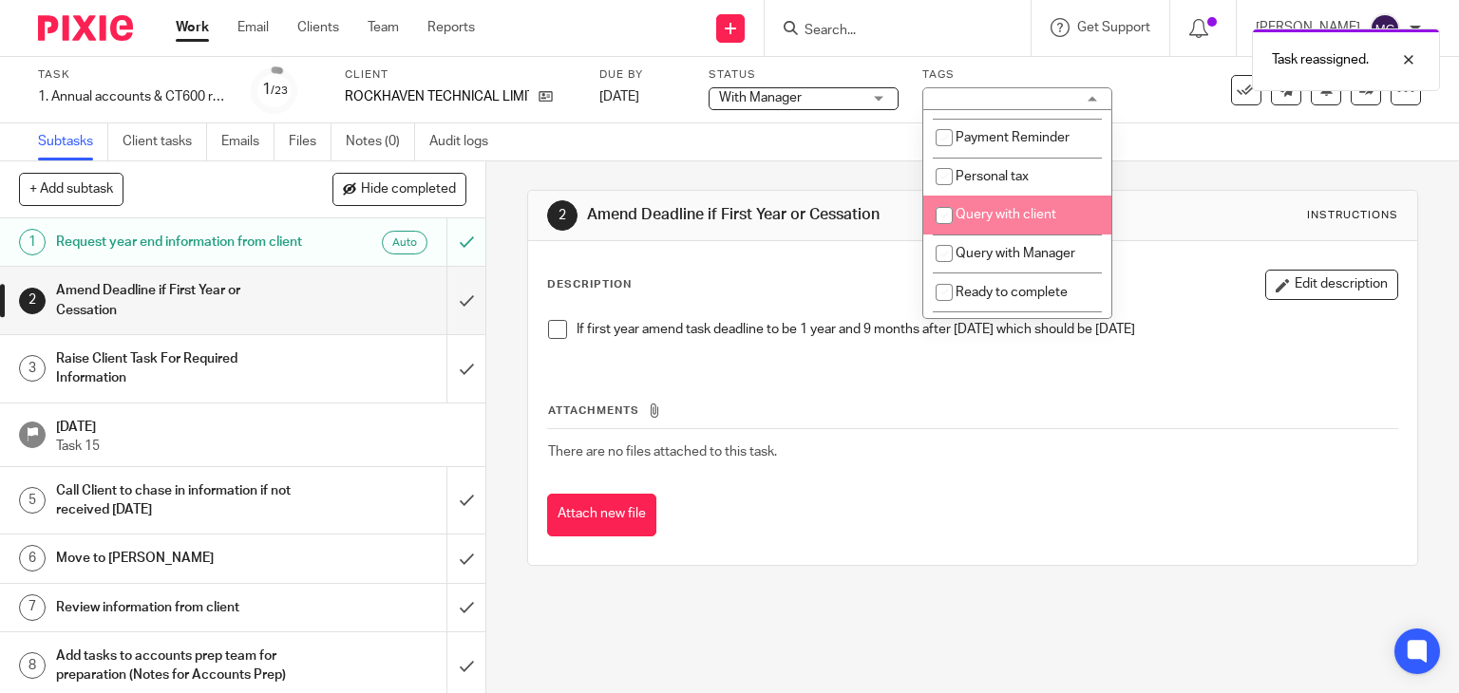
scroll to position [665, 0]
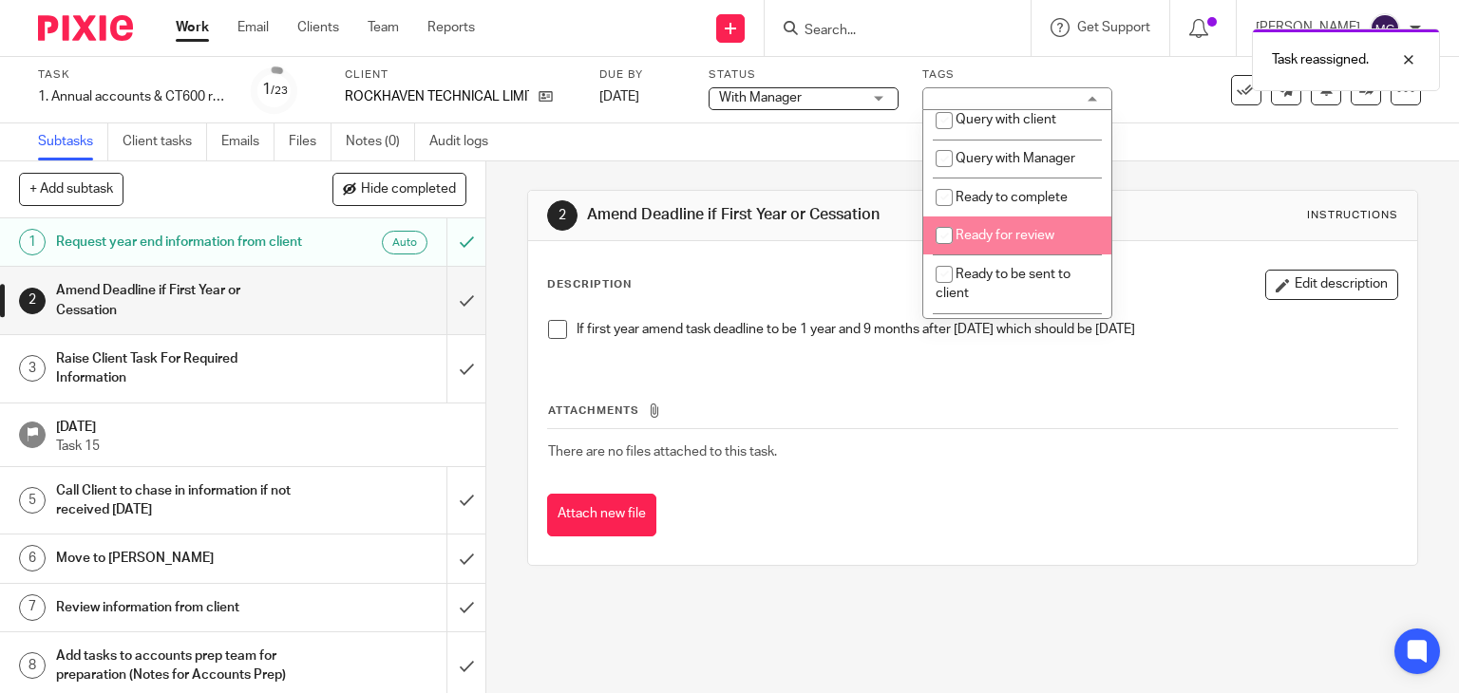
click at [1002, 252] on li "Ready for review" at bounding box center [1017, 236] width 188 height 39
checkbox input "true"
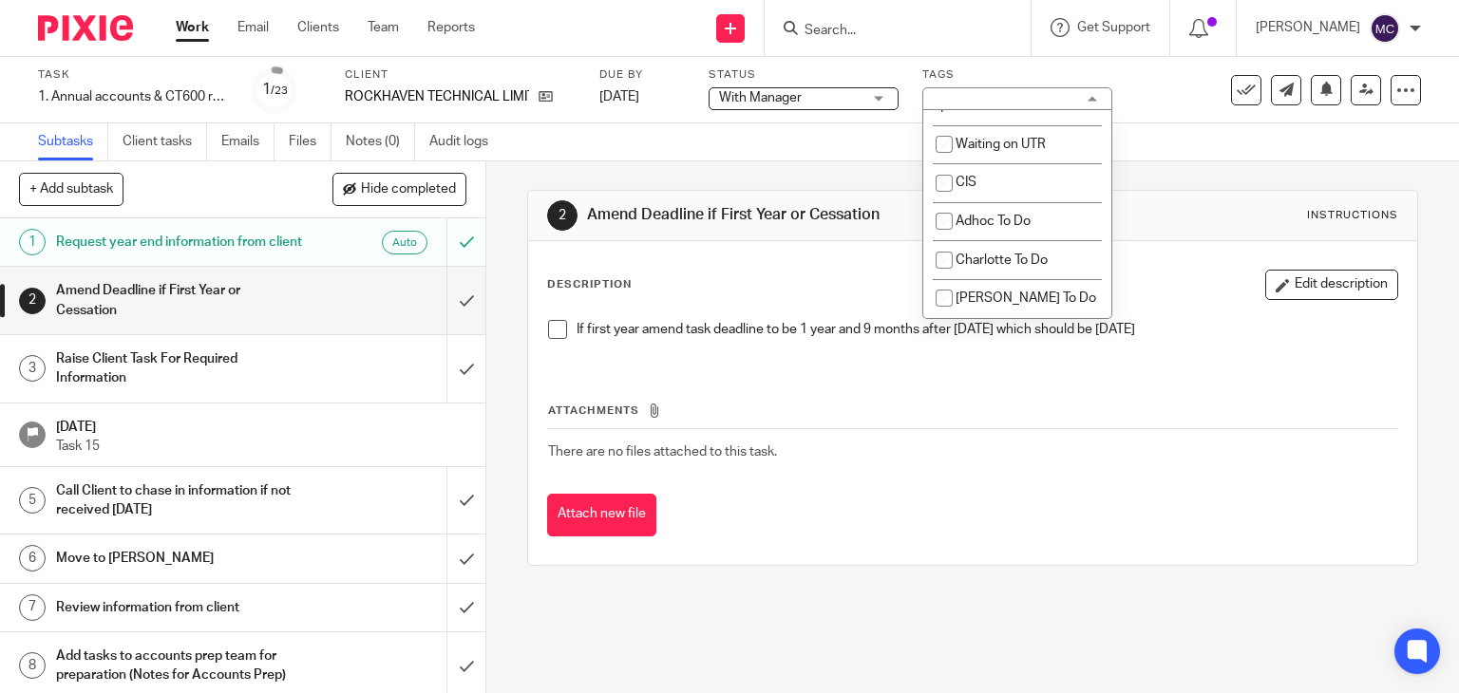
scroll to position [1784, 0]
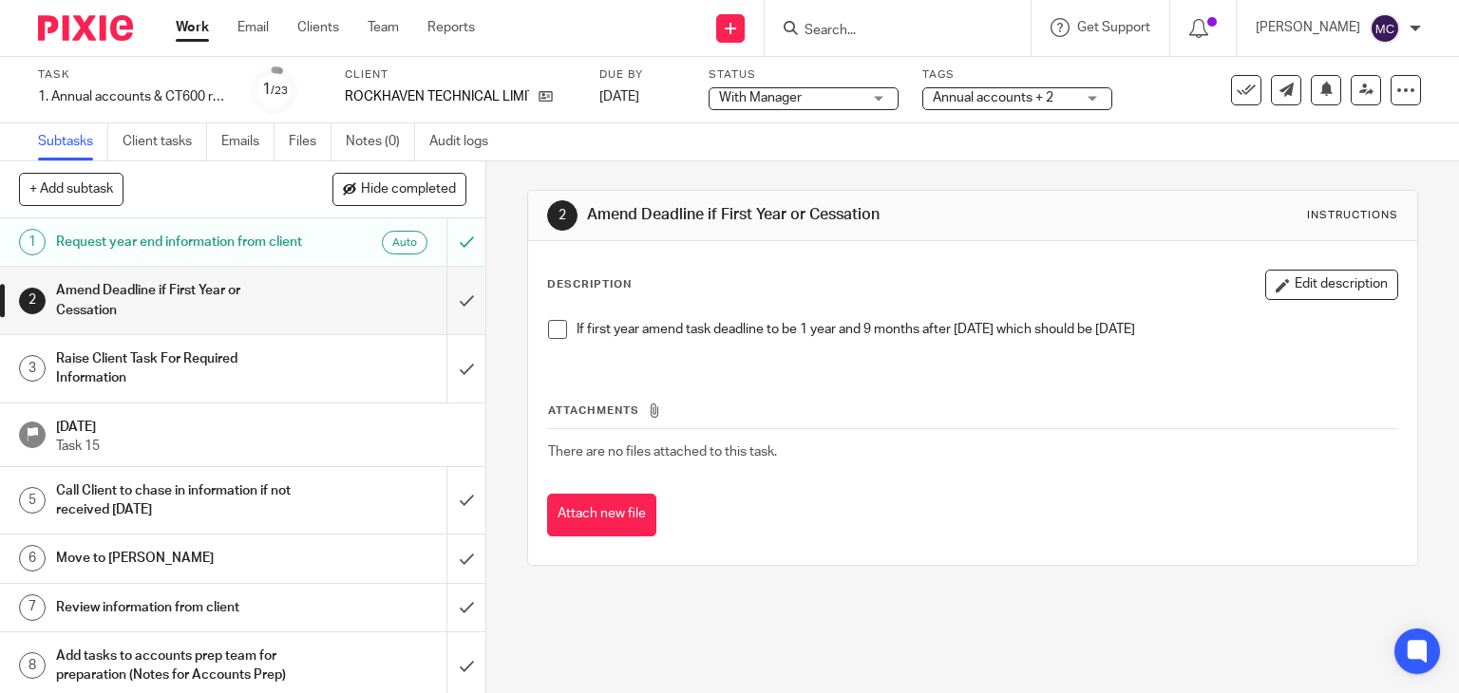
click at [854, 167] on div "2 Amend Deadline if First Year or Cessation Instructions Description Edit descr…" at bounding box center [973, 377] width 892 height 433
drag, startPoint x: 449, startPoint y: 301, endPoint x: 441, endPoint y: 369, distance: 68.0
click at [449, 301] on input "submit" at bounding box center [242, 300] width 485 height 67
click at [441, 373] on input "submit" at bounding box center [242, 368] width 485 height 67
drag, startPoint x: 444, startPoint y: 510, endPoint x: 444, endPoint y: 539, distance: 29.4
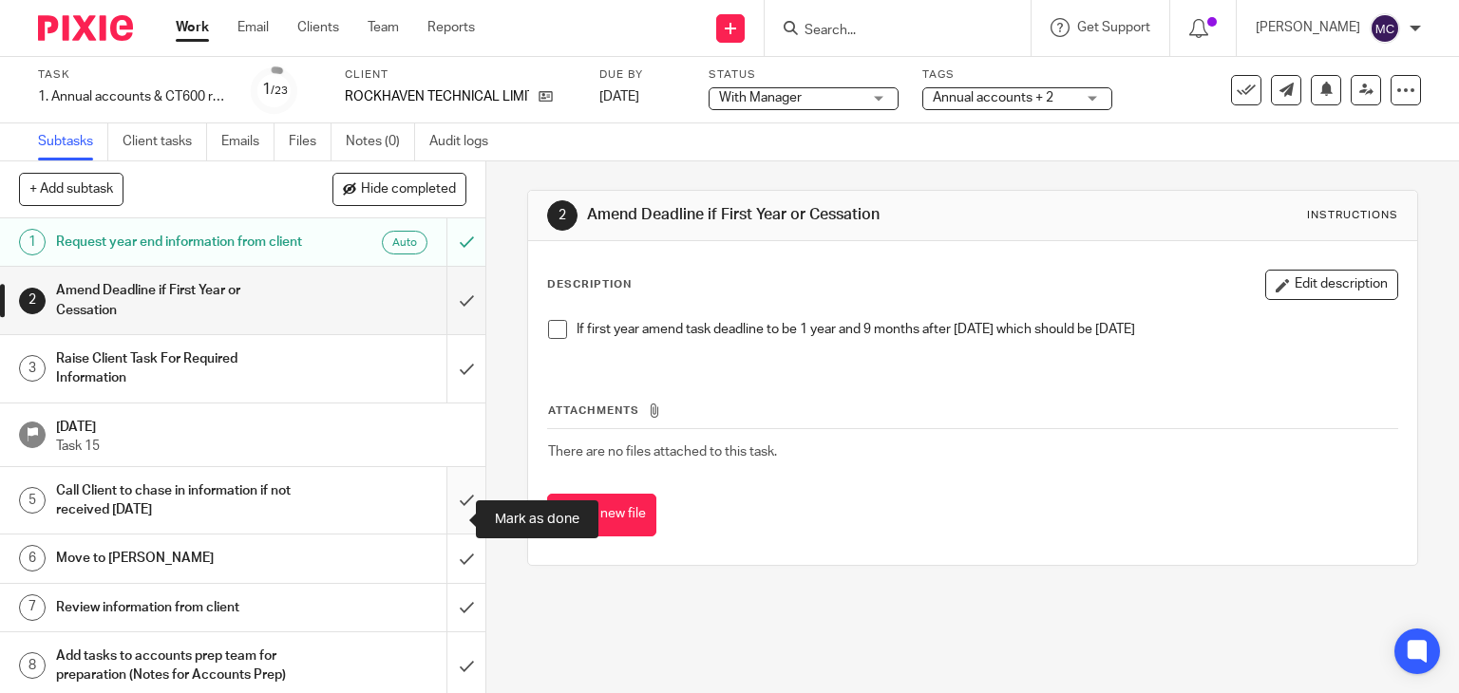
click at [444, 511] on input "submit" at bounding box center [242, 500] width 485 height 67
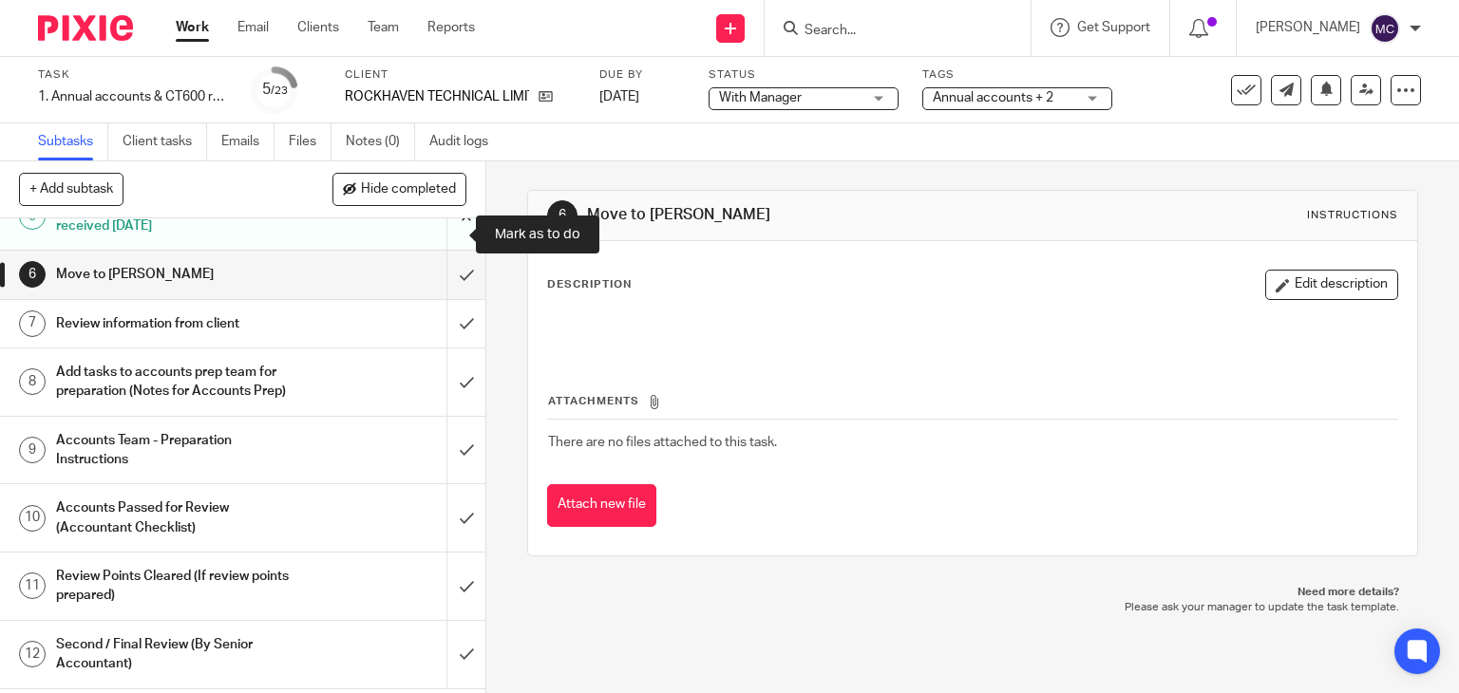
scroll to position [285, 0]
click at [460, 281] on input "submit" at bounding box center [242, 273] width 485 height 47
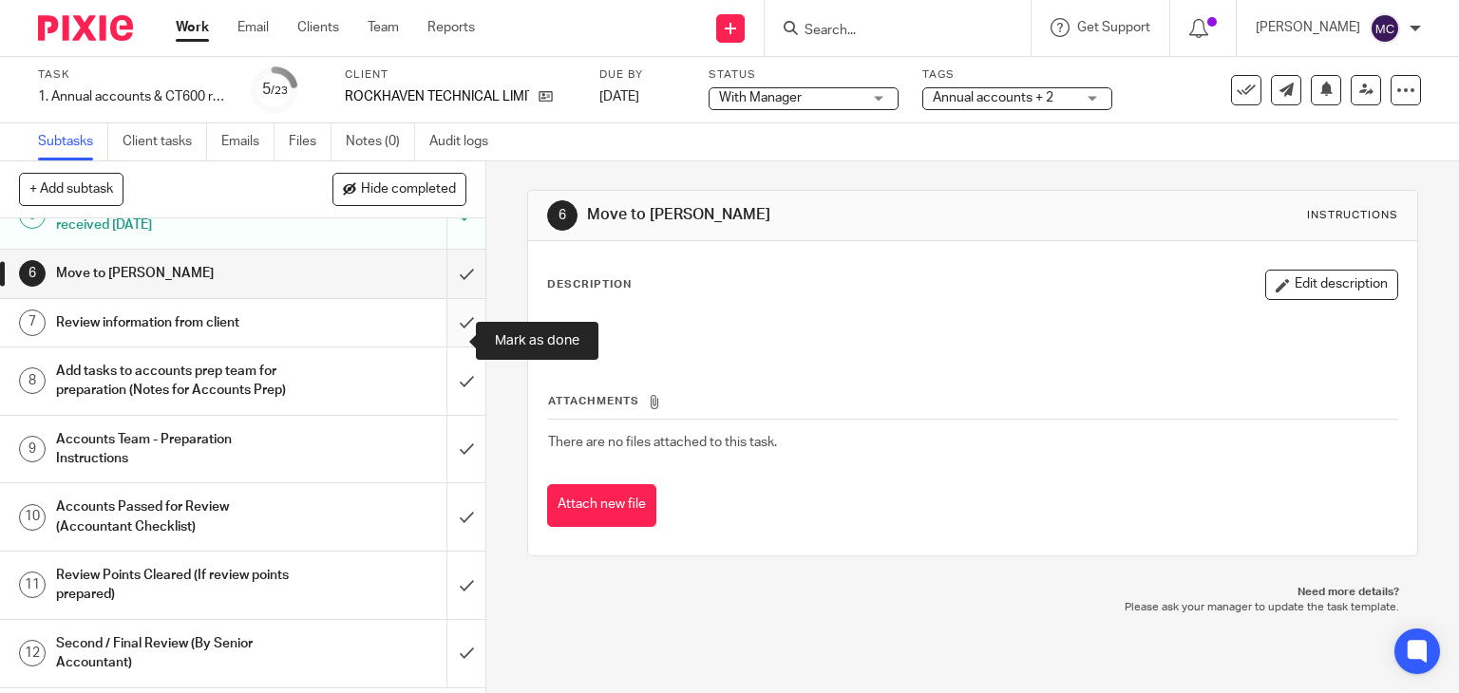
click at [453, 320] on input "submit" at bounding box center [242, 322] width 485 height 47
click at [437, 404] on input "submit" at bounding box center [242, 381] width 485 height 67
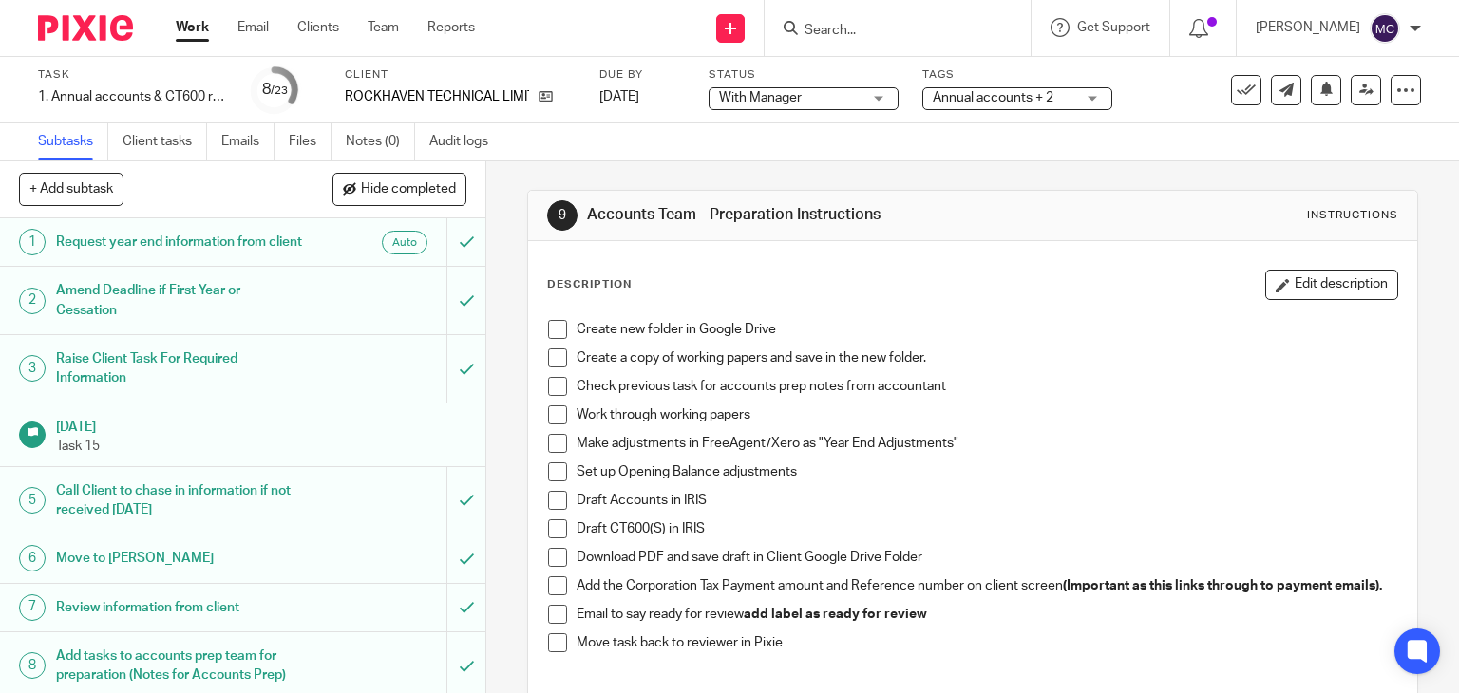
click at [209, 45] on div "Work Email Clients Team Reports Work Email Clients Team Reports Settings" at bounding box center [330, 28] width 347 height 56
click at [209, 27] on link "Work" at bounding box center [192, 27] width 33 height 19
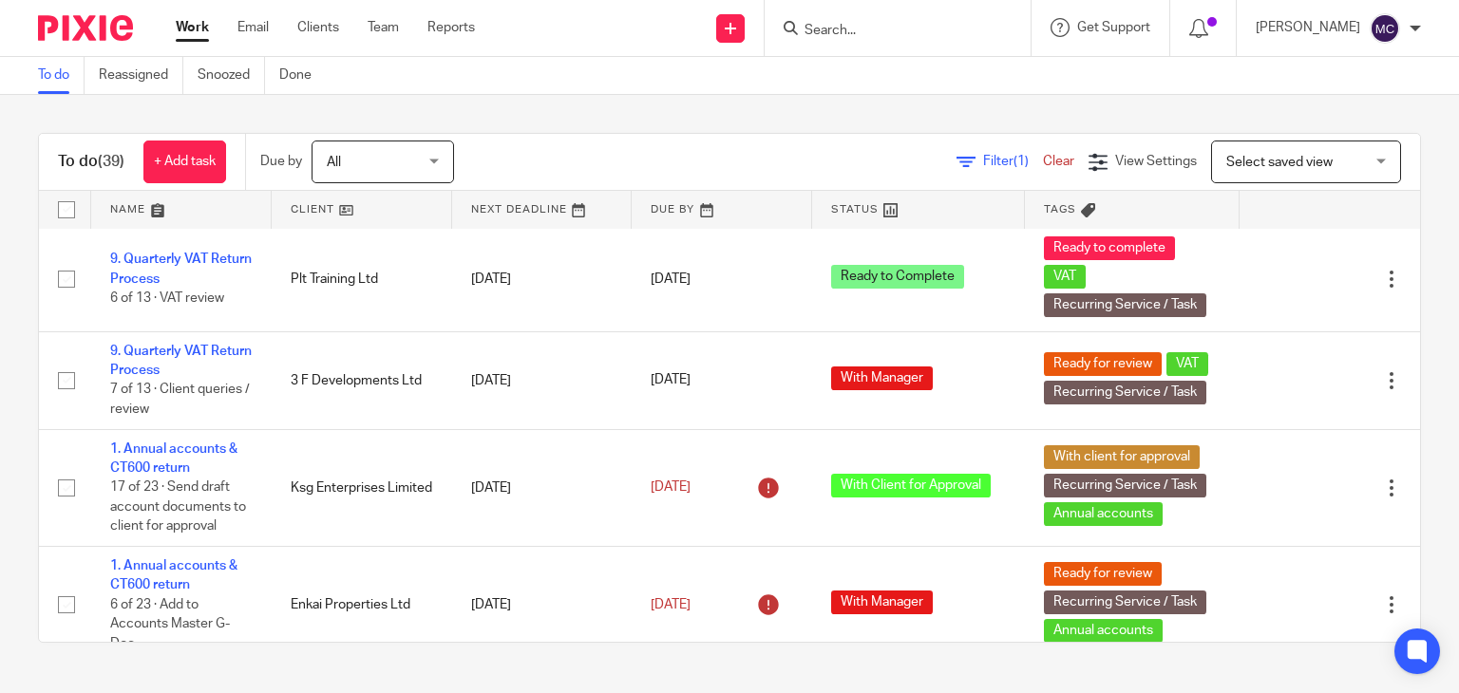
scroll to position [855, 0]
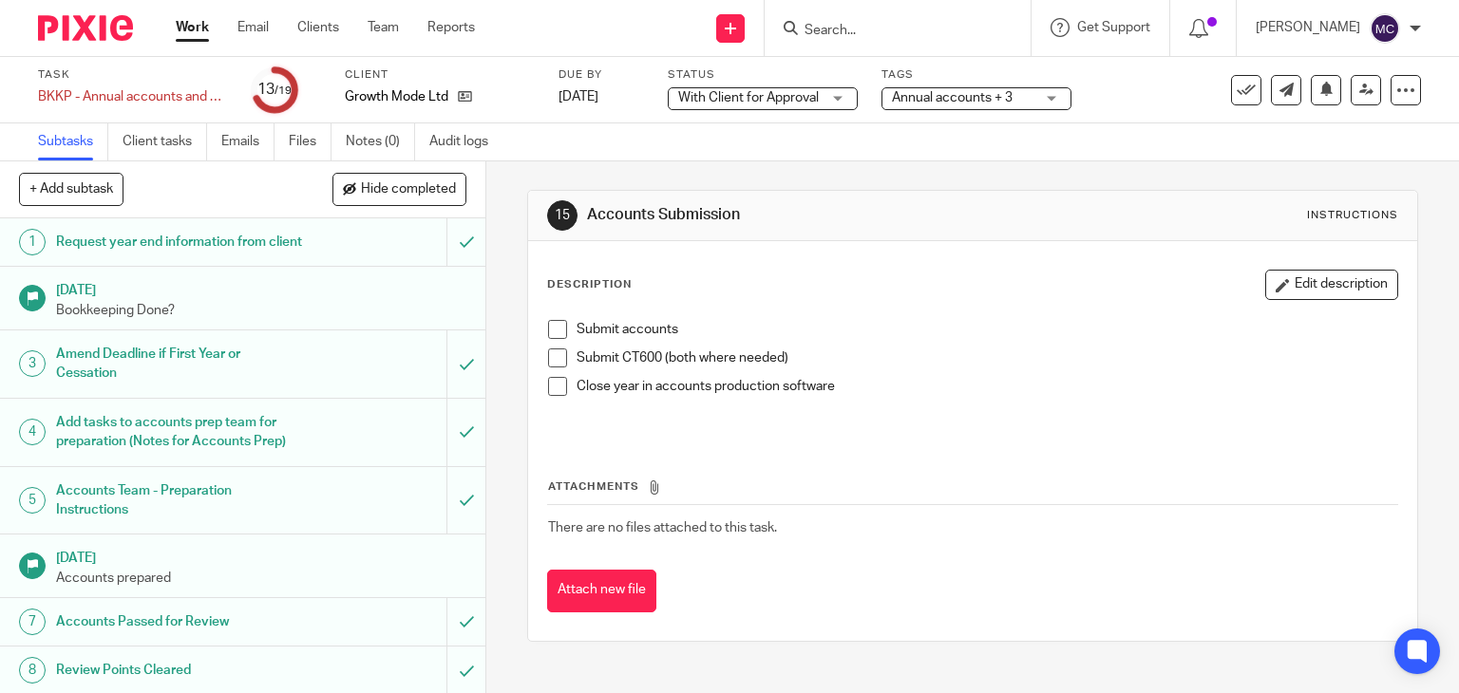
scroll to position [661, 0]
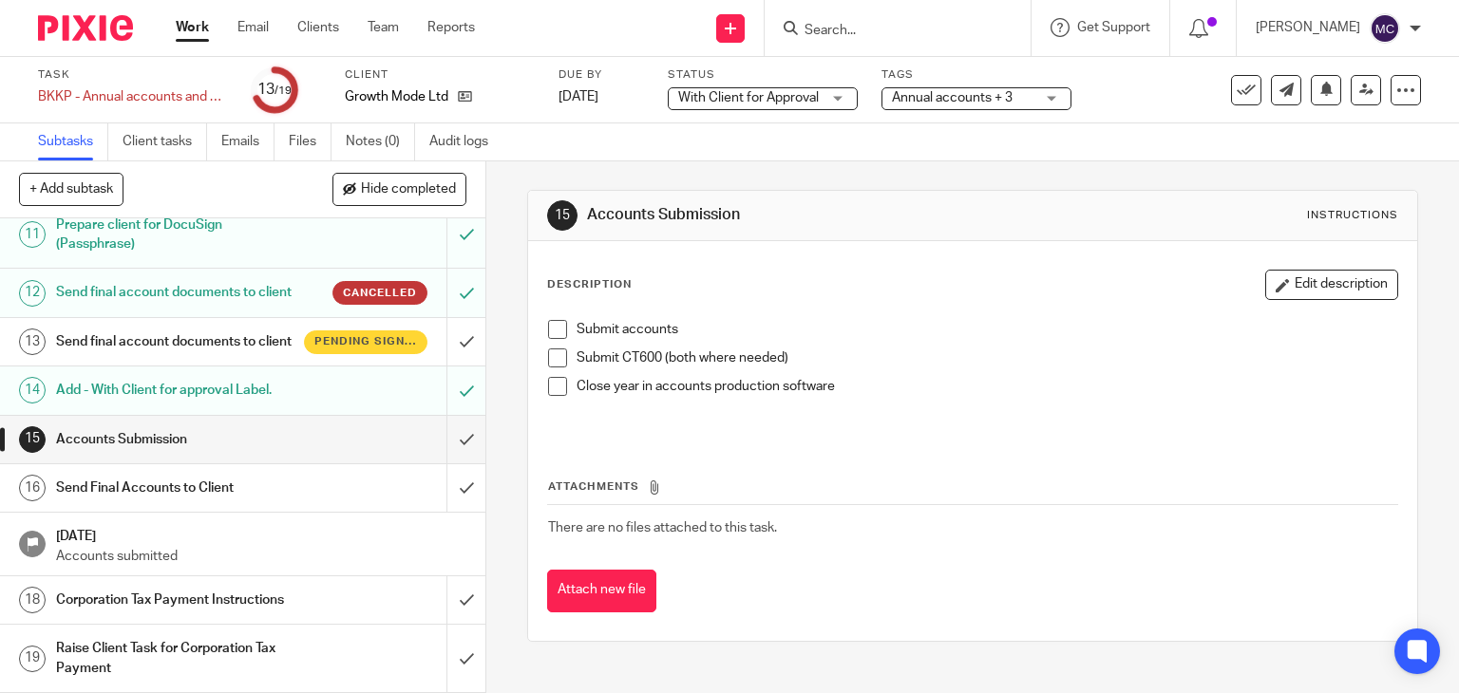
click at [258, 351] on h1 "Send final account documents to client" at bounding box center [180, 342] width 248 height 28
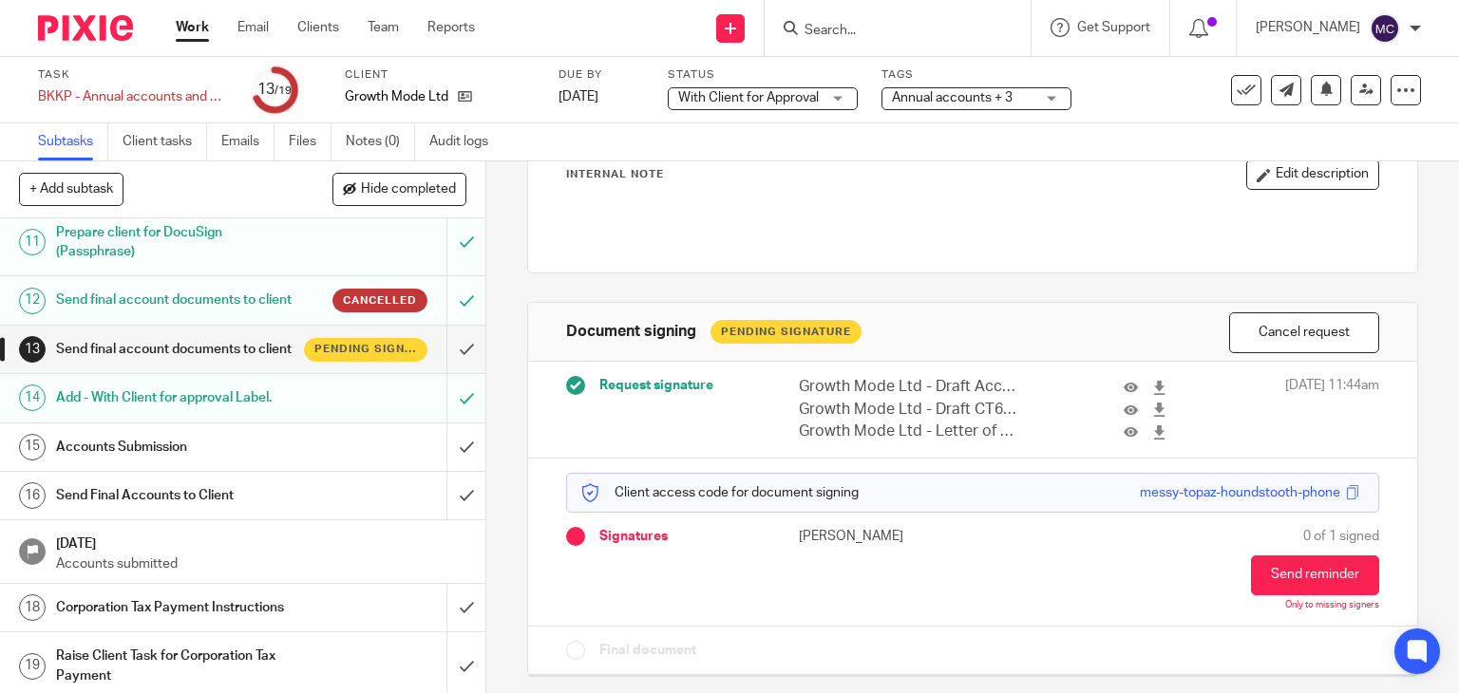
scroll to position [566, 0]
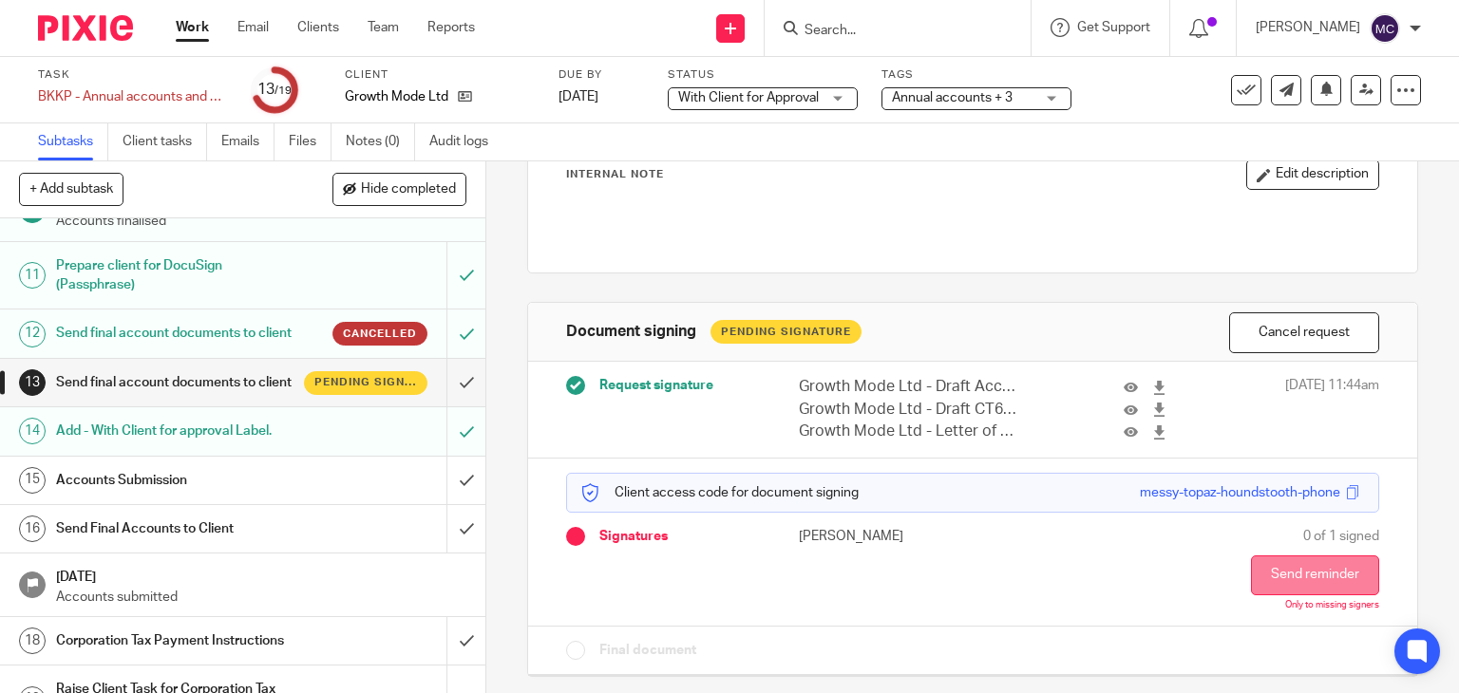
click at [1256, 572] on button "Send reminder" at bounding box center [1315, 576] width 128 height 40
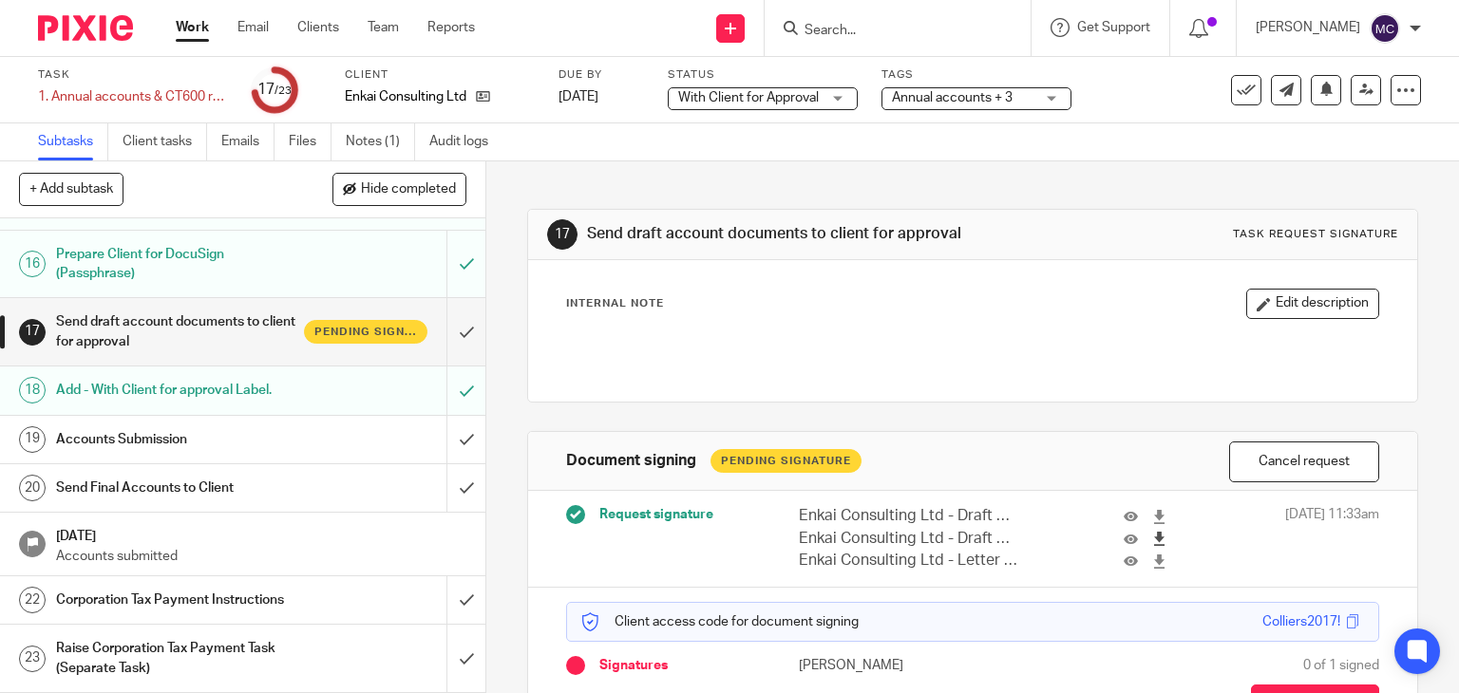
scroll to position [95, 0]
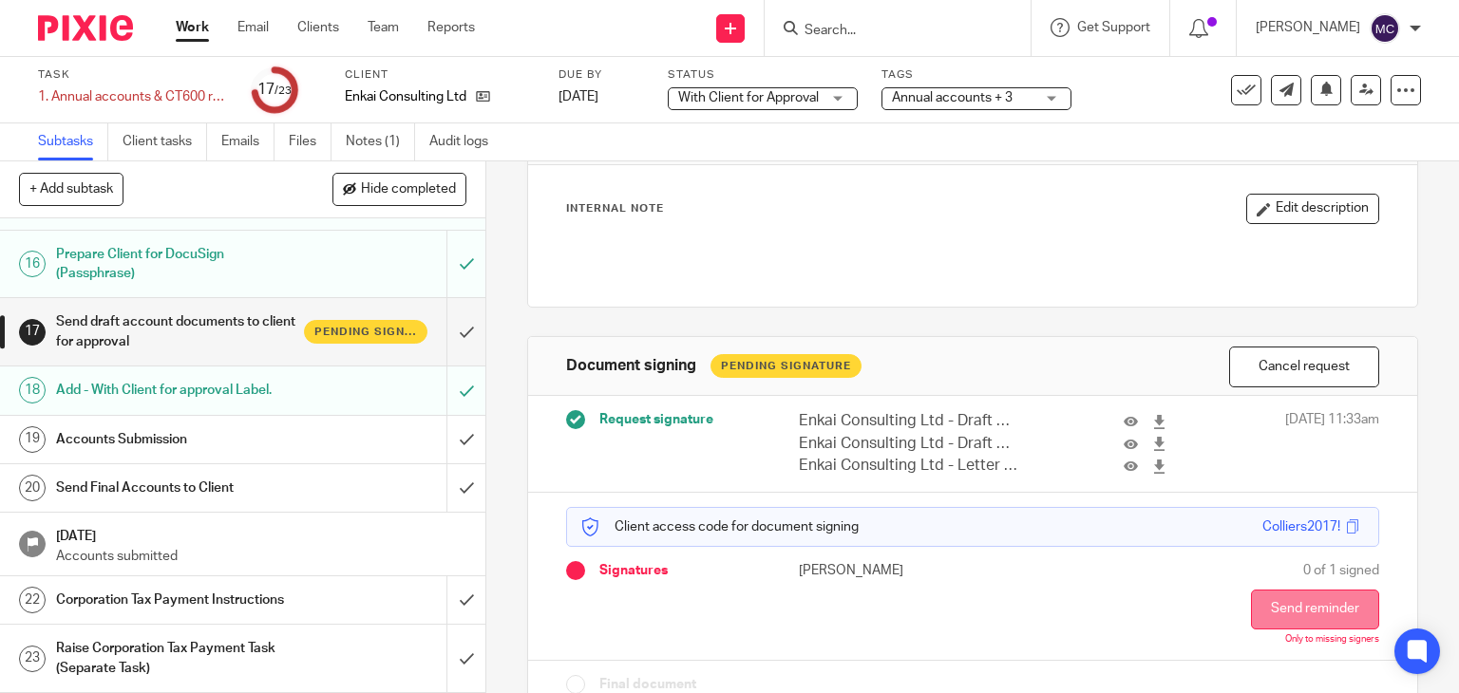
click at [1251, 605] on button "Send reminder" at bounding box center [1315, 610] width 128 height 40
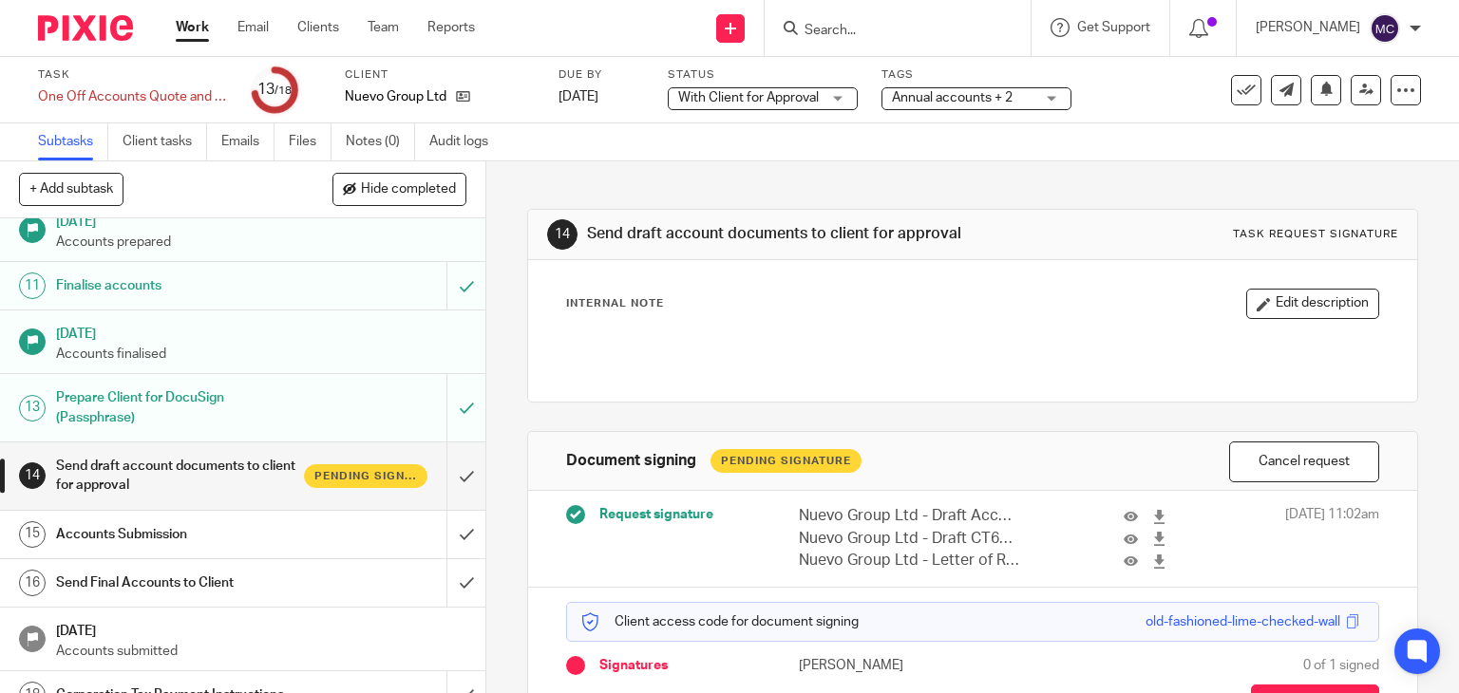
scroll to position [613, 0]
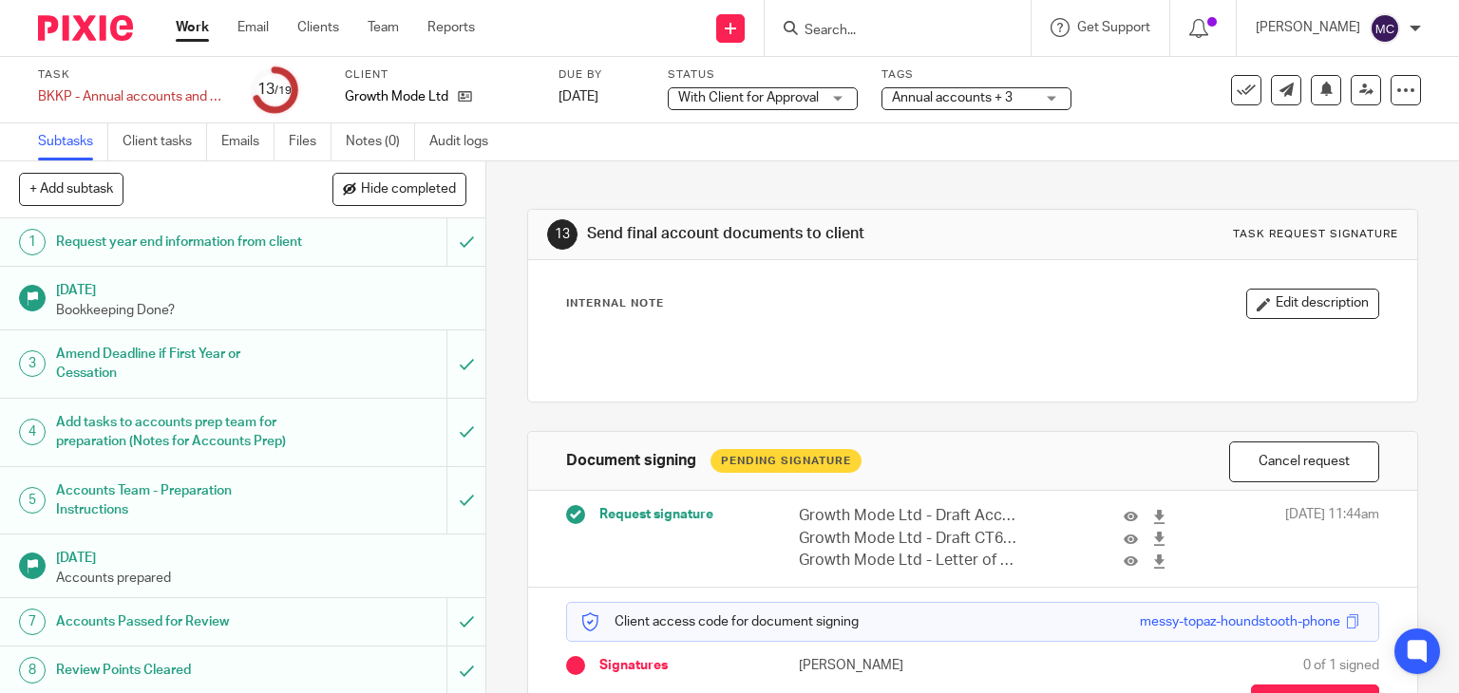
scroll to position [570, 0]
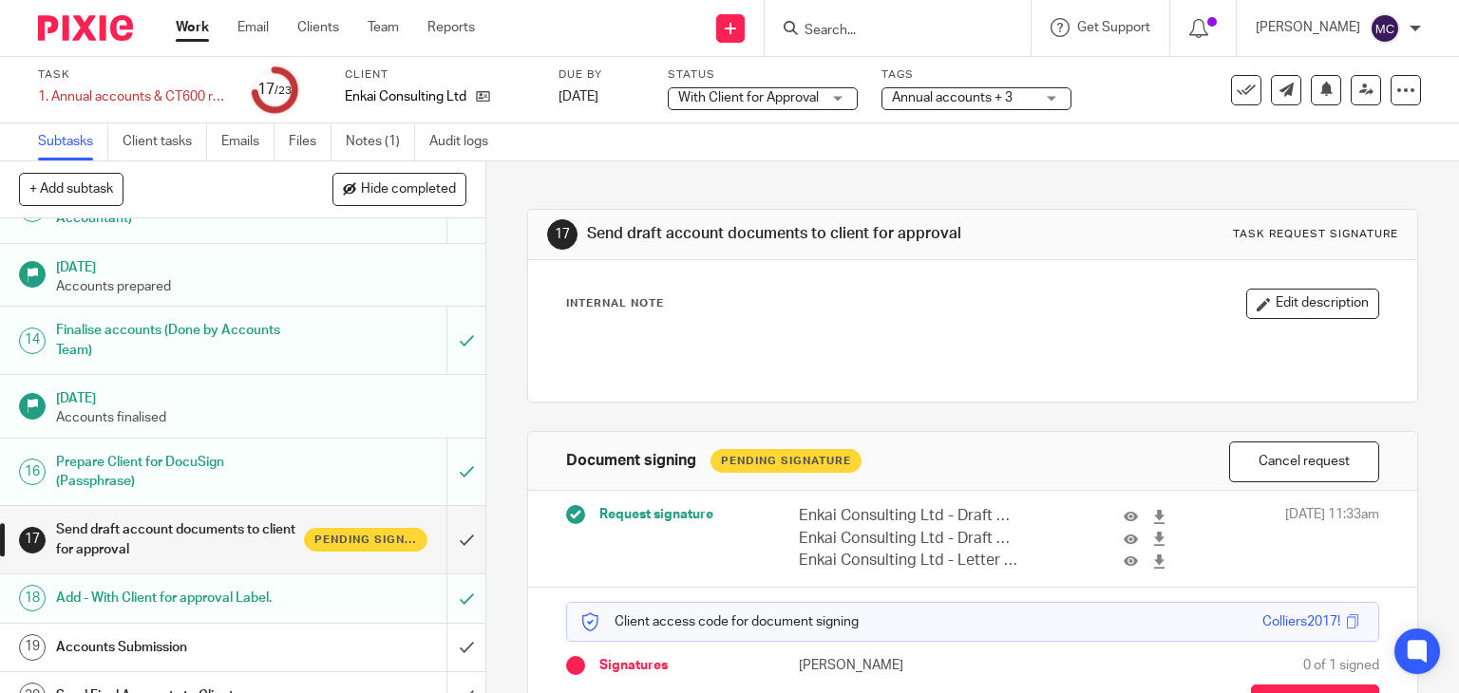
scroll to position [760, 0]
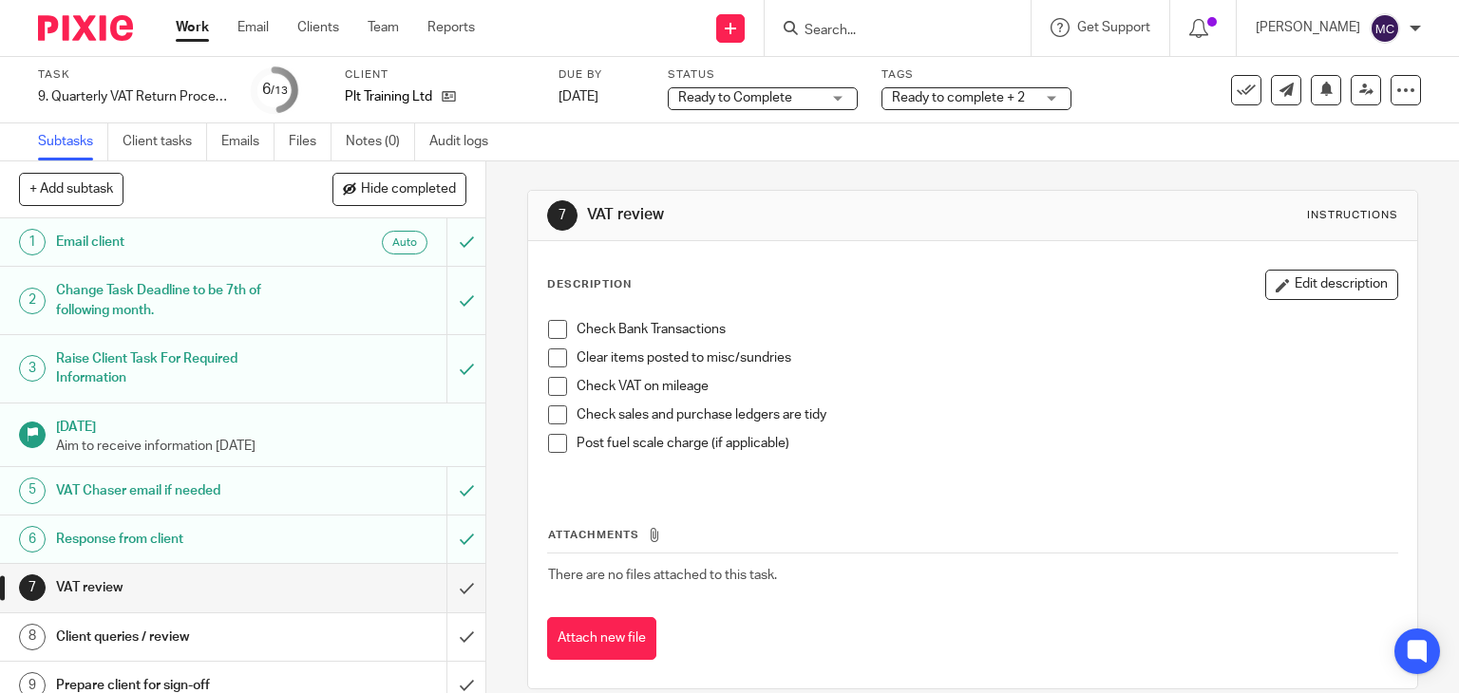
click at [873, 167] on div "7 VAT review Instructions Description Edit description Check Bank Transactions …" at bounding box center [973, 439] width 892 height 557
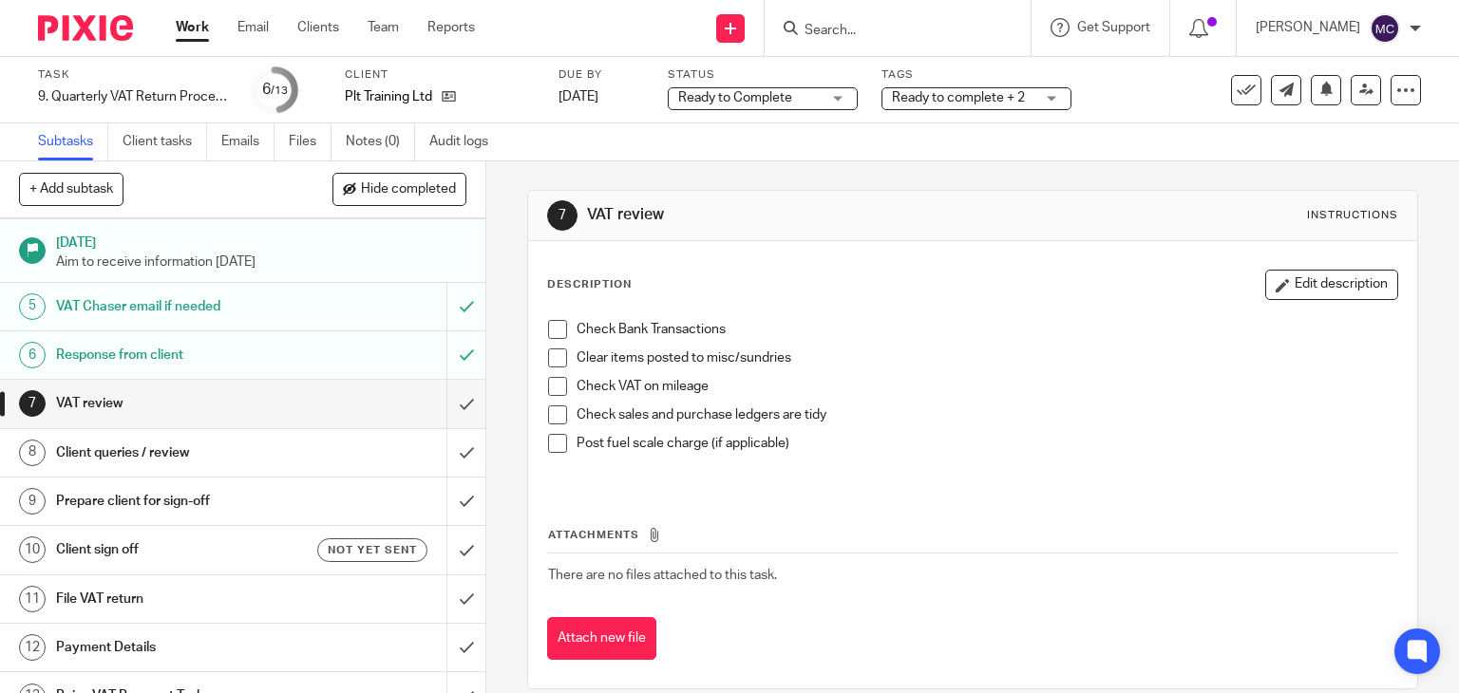
scroll to position [190, 0]
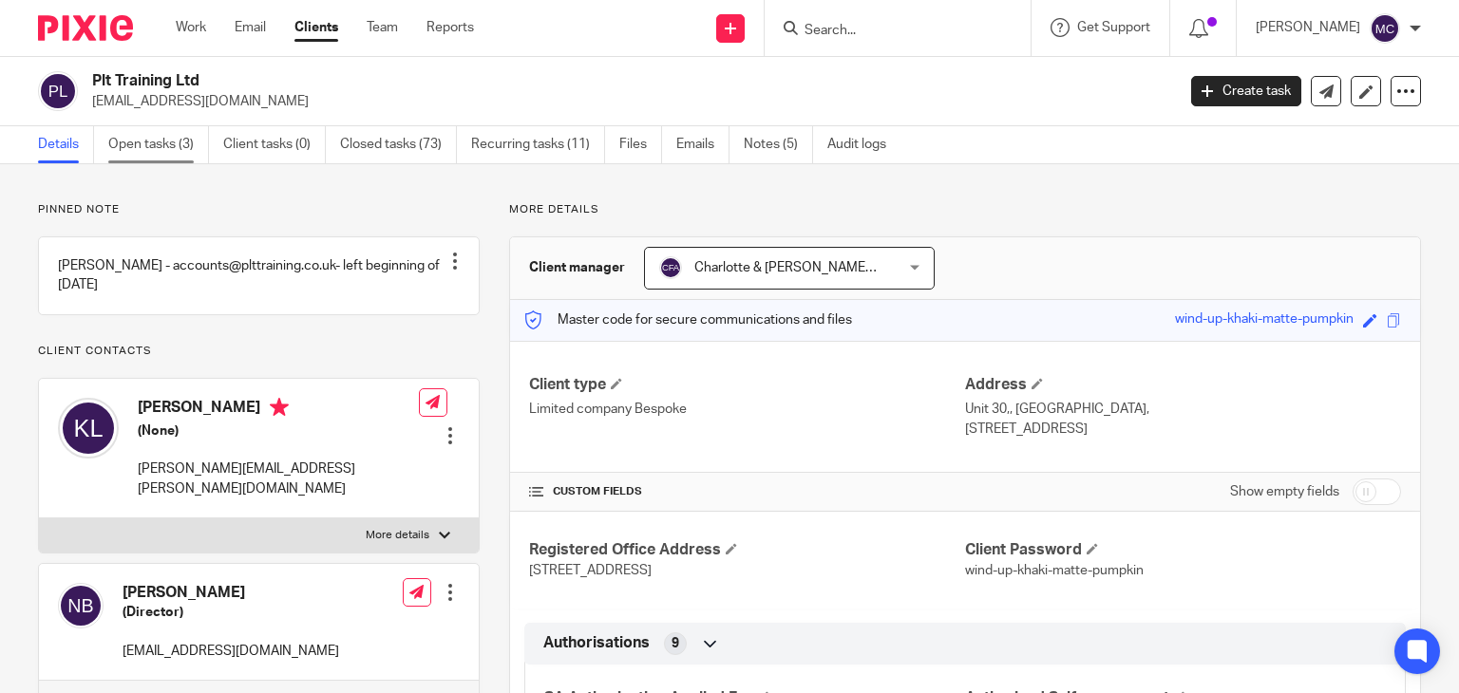
click at [159, 135] on link "Open tasks (3)" at bounding box center [158, 144] width 101 height 37
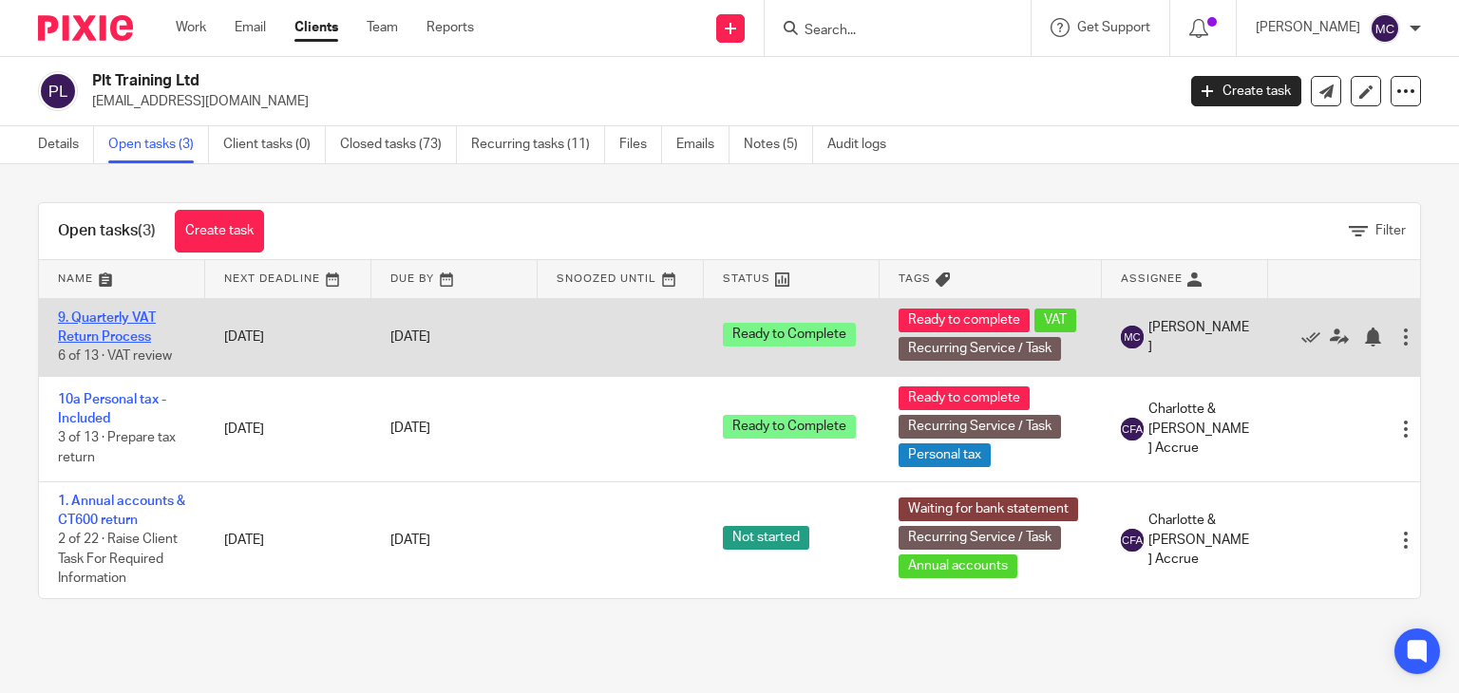
click at [123, 320] on link "9. Quarterly VAT Return Process" at bounding box center [107, 328] width 98 height 32
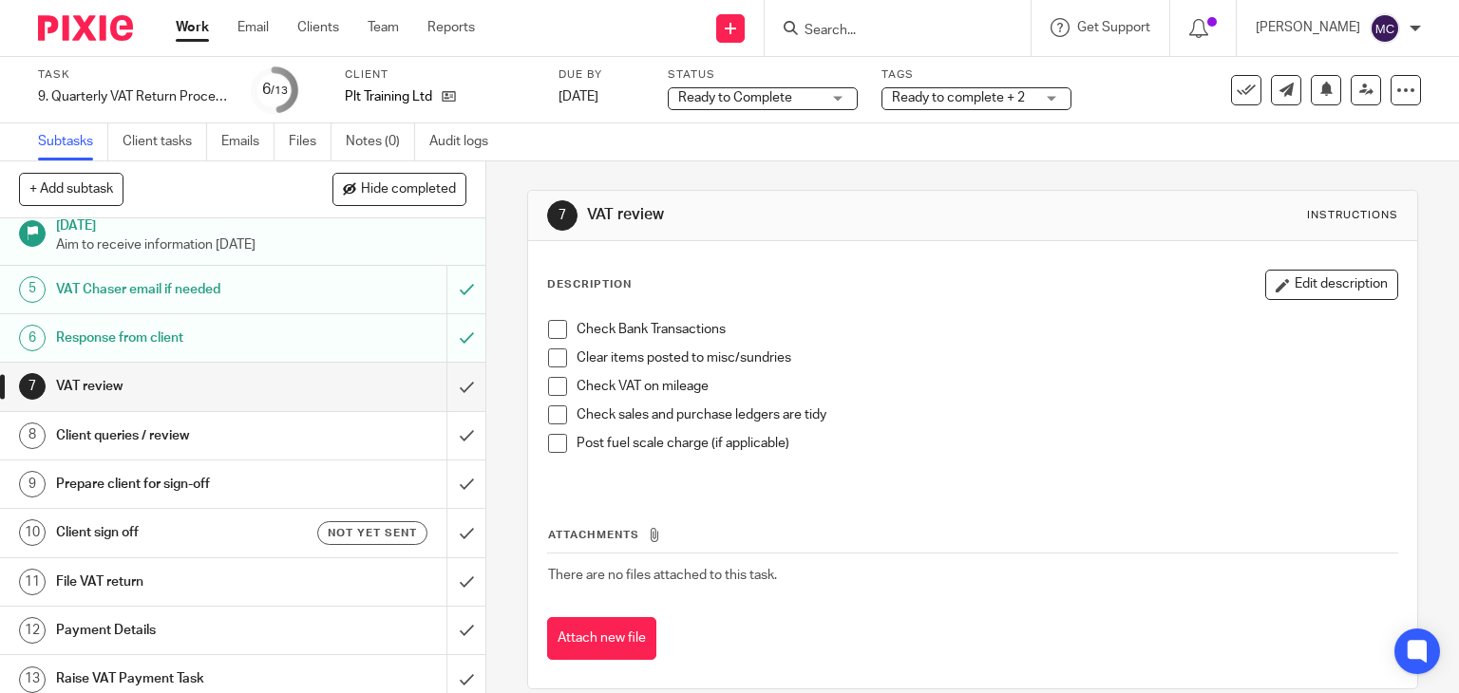
scroll to position [210, 0]
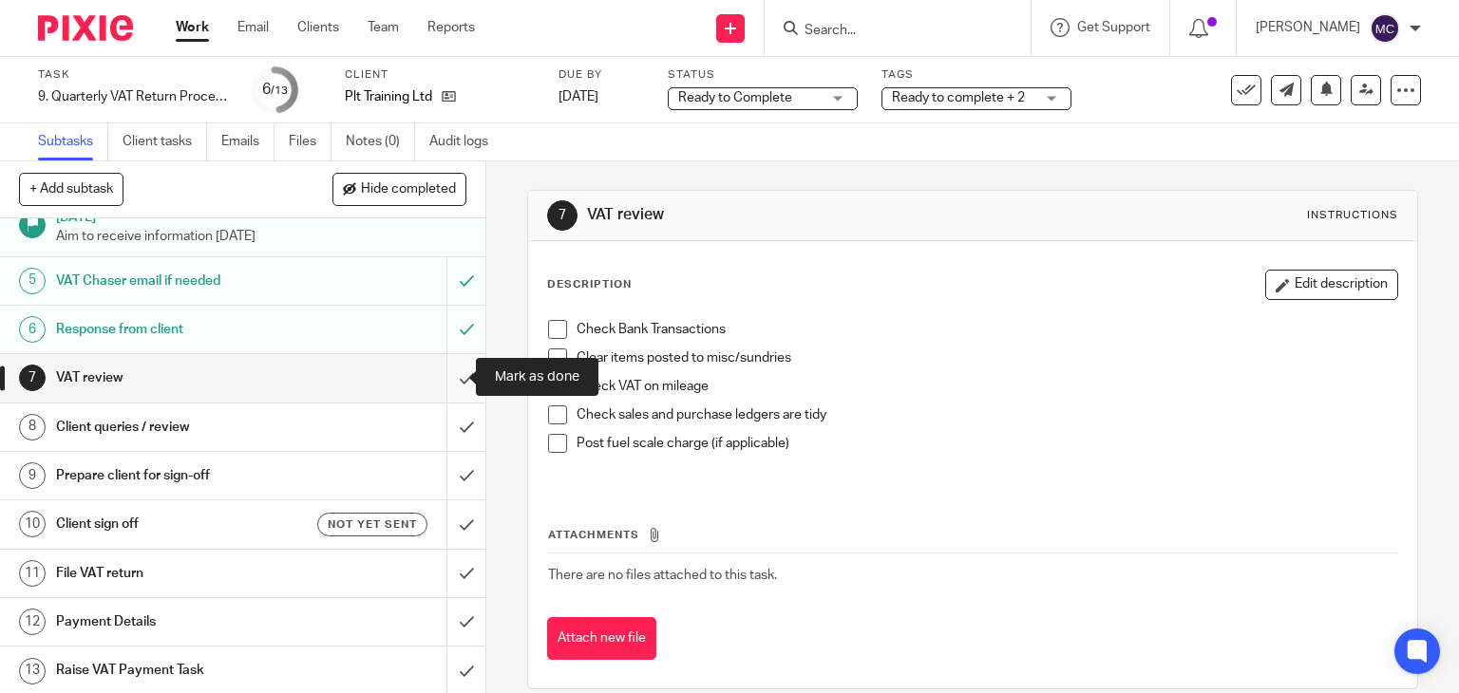
click at [450, 376] on input "submit" at bounding box center [242, 377] width 485 height 47
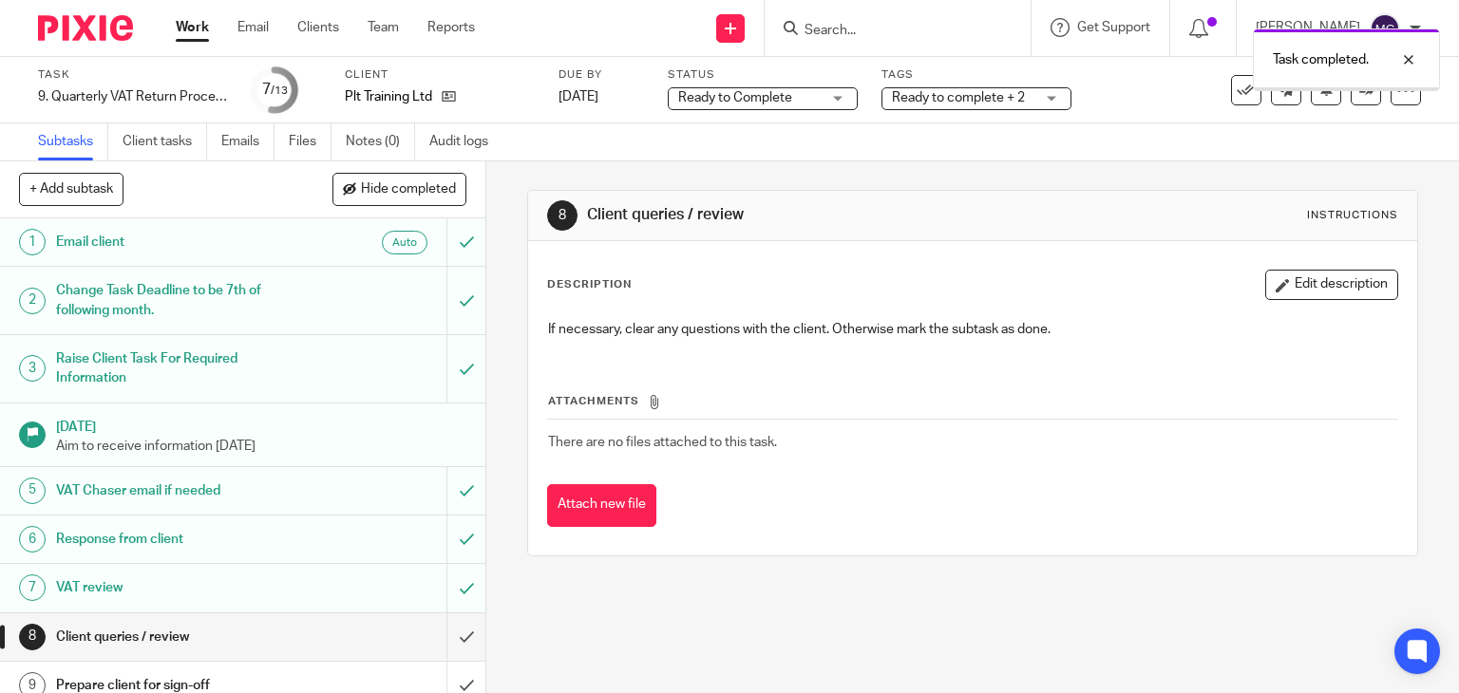
click at [804, 98] on span "Ready to Complete" at bounding box center [749, 98] width 142 height 20
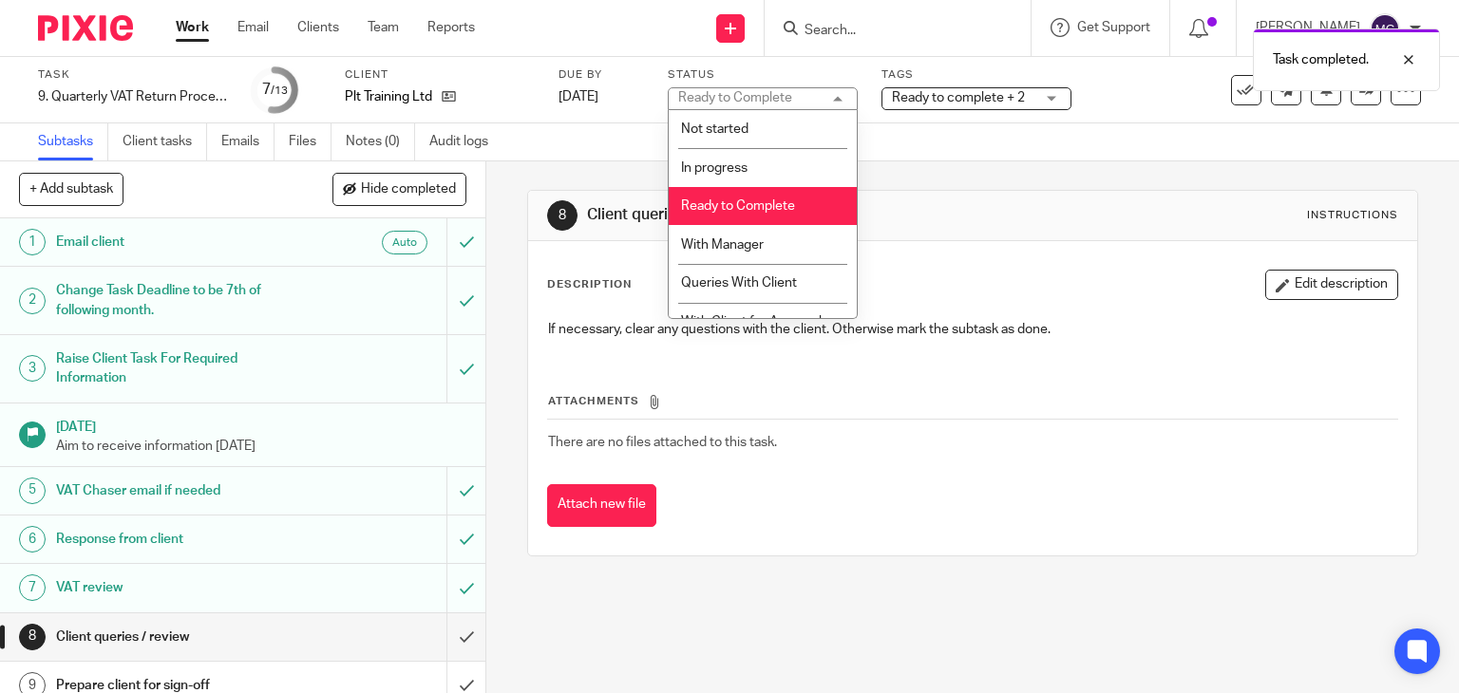
click at [779, 236] on li "With Manager" at bounding box center [763, 244] width 188 height 39
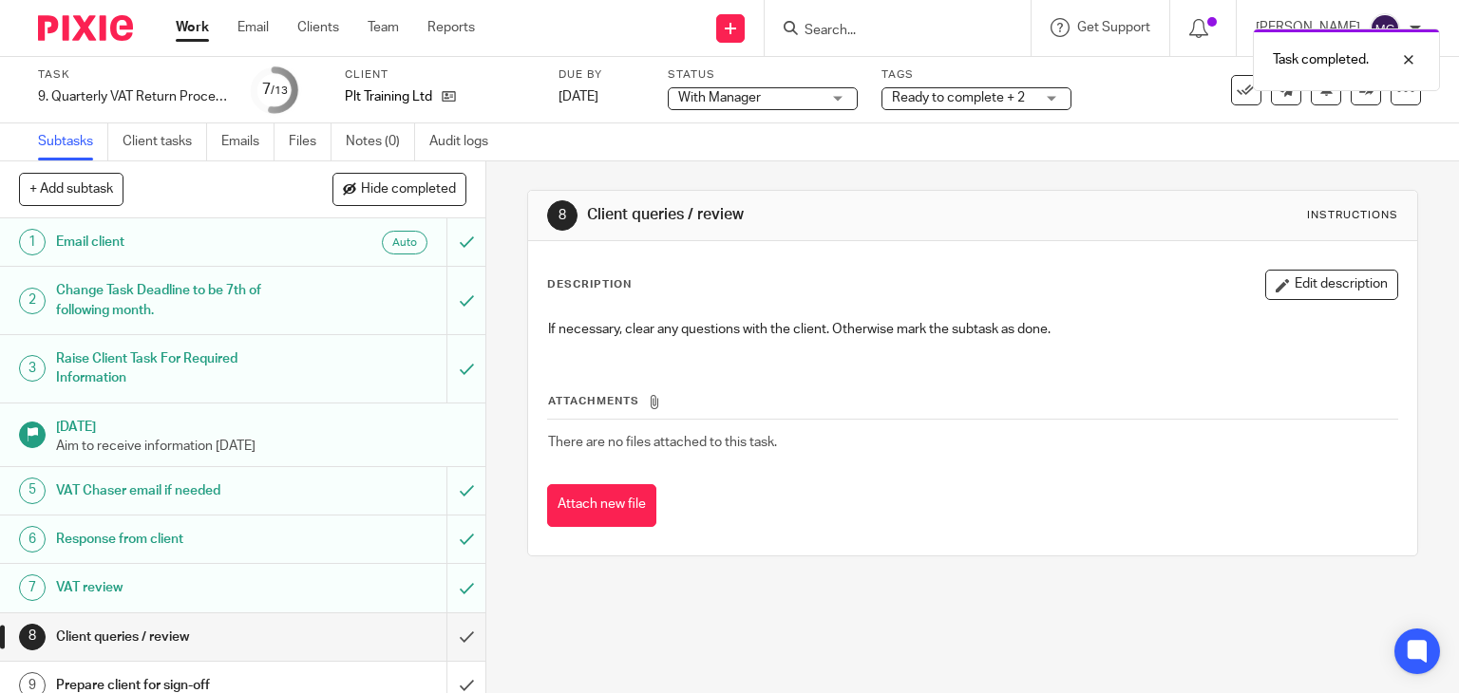
click at [967, 92] on span "Ready to complete + 2" at bounding box center [958, 97] width 133 height 13
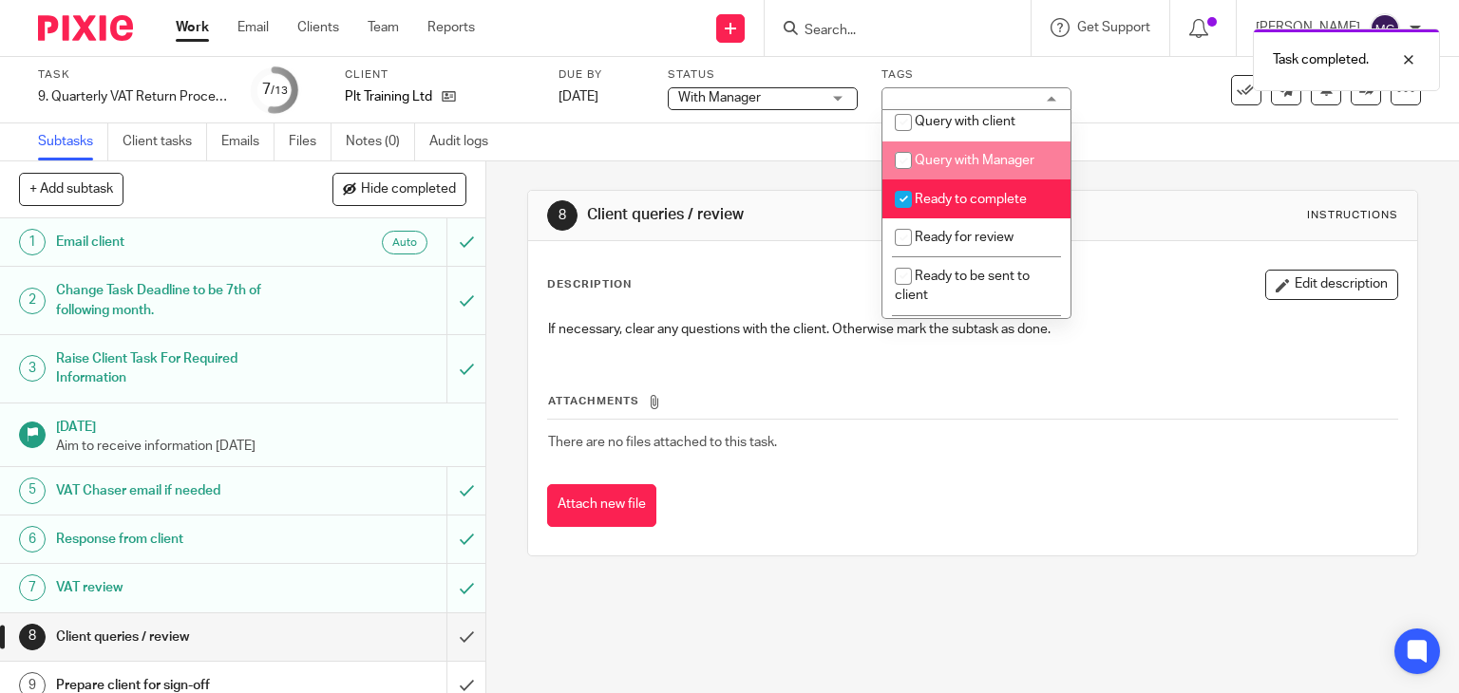
scroll to position [665, 0]
click at [928, 217] on li "Ready to complete" at bounding box center [976, 197] width 188 height 39
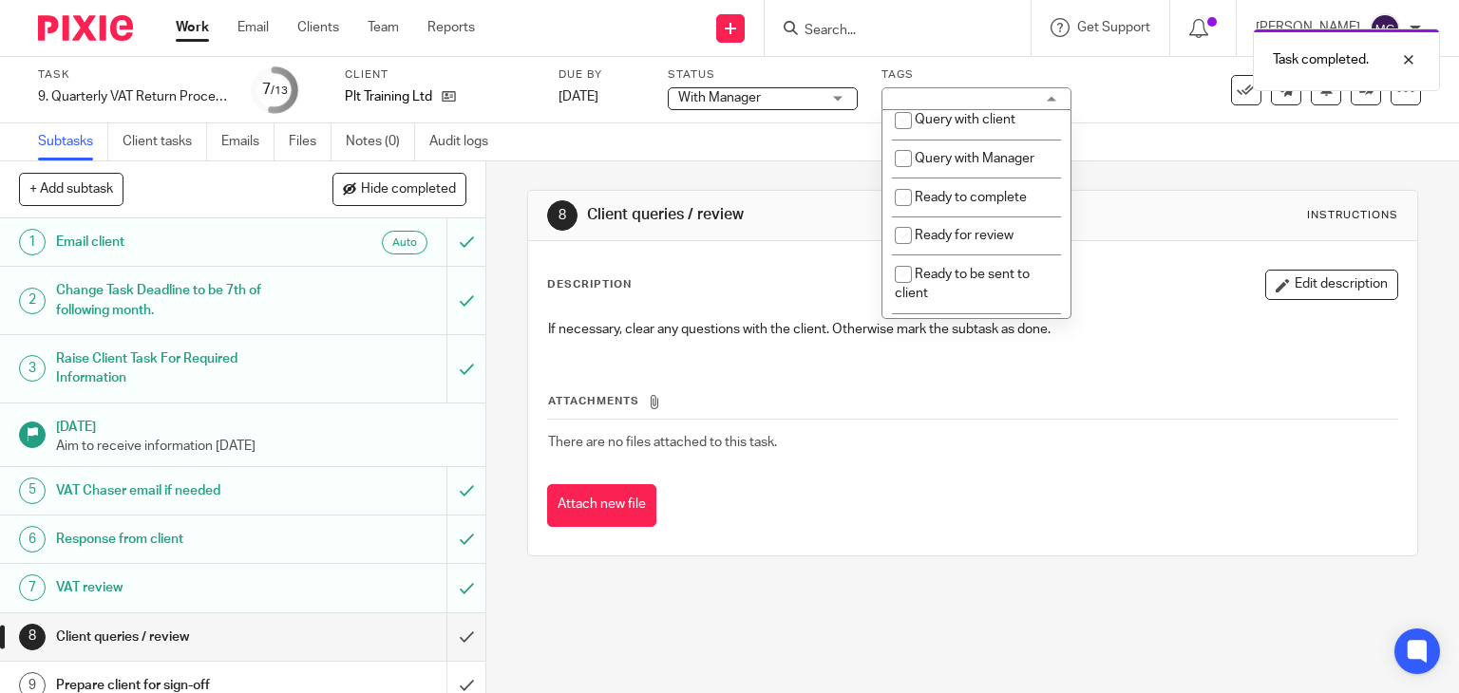
click at [925, 217] on li "Ready to complete" at bounding box center [976, 197] width 188 height 39
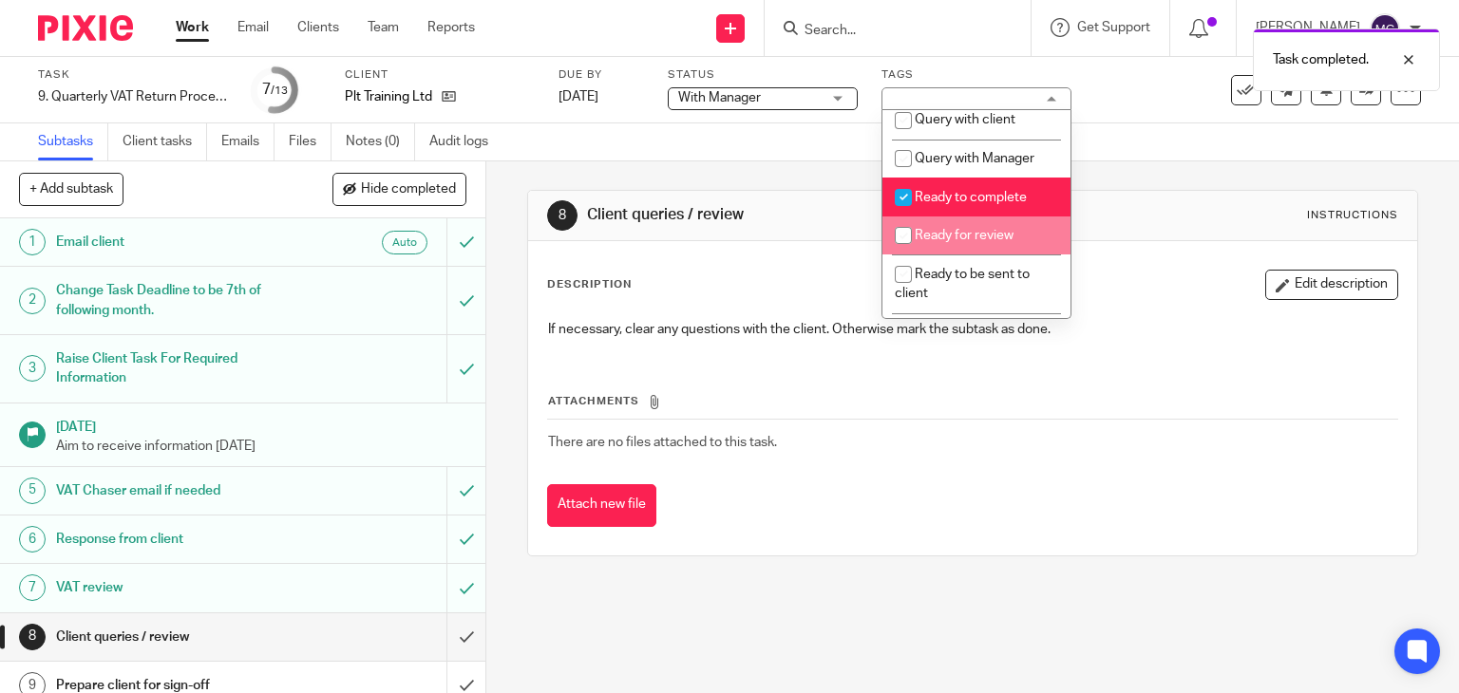
click at [933, 204] on span "Ready to complete" at bounding box center [971, 197] width 112 height 13
checkbox input "false"
click at [932, 254] on li "Ready for review" at bounding box center [976, 236] width 188 height 39
checkbox input "true"
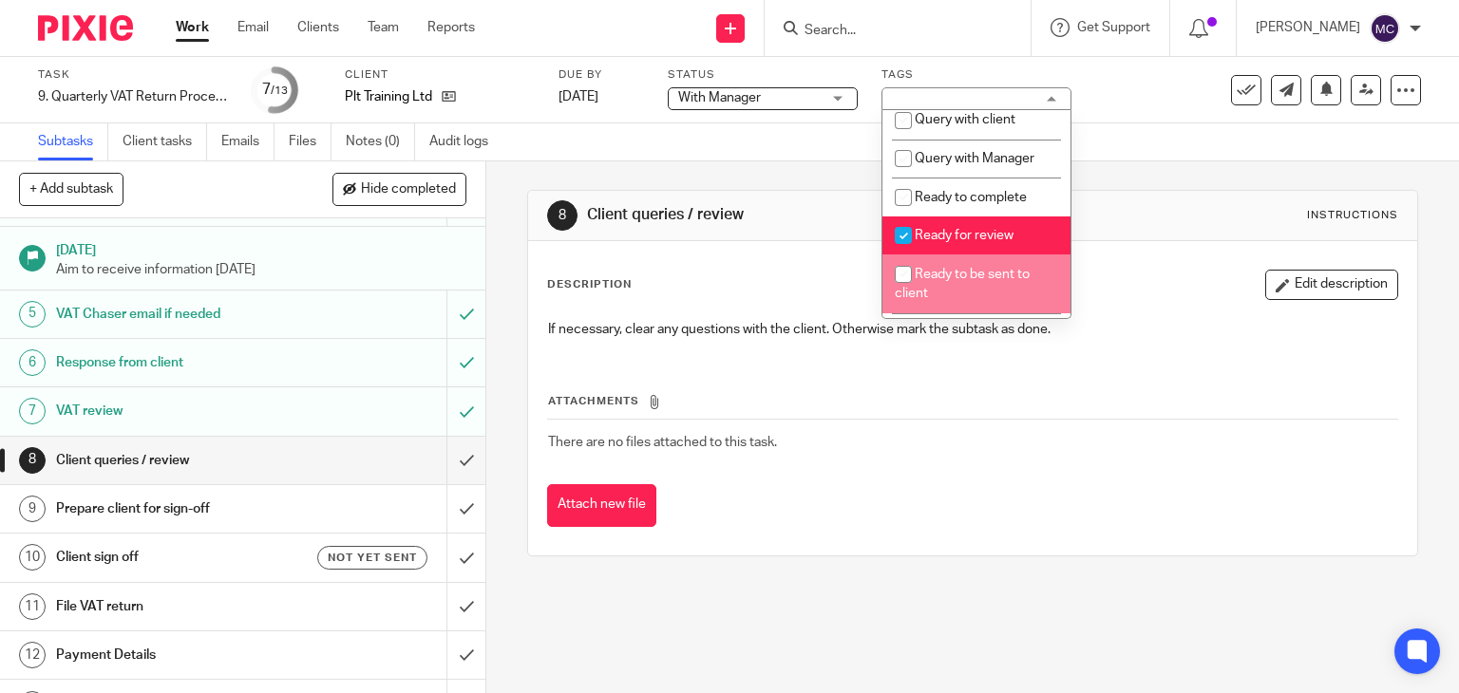
scroll to position [210, 0]
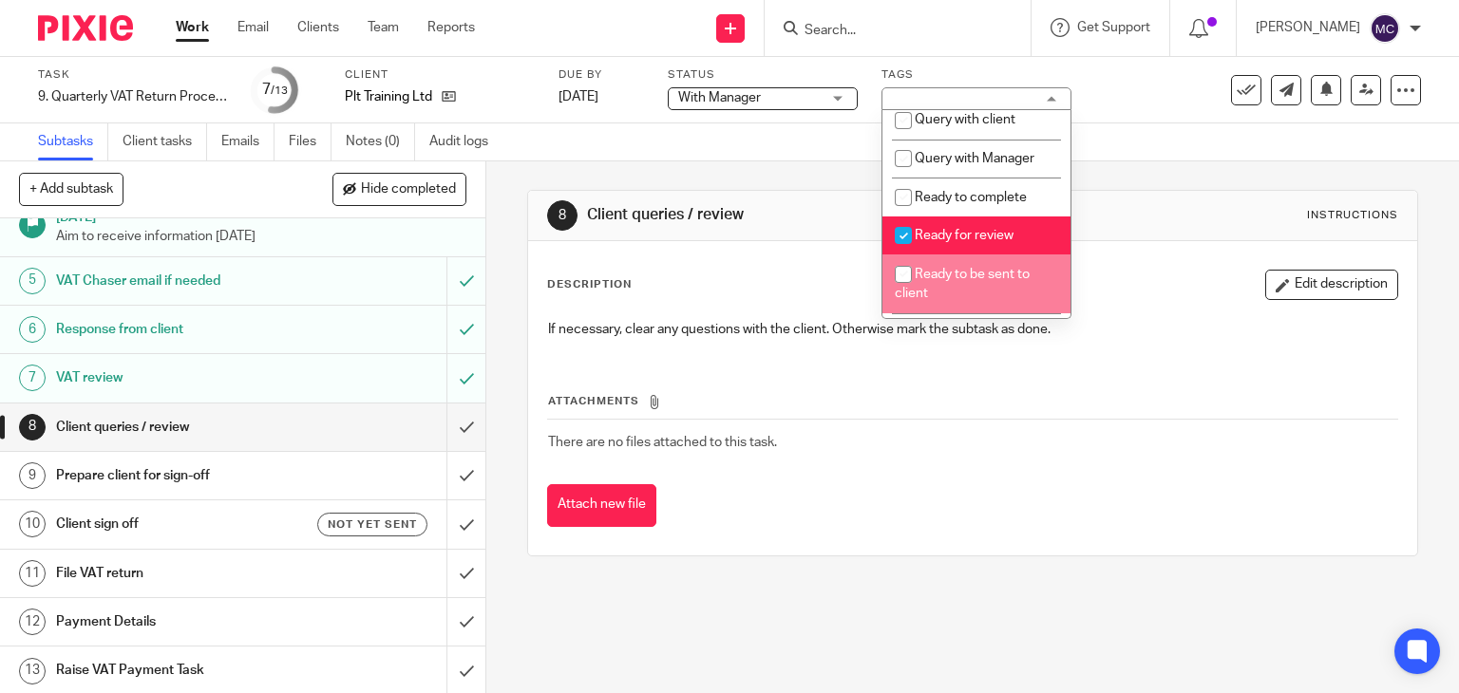
click at [893, 559] on div "8 Client queries / review Instructions Description Edit description If necessar…" at bounding box center [973, 373] width 892 height 424
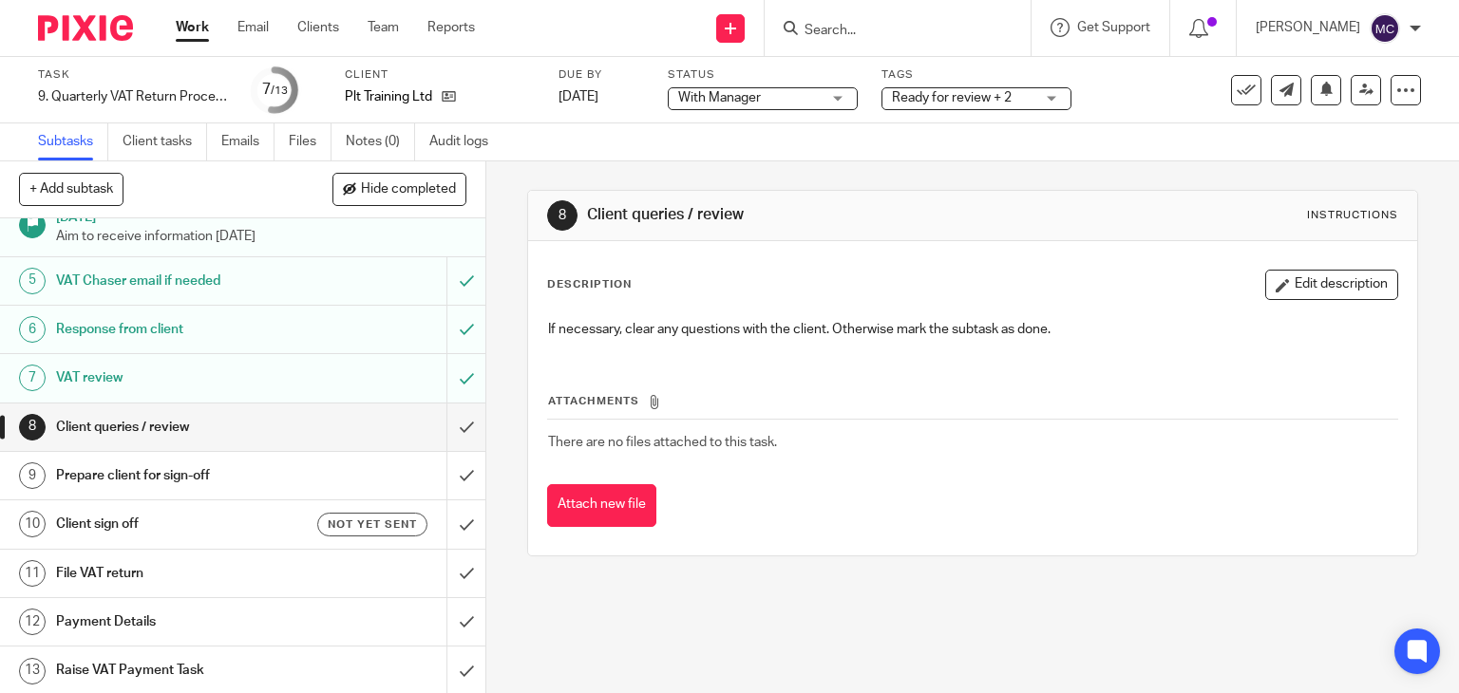
click at [938, 96] on span "Ready for review + 2" at bounding box center [952, 97] width 120 height 13
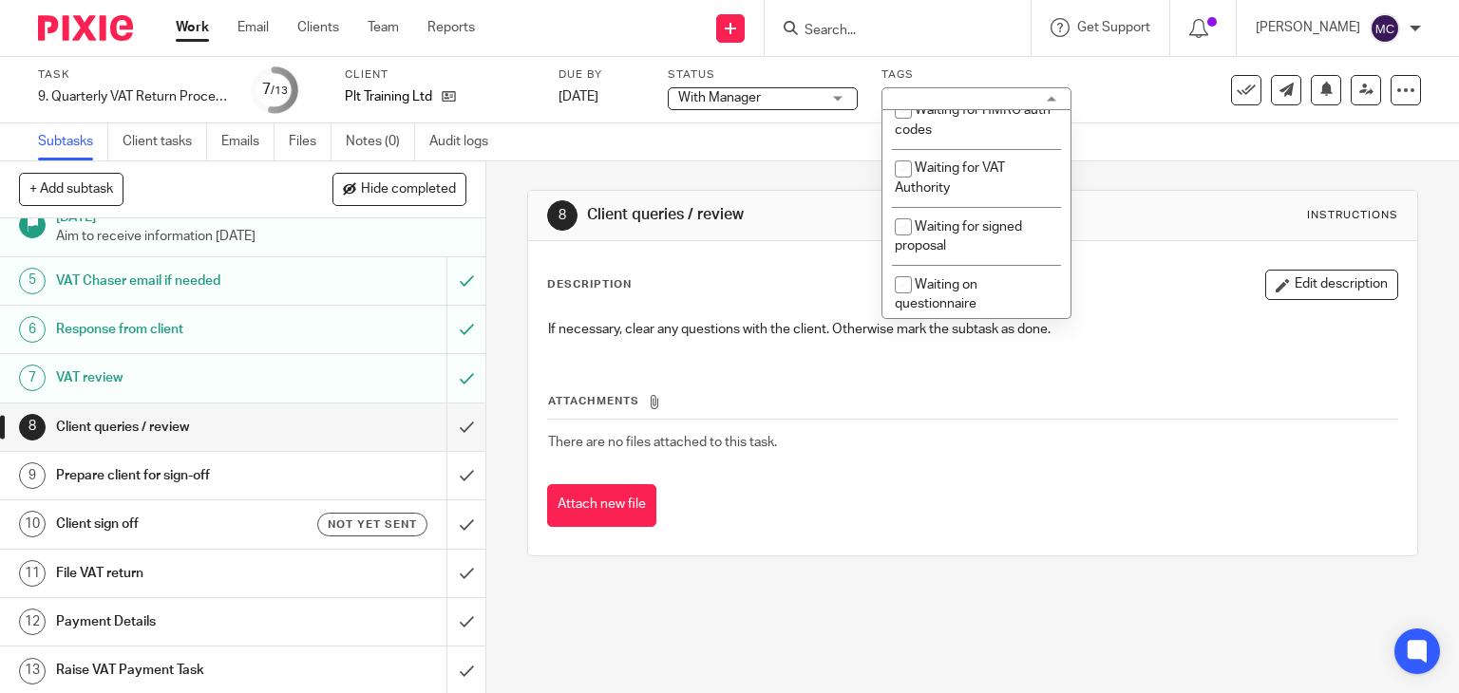
scroll to position [1710, 0]
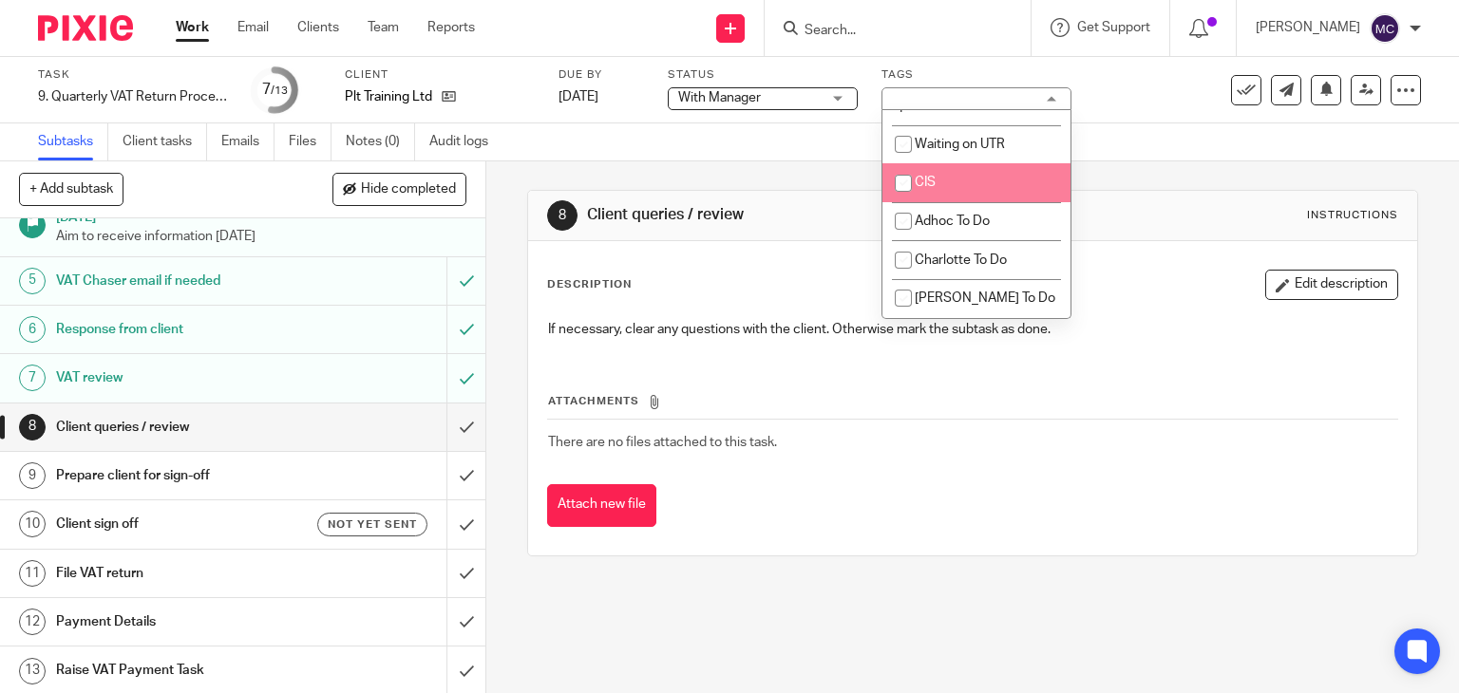
click at [863, 365] on div "Attachments There are no files attached to this task. Attach new file" at bounding box center [973, 440] width 852 height 173
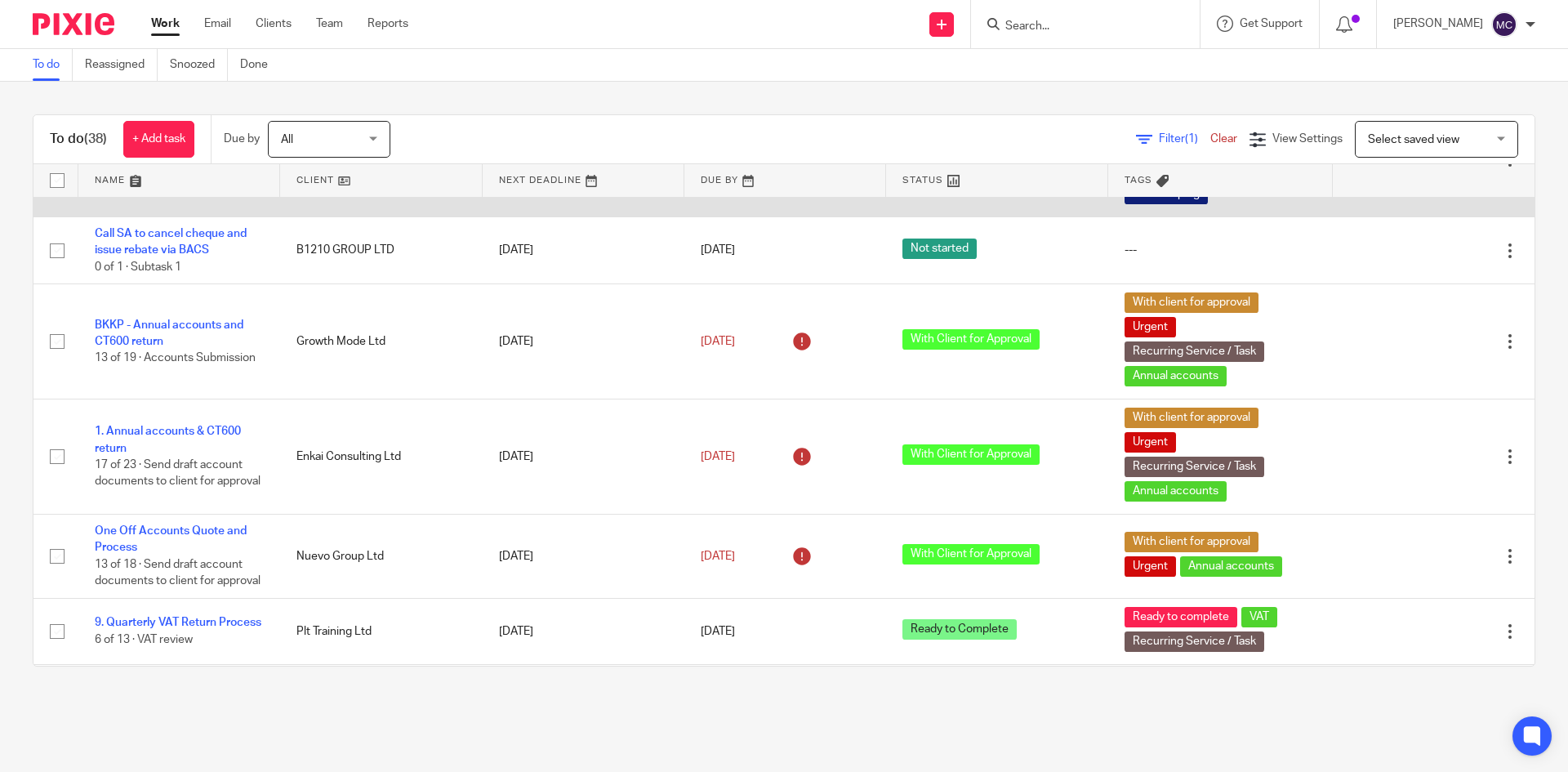
scroll to position [408, 0]
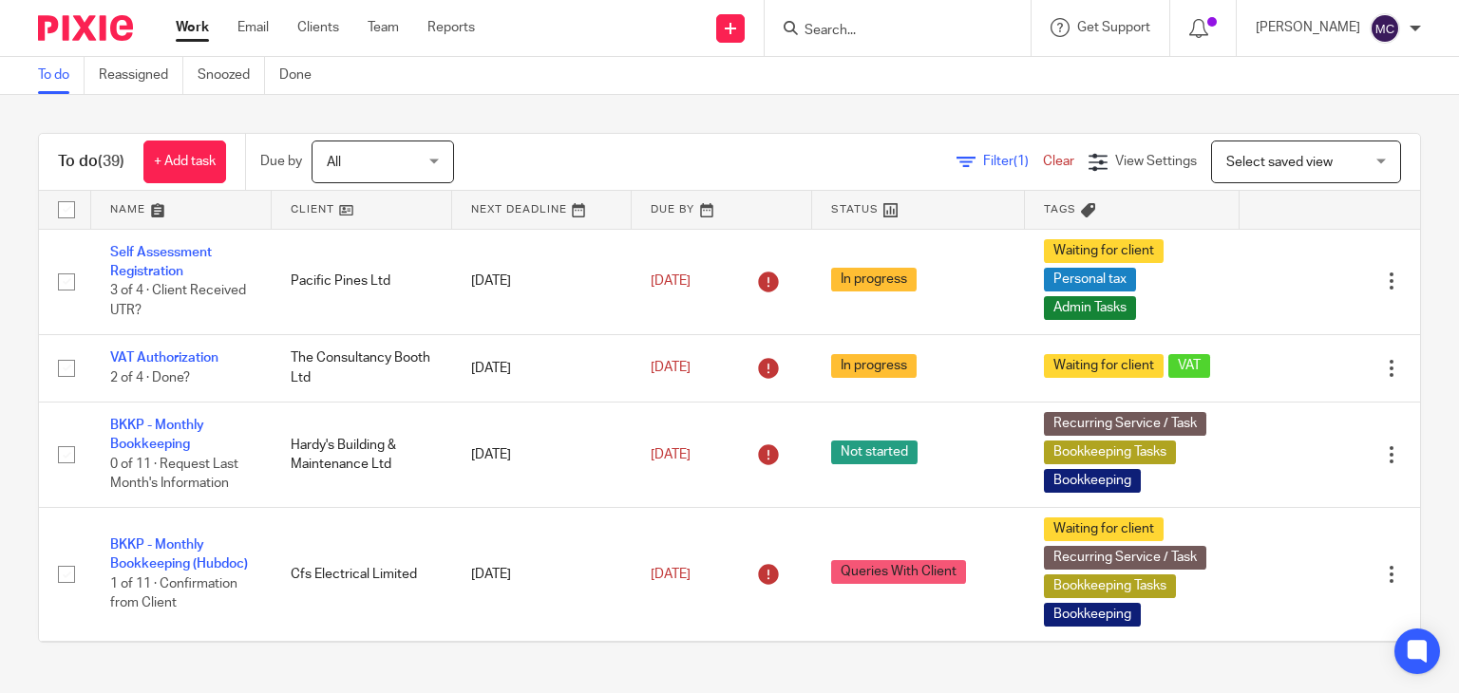
scroll to position [855, 0]
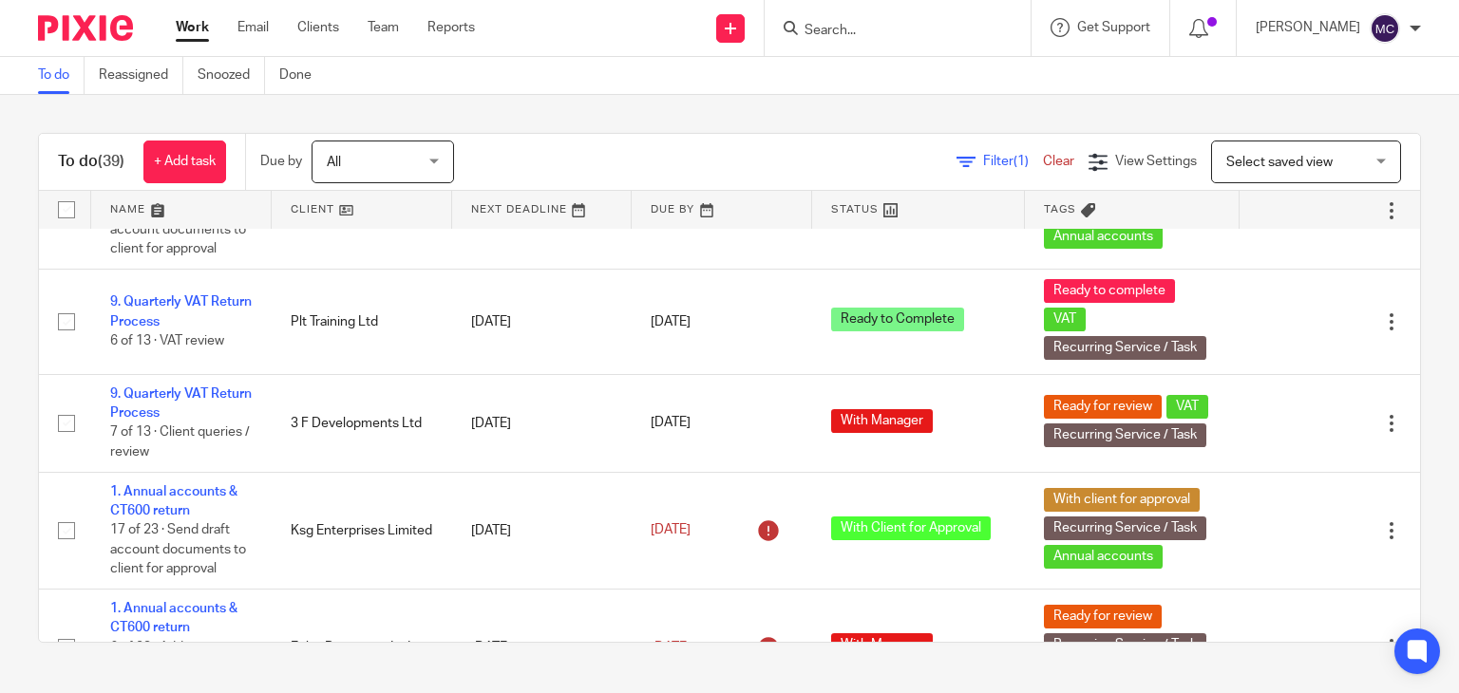
click at [835, 25] on input "Search" at bounding box center [888, 31] width 171 height 17
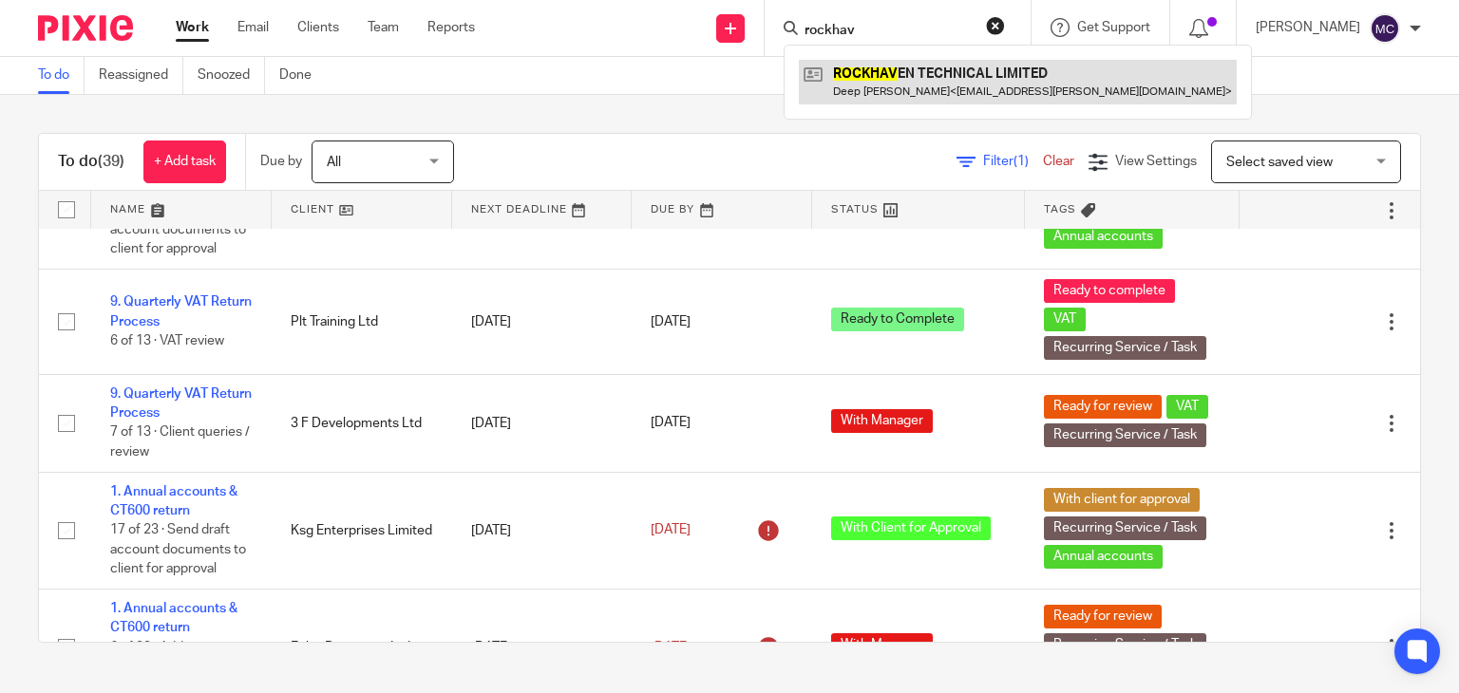
type input "rockhav"
click at [853, 62] on link at bounding box center [1018, 82] width 438 height 44
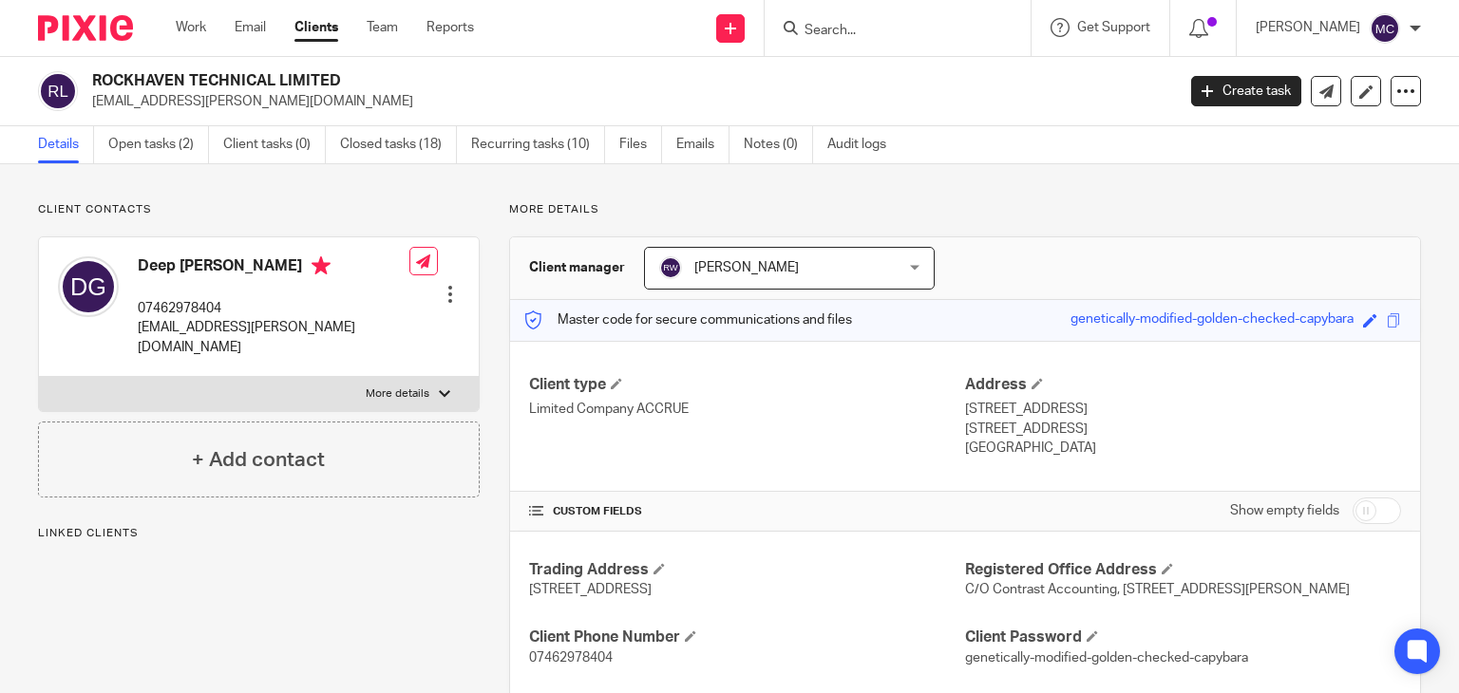
click at [136, 78] on h2 "ROCKHAVEN TECHNICAL LIMITED" at bounding box center [520, 81] width 857 height 20
copy div "ROCKHAVEN TECHNICAL LIMITED"
